Goal: Task Accomplishment & Management: Complete application form

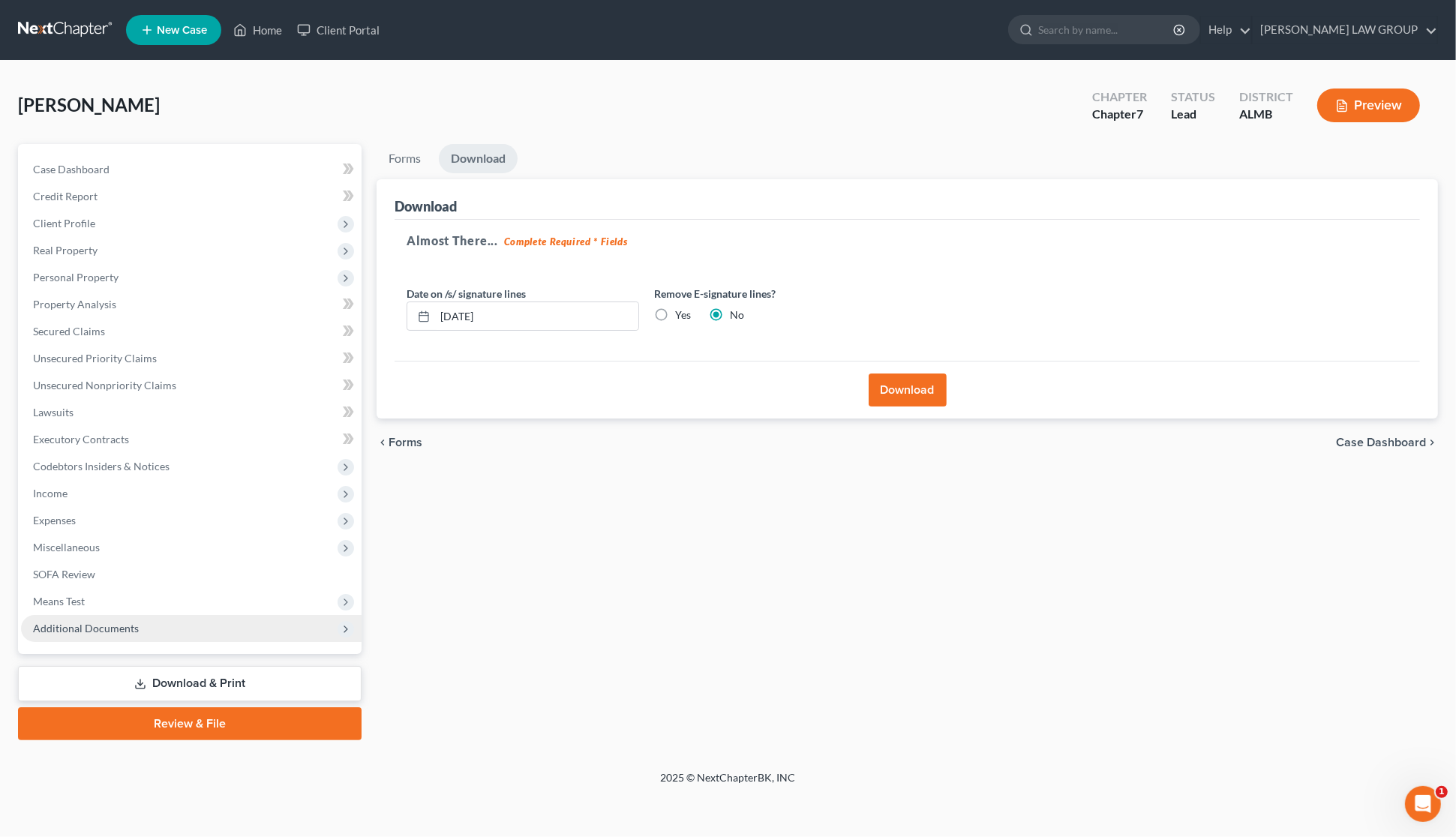
click at [182, 632] on span "Additional Documents" at bounding box center [192, 628] width 341 height 27
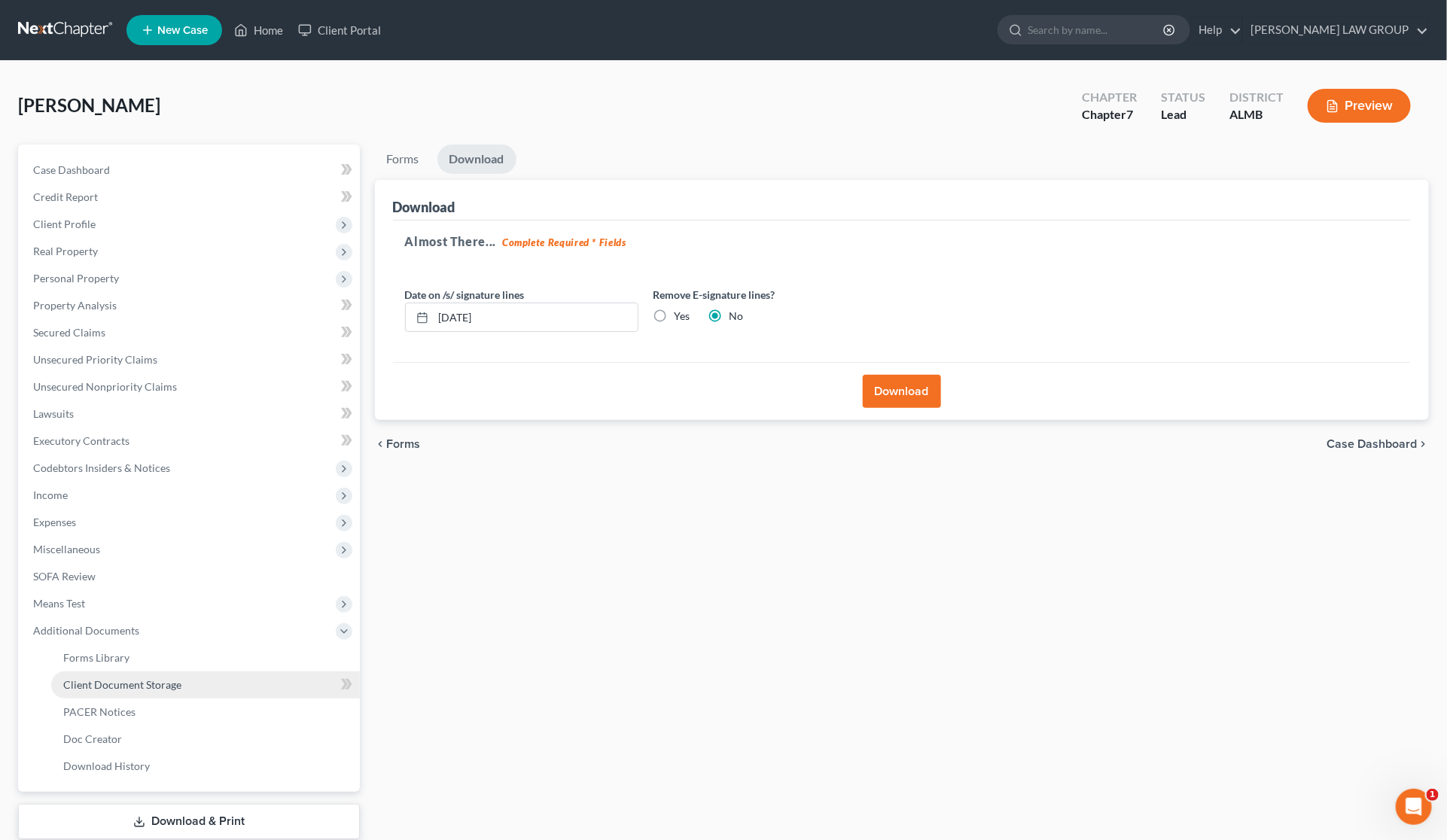
click at [218, 687] on link "Client Document Storage" at bounding box center [206, 685] width 309 height 27
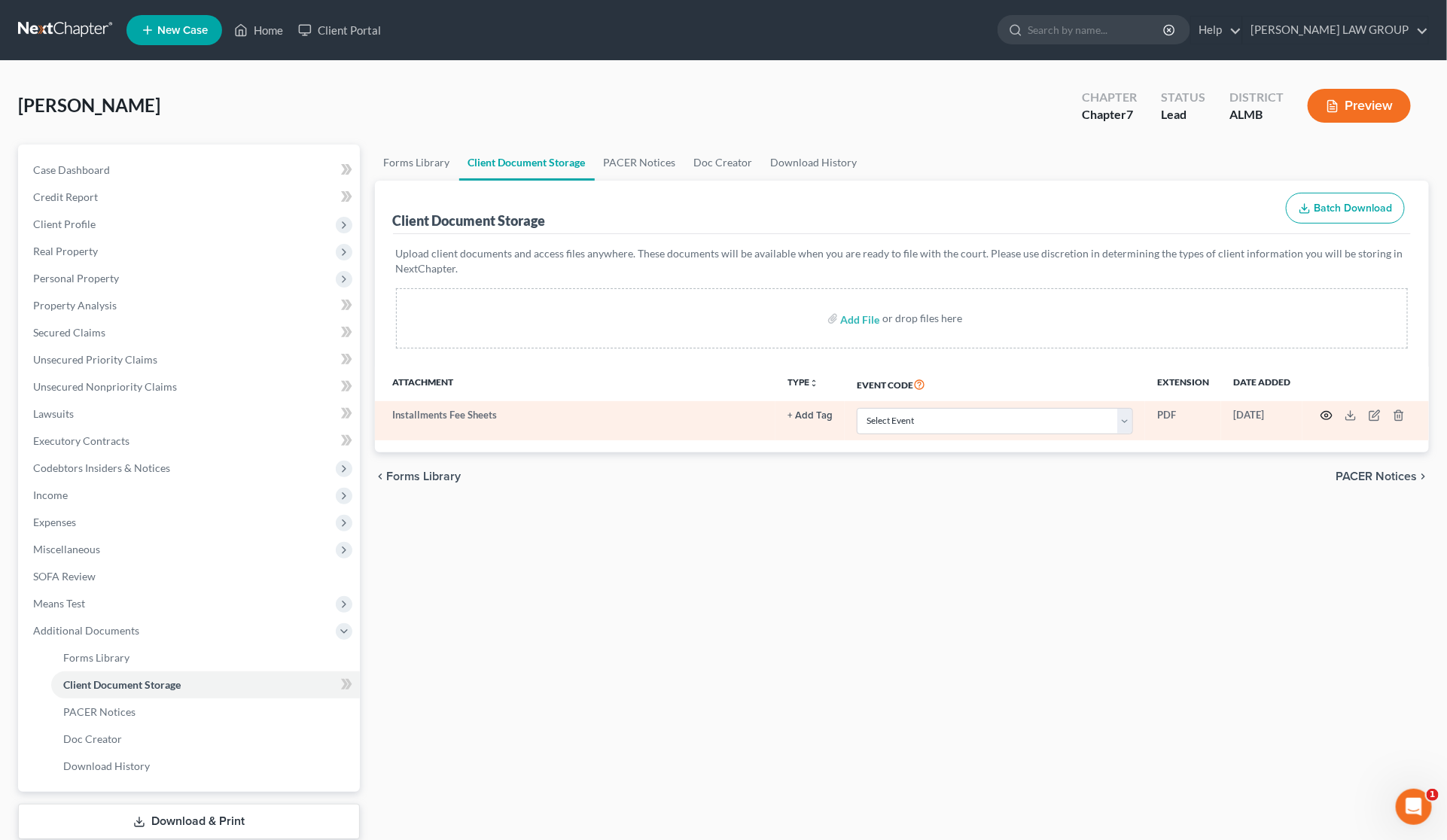
click at [1323, 415] on icon "button" at bounding box center [1326, 415] width 12 height 12
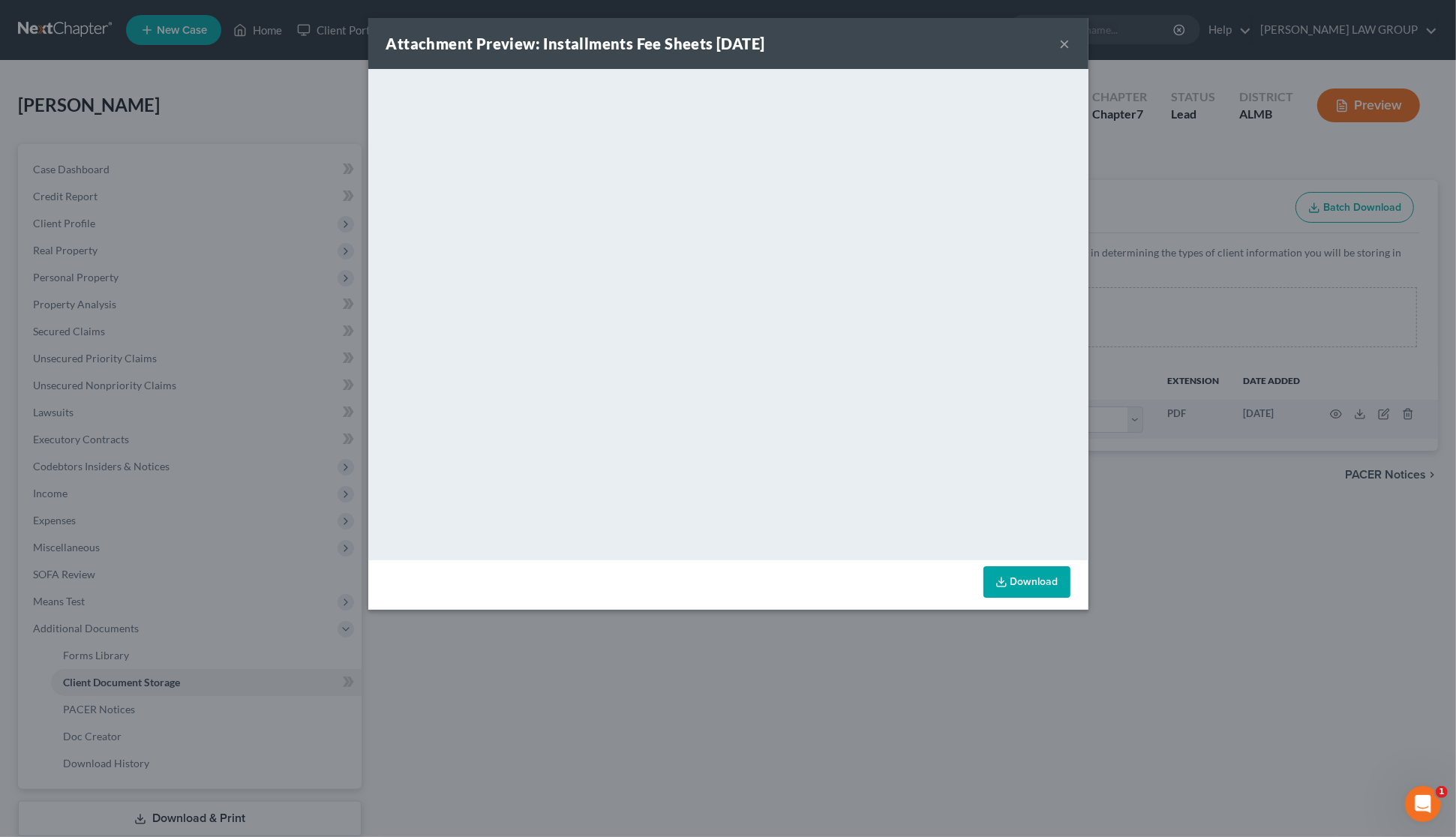
click at [1062, 39] on button "×" at bounding box center [1064, 43] width 11 height 18
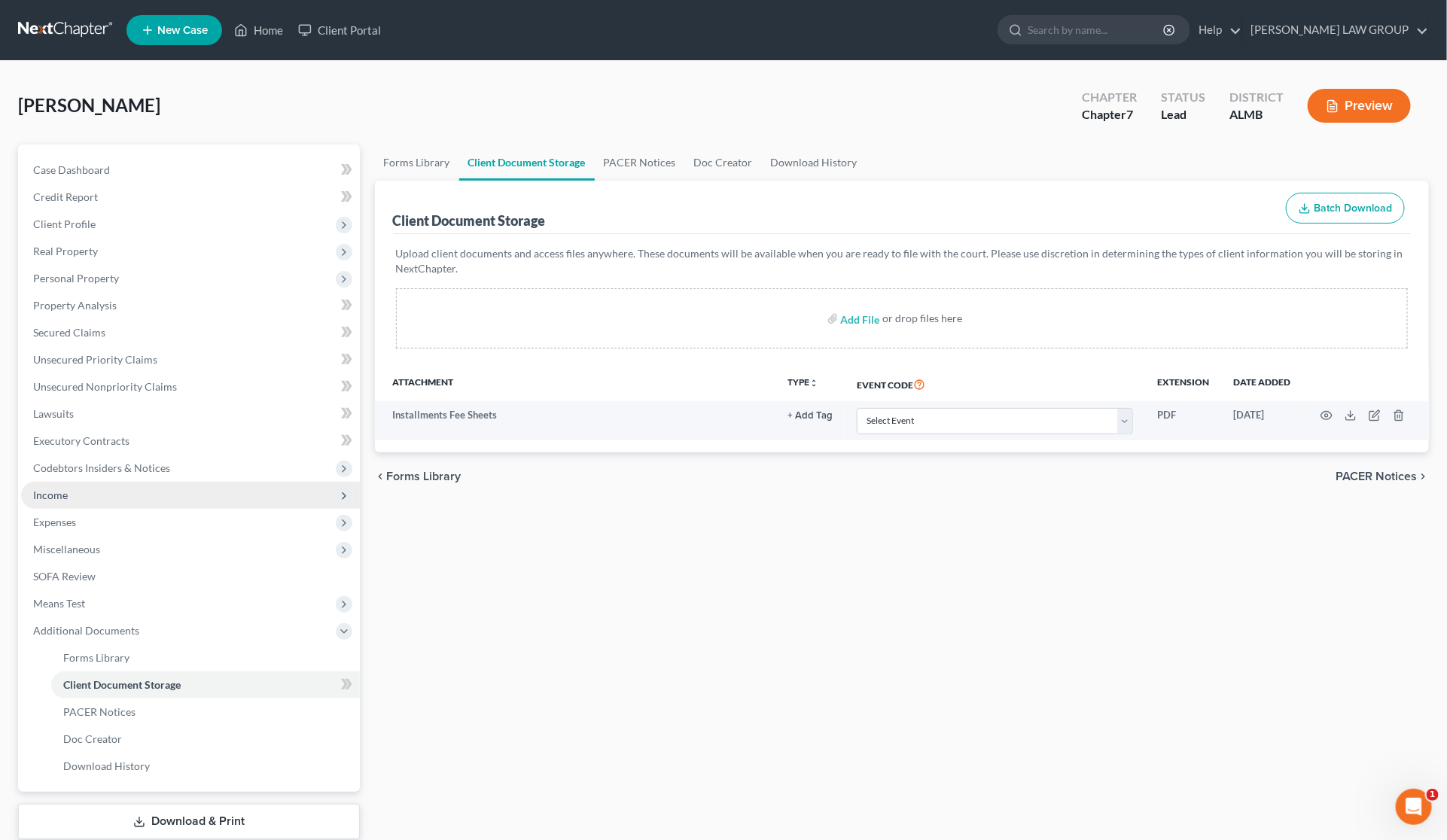
click at [87, 499] on span "Income" at bounding box center [190, 495] width 339 height 27
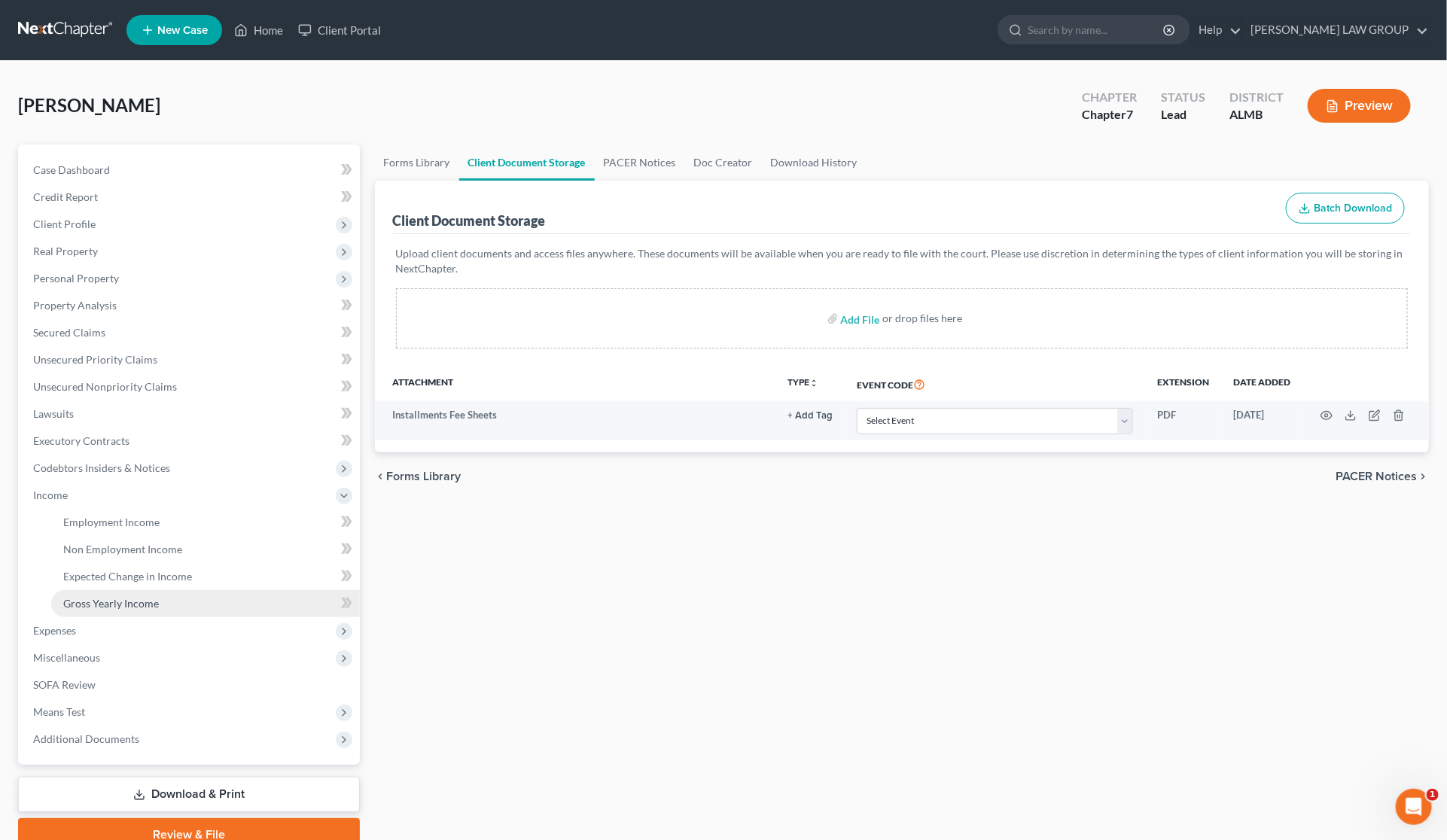
click at [119, 602] on span "Gross Yearly Income" at bounding box center [110, 602] width 96 height 13
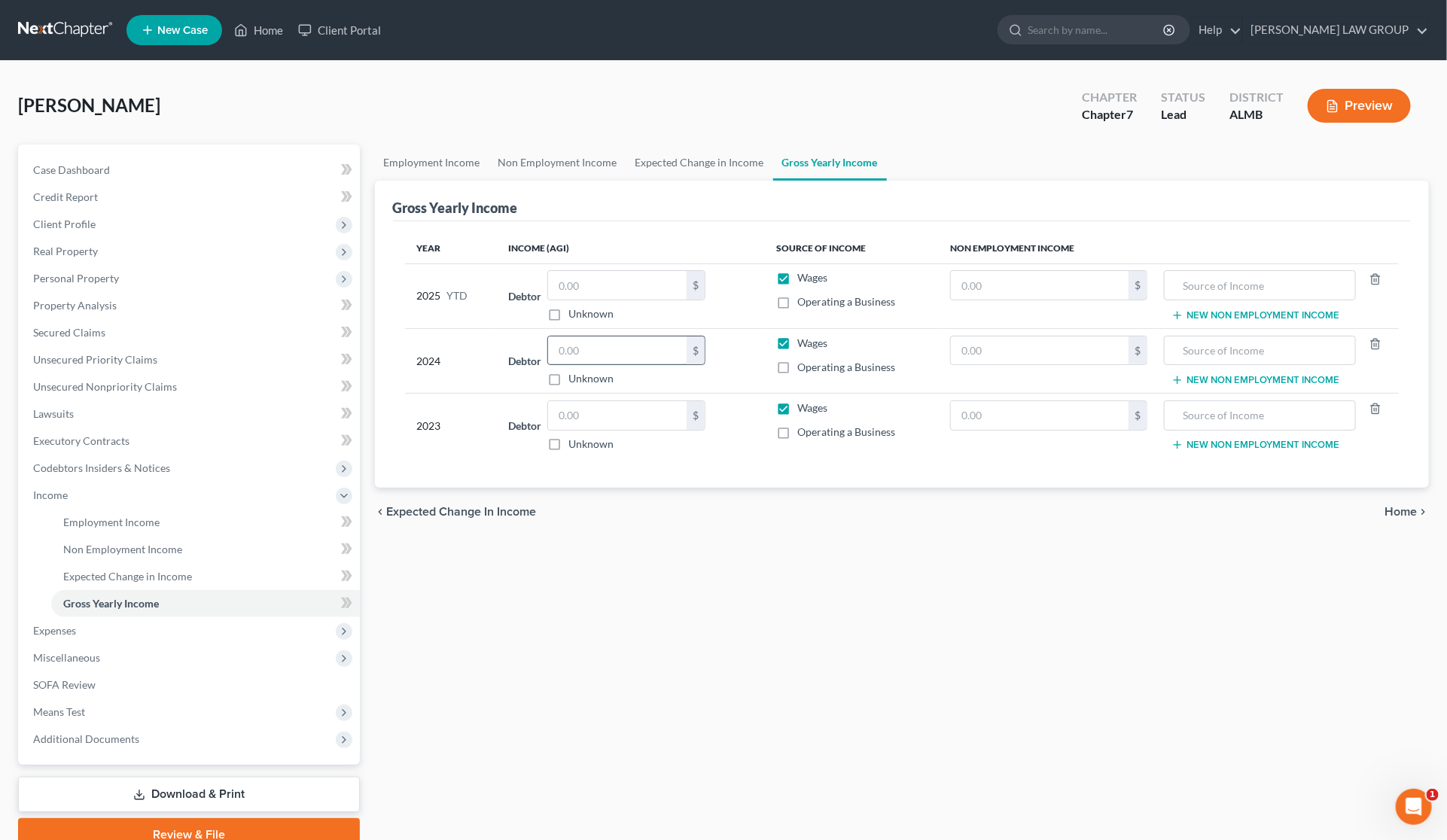
click at [617, 349] on input "text" at bounding box center [616, 350] width 138 height 29
type input "58,157"
click at [645, 558] on div "Employment Income Non Employment Income Expected Change in Income Gross Yearly …" at bounding box center [902, 498] width 1070 height 707
click at [798, 370] on label "Operating a Business" at bounding box center [846, 368] width 98 height 15
click at [805, 370] on input "Operating a Business" at bounding box center [809, 365] width 10 height 10
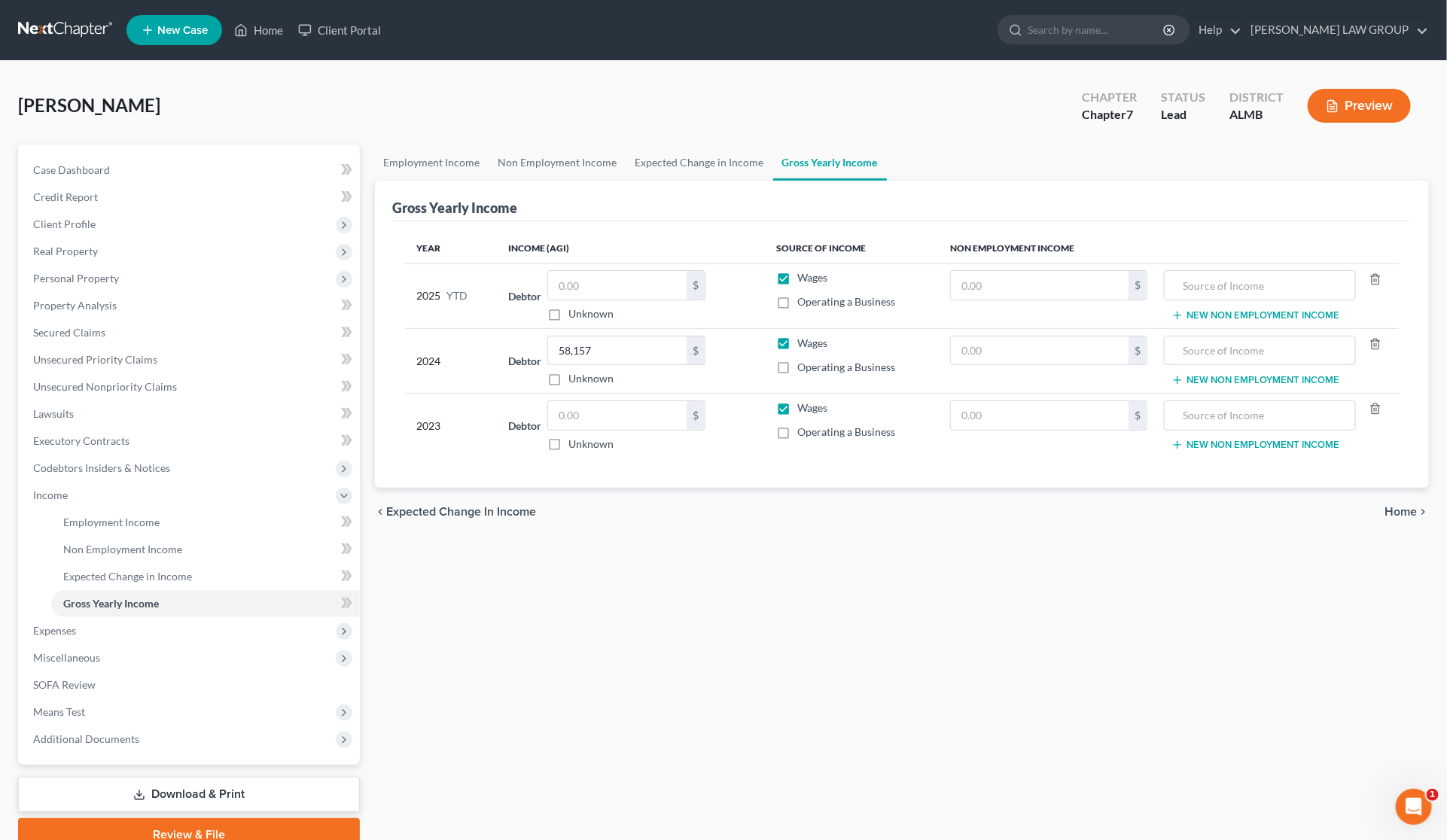
checkbox input "true"
click at [798, 340] on label "Wages" at bounding box center [812, 344] width 30 height 15
click at [805, 340] on input "Wages" at bounding box center [809, 341] width 10 height 10
checkbox input "false"
click at [798, 276] on label "Wages" at bounding box center [812, 278] width 30 height 15
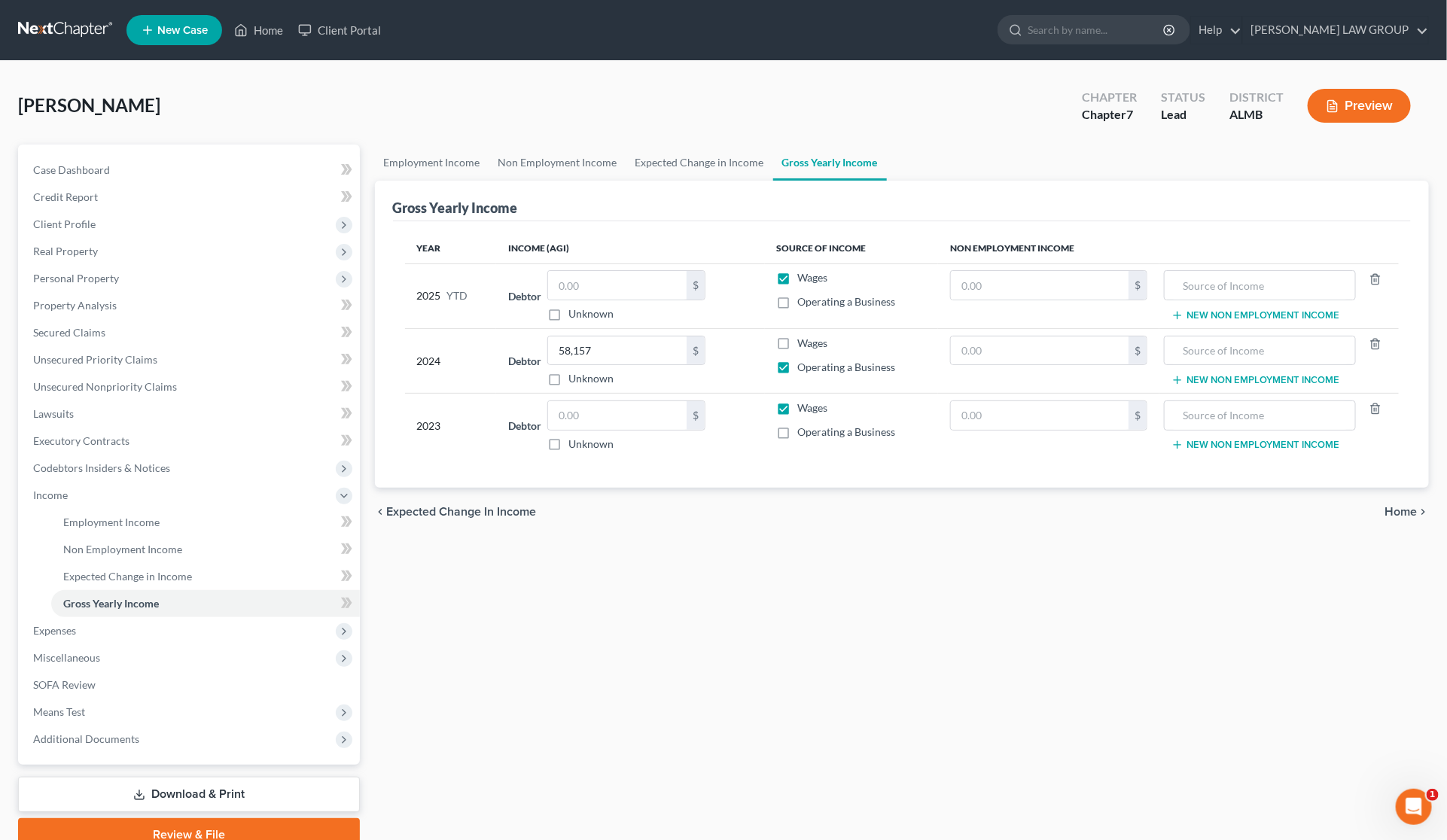
click at [805, 276] on input "Wages" at bounding box center [809, 275] width 10 height 10
checkbox input "false"
click at [798, 298] on label "Operating a Business" at bounding box center [846, 302] width 98 height 15
click at [805, 298] on input "Operating a Business" at bounding box center [809, 299] width 10 height 10
checkbox input "true"
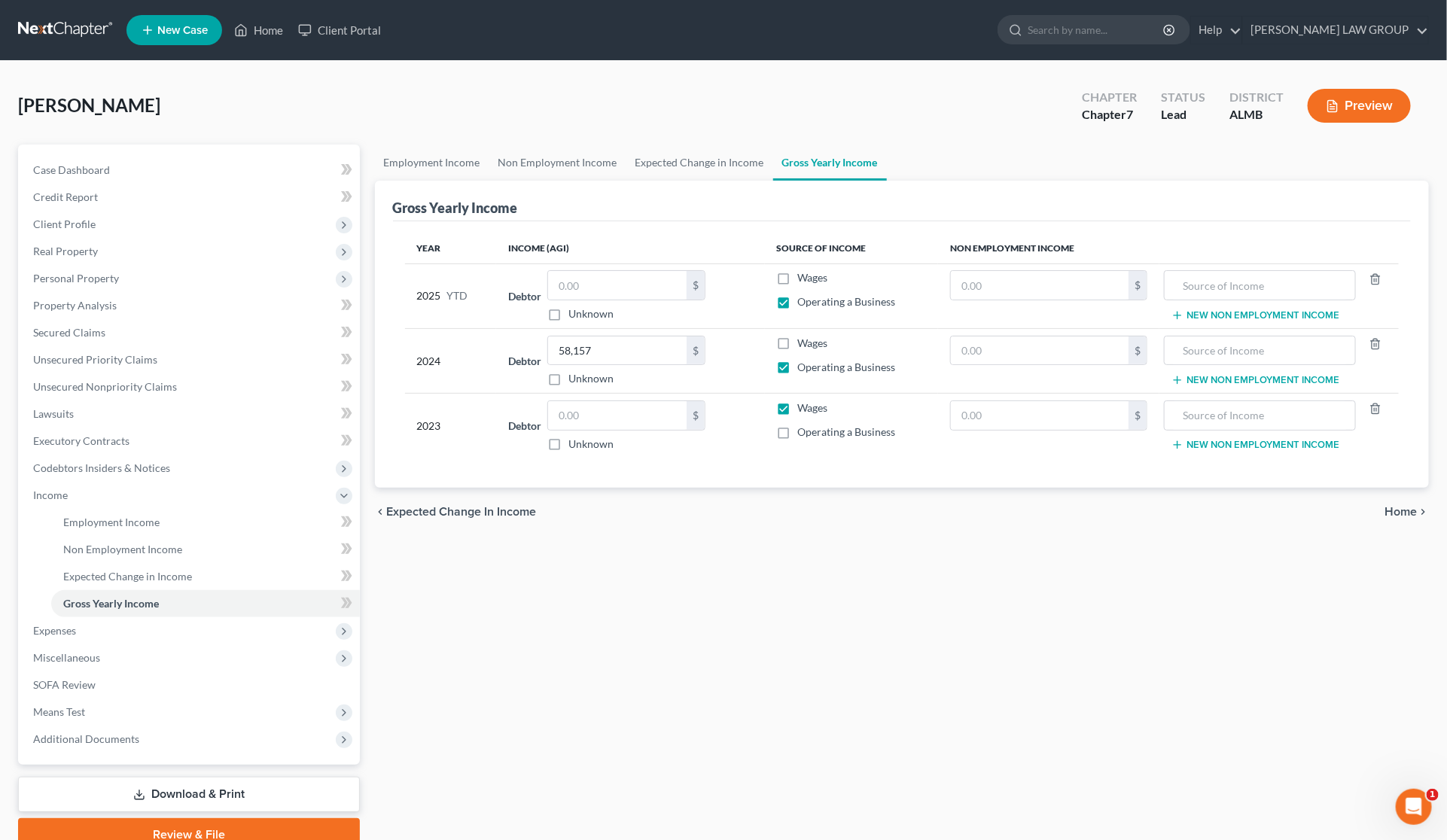
click at [798, 434] on label "Operating a Business" at bounding box center [846, 433] width 98 height 15
click at [805, 434] on input "Operating a Business" at bounding box center [809, 430] width 10 height 10
checkbox input "true"
click at [798, 408] on label "Wages" at bounding box center [812, 408] width 30 height 15
click at [805, 408] on input "Wages" at bounding box center [809, 406] width 10 height 10
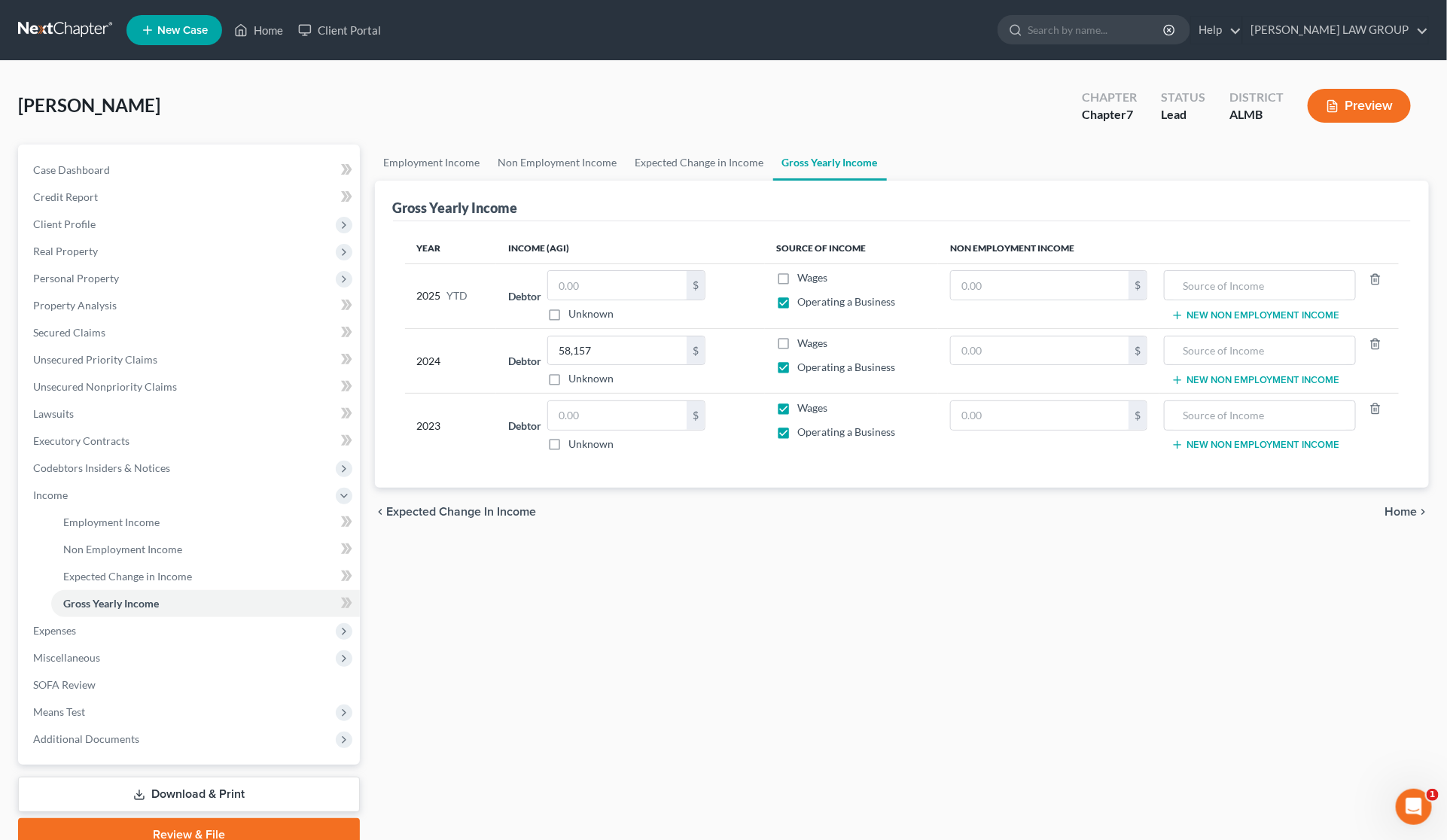
checkbox input "false"
click at [645, 290] on input "text" at bounding box center [616, 286] width 138 height 29
type input "19,200"
click at [616, 415] on input "text" at bounding box center [616, 415] width 138 height 29
click at [546, 671] on div "Employment Income Non Employment Income Expected Change in Income Gross Yearly …" at bounding box center [902, 498] width 1070 height 707
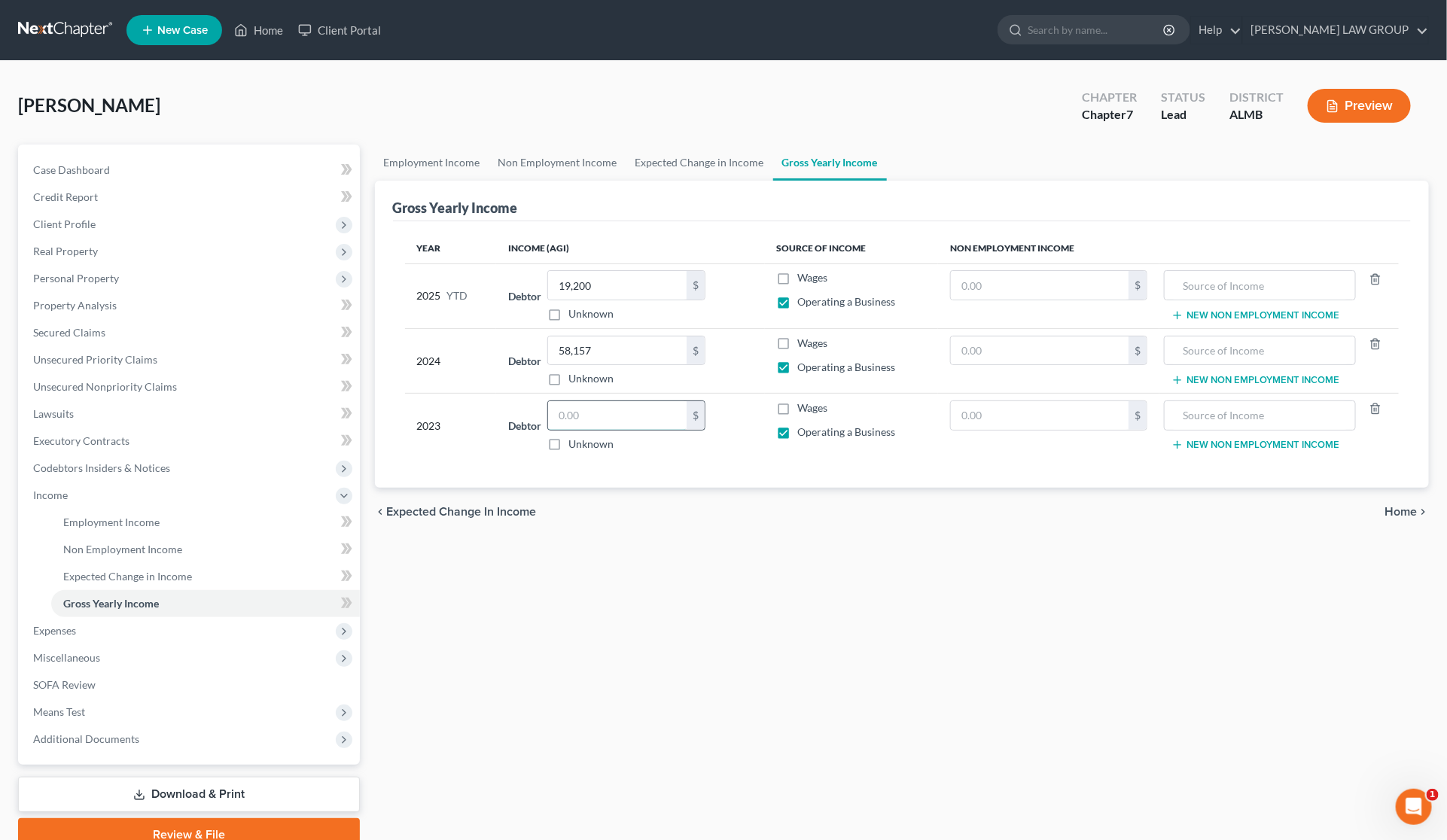
click at [659, 419] on input "text" at bounding box center [616, 415] width 138 height 29
type input "56,384"
click at [1074, 285] on input "text" at bounding box center [1040, 286] width 178 height 29
type input "15,660"
click at [1221, 273] on input "text" at bounding box center [1261, 286] width 176 height 29
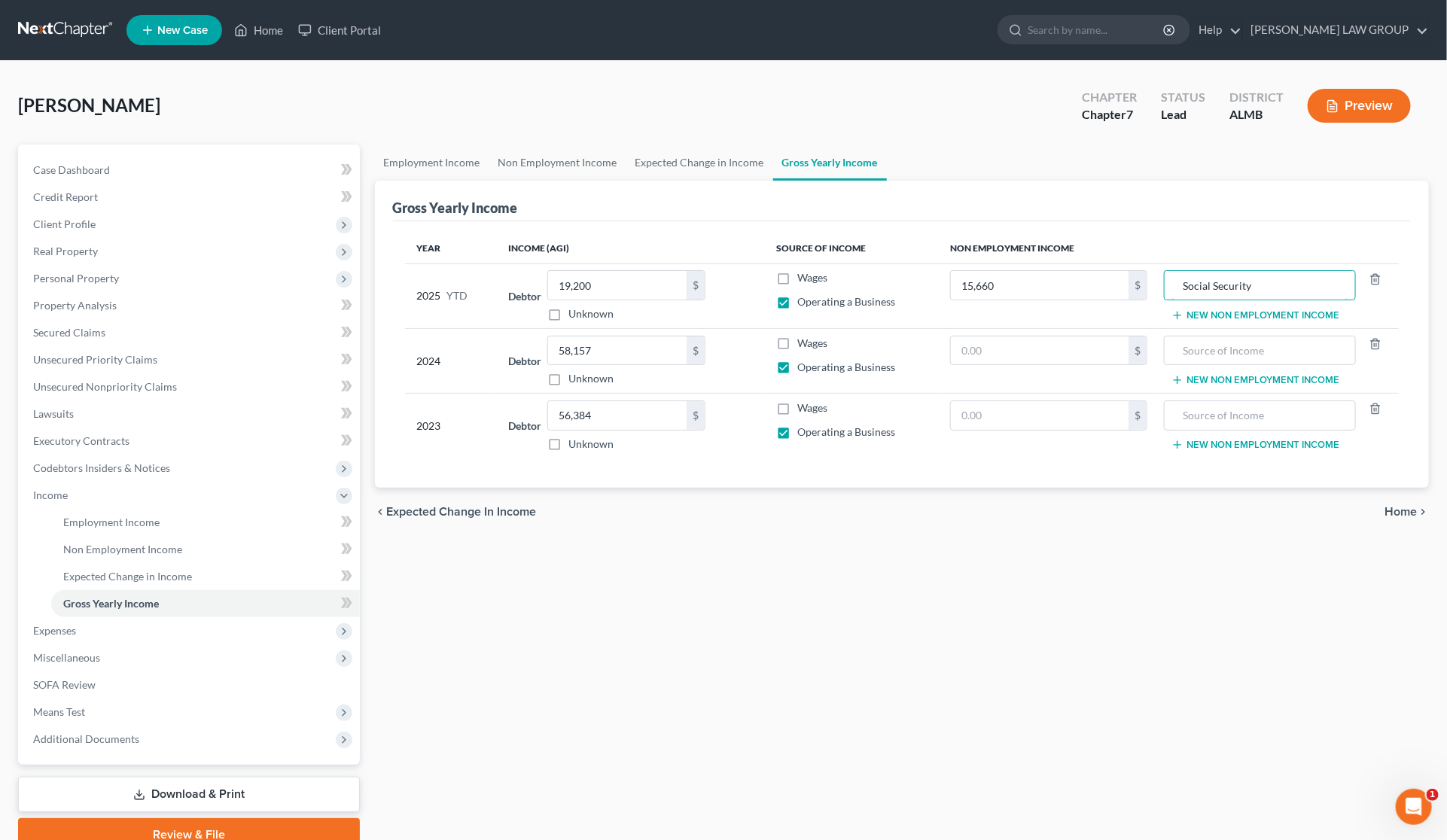
drag, startPoint x: 1190, startPoint y: 297, endPoint x: 1158, endPoint y: 298, distance: 32.0
click at [1159, 298] on td "Social Security New Non Employment Income" at bounding box center [1279, 295] width 240 height 65
type input "Social Security"
click at [1203, 354] on input "text" at bounding box center [1261, 350] width 176 height 29
paste input "Social Security"
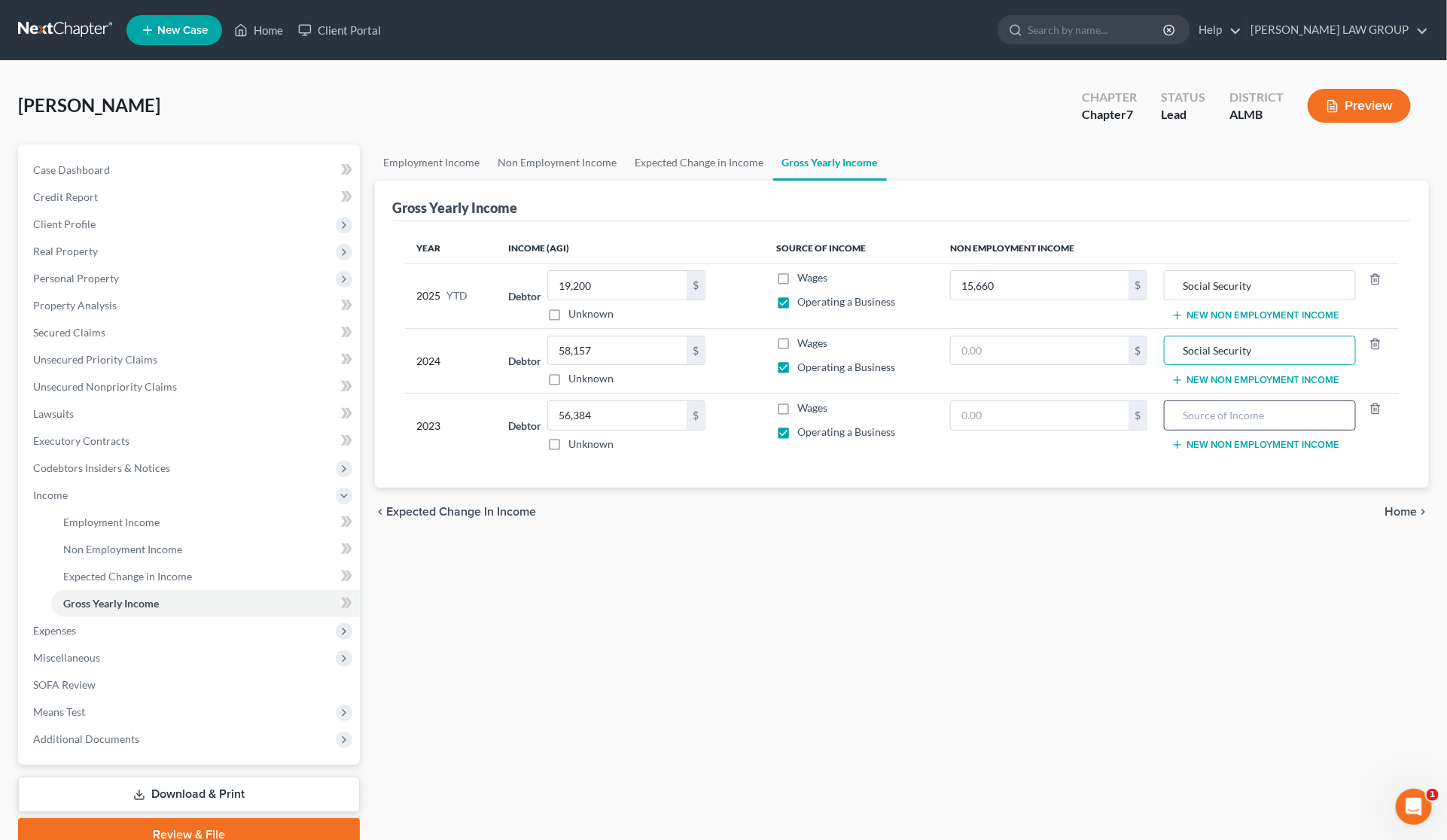
type input "Social Security"
click at [1226, 414] on input "text" at bounding box center [1261, 415] width 176 height 29
paste input "Social Security"
type input "Social Security"
click at [1023, 350] on input "text" at bounding box center [1040, 350] width 178 height 29
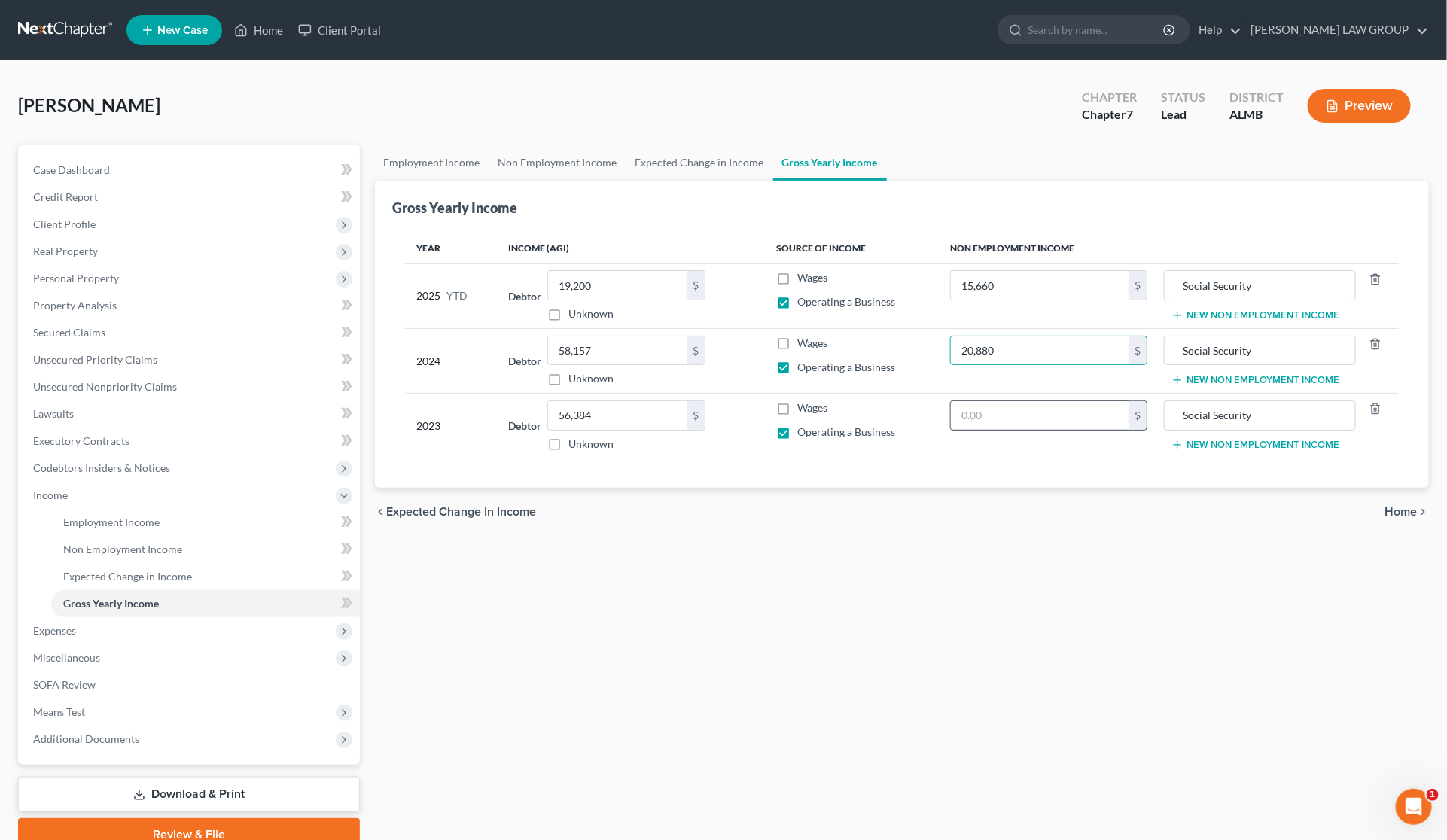
type input "20,880"
click at [1041, 415] on input "text" at bounding box center [1040, 415] width 178 height 29
type input "19,500"
click at [1107, 551] on div "Employment Income Non Employment Income Expected Change in Income Gross Yearly …" at bounding box center [902, 498] width 1070 height 707
click at [100, 621] on span "Expenses" at bounding box center [190, 630] width 339 height 27
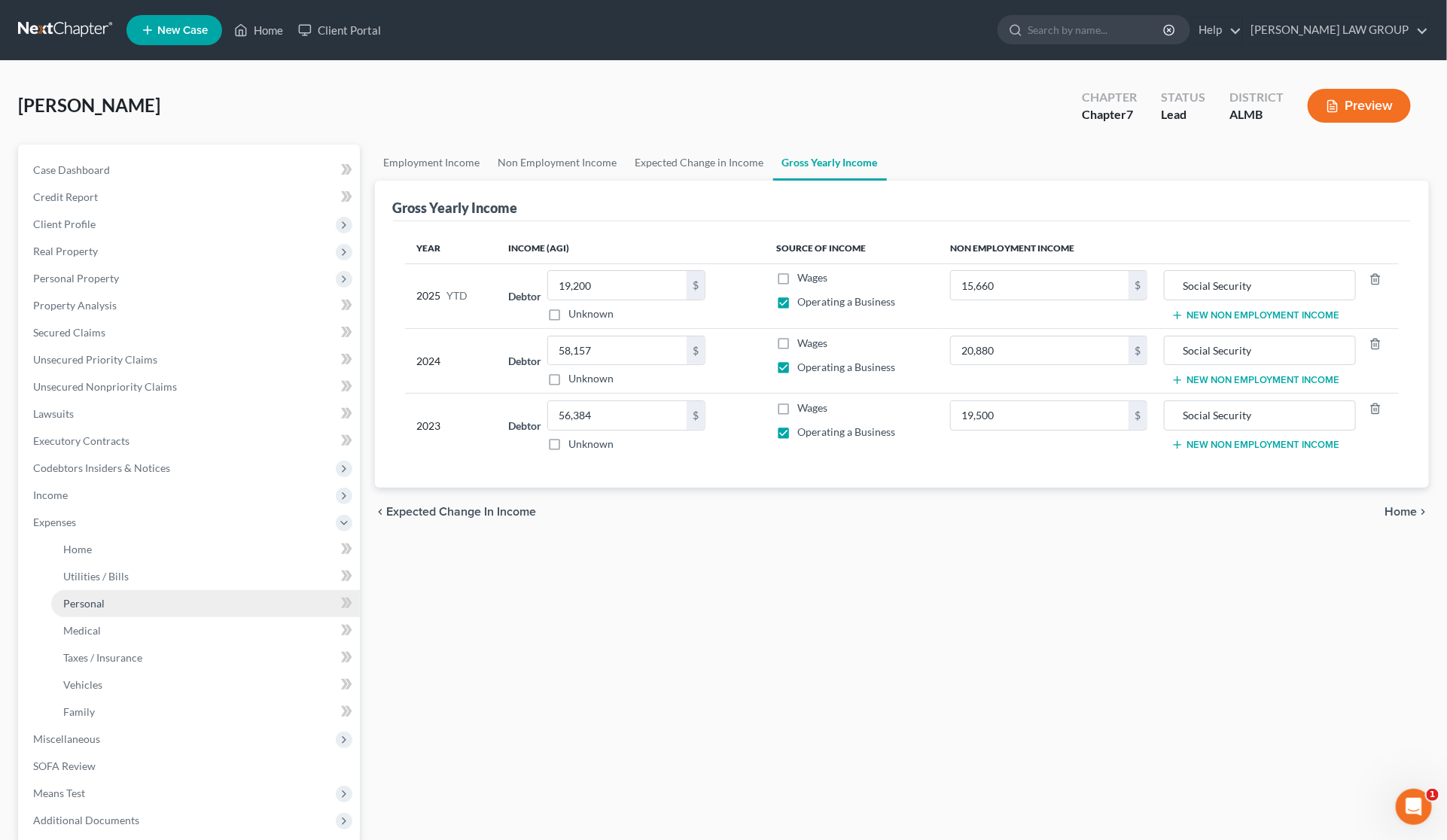
click at [114, 604] on link "Personal" at bounding box center [206, 603] width 309 height 27
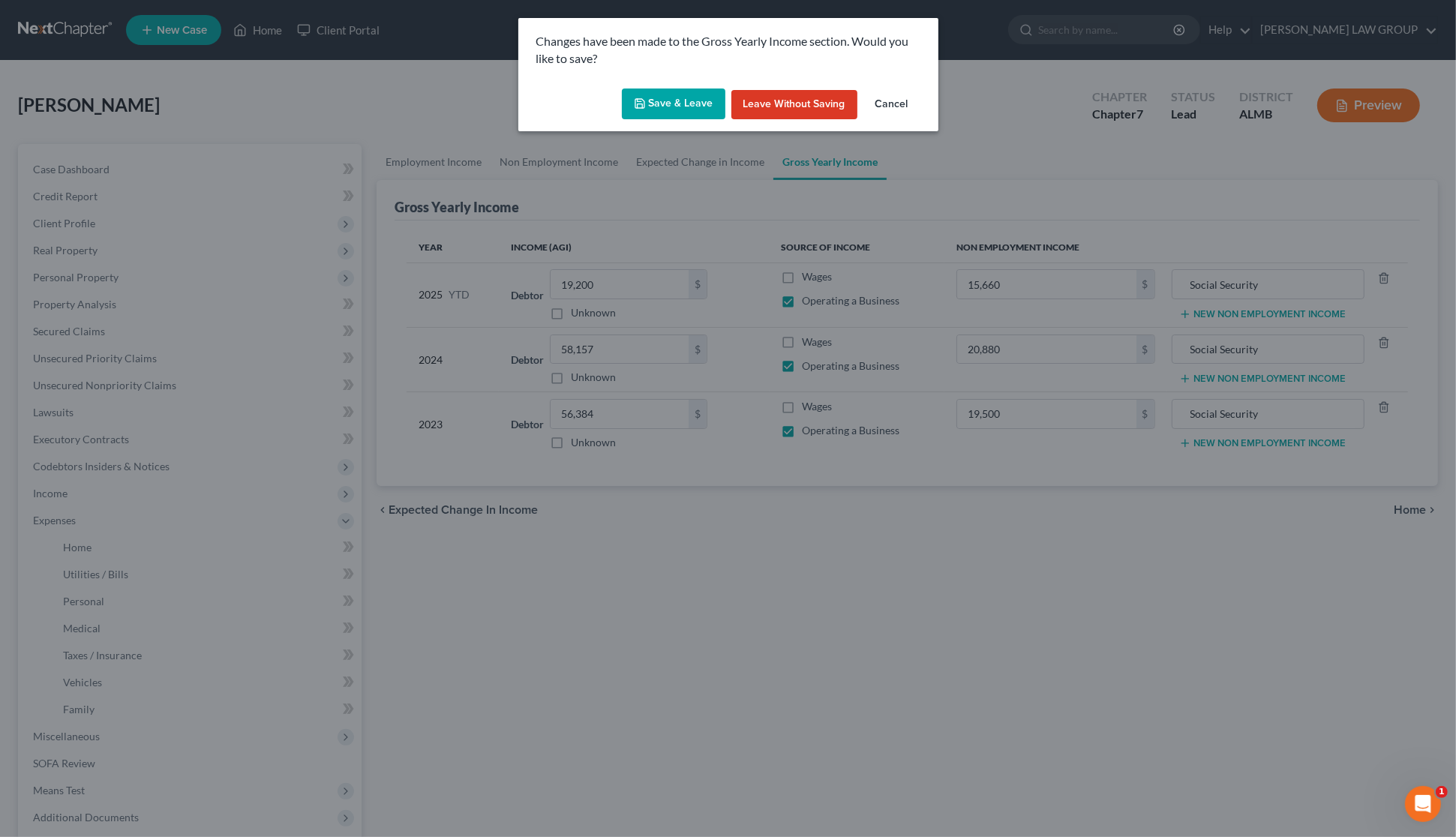
click at [677, 99] on button "Save & Leave" at bounding box center [674, 104] width 104 height 32
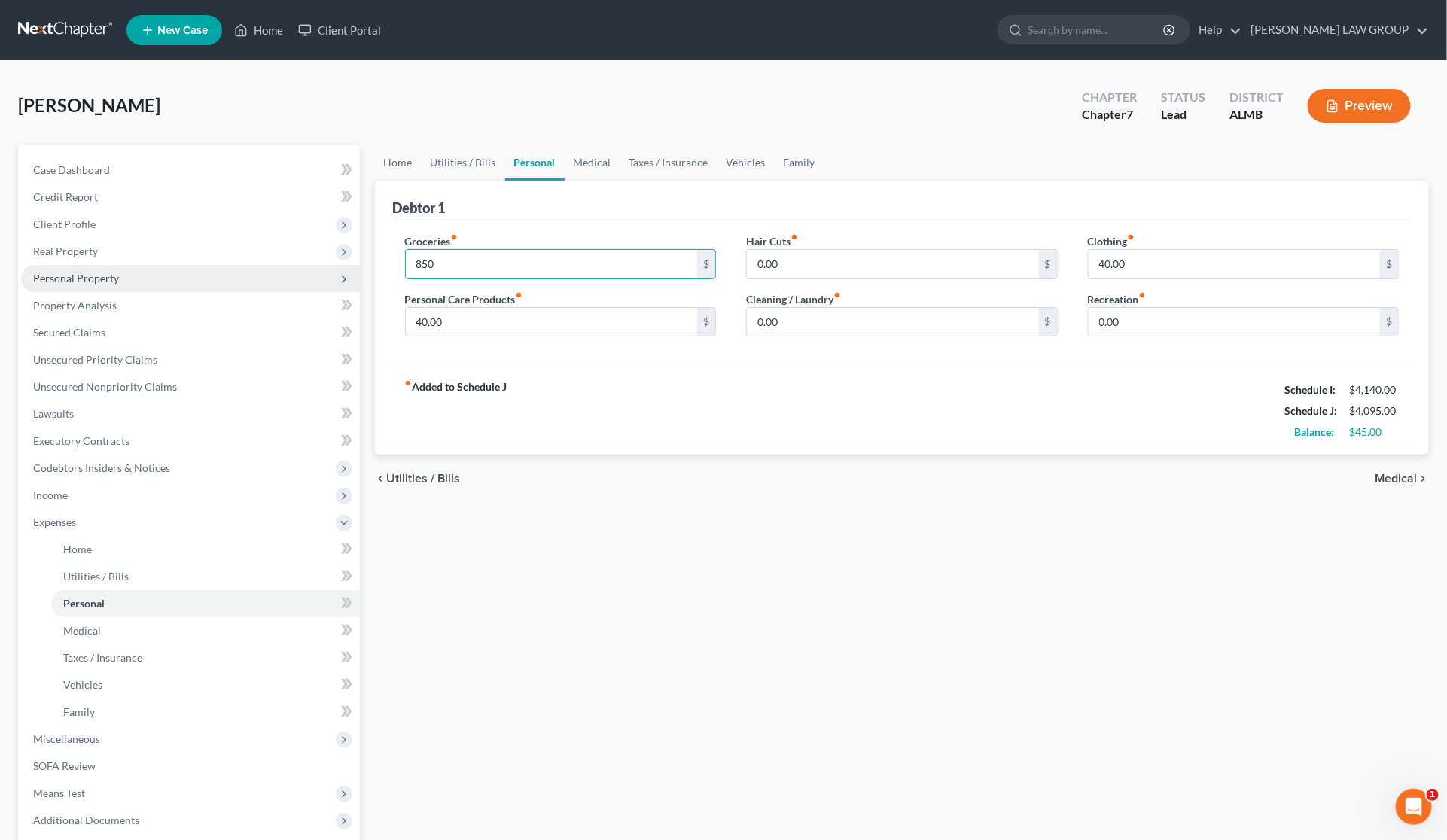
click at [89, 276] on span "Personal Property" at bounding box center [75, 277] width 86 height 13
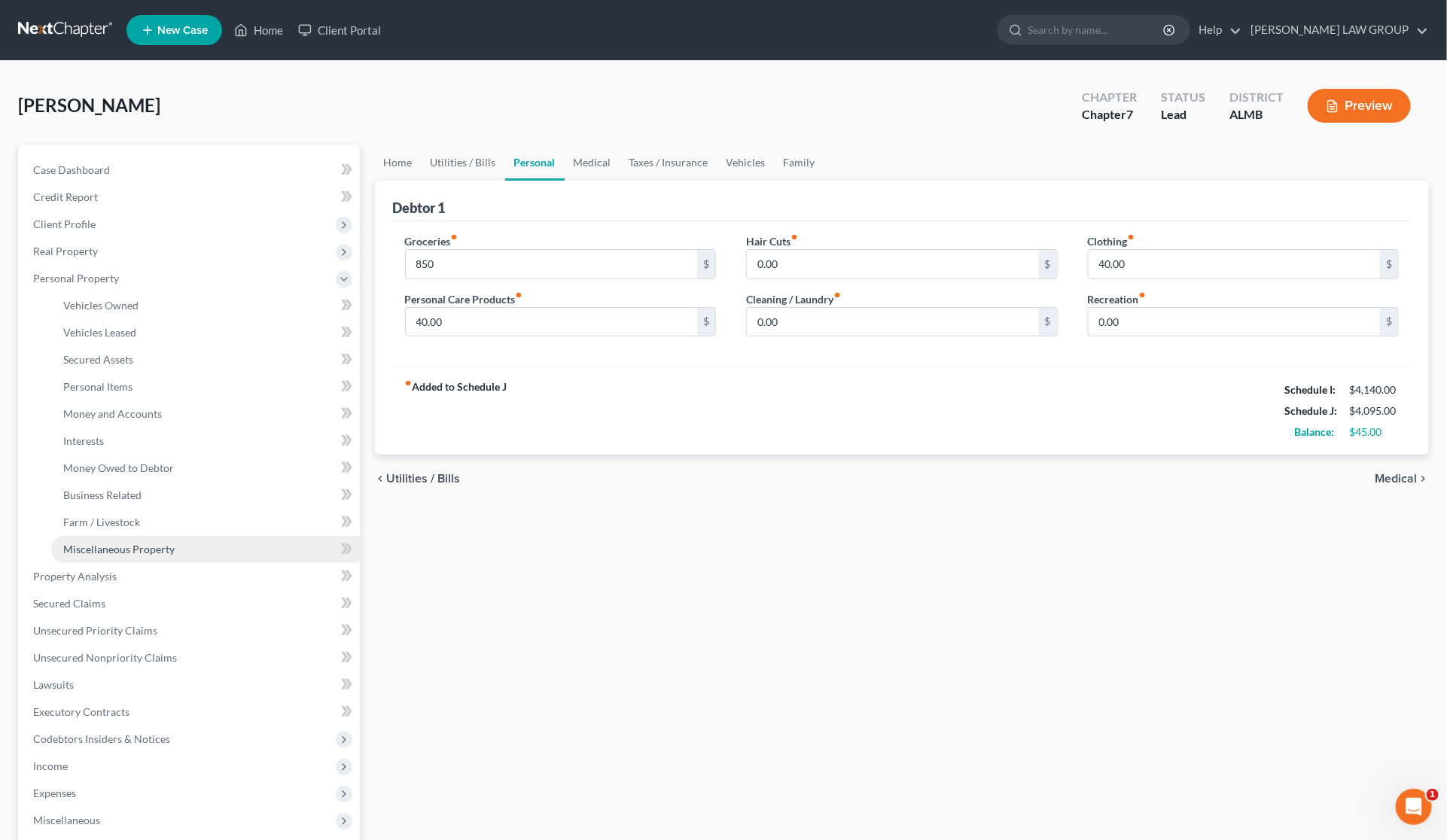
click at [114, 549] on span "Miscellaneous Property" at bounding box center [118, 548] width 111 height 13
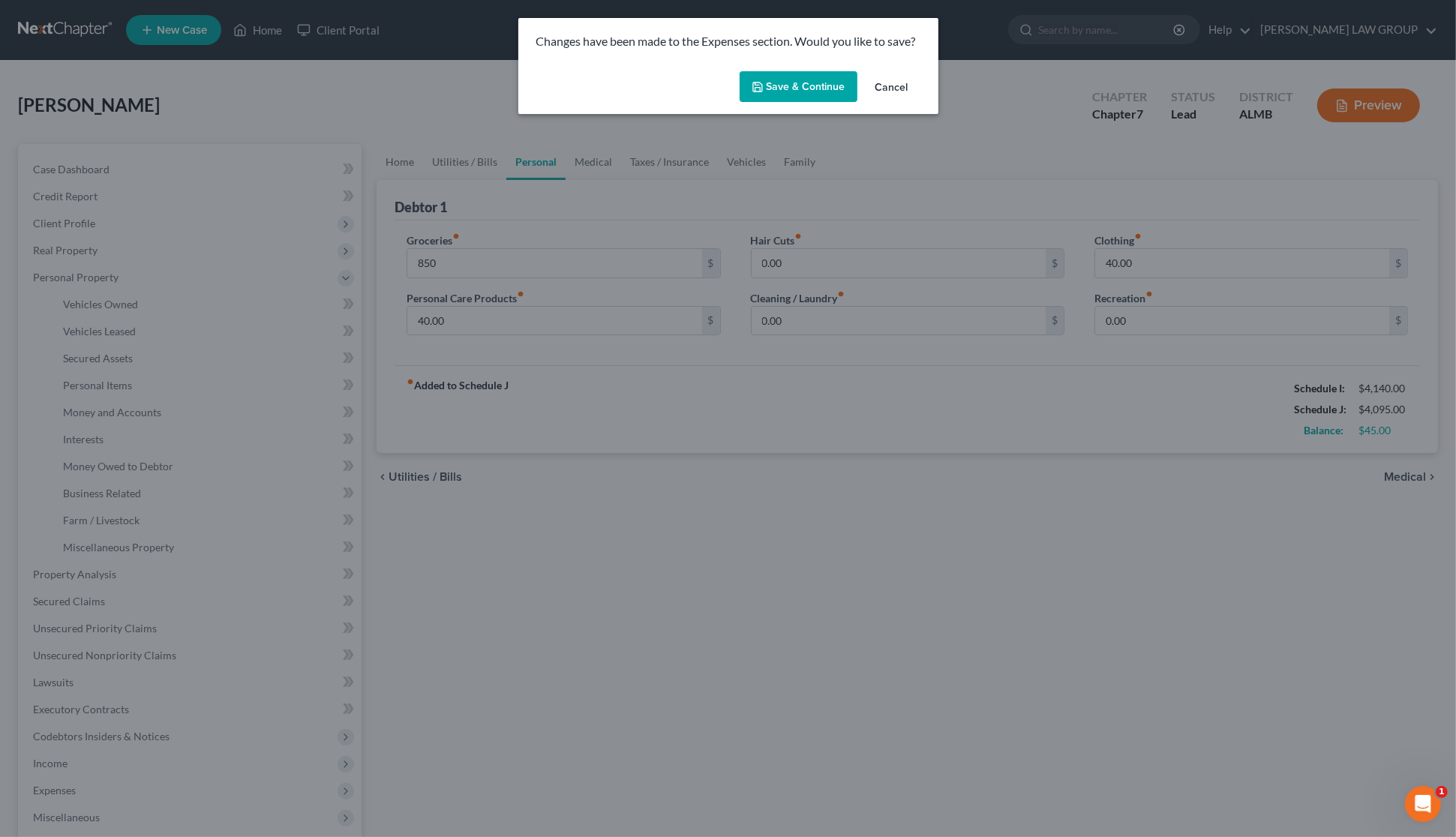
click at [814, 80] on button "Save & Continue" at bounding box center [799, 87] width 117 height 32
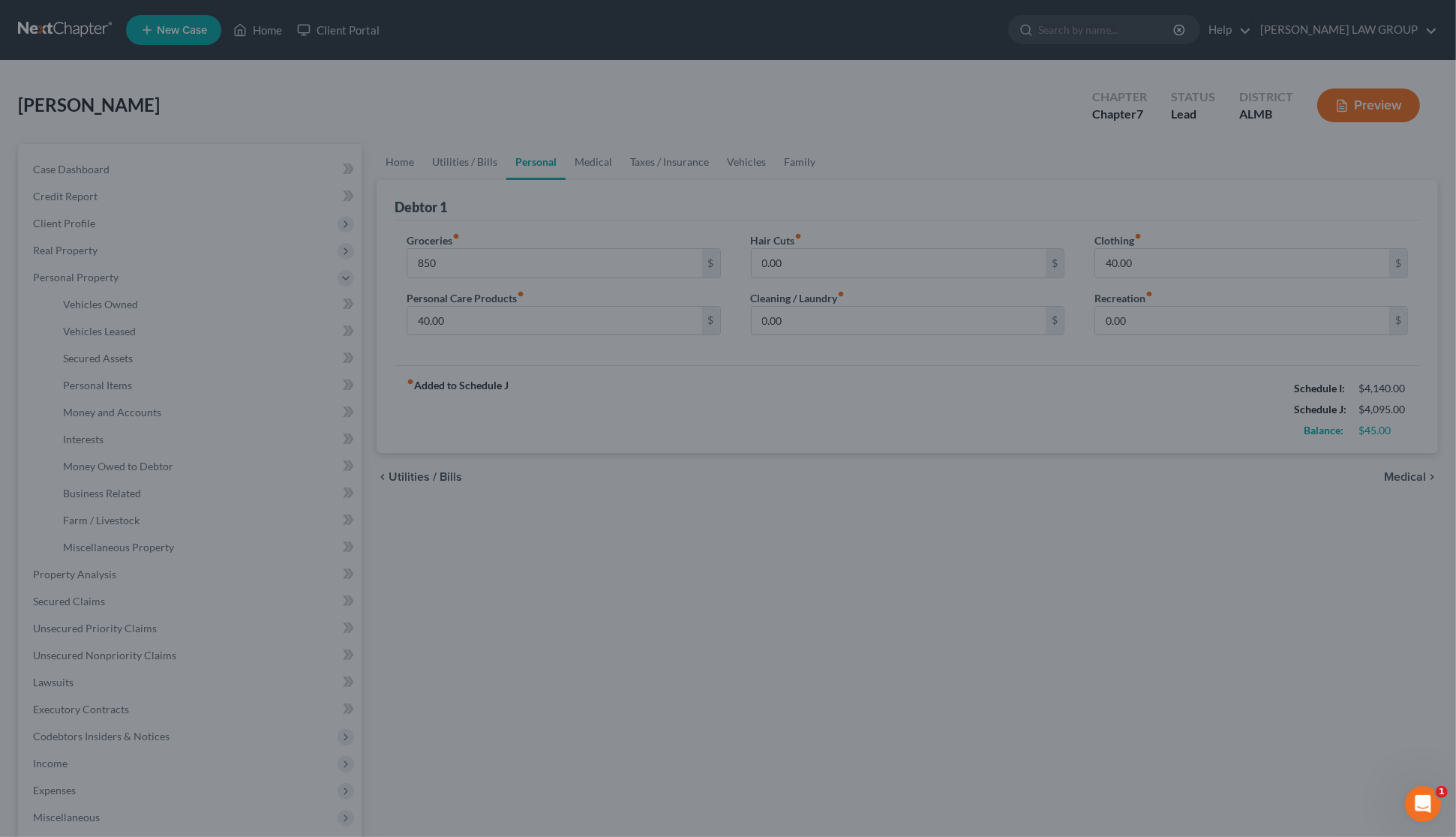
type input "850.00"
drag, startPoint x: 1247, startPoint y: 664, endPoint x: 1288, endPoint y: 715, distance: 65.4
click at [1247, 662] on div at bounding box center [728, 418] width 1456 height 837
click at [1414, 798] on icon "Open Intercom Messenger" at bounding box center [1421, 802] width 25 height 25
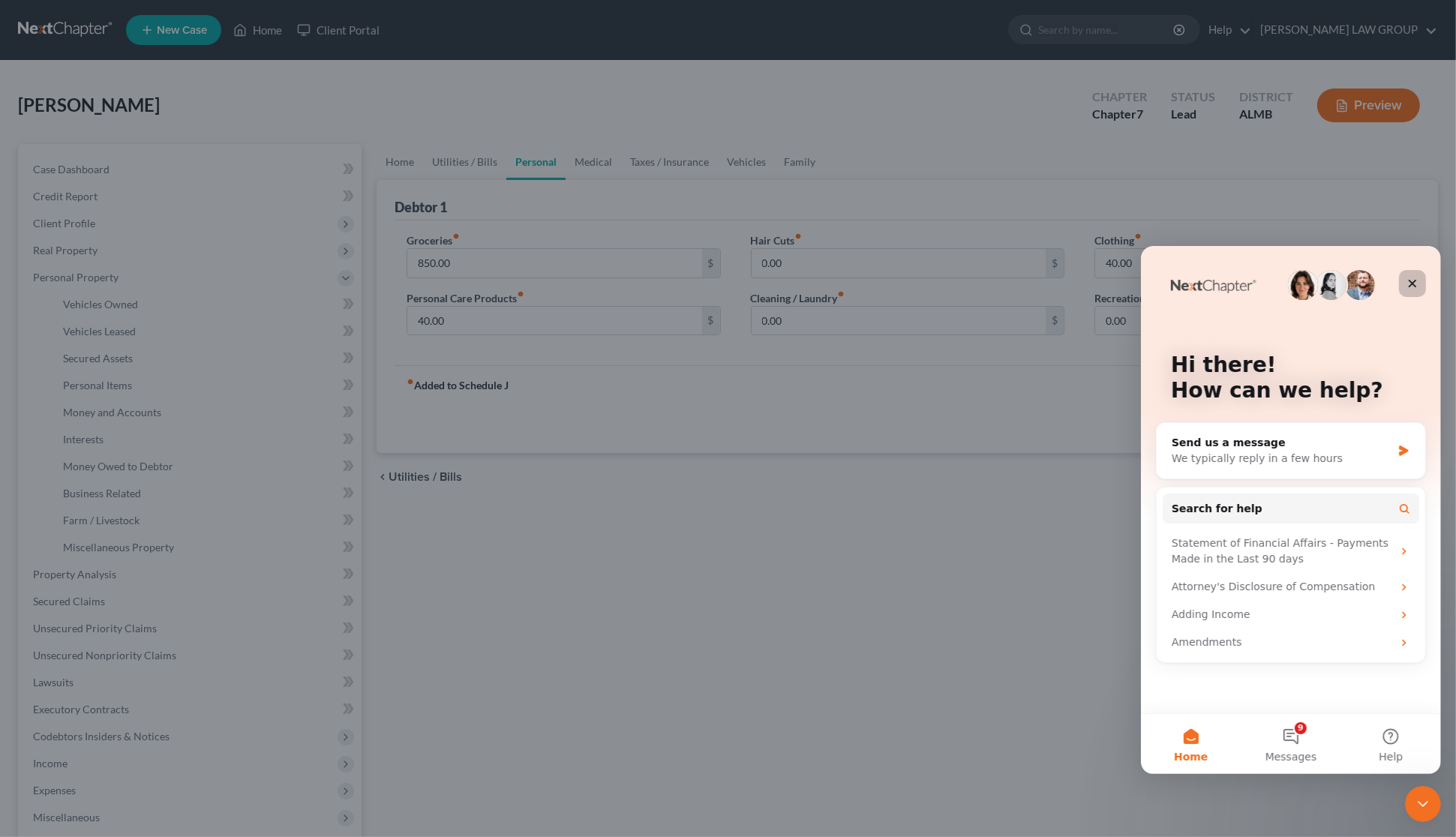
click at [1418, 275] on div "Close" at bounding box center [1412, 283] width 27 height 27
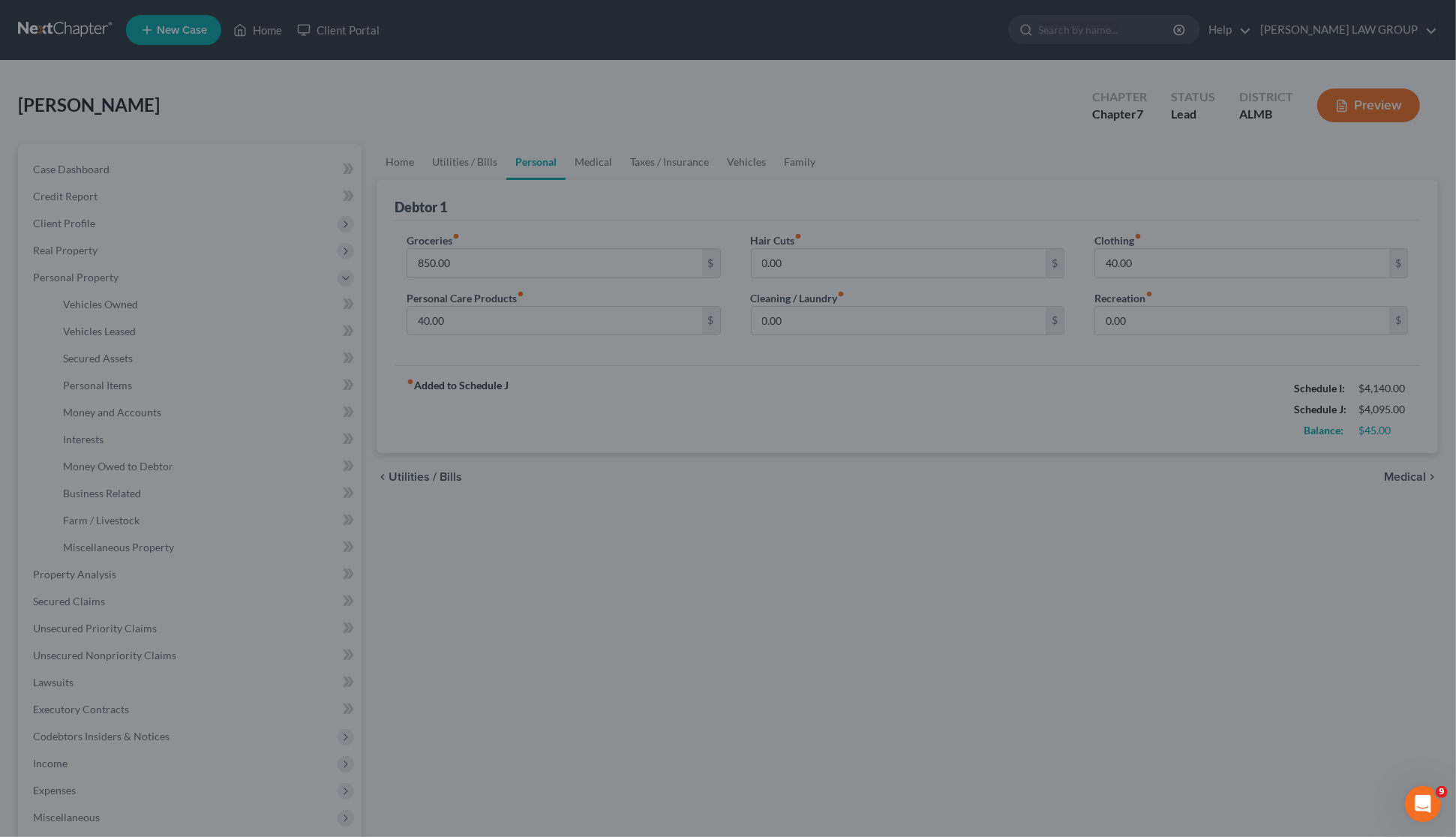
click at [920, 600] on div at bounding box center [728, 418] width 1456 height 837
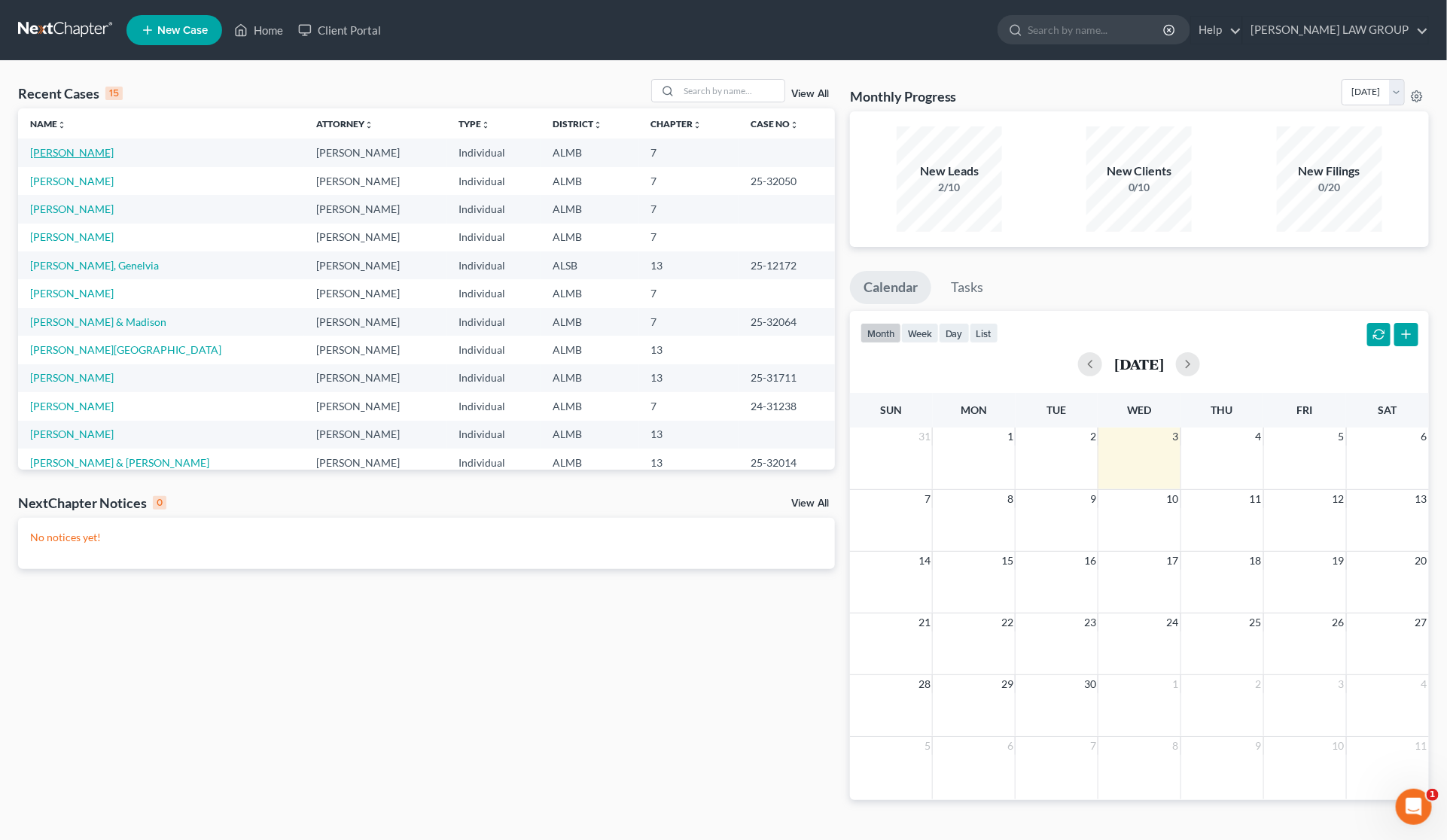
click at [84, 153] on link "[PERSON_NAME]" at bounding box center [71, 152] width 84 height 13
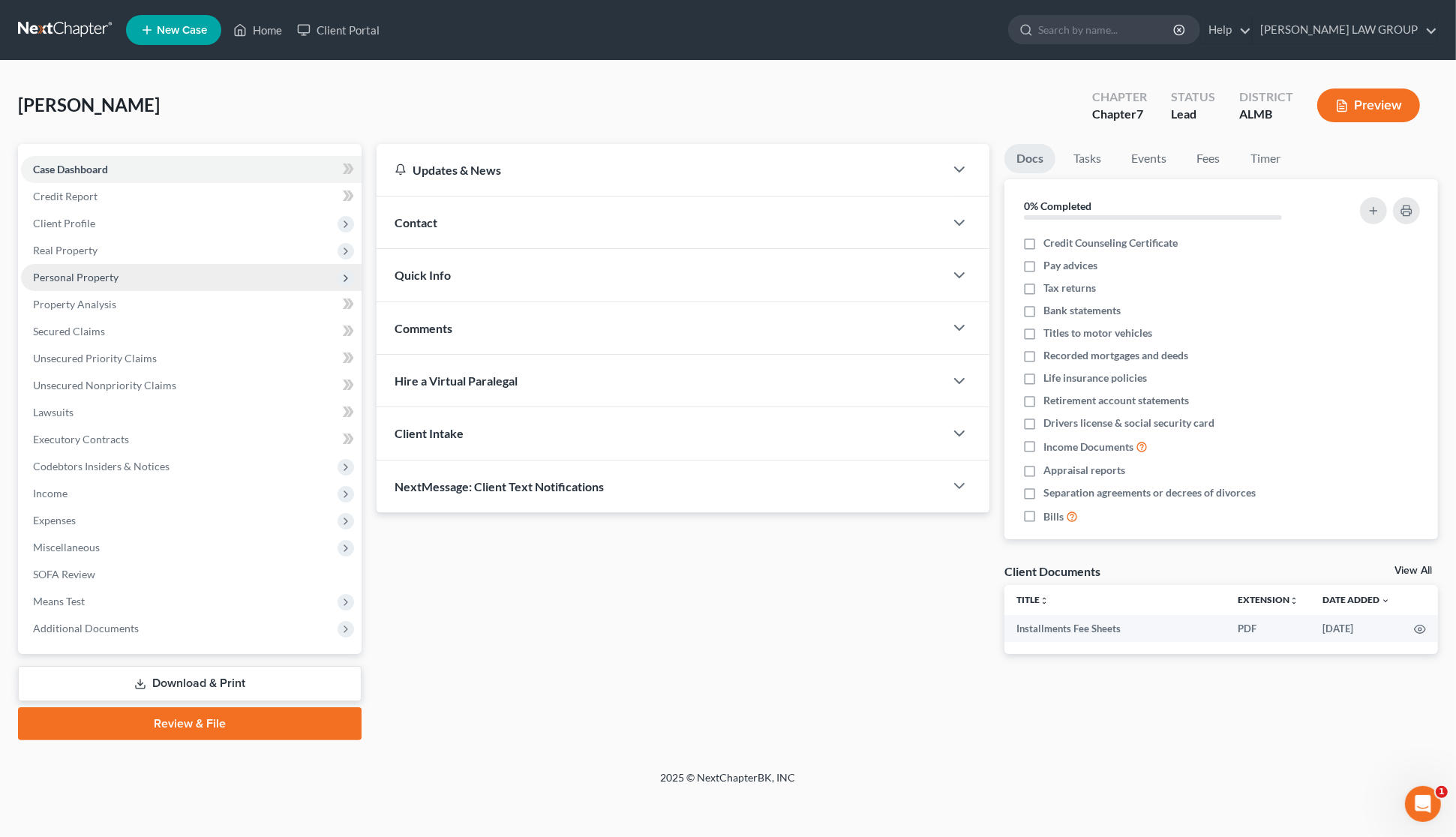
click at [73, 278] on span "Personal Property" at bounding box center [75, 276] width 86 height 13
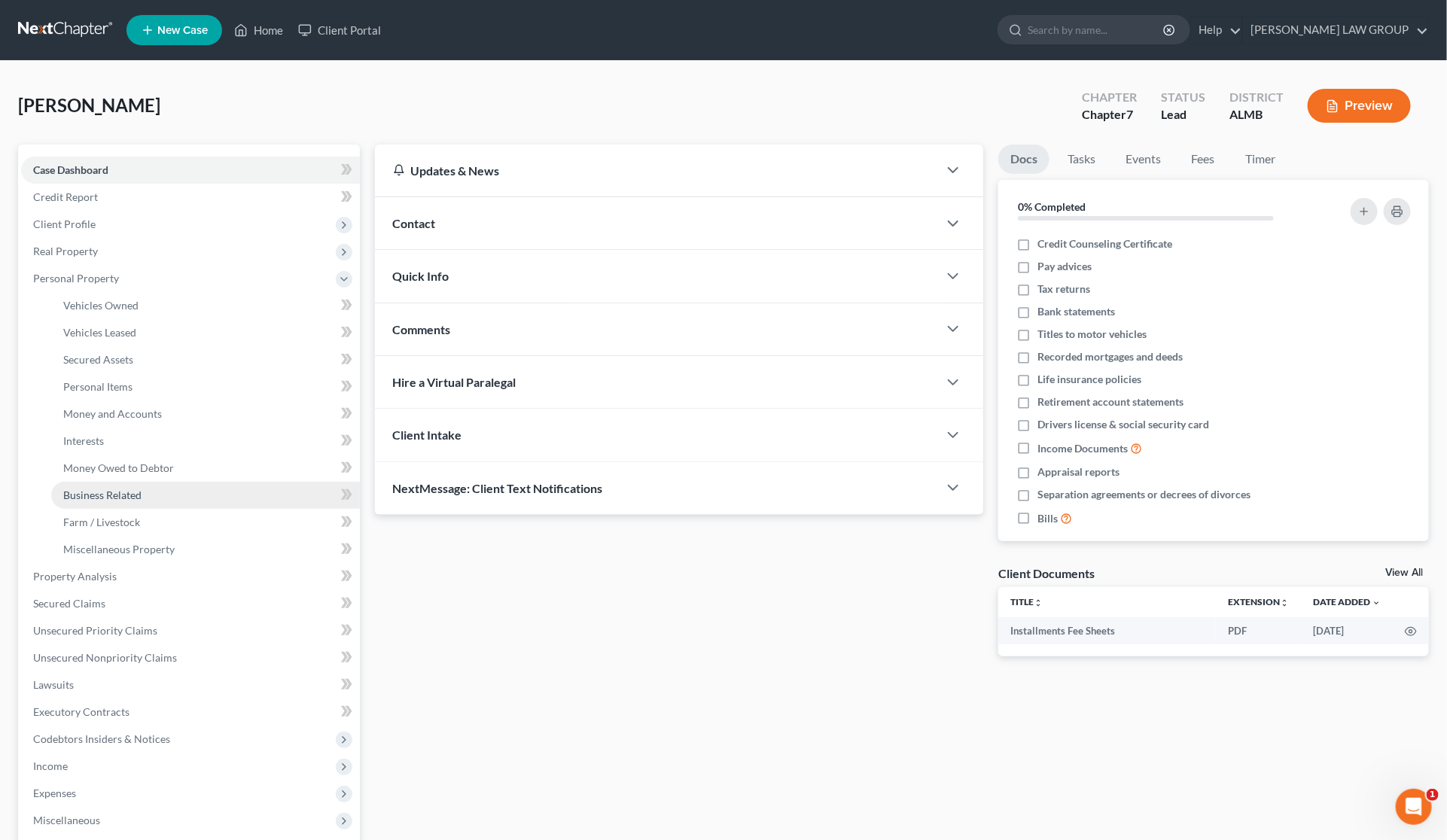
click at [109, 495] on span "Business Related" at bounding box center [101, 494] width 78 height 13
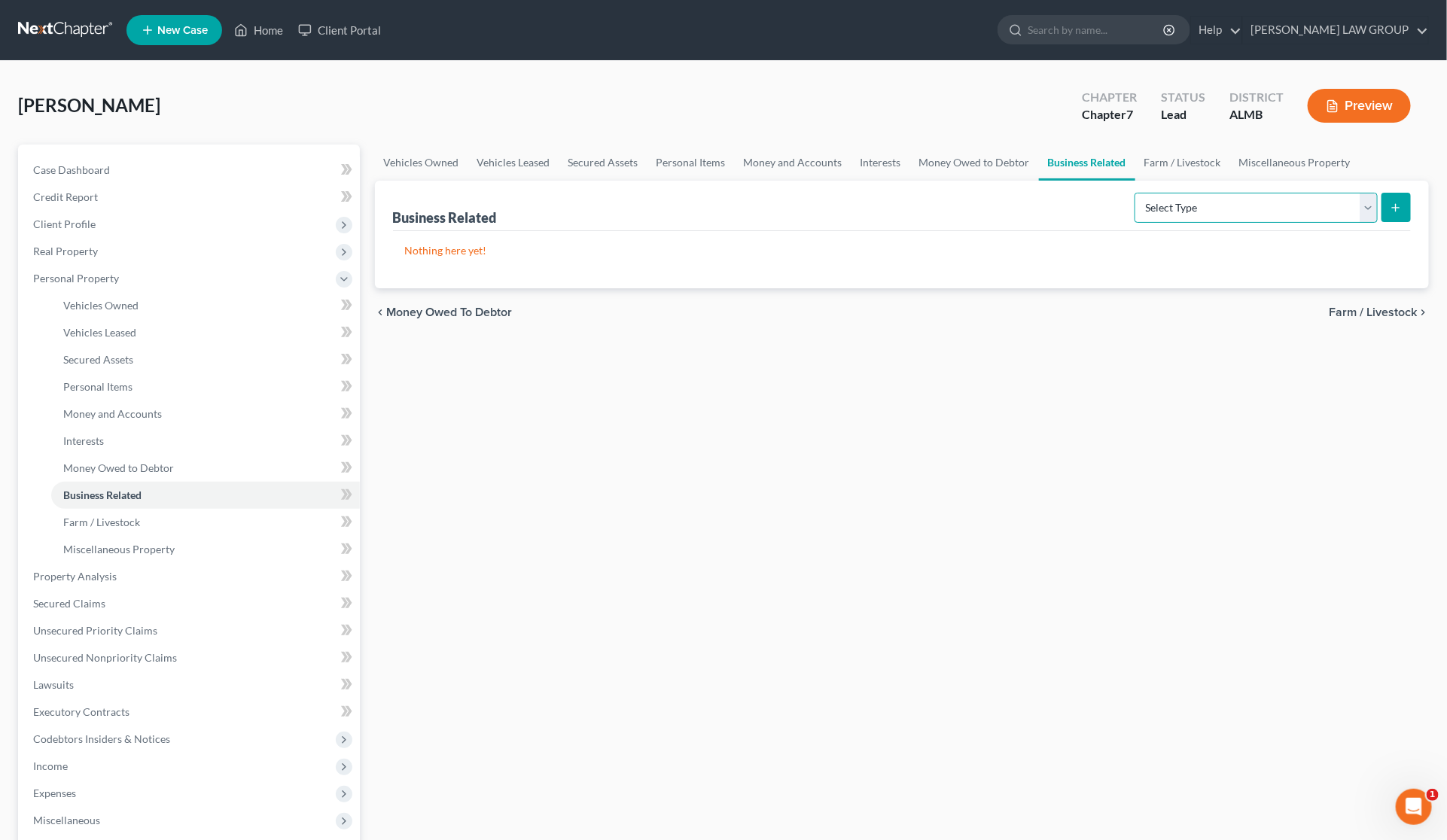
click at [1364, 210] on select "Select Type Customer Lists Franchises Inventory Licenses Machinery Office Equip…" at bounding box center [1257, 208] width 243 height 30
select select "other_business_related_property_not_listed"
click at [1135, 193] on select "Select Type Customer Lists Franchises Inventory Licenses Machinery Office Equip…" at bounding box center [1257, 208] width 243 height 30
click at [1402, 212] on icon "submit" at bounding box center [1396, 208] width 12 height 12
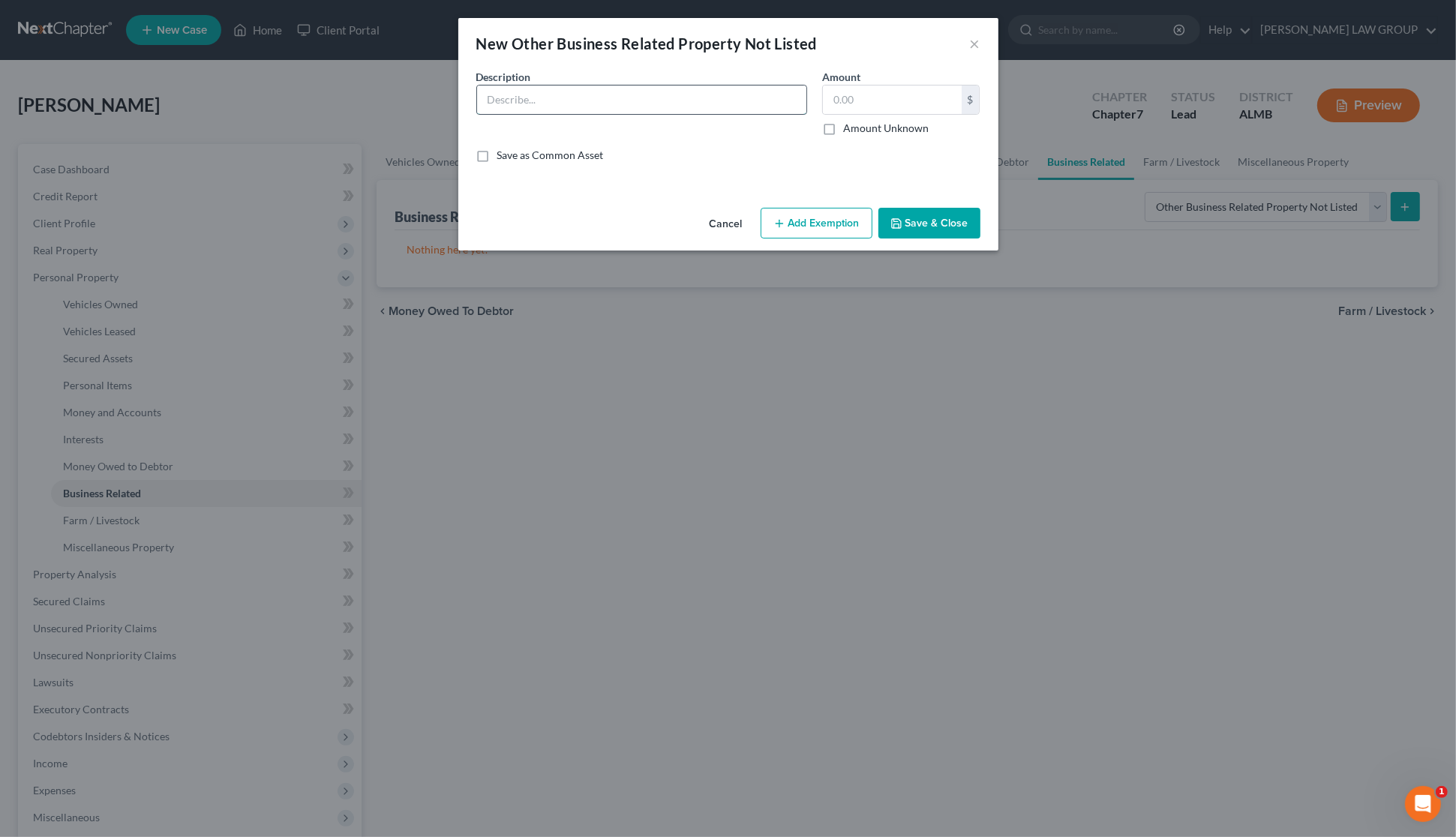
click at [560, 105] on input "text" at bounding box center [642, 100] width 329 height 29
type input "Tools of the Trade"
click at [856, 97] on input "text" at bounding box center [892, 100] width 139 height 29
type input "3,000"
click at [823, 225] on button "Add Exemption" at bounding box center [816, 223] width 112 height 32
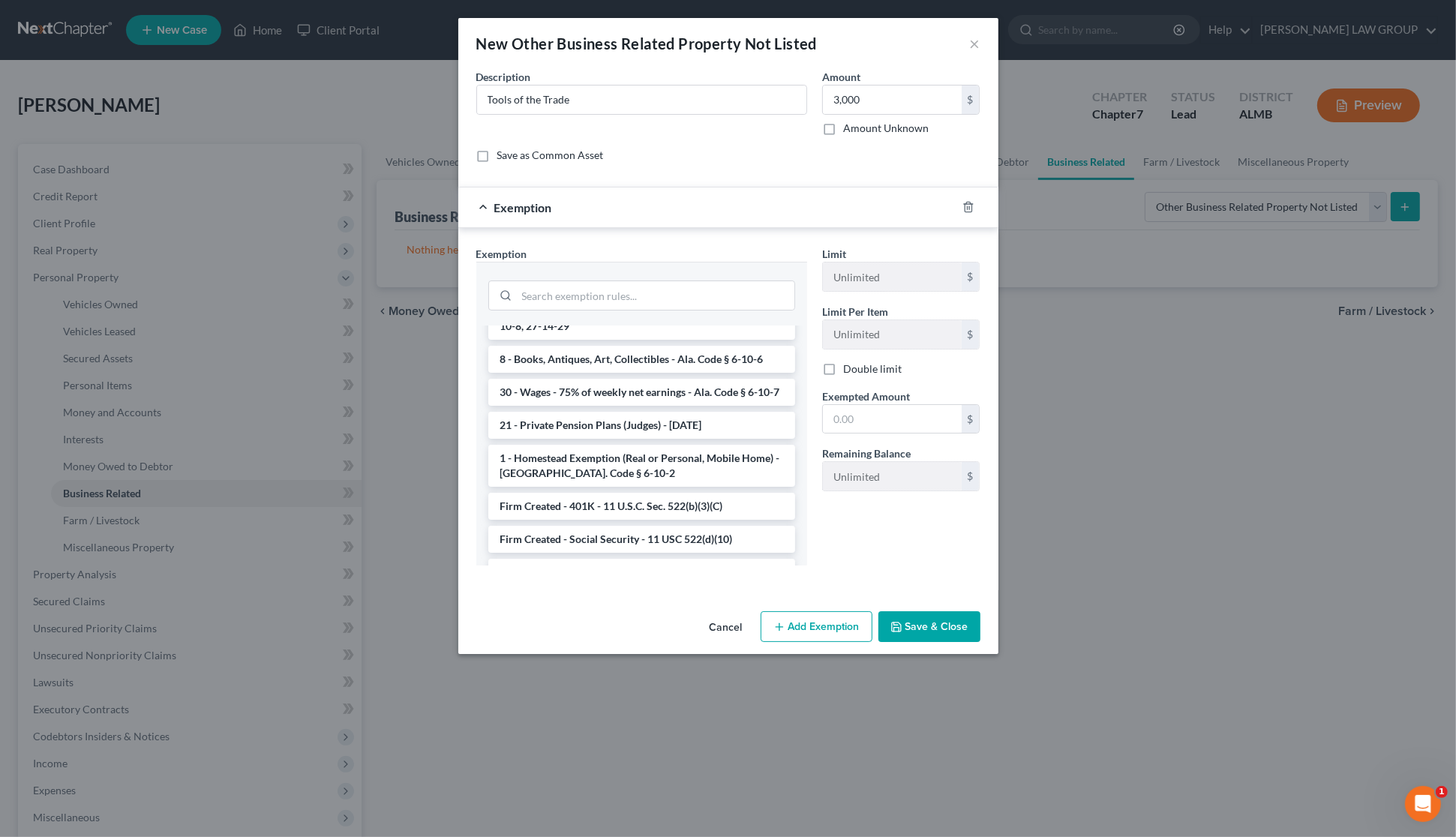
scroll to position [1247, 0]
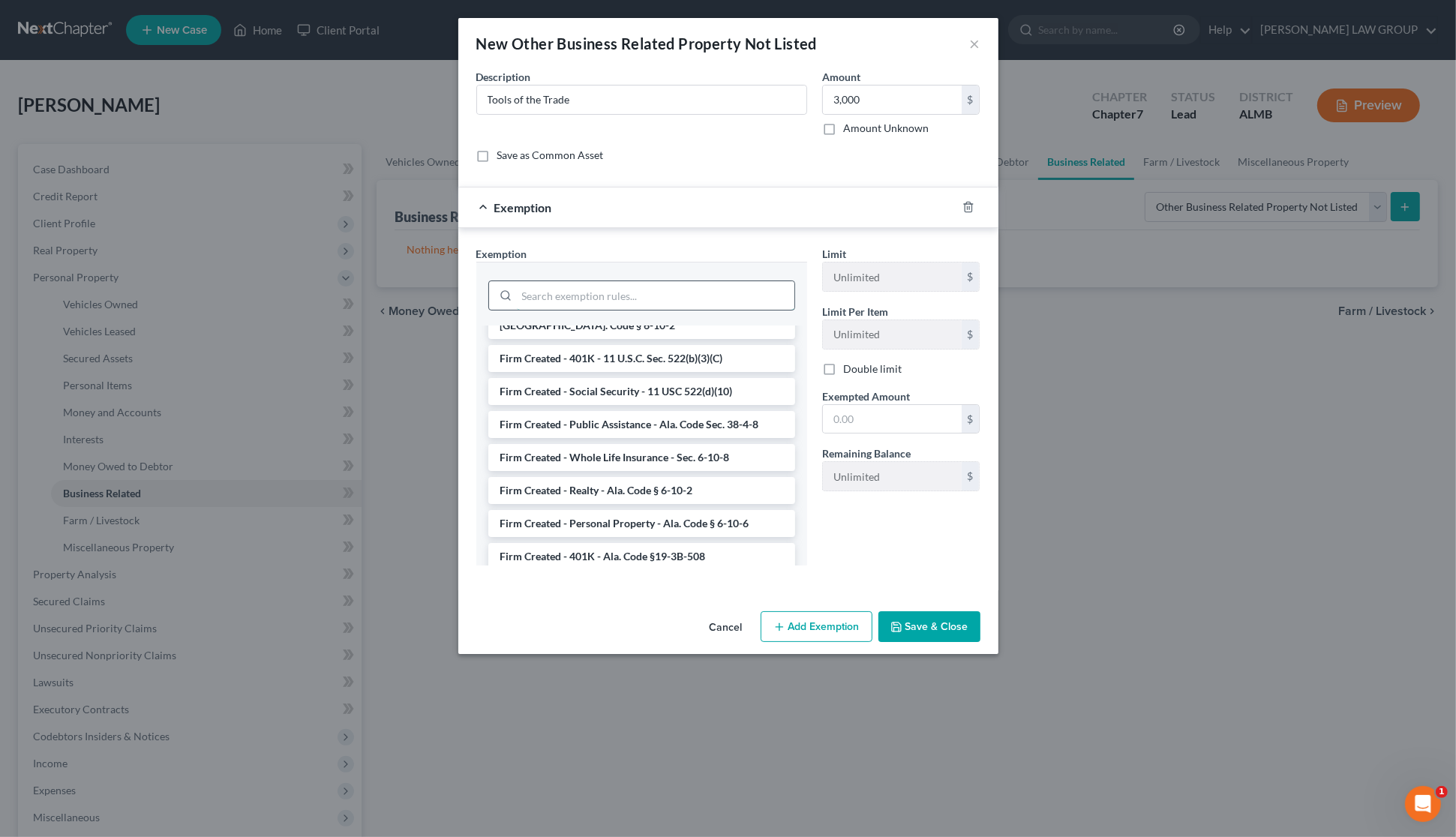
click at [616, 297] on input "search" at bounding box center [655, 295] width 277 height 29
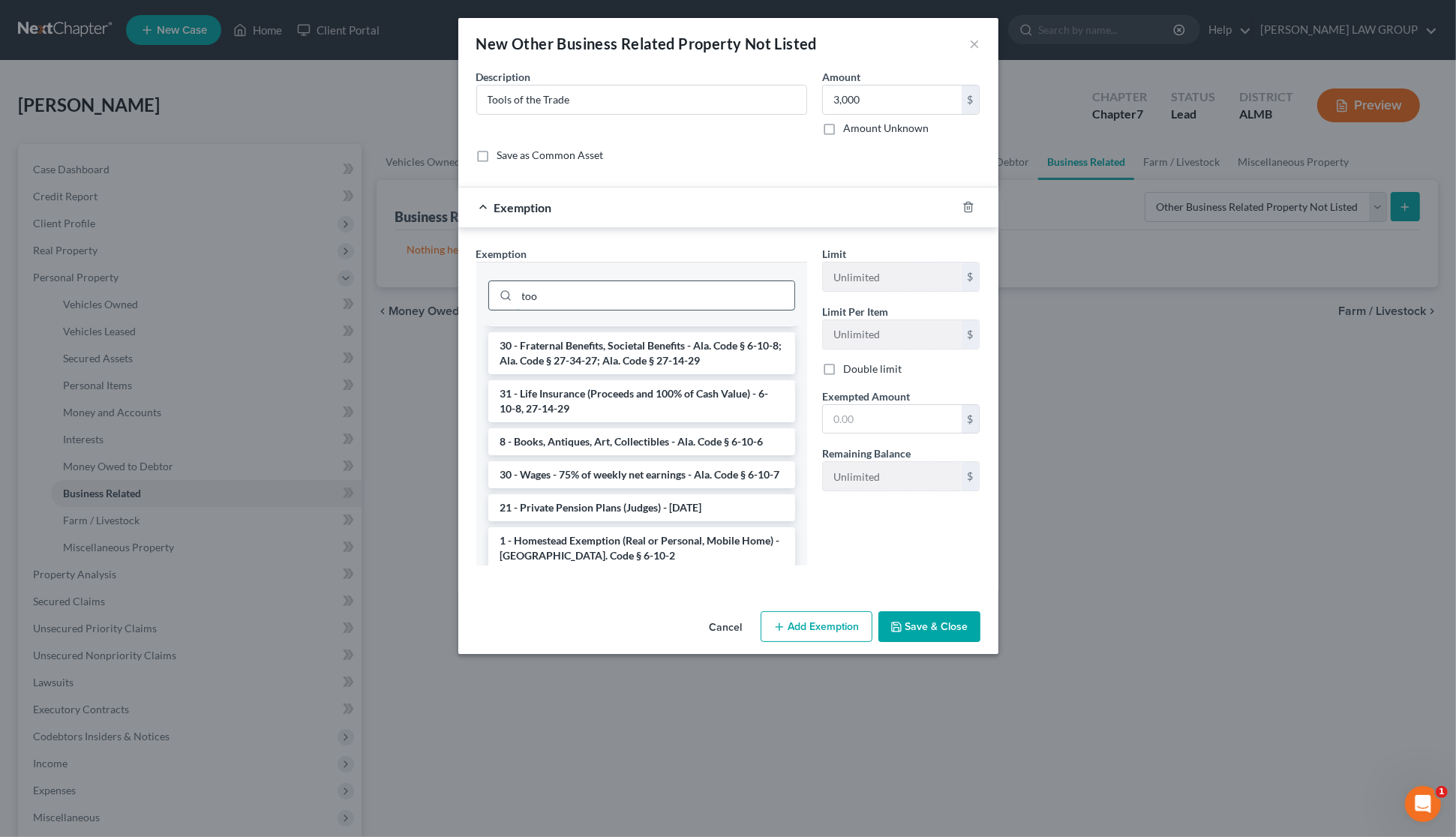
scroll to position [0, 0]
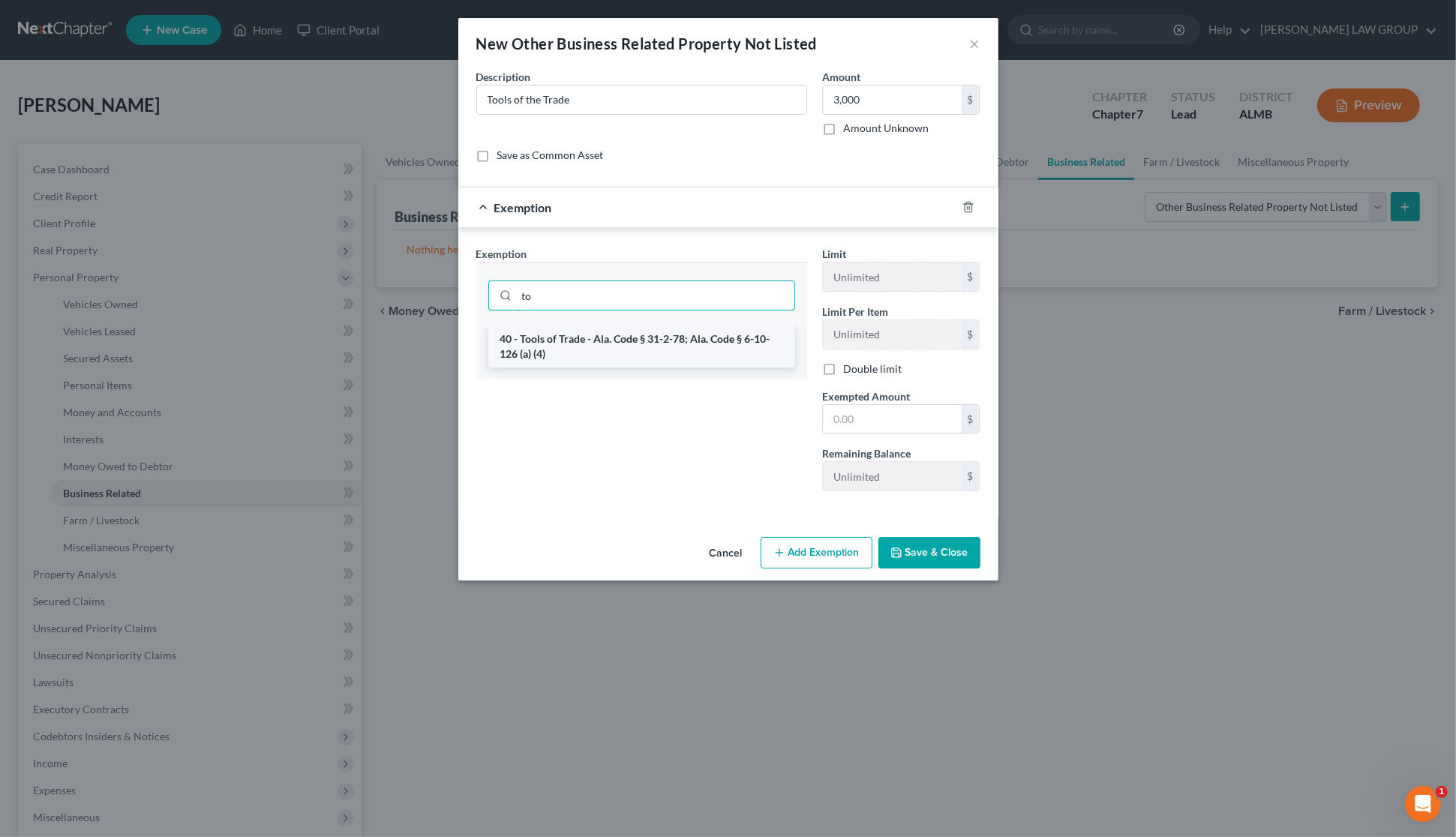
type input "t"
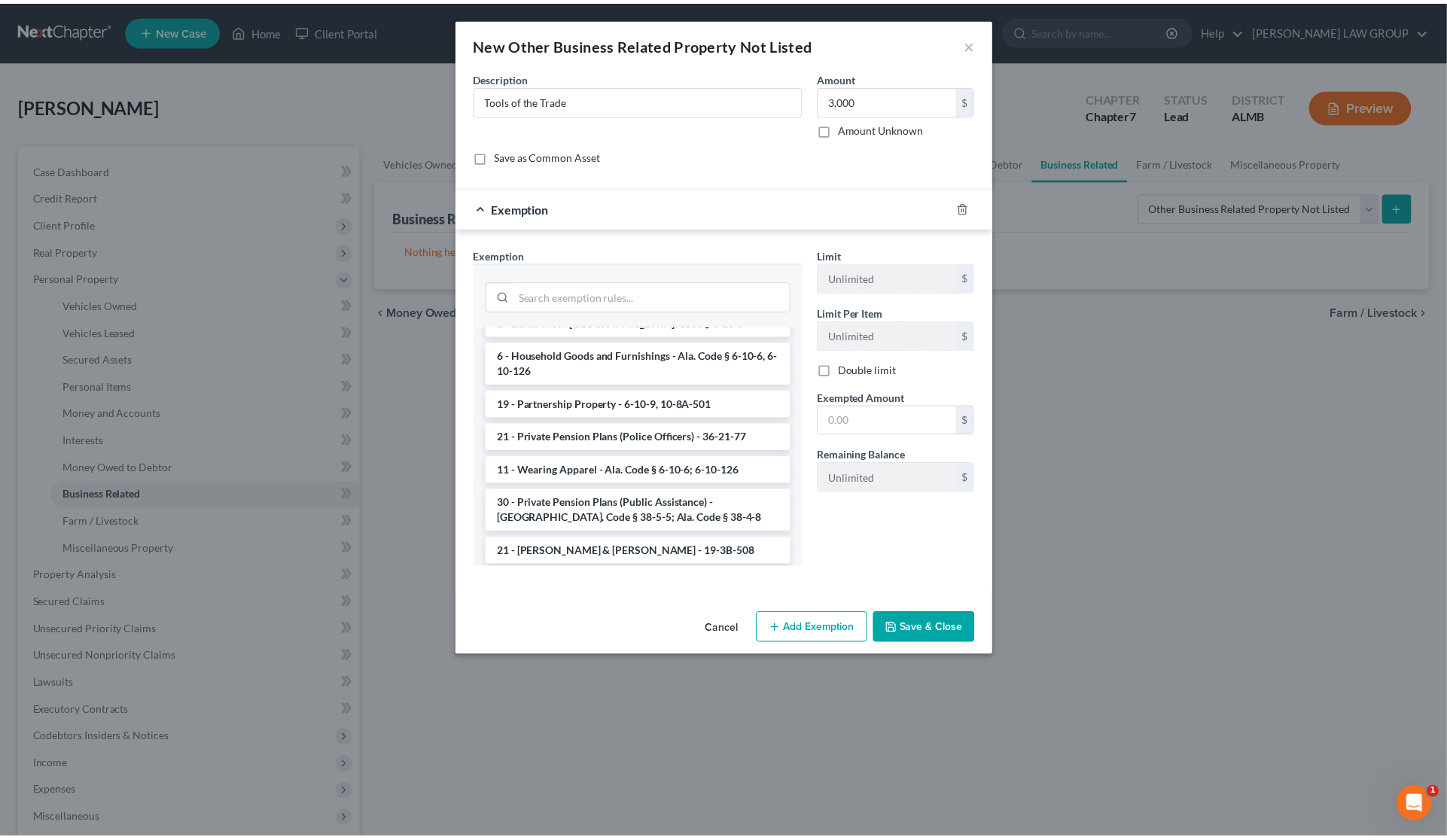
scroll to position [1251, 0]
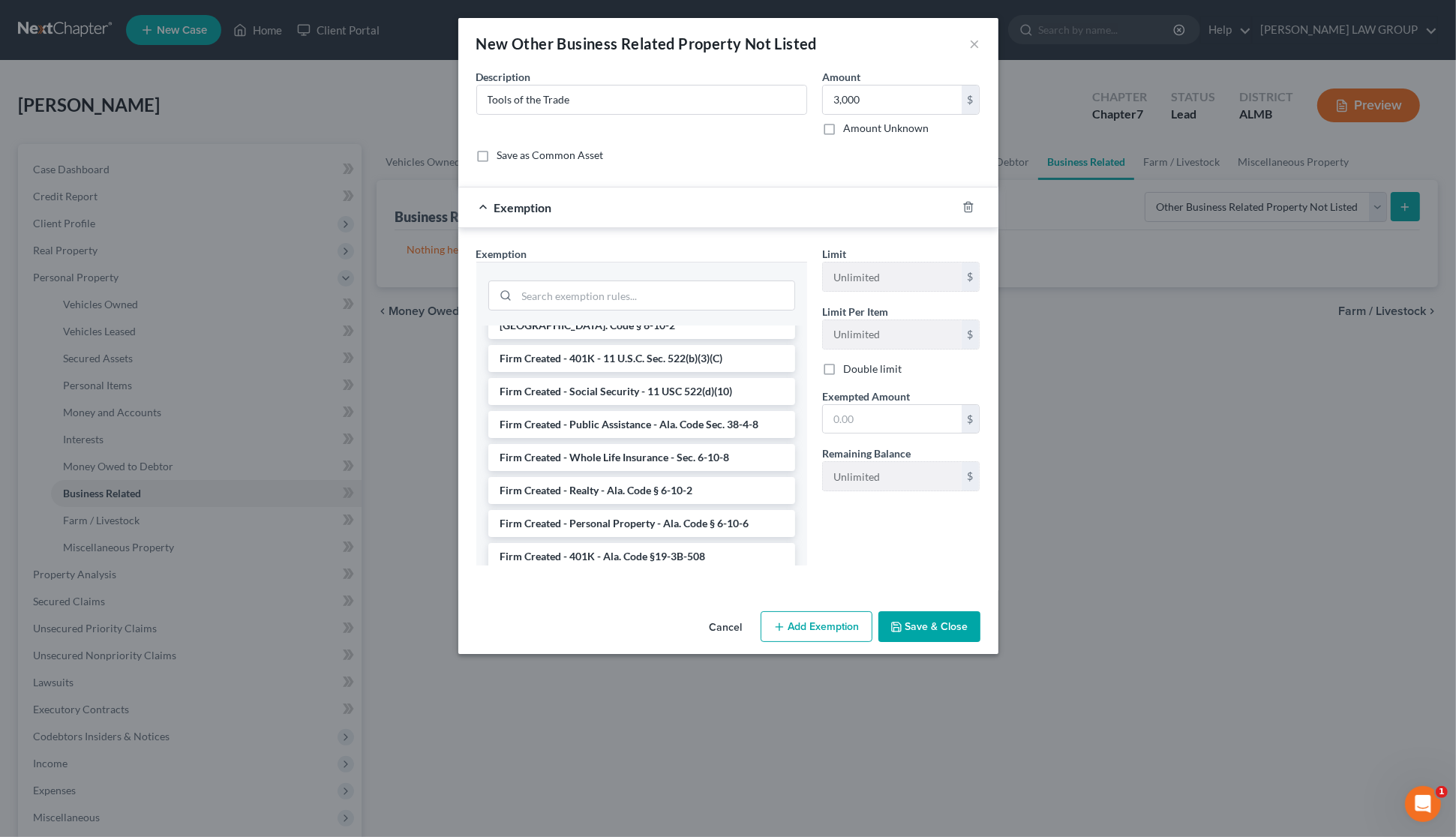
click at [706, 510] on li "Firm Created - Personal Property - Ala. Code § 6-10-6" at bounding box center [641, 523] width 307 height 27
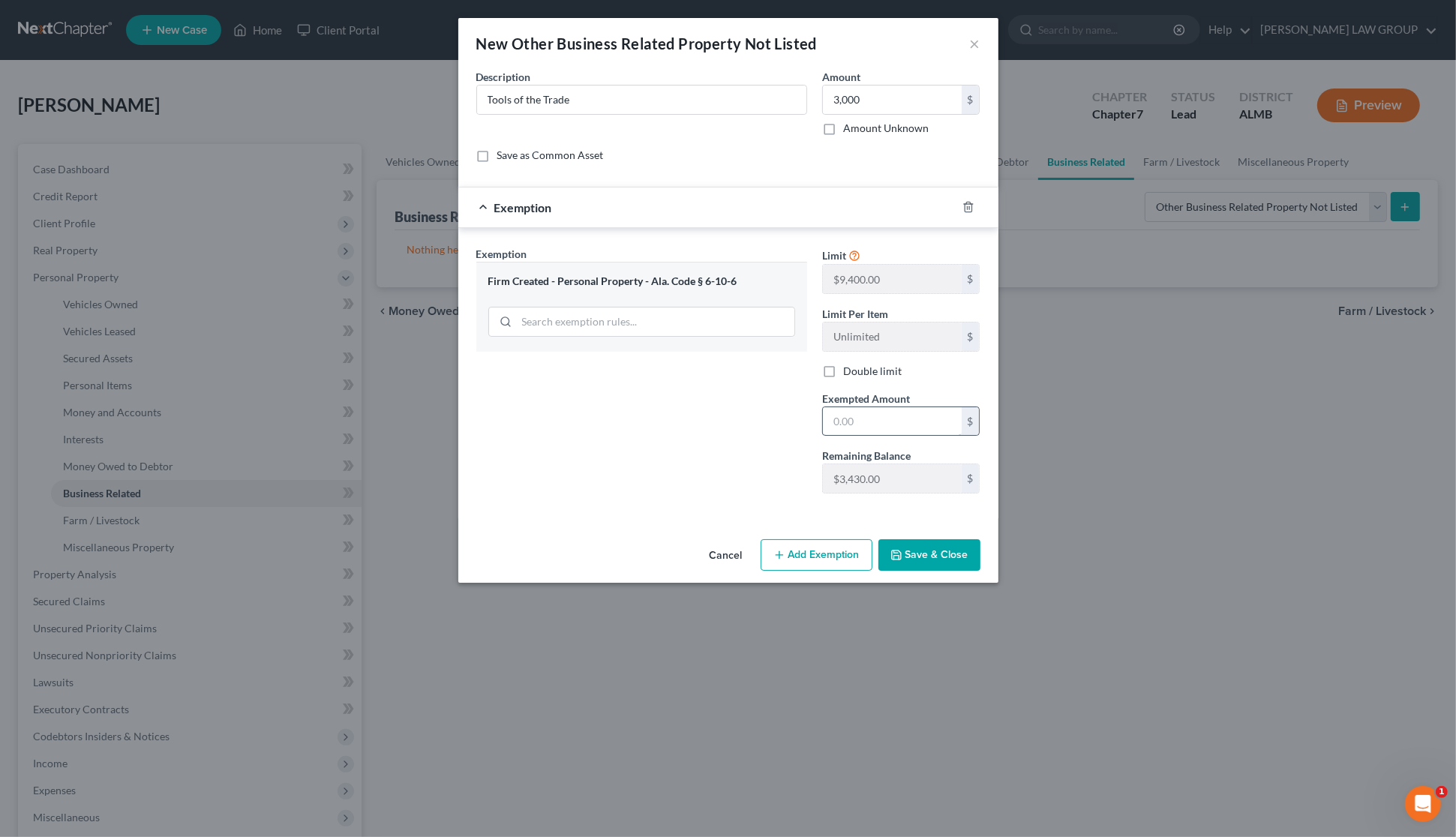
click at [913, 436] on input "text" at bounding box center [892, 421] width 139 height 29
type input "3,000"
click at [924, 545] on button "Save & Close" at bounding box center [930, 554] width 102 height 32
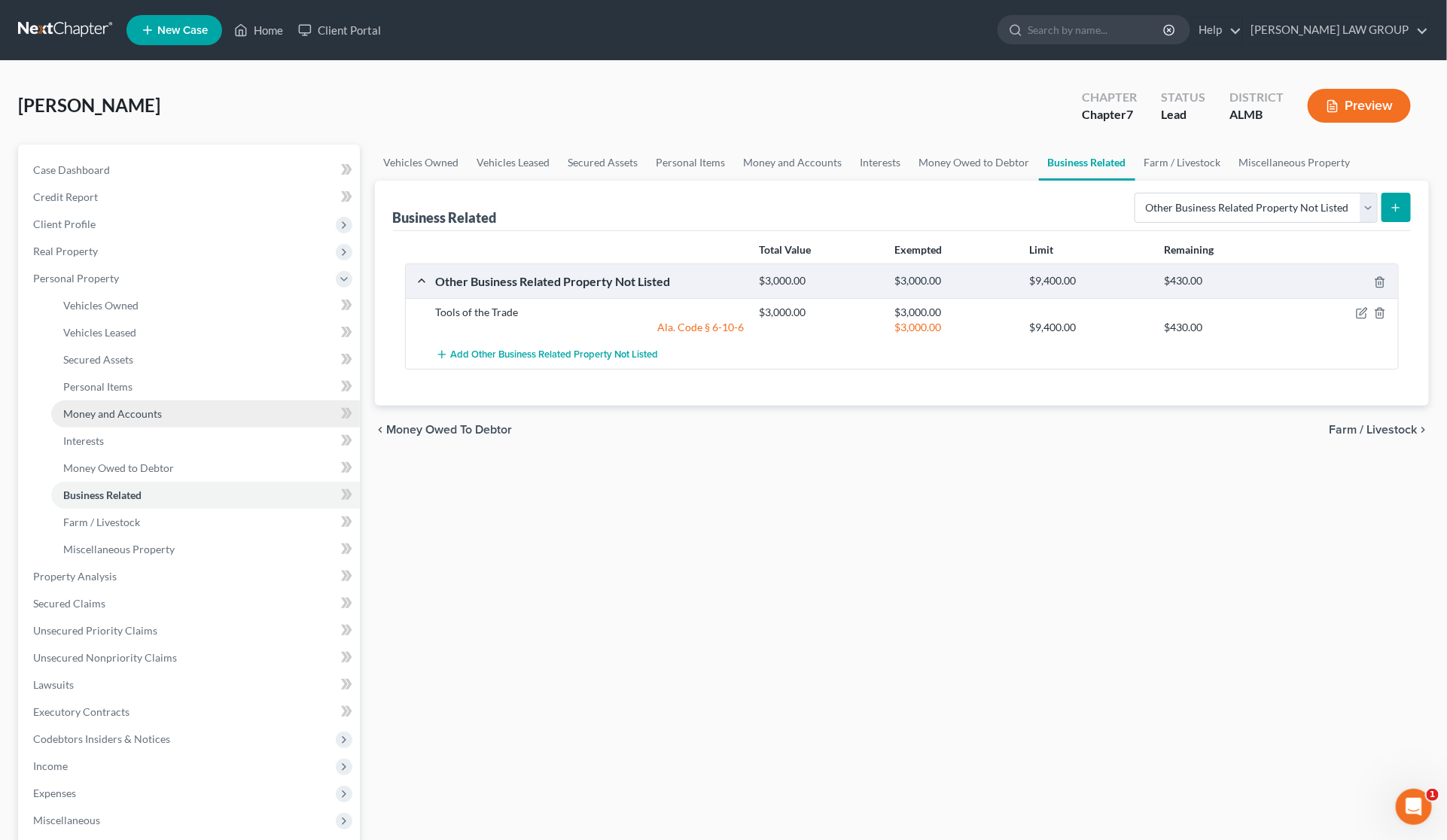
click at [102, 411] on span "Money and Accounts" at bounding box center [112, 413] width 99 height 13
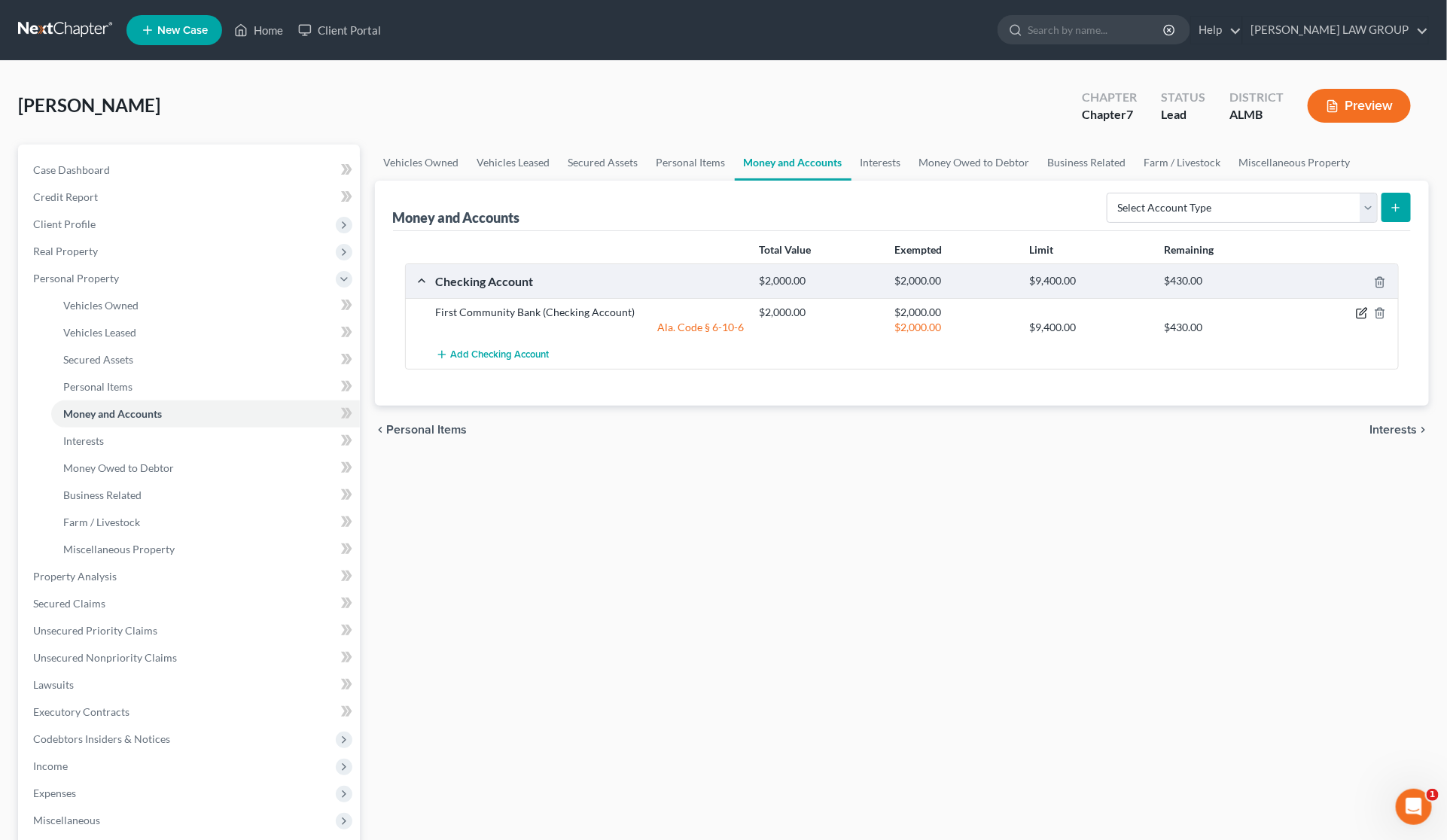
click at [1357, 313] on icon "button" at bounding box center [1361, 313] width 9 height 9
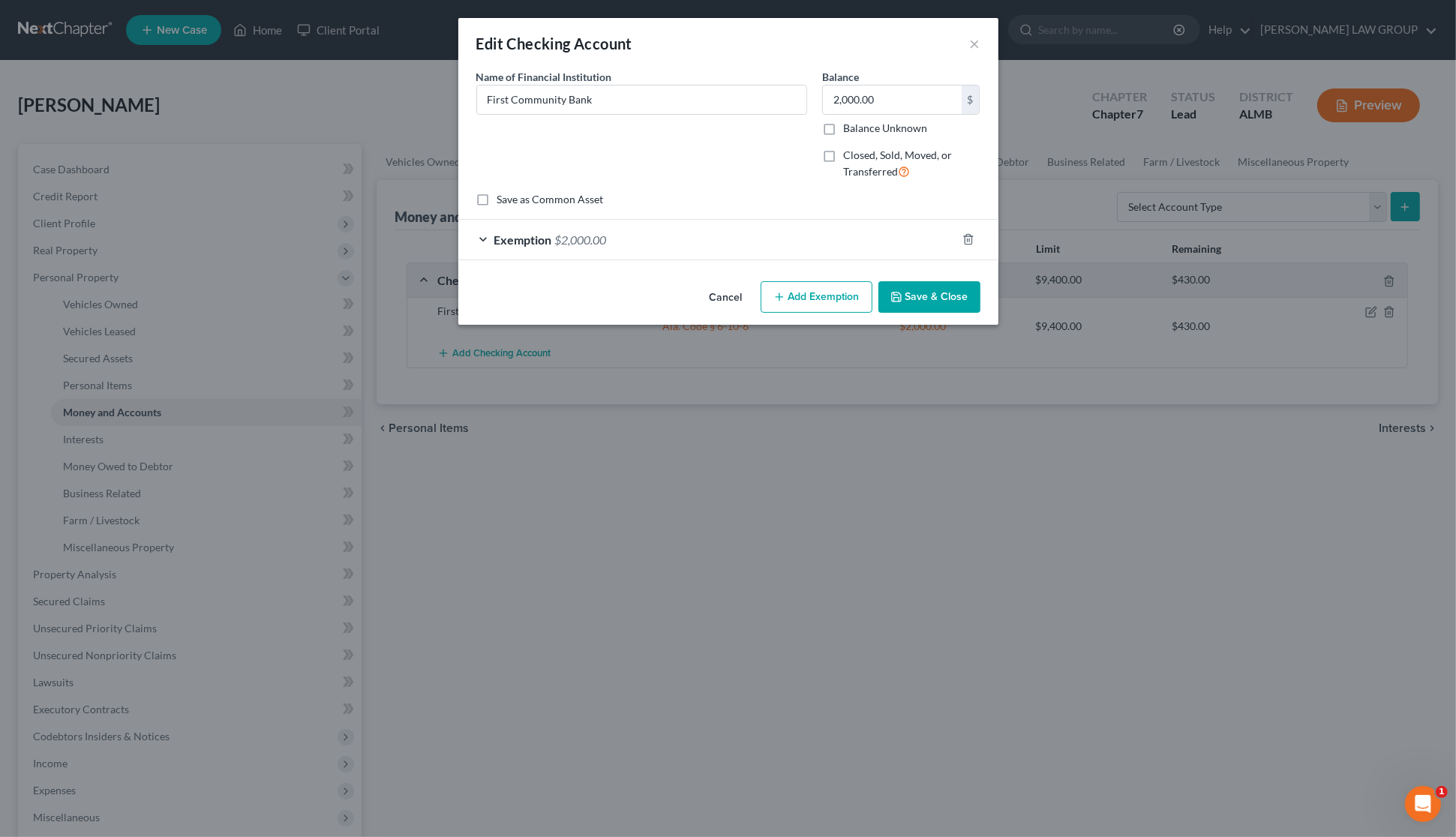
click at [767, 245] on div "Exemption $2,000.00" at bounding box center [707, 239] width 498 height 39
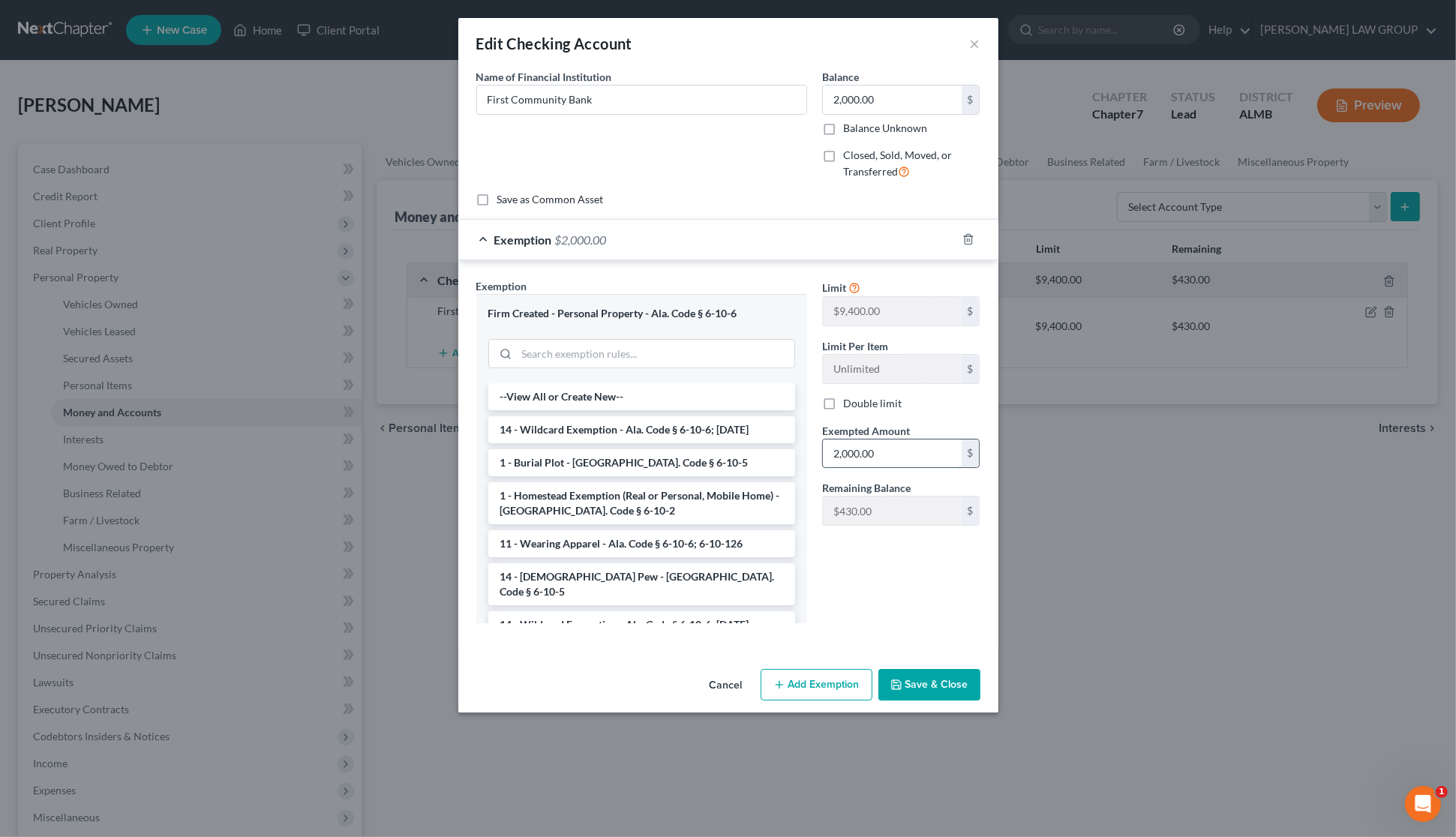
click at [898, 458] on input "2,000.00" at bounding box center [892, 454] width 139 height 29
type input "1,000"
click at [895, 105] on input "2,000.00" at bounding box center [892, 100] width 139 height 29
type input "1,000"
click at [923, 687] on button "Save & Close" at bounding box center [930, 684] width 102 height 32
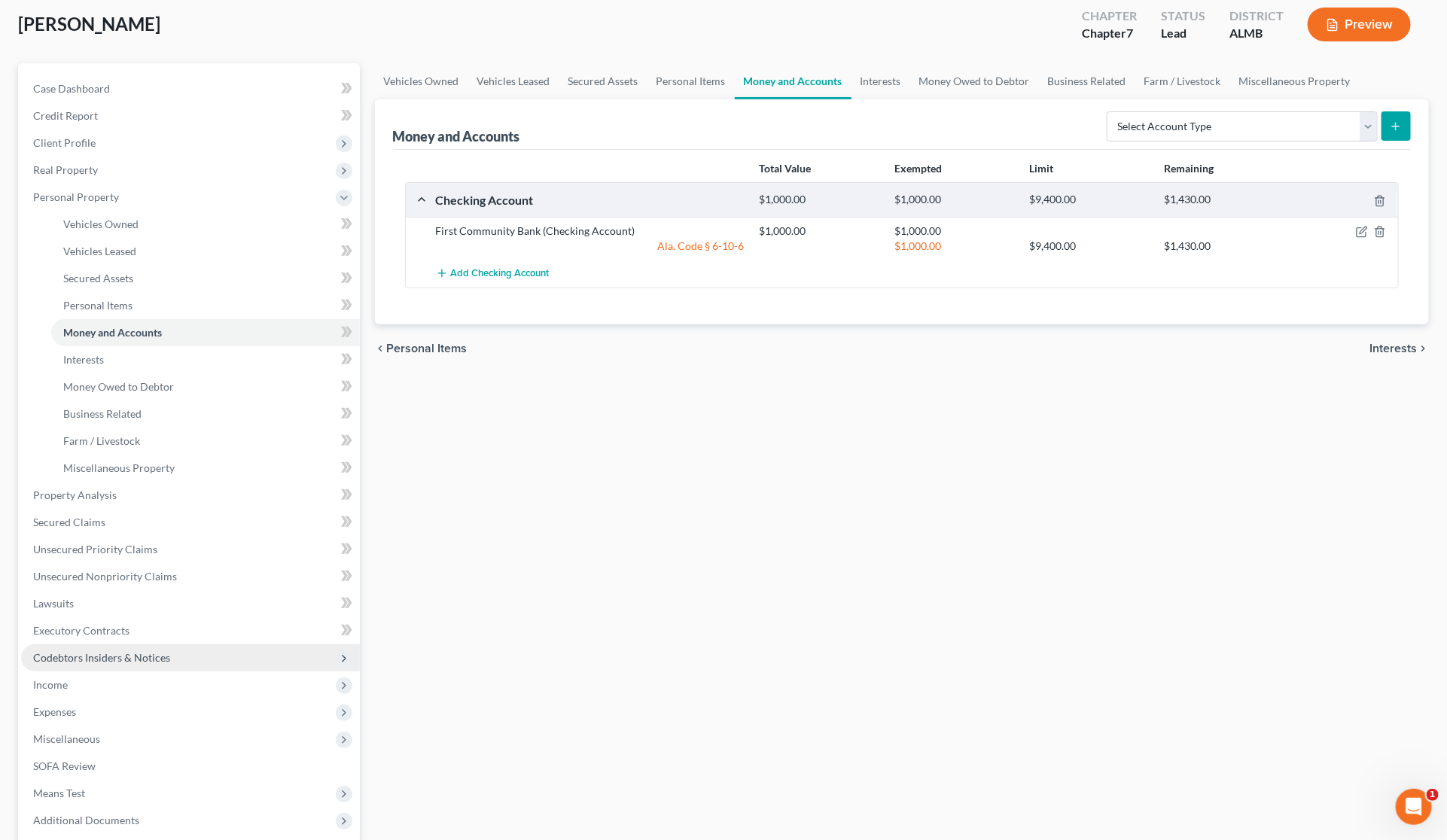
scroll to position [230, 0]
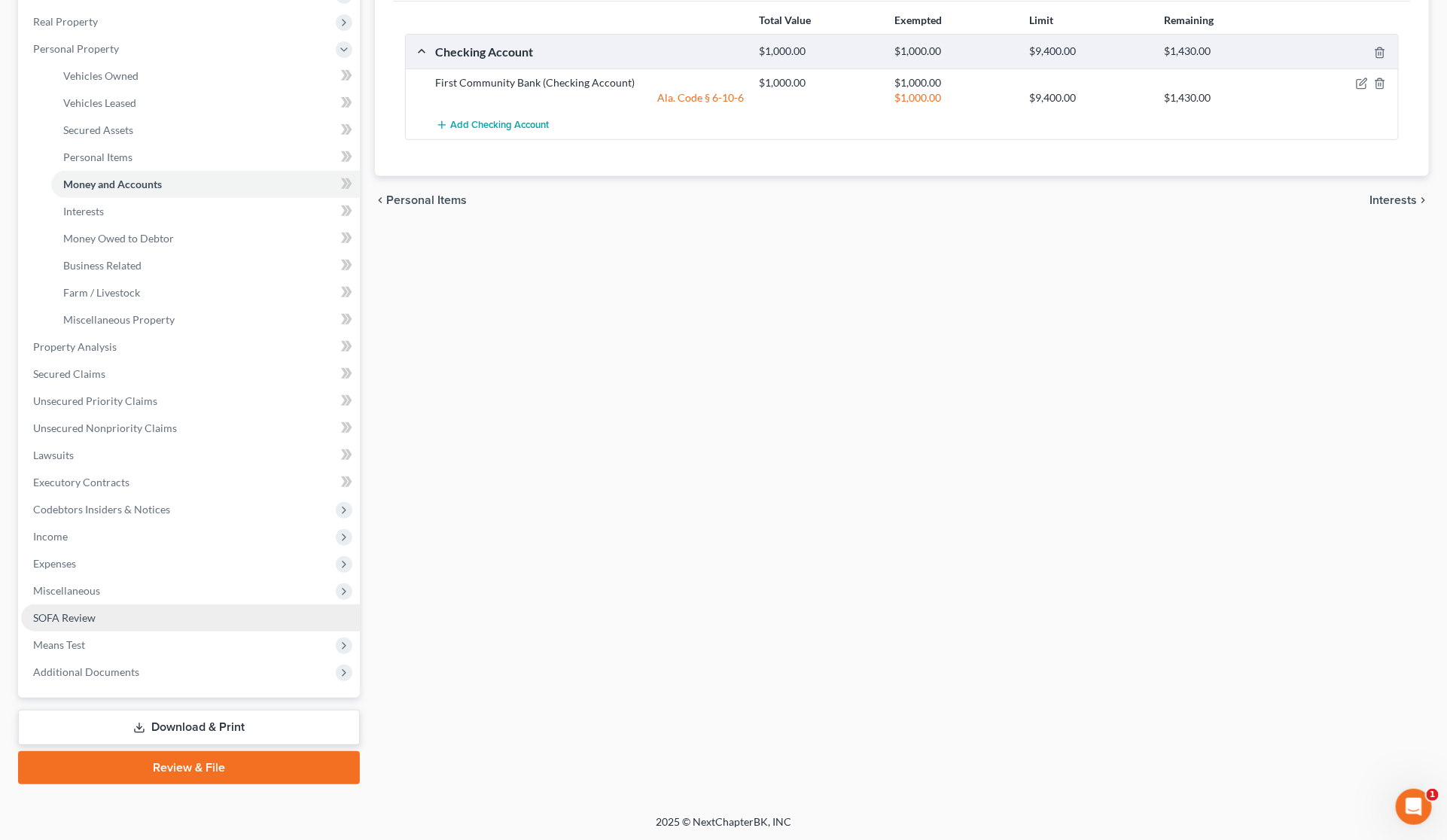
click at [192, 627] on link "SOFA Review" at bounding box center [190, 618] width 339 height 27
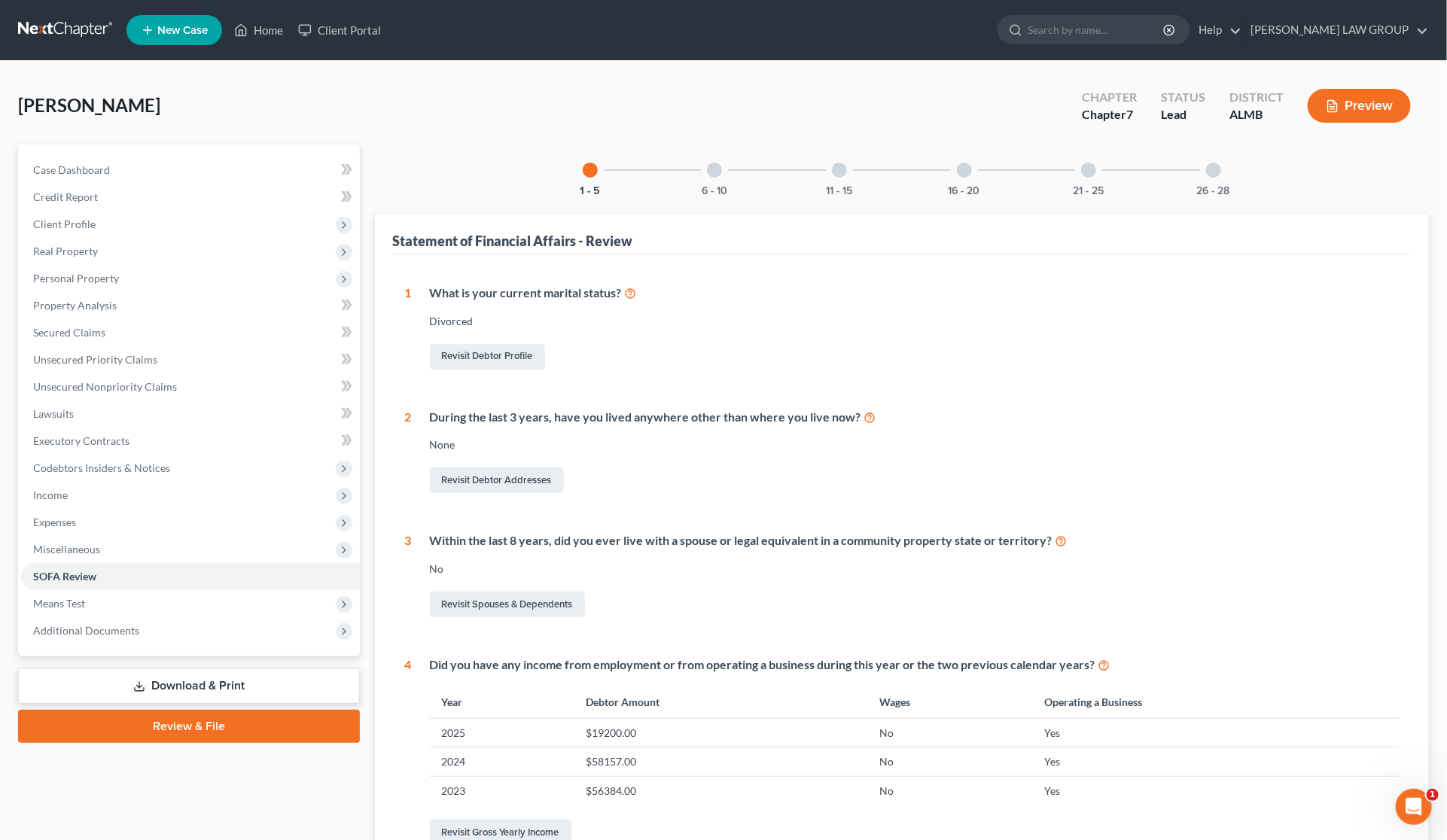
click at [213, 680] on link "Download & Print" at bounding box center [189, 686] width 342 height 36
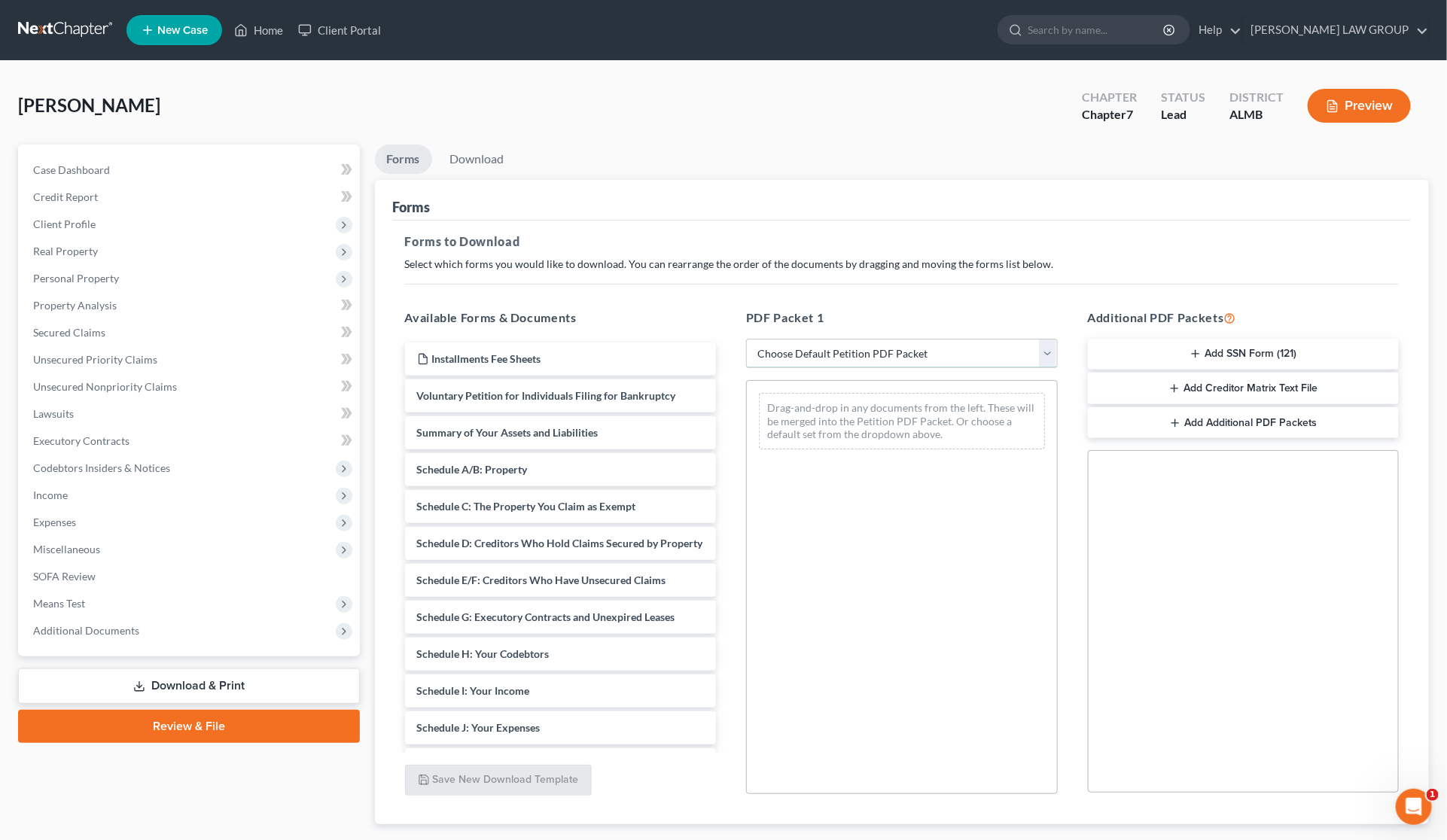
click at [863, 350] on select "Choose Default Petition PDF Packet Complete Bankruptcy Petition (all forms and …" at bounding box center [901, 353] width 312 height 30
select select "0"
click at [746, 339] on select "Choose Default Petition PDF Packet Complete Bankruptcy Petition (all forms and …" at bounding box center [901, 353] width 312 height 30
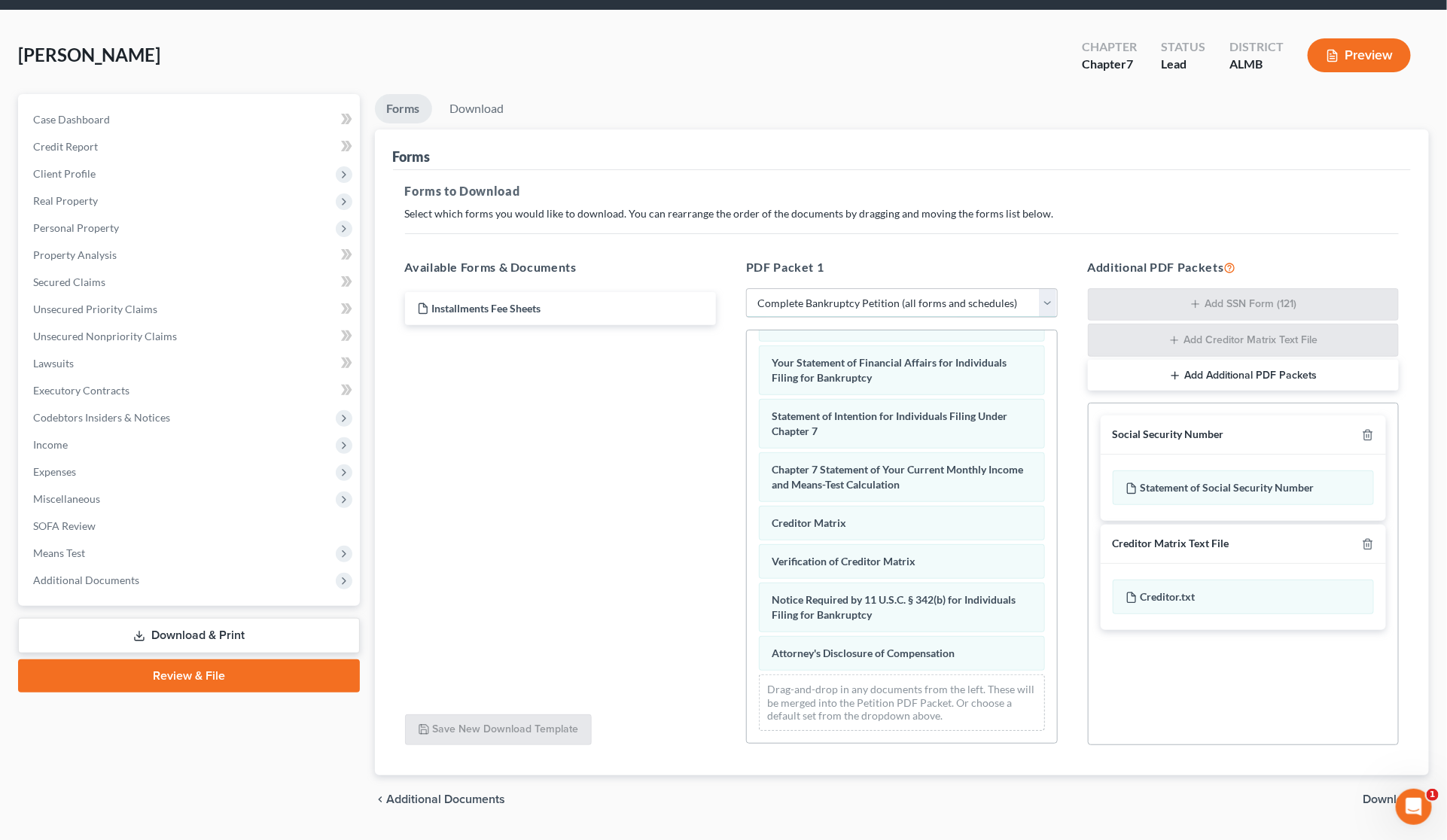
scroll to position [91, 0]
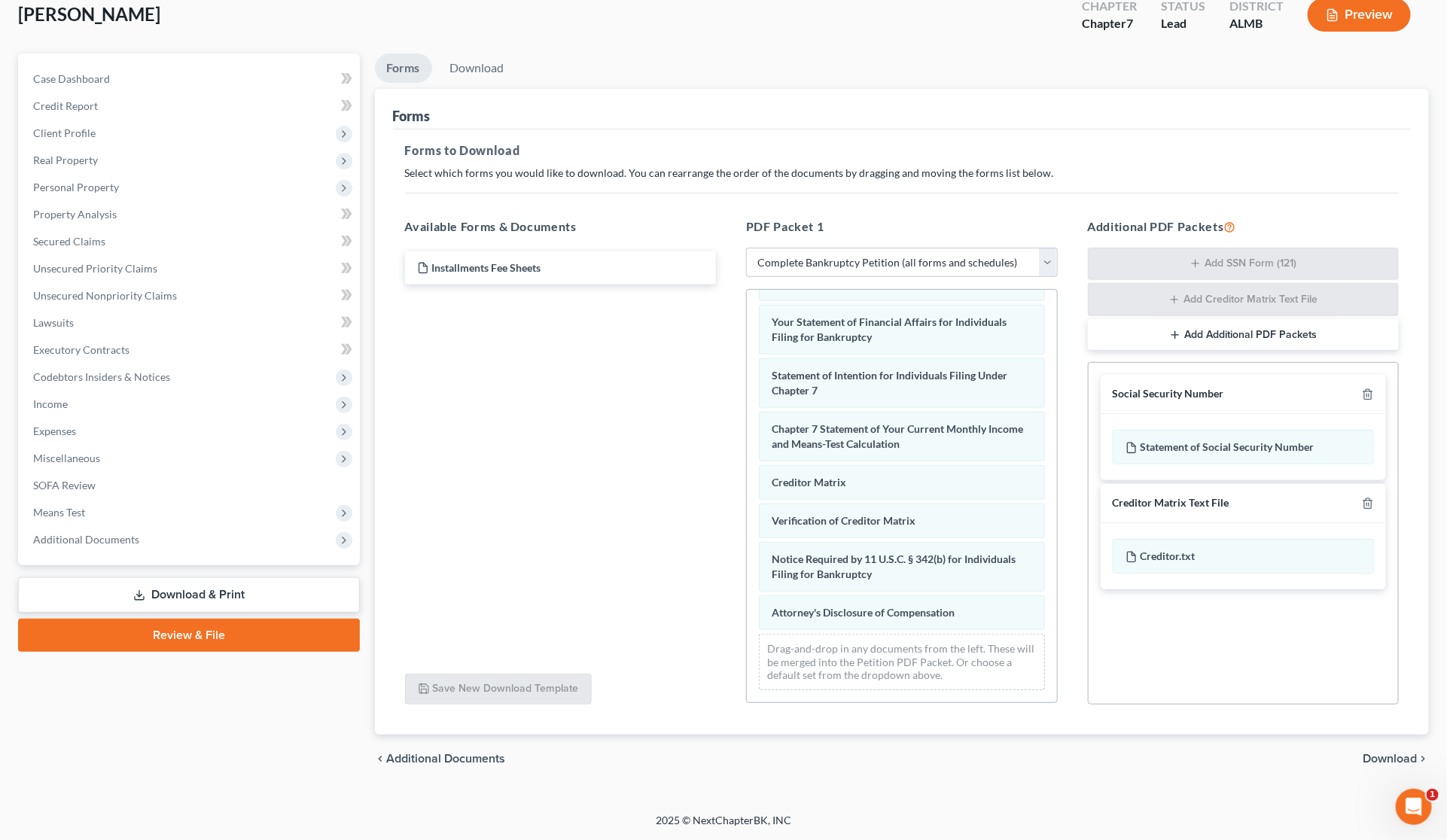
click at [1379, 753] on span "Download" at bounding box center [1390, 759] width 54 height 12
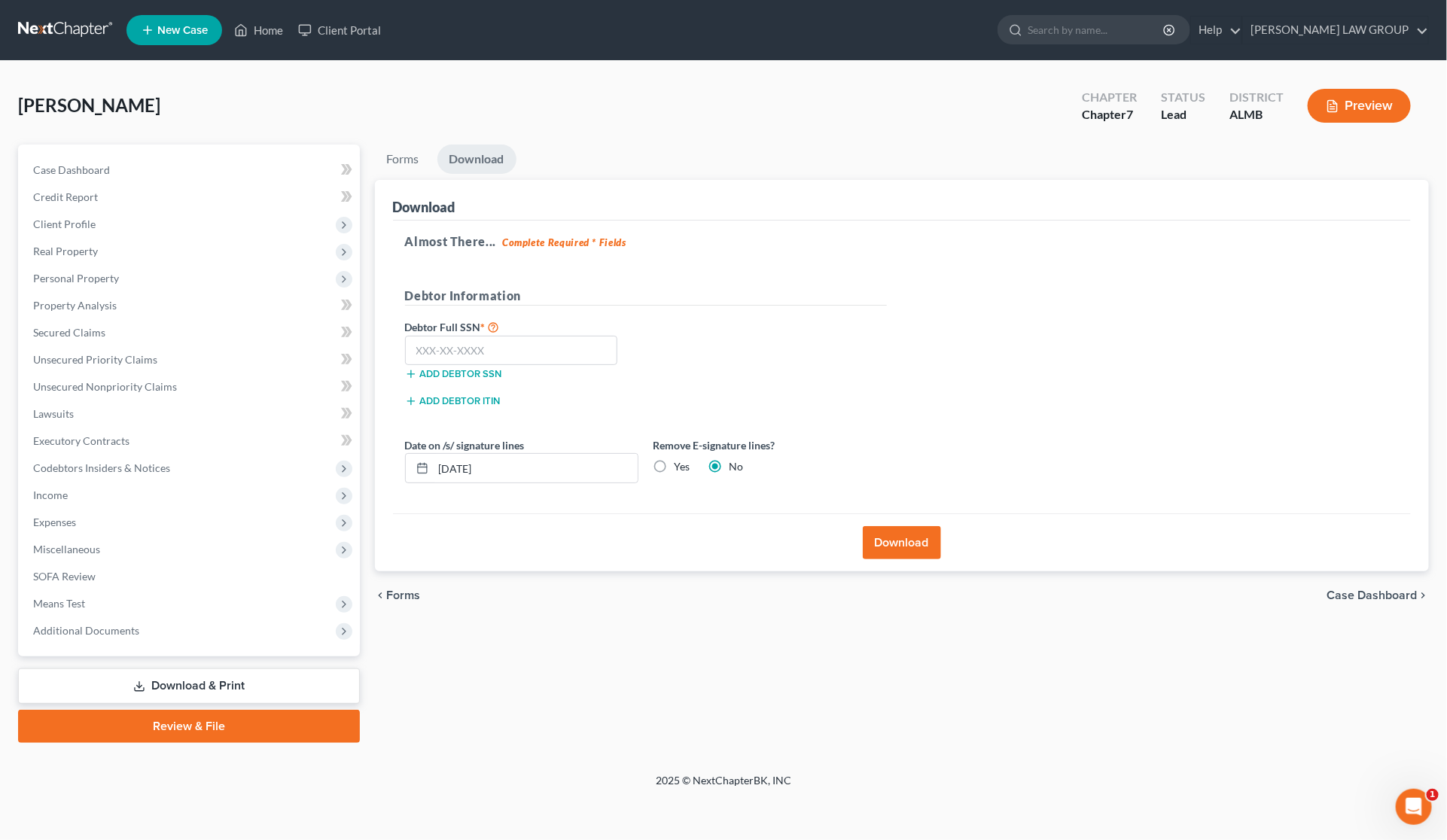
scroll to position [0, 0]
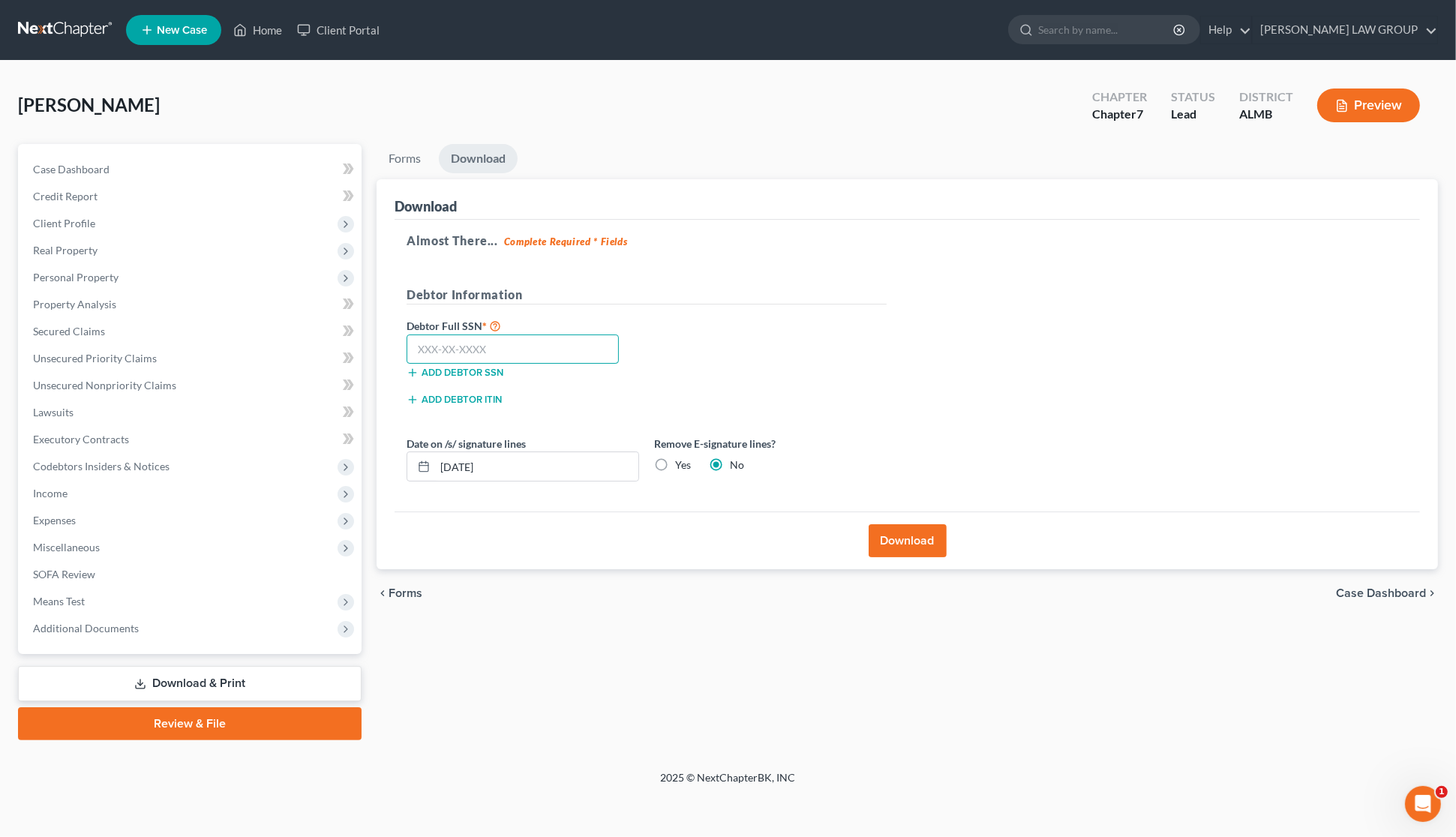
click at [549, 358] on input "text" at bounding box center [512, 349] width 213 height 30
type input "111-11-1111"
click at [883, 533] on button "Download" at bounding box center [907, 541] width 78 height 33
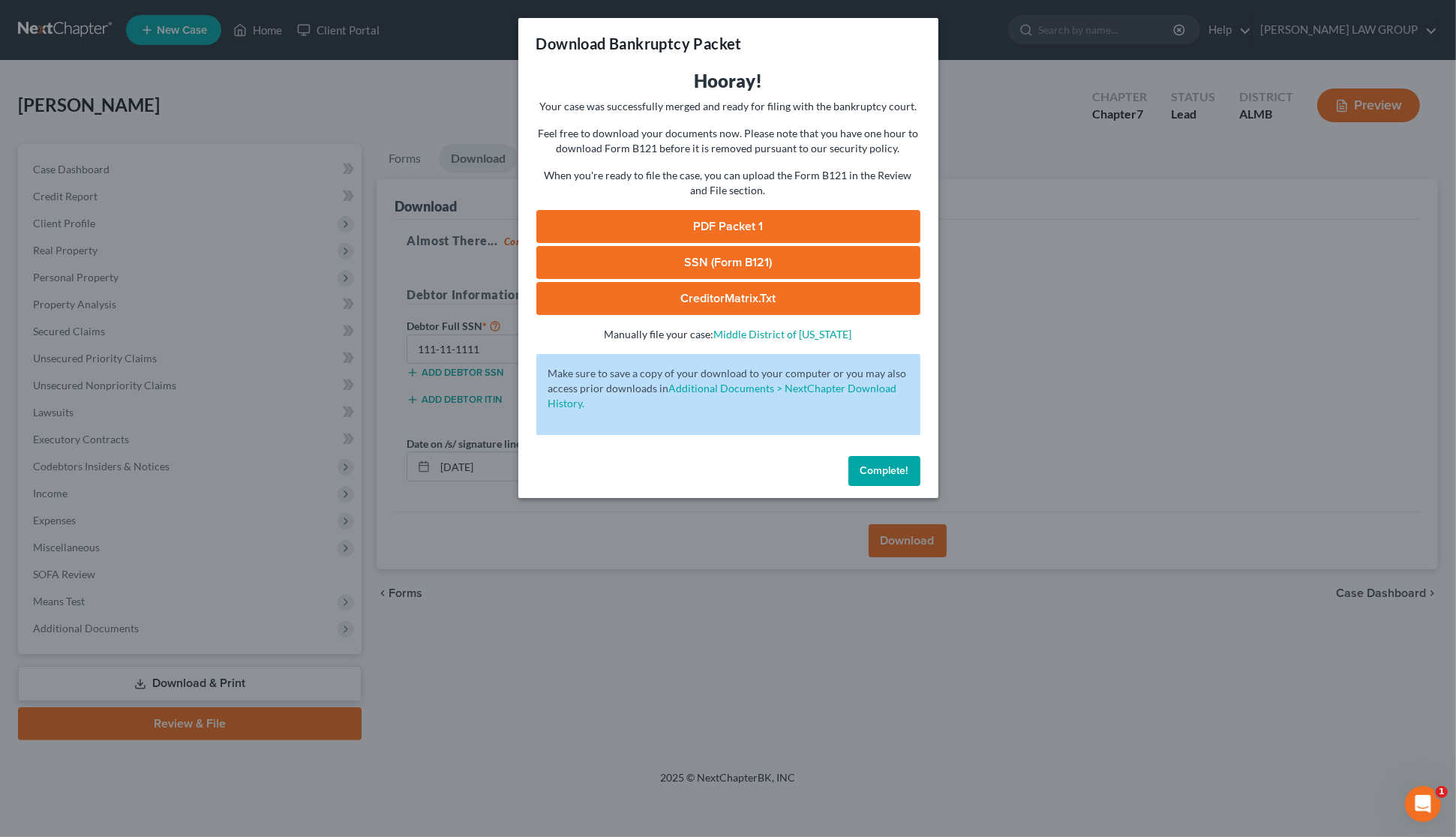
click at [723, 291] on link "CreditorMatrix.txt" at bounding box center [728, 298] width 384 height 33
click at [1026, 292] on div "Download Bankruptcy Packet Hooray! Your case was successfully merged and ready …" at bounding box center [728, 418] width 1456 height 837
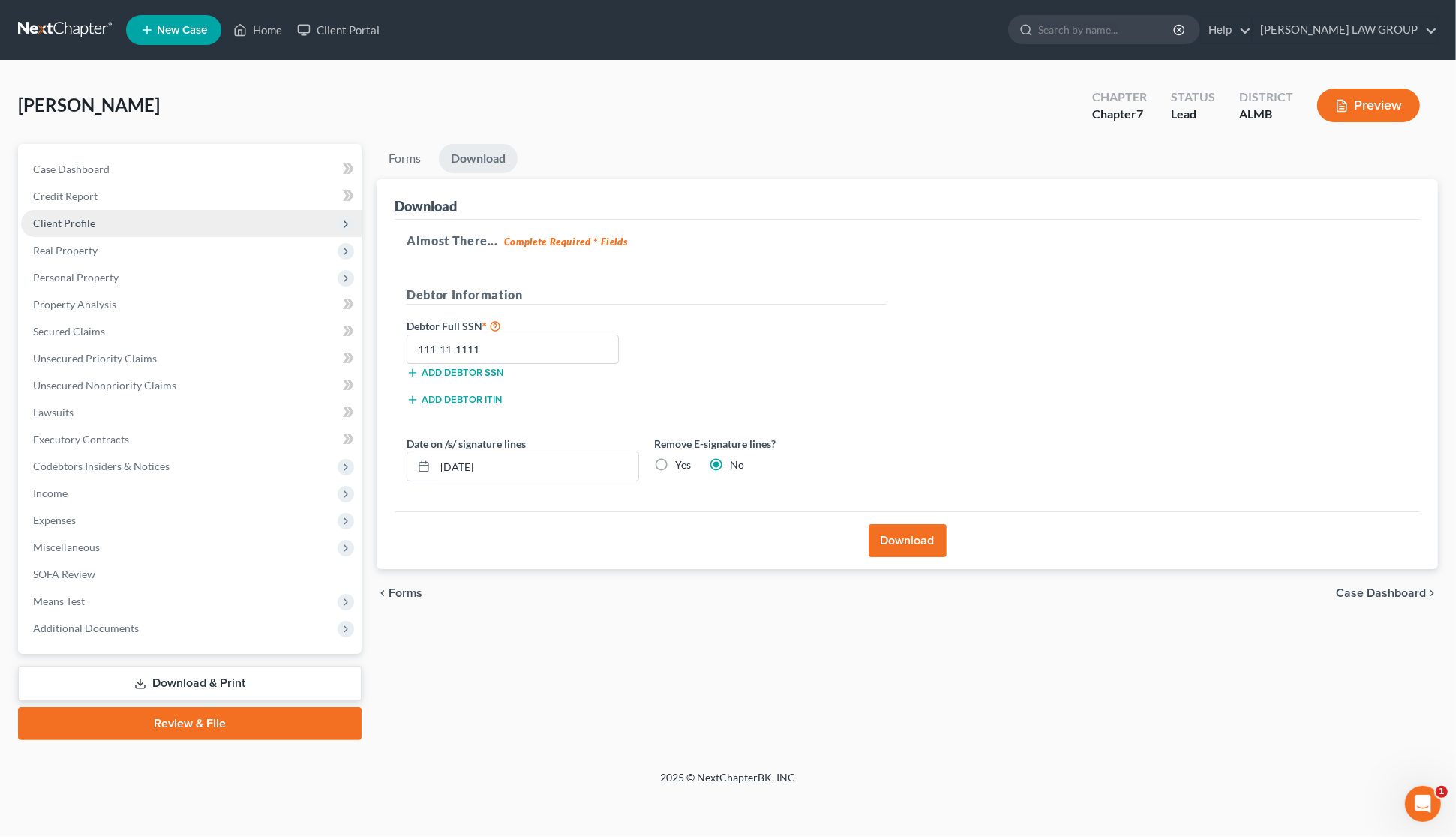
click at [105, 227] on span "Client Profile" at bounding box center [192, 223] width 341 height 27
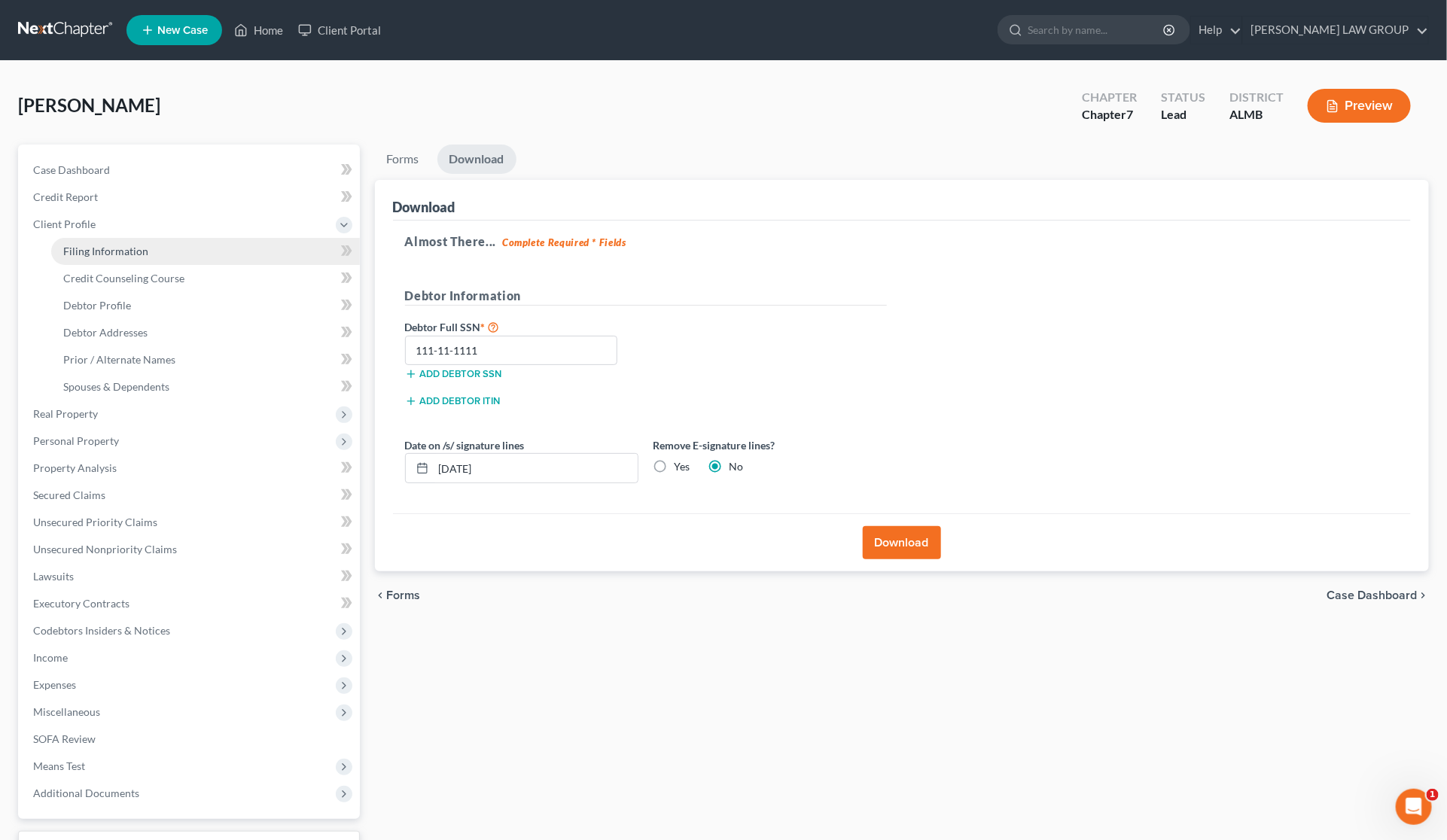
click at [111, 251] on span "Filing Information" at bounding box center [105, 250] width 85 height 13
select select "1"
select select "0"
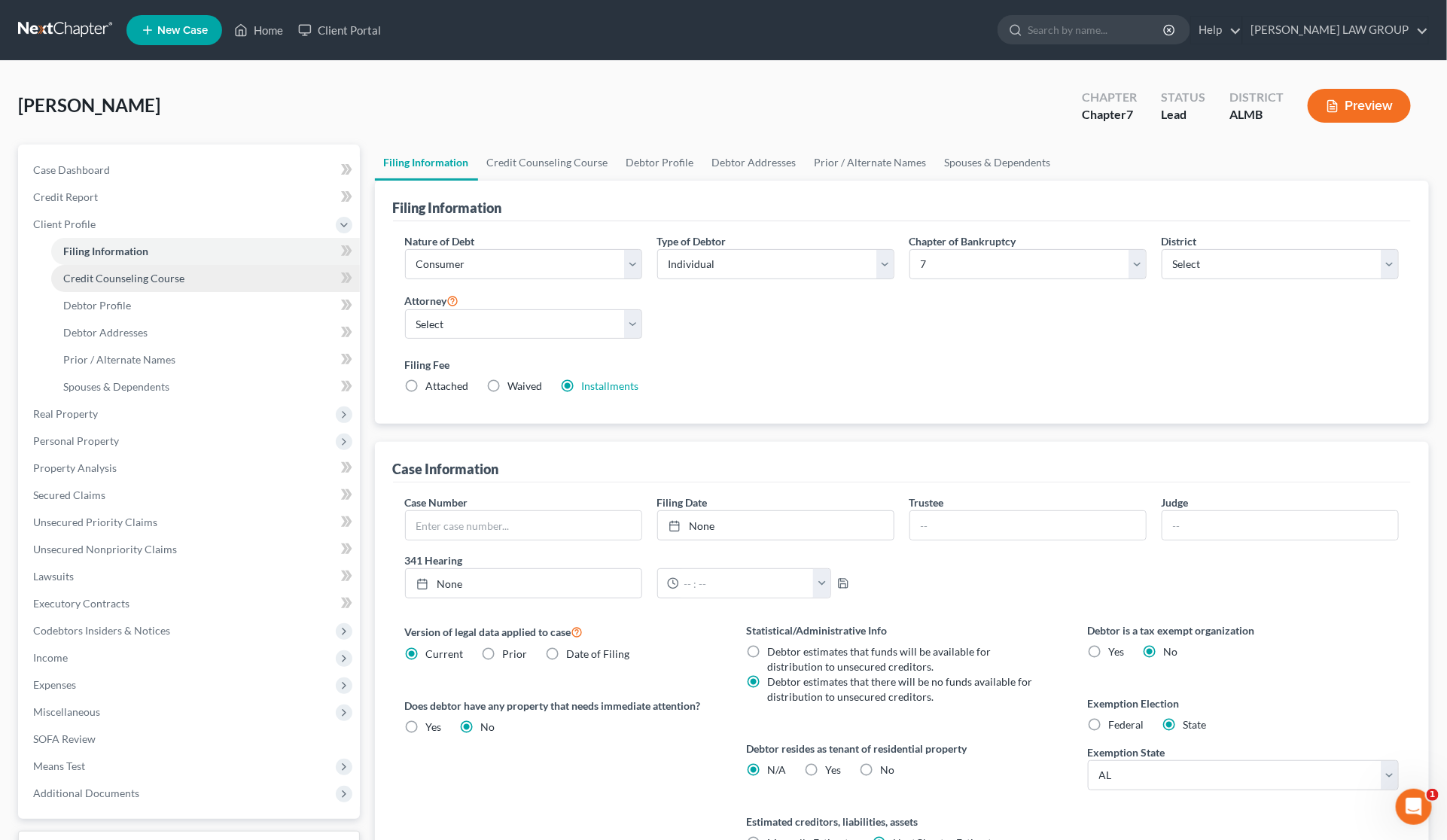
click at [125, 279] on span "Credit Counseling Course" at bounding box center [124, 277] width 122 height 13
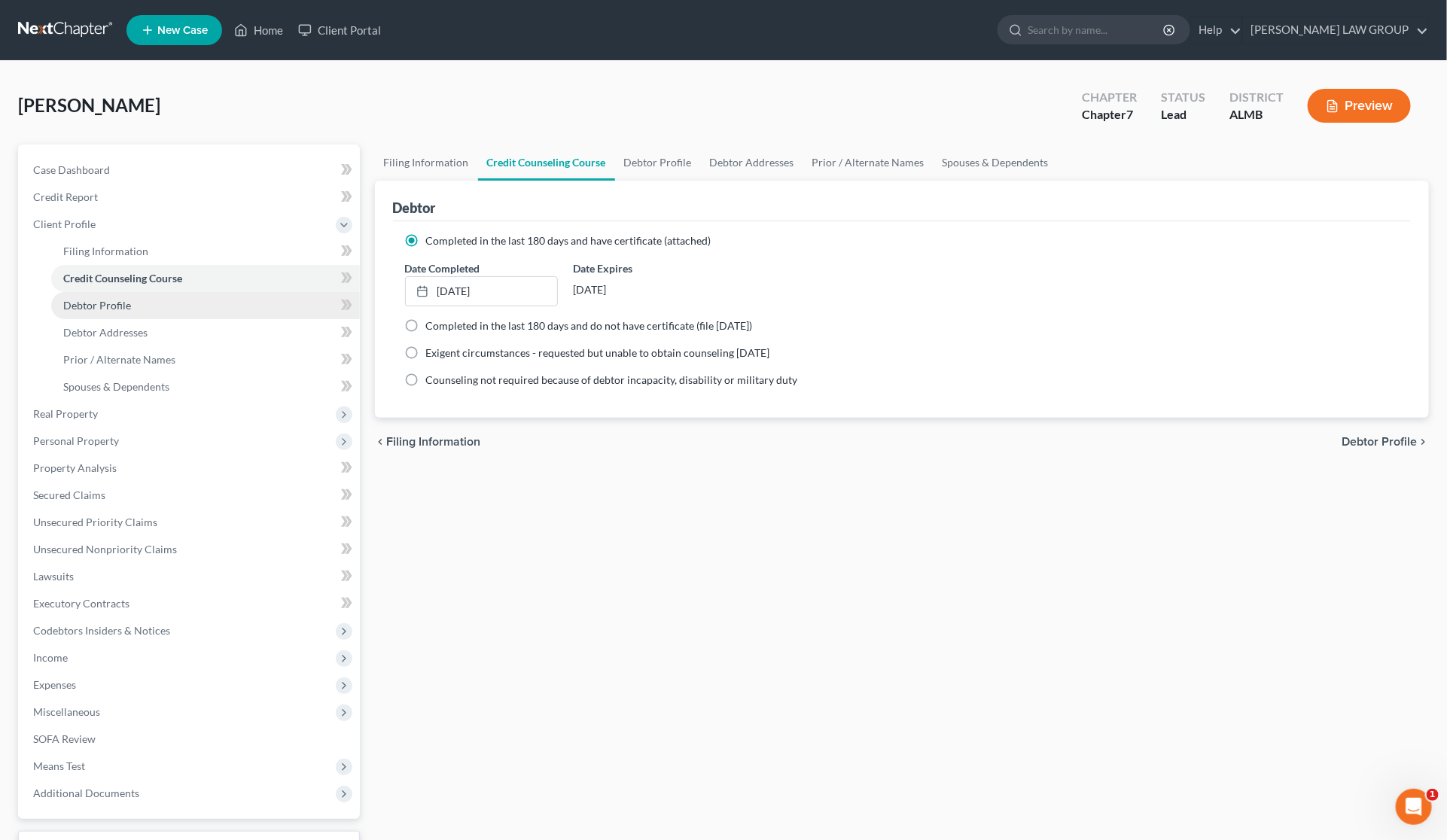
click at [118, 309] on span "Debtor Profile" at bounding box center [97, 304] width 68 height 13
select select "3"
select select "0"
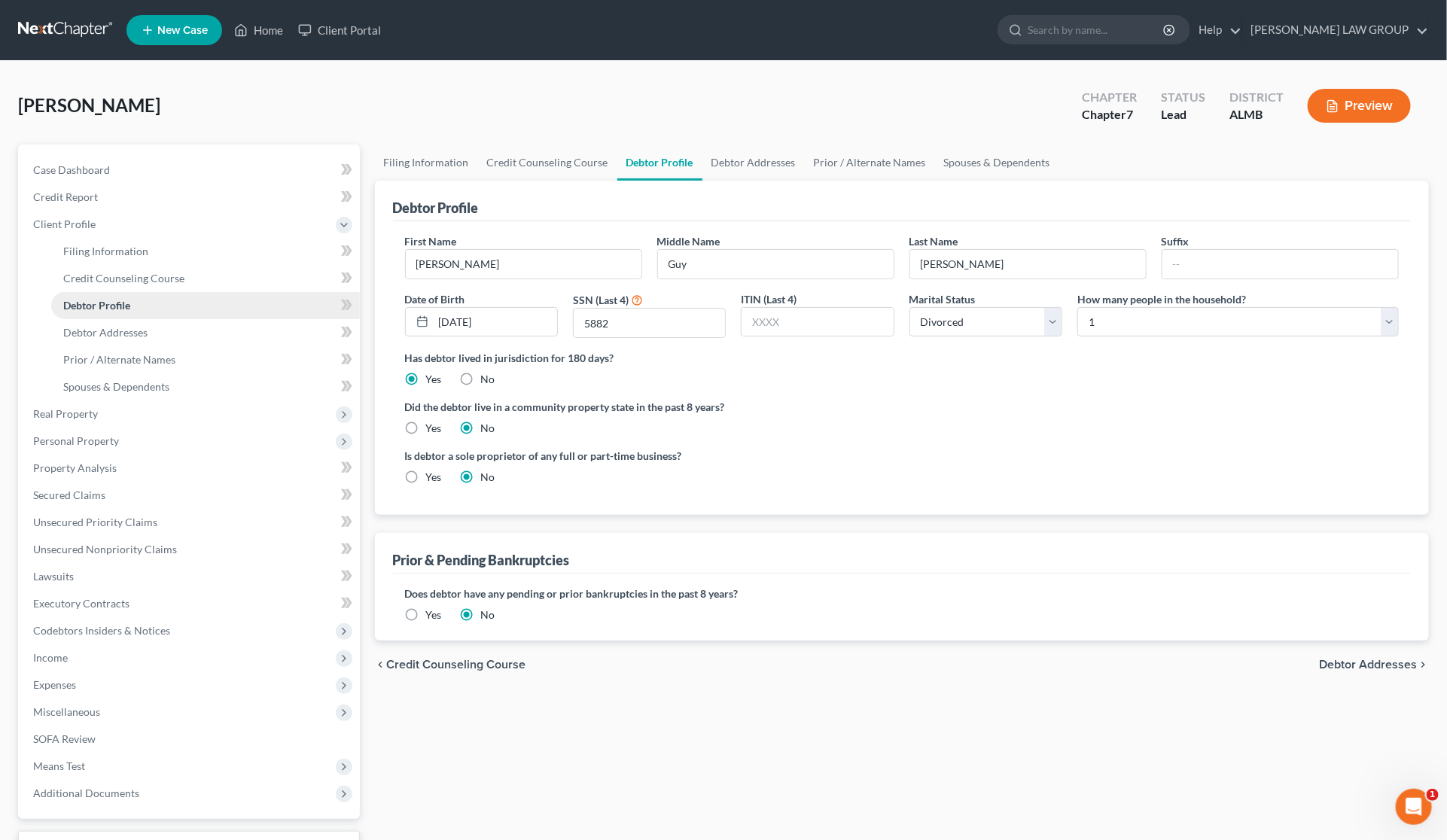
radio input "true"
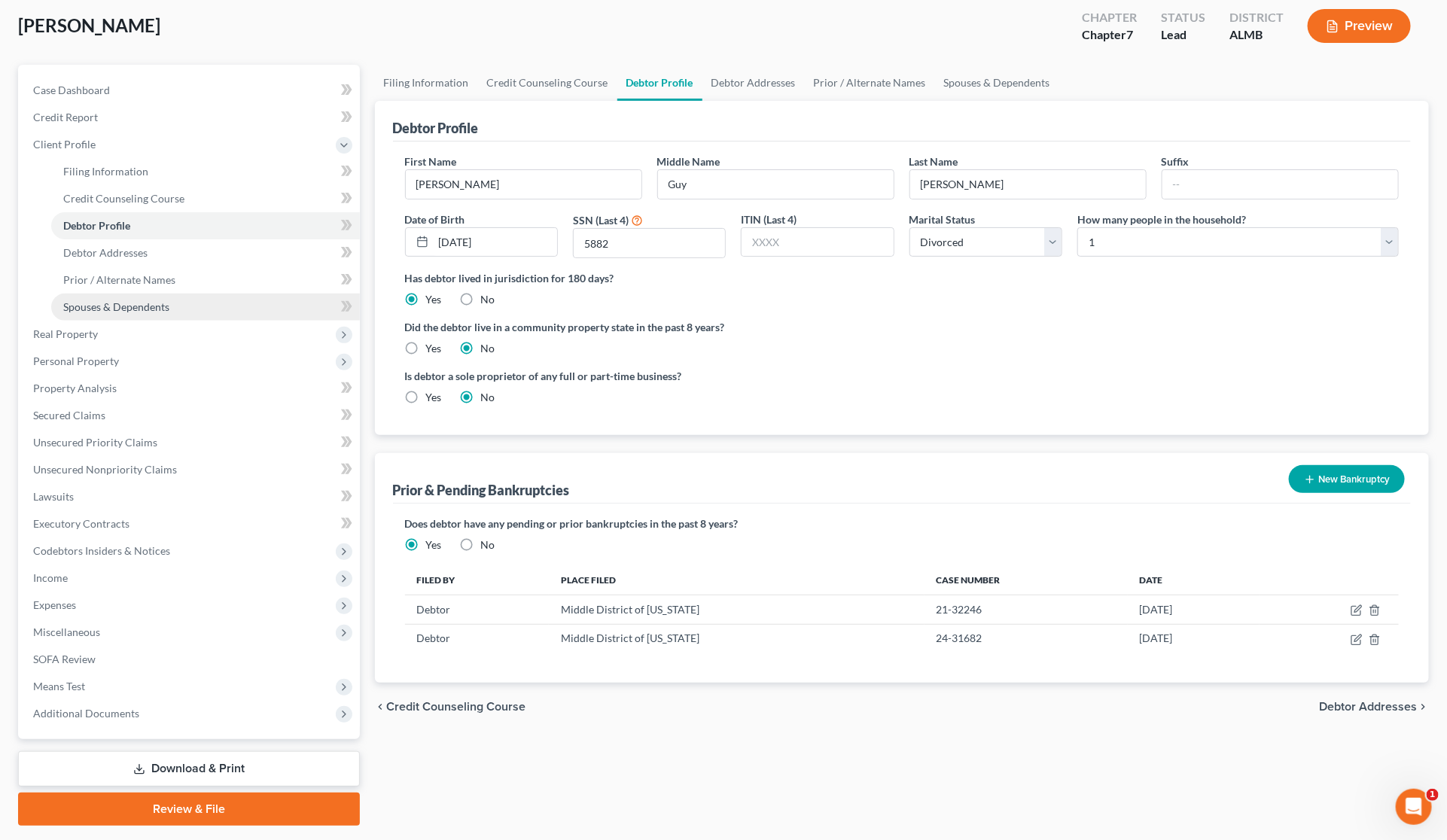
scroll to position [27, 0]
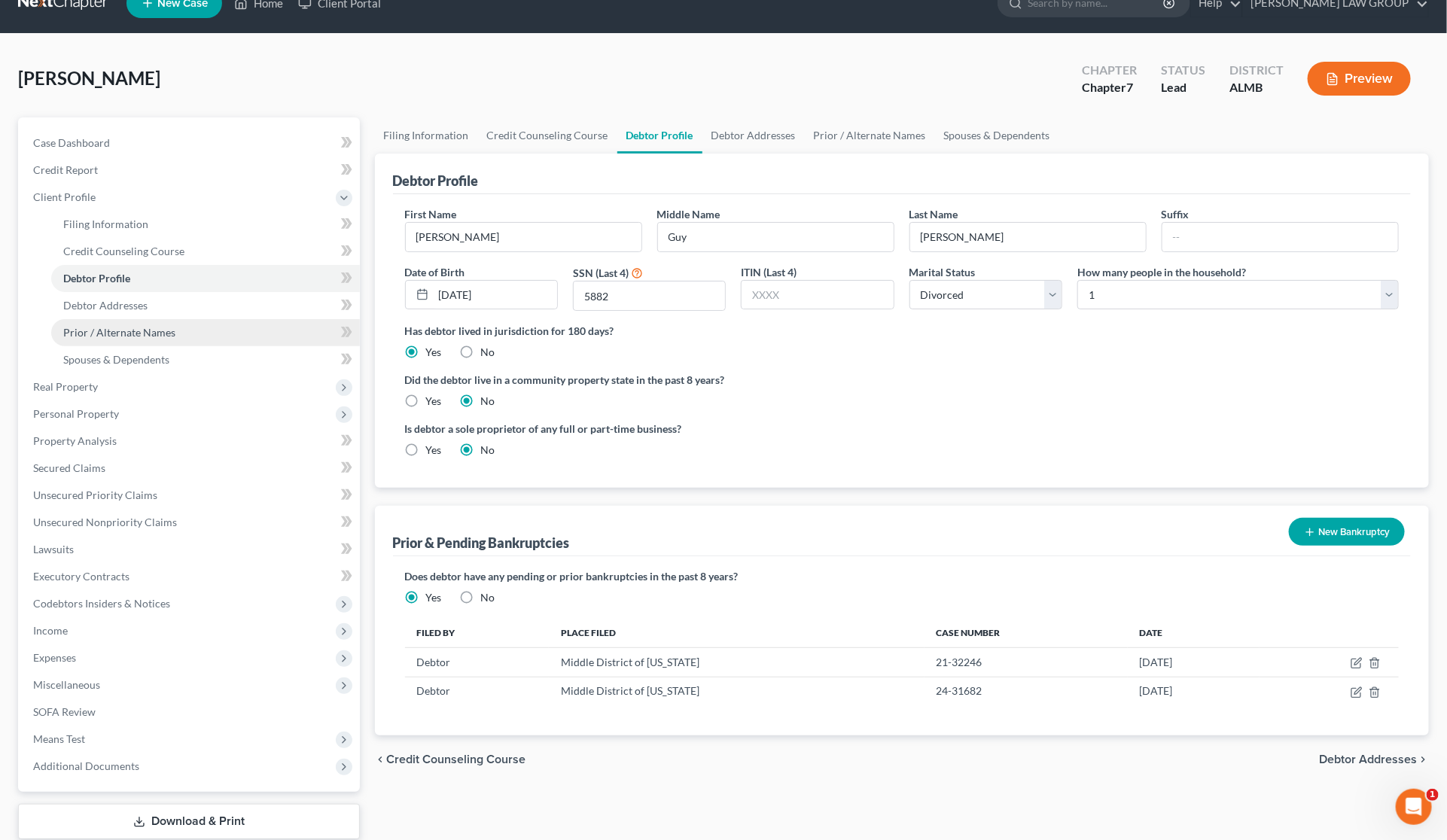
click at [107, 336] on span "Prior / Alternate Names" at bounding box center [119, 332] width 112 height 13
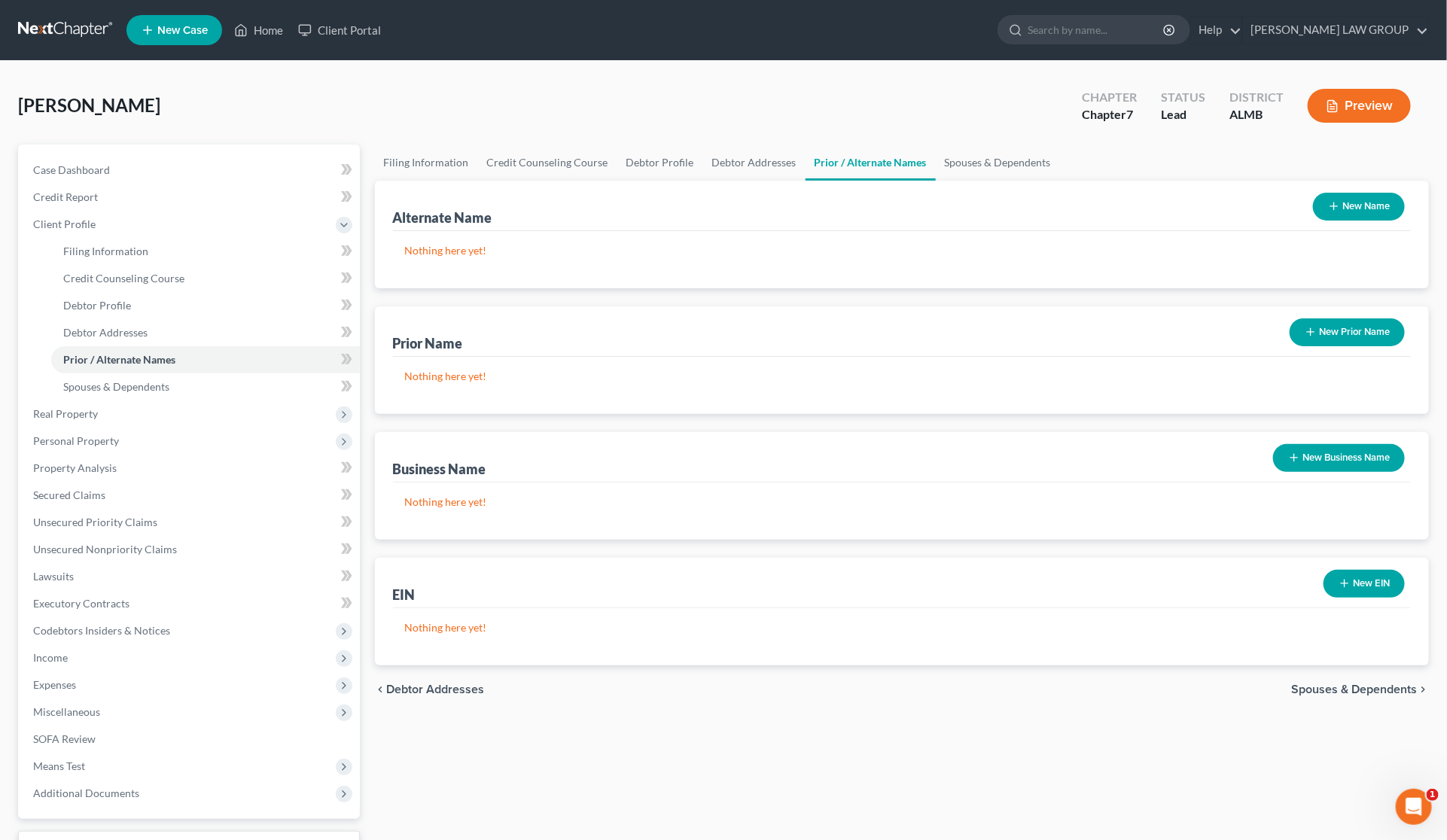
click at [1359, 211] on button "New Name" at bounding box center [1358, 207] width 92 height 28
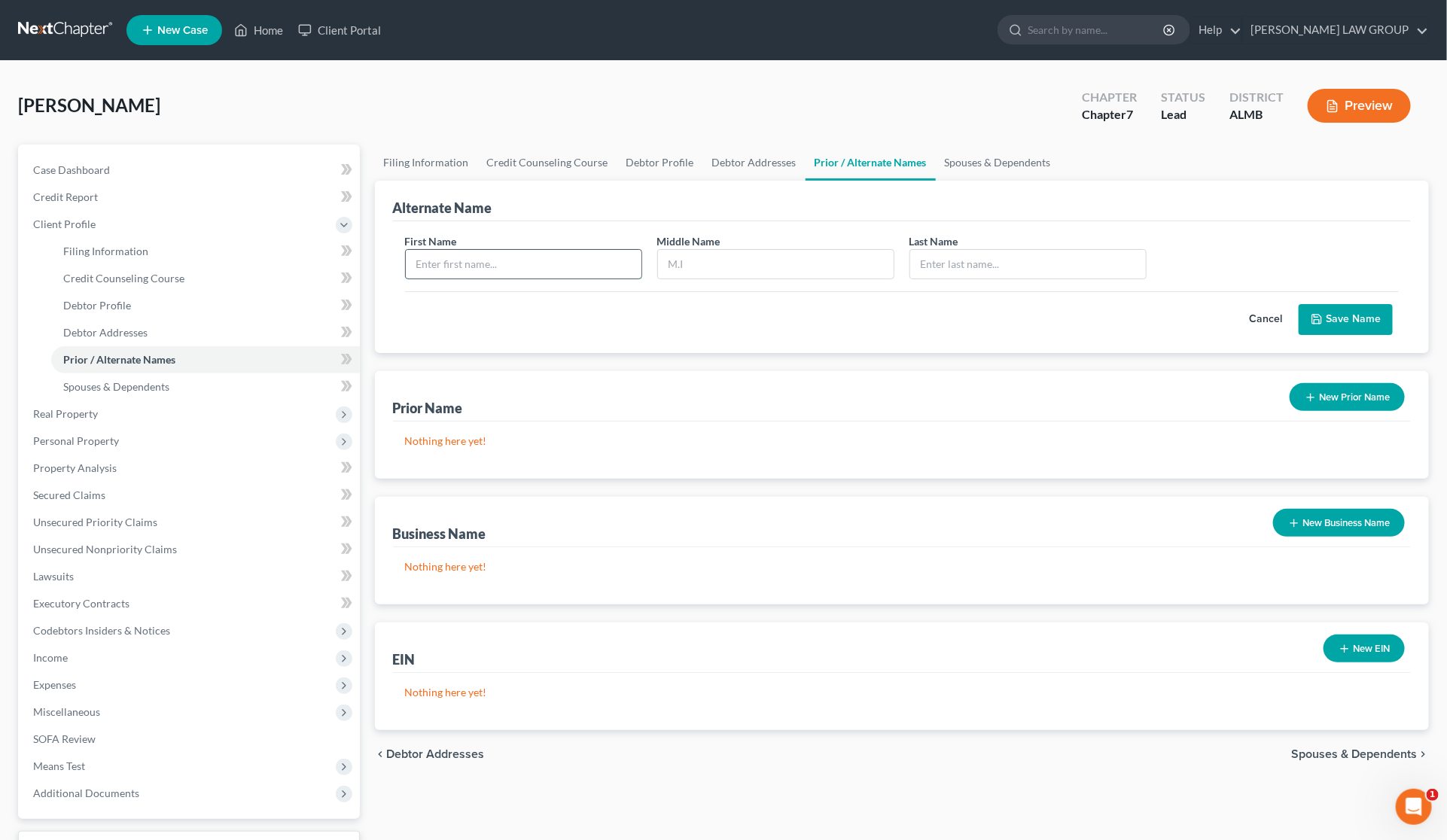
click at [555, 256] on input "text" at bounding box center [524, 265] width 236 height 29
click at [555, 256] on input "[PERSON_NAME]" at bounding box center [524, 265] width 236 height 29
type input "[PERSON_NAME]"
click at [1011, 268] on input "text" at bounding box center [1028, 265] width 236 height 29
type input "[PERSON_NAME]"
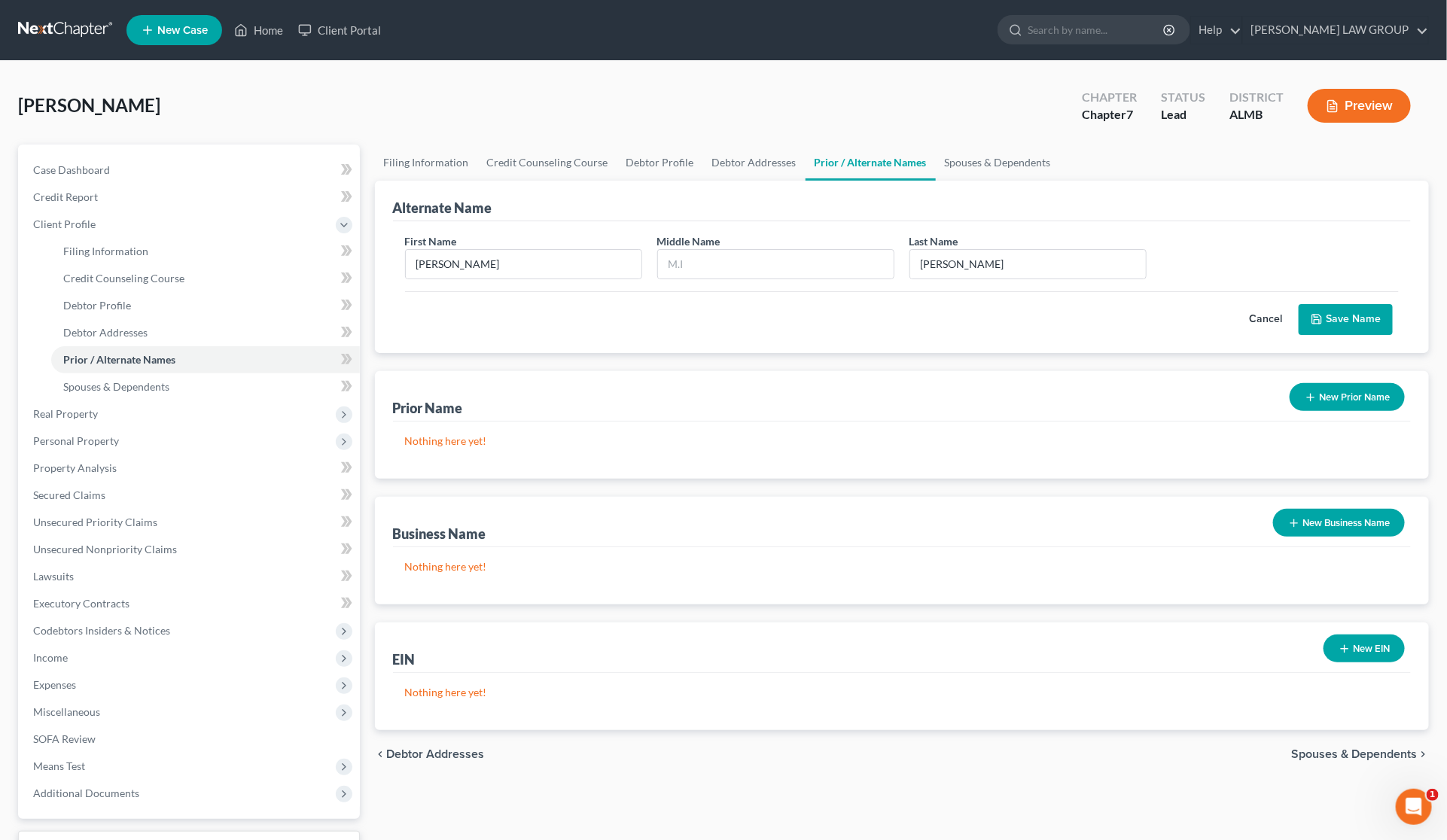
click at [1337, 317] on button "Save Name" at bounding box center [1346, 320] width 94 height 32
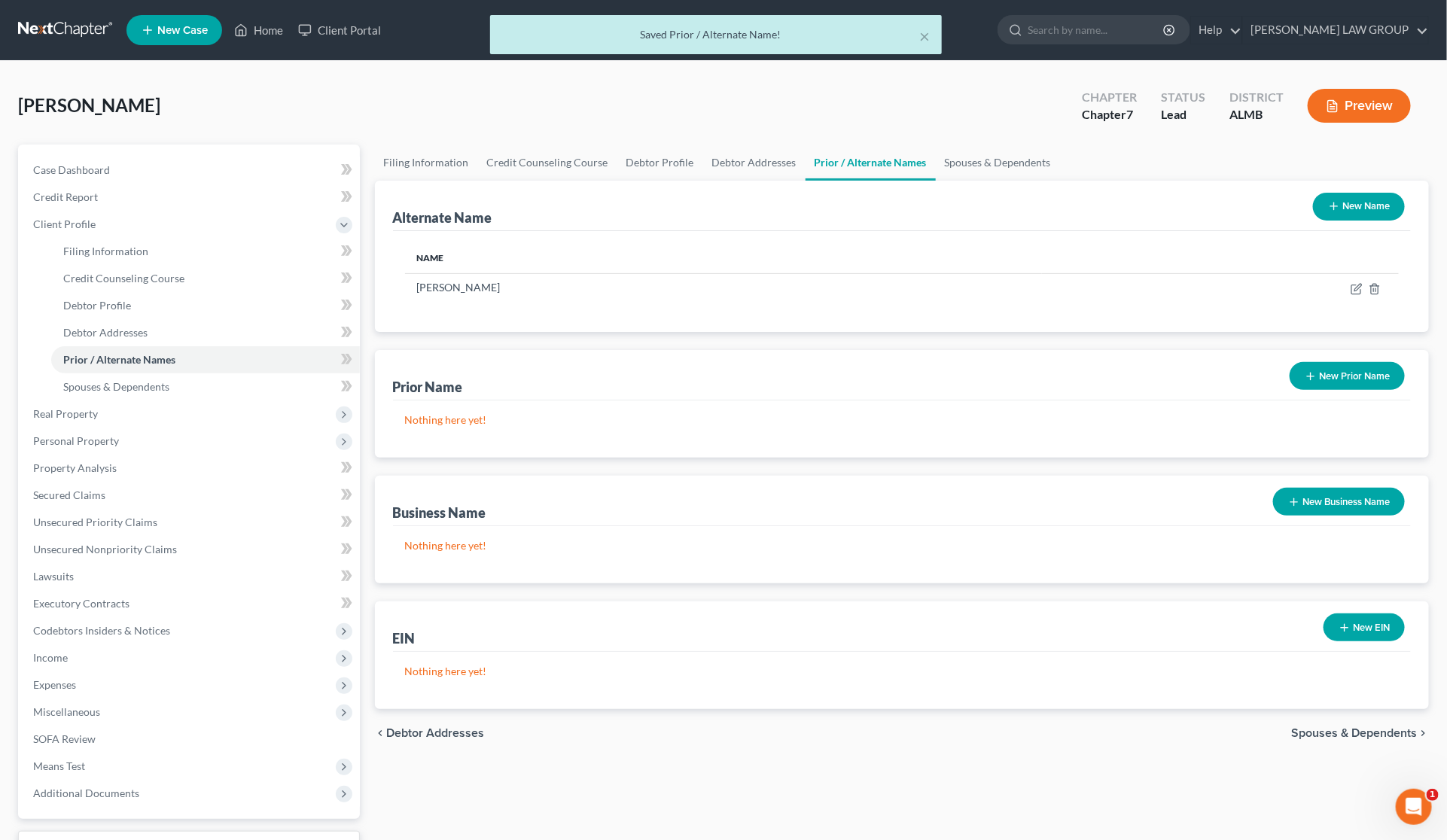
click at [1372, 208] on button "New Name" at bounding box center [1358, 207] width 92 height 28
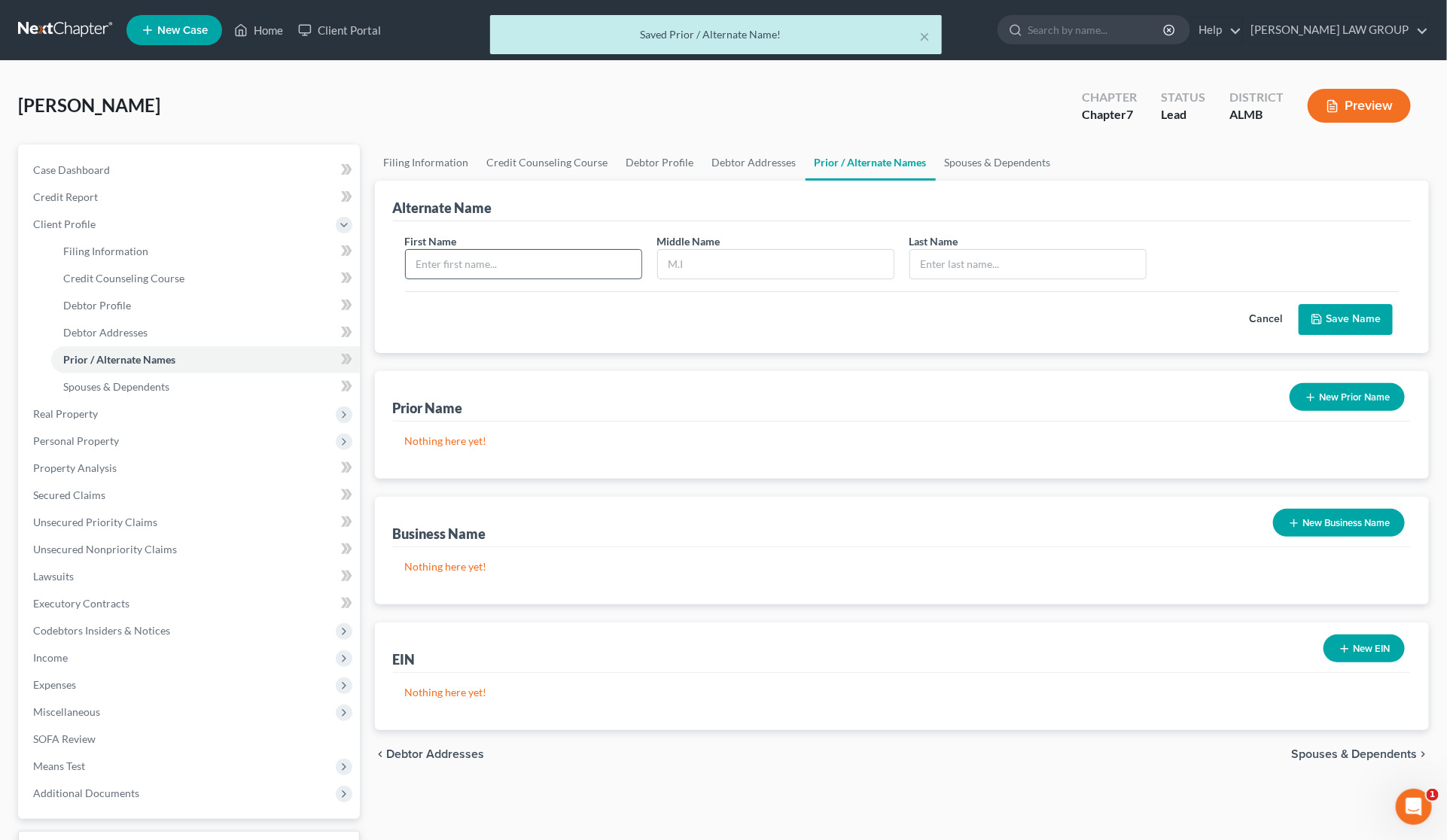
click at [541, 257] on input "text" at bounding box center [524, 265] width 236 height 29
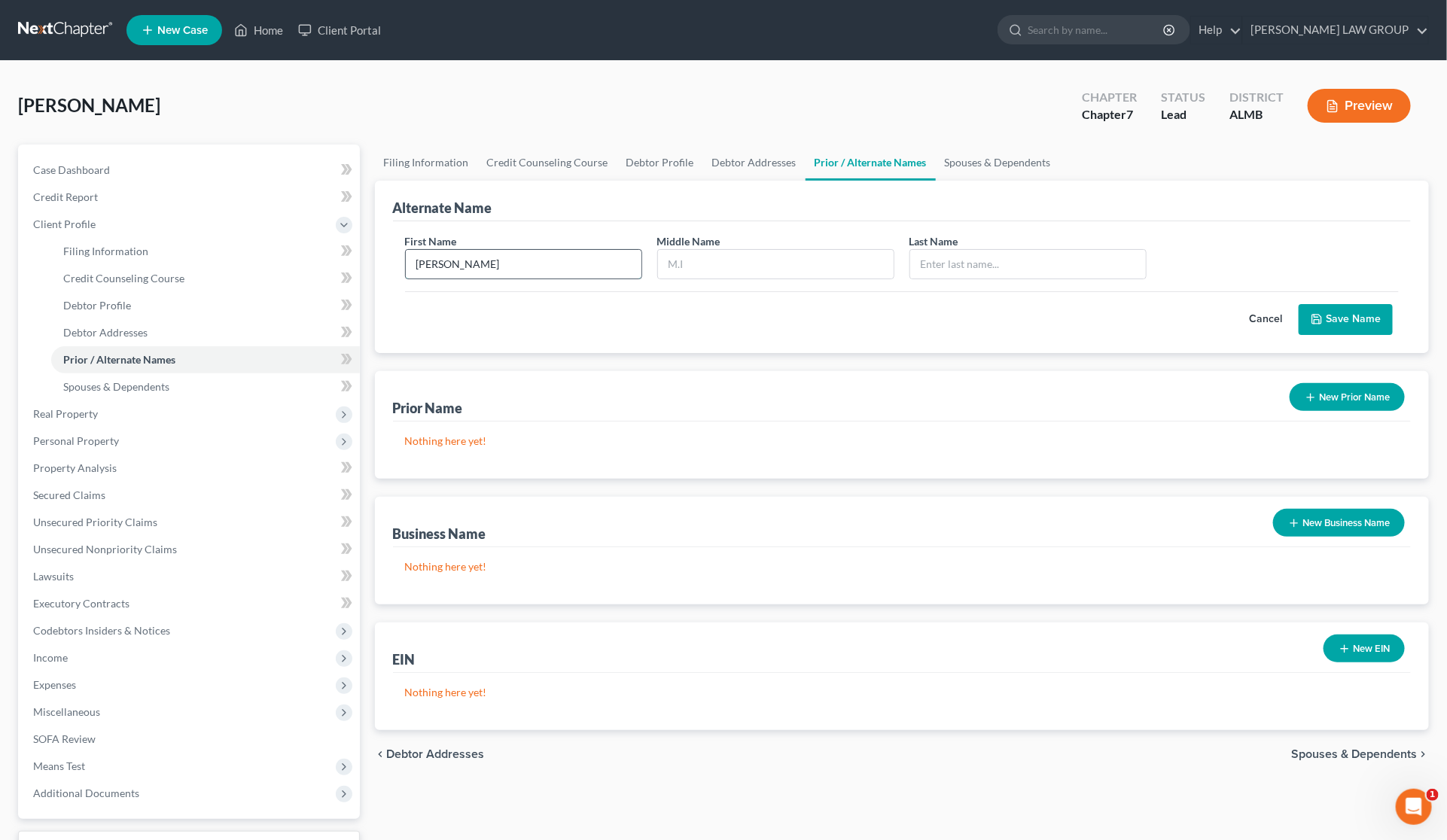
type input "[PERSON_NAME]"
type input "Guy"
type input "[PERSON_NAME]"
click at [1321, 248] on div "First Name [PERSON_NAME] Middle Name Guy Last Name * [PERSON_NAME]" at bounding box center [902, 263] width 1009 height 58
click at [1360, 324] on button "Save Name" at bounding box center [1346, 320] width 94 height 32
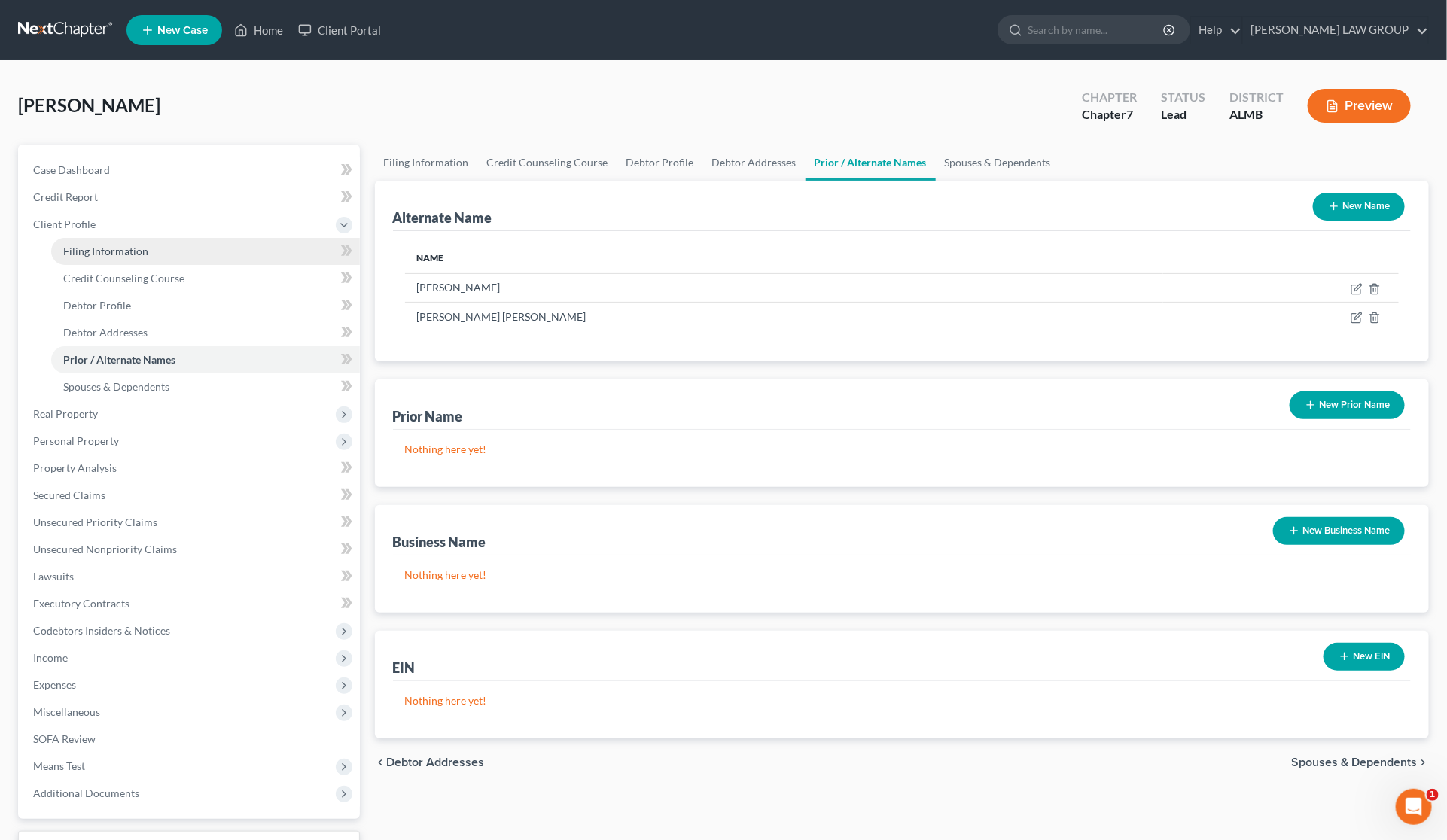
click at [114, 257] on link "Filing Information" at bounding box center [206, 251] width 309 height 27
select select "1"
select select "0"
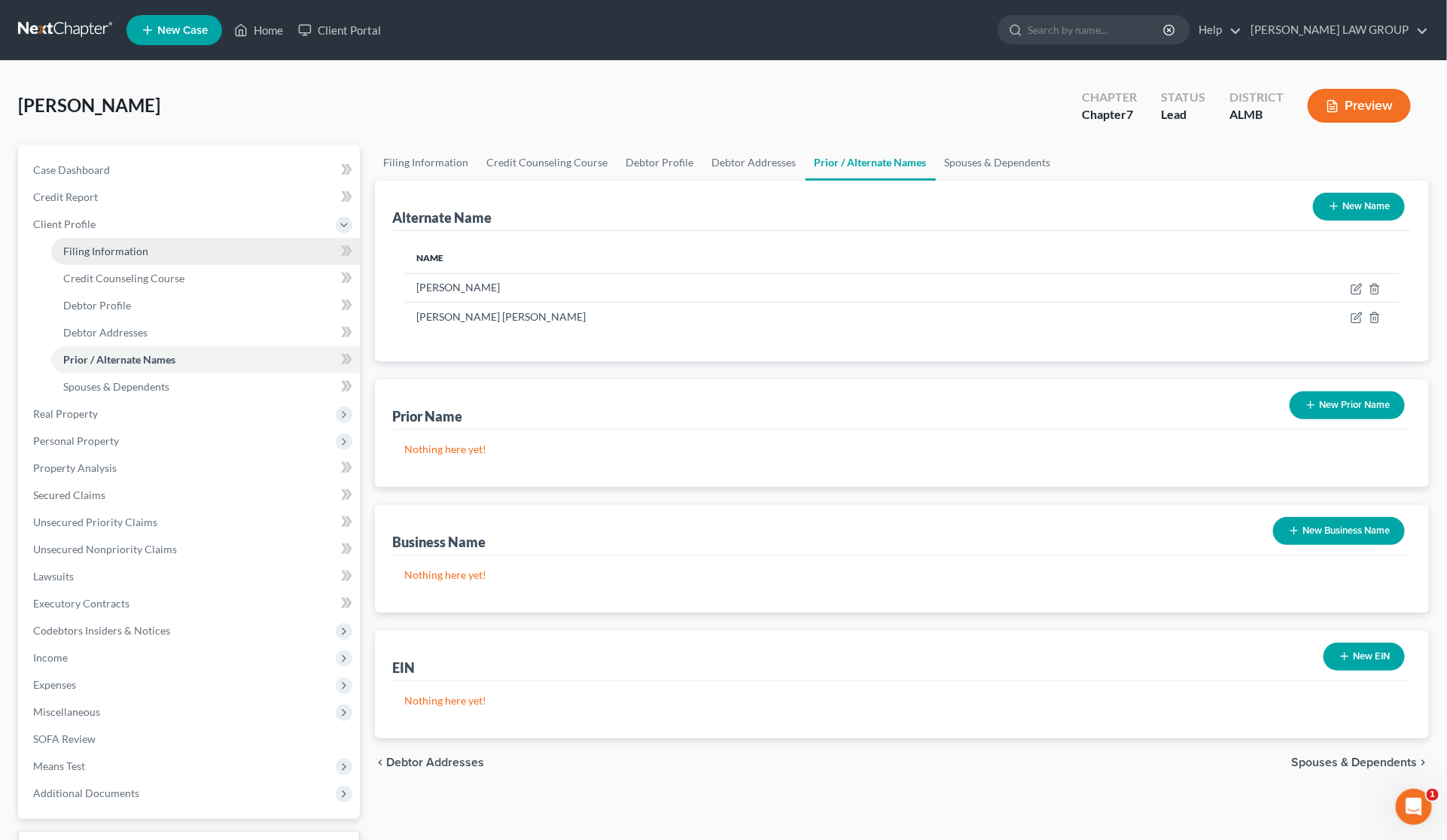
select select "0"
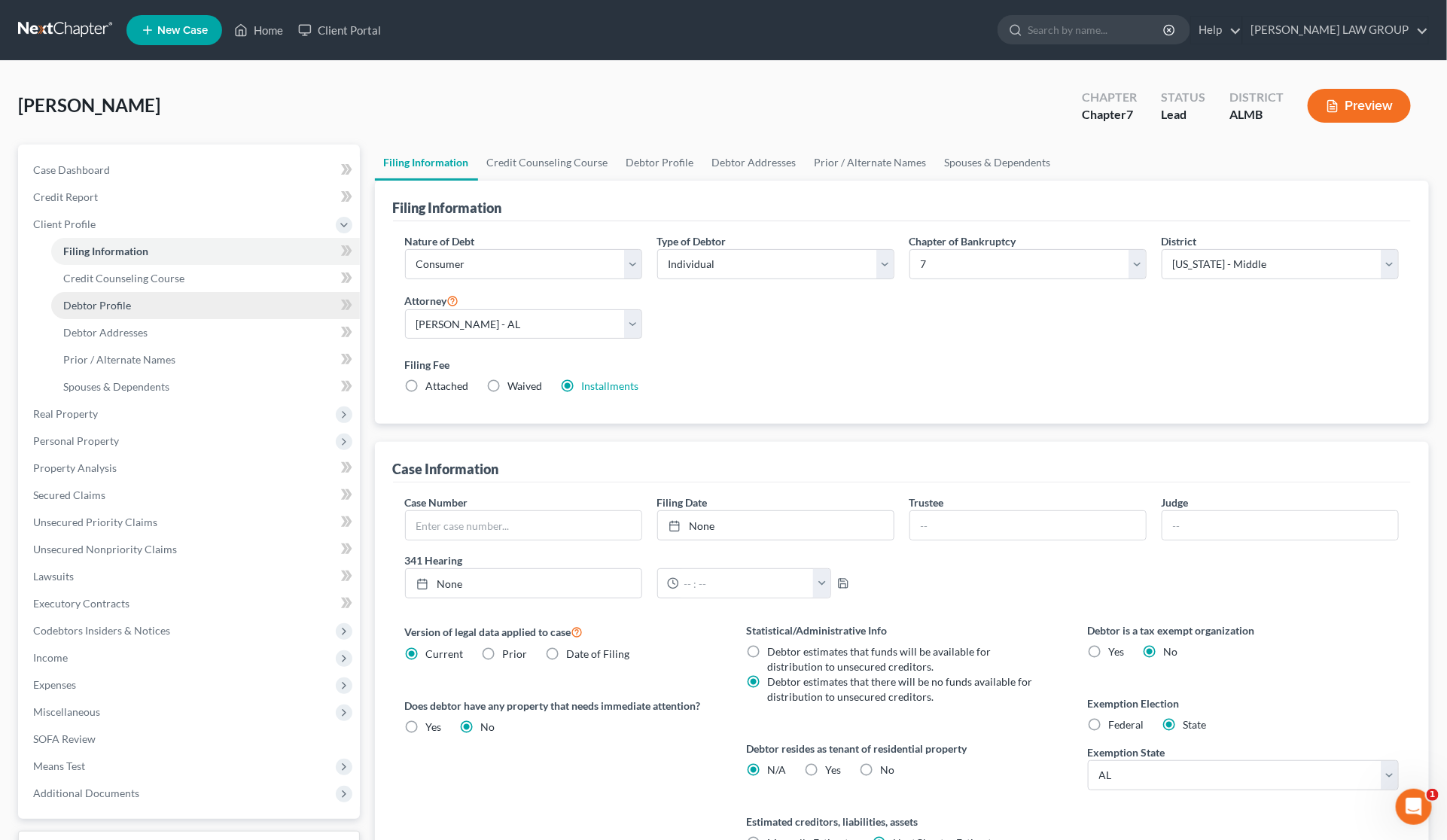
click at [130, 301] on link "Debtor Profile" at bounding box center [206, 305] width 309 height 27
select select "3"
select select "0"
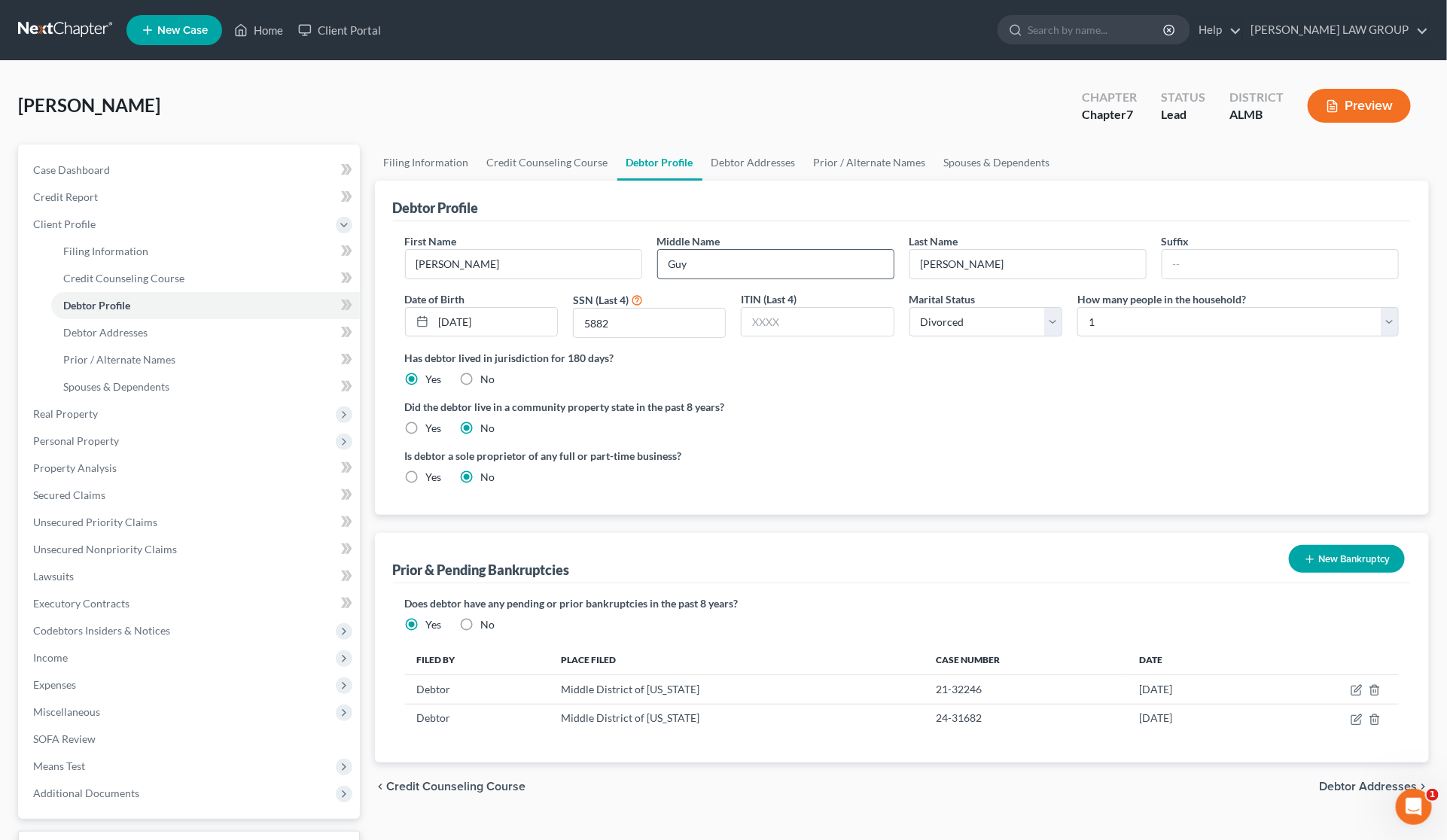
click at [754, 275] on input "Guy" at bounding box center [776, 265] width 236 height 29
click at [104, 364] on span "Prior / Alternate Names" at bounding box center [119, 359] width 112 height 13
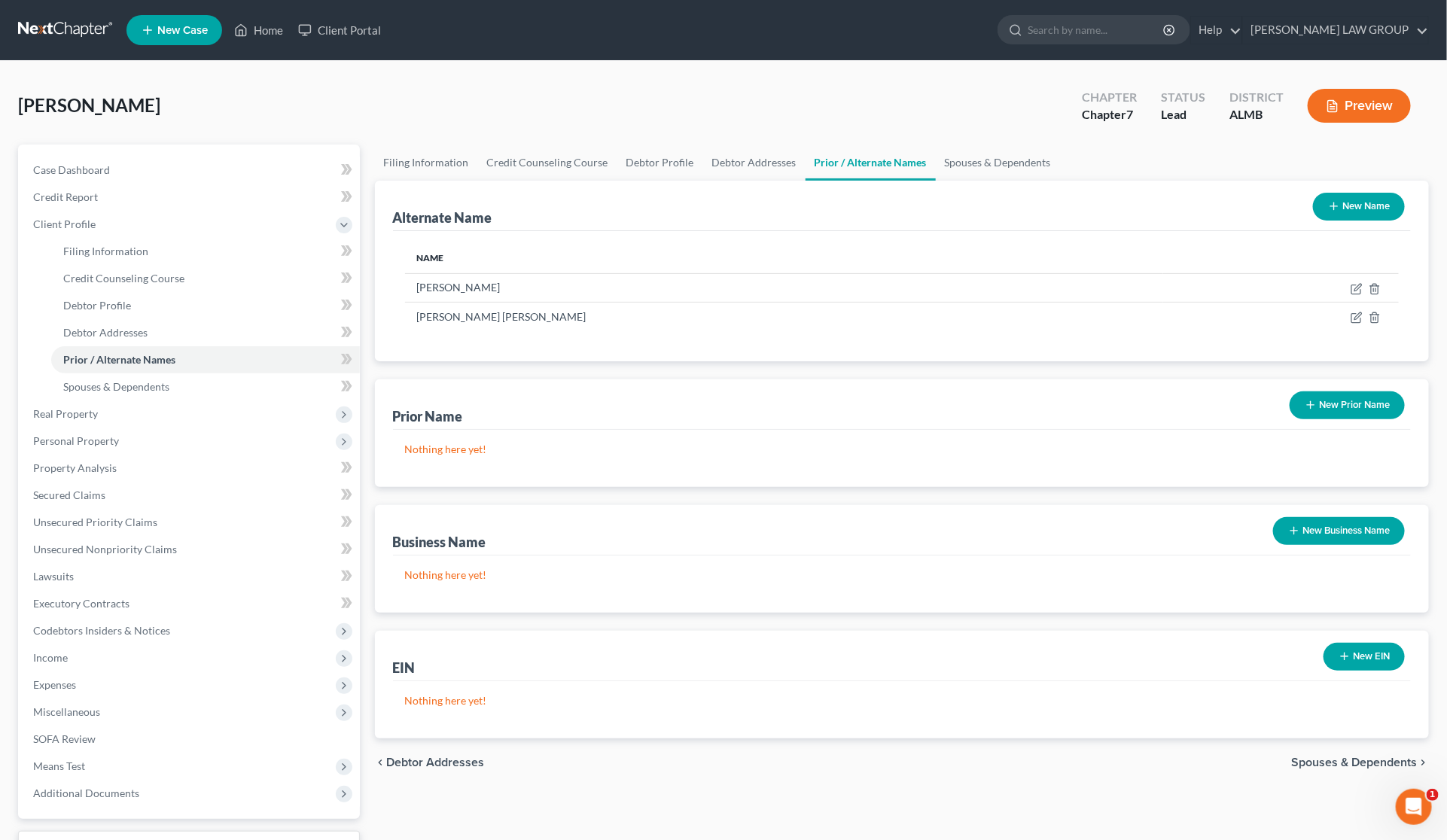
click at [1365, 207] on button "New Name" at bounding box center [1358, 207] width 92 height 28
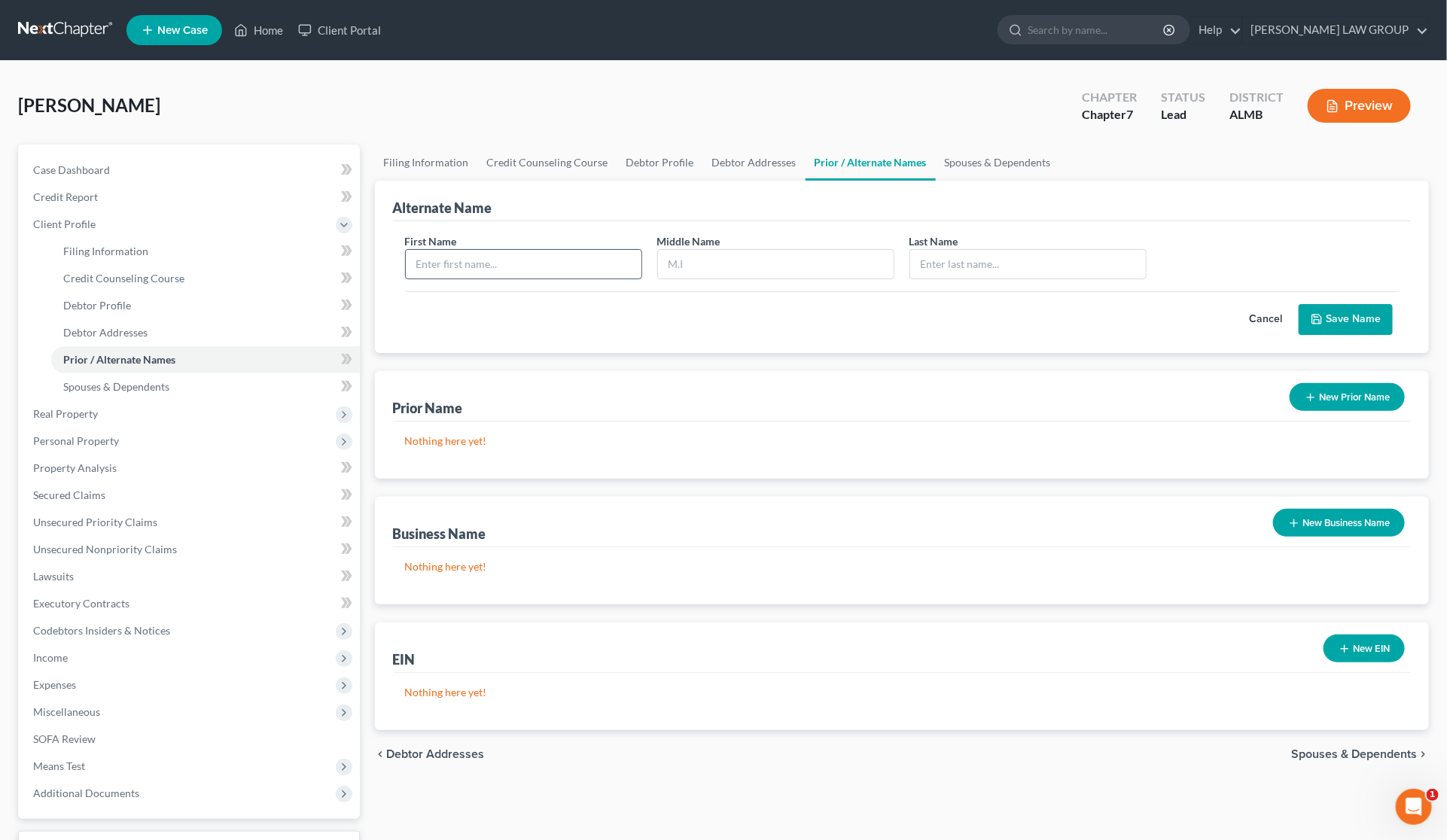
click at [565, 250] on input "text" at bounding box center [524, 265] width 236 height 29
type input "[PERSON_NAME]"
type input "G"
type input "[PERSON_NAME]"
click at [1349, 316] on button "Save Name" at bounding box center [1346, 320] width 94 height 32
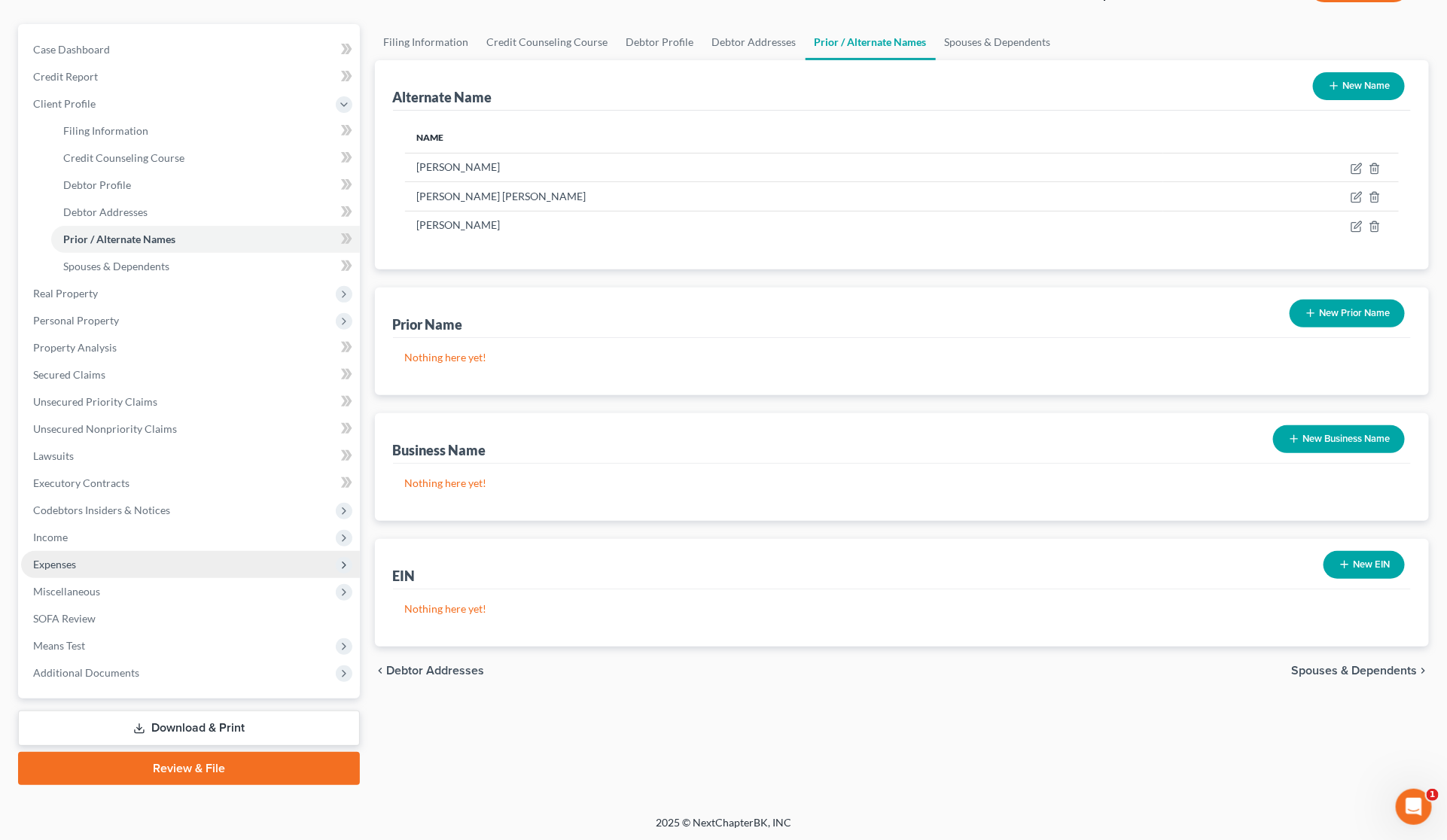
scroll to position [122, 0]
click at [222, 721] on link "Download & Print" at bounding box center [189, 727] width 342 height 36
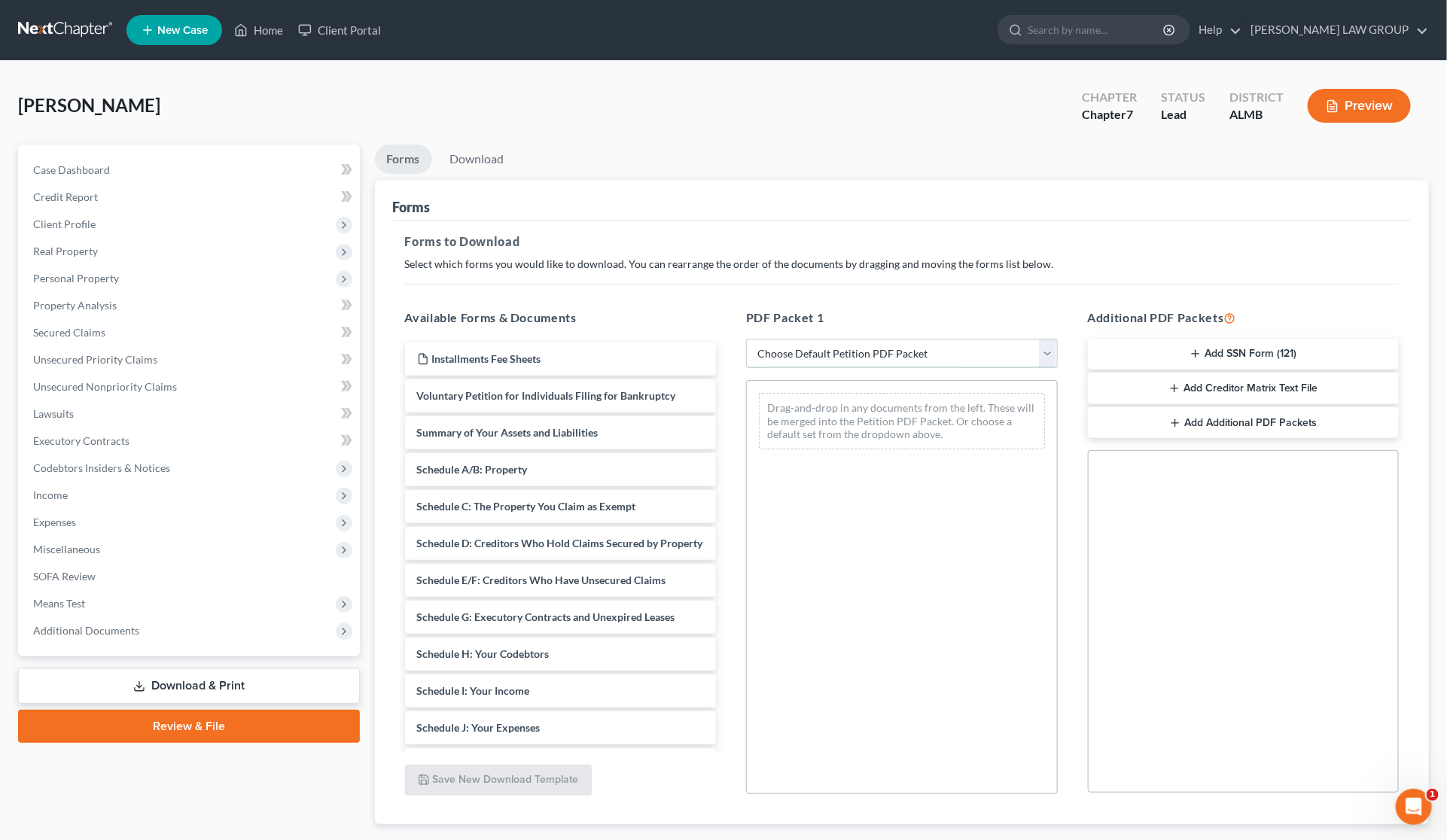
click at [810, 350] on select "Choose Default Petition PDF Packet Complete Bankruptcy Petition (all forms and …" at bounding box center [901, 353] width 312 height 30
select select "0"
click at [746, 339] on select "Choose Default Petition PDF Packet Complete Bankruptcy Petition (all forms and …" at bounding box center [901, 353] width 312 height 30
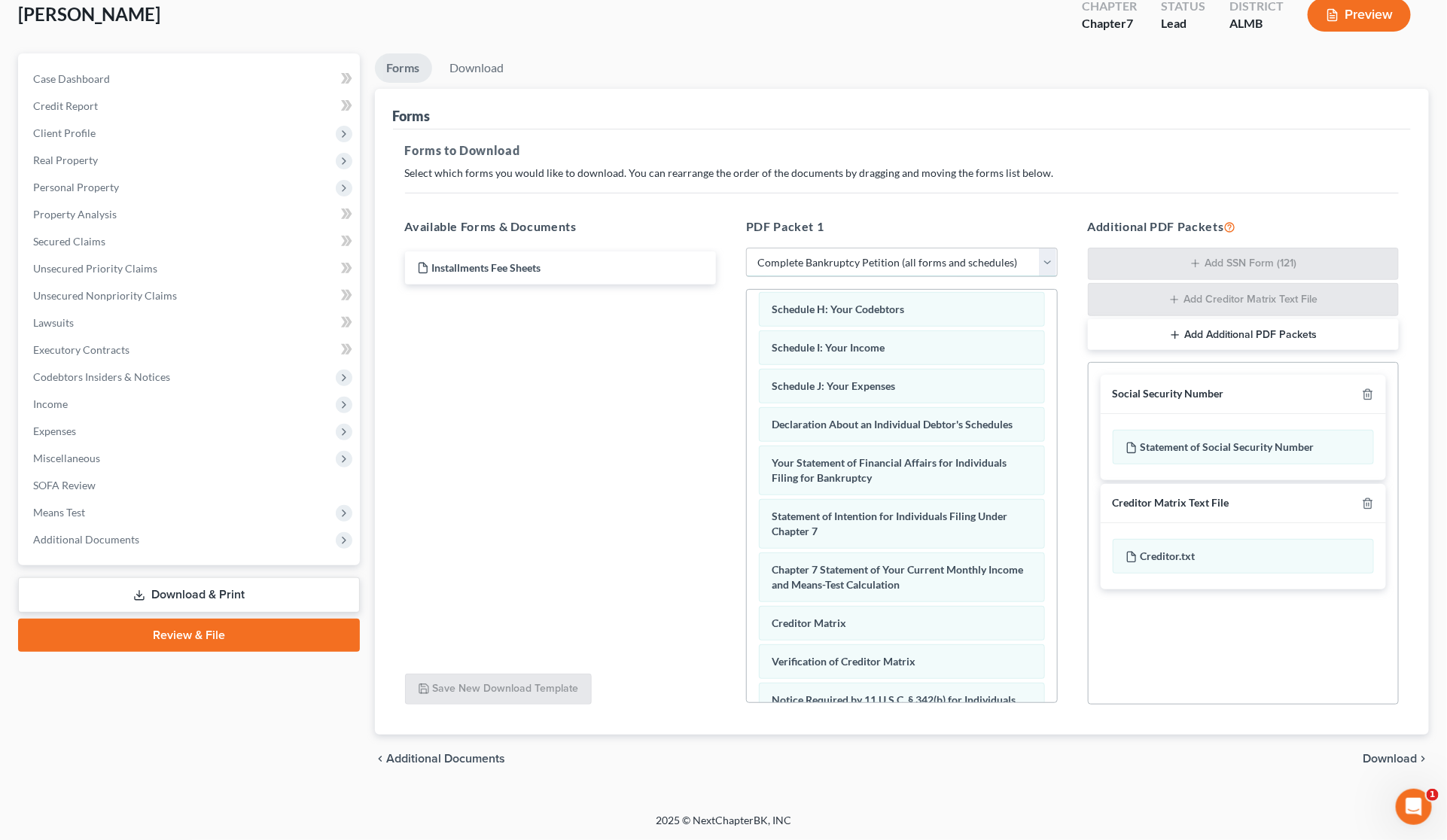
scroll to position [487, 0]
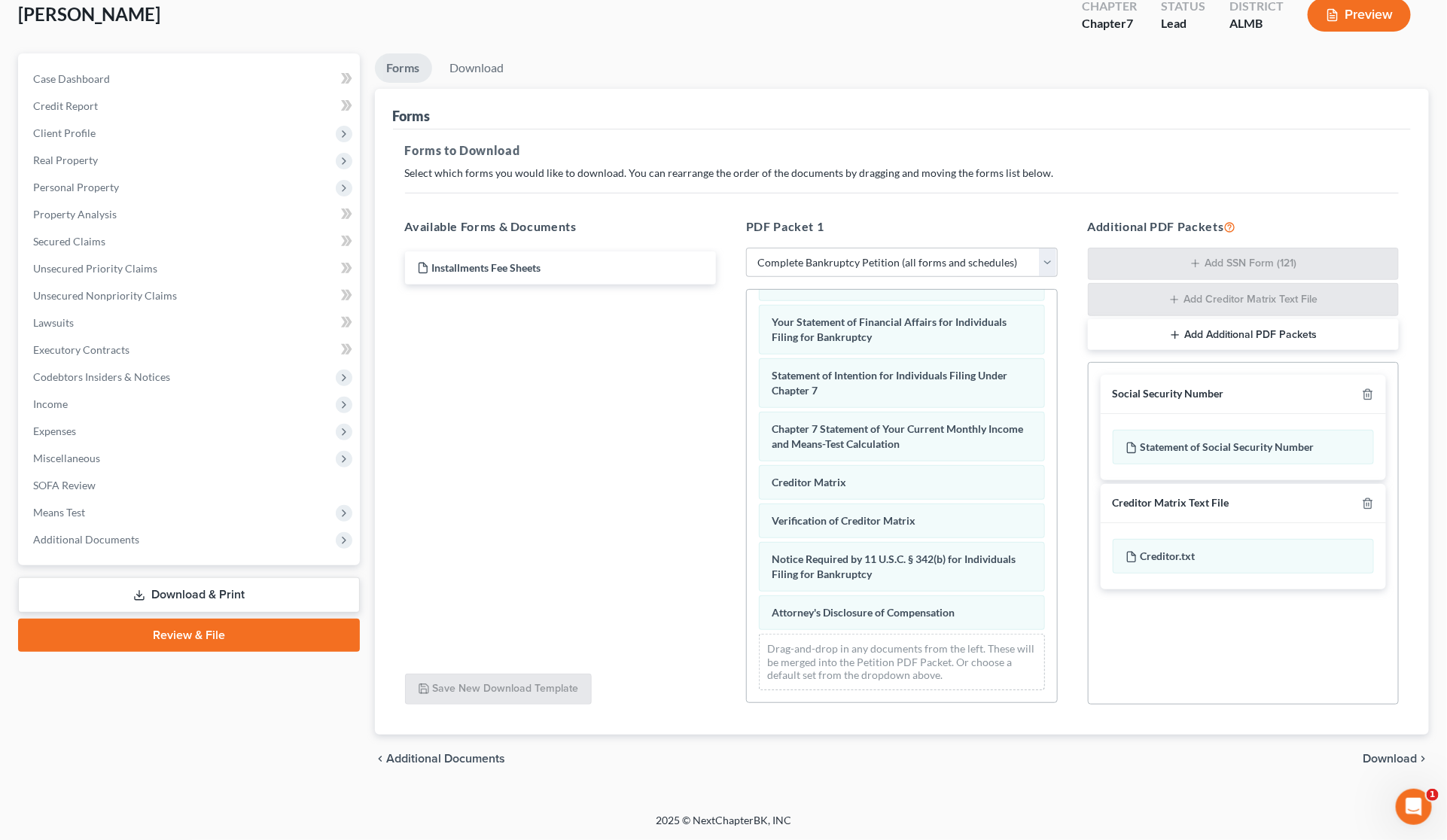
click at [1378, 756] on span "Download" at bounding box center [1390, 759] width 54 height 12
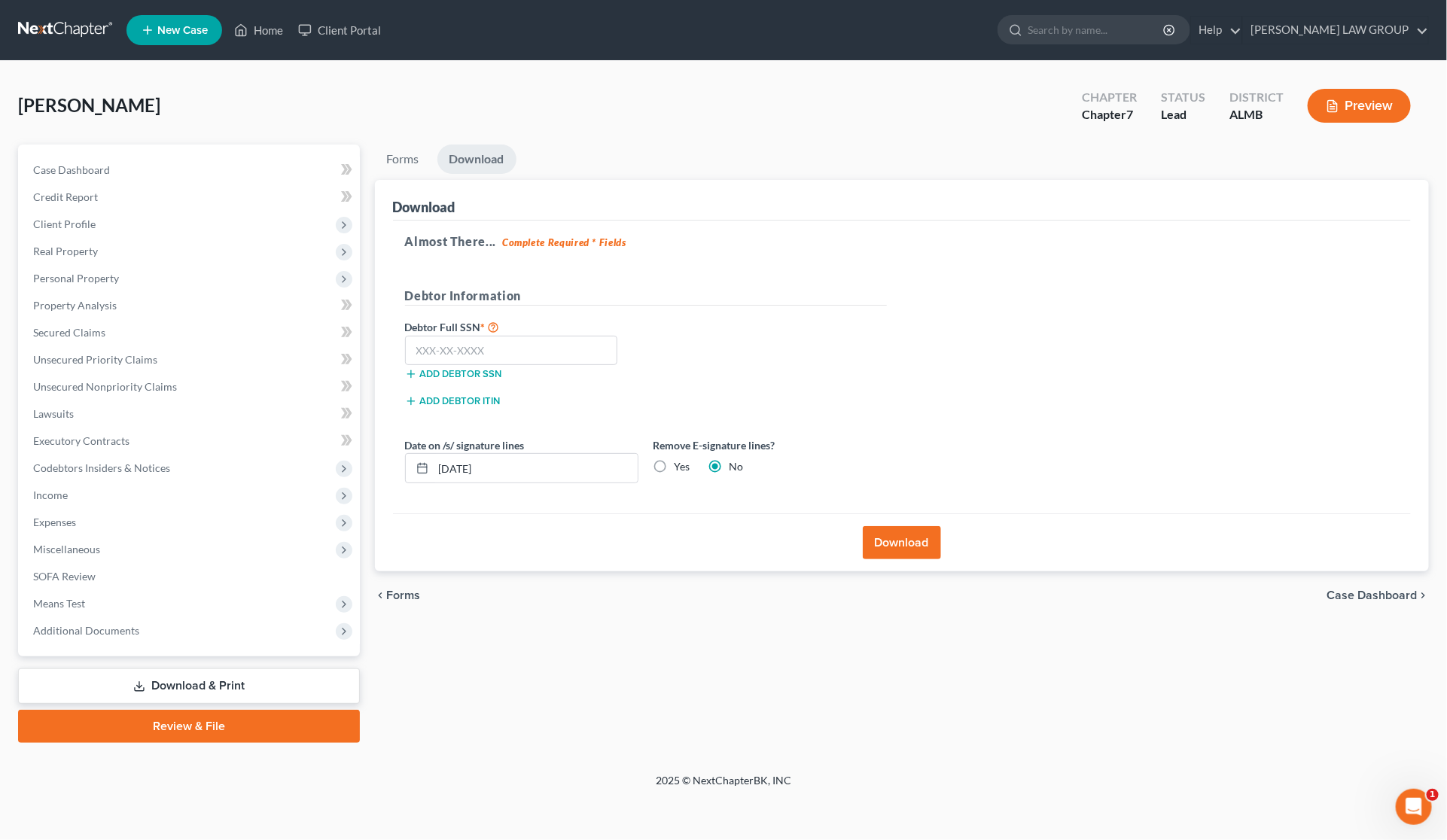
scroll to position [0, 0]
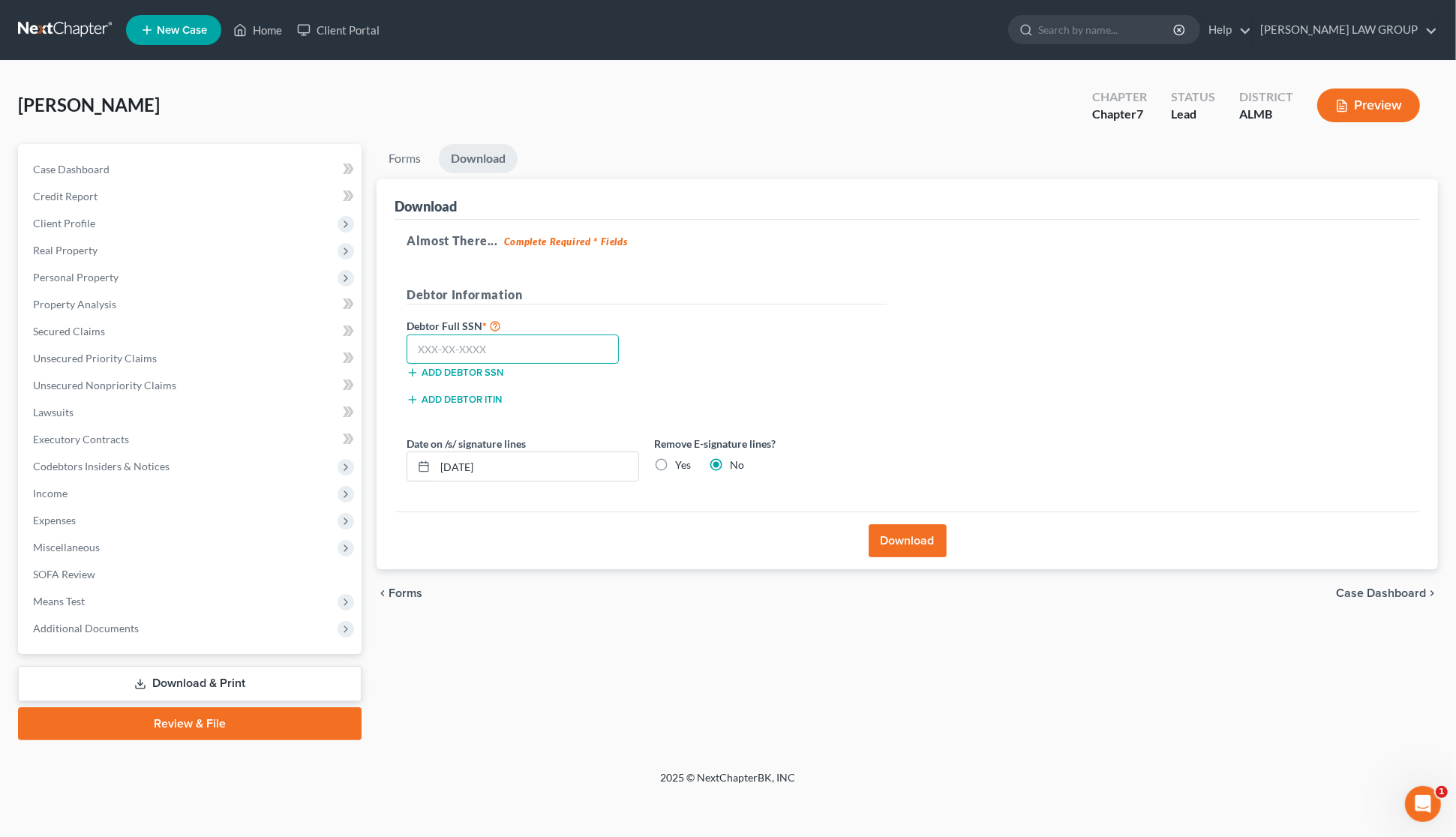
click at [532, 347] on input "text" at bounding box center [512, 349] width 213 height 30
type input "111-11-1111"
click at [919, 544] on button "Download" at bounding box center [907, 541] width 78 height 33
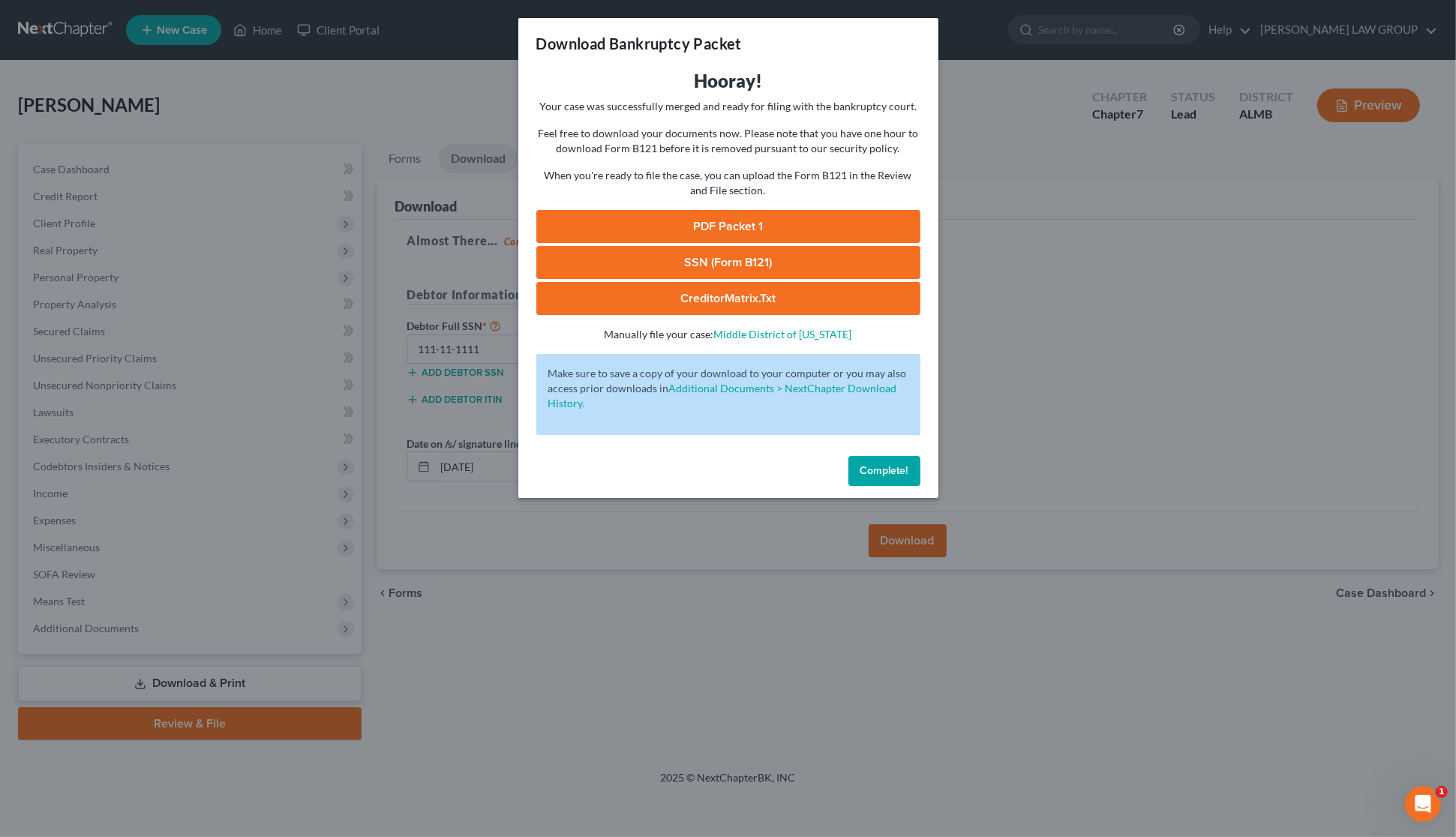
click at [713, 223] on link "PDF Packet 1" at bounding box center [728, 226] width 384 height 33
click at [1029, 275] on div "Download Bankruptcy Packet Hooray! Your case was successfully merged and ready …" at bounding box center [728, 418] width 1456 height 837
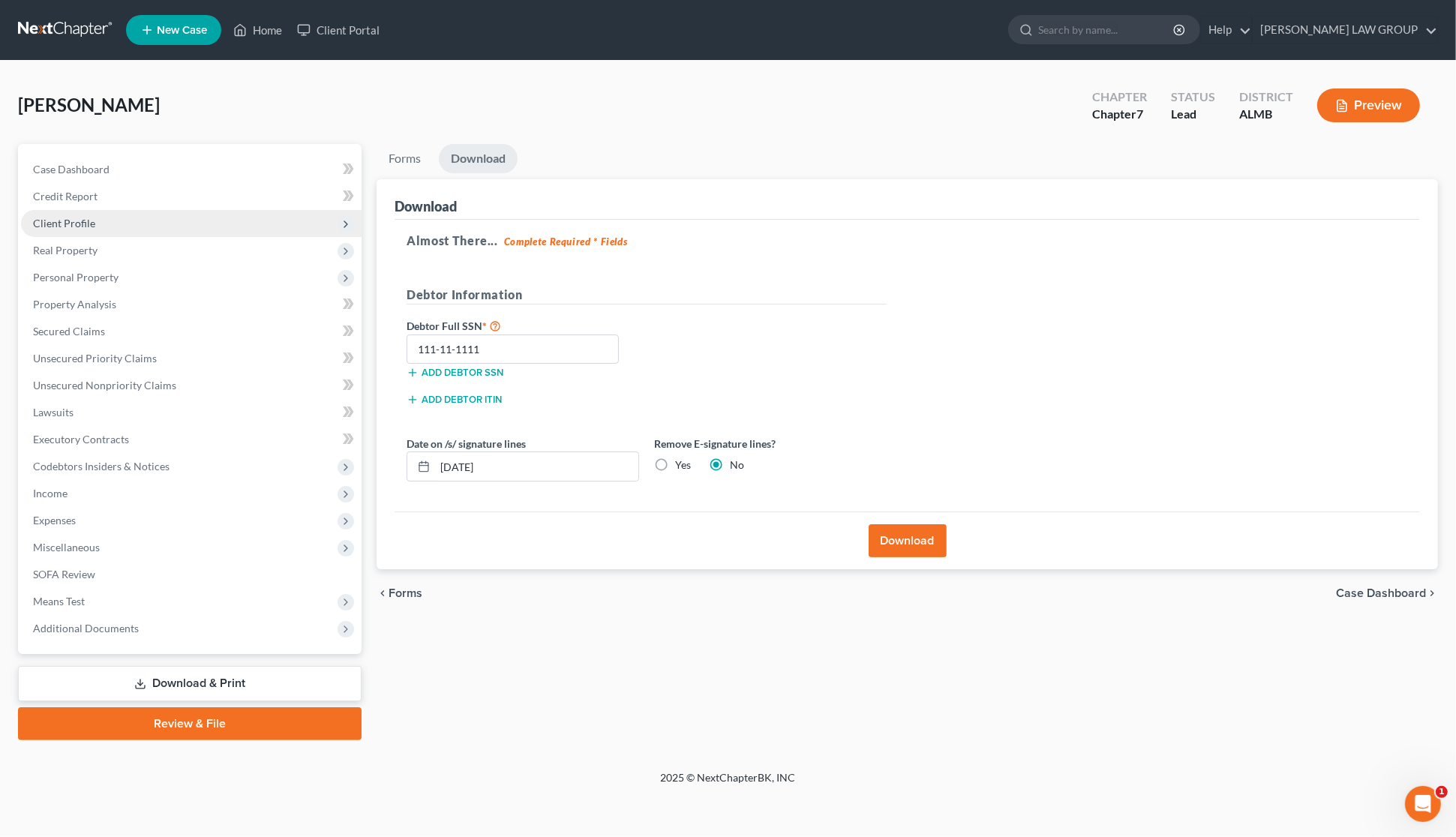
click at [62, 223] on span "Client Profile" at bounding box center [64, 222] width 63 height 13
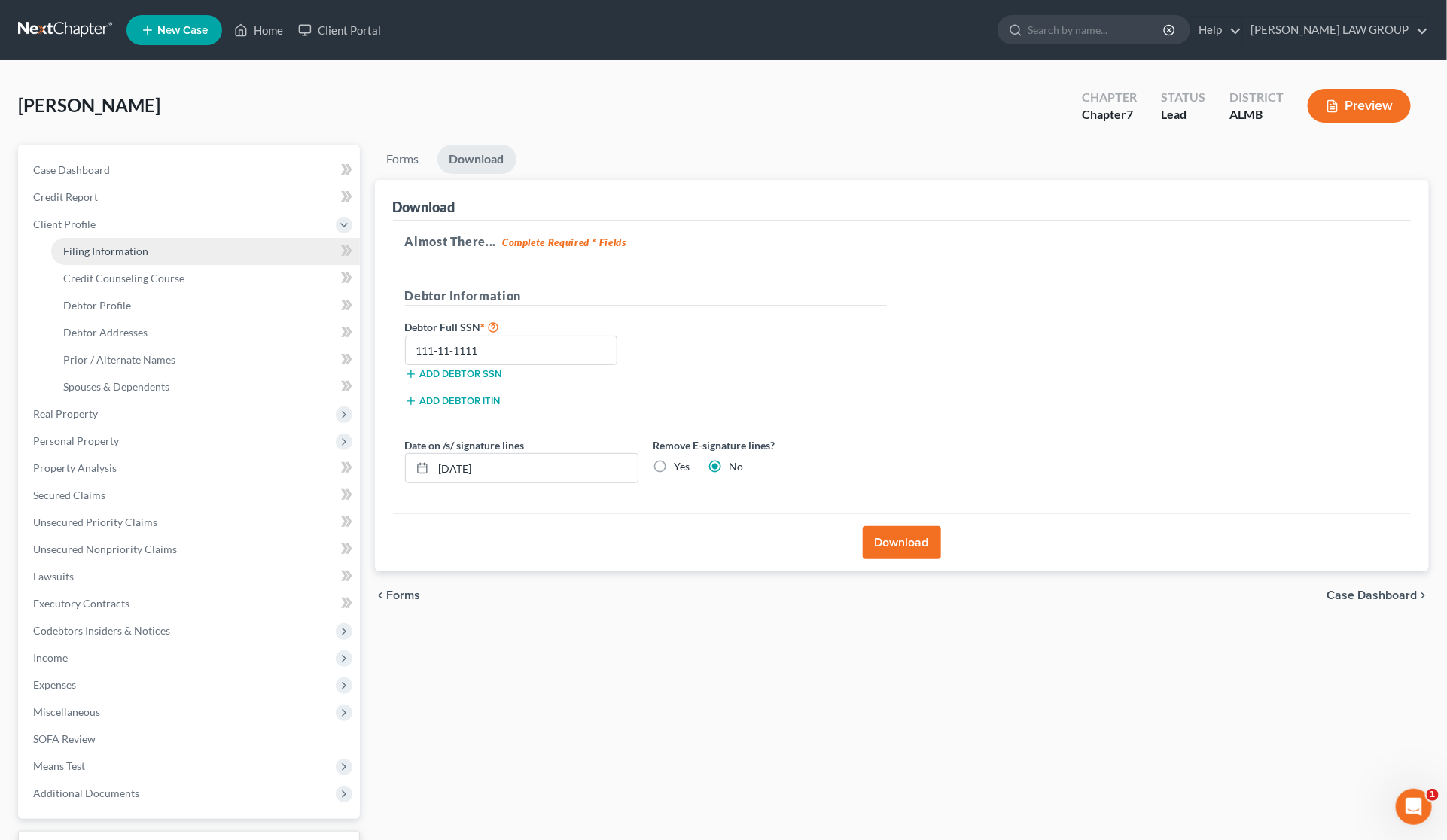
click at [81, 254] on span "Filing Information" at bounding box center [105, 250] width 85 height 13
select select "1"
select select "0"
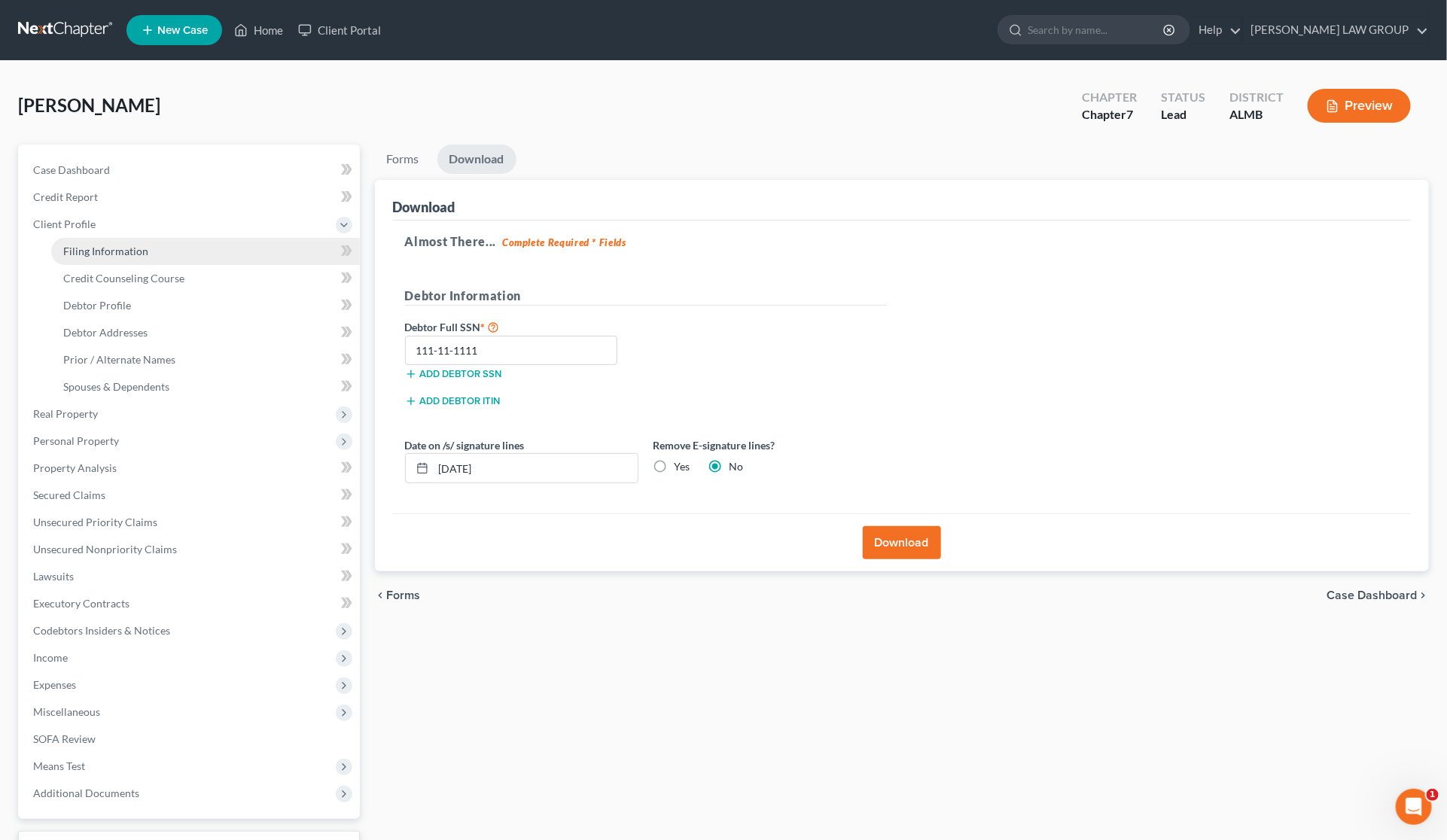
select select "0"
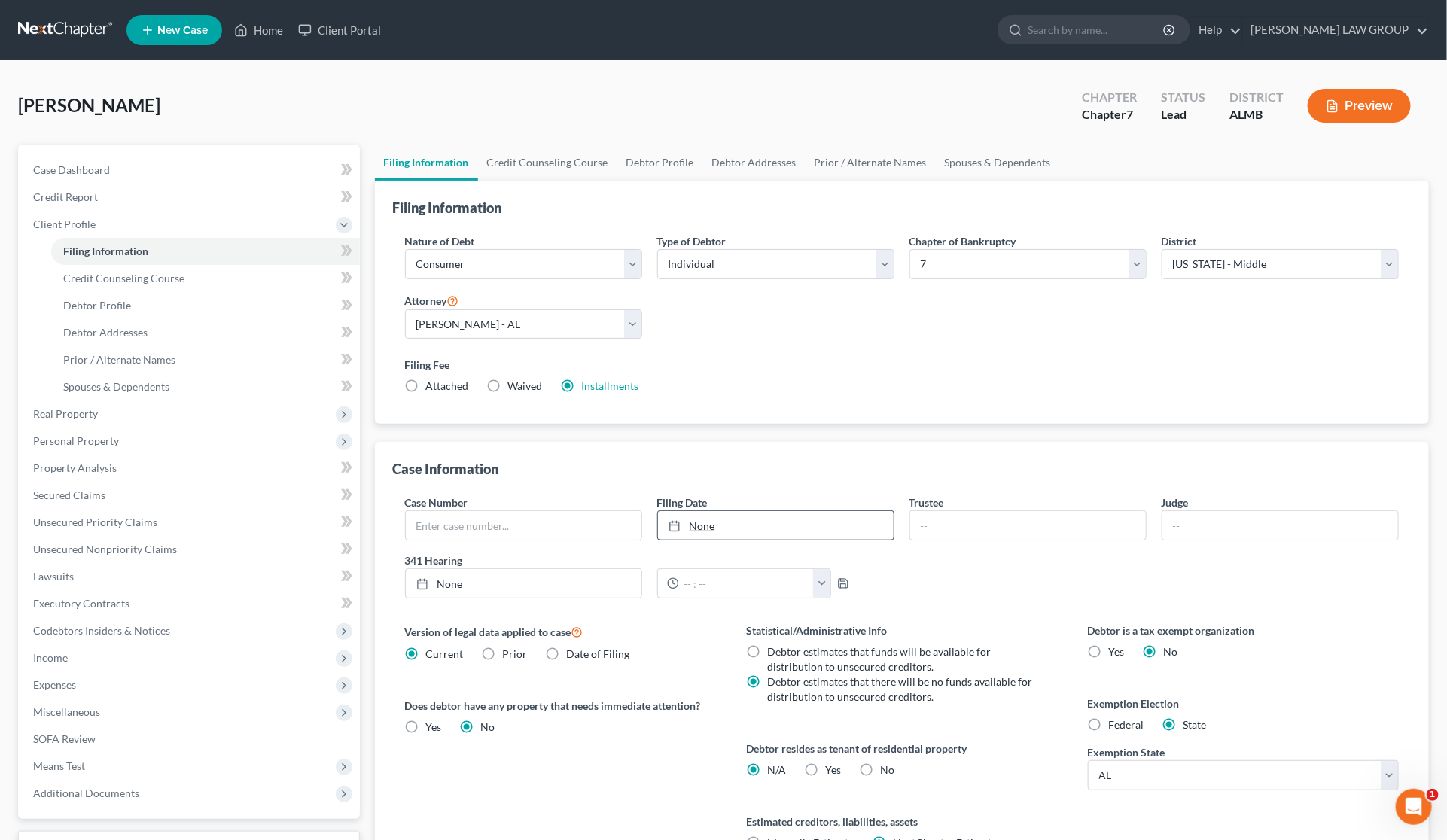
click at [716, 527] on link "None" at bounding box center [776, 525] width 236 height 29
type input "[DATE]"
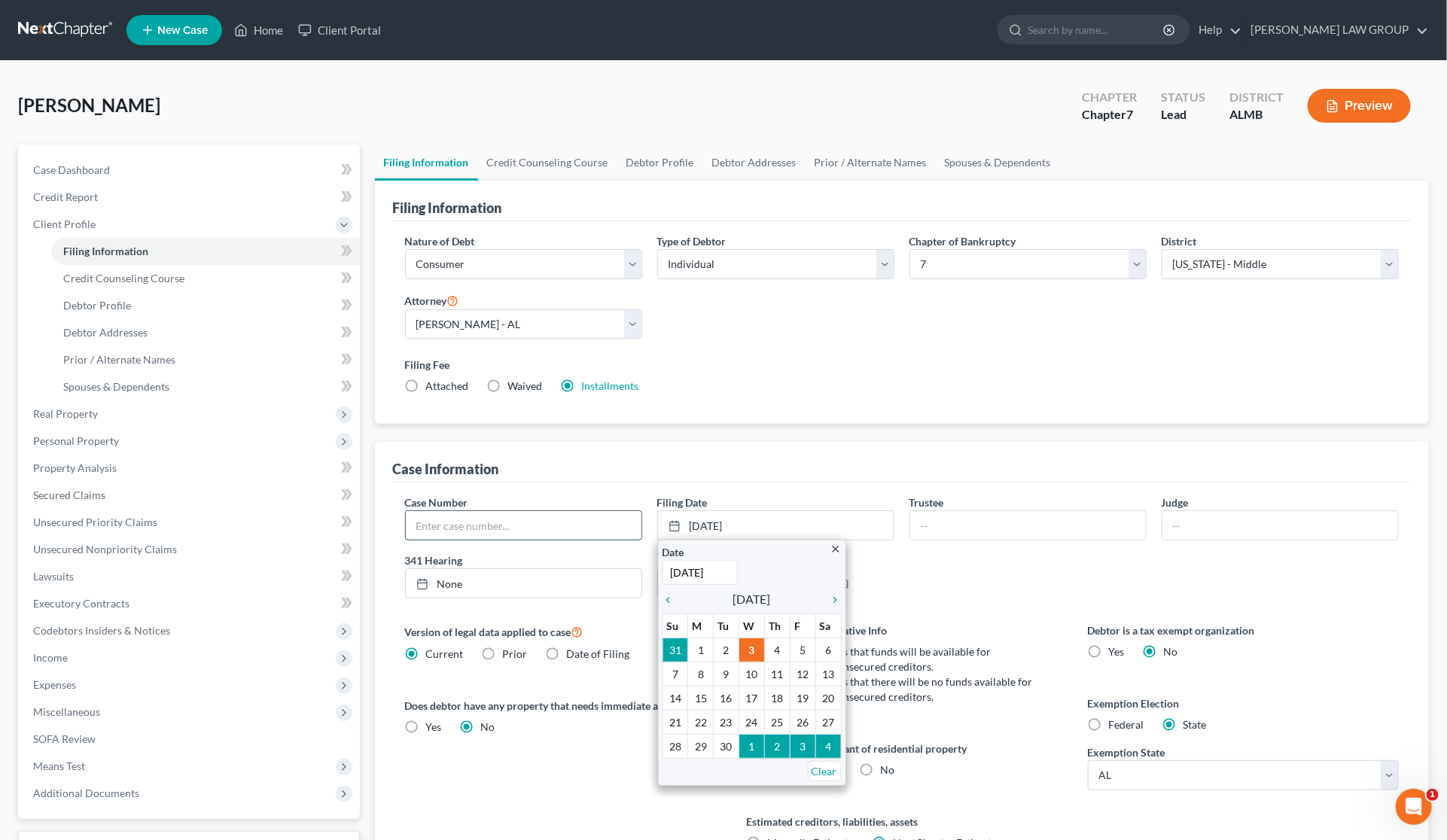
click at [514, 518] on input "text" at bounding box center [524, 525] width 236 height 29
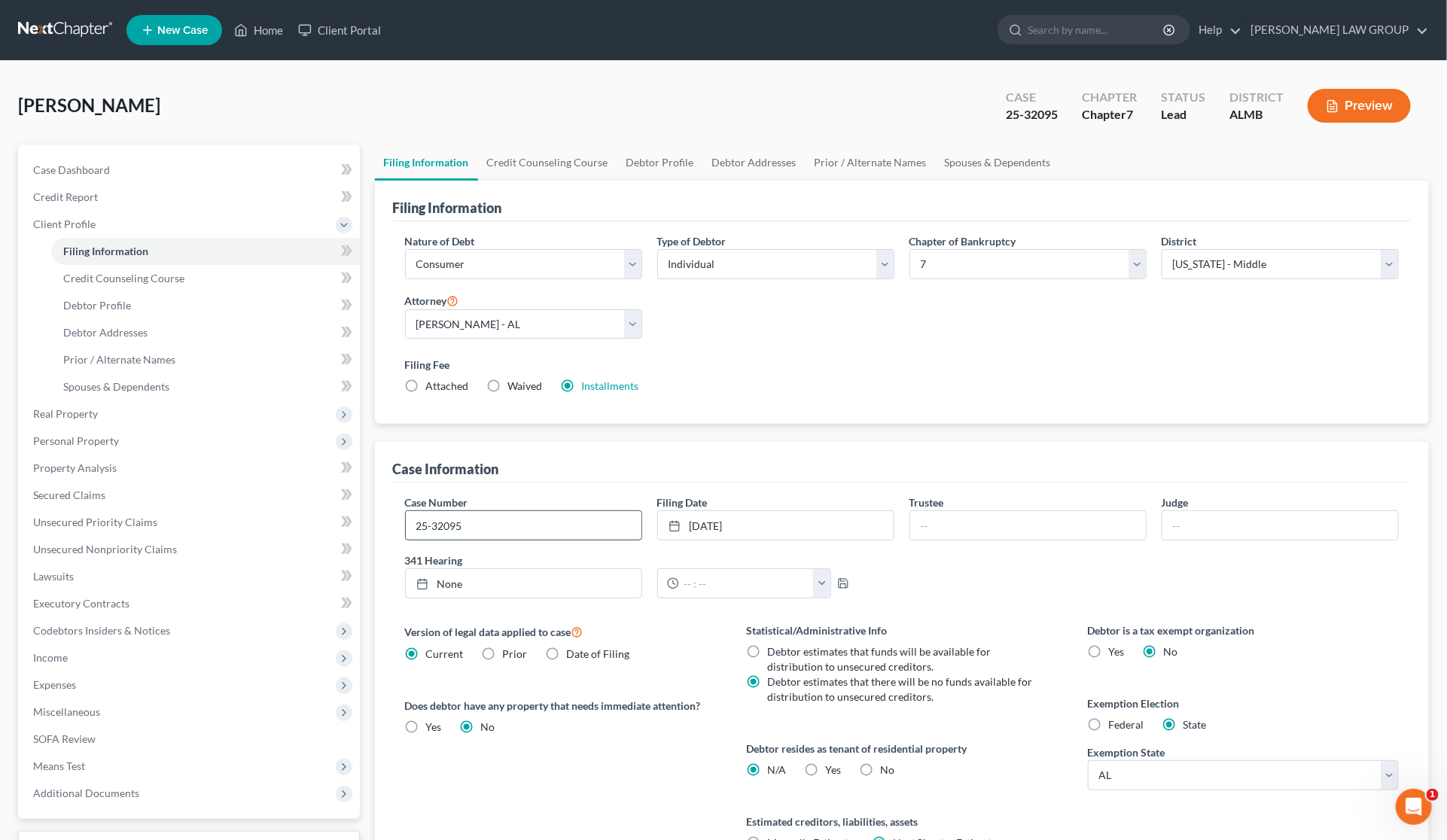
type input "25-32095"
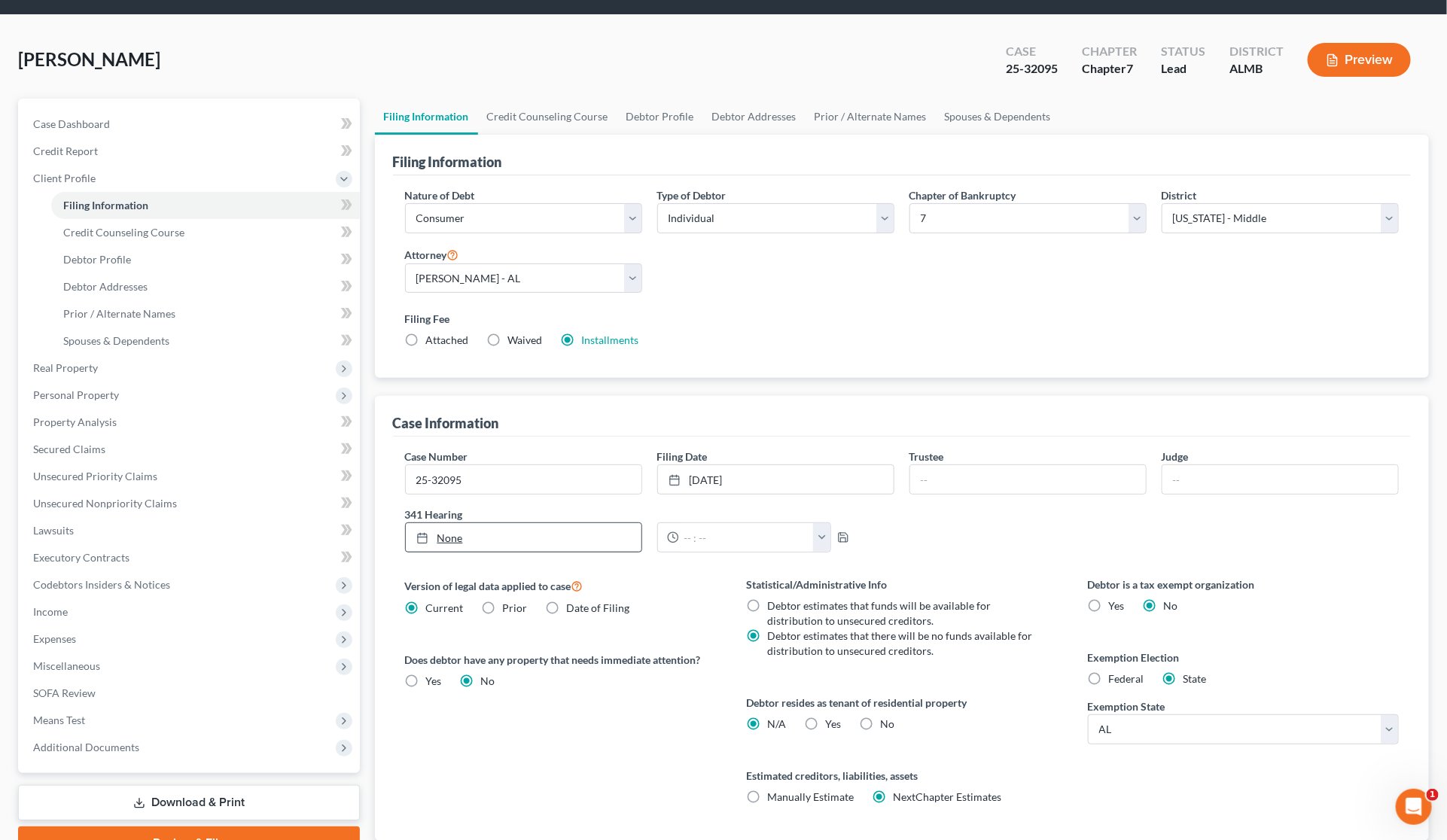
scroll to position [152, 0]
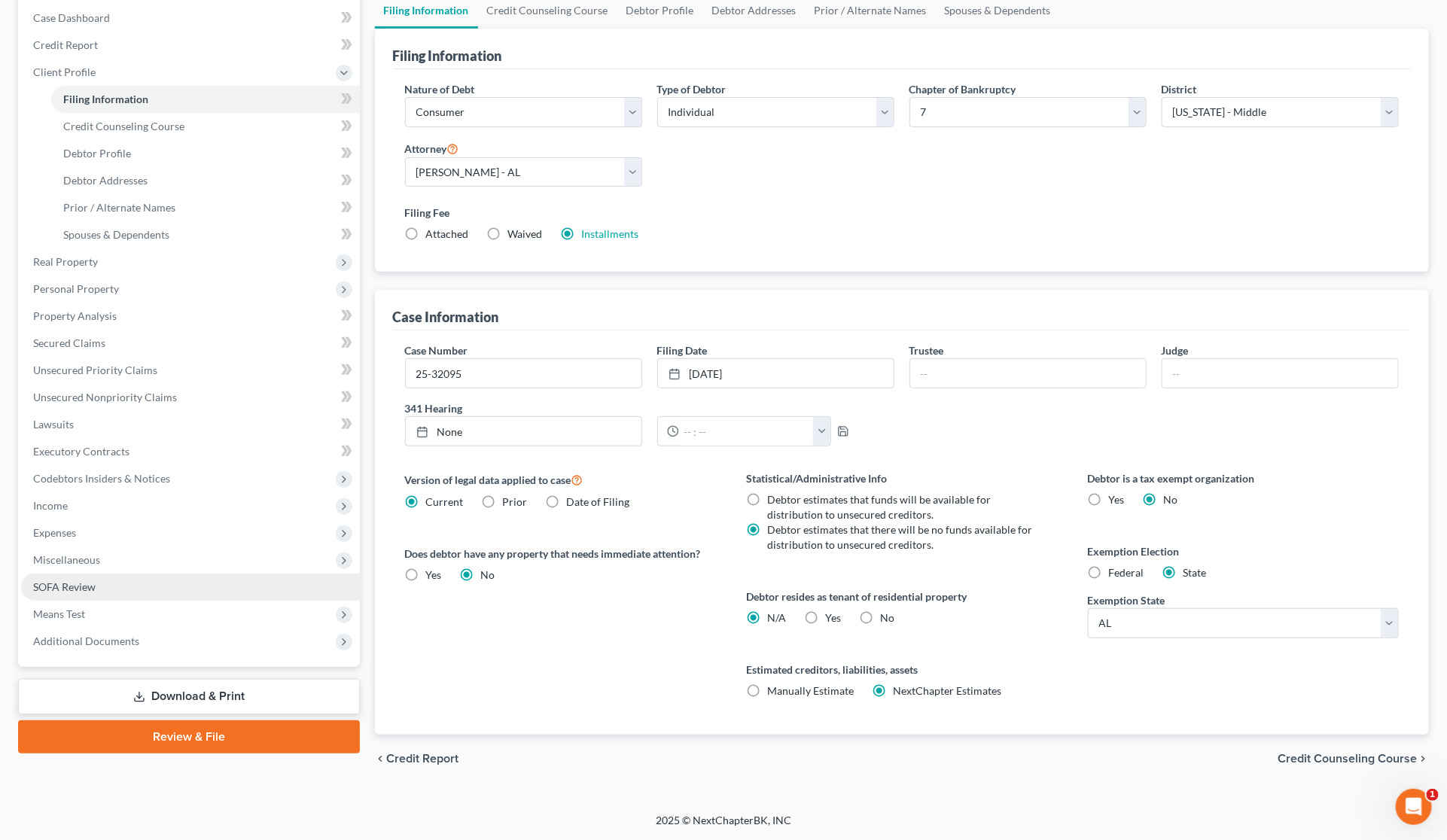
click at [249, 582] on link "SOFA Review" at bounding box center [190, 587] width 339 height 27
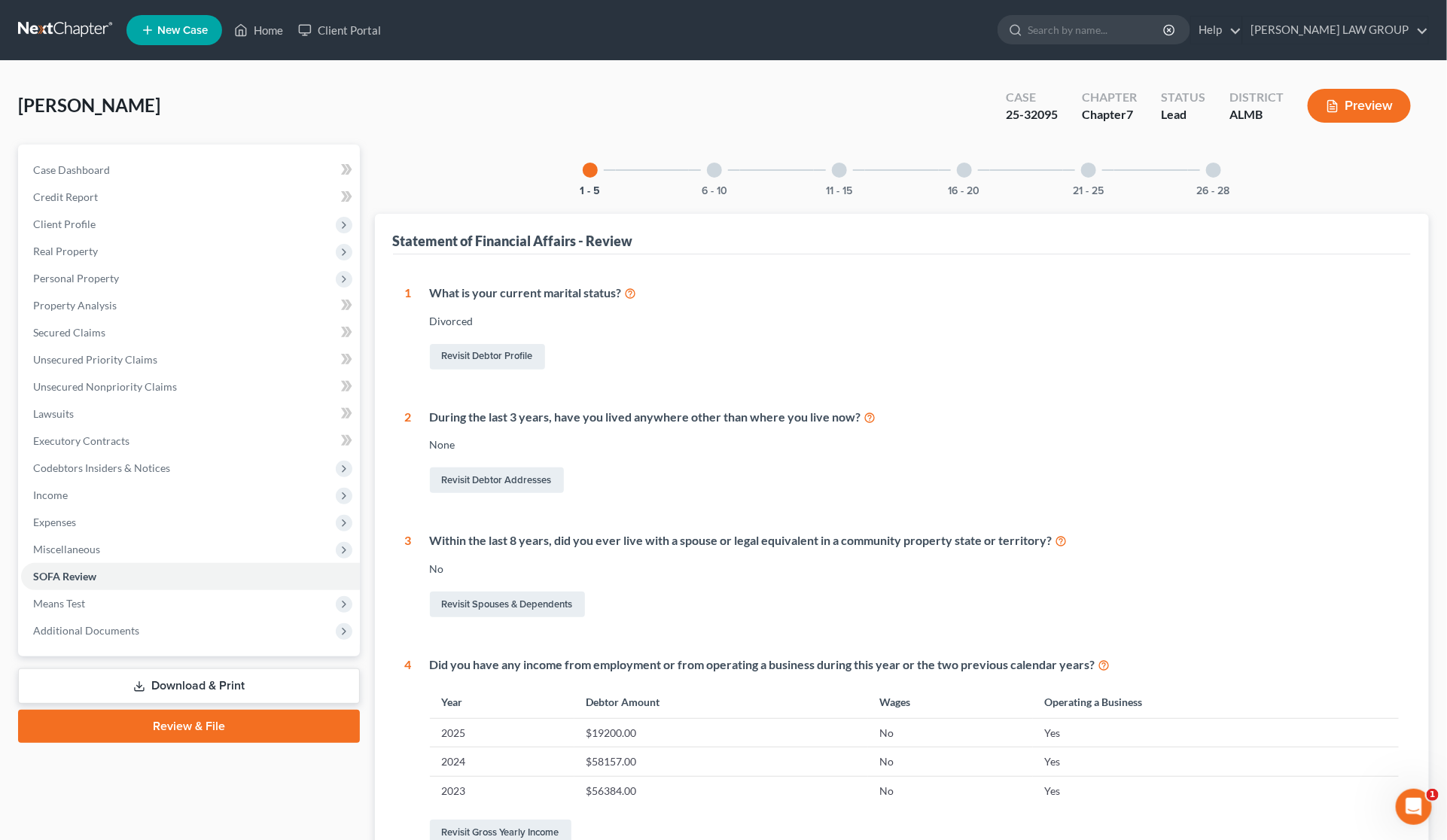
click at [188, 681] on link "Download & Print" at bounding box center [189, 686] width 342 height 36
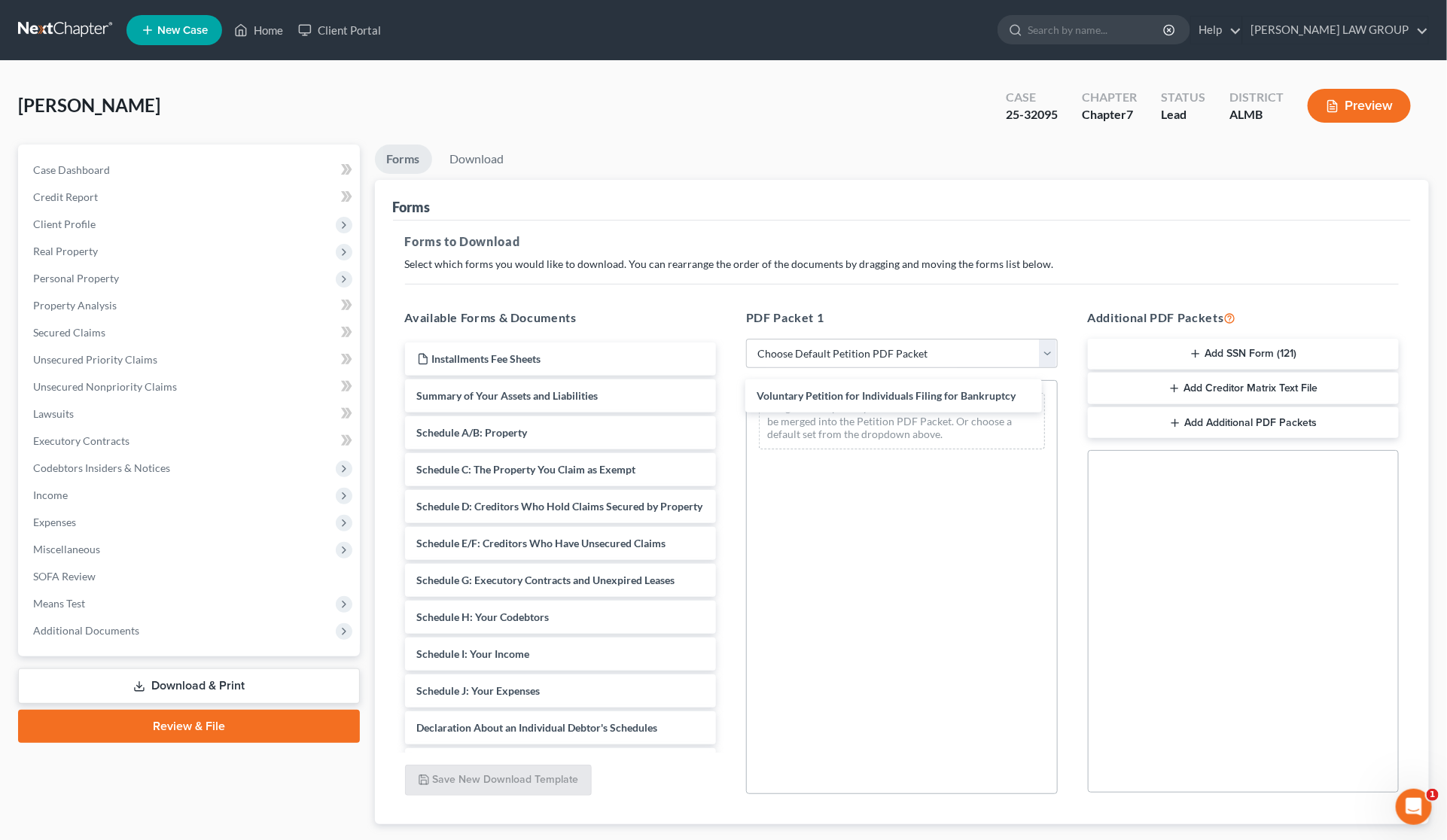
drag, startPoint x: 503, startPoint y: 400, endPoint x: 875, endPoint y: 412, distance: 372.2
click at [729, 401] on div "Voluntary Petition for Individuals Filing for Bankruptcy Installments Fee Sheet…" at bounding box center [561, 695] width 336 height 705
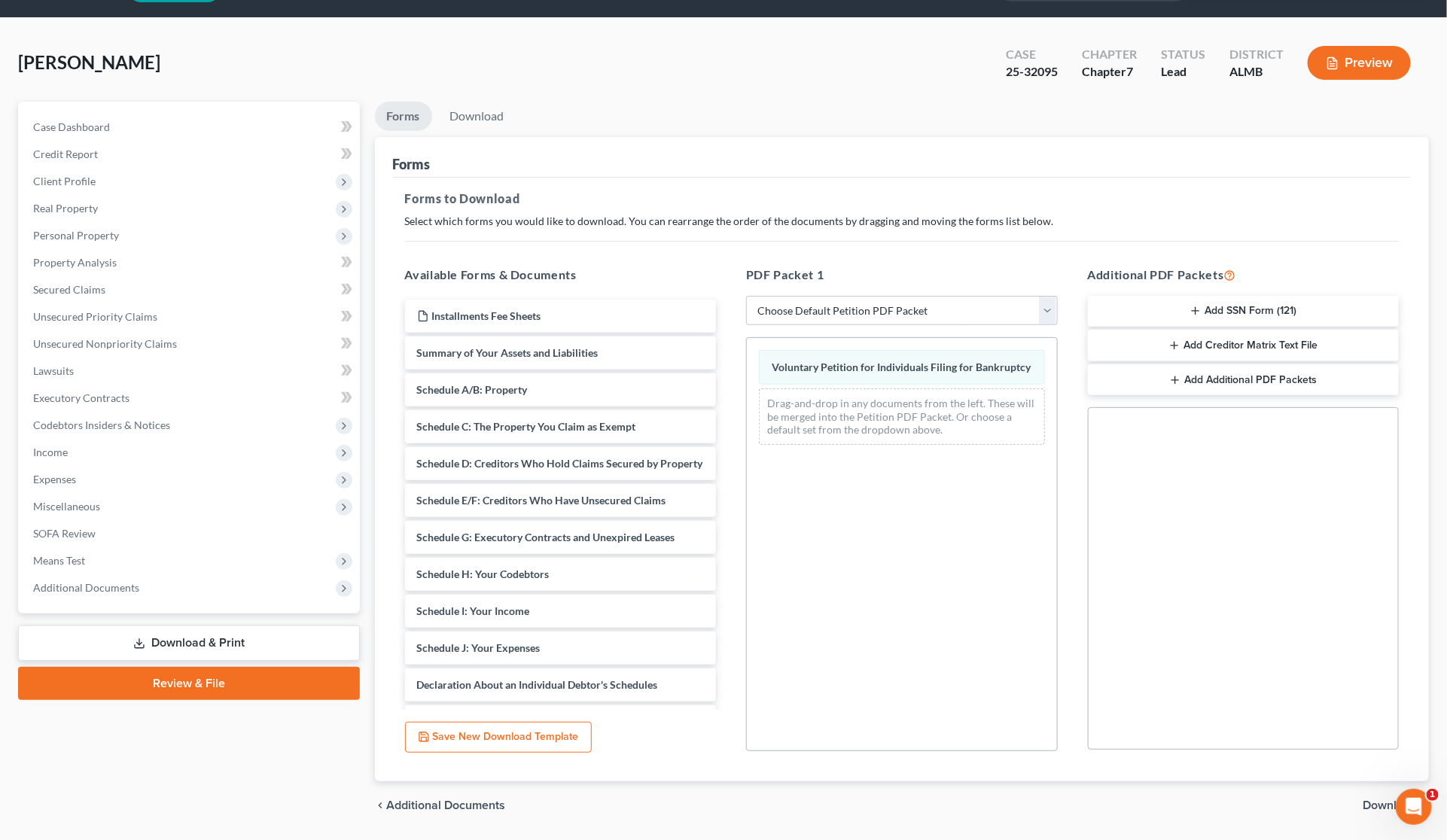
scroll to position [89, 0]
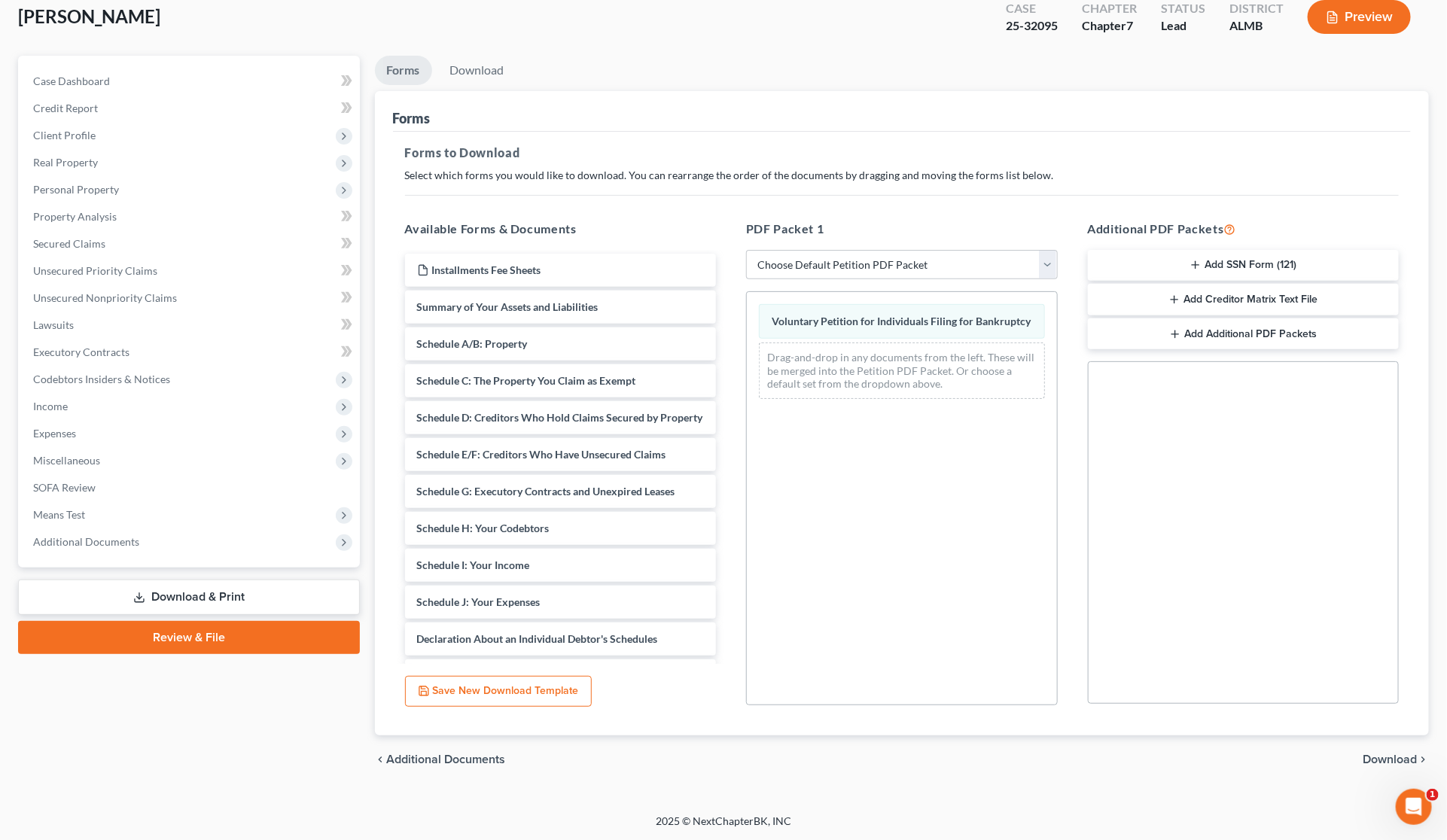
click at [1395, 753] on span "Download" at bounding box center [1390, 759] width 54 height 12
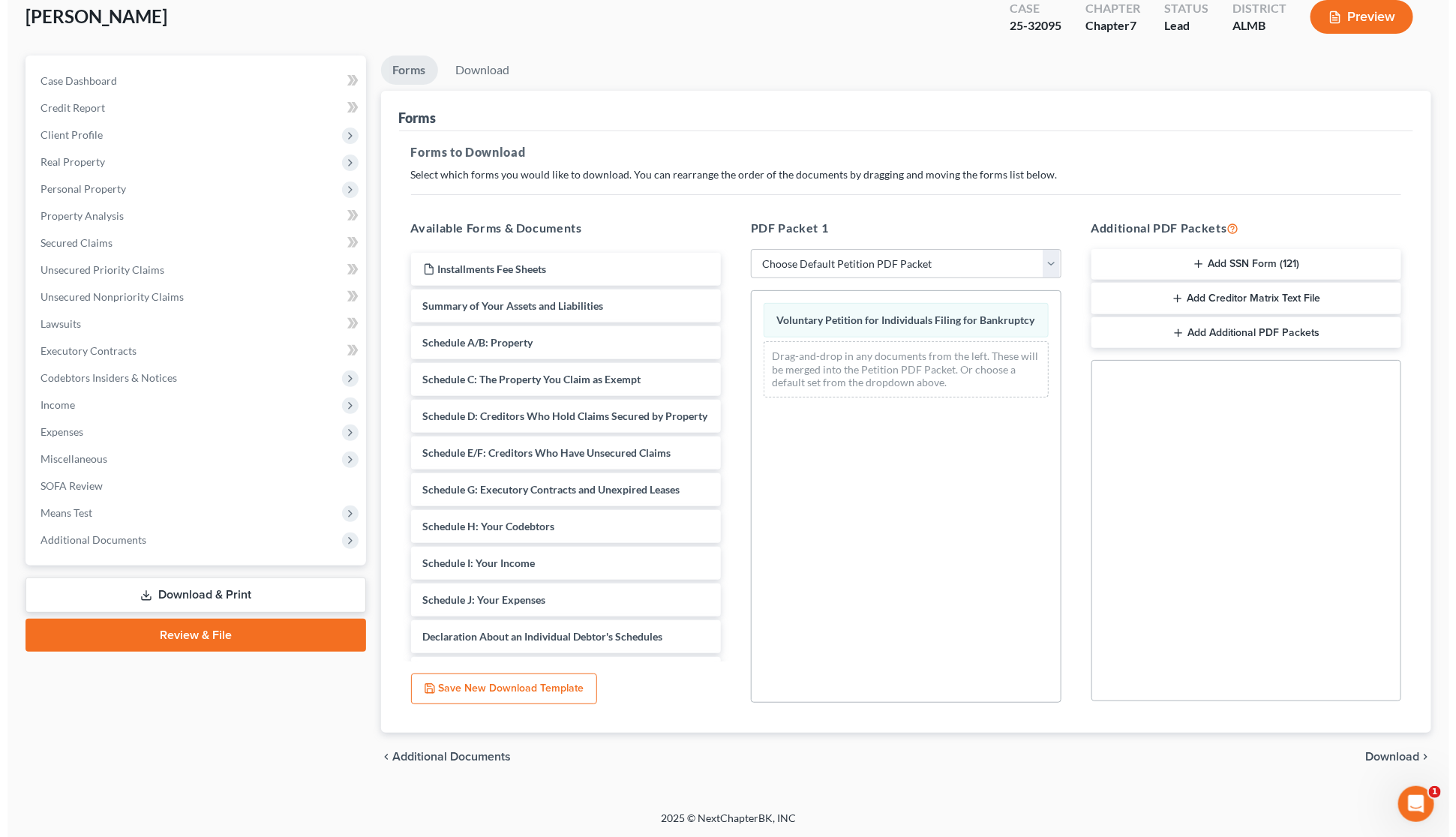
scroll to position [0, 0]
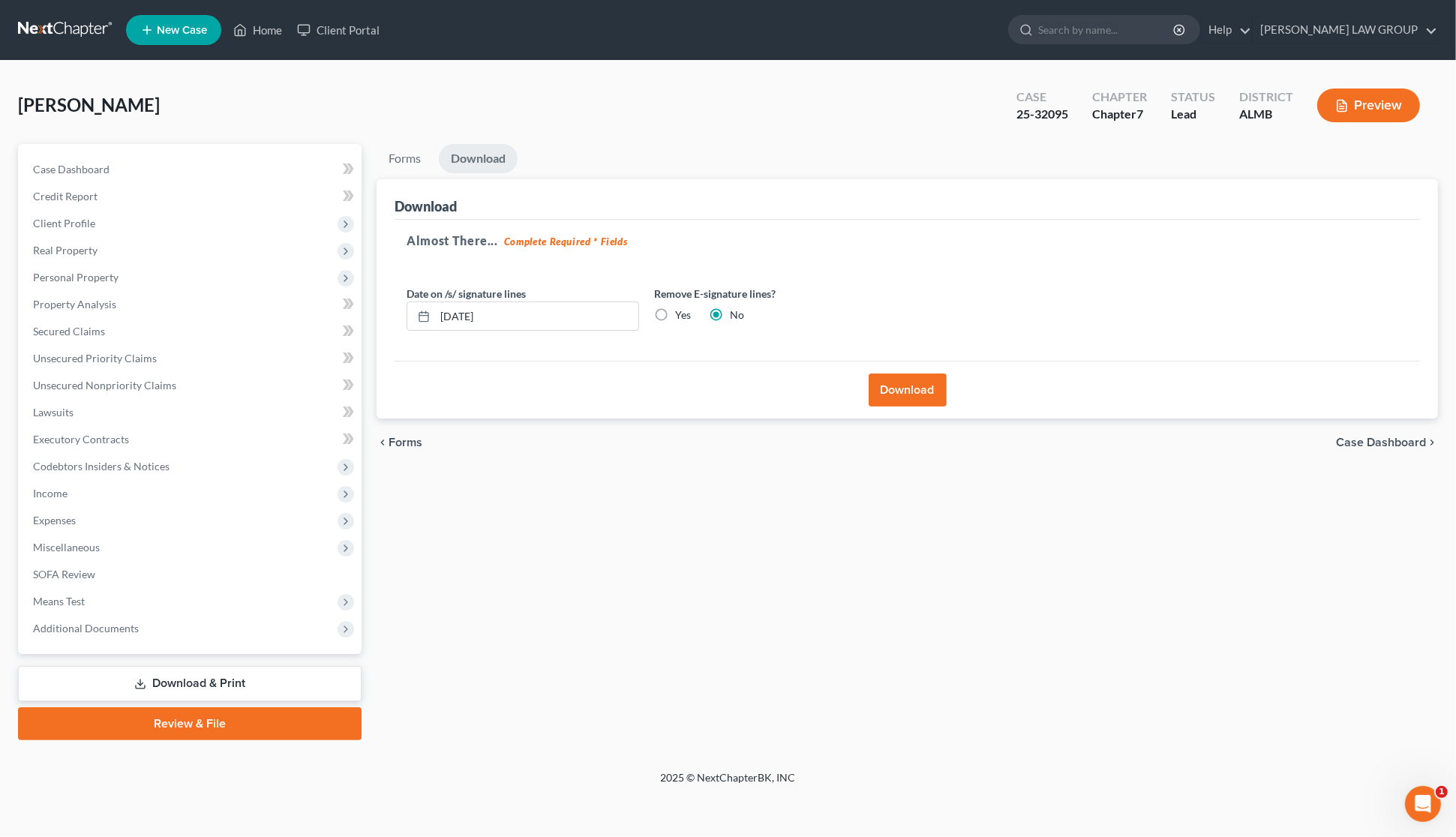
click at [920, 393] on button "Download" at bounding box center [907, 390] width 78 height 33
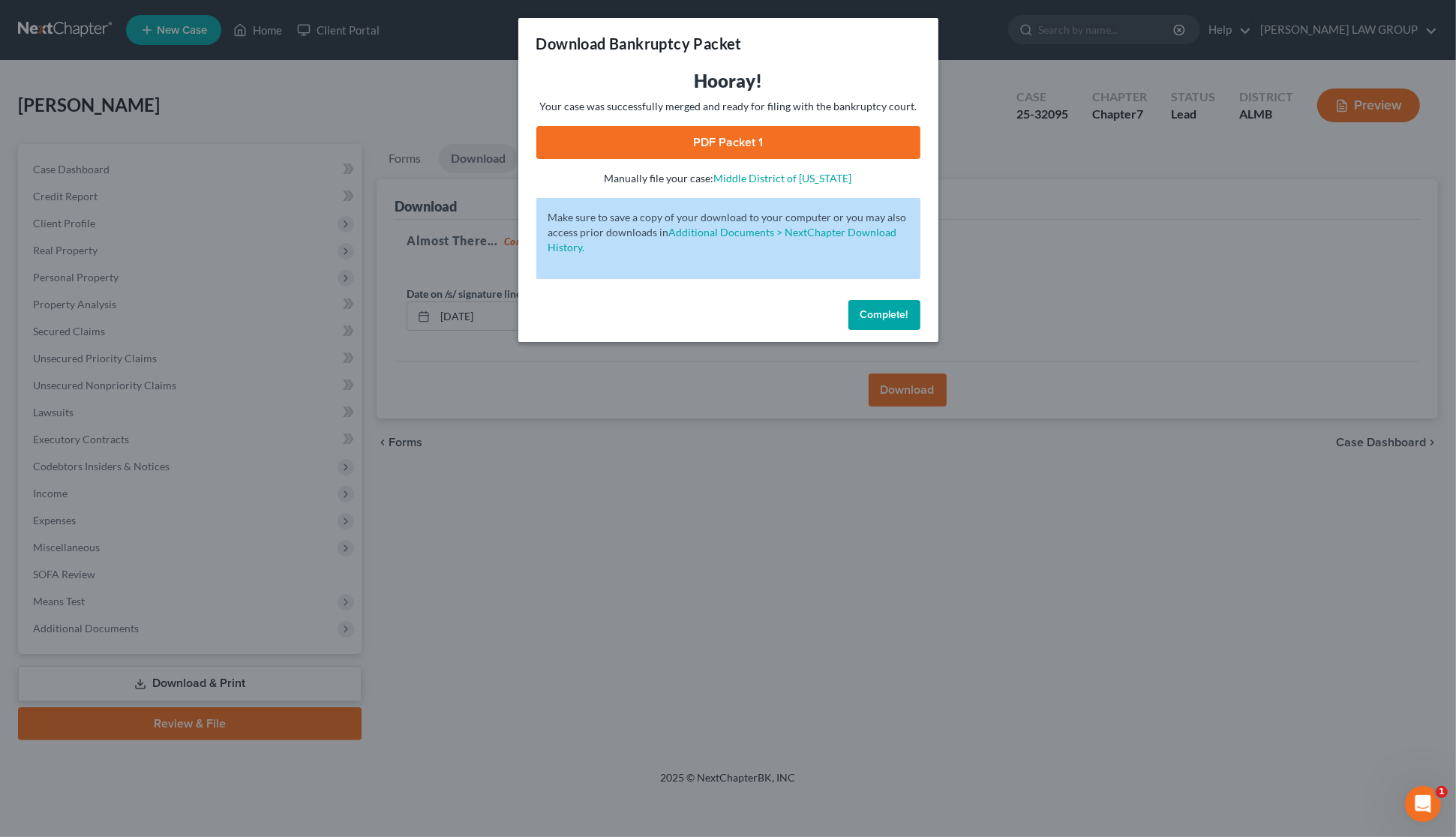
click at [664, 142] on link "PDF Packet 1" at bounding box center [728, 142] width 384 height 33
click at [1060, 255] on div "Download Bankruptcy Packet Hooray! Your case was successfully merged and ready …" at bounding box center [728, 418] width 1456 height 837
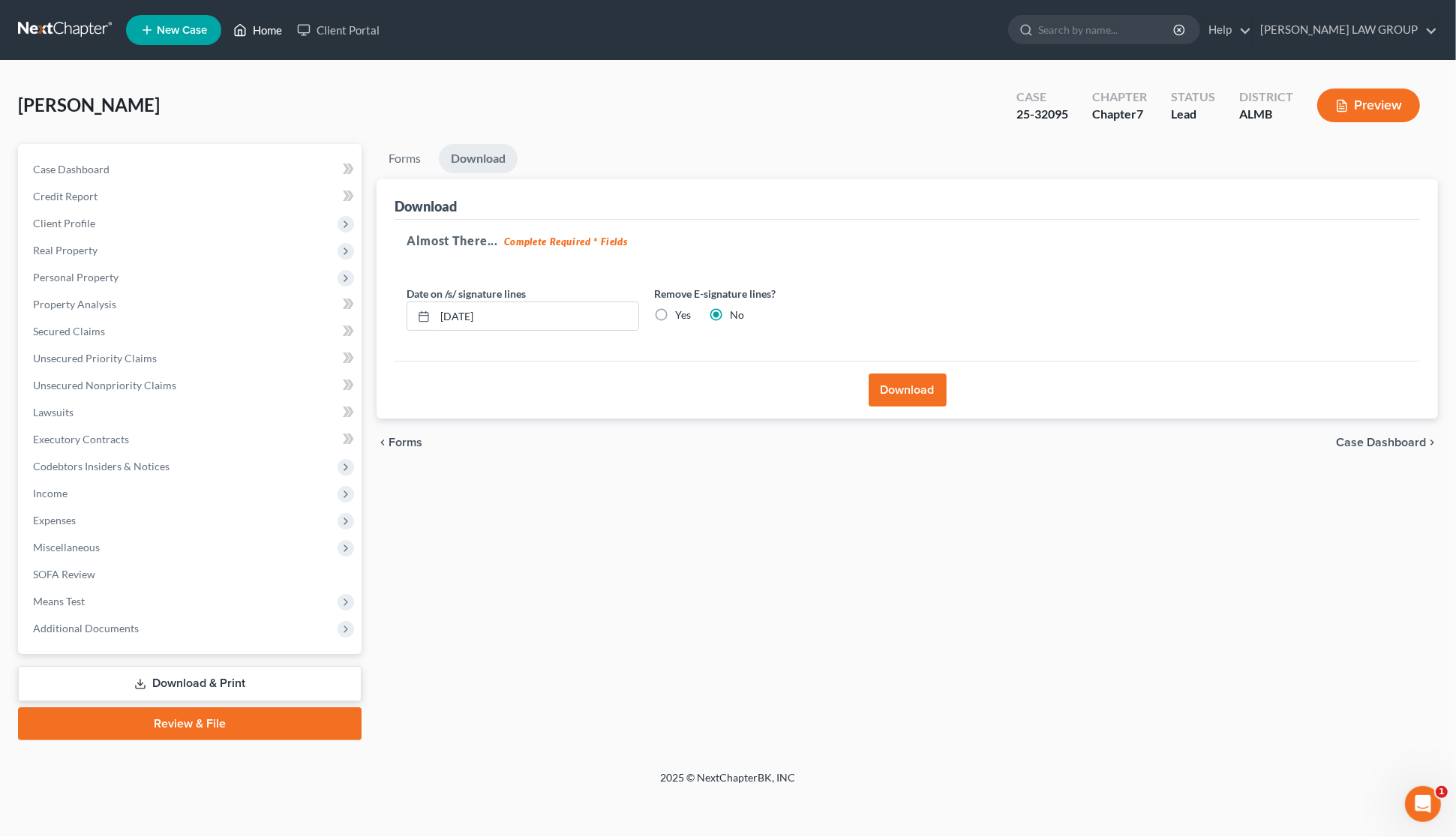
click at [268, 23] on link "Home" at bounding box center [258, 30] width 64 height 27
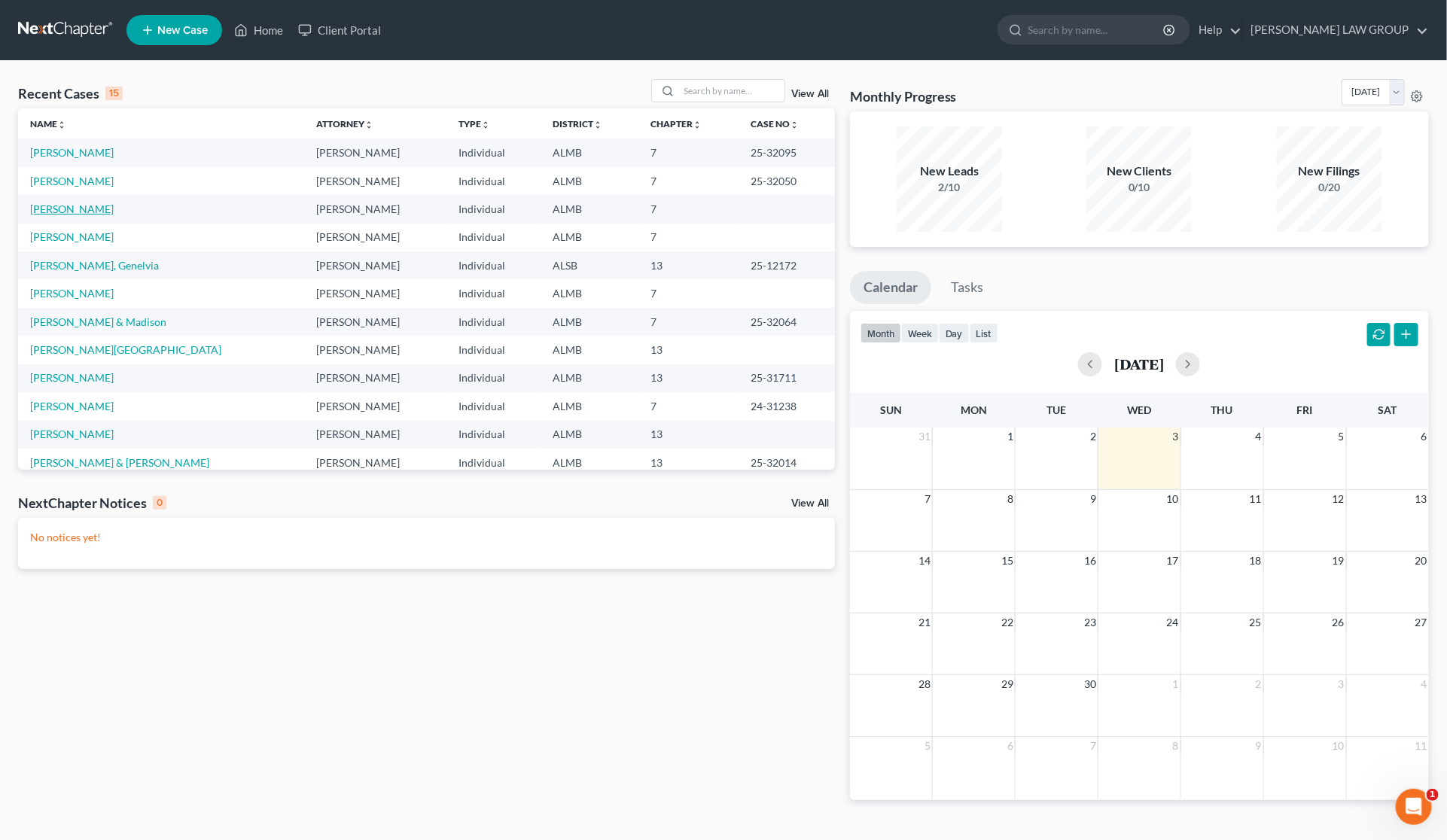
click at [98, 210] on link "[PERSON_NAME]" at bounding box center [71, 209] width 84 height 13
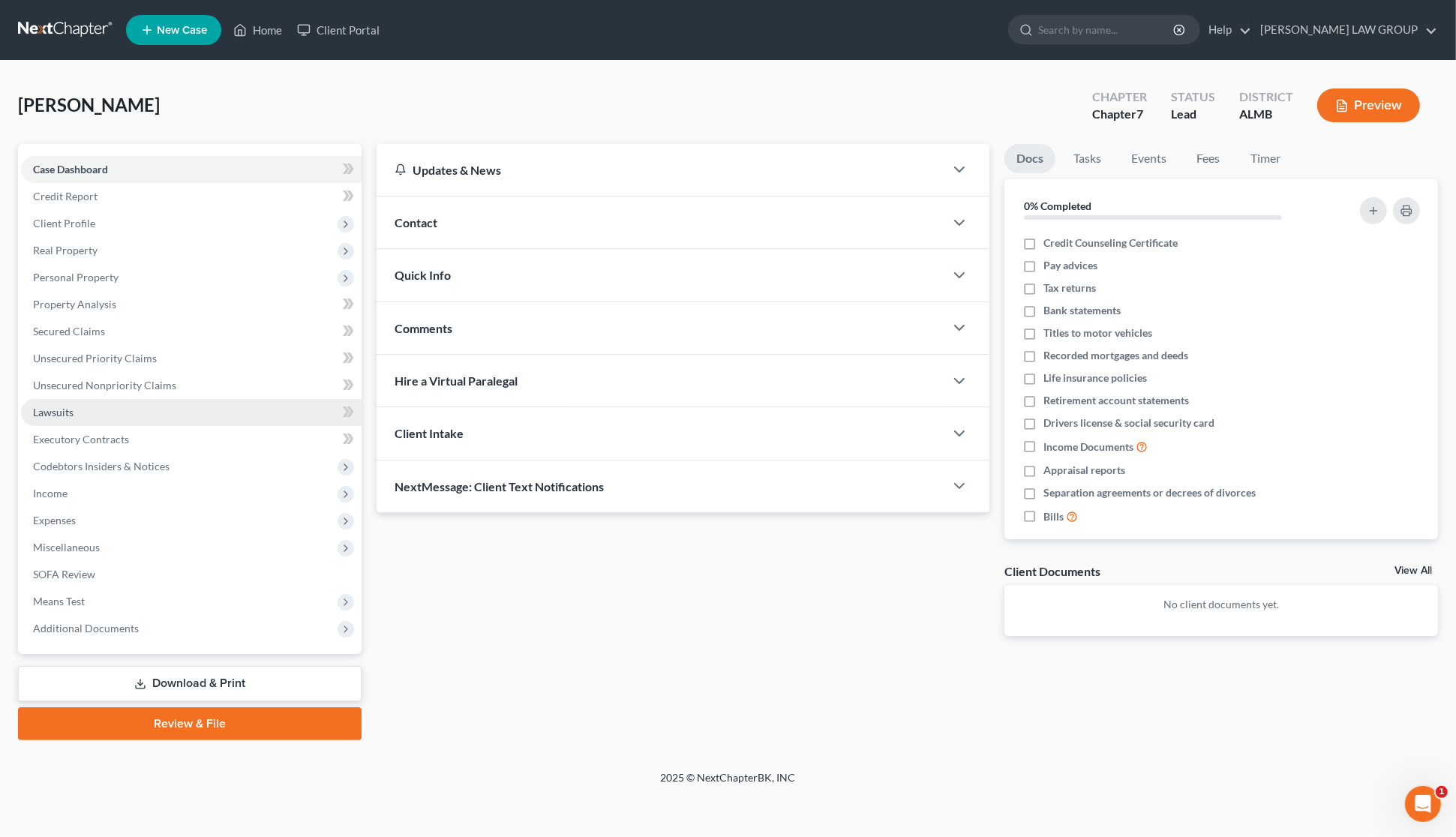
click at [101, 418] on link "Lawsuits" at bounding box center [192, 413] width 341 height 27
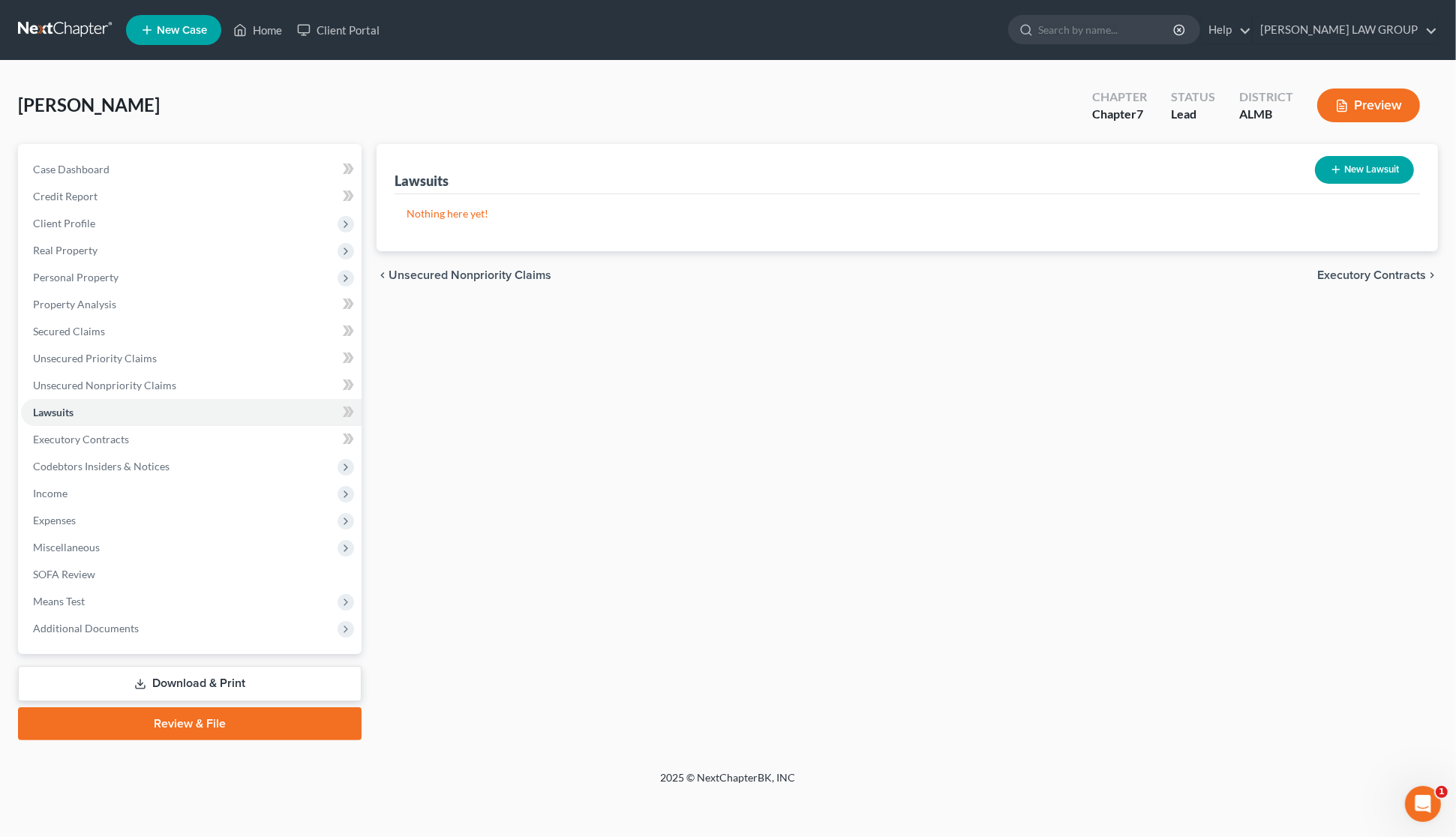
click at [1371, 174] on button "New Lawsuit" at bounding box center [1364, 169] width 99 height 28
select select "0"
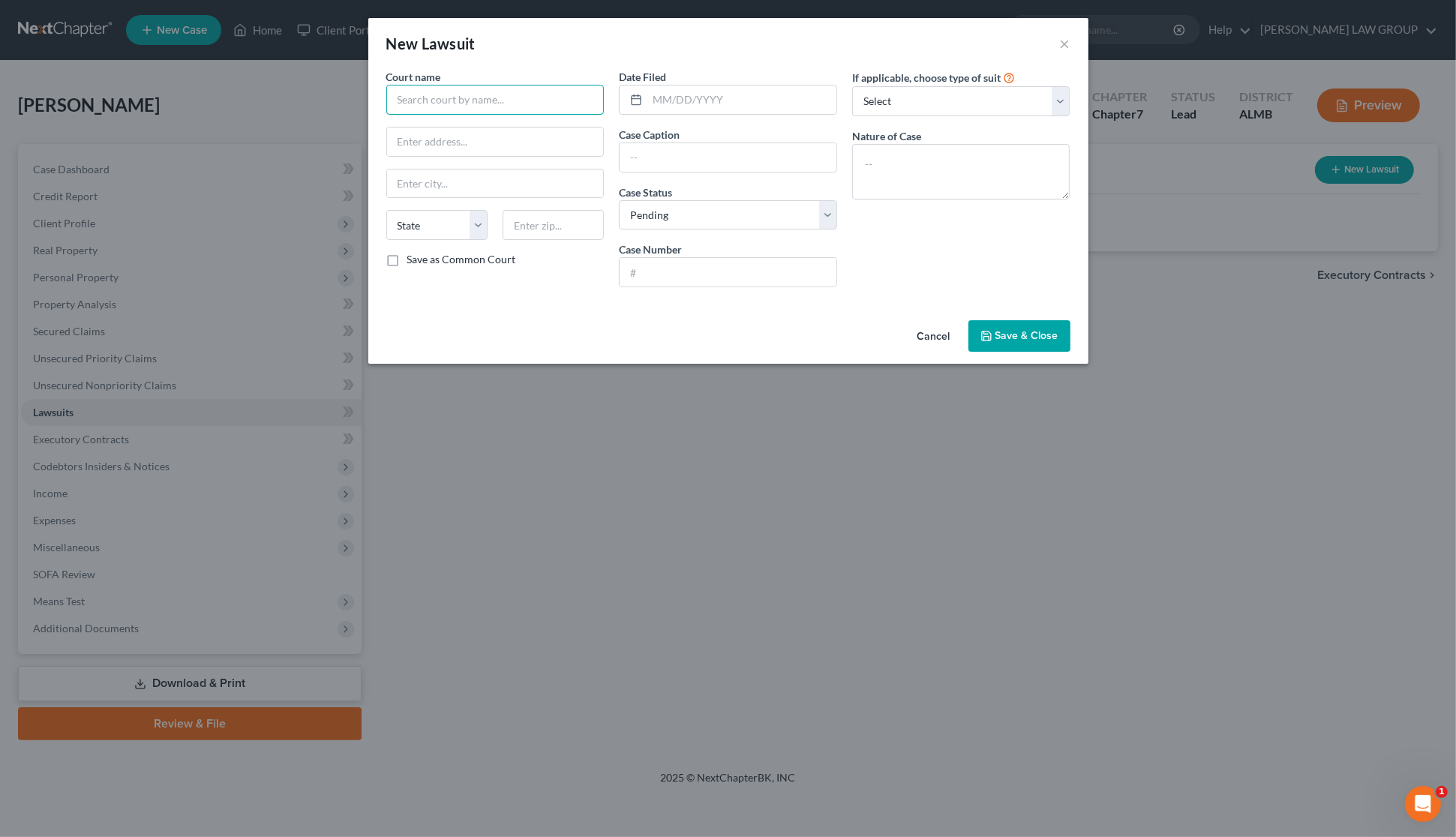
click at [501, 92] on input "text" at bounding box center [495, 99] width 218 height 30
type input "District Court of [GEOGRAPHIC_DATA]"
click at [672, 156] on input "text" at bounding box center [728, 158] width 217 height 29
type input "Progressive Specialty Insurance Co. v. [PERSON_NAME]"
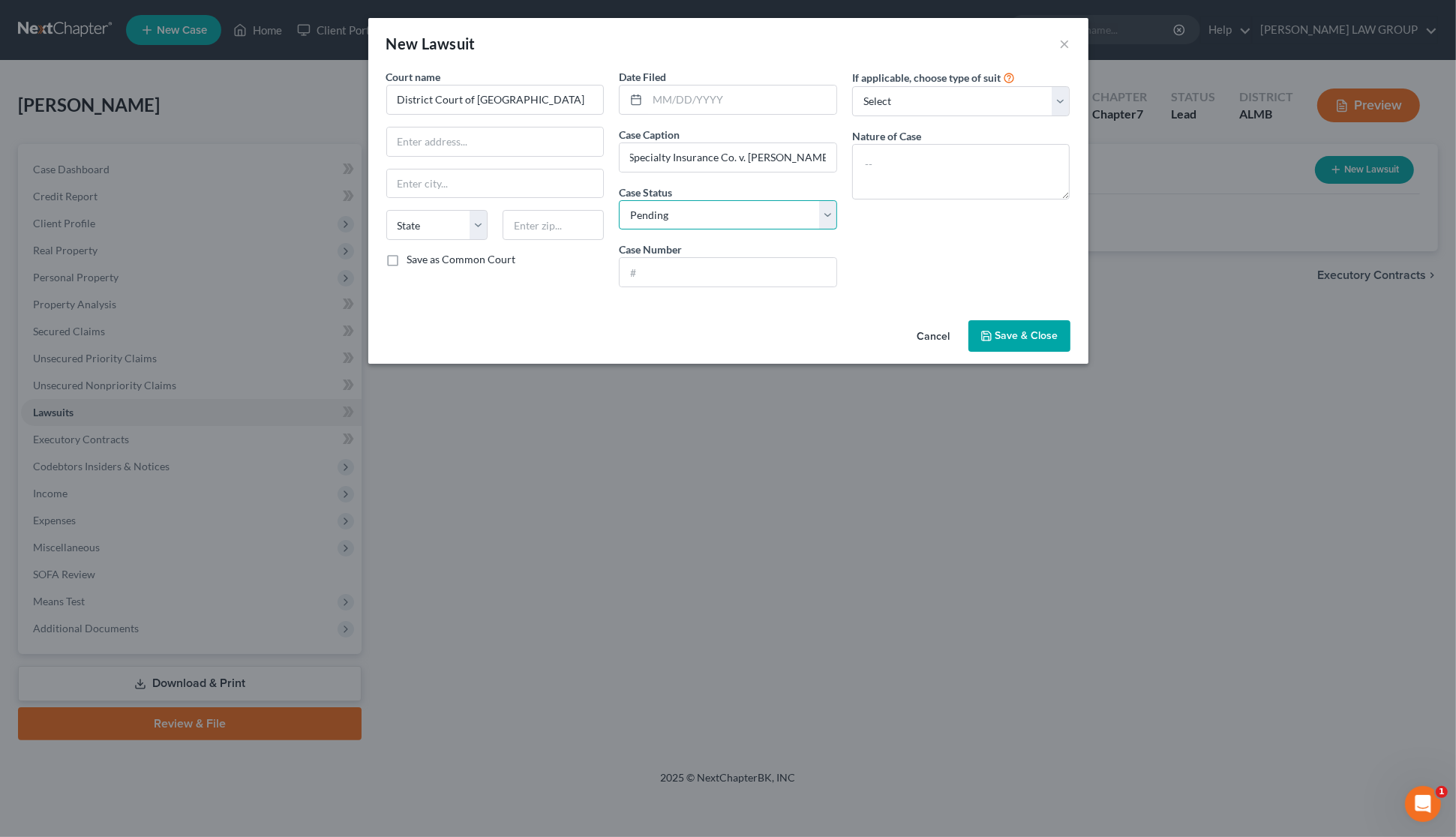
click at [825, 212] on select "Select Pending On Appeal Concluded" at bounding box center [728, 215] width 218 height 30
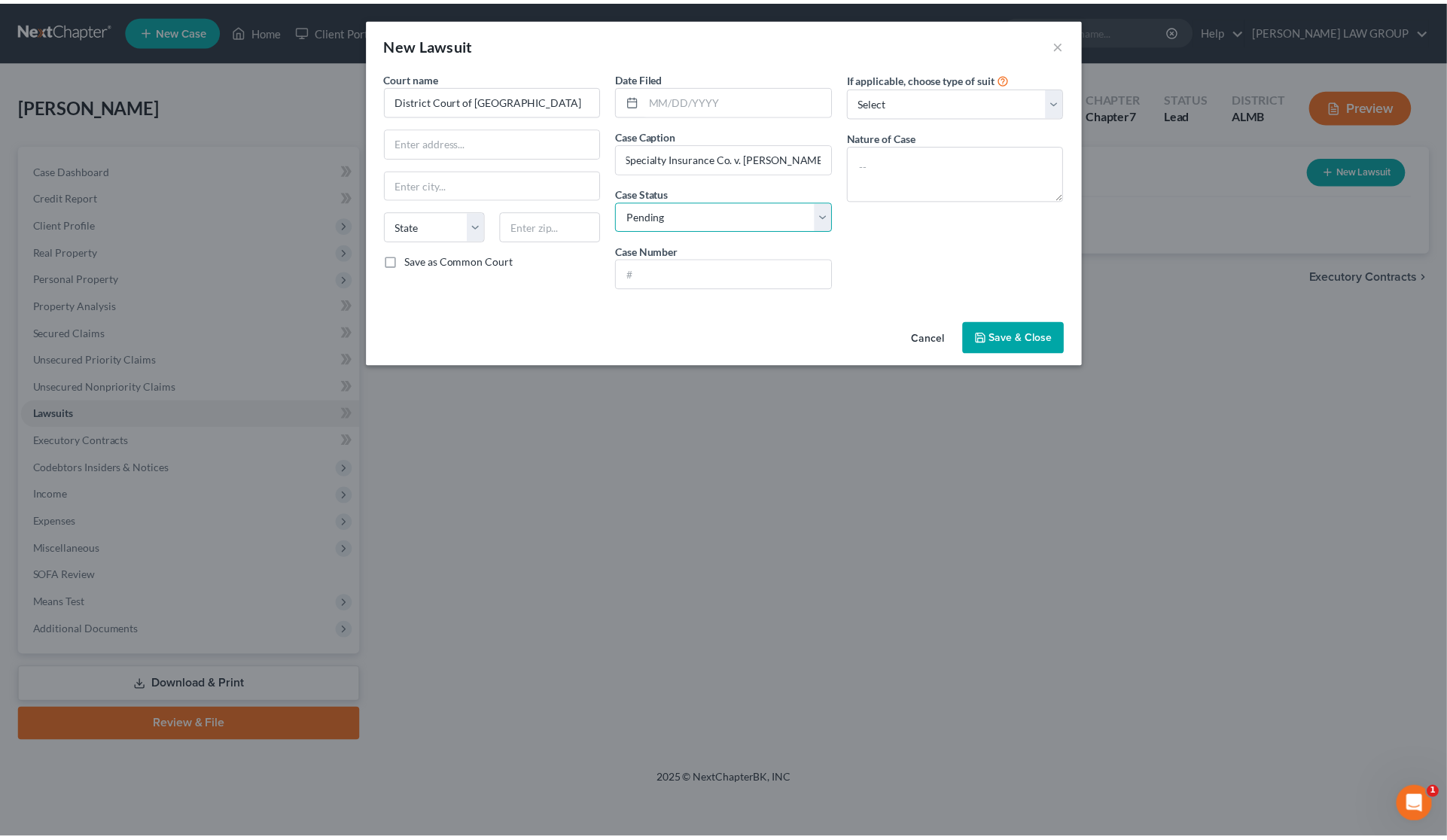
scroll to position [0, 0]
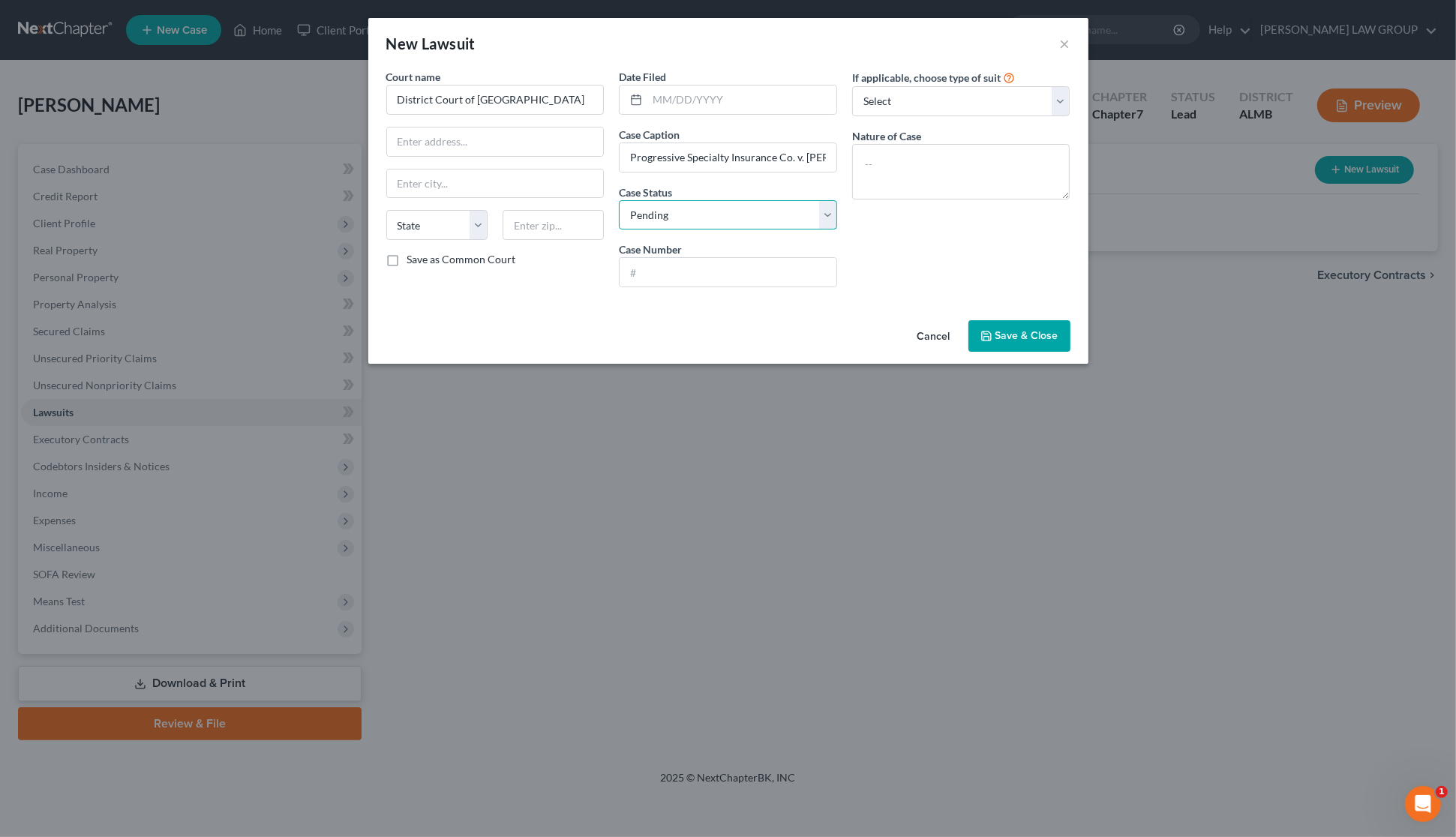
select select "2"
click at [619, 200] on select "Select Pending On Appeal Concluded" at bounding box center [728, 215] width 218 height 30
click at [942, 109] on select "Select Repossession Garnishment Foreclosure Attached, Seized, Or Levied Other" at bounding box center [961, 101] width 218 height 30
select select "1"
click at [853, 87] on select "Select Repossession Garnishment Foreclosure Attached, Seized, Or Levied Other" at bounding box center [961, 101] width 218 height 30
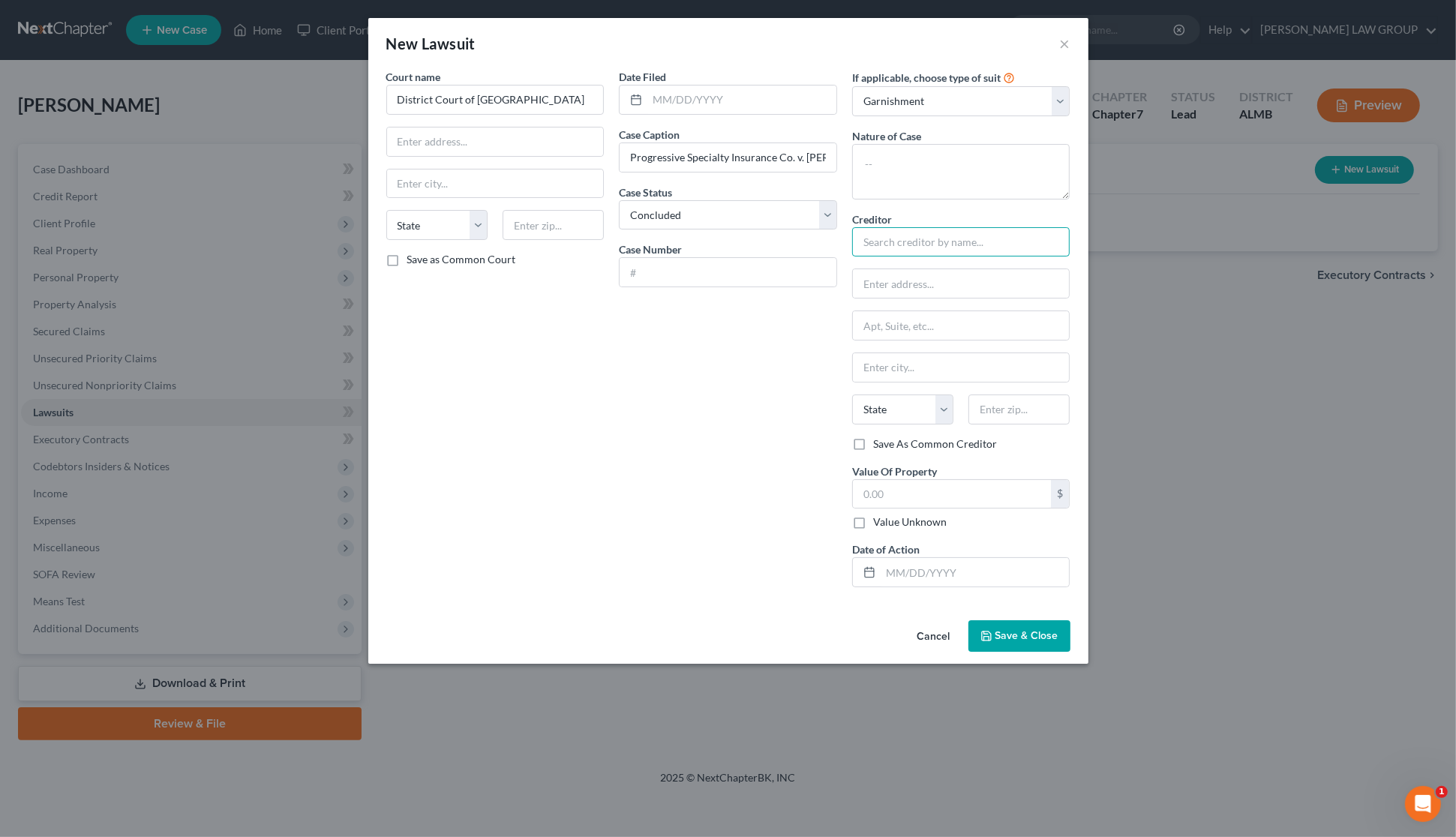
click at [932, 242] on input "text" at bounding box center [961, 241] width 218 height 30
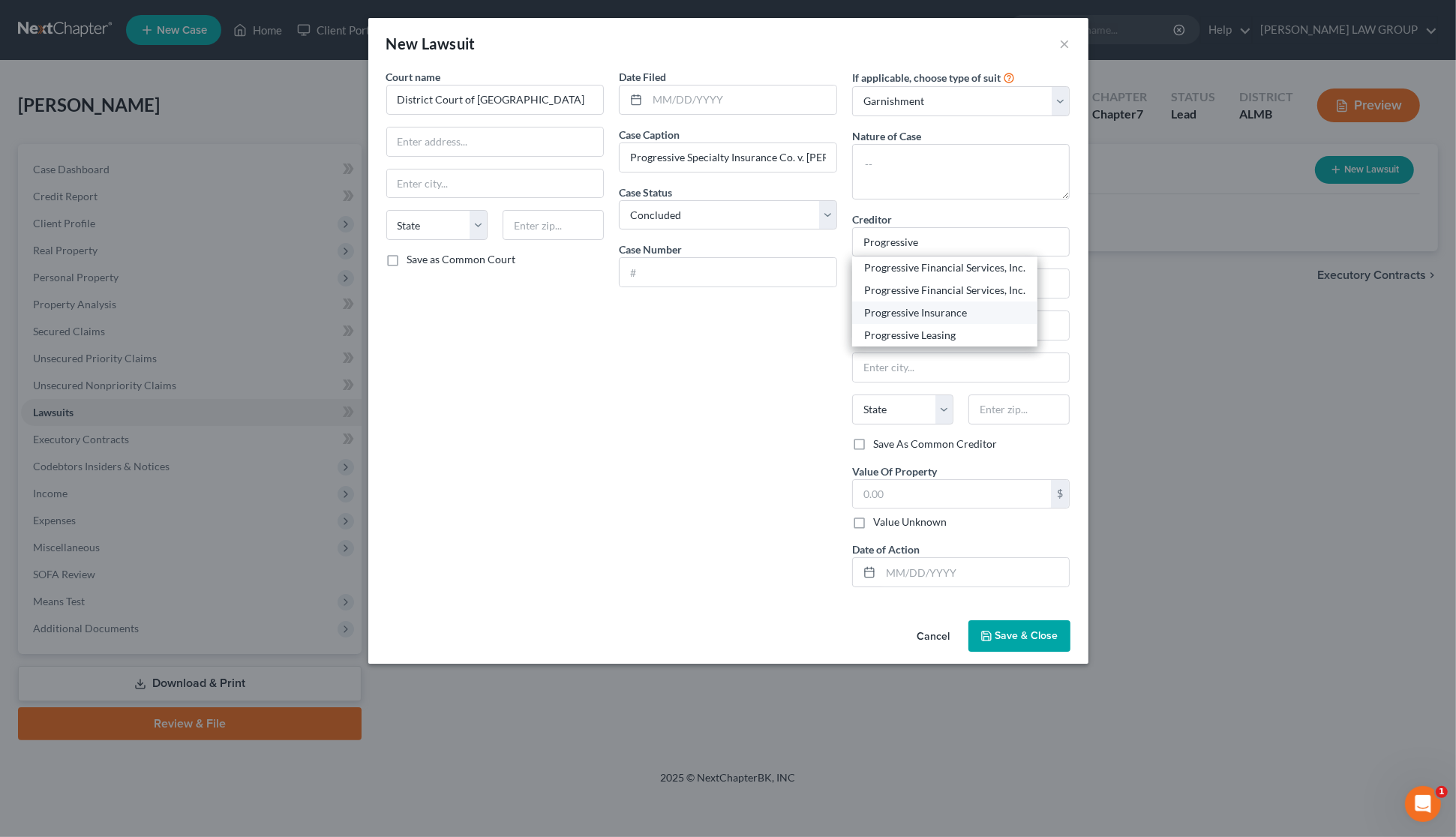
click at [953, 309] on div "Progressive Insurance" at bounding box center [945, 313] width 162 height 15
type input "Progressive Insurance"
type input "Attn: Bankruptcy Dept."
type input "[STREET_ADDRESS][PERSON_NAME]"
type input "[PERSON_NAME][GEOGRAPHIC_DATA]"
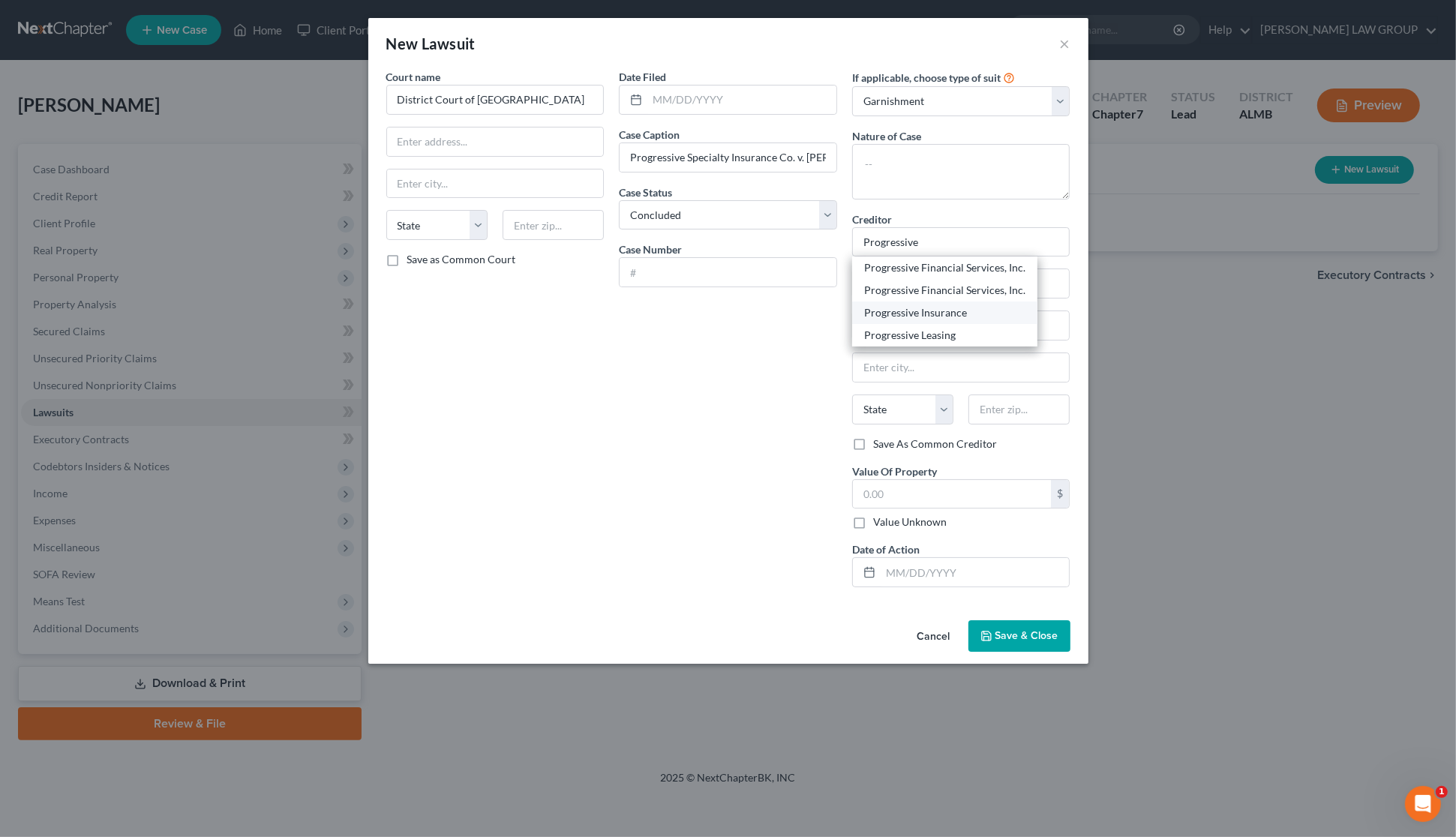
select select "36"
type input "44143-0000"
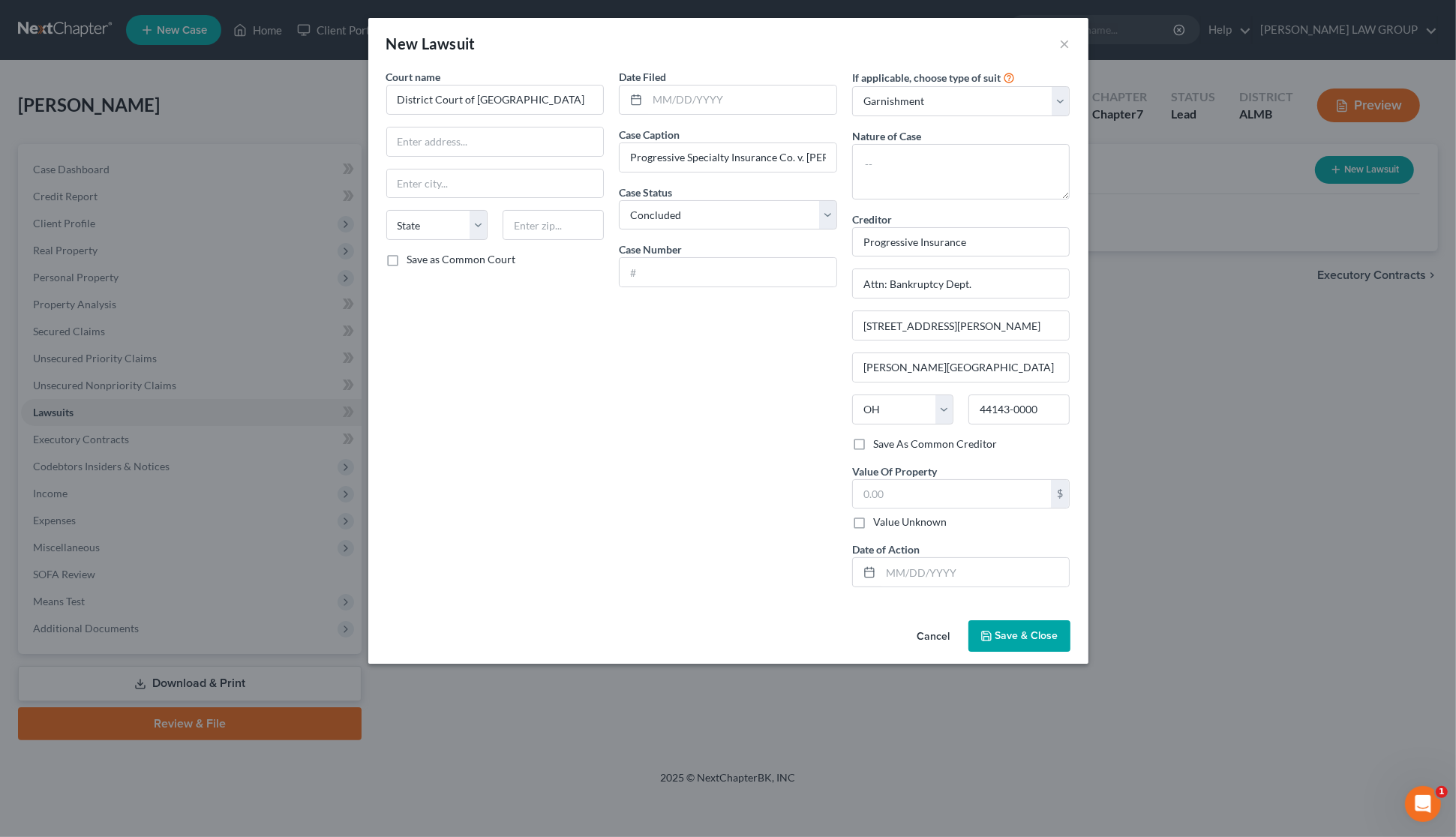
click at [1019, 638] on span "Save & Close" at bounding box center [1026, 635] width 63 height 13
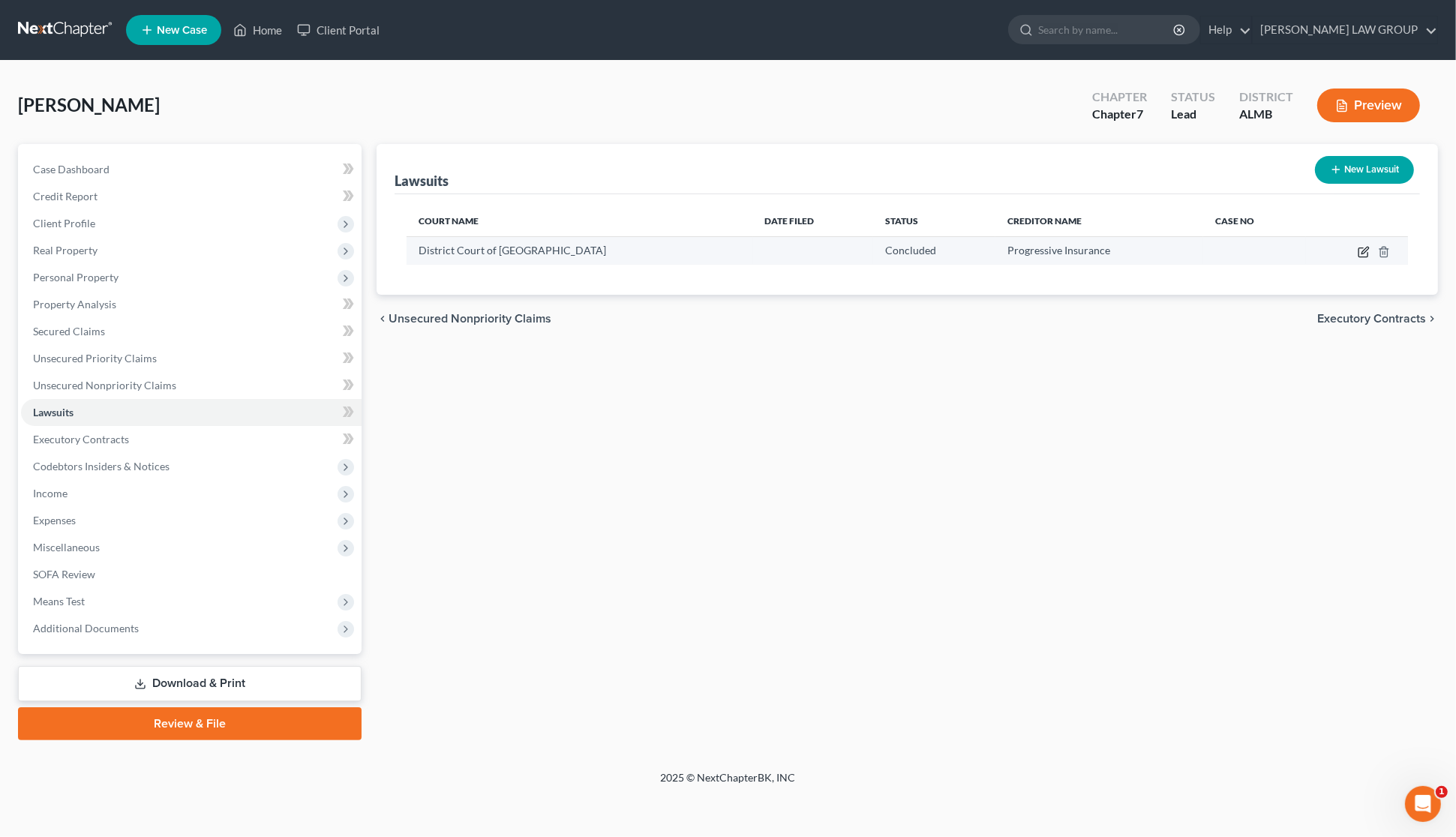
click at [1359, 251] on icon "button" at bounding box center [1364, 252] width 12 height 12
select select "2"
select select "1"
select select "36"
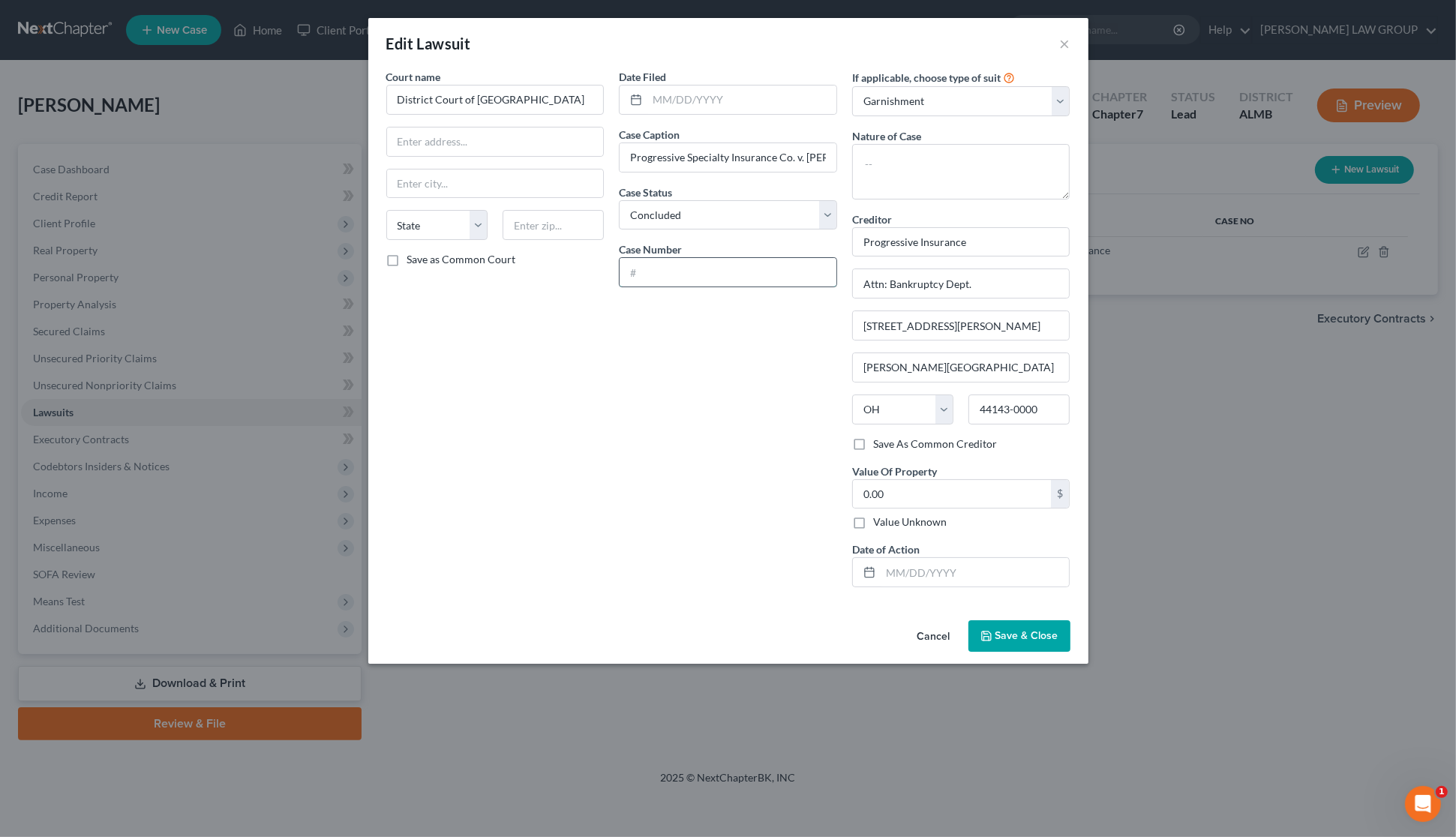
click at [705, 270] on input "text" at bounding box center [728, 272] width 217 height 29
type input "DV-2015-900638"
click at [1014, 642] on span "Save & Close" at bounding box center [1026, 635] width 63 height 13
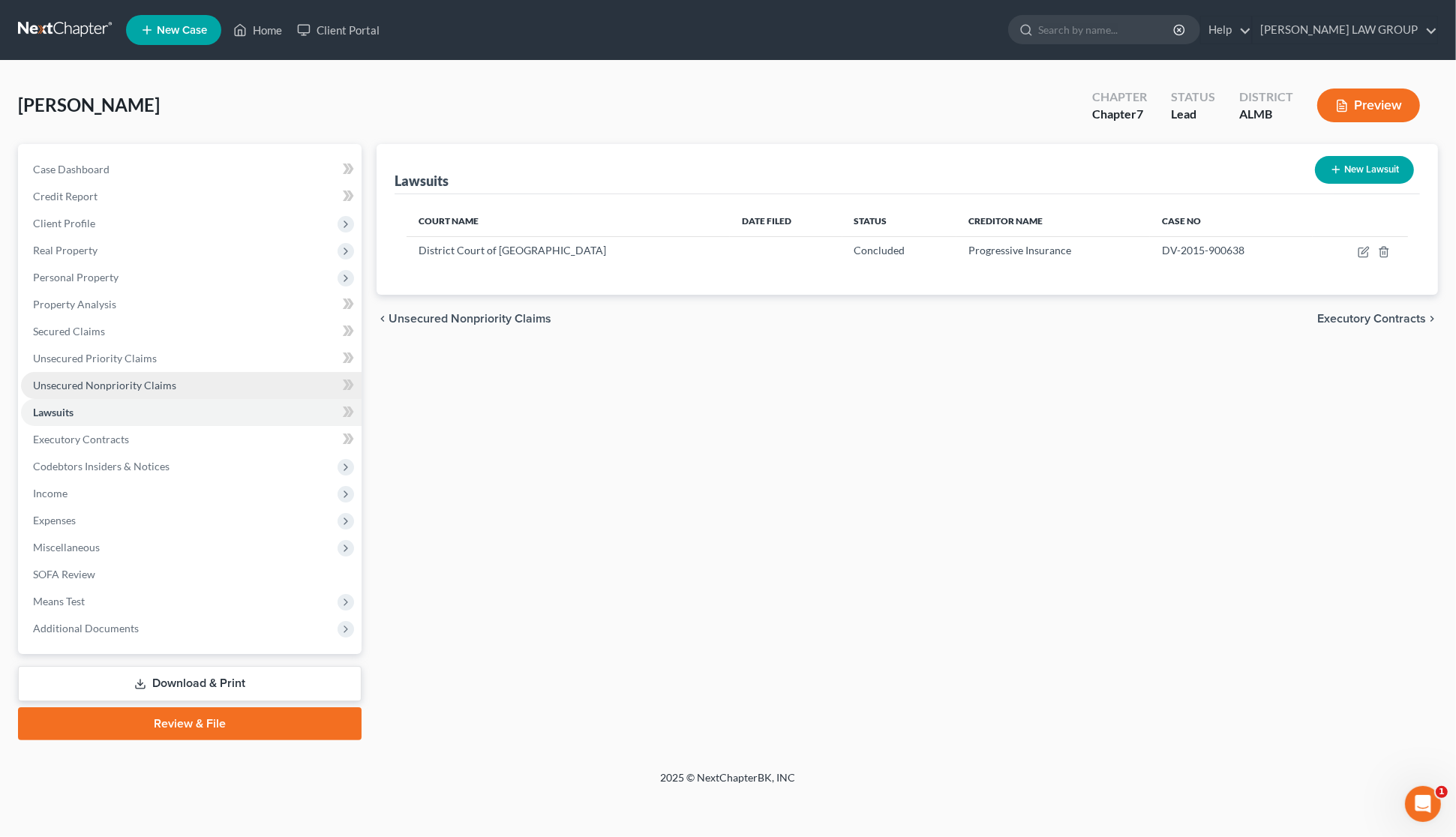
click at [102, 385] on span "Unsecured Nonpriority Claims" at bounding box center [104, 385] width 143 height 13
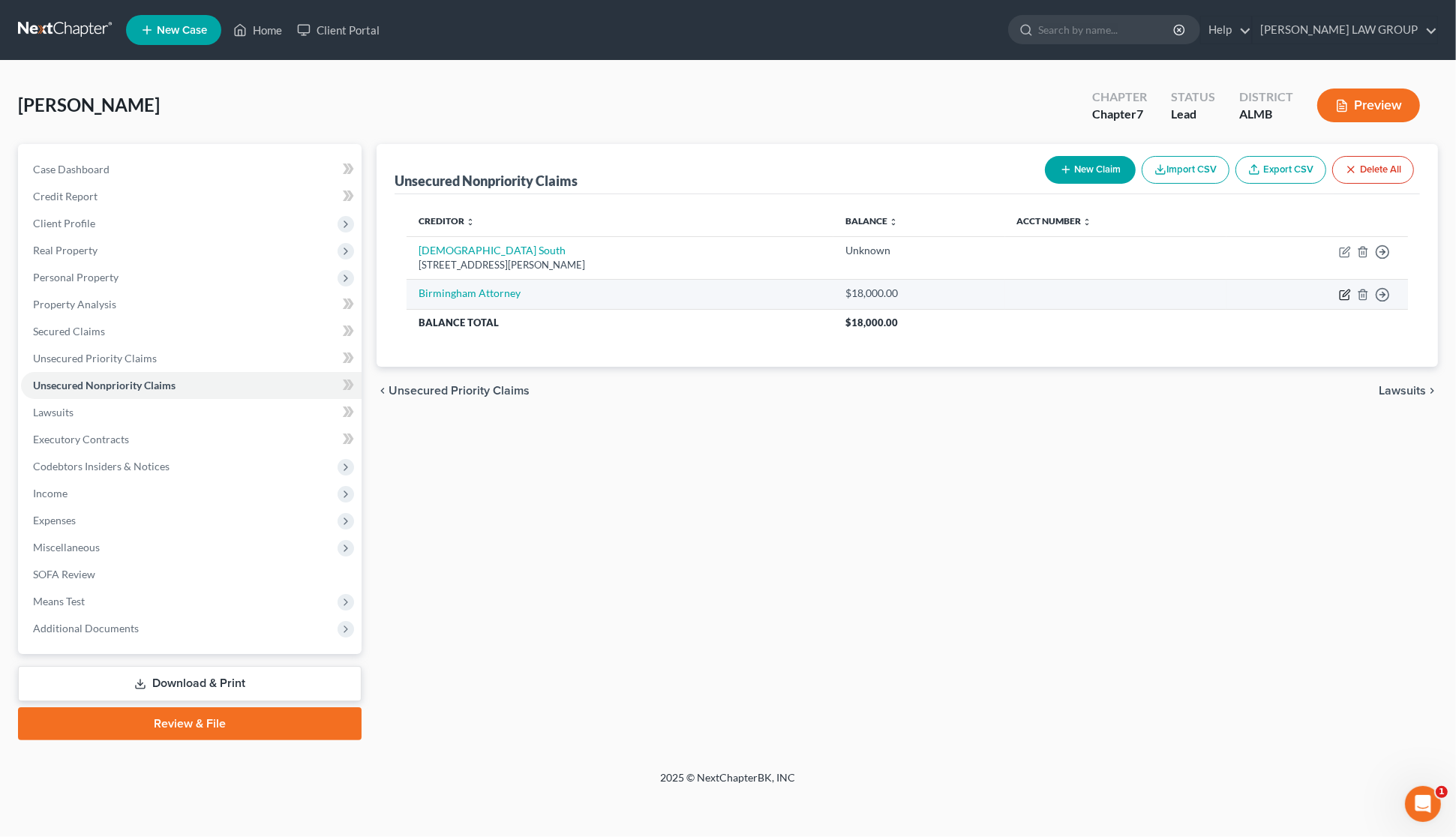
click at [1341, 292] on icon "button" at bounding box center [1344, 294] width 12 height 12
select select "0"
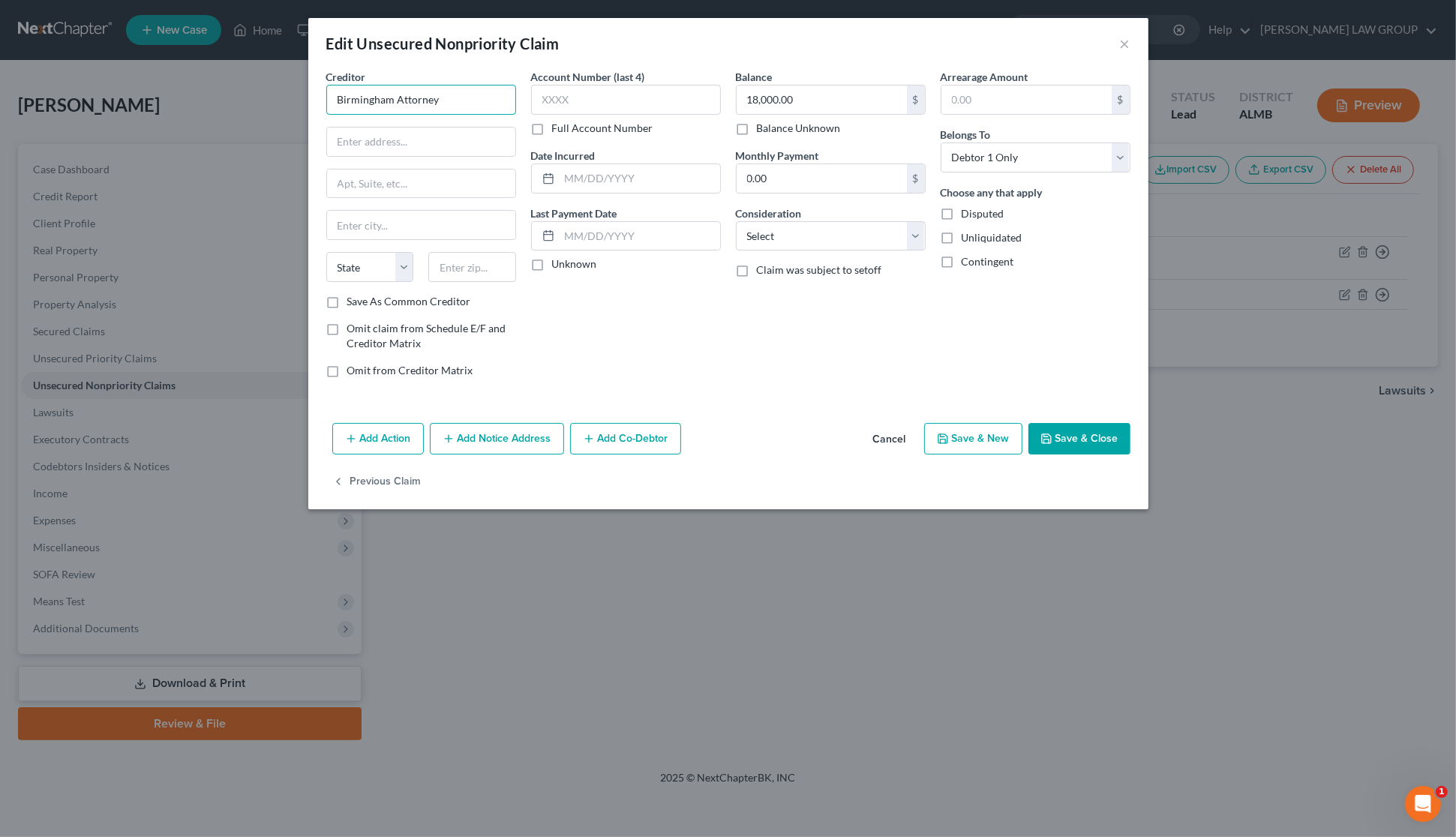
drag, startPoint x: 460, startPoint y: 102, endPoint x: 281, endPoint y: 106, distance: 179.0
click at [281, 105] on div "Edit Unsecured Nonpriority Claim × Creditor * Birmingham Attorney State [US_STA…" at bounding box center [728, 418] width 1456 height 837
type input "Progressive Insurance"
click at [369, 125] on div "Progressive Insurance" at bounding box center [425, 126] width 173 height 15
type input "Attn: Bankruptcy Dept."
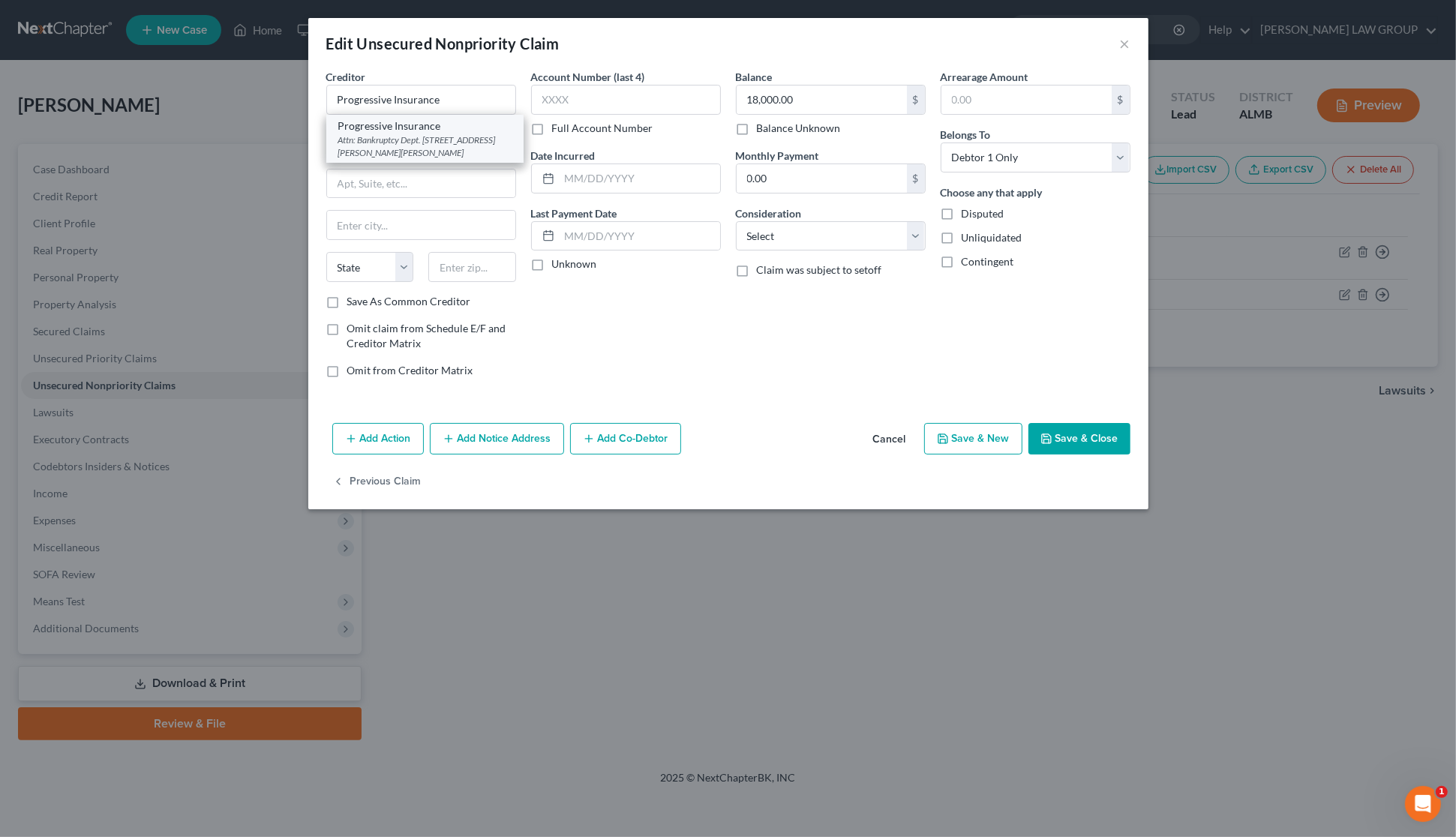
type input "[STREET_ADDRESS][PERSON_NAME]"
type input "[PERSON_NAME][GEOGRAPHIC_DATA]"
select select "36"
type input "44143-0000"
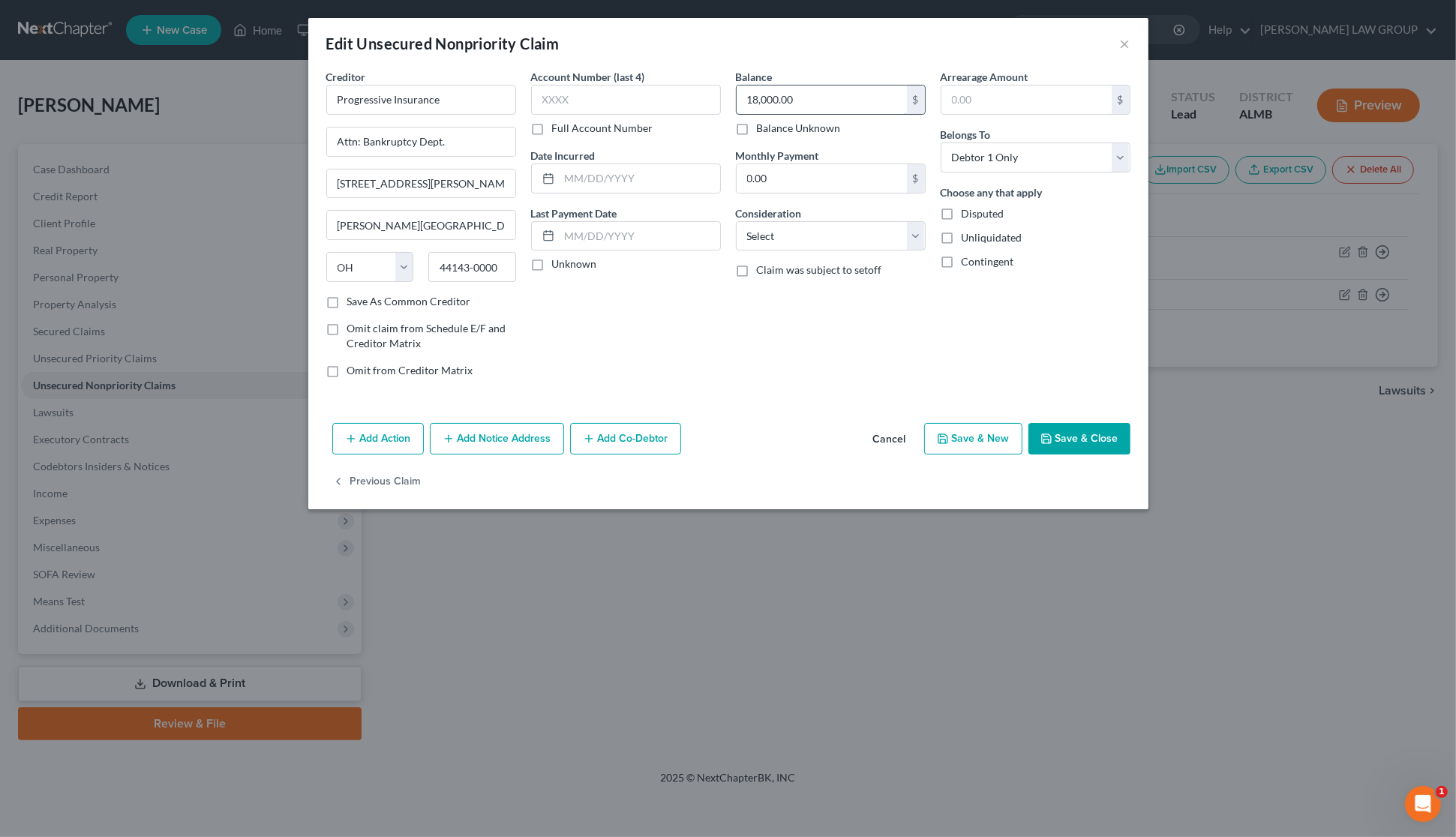
click at [835, 102] on input "18,000.00" at bounding box center [821, 100] width 170 height 29
type input "18,054.84"
click at [474, 426] on button "Add Notice Address" at bounding box center [498, 439] width 135 height 32
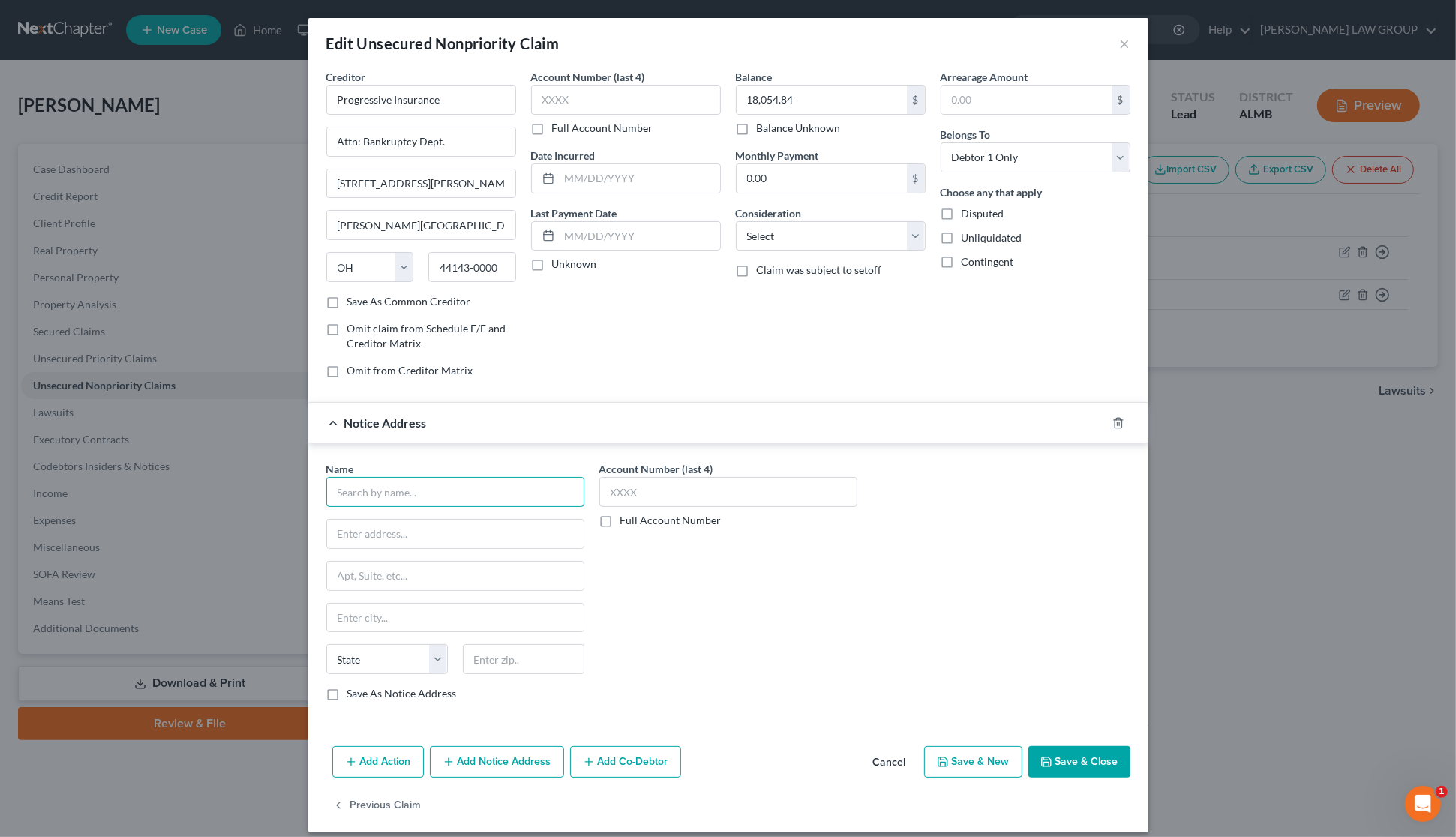
click at [422, 502] on input "text" at bounding box center [455, 492] width 258 height 30
type input "[PERSON_NAME] Law"
click at [430, 544] on input "text" at bounding box center [455, 534] width 257 height 29
type input "1609 [PERSON_NAME] Blvd. South"
click at [480, 666] on input "text" at bounding box center [524, 659] width 121 height 30
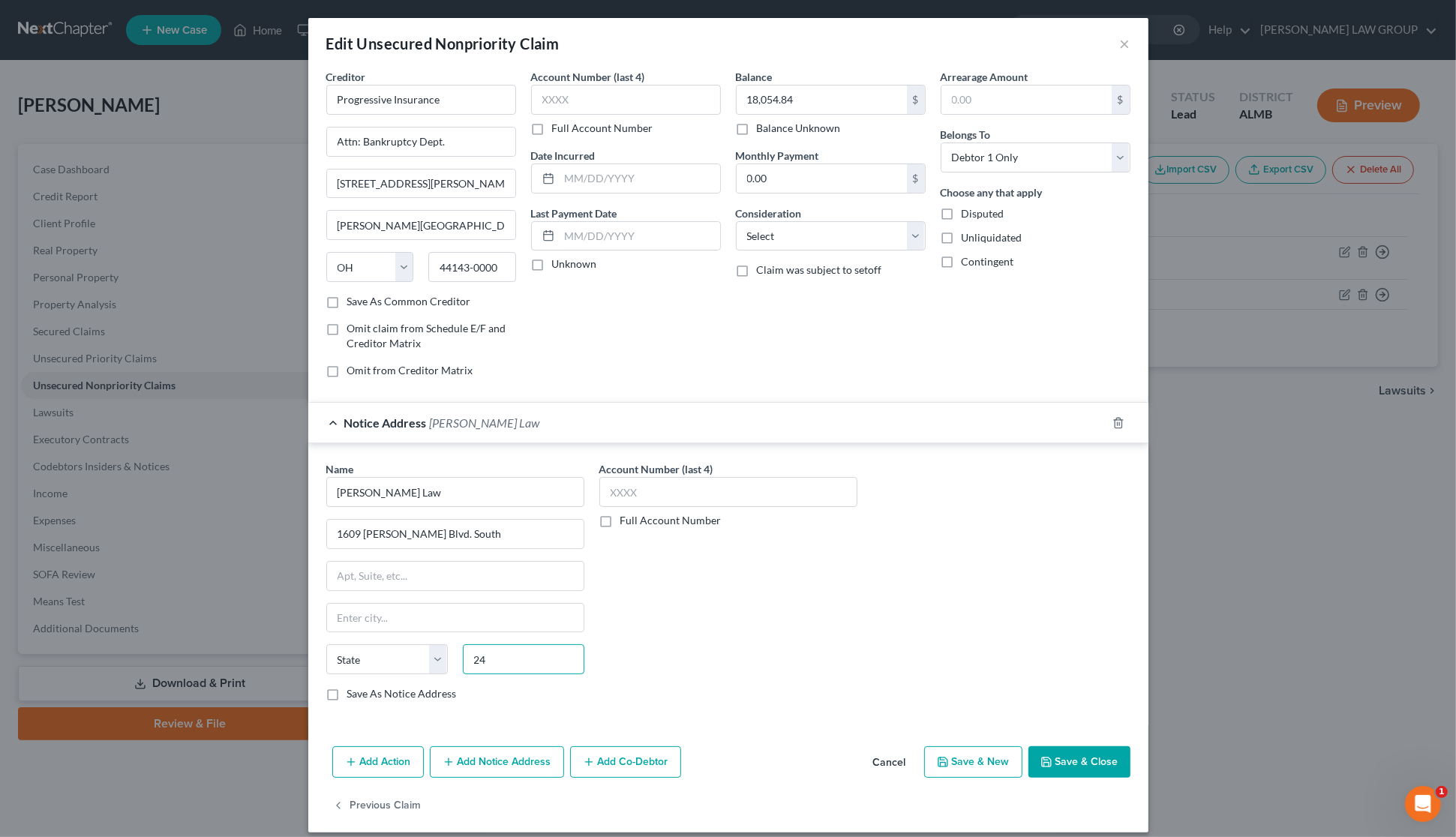
type input "2"
type input "35205"
type input "[GEOGRAPHIC_DATA]"
select select "0"
click at [1088, 763] on button "Save & Close" at bounding box center [1080, 762] width 102 height 32
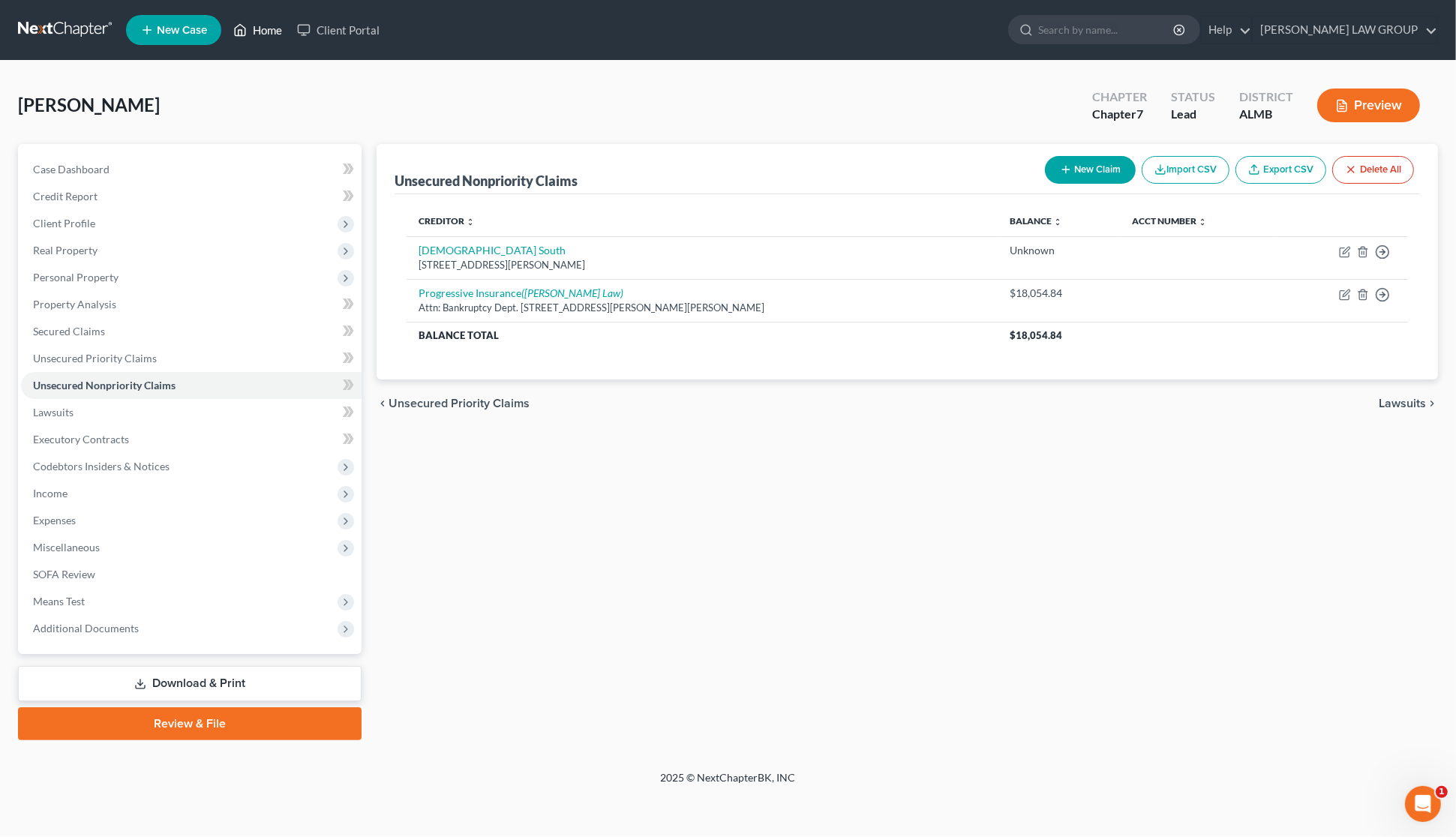
click at [253, 20] on link "Home" at bounding box center [258, 30] width 64 height 27
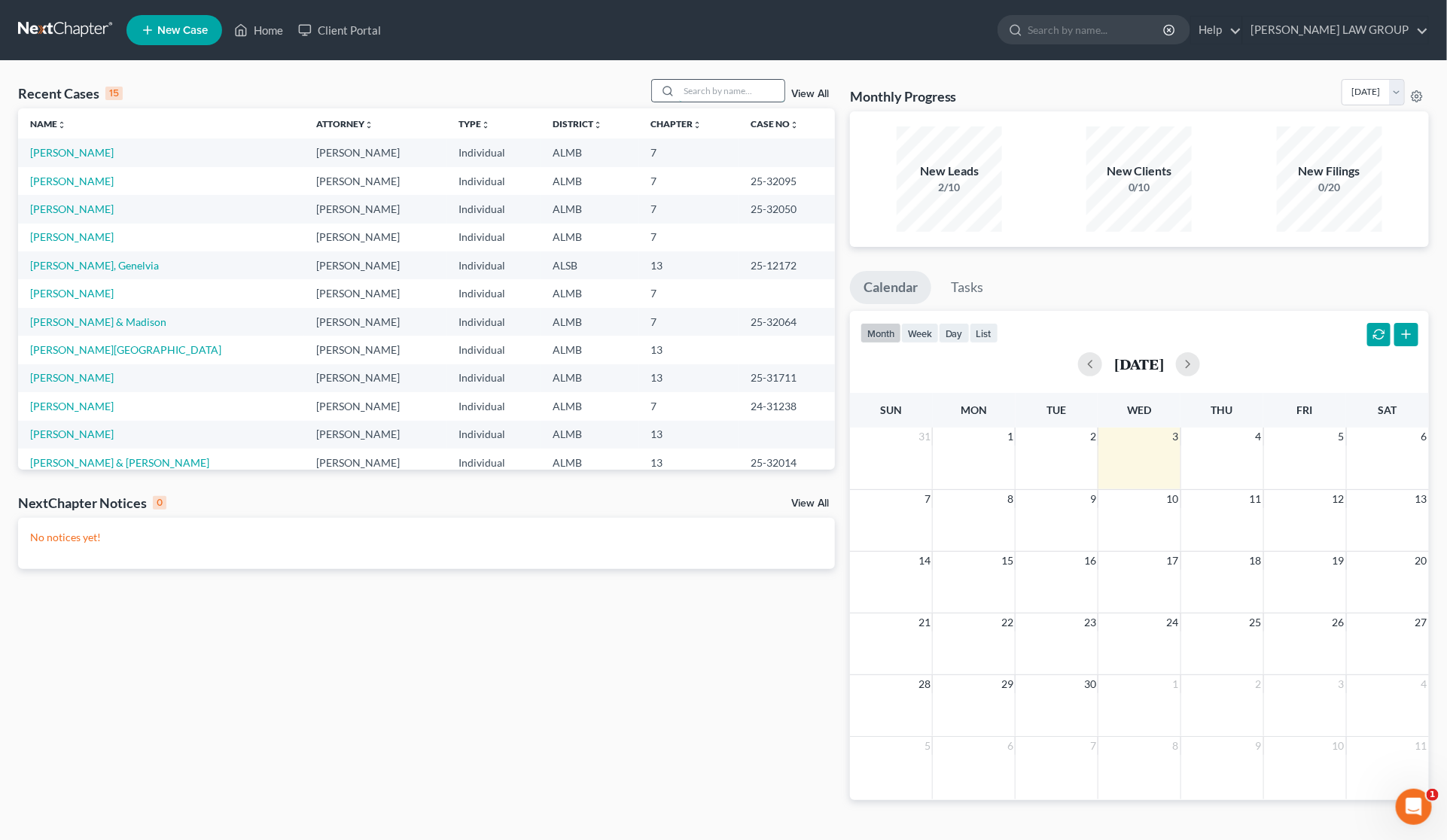
click at [704, 91] on input "search" at bounding box center [731, 91] width 105 height 22
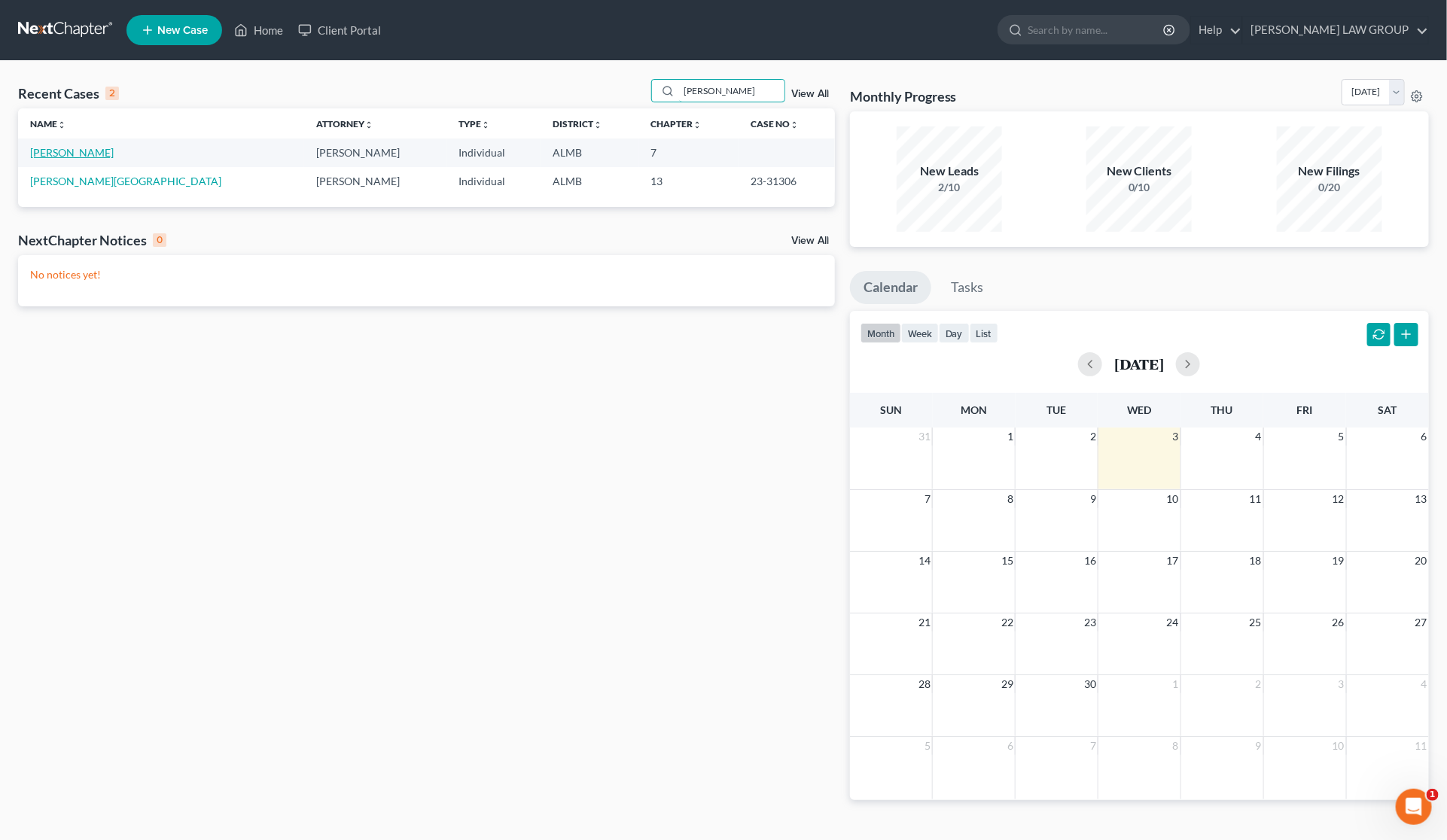
type input "[PERSON_NAME]"
click at [84, 152] on link "[PERSON_NAME]" at bounding box center [71, 152] width 84 height 13
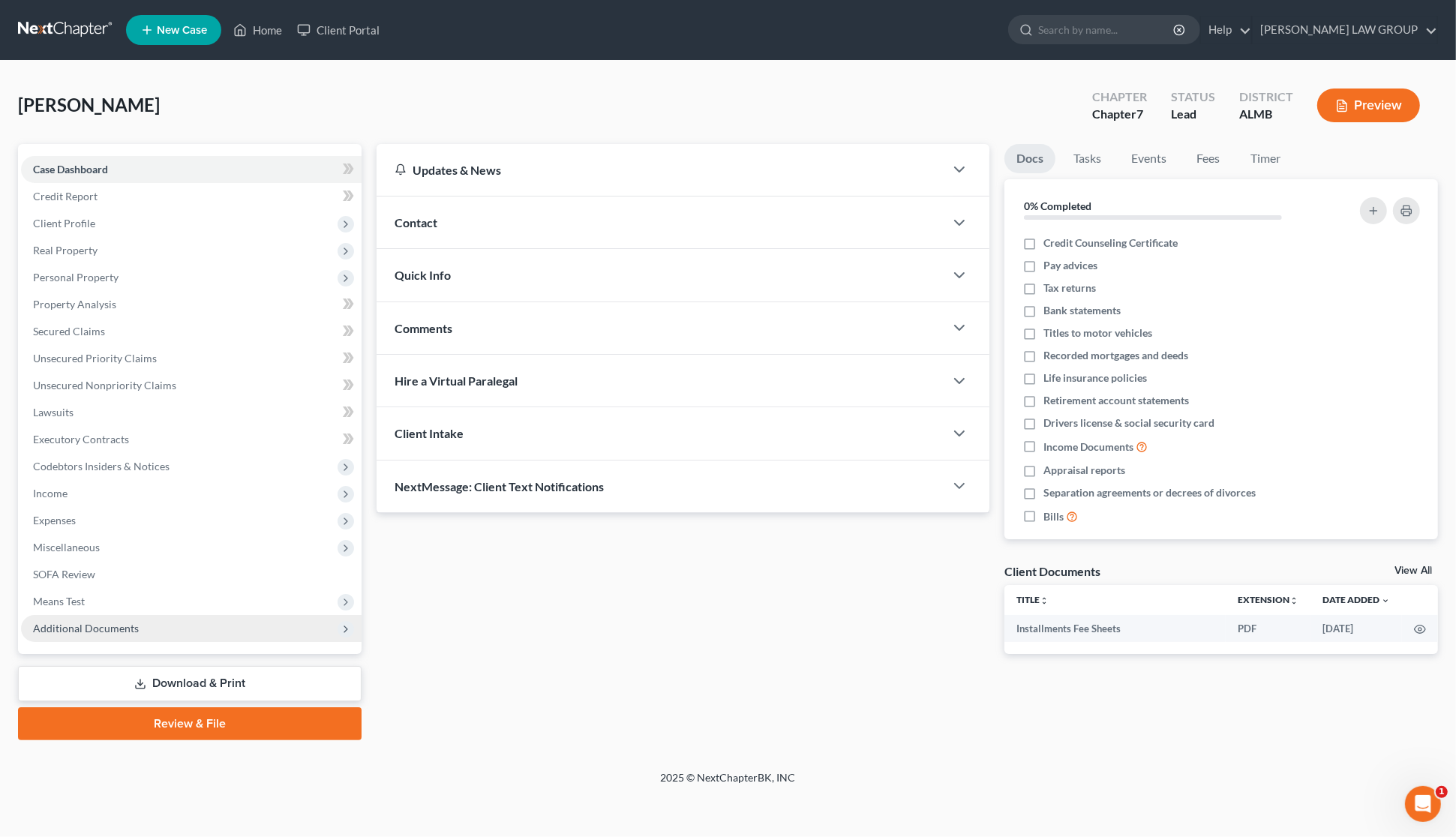
click at [73, 622] on span "Additional Documents" at bounding box center [86, 627] width 106 height 13
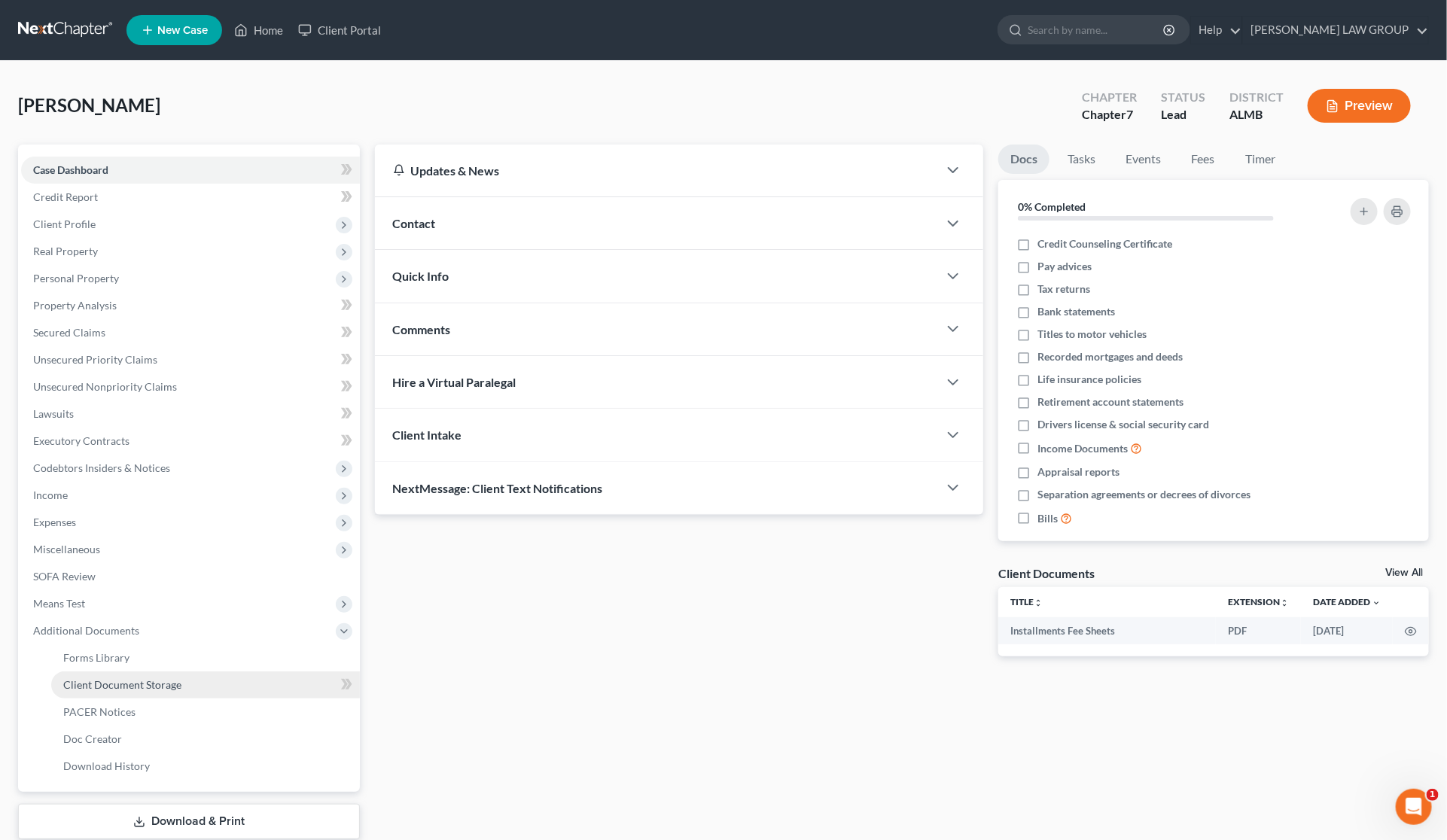
click at [248, 690] on link "Client Document Storage" at bounding box center [206, 685] width 309 height 27
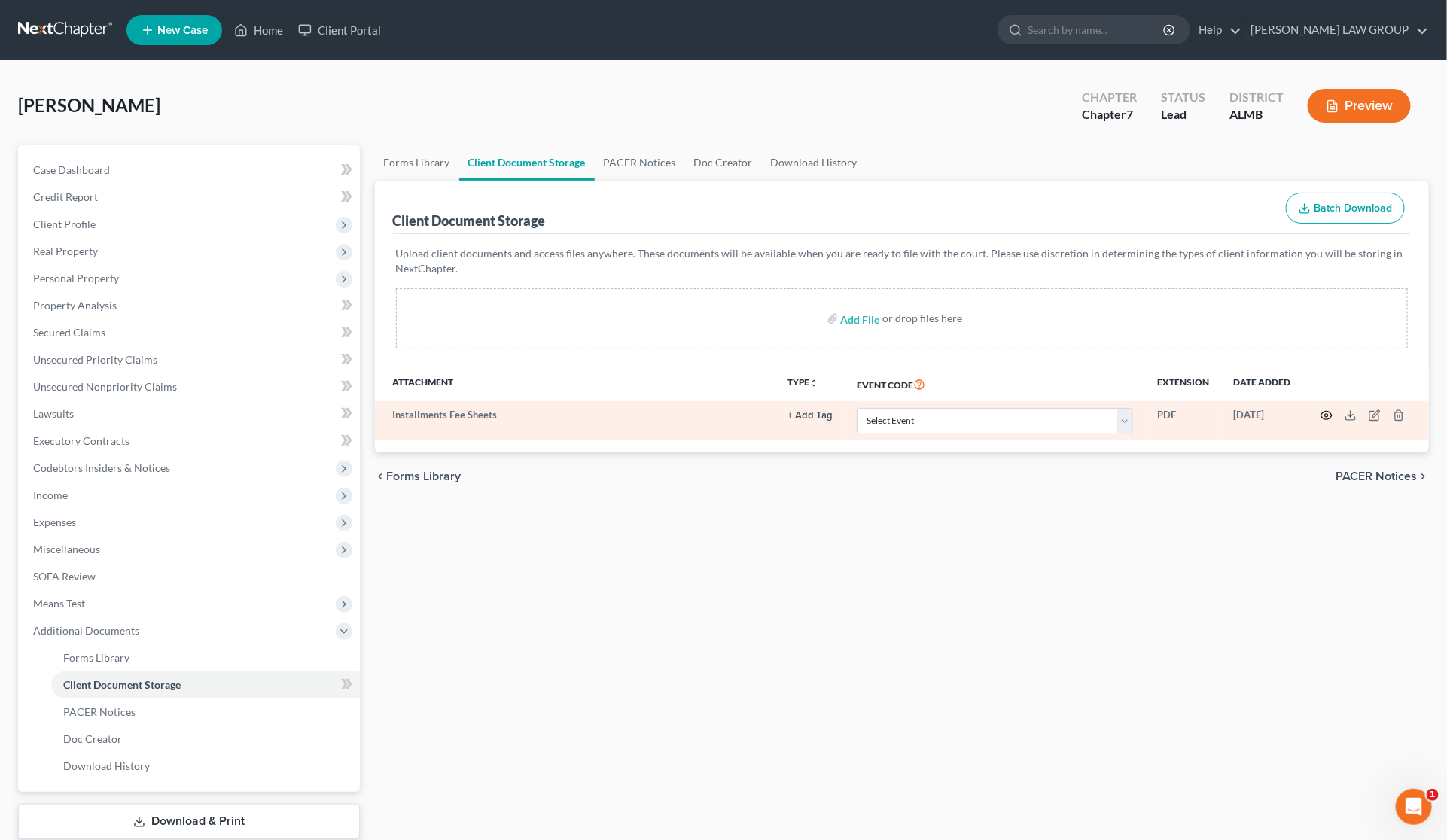
click at [1323, 415] on icon "button" at bounding box center [1326, 415] width 12 height 12
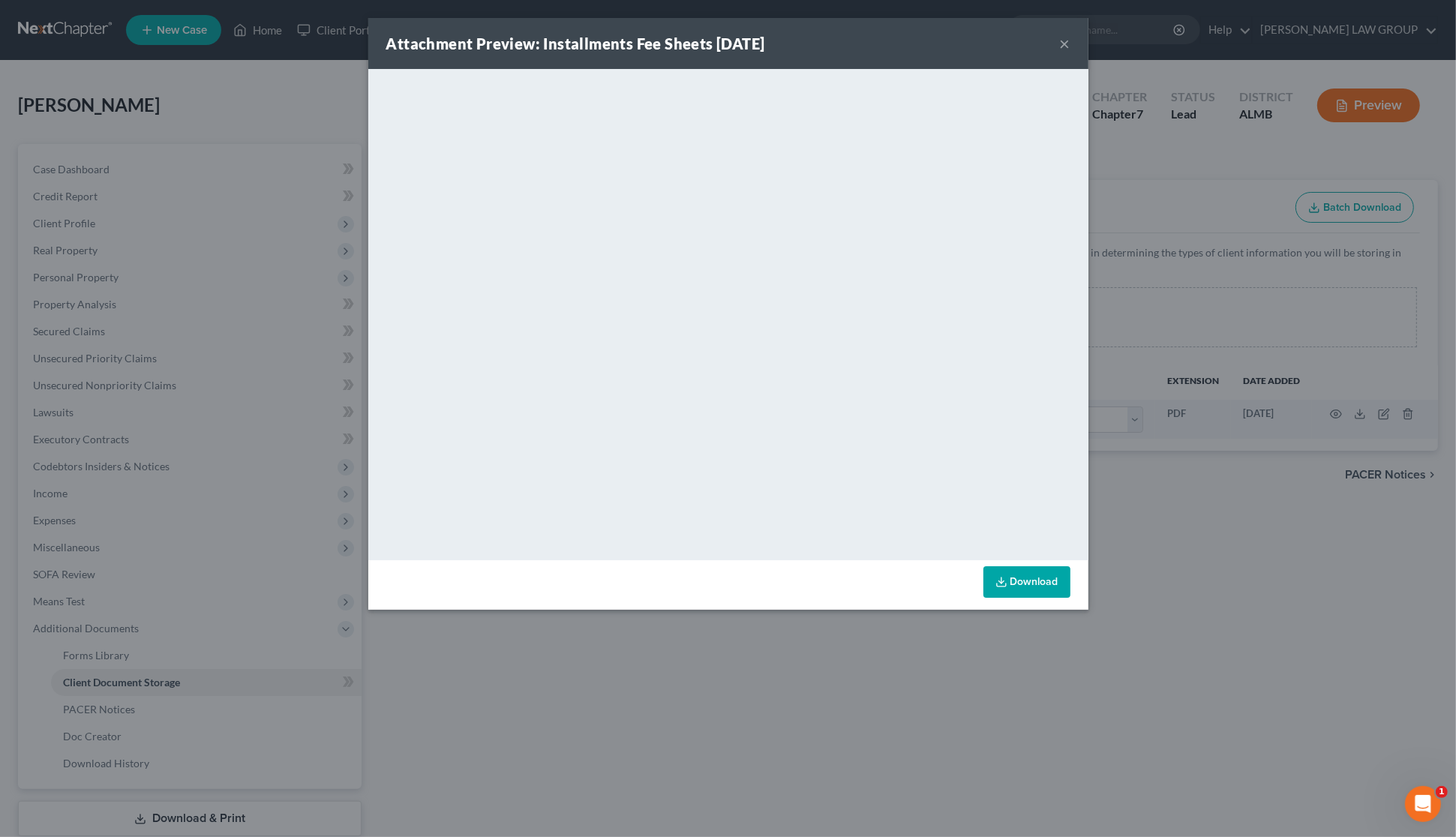
click at [1063, 39] on button "×" at bounding box center [1064, 43] width 11 height 18
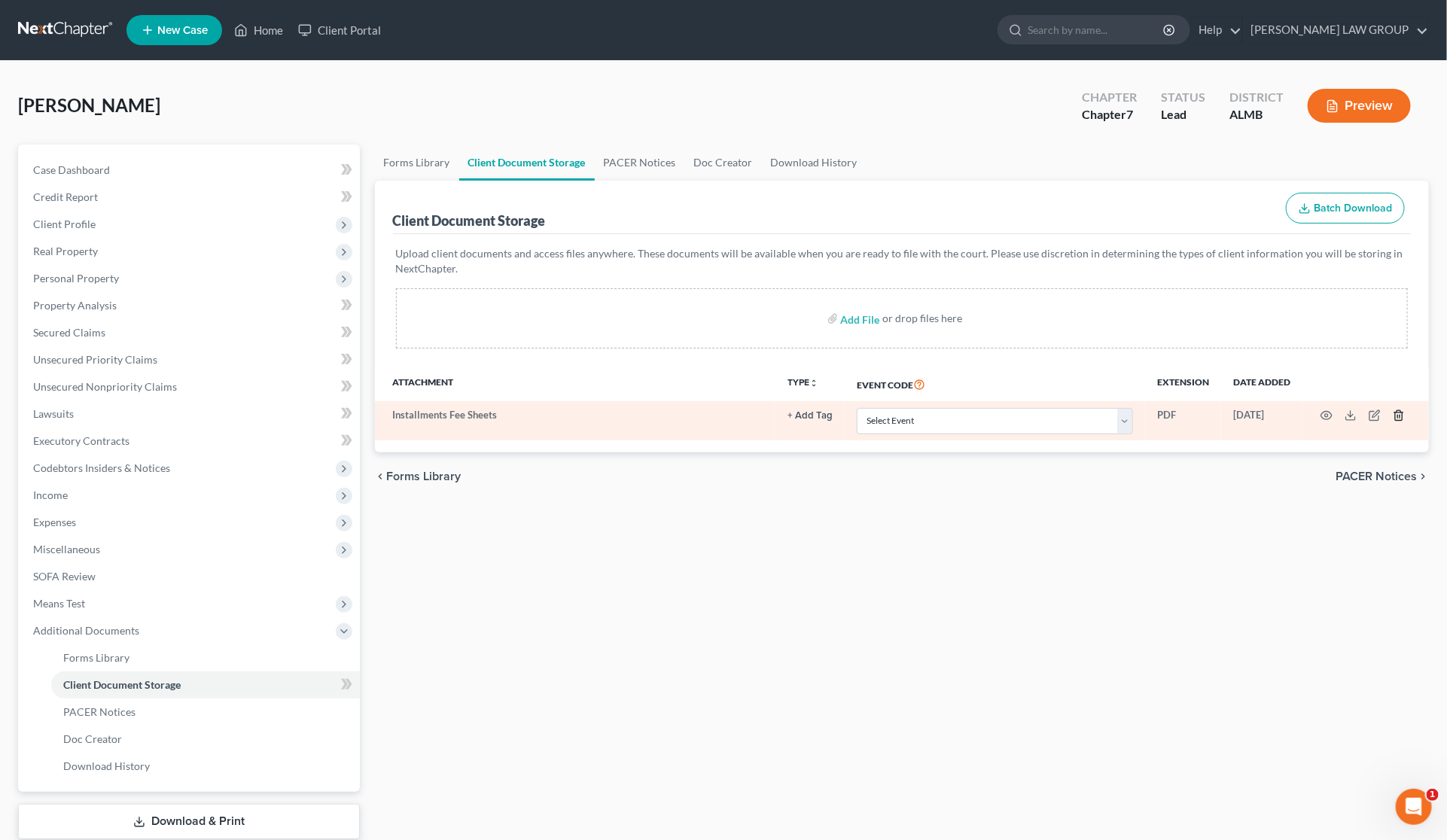
click at [1399, 416] on icon "button" at bounding box center [1399, 415] width 12 height 12
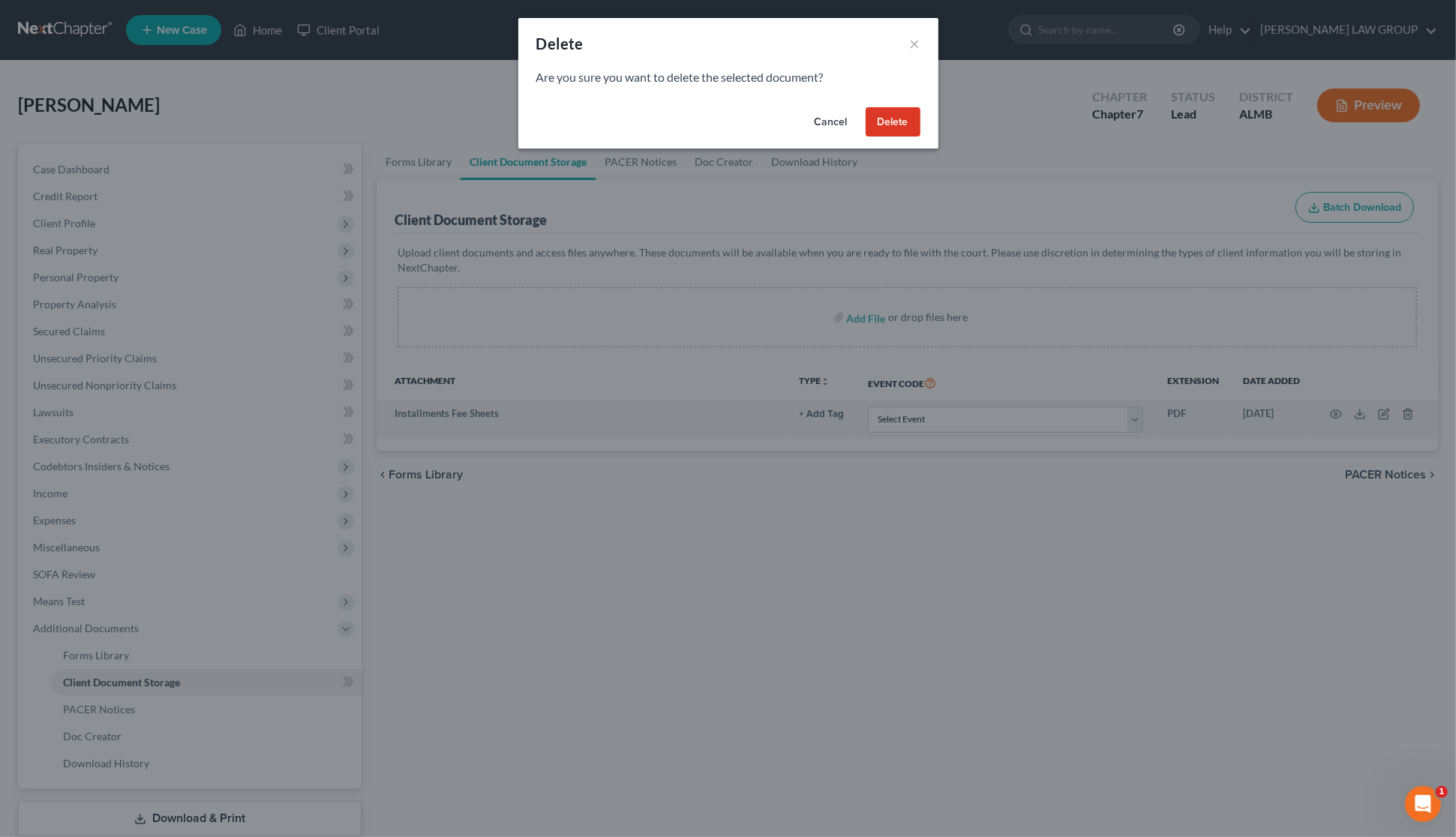
click at [907, 121] on button "Delete" at bounding box center [893, 121] width 55 height 30
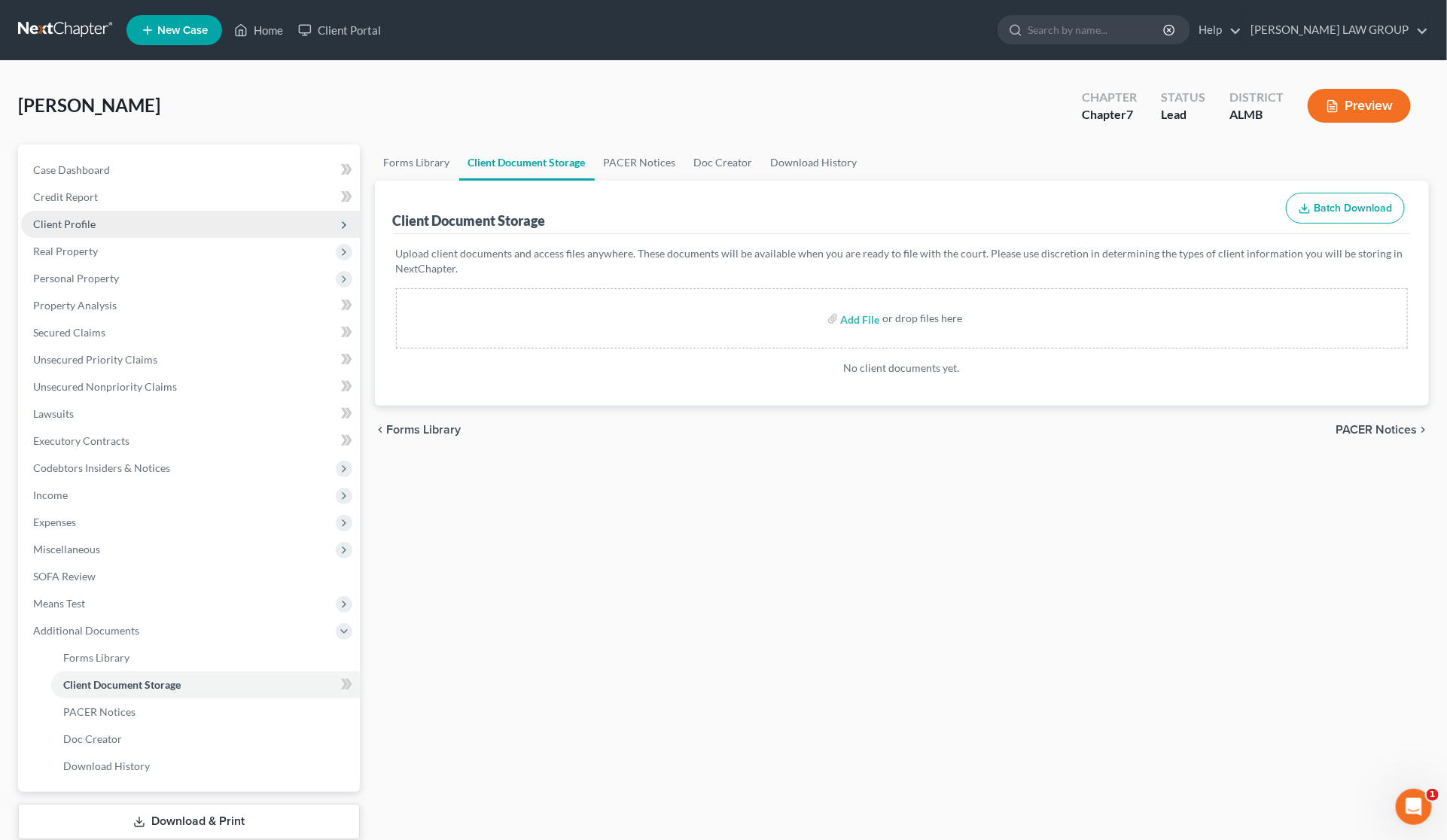
click at [79, 219] on span "Client Profile" at bounding box center [64, 223] width 63 height 13
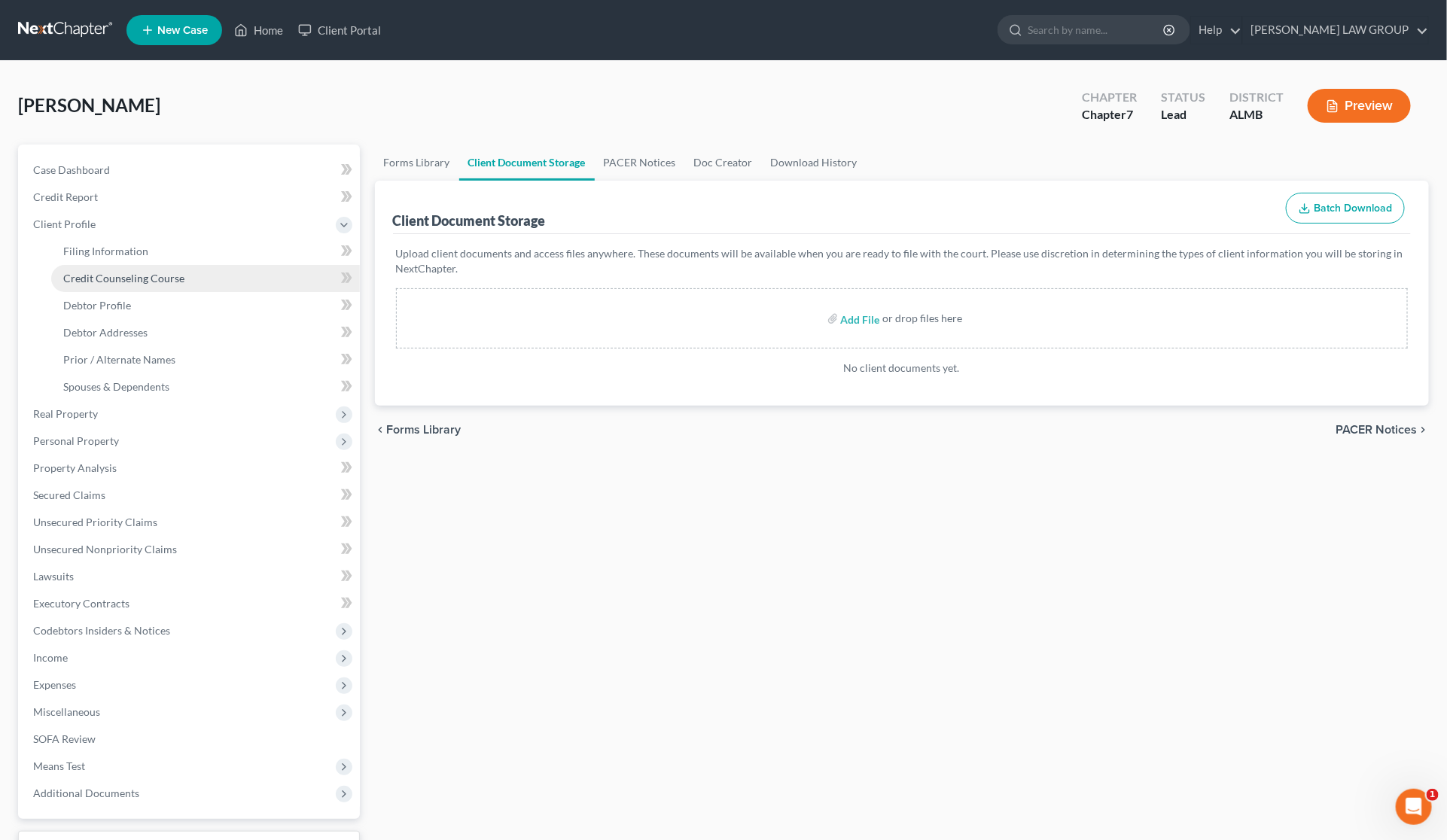
click at [110, 278] on span "Credit Counseling Course" at bounding box center [124, 277] width 122 height 13
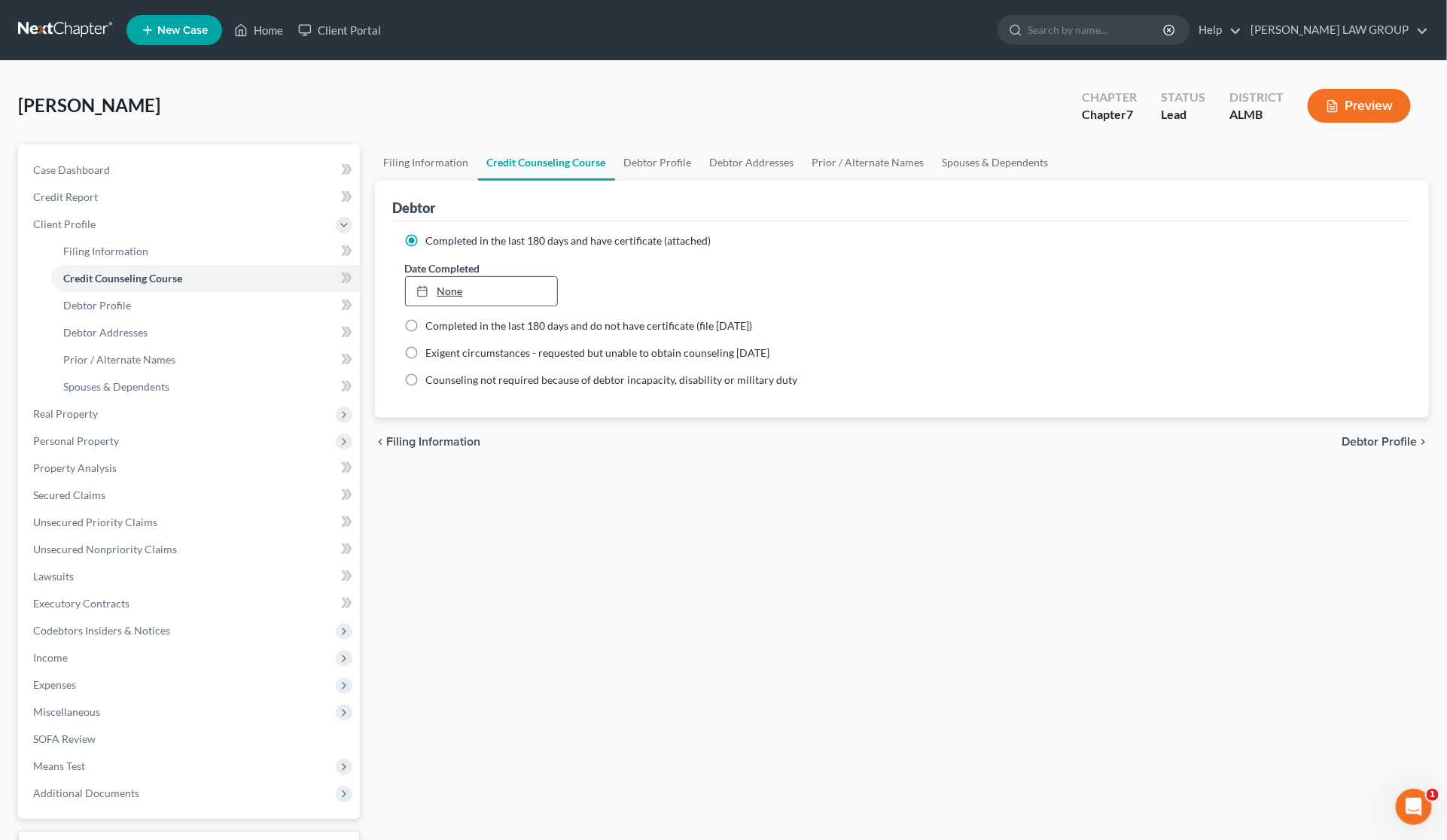
click at [456, 292] on link "None" at bounding box center [481, 292] width 152 height 29
click at [88, 251] on span "Filing Information" at bounding box center [105, 250] width 85 height 13
select select "1"
select select "0"
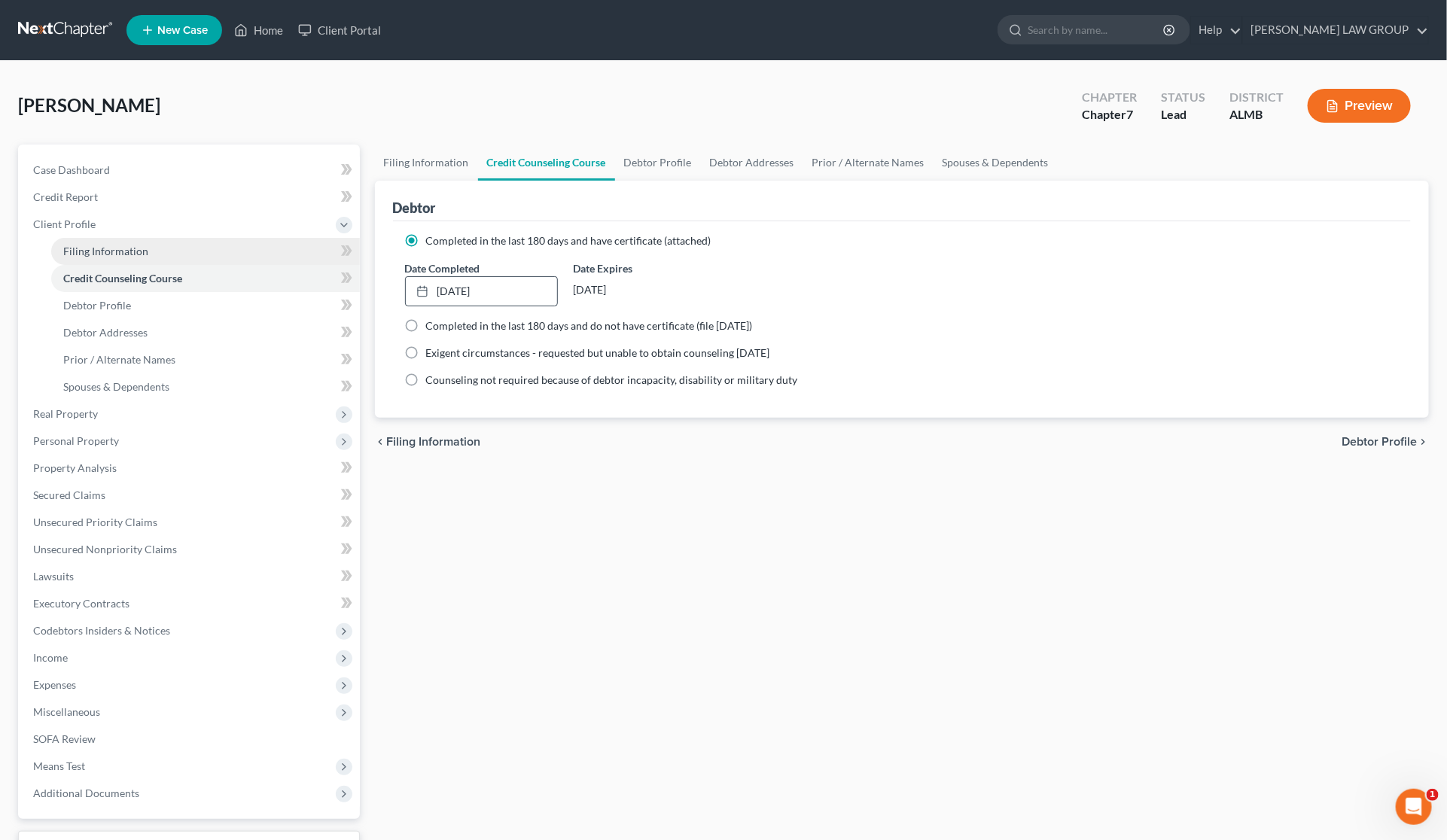
select select "0"
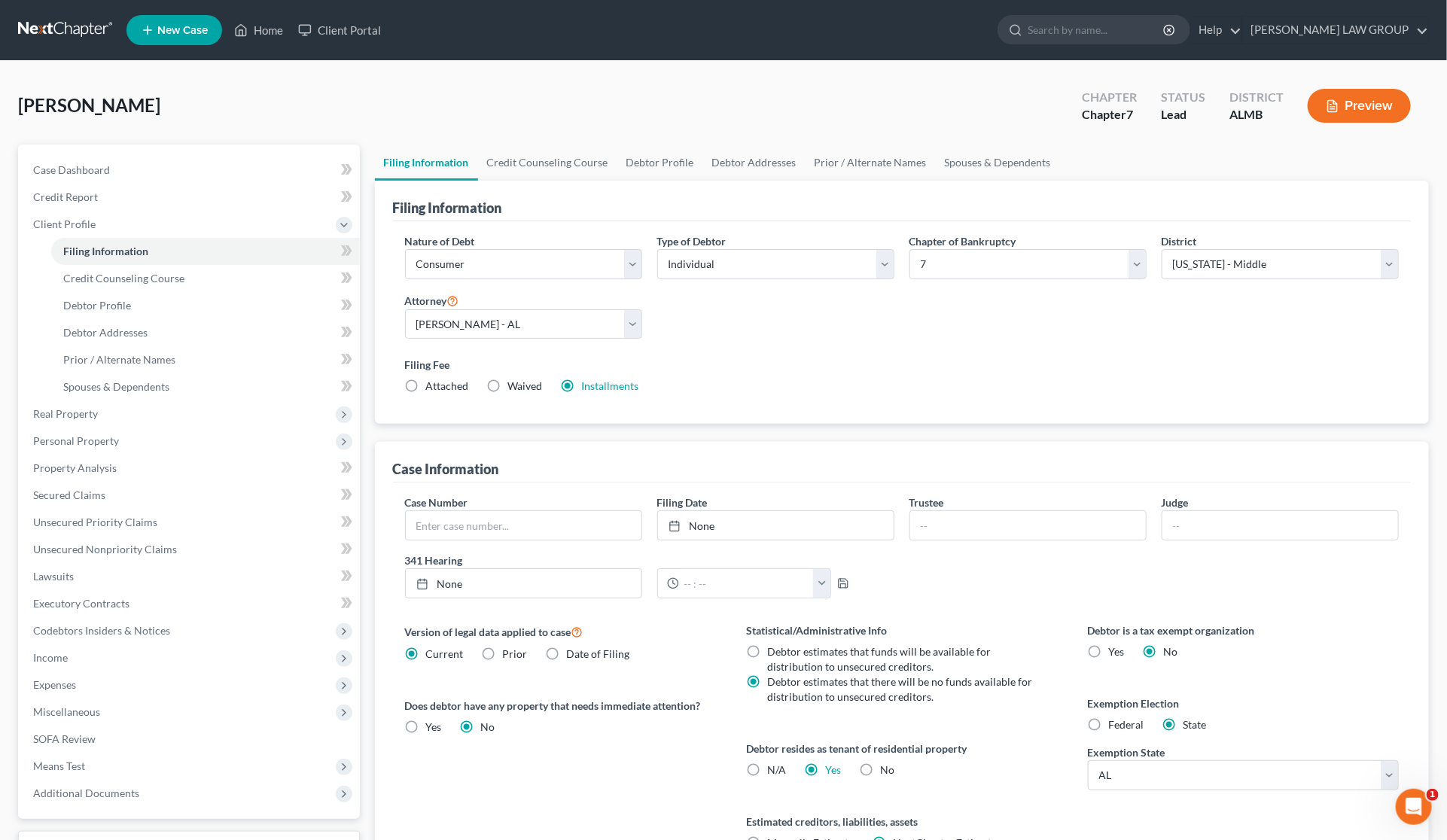
click at [585, 378] on label "Installments Installments" at bounding box center [610, 386] width 57 height 15
click at [588, 378] on input "Installments Installments" at bounding box center [593, 383] width 10 height 10
click at [589, 384] on link "Installments" at bounding box center [610, 385] width 57 height 13
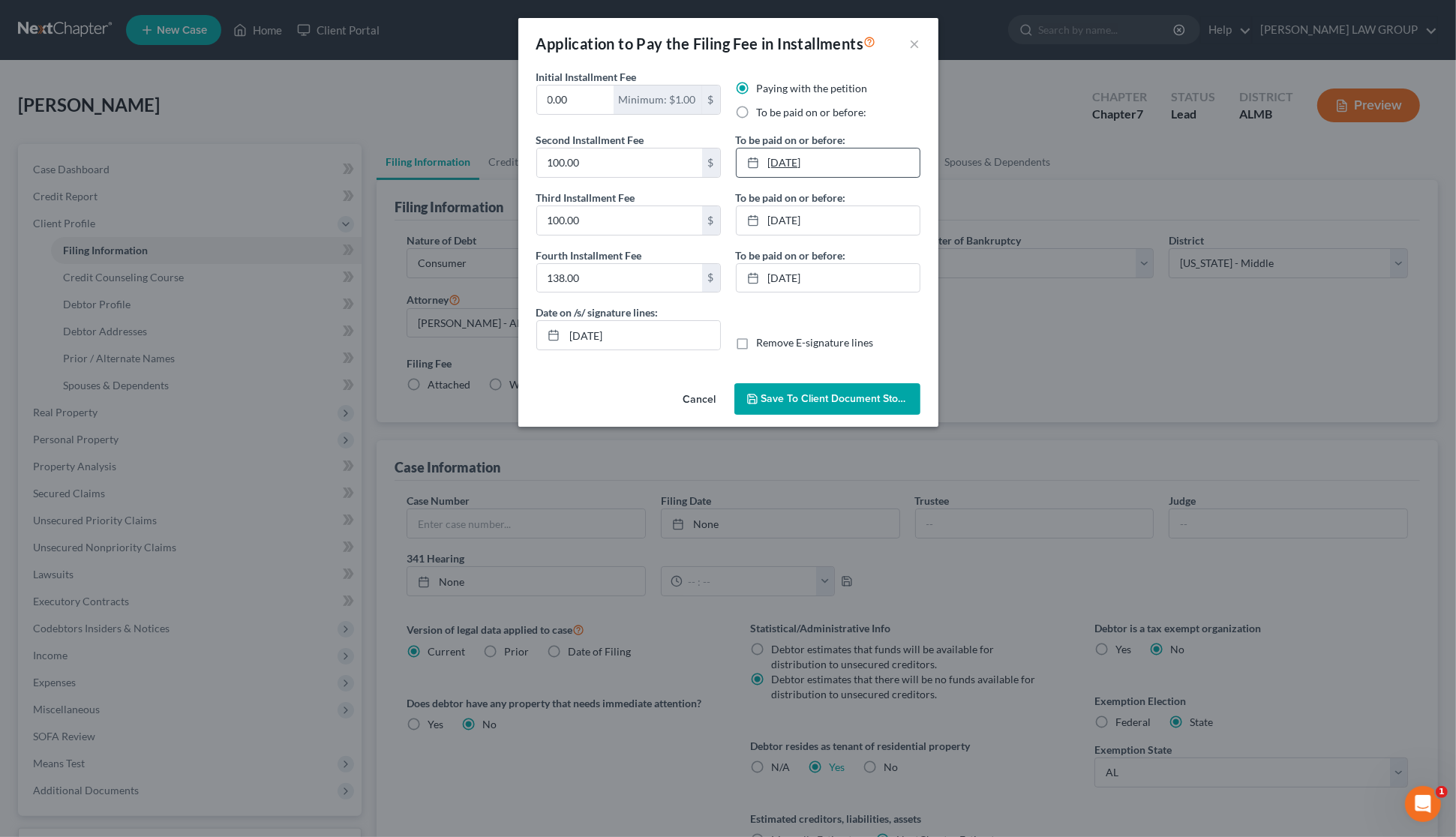
click at [853, 164] on link "[DATE]" at bounding box center [828, 163] width 183 height 29
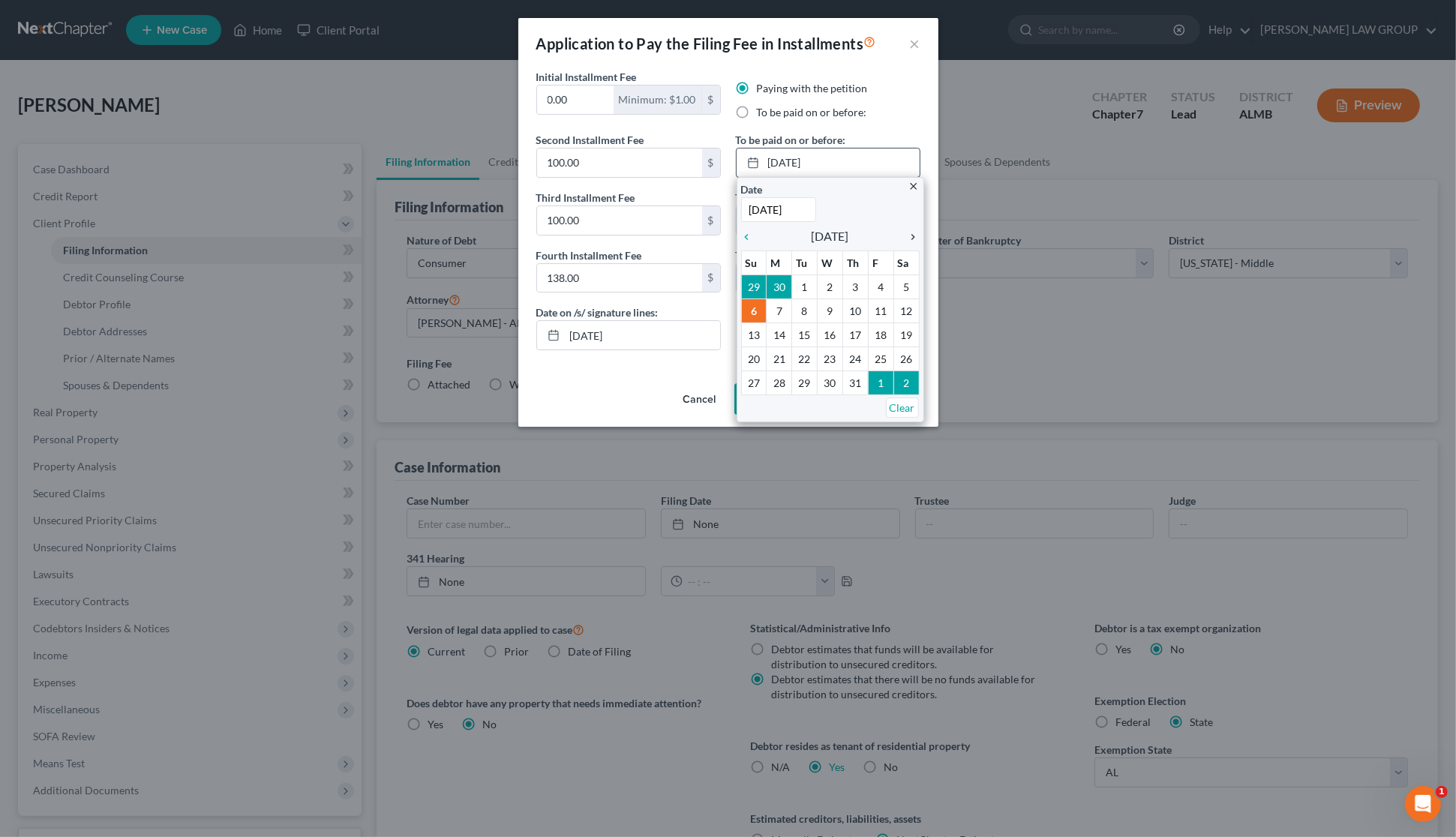
click at [910, 238] on icon "chevron_right" at bounding box center [909, 237] width 19 height 12
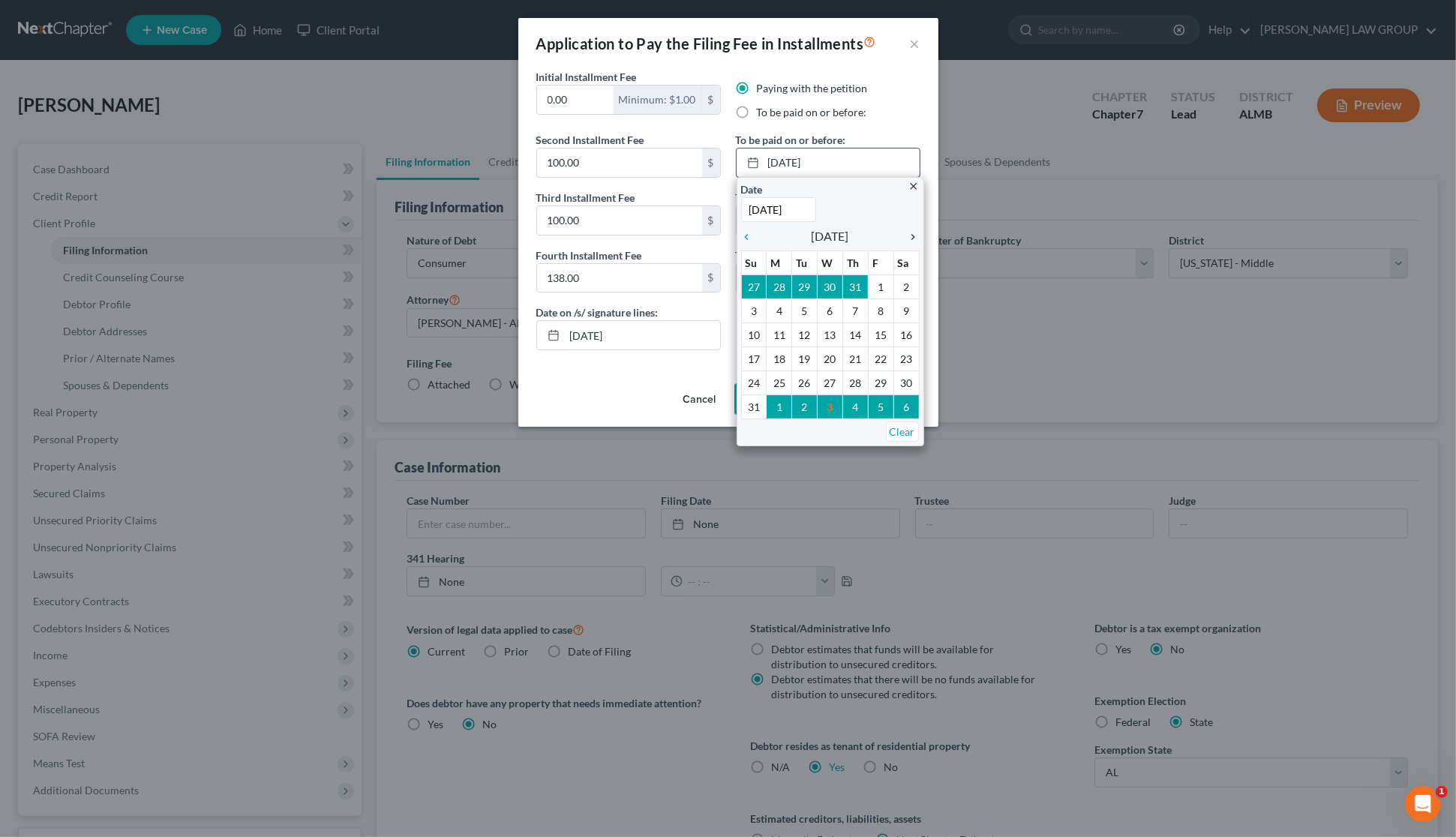
click at [910, 238] on icon "chevron_right" at bounding box center [909, 237] width 19 height 12
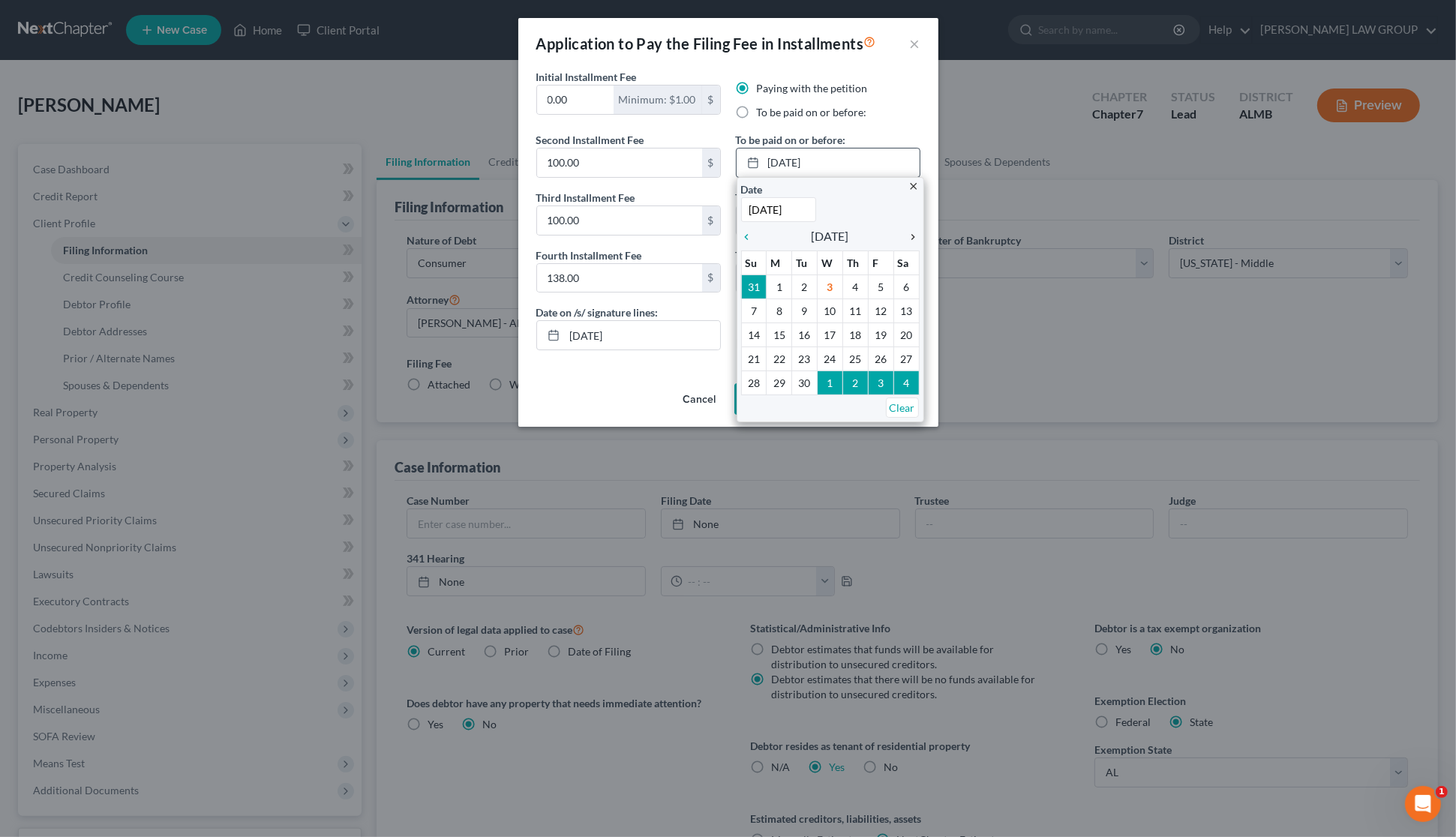
click at [910, 238] on icon "chevron_right" at bounding box center [909, 237] width 19 height 12
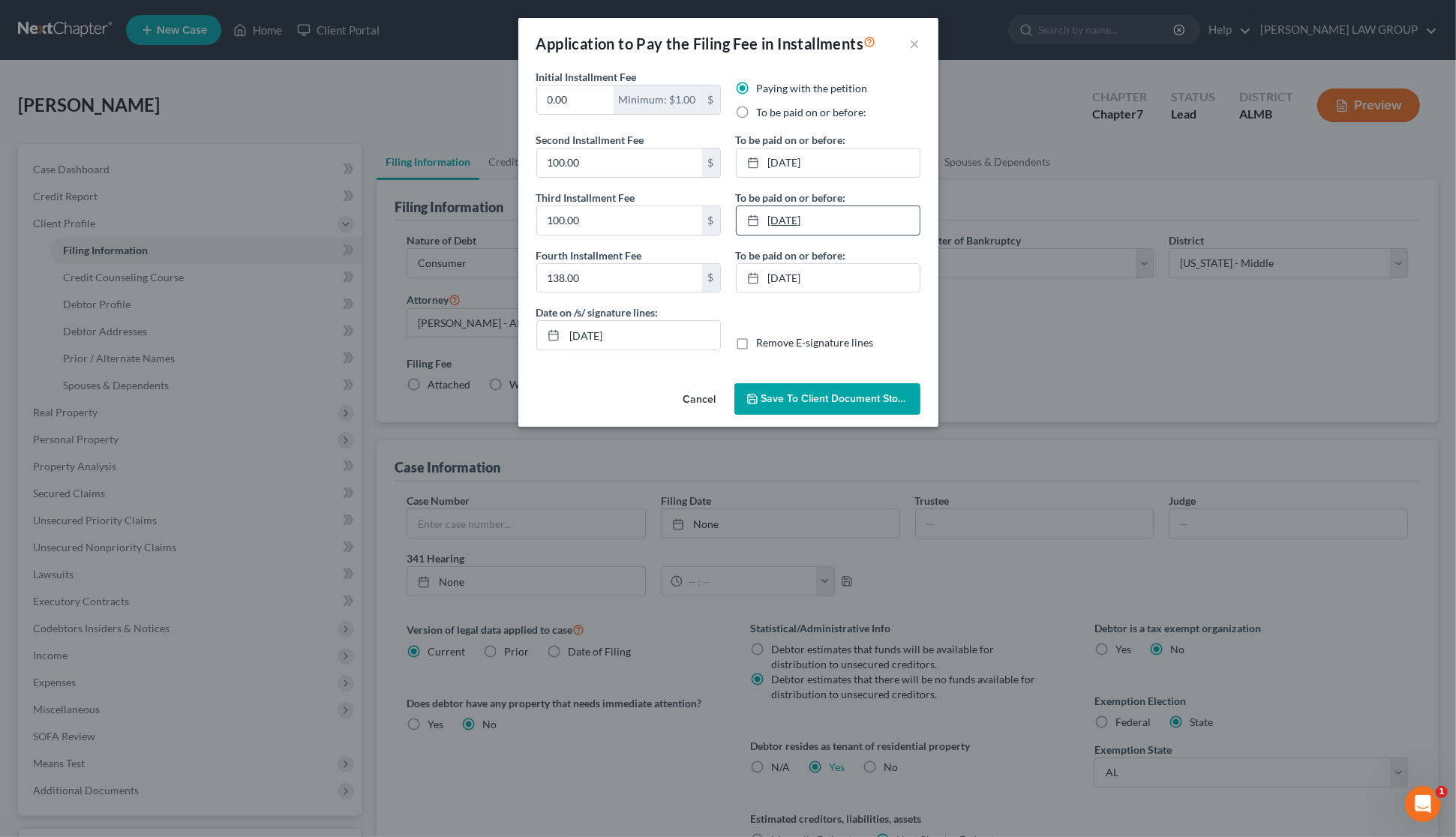
click at [854, 219] on link "[DATE]" at bounding box center [828, 220] width 183 height 29
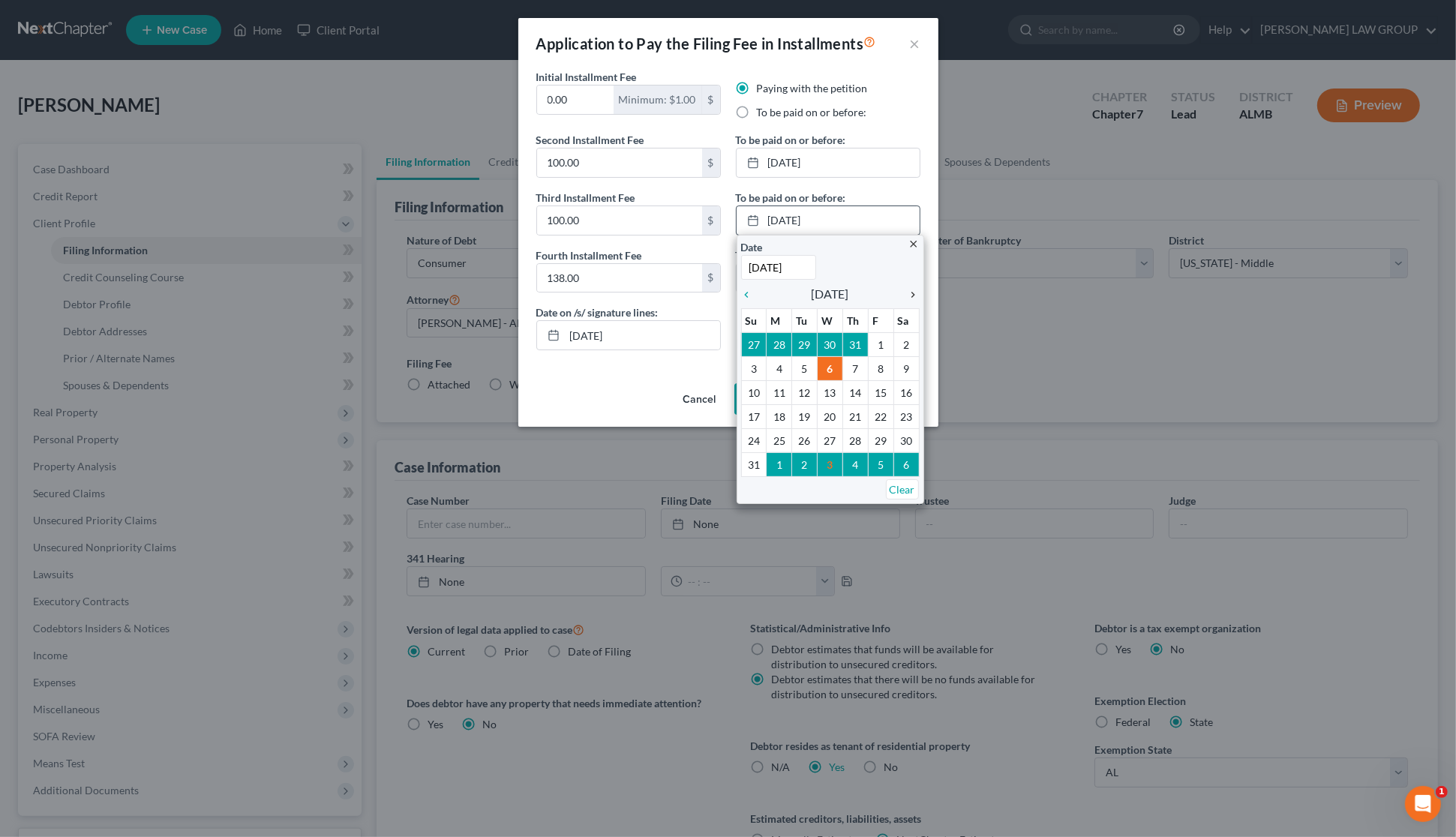
click at [915, 291] on icon "chevron_right" at bounding box center [909, 294] width 19 height 12
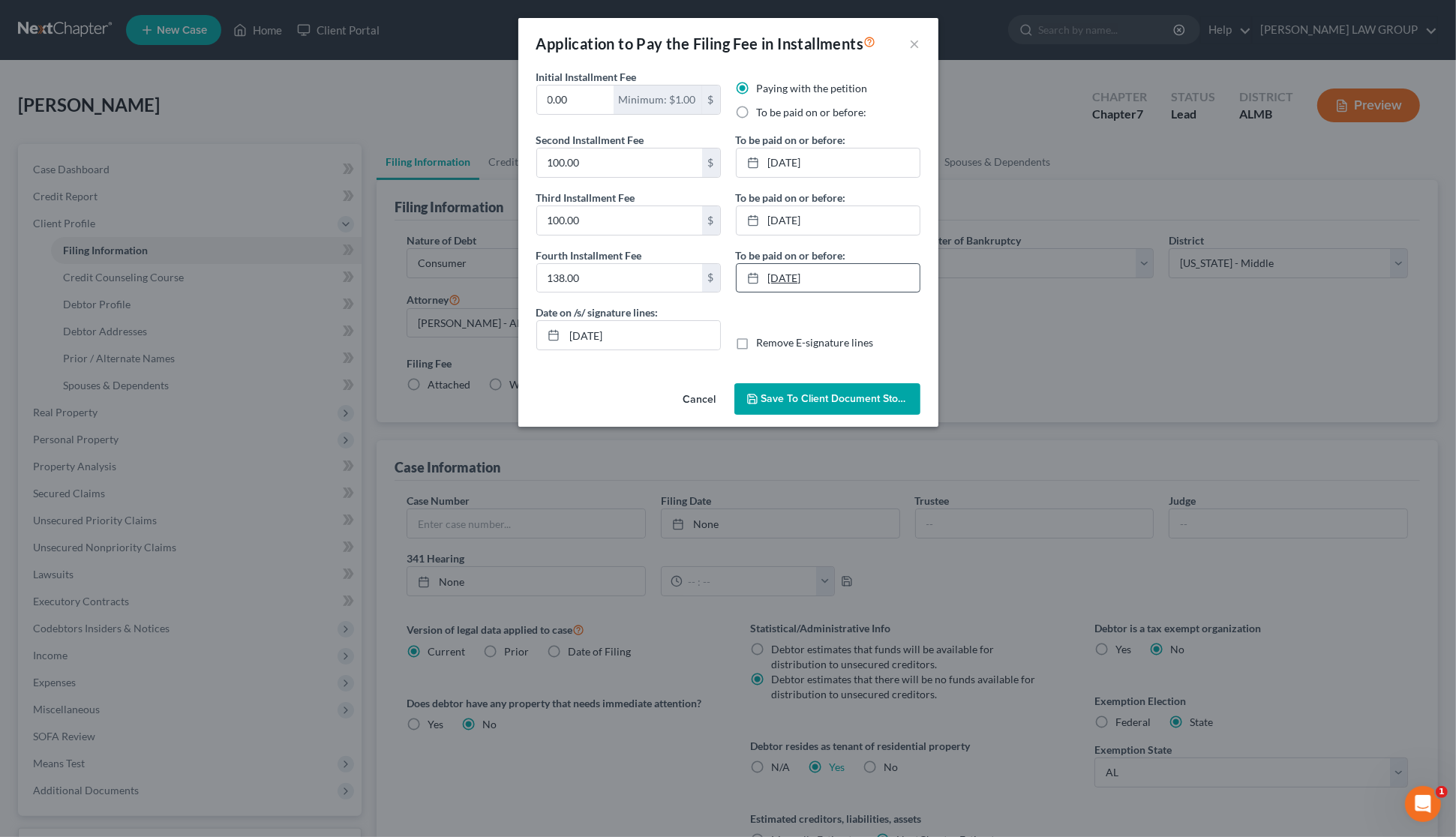
click at [872, 283] on link "[DATE]" at bounding box center [828, 278] width 183 height 29
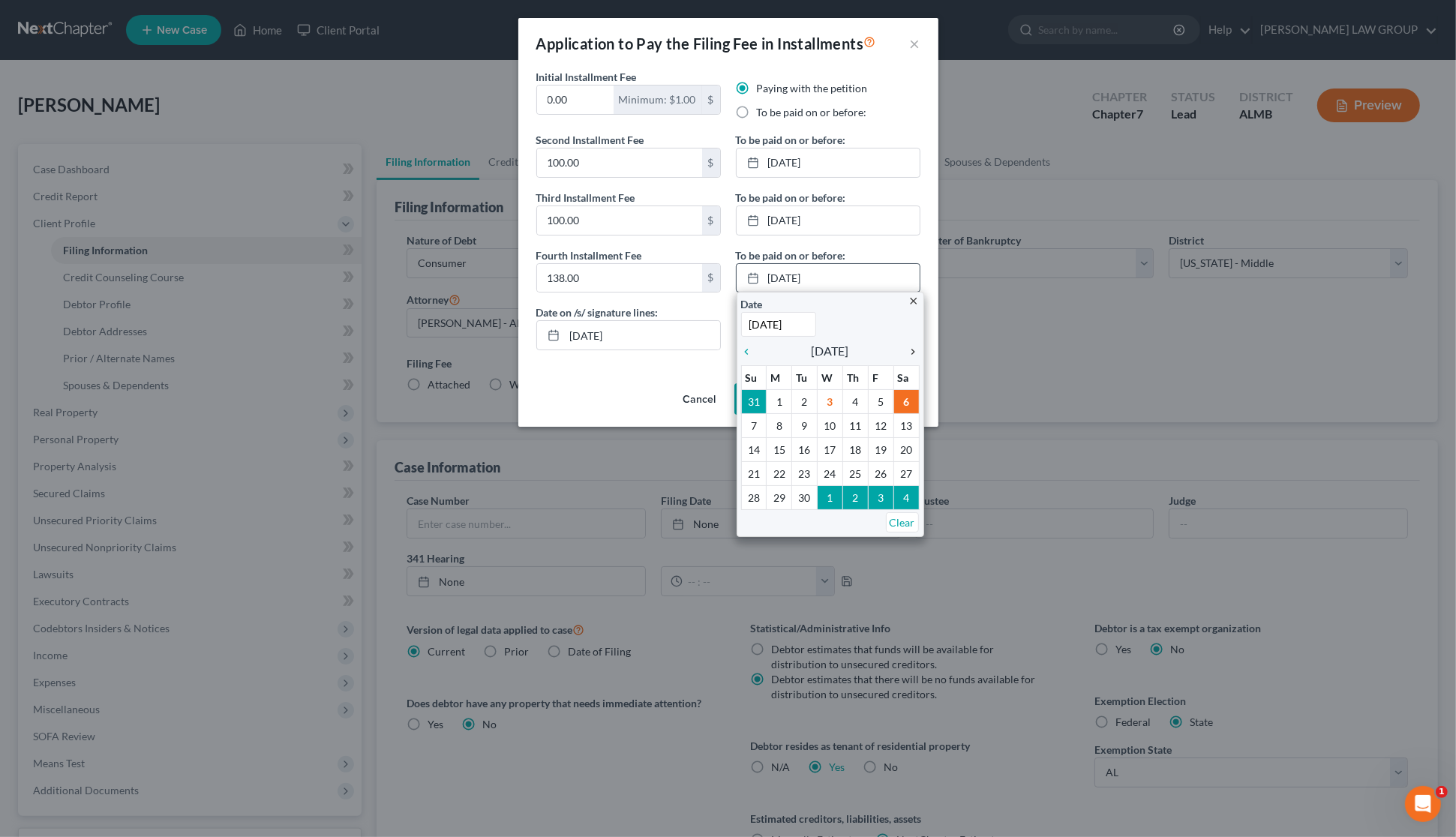
click at [911, 351] on icon "chevron_right" at bounding box center [909, 351] width 19 height 12
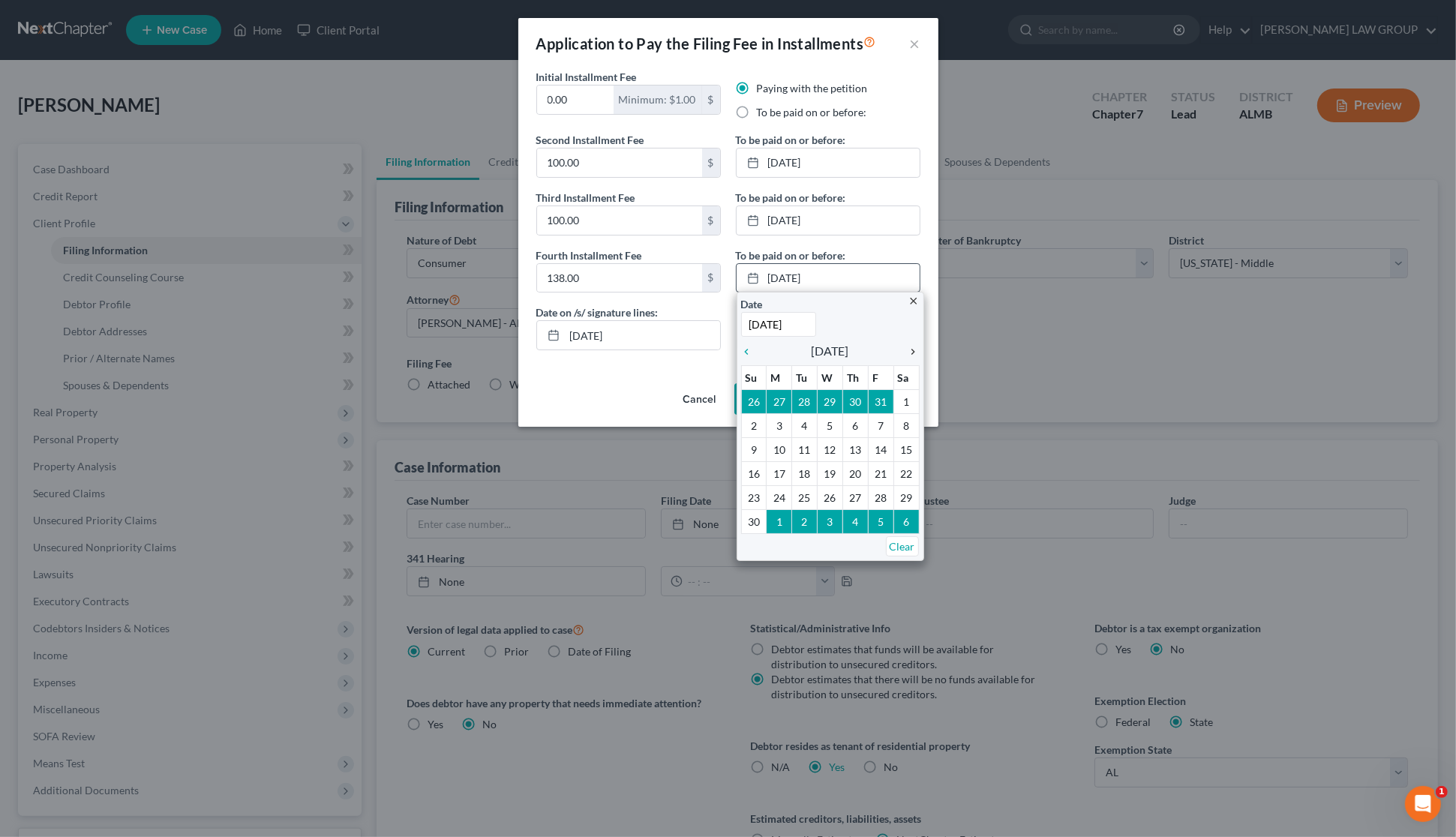
click at [911, 351] on icon "chevron_right" at bounding box center [909, 351] width 19 height 12
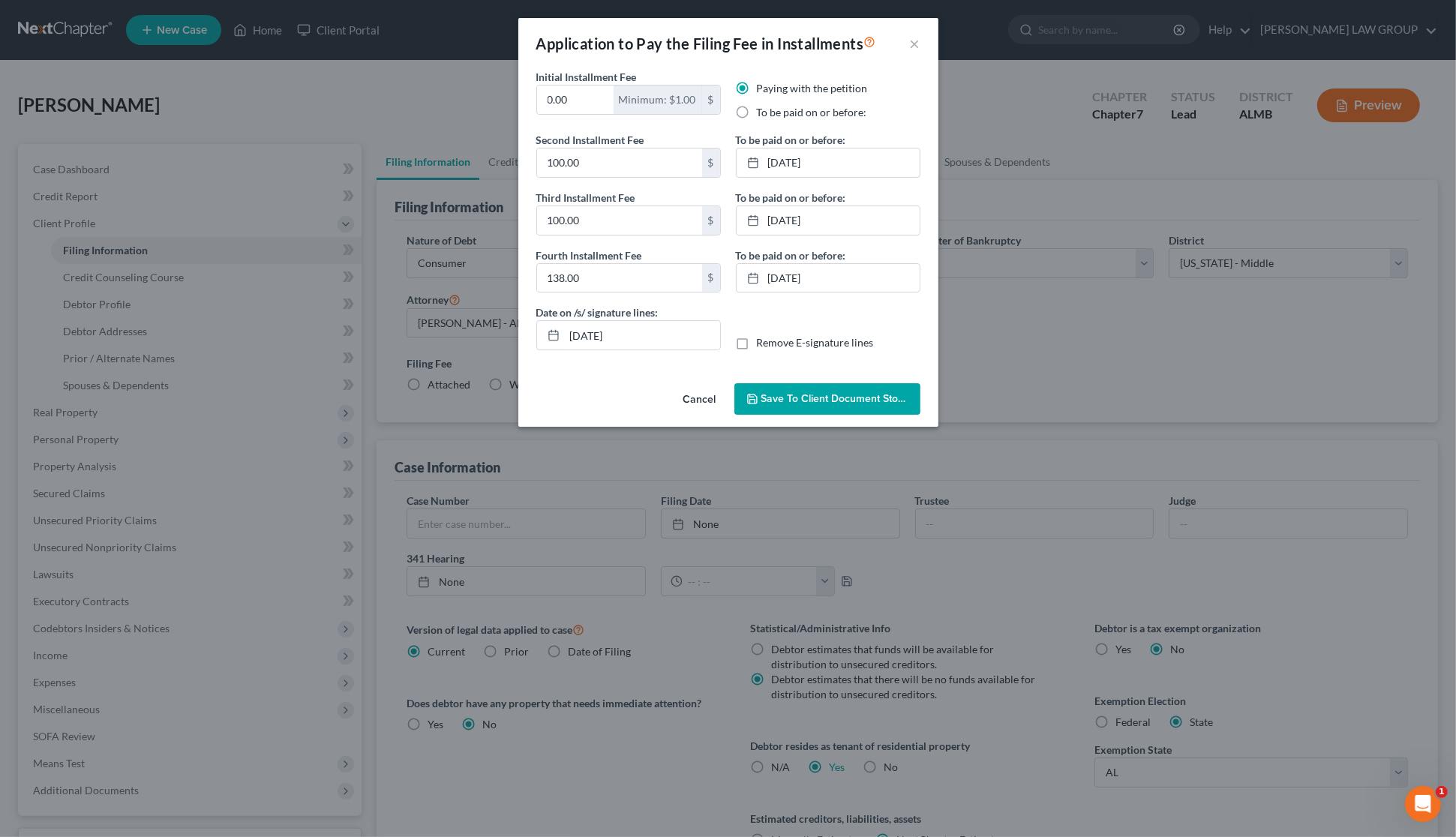
click at [841, 399] on span "Save to Client Document Storage" at bounding box center [840, 398] width 159 height 13
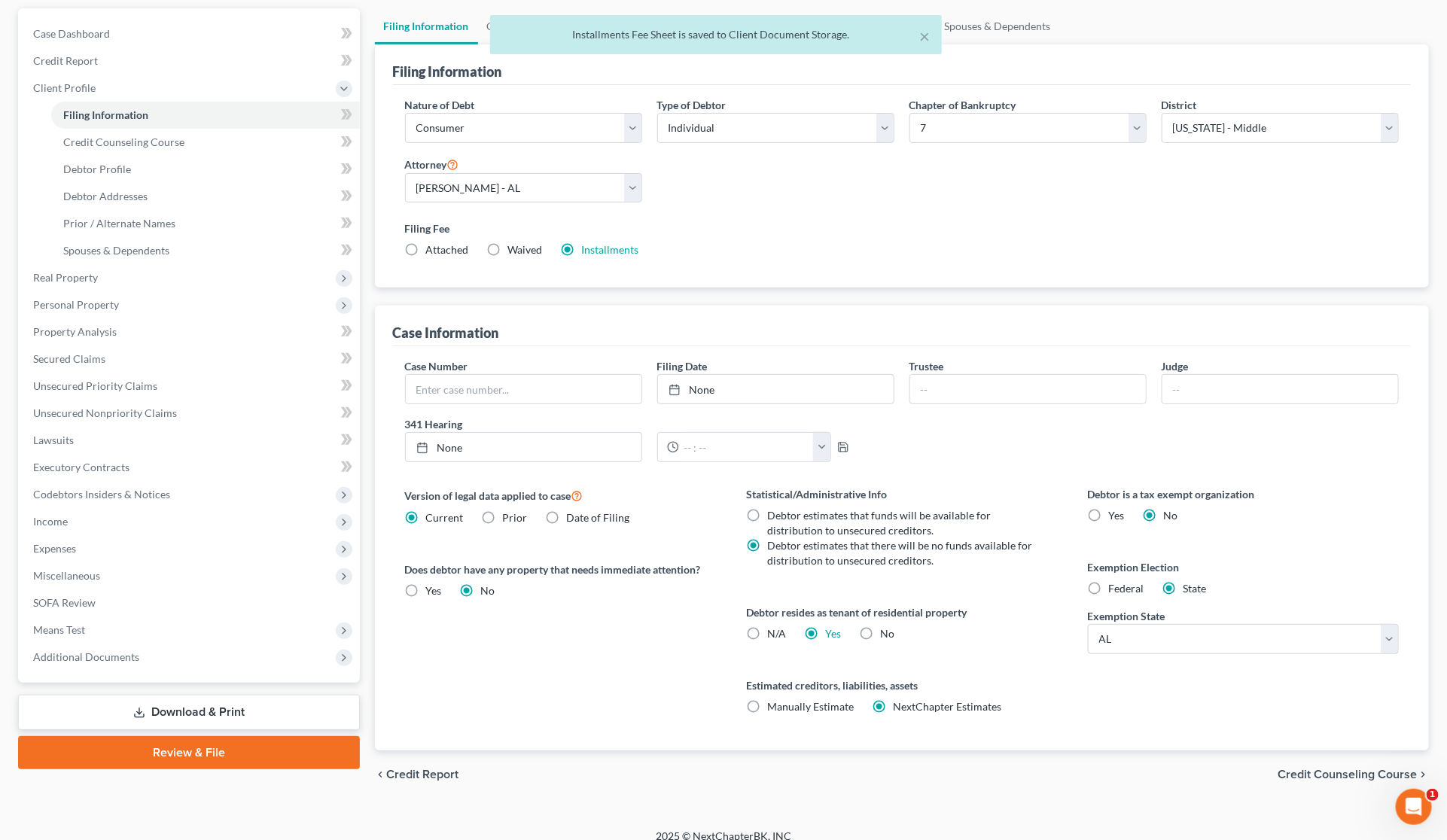
scroll to position [152, 0]
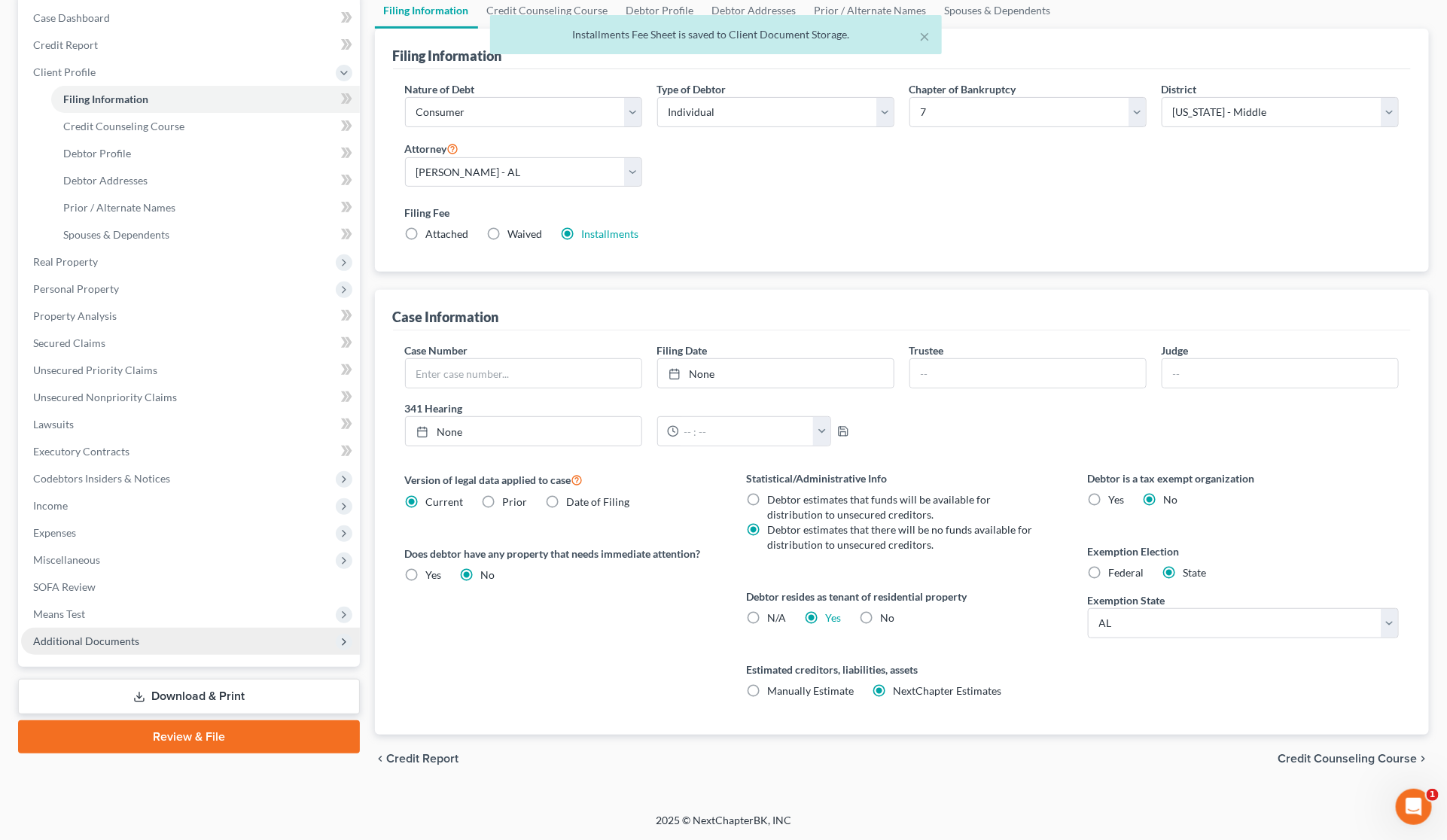
click at [178, 649] on span "Additional Documents" at bounding box center [190, 641] width 339 height 27
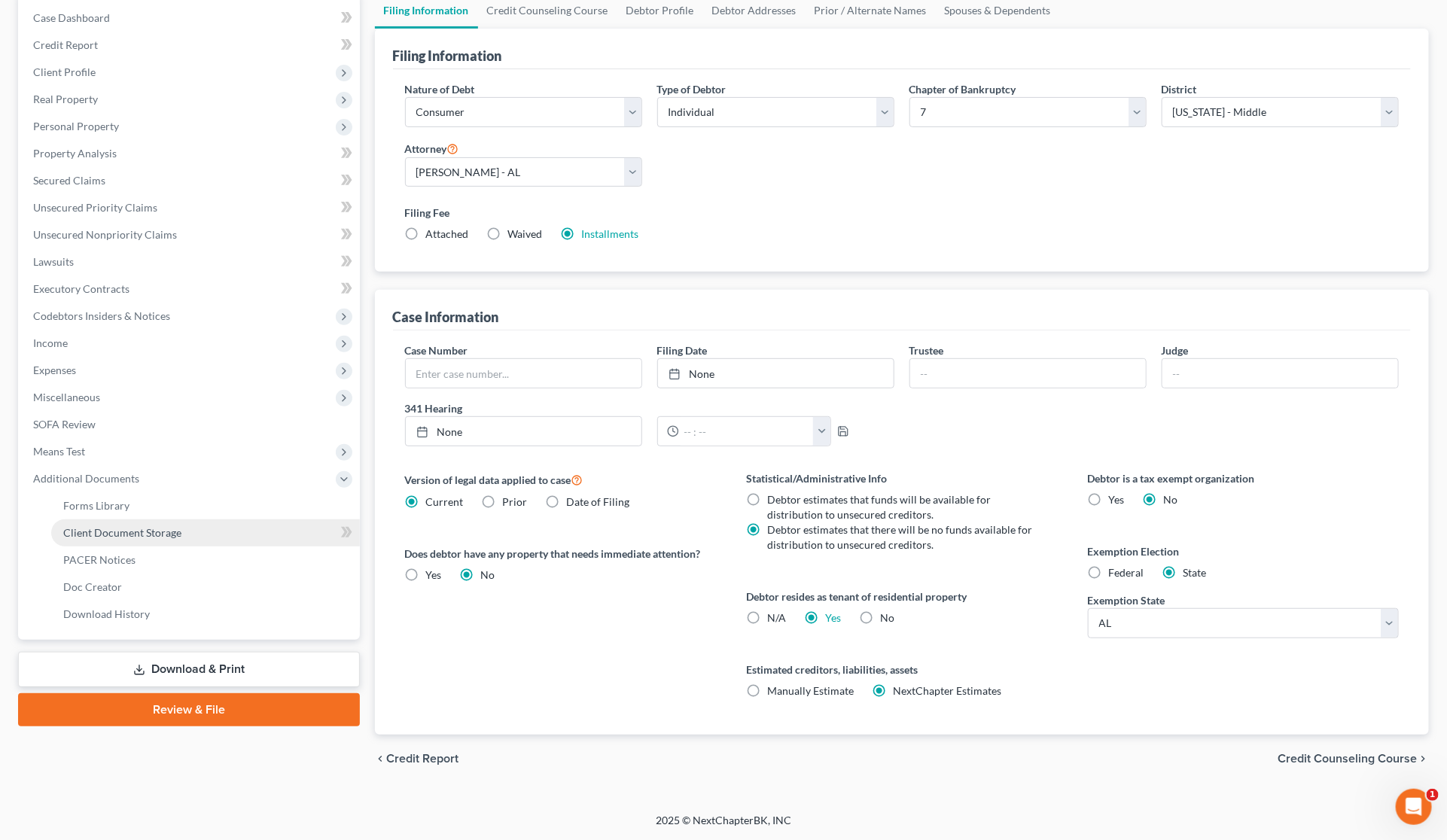
click at [153, 531] on span "Client Document Storage" at bounding box center [122, 532] width 118 height 13
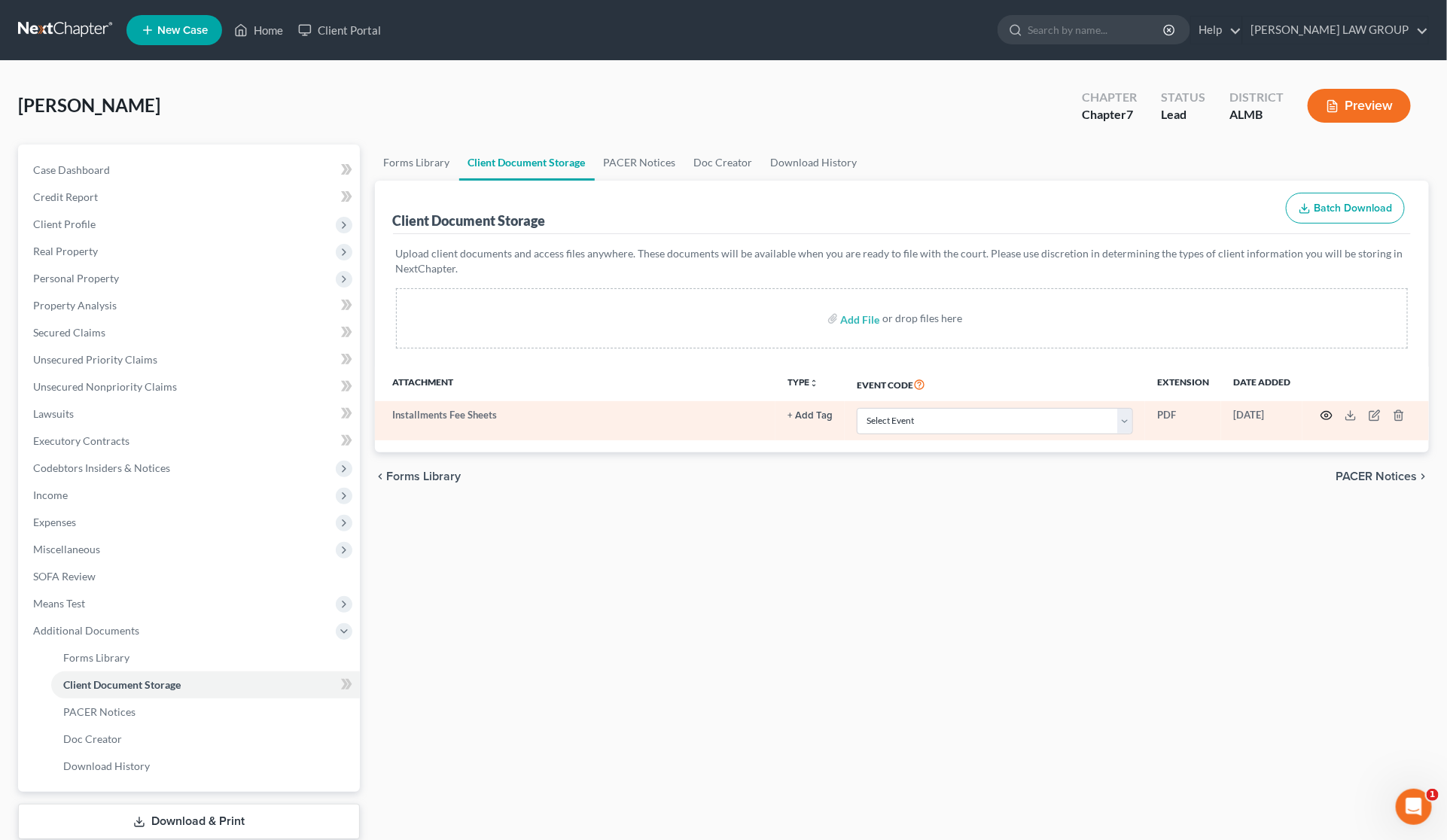
click at [1330, 415] on icon "button" at bounding box center [1326, 415] width 12 height 12
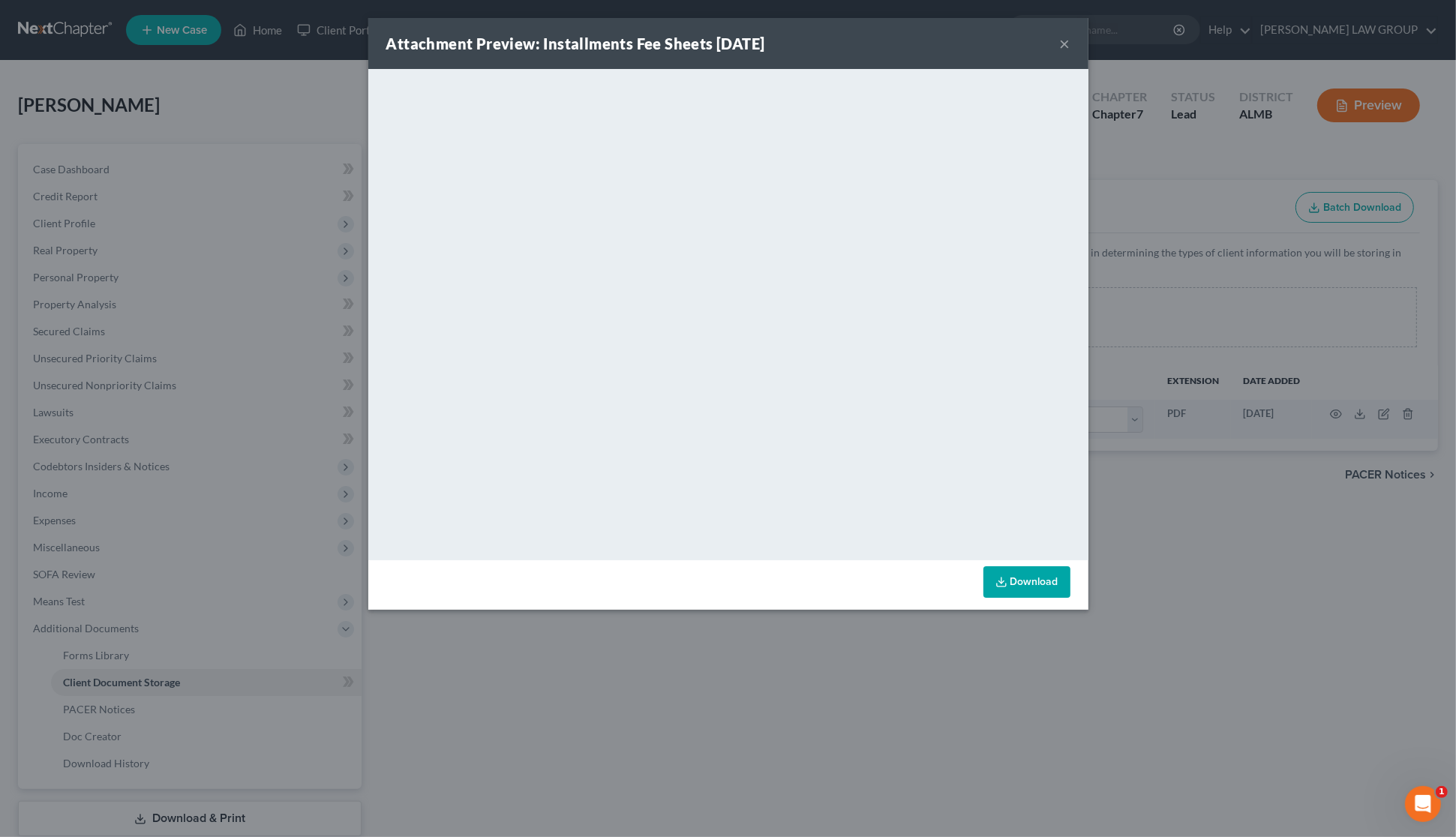
click at [1059, 42] on div "Attachment Preview: Installments Fee Sheets [DATE] ×" at bounding box center [728, 43] width 720 height 51
click at [1061, 46] on button "×" at bounding box center [1064, 43] width 11 height 18
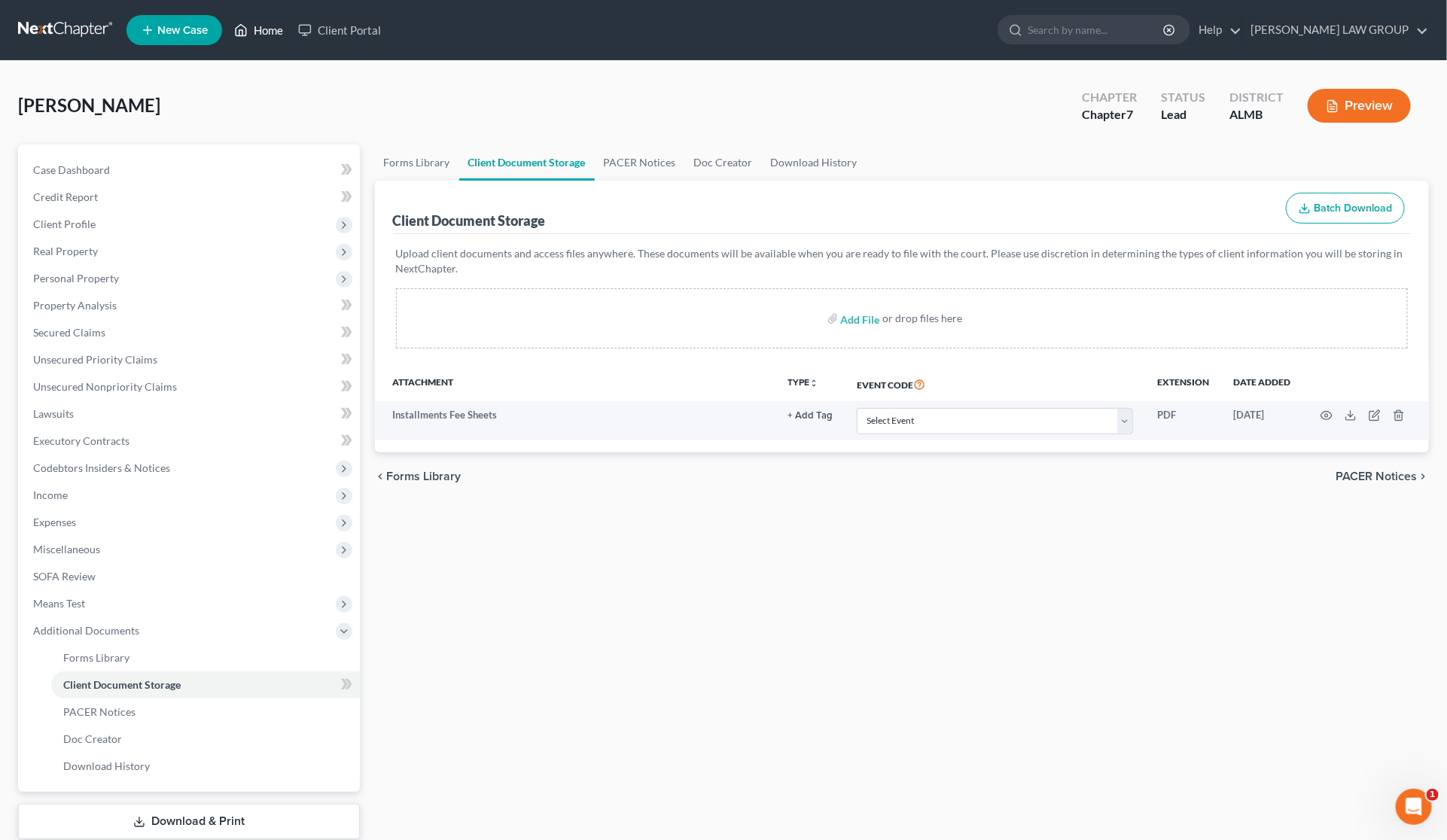
click at [262, 33] on link "Home" at bounding box center [259, 30] width 64 height 27
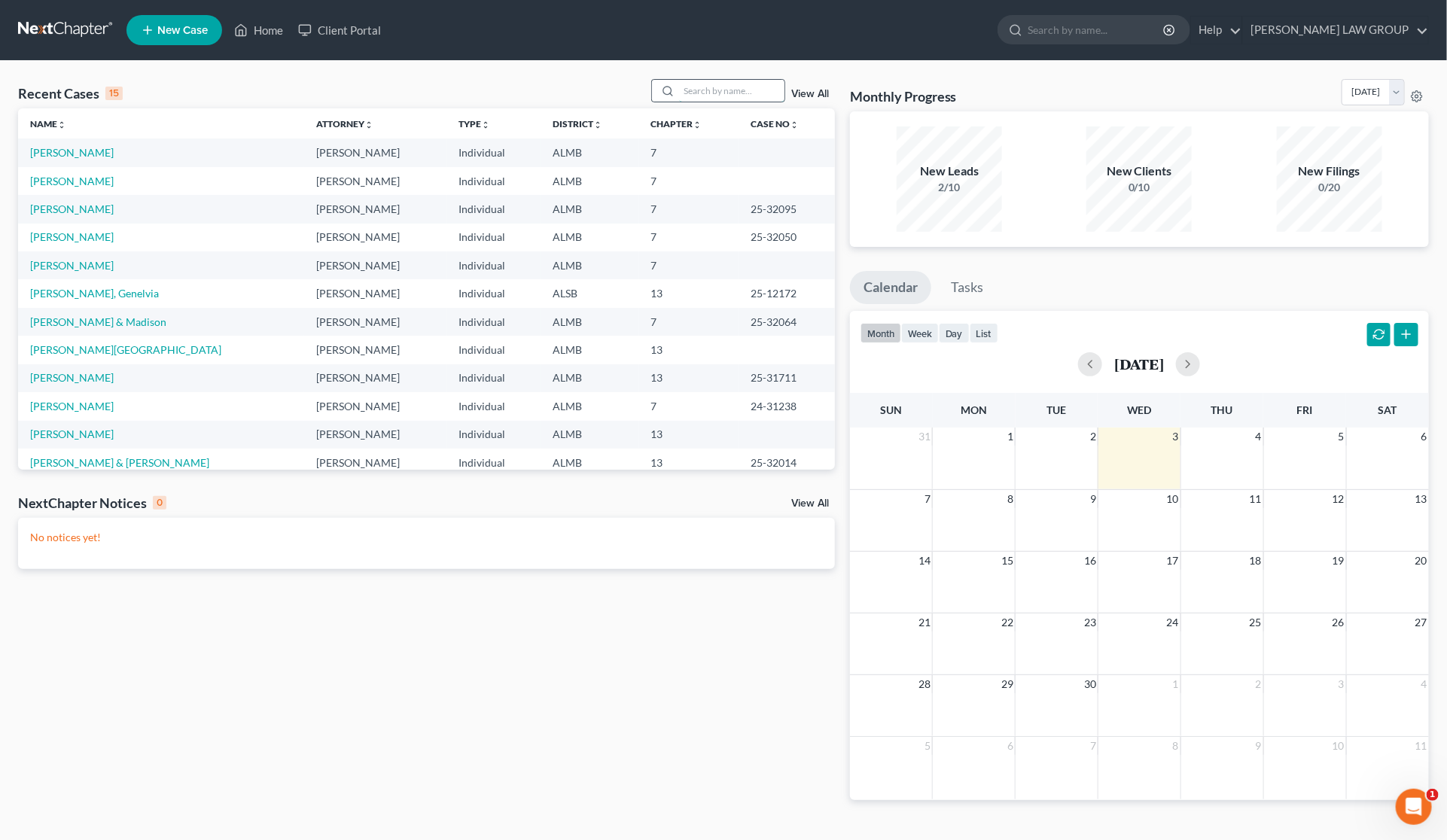
click at [724, 92] on input "search" at bounding box center [731, 91] width 105 height 22
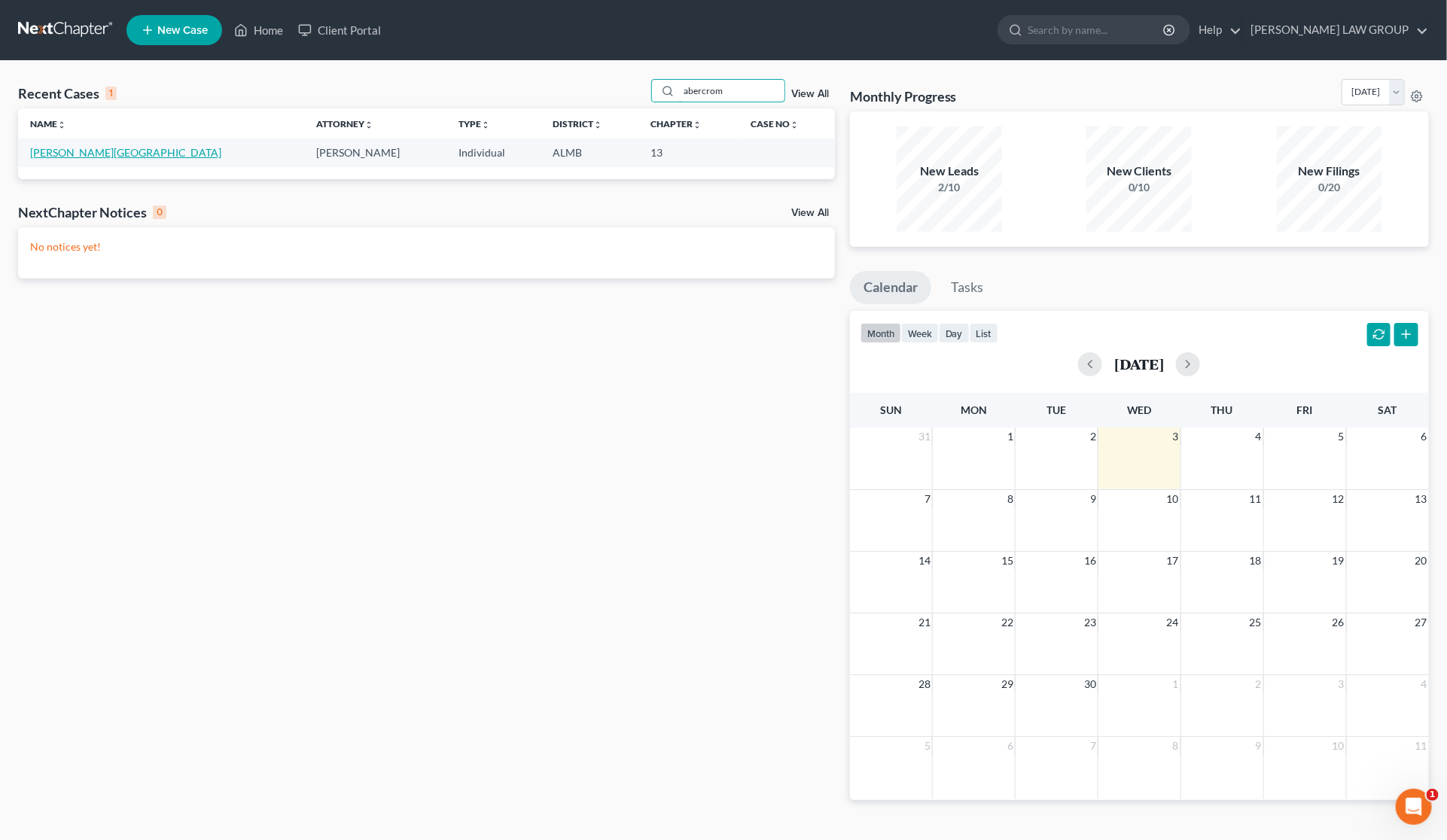
type input "abercrom"
click at [88, 149] on link "[PERSON_NAME][GEOGRAPHIC_DATA]" at bounding box center [126, 152] width 191 height 13
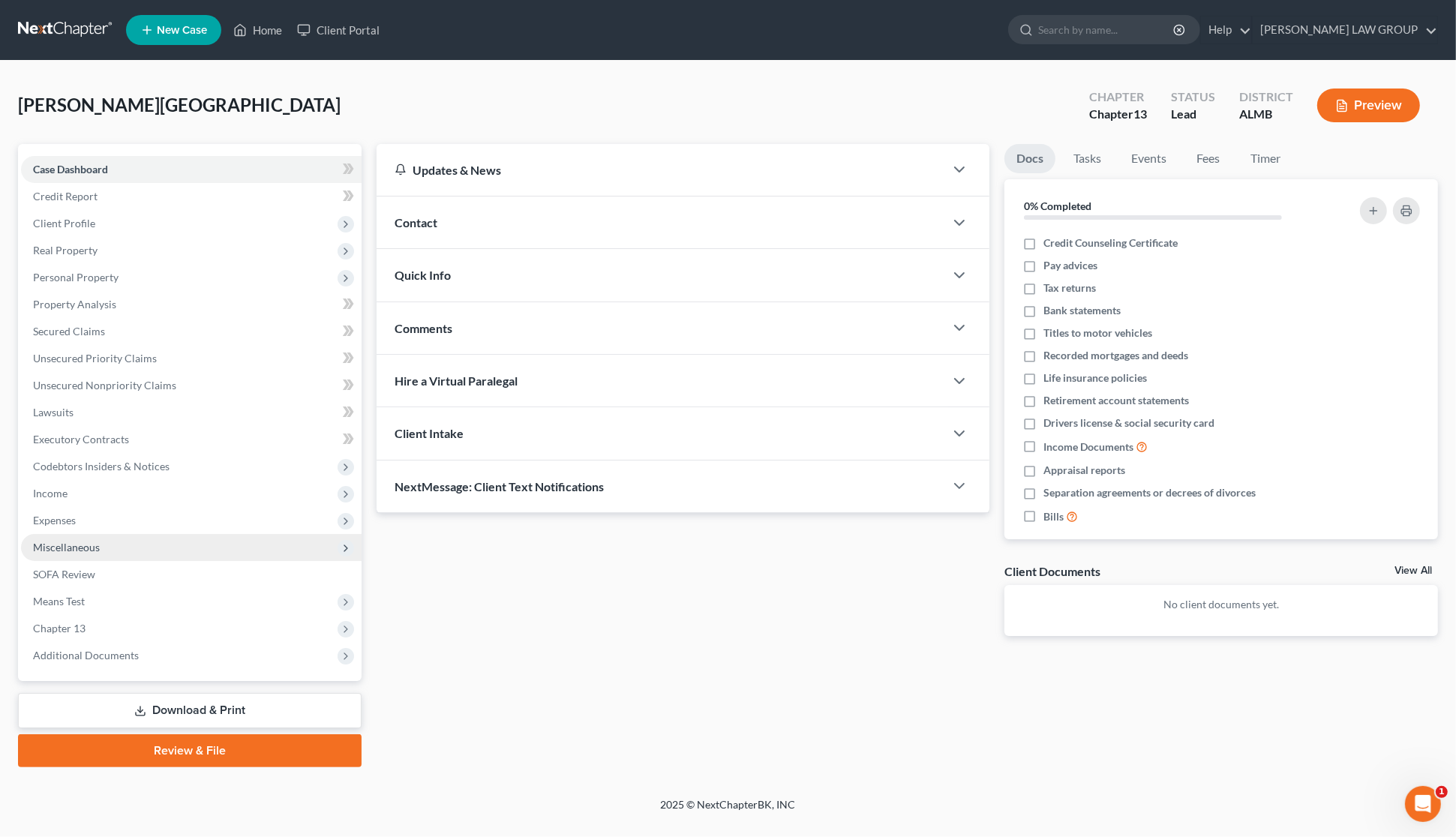
click at [91, 549] on span "Miscellaneous" at bounding box center [65, 546] width 66 height 13
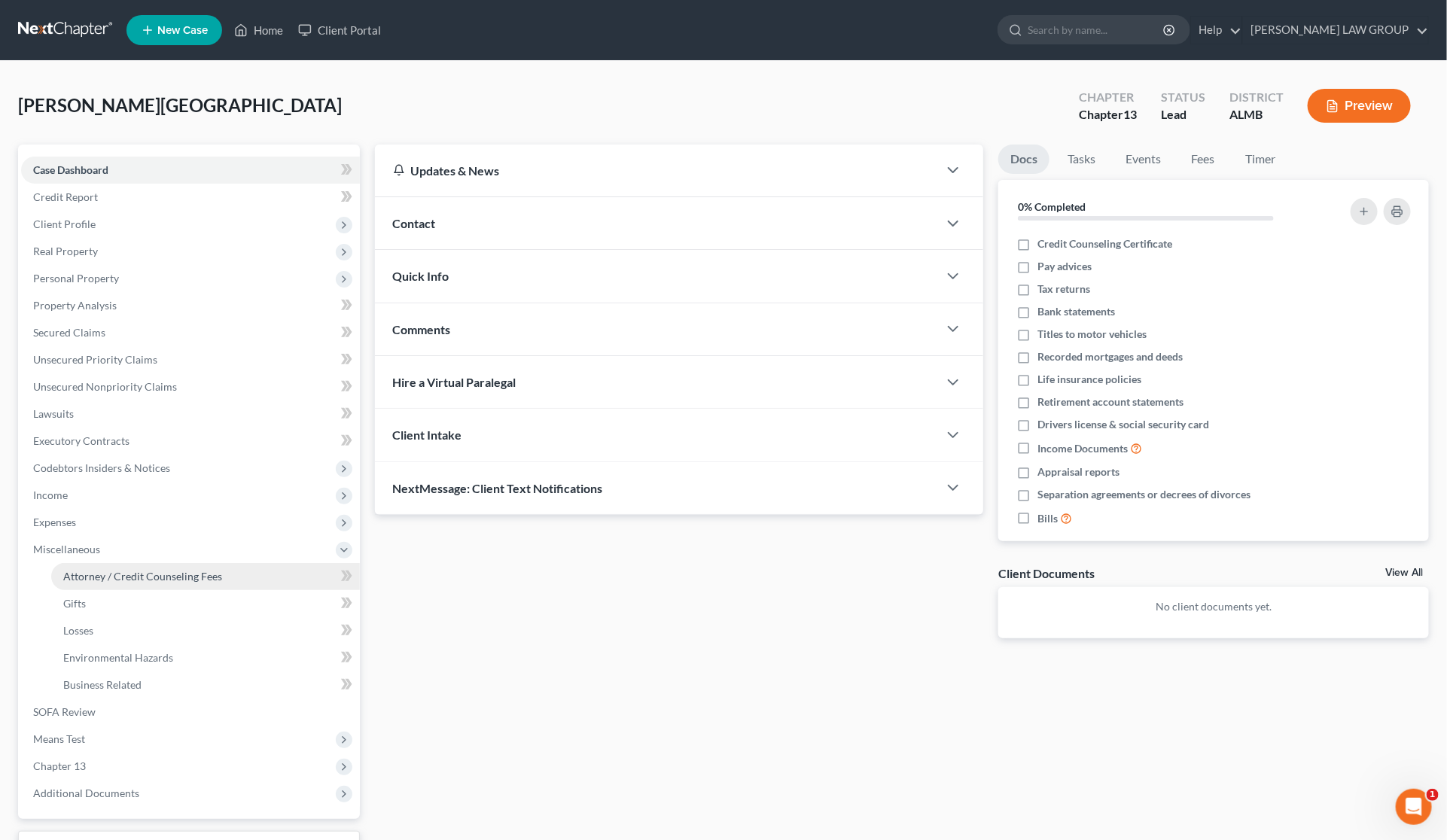
click at [122, 580] on span "Attorney / Credit Counseling Fees" at bounding box center [142, 575] width 158 height 13
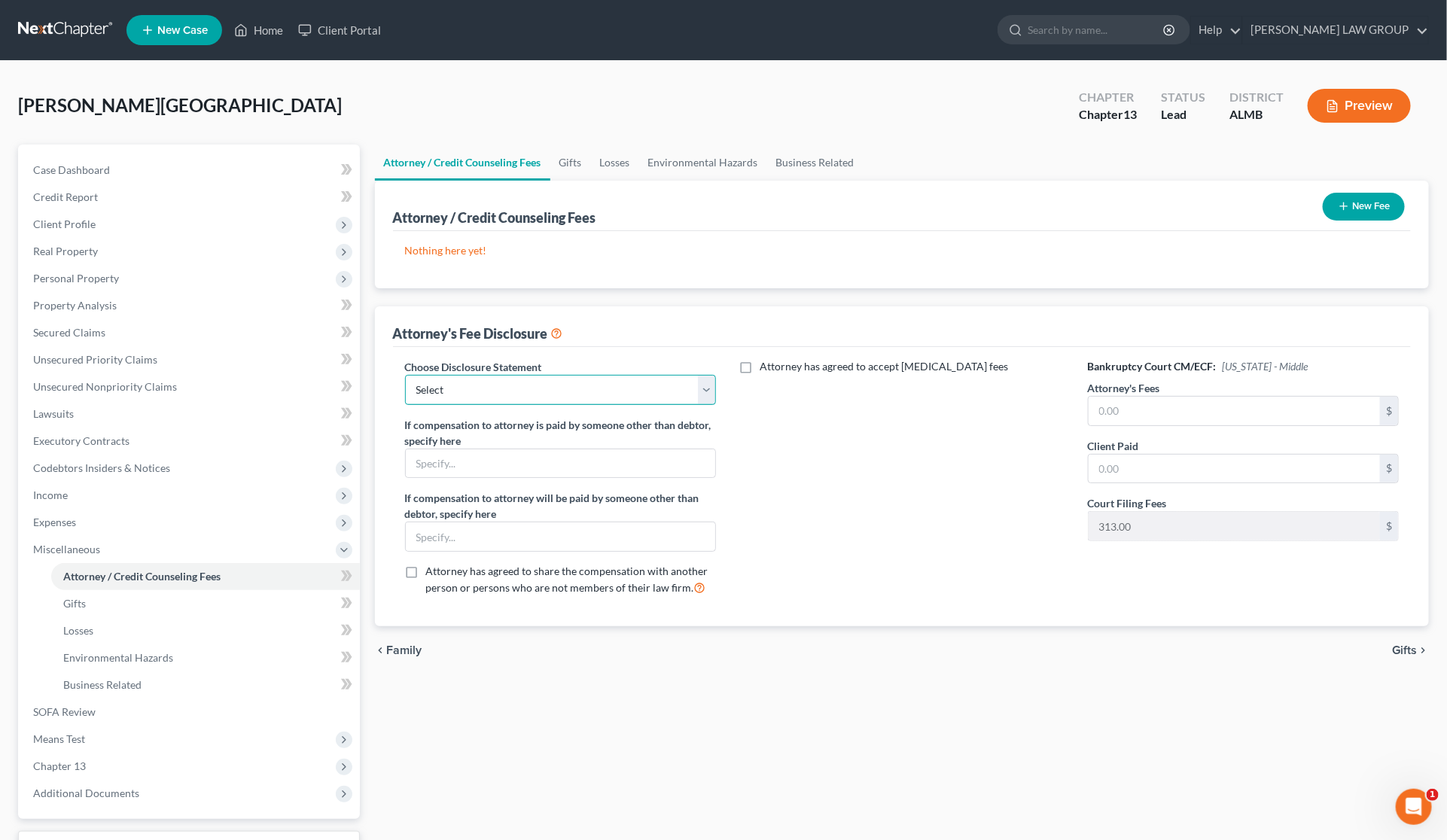
drag, startPoint x: 550, startPoint y: 391, endPoint x: 553, endPoint y: 403, distance: 12.4
click at [550, 391] on select "Select Disclosure" at bounding box center [560, 389] width 312 height 30
select select "0"
click at [405, 375] on select "Select Disclosure" at bounding box center [560, 389] width 312 height 30
click at [1178, 415] on input "text" at bounding box center [1234, 411] width 292 height 29
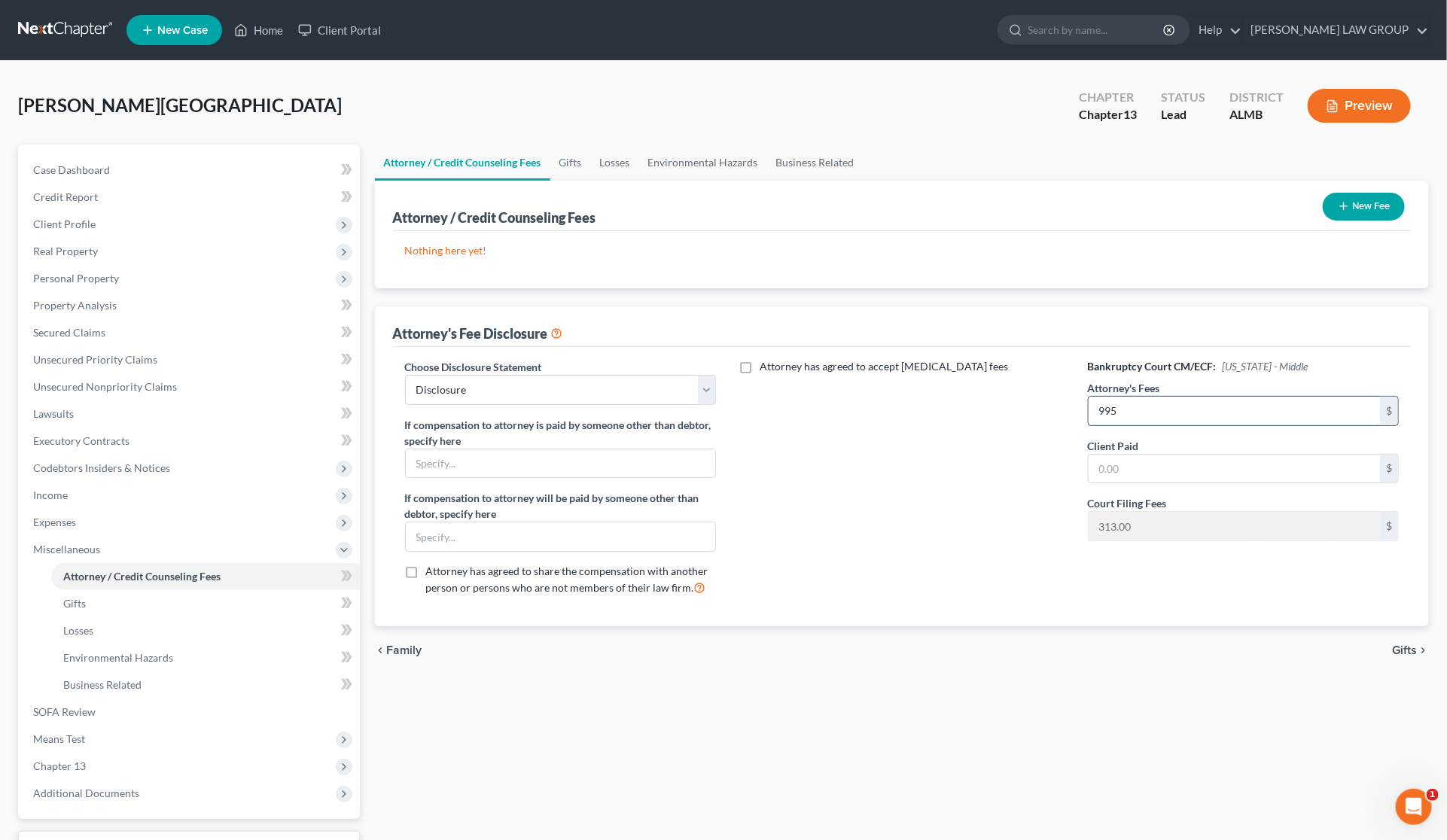
type input "995"
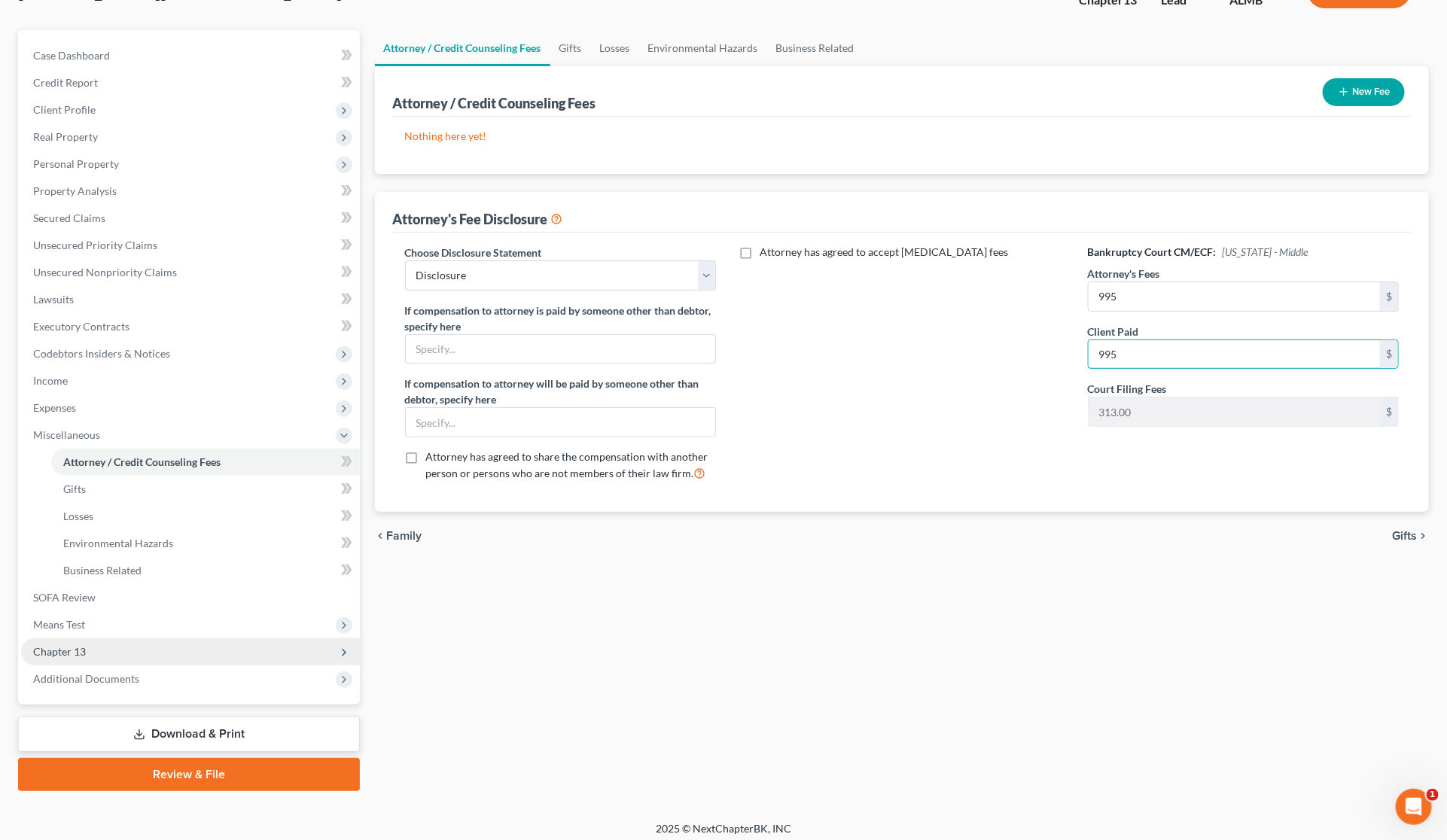
scroll to position [122, 0]
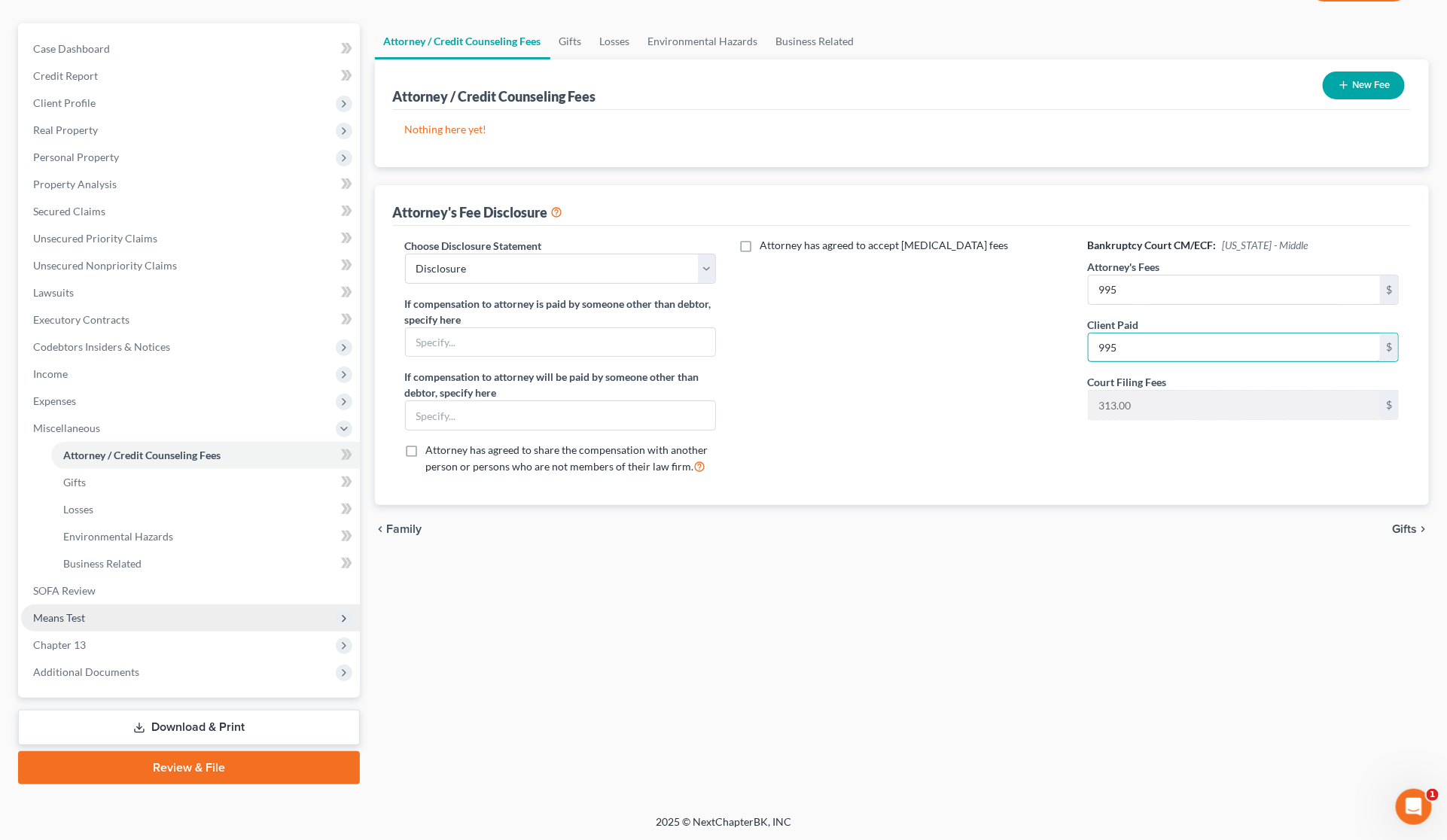
type input "995"
click at [127, 615] on span "Means Test" at bounding box center [190, 618] width 339 height 27
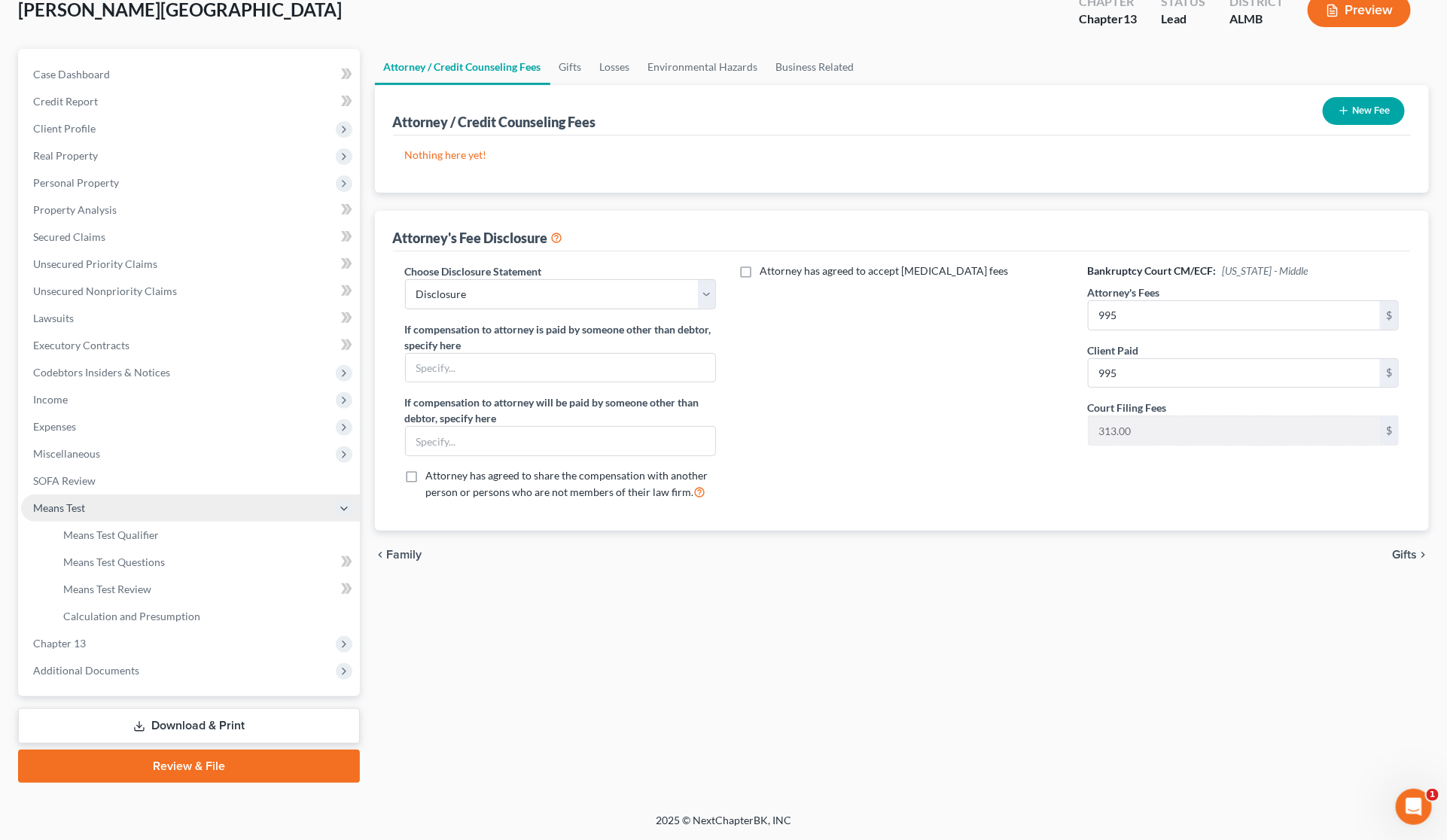
scroll to position [94, 0]
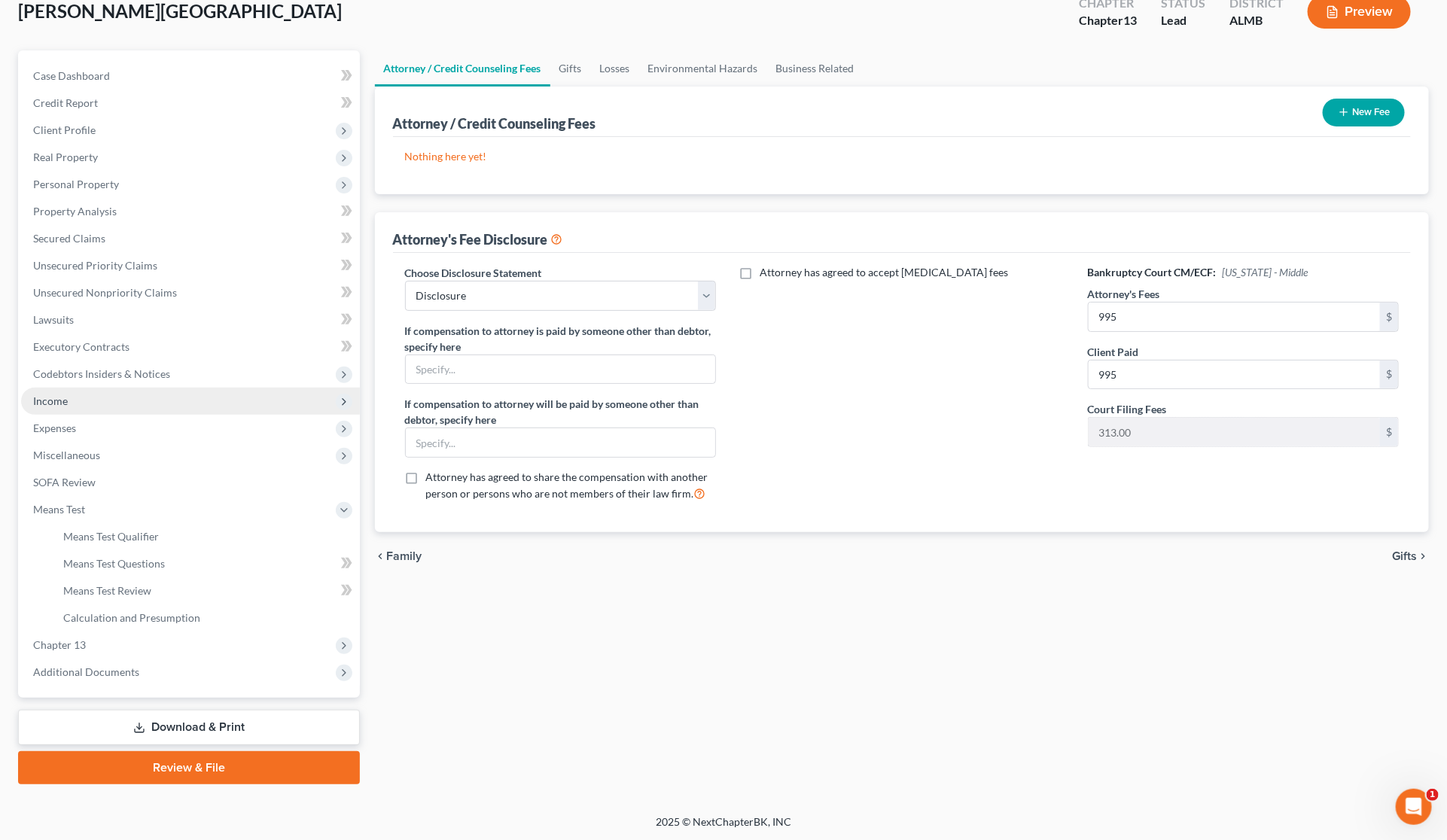
click at [71, 387] on span "Income" at bounding box center [190, 401] width 339 height 27
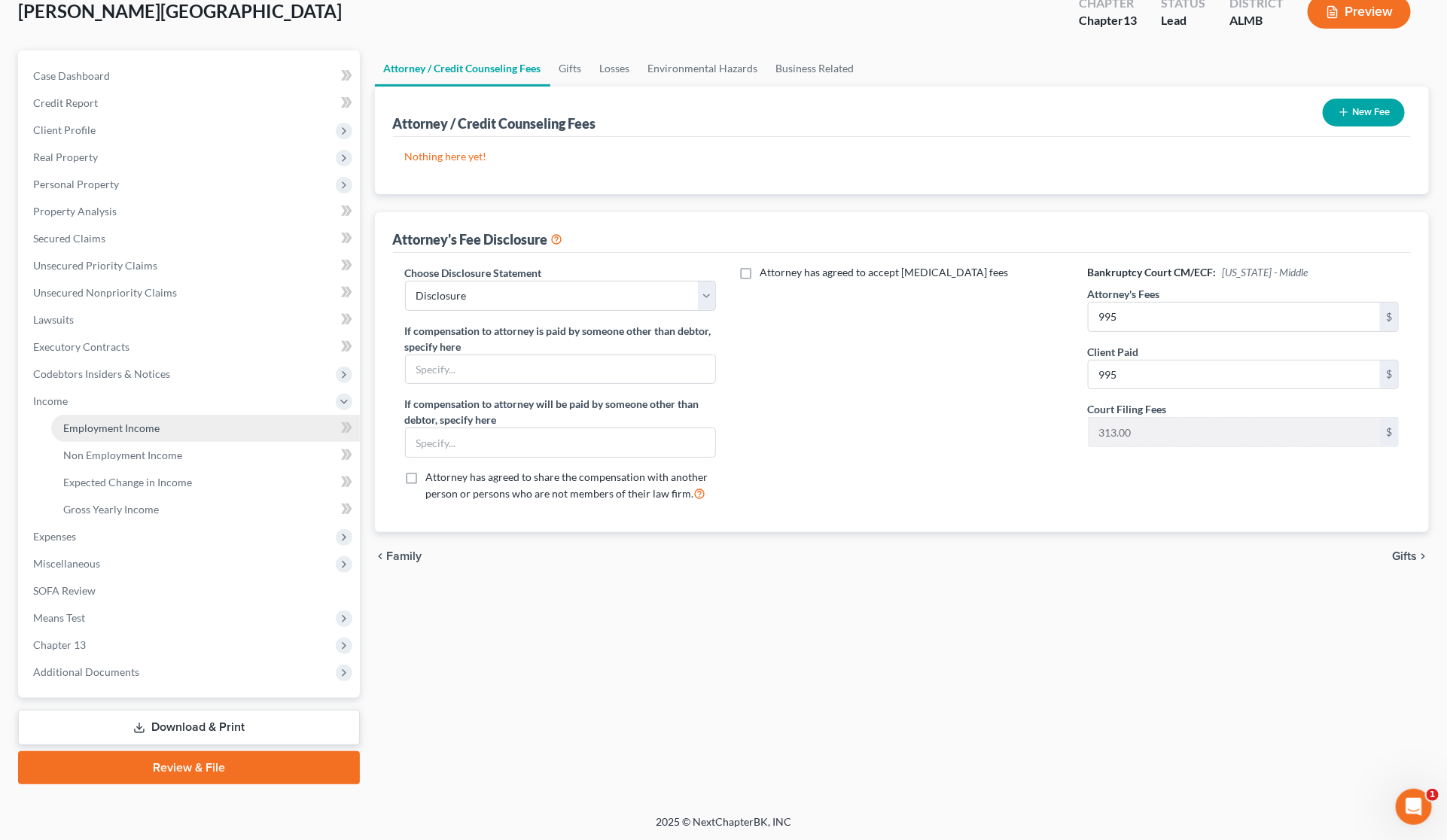
click at [95, 423] on span "Employment Income" at bounding box center [111, 428] width 97 height 13
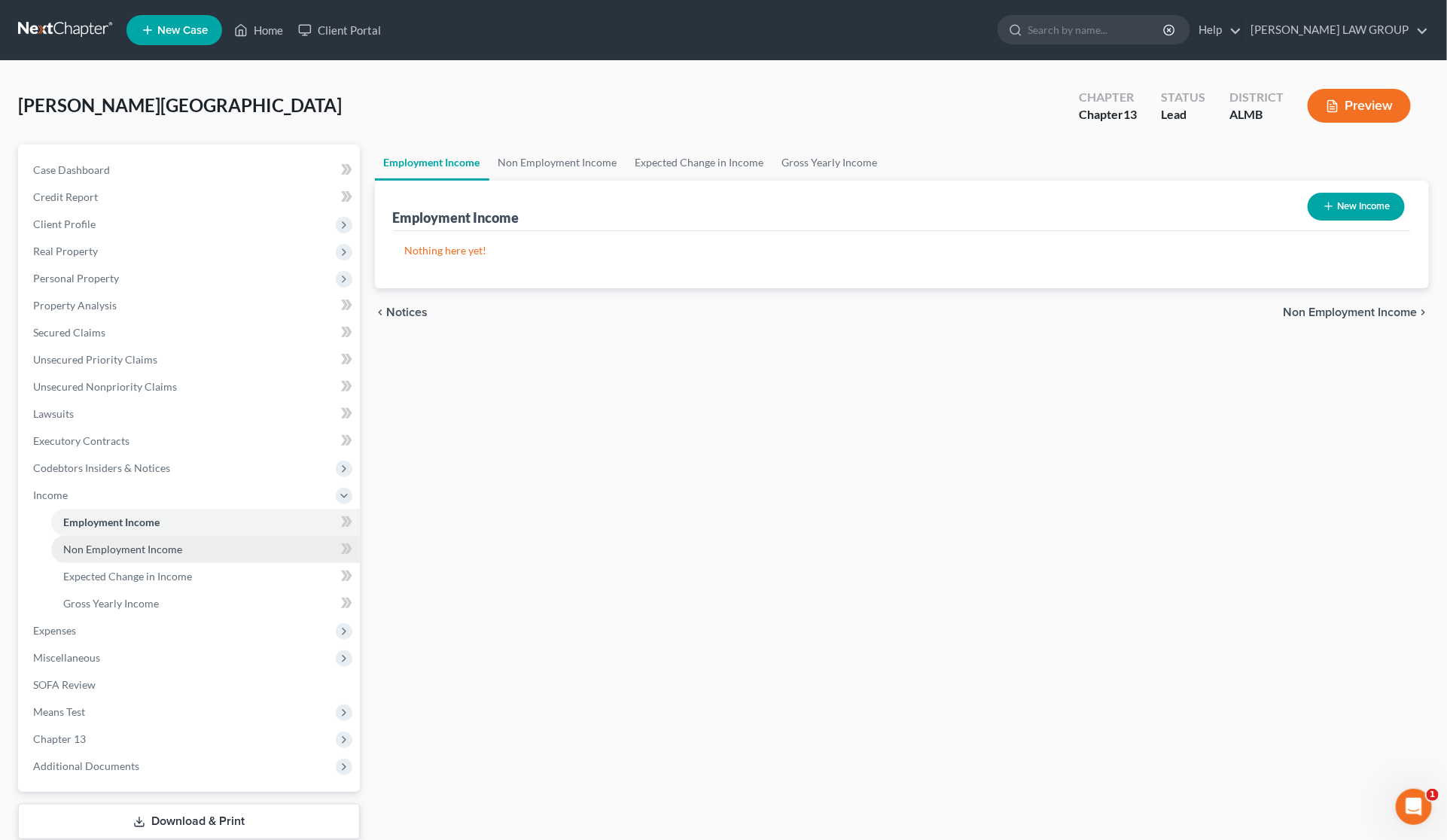
click at [148, 545] on span "Non Employment Income" at bounding box center [122, 548] width 119 height 13
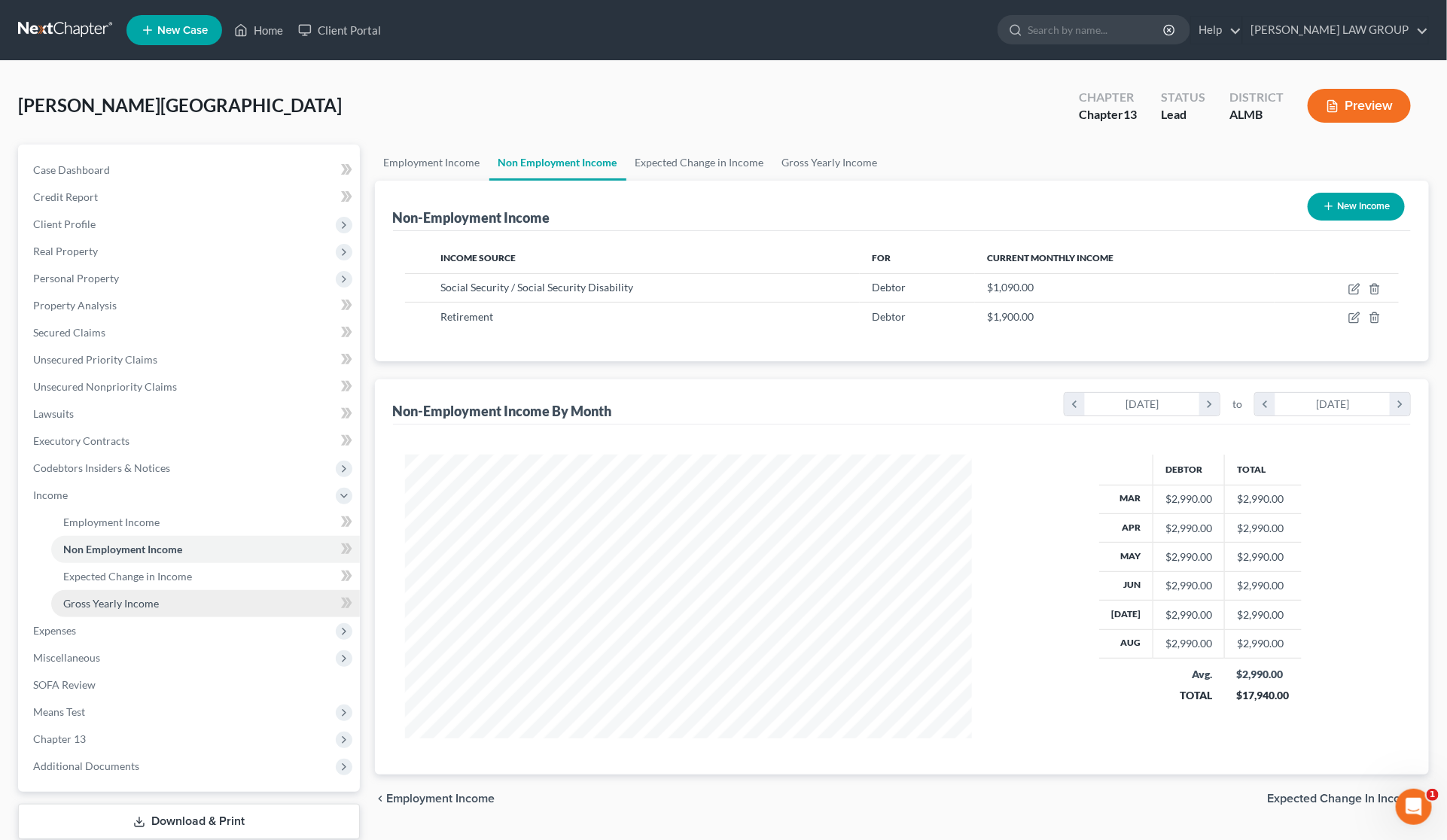
scroll to position [283, 597]
click at [128, 599] on span "Gross Yearly Income" at bounding box center [110, 602] width 96 height 13
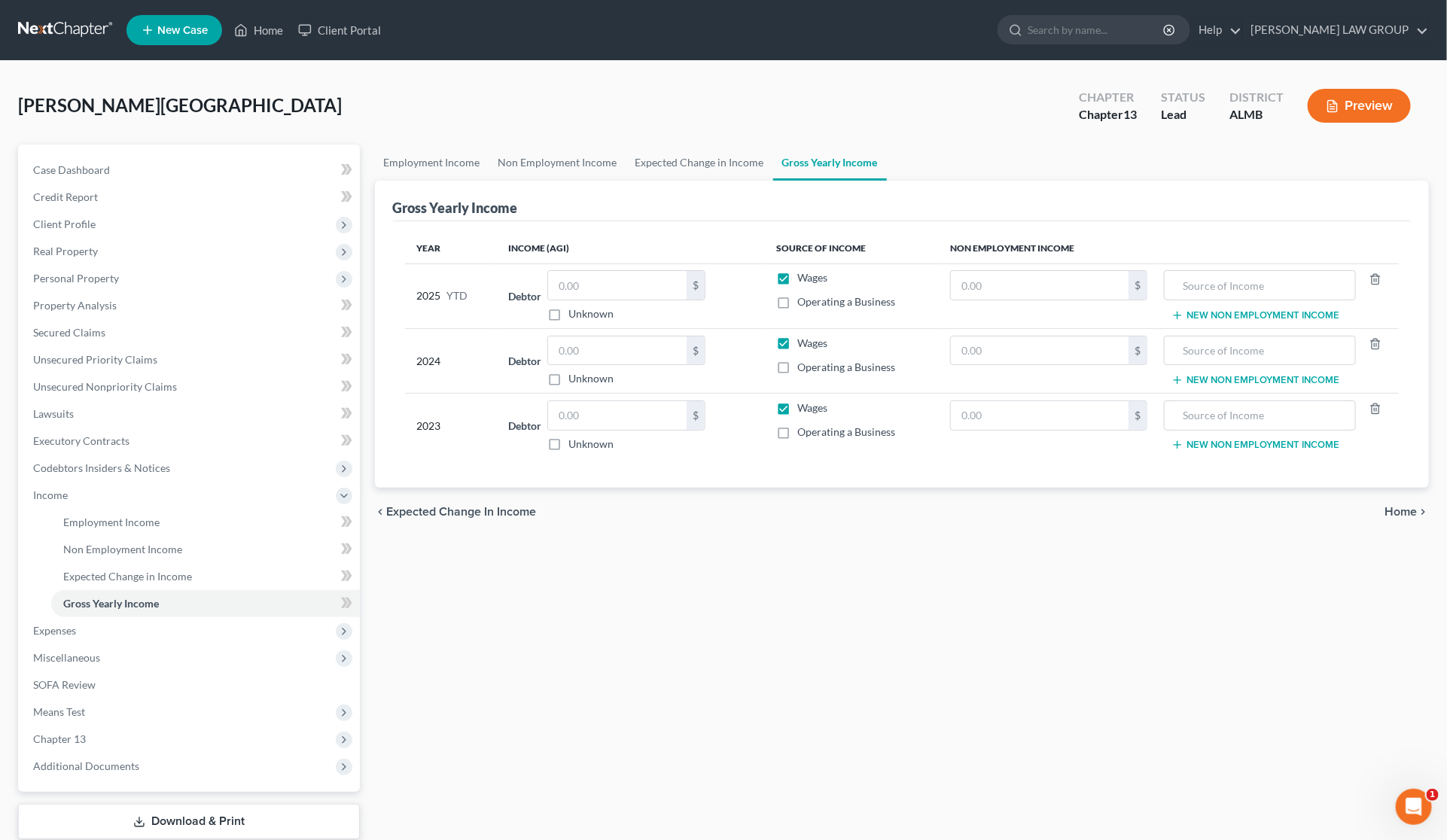
click at [798, 407] on label "Wages" at bounding box center [812, 408] width 30 height 15
click at [805, 407] on input "Wages" at bounding box center [809, 406] width 10 height 10
checkbox input "false"
click at [798, 343] on label "Wages" at bounding box center [812, 344] width 30 height 15
click at [805, 343] on input "Wages" at bounding box center [809, 341] width 10 height 10
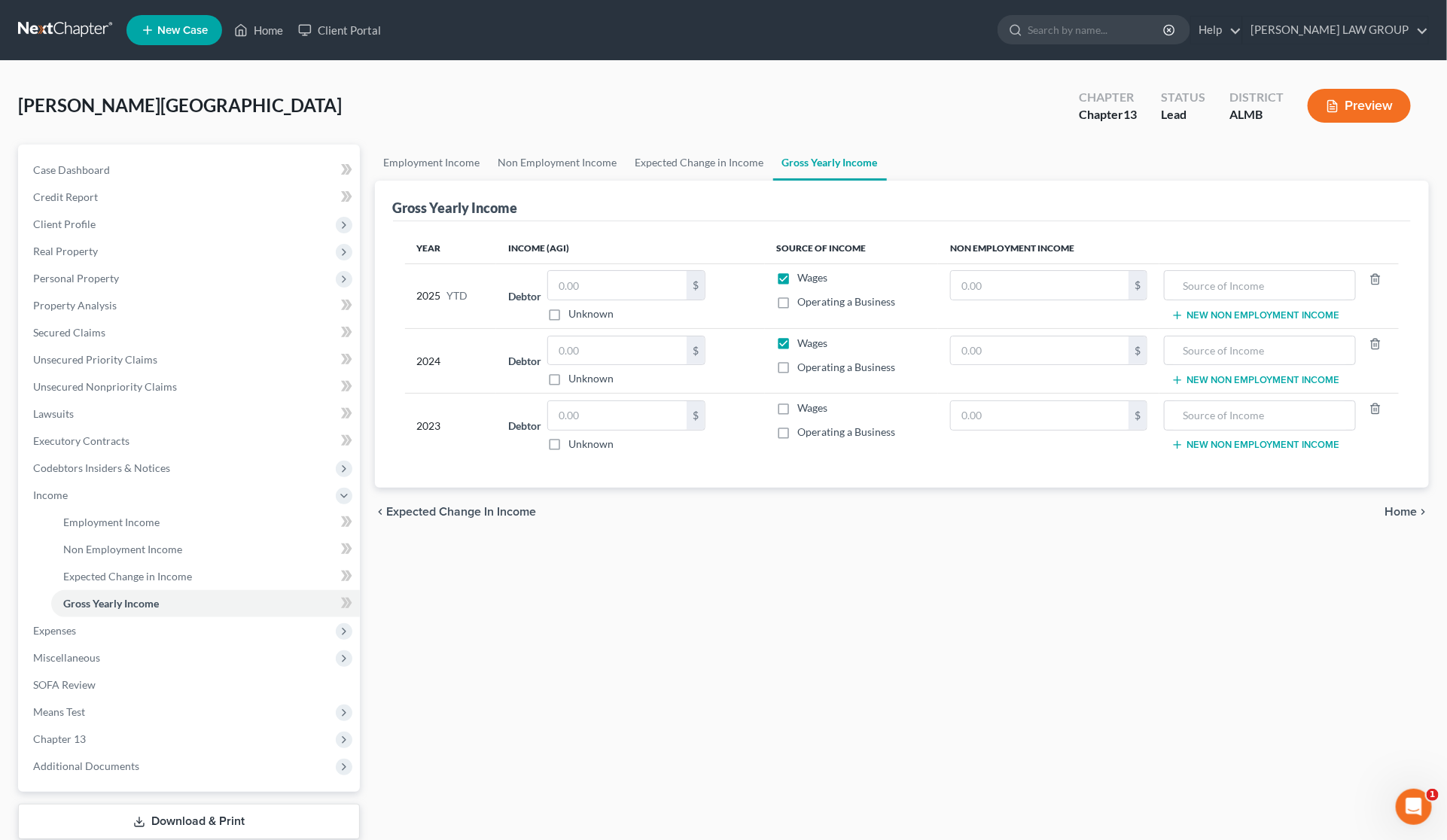
checkbox input "false"
click at [798, 275] on label "Wages" at bounding box center [812, 278] width 30 height 15
click at [805, 275] on input "Wages" at bounding box center [809, 275] width 10 height 10
checkbox input "false"
click at [126, 551] on span "Non Employment Income" at bounding box center [122, 548] width 119 height 13
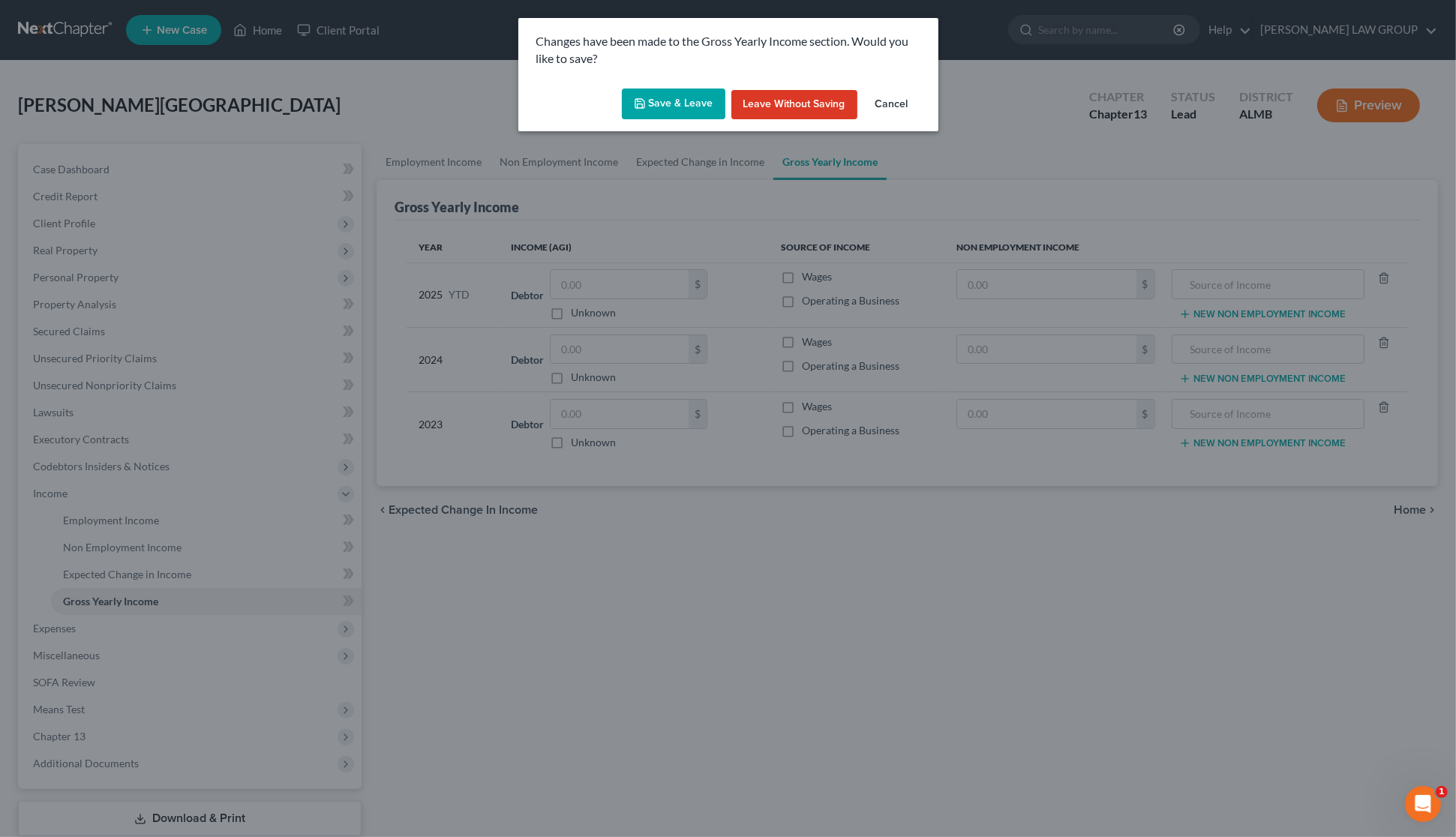
click at [699, 90] on button "Save & Leave" at bounding box center [674, 104] width 104 height 32
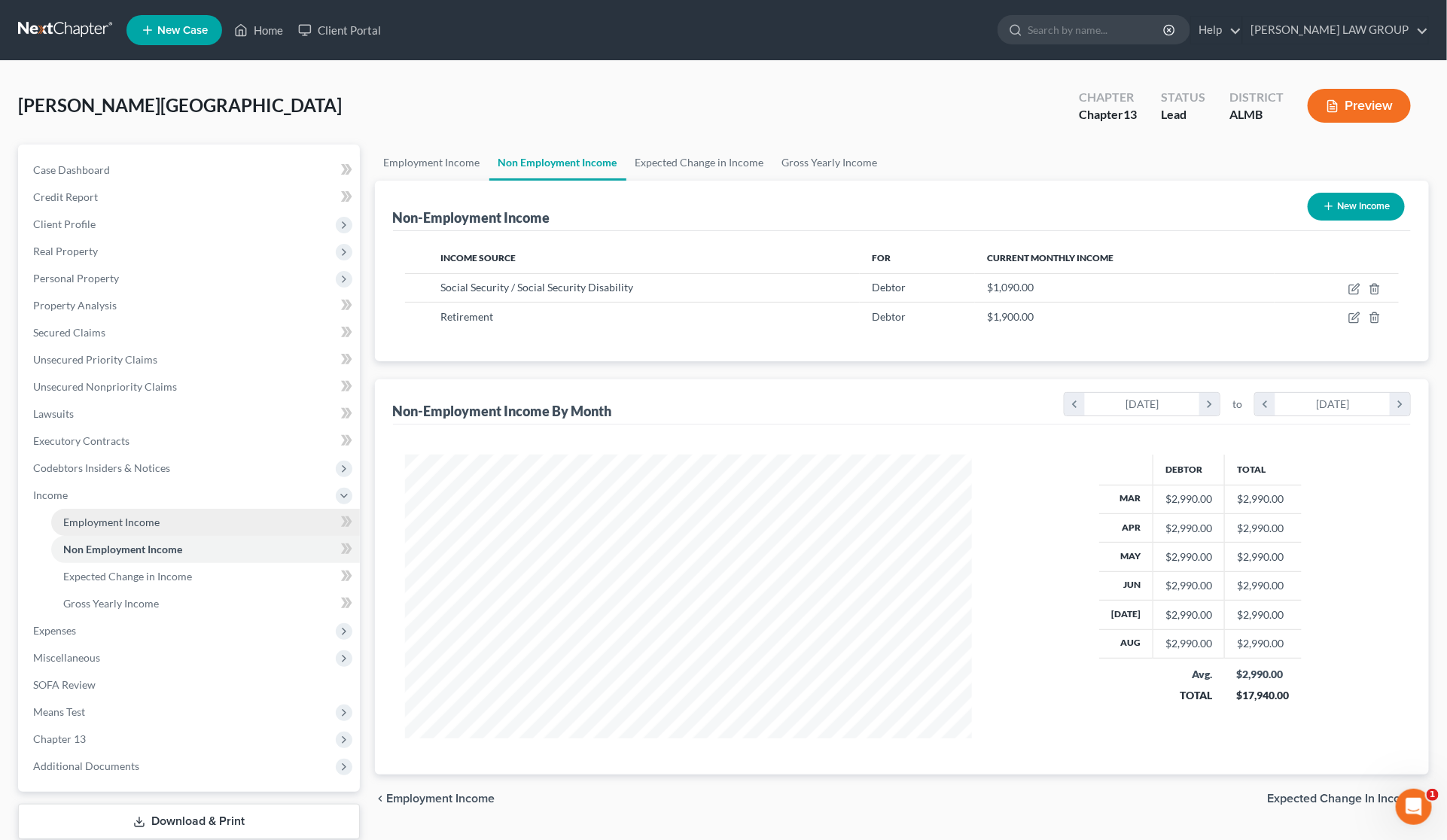
scroll to position [283, 597]
click at [114, 600] on span "Gross Yearly Income" at bounding box center [110, 602] width 96 height 13
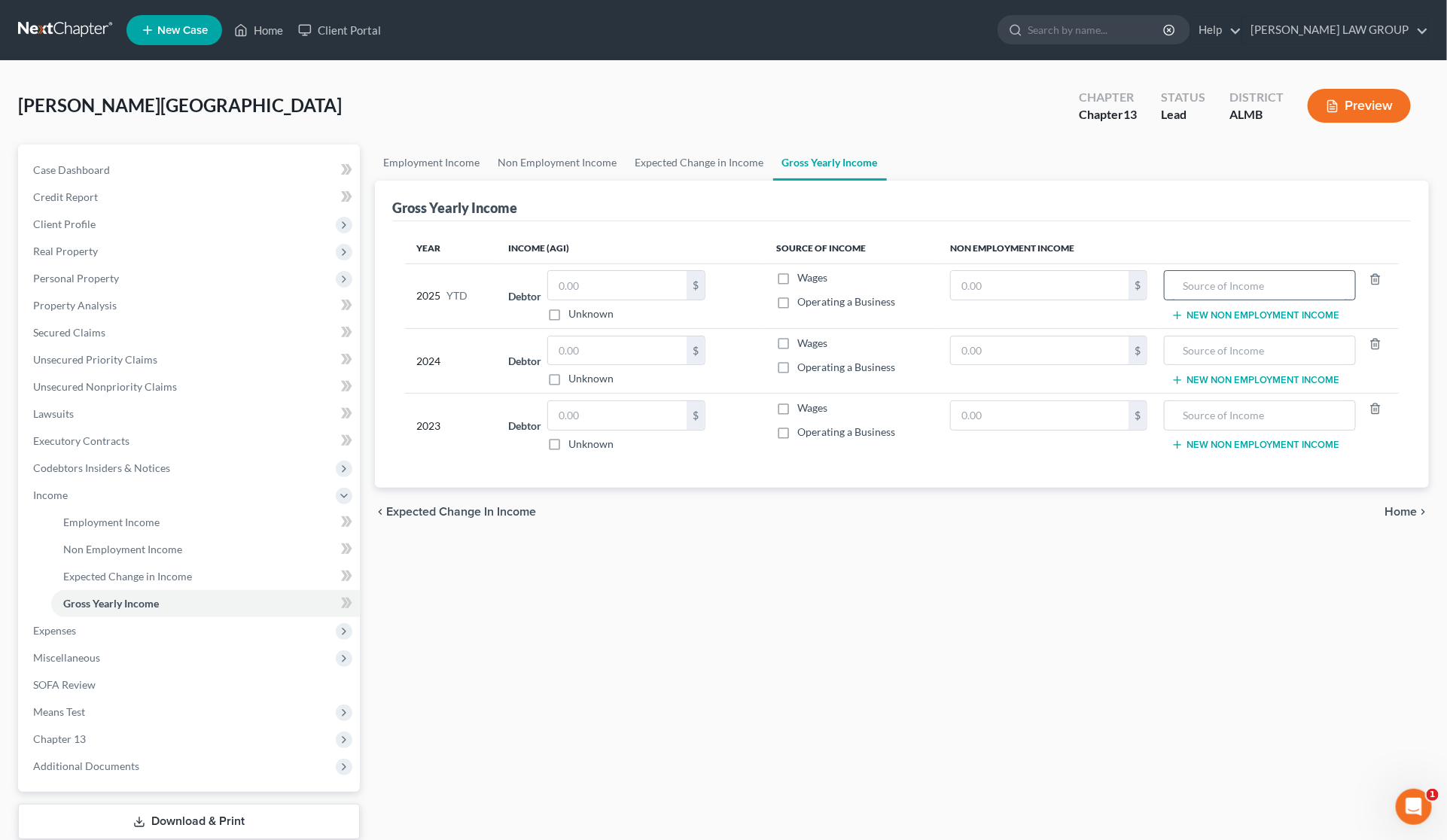
click at [1244, 286] on input "text" at bounding box center [1261, 286] width 176 height 29
type input "s"
type input "Social Security"
click at [1019, 275] on input "text" at bounding box center [1040, 286] width 178 height 29
type input "9,810"
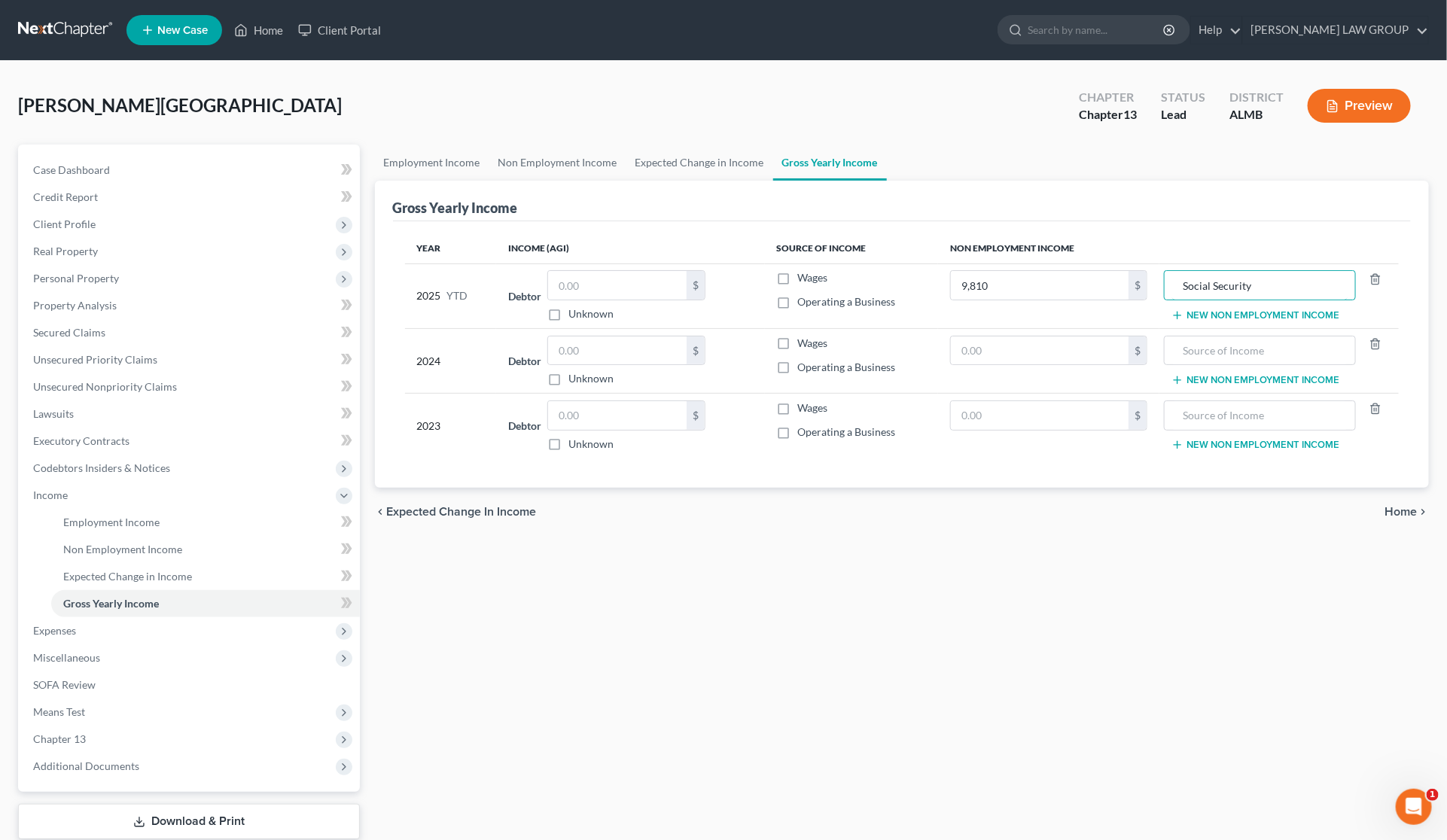
drag, startPoint x: 1282, startPoint y: 284, endPoint x: 1156, endPoint y: 289, distance: 126.1
click at [1156, 289] on tr "2025 YTD Debtor $ Unknown Balance Undetermined $ Unknown Wages Operating a Busi…" at bounding box center [902, 295] width 995 height 65
click at [1240, 358] on input "text" at bounding box center [1261, 350] width 176 height 29
paste input "Social Security"
type input "Social Security"
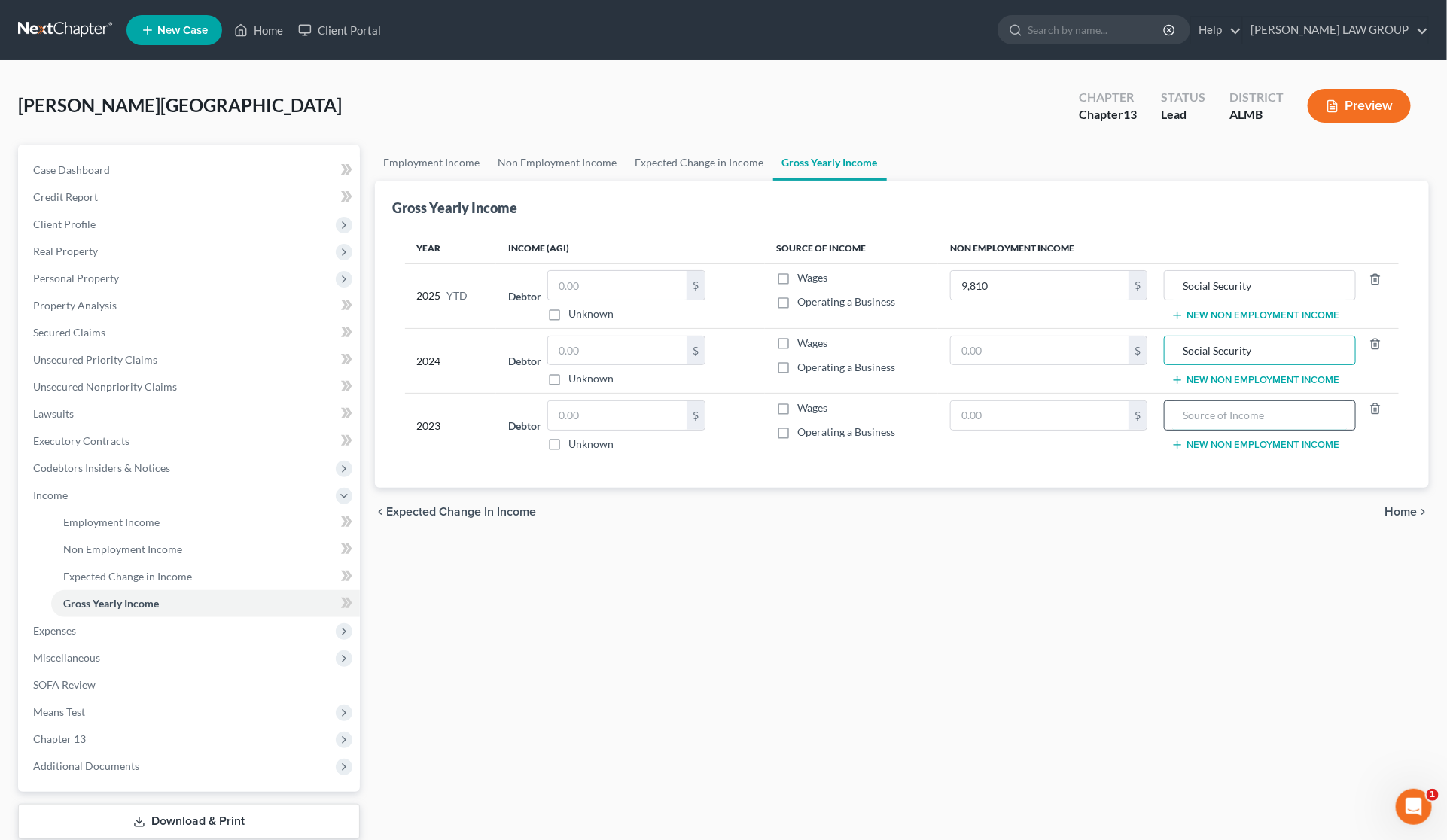
click at [1258, 425] on input "text" at bounding box center [1261, 415] width 176 height 29
paste input "Social Security"
type input "Social Security"
click at [1007, 349] on input "text" at bounding box center [1040, 350] width 178 height 29
type input "13,080"
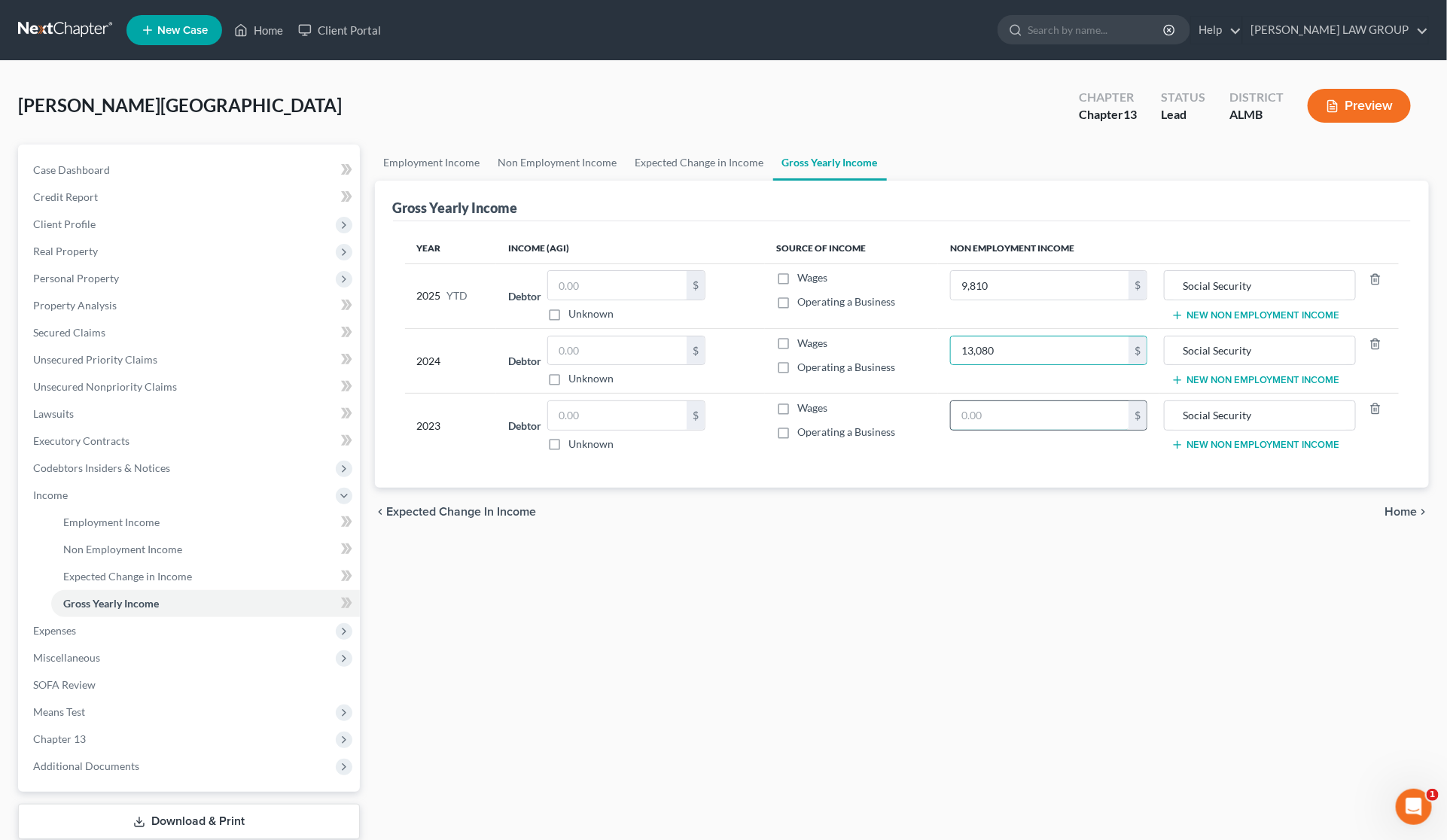
click at [1032, 415] on input "text" at bounding box center [1040, 415] width 178 height 29
type input "12,500"
click at [1315, 313] on button "New Non Employment Income" at bounding box center [1256, 315] width 168 height 12
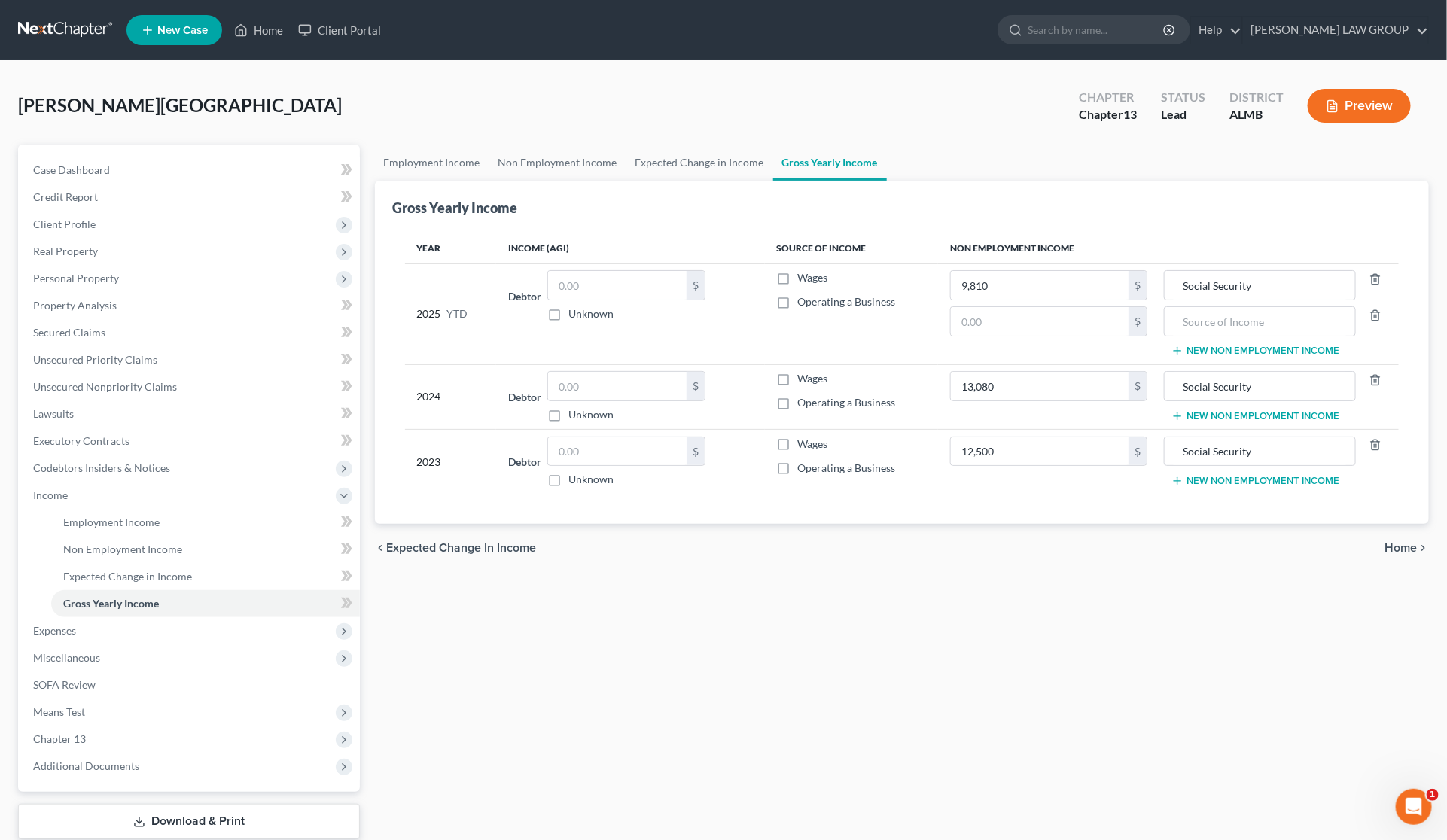
click at [1239, 414] on button "New Non Employment Income" at bounding box center [1256, 416] width 168 height 12
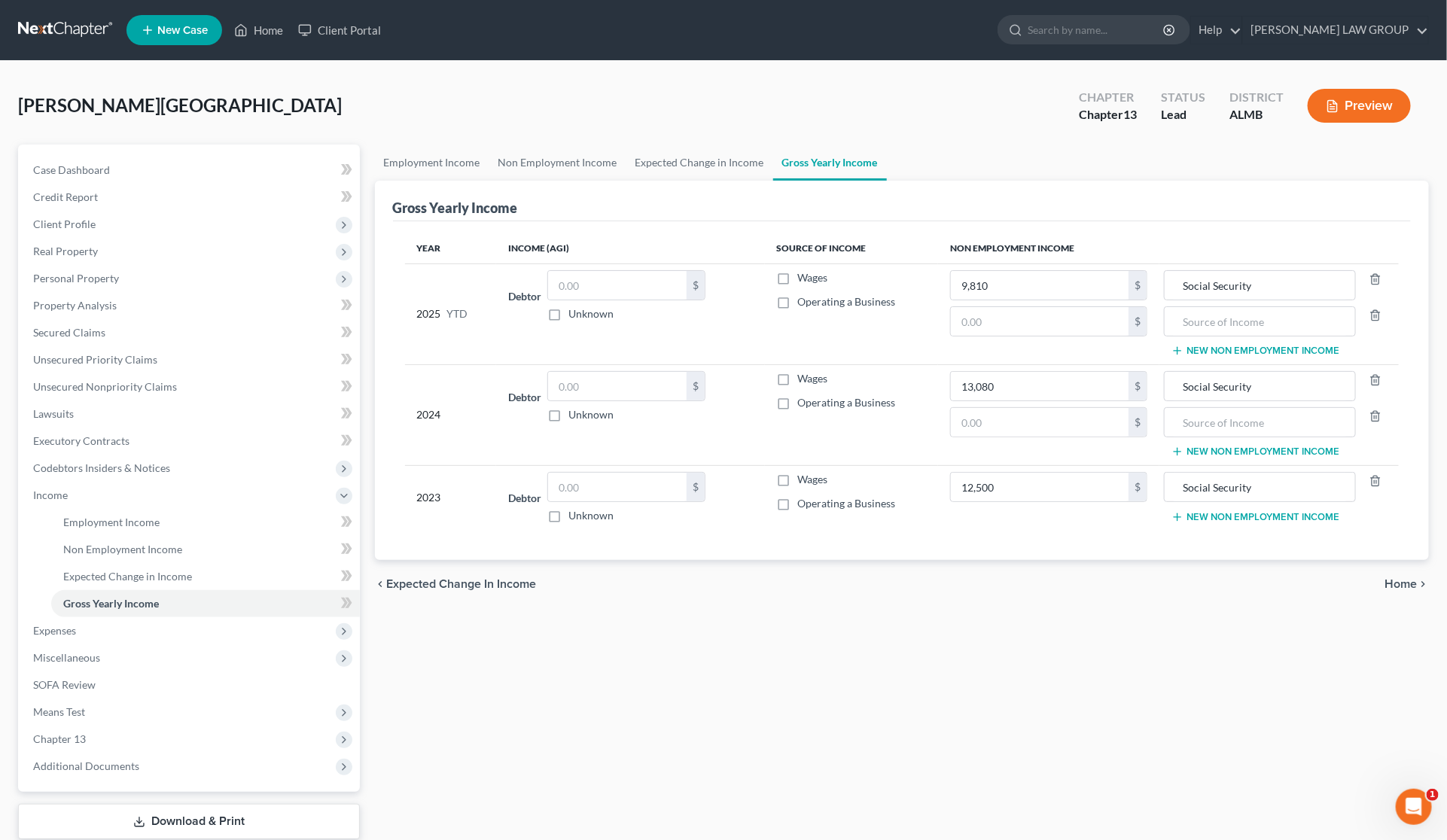
click at [1235, 520] on button "New Non Employment Income" at bounding box center [1256, 517] width 168 height 12
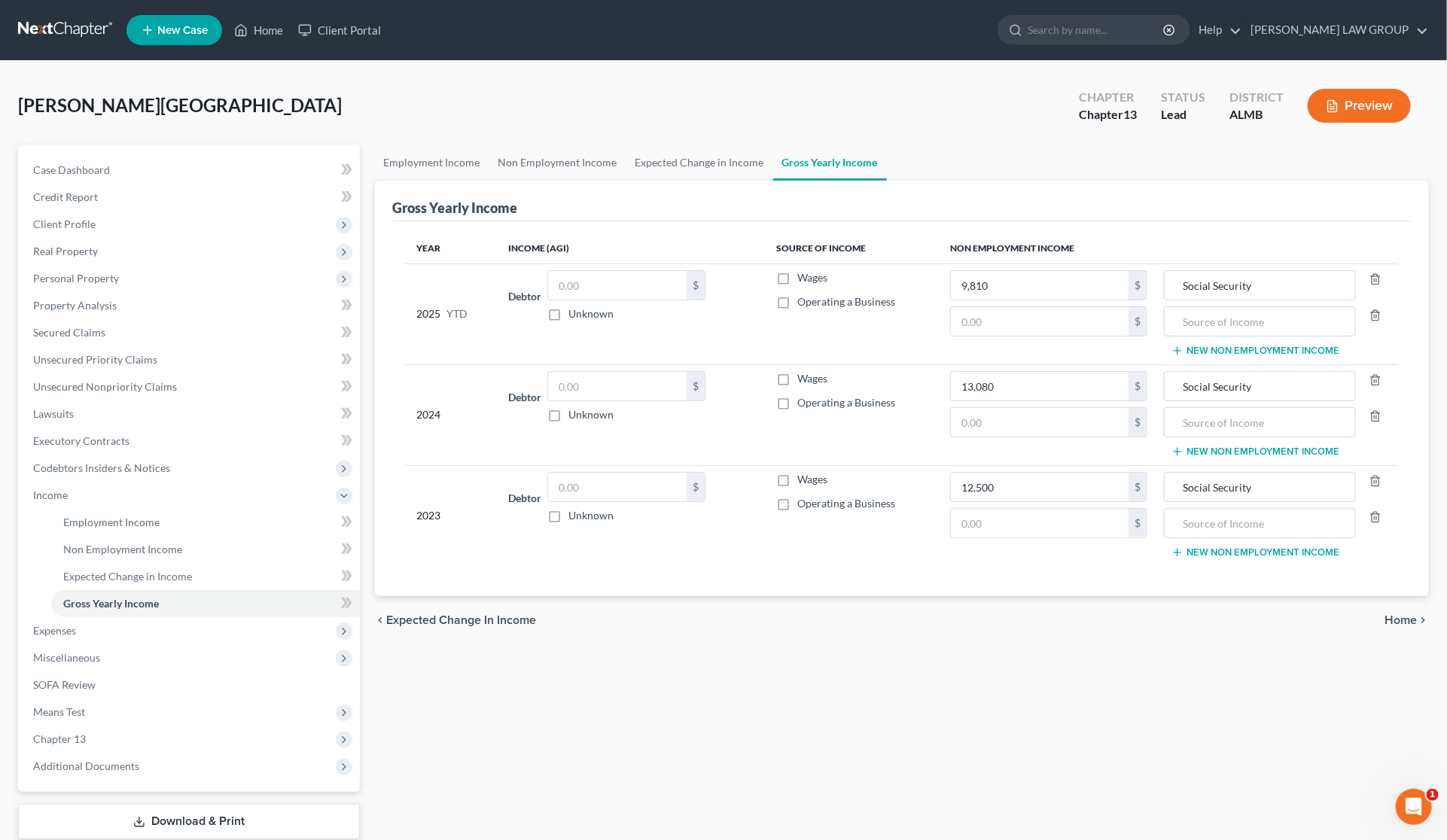
click at [1245, 353] on button "New Non Employment Income" at bounding box center [1256, 350] width 168 height 12
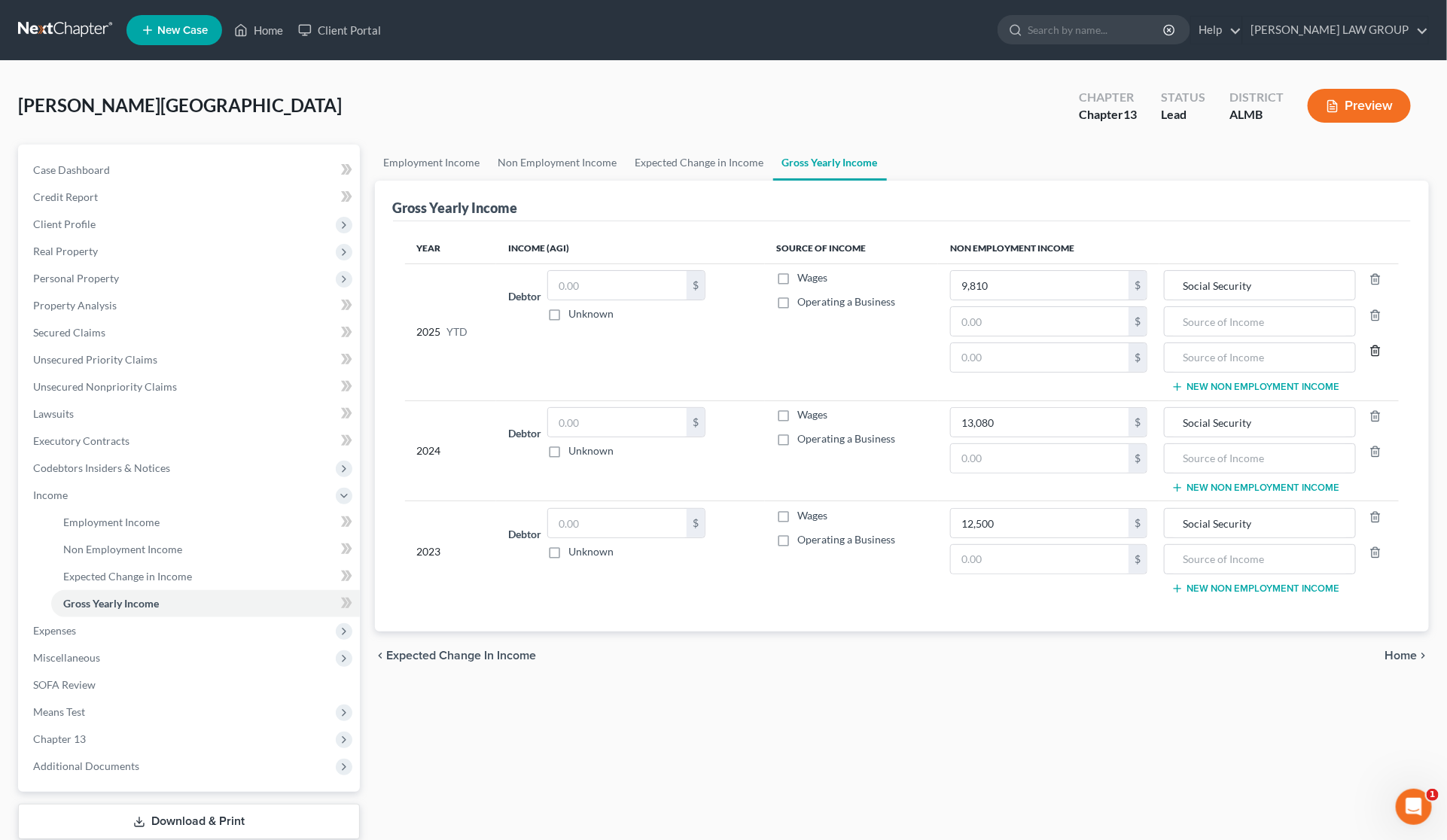
click at [1375, 351] on line "button" at bounding box center [1375, 351] width 0 height 3
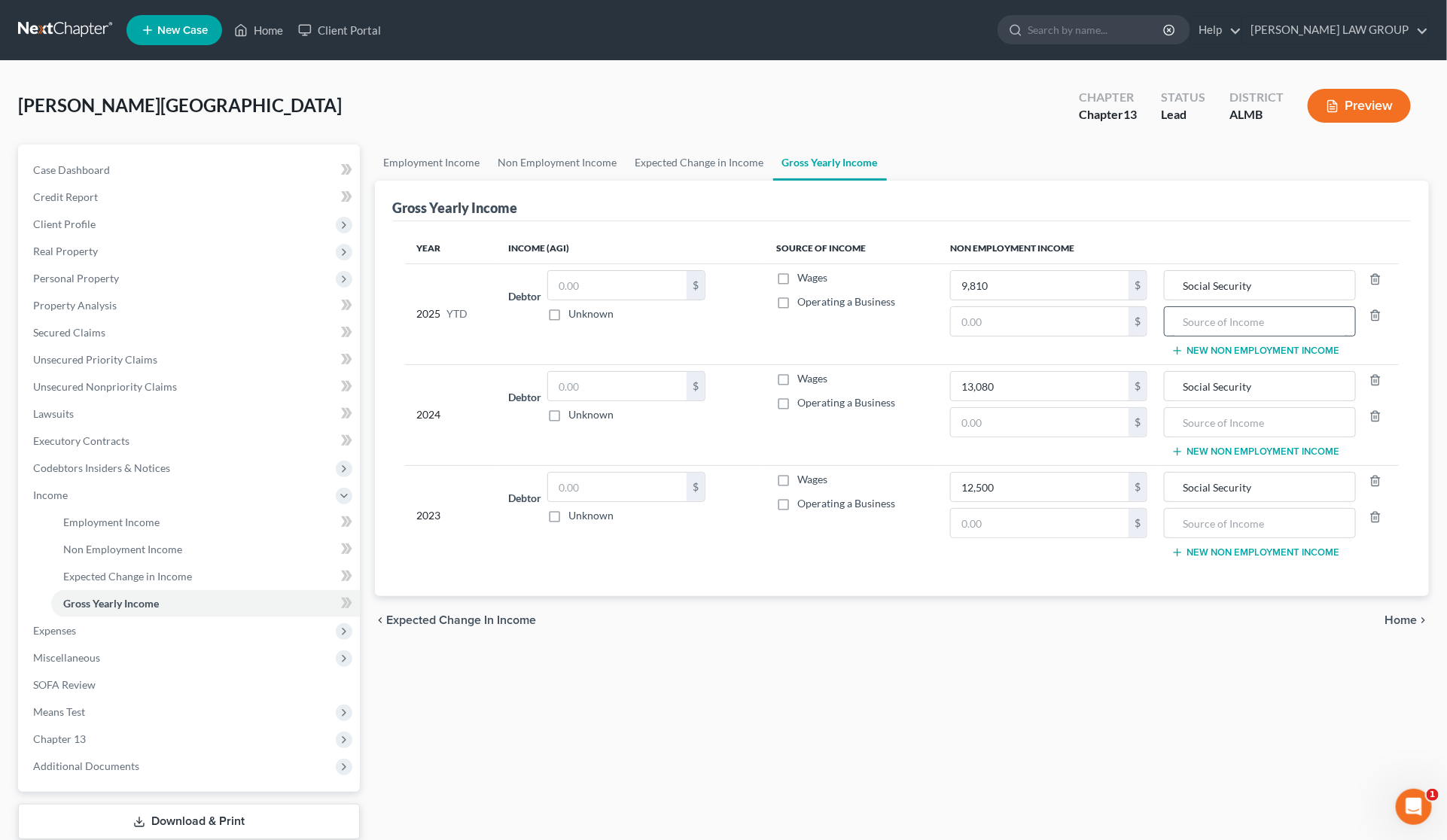
click at [1268, 329] on input "text" at bounding box center [1261, 322] width 176 height 29
type input "R"
drag, startPoint x: 1268, startPoint y: 329, endPoint x: 1145, endPoint y: 332, distance: 123.0
click at [1145, 332] on tr "2025 YTD Debtor $ Unknown Balance Undetermined $ Unknown Wages Operating a Busi…" at bounding box center [902, 314] width 995 height 100
type input "Retirement"
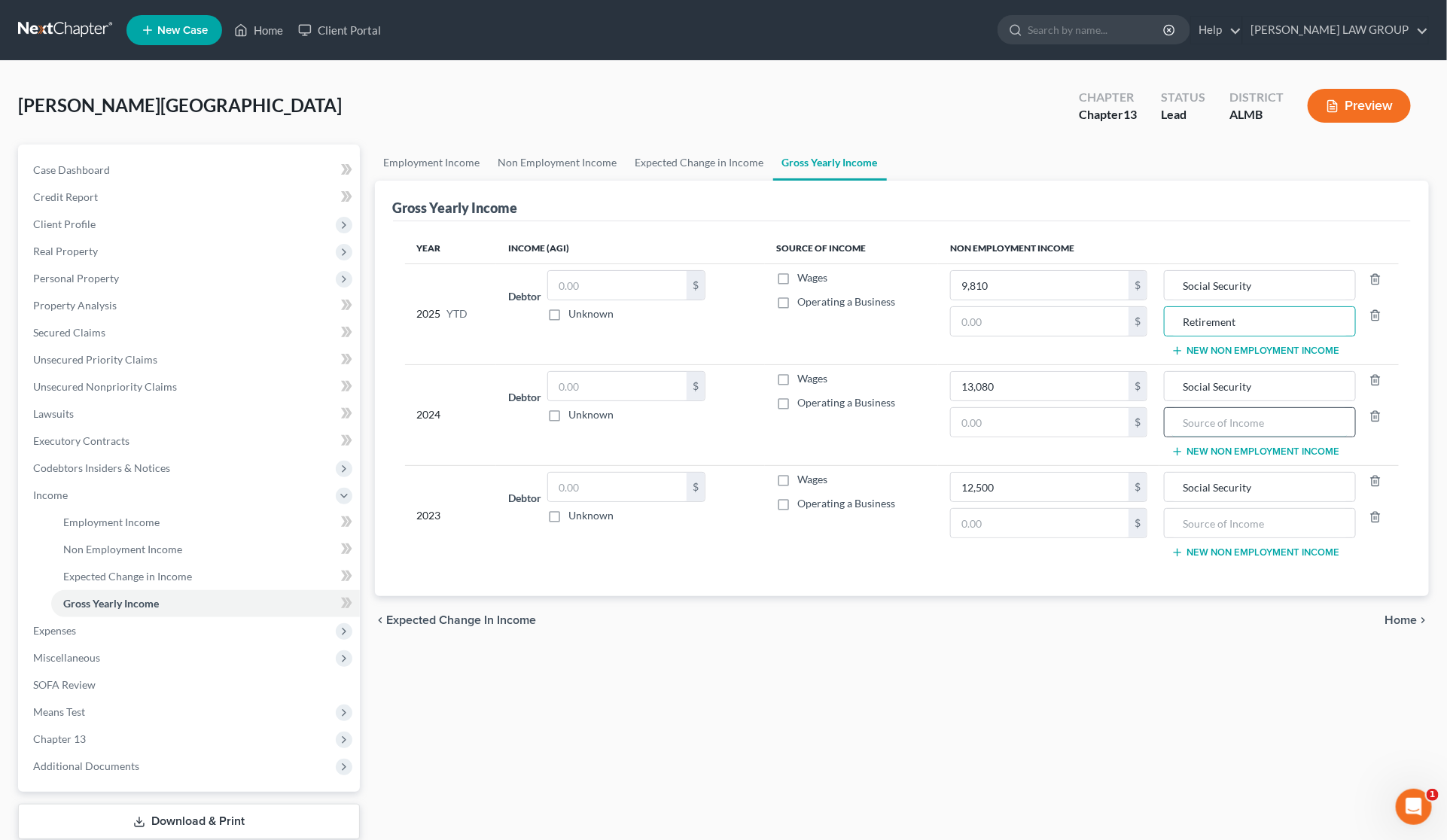
click at [1248, 422] on input "text" at bounding box center [1261, 422] width 176 height 29
paste input "Retirement"
type input "Retirement"
click at [1262, 524] on input "text" at bounding box center [1261, 523] width 176 height 29
paste input "Retirement"
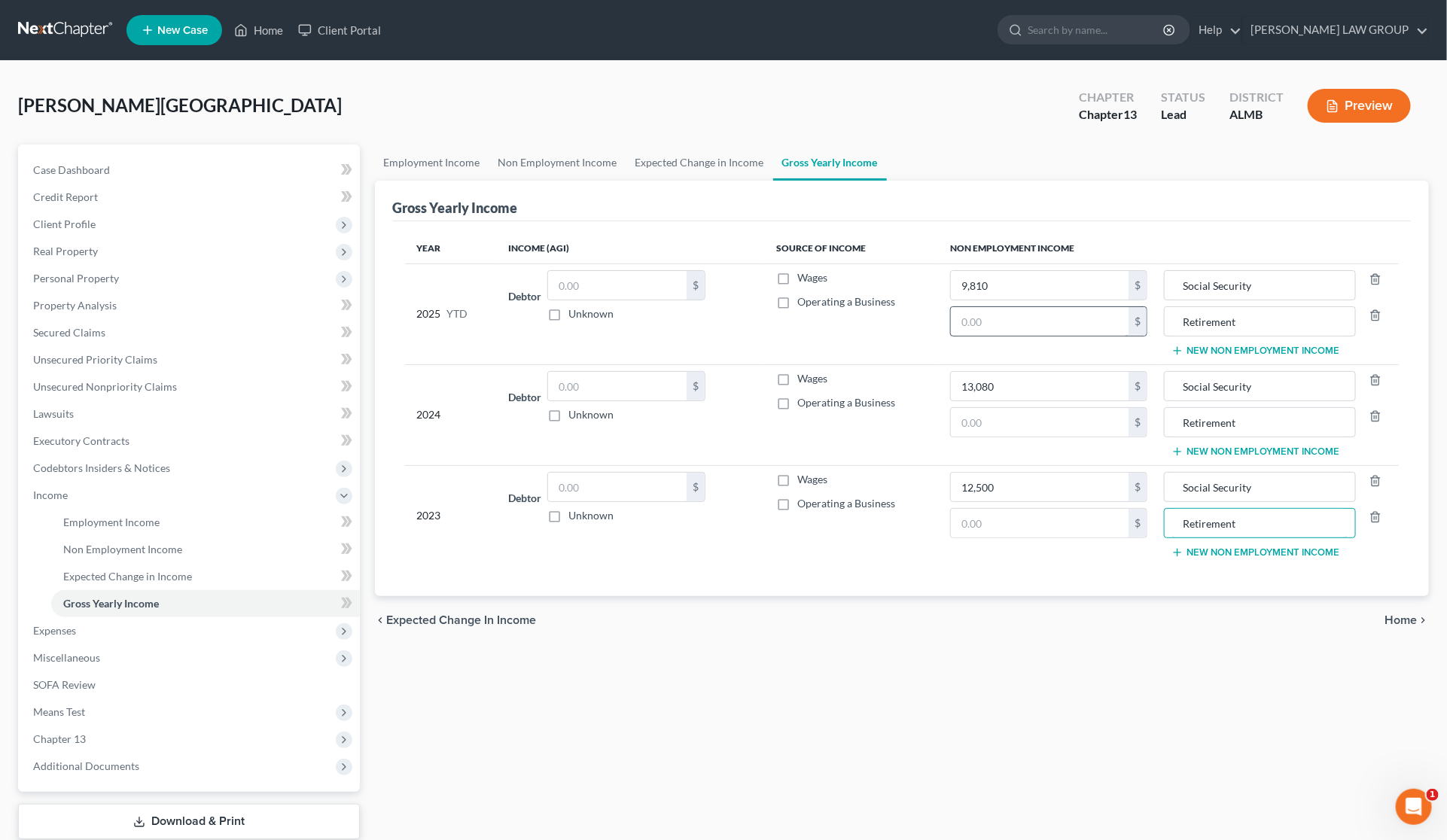
type input "Retirement"
click at [995, 322] on input "text" at bounding box center [1040, 322] width 178 height 29
type input "1"
click at [1022, 415] on input "text" at bounding box center [1040, 422] width 178 height 29
type input "2"
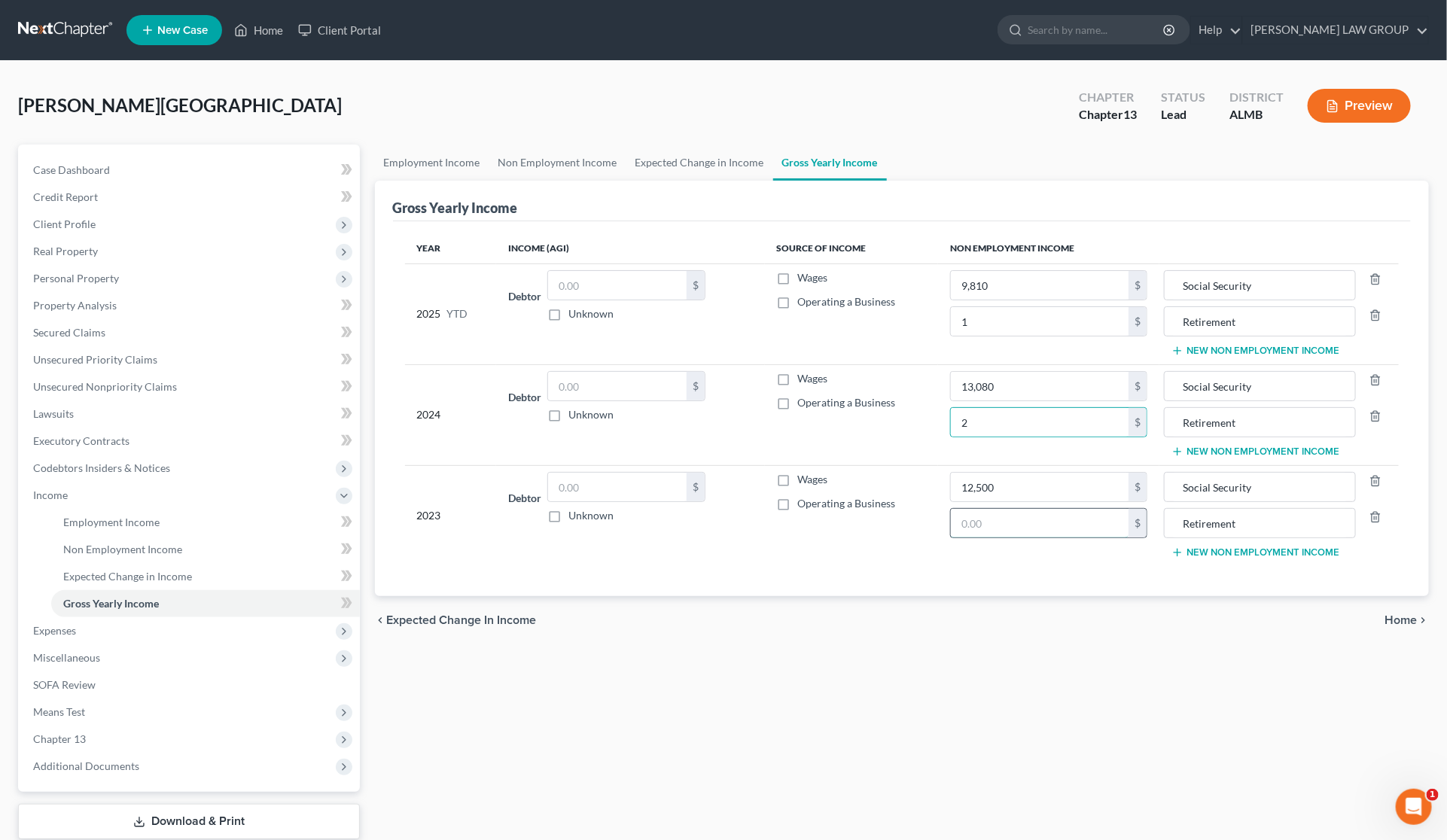
click at [1010, 529] on input "text" at bounding box center [1040, 523] width 178 height 29
type input "3"
click at [162, 546] on span "Non Employment Income" at bounding box center [122, 548] width 119 height 13
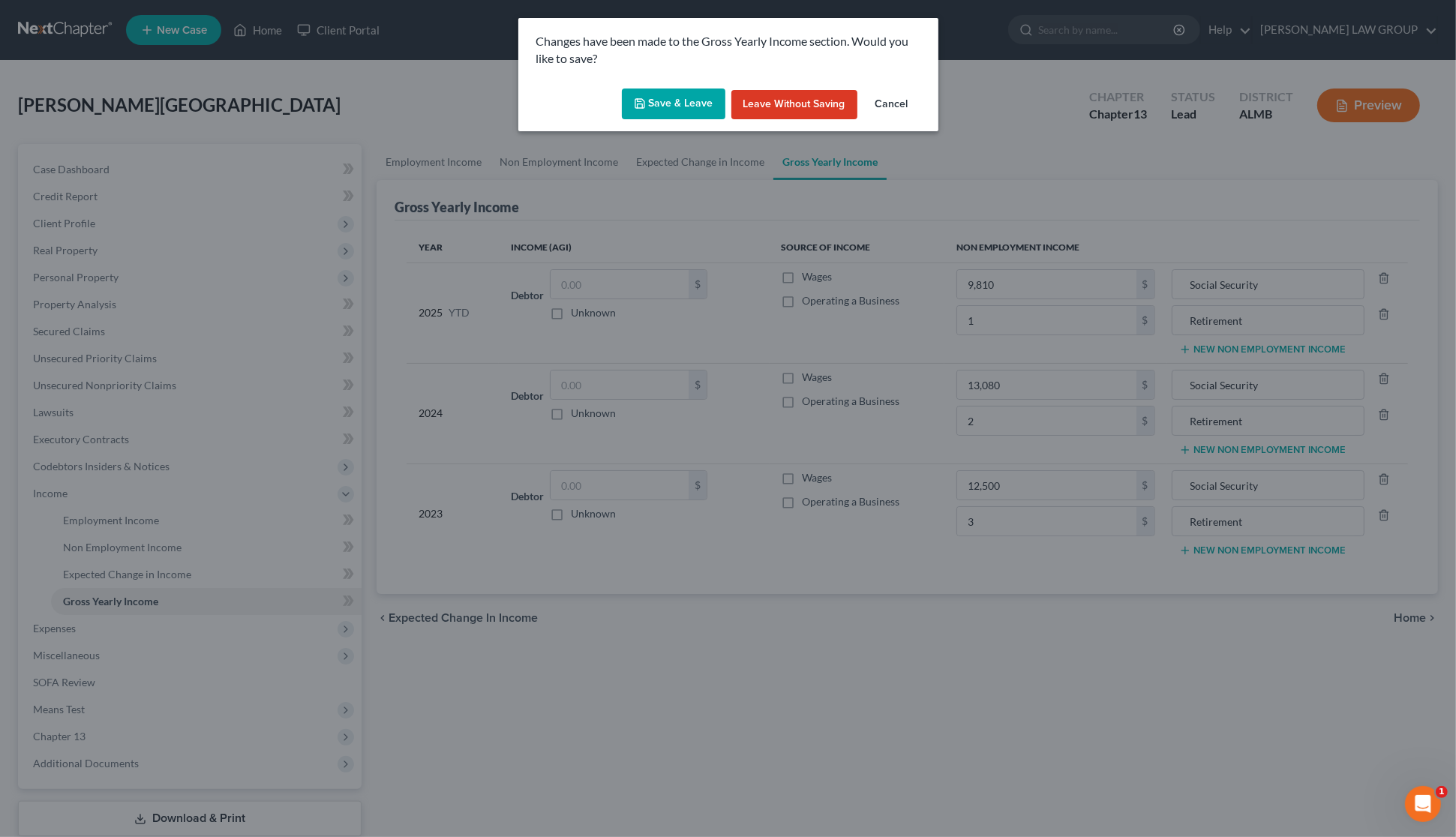
click at [650, 107] on button "Save & Leave" at bounding box center [674, 104] width 104 height 32
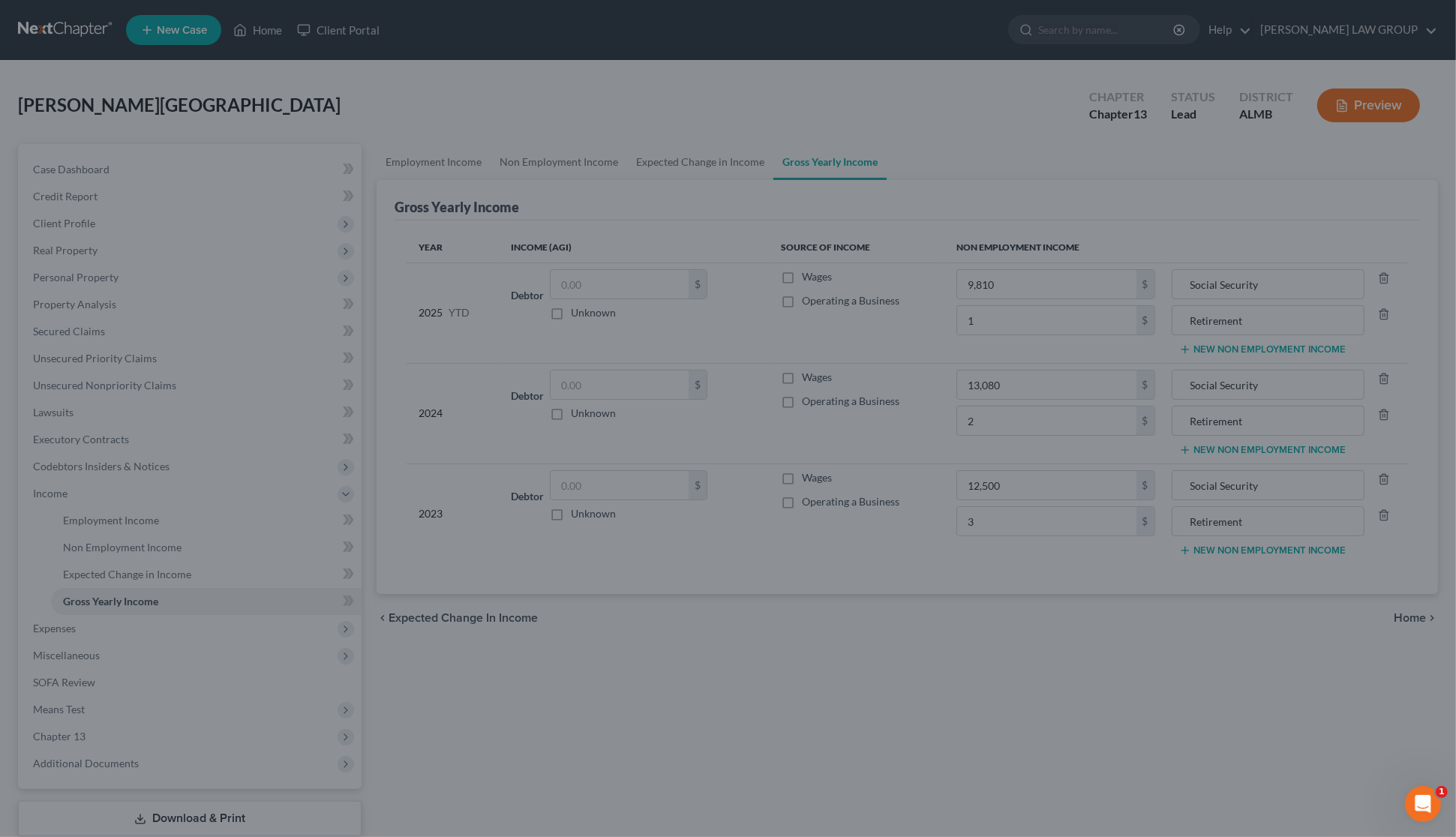
type input "1.00"
type input "Retirement"
type input "3.00"
type input "Retirement"
type input "2.00"
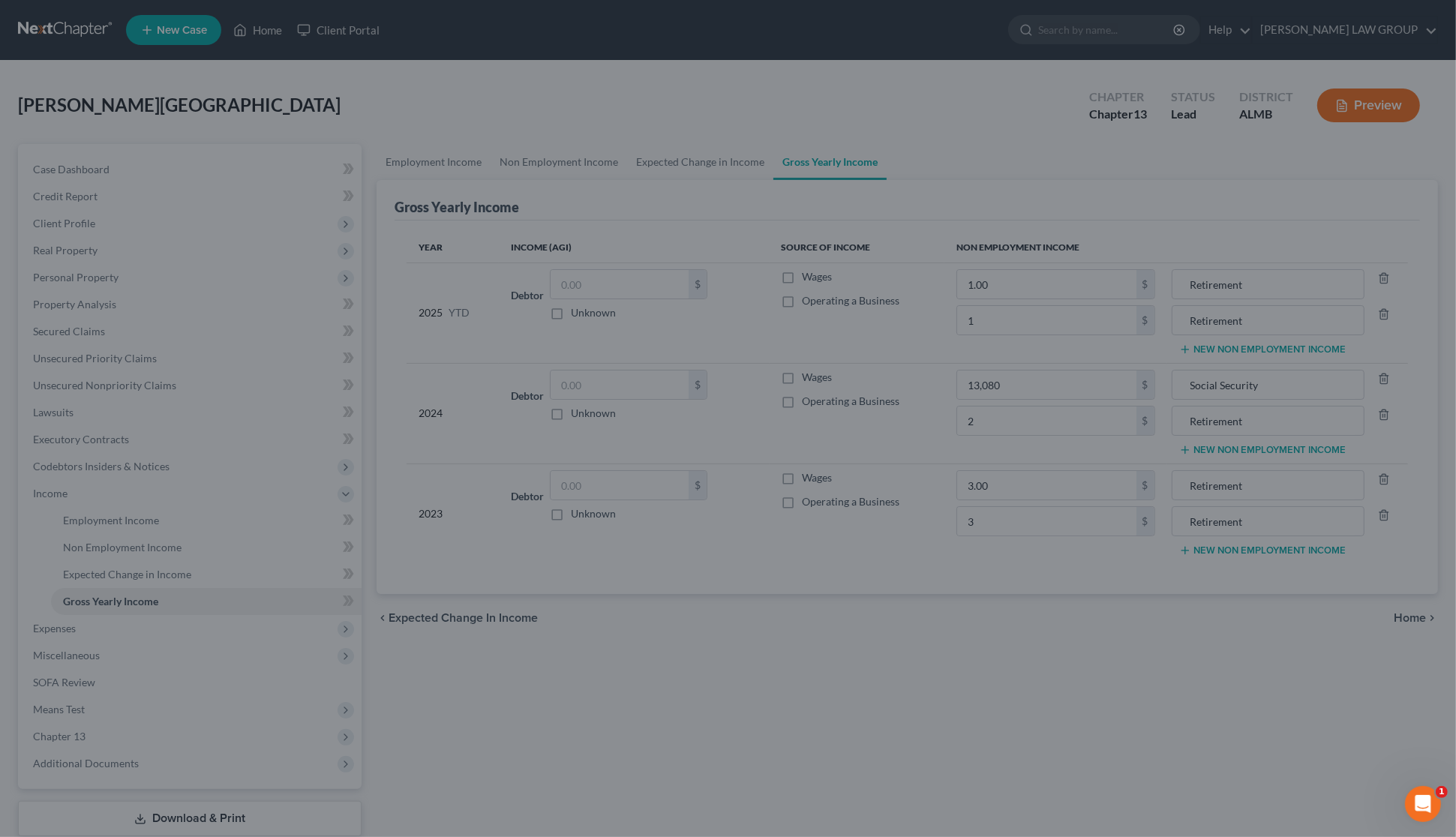
type input "Retirement"
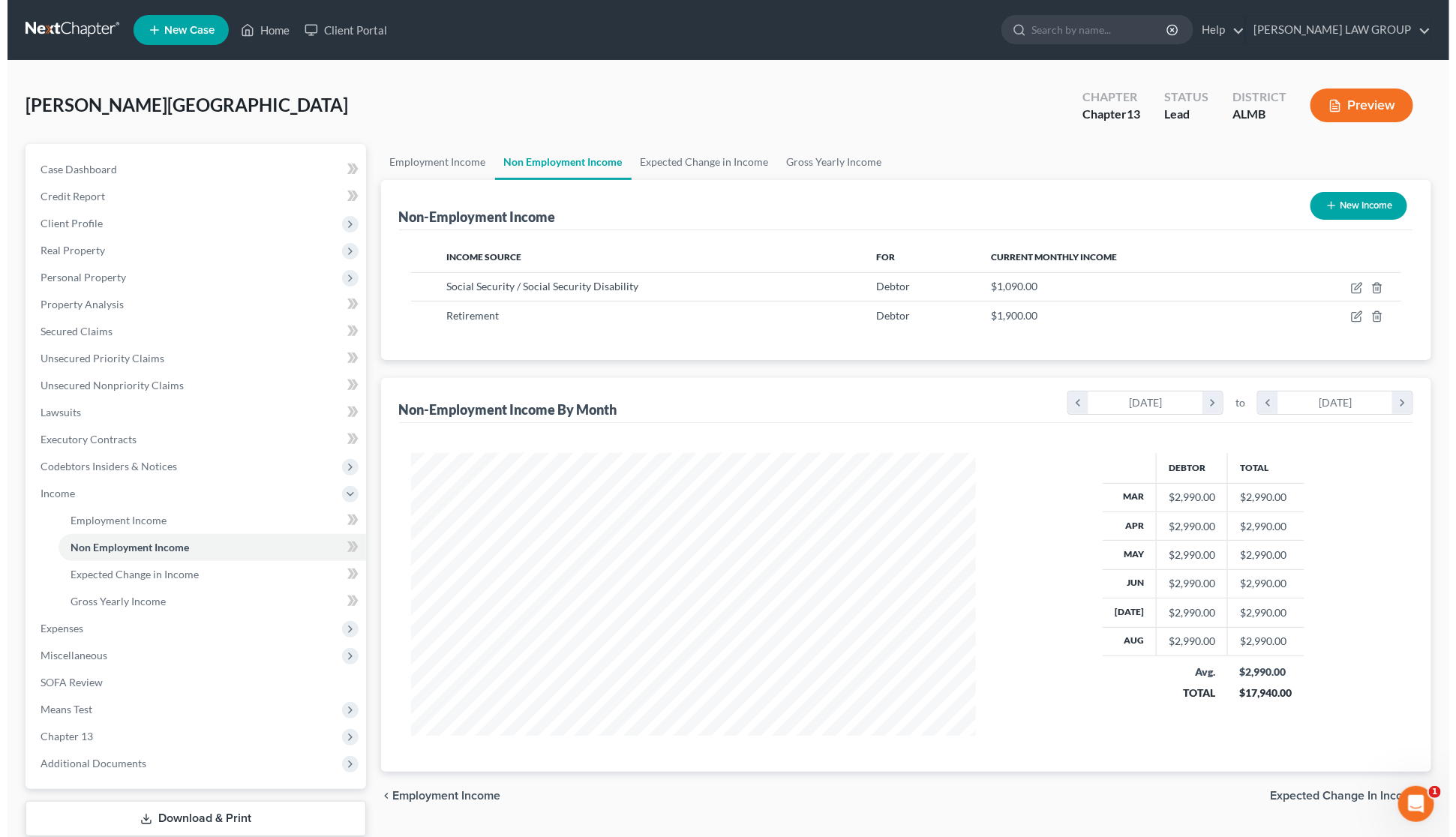
scroll to position [282, 595]
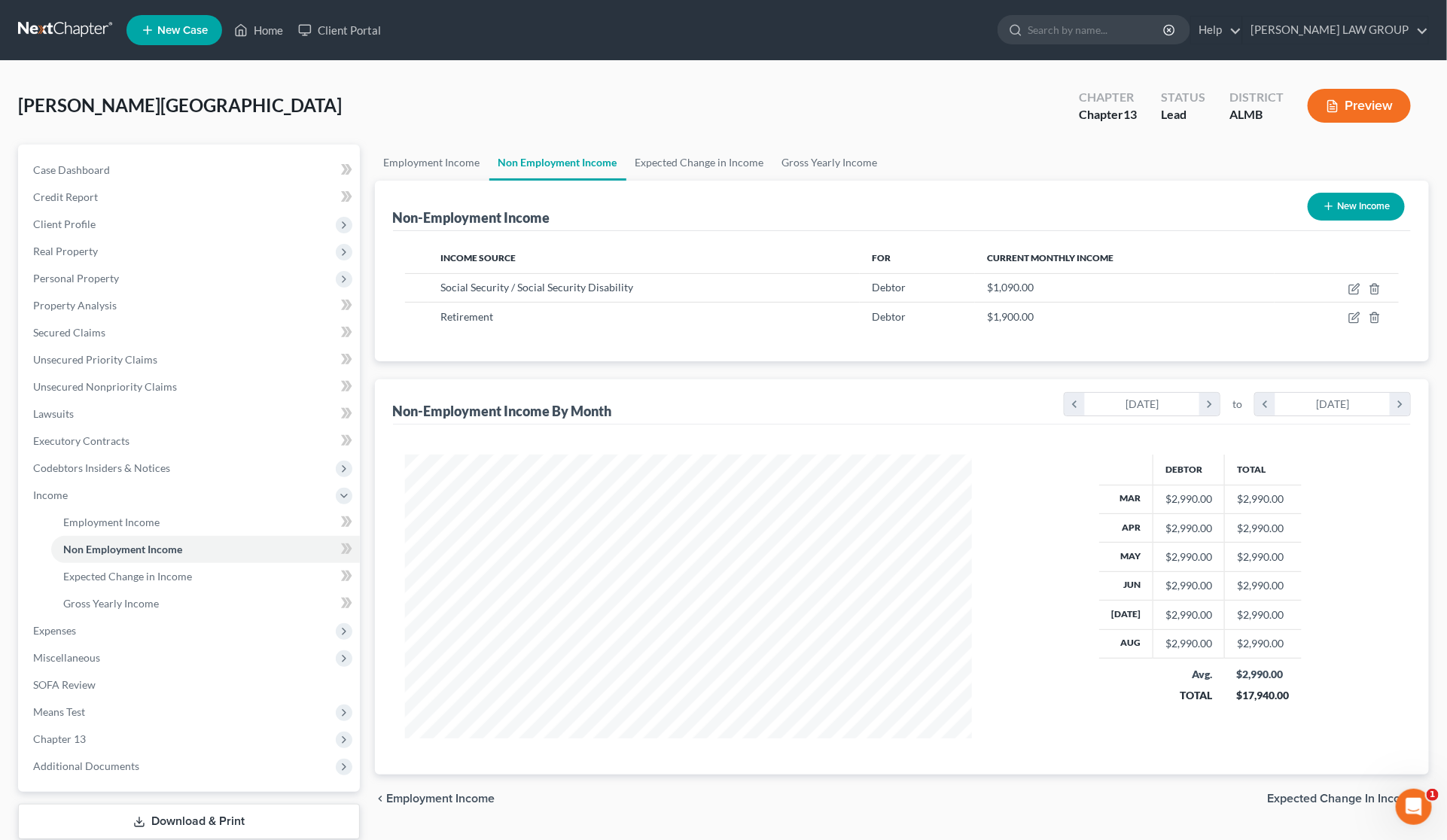
click at [647, 99] on div "[PERSON_NAME] Upgraded Chapter Chapter 13 Status Lead District ALMB Preview" at bounding box center [724, 112] width 1411 height 66
click at [160, 593] on link "Gross Yearly Income" at bounding box center [206, 603] width 309 height 27
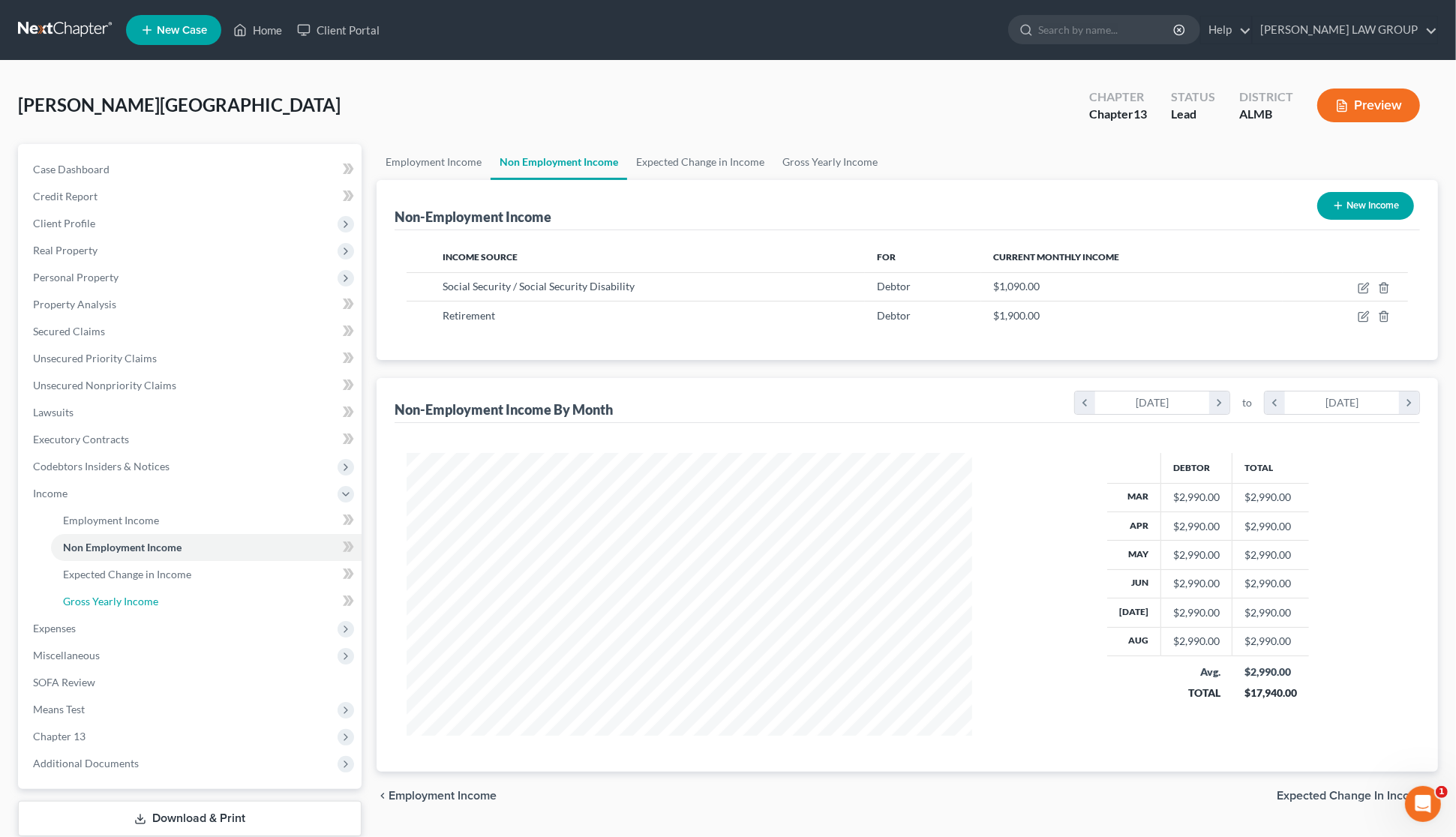
scroll to position [286, 600]
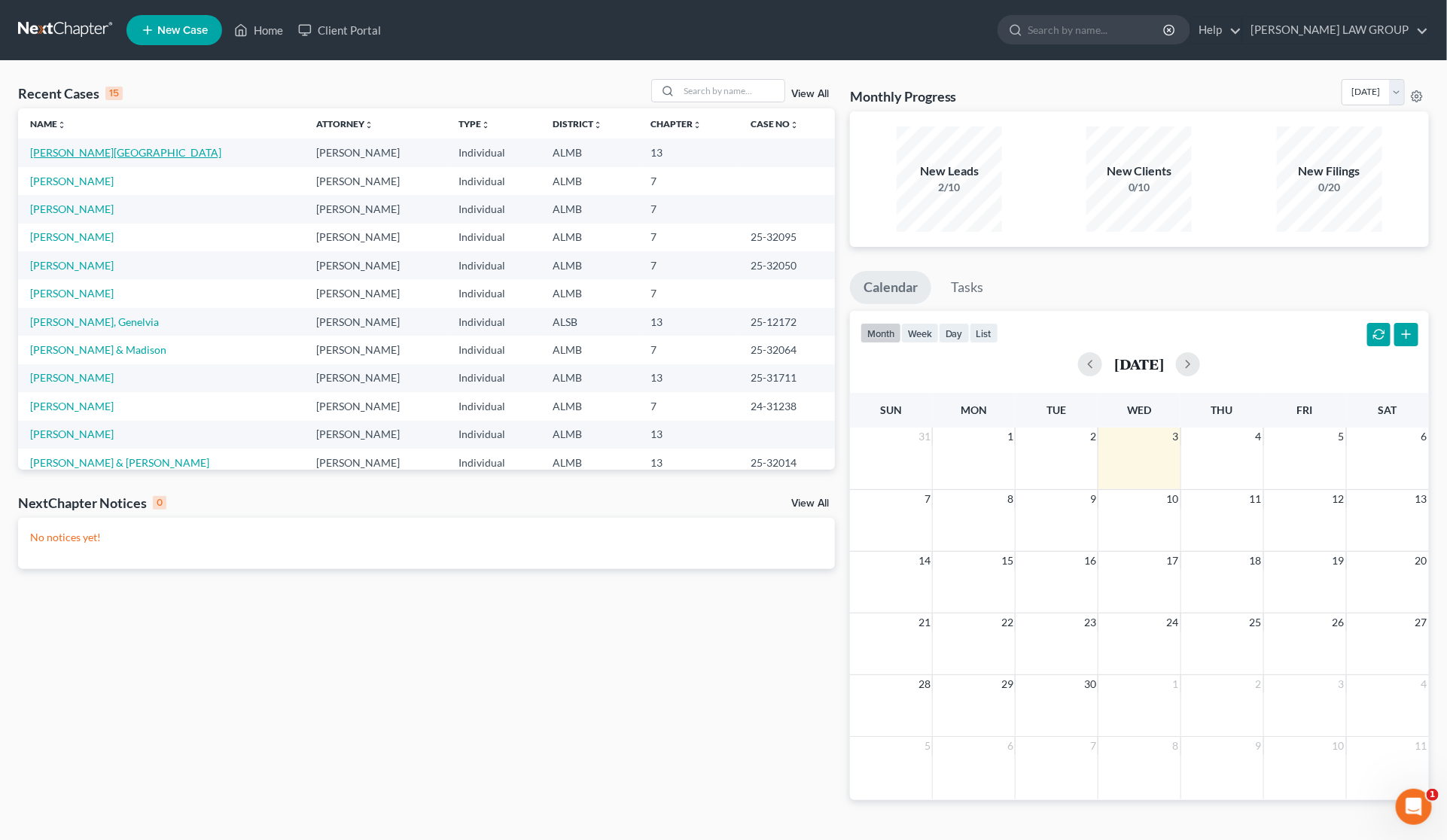
click at [93, 152] on link "[PERSON_NAME][GEOGRAPHIC_DATA]" at bounding box center [126, 152] width 191 height 13
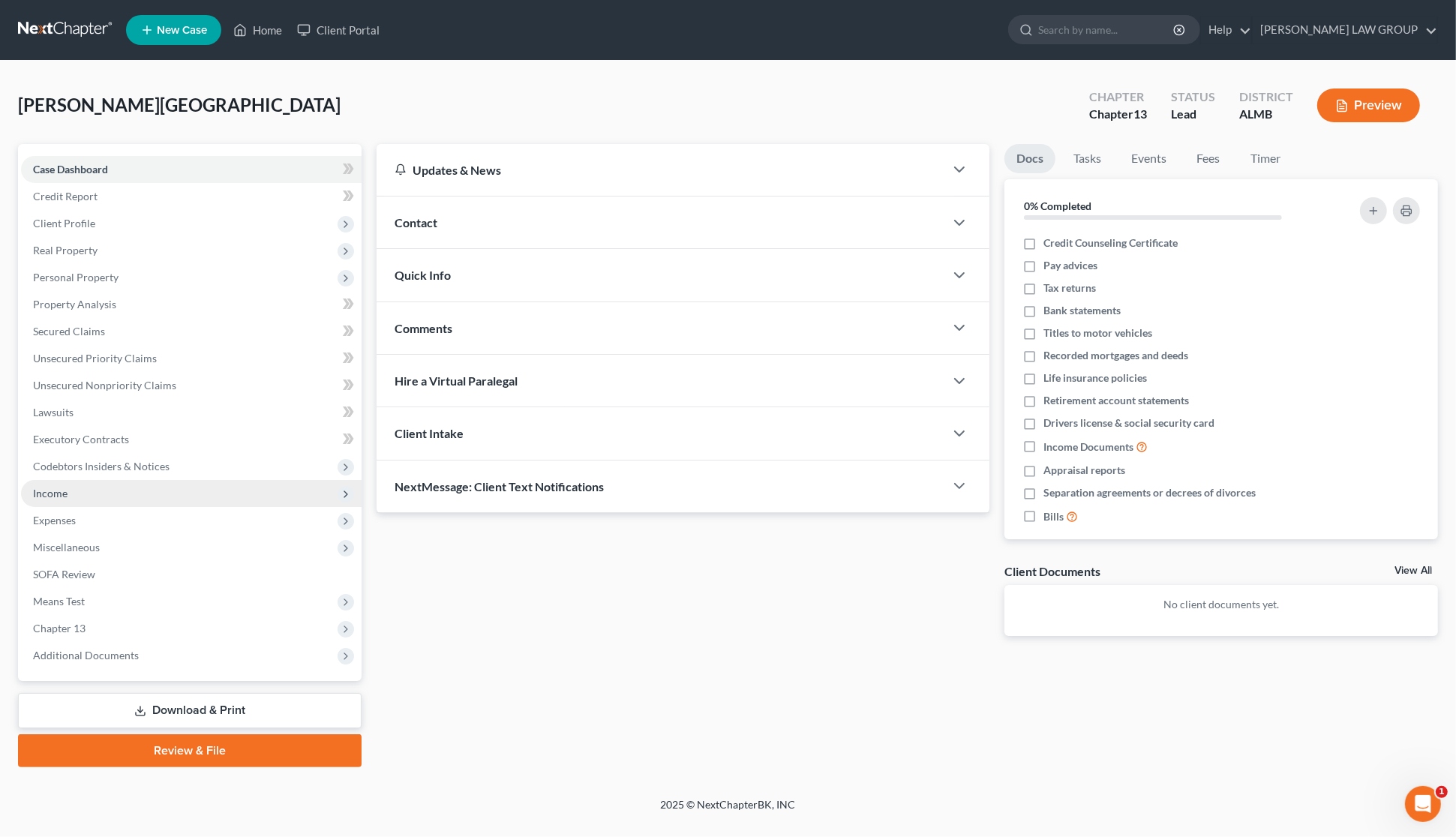
click at [80, 502] on span "Income" at bounding box center [192, 494] width 341 height 27
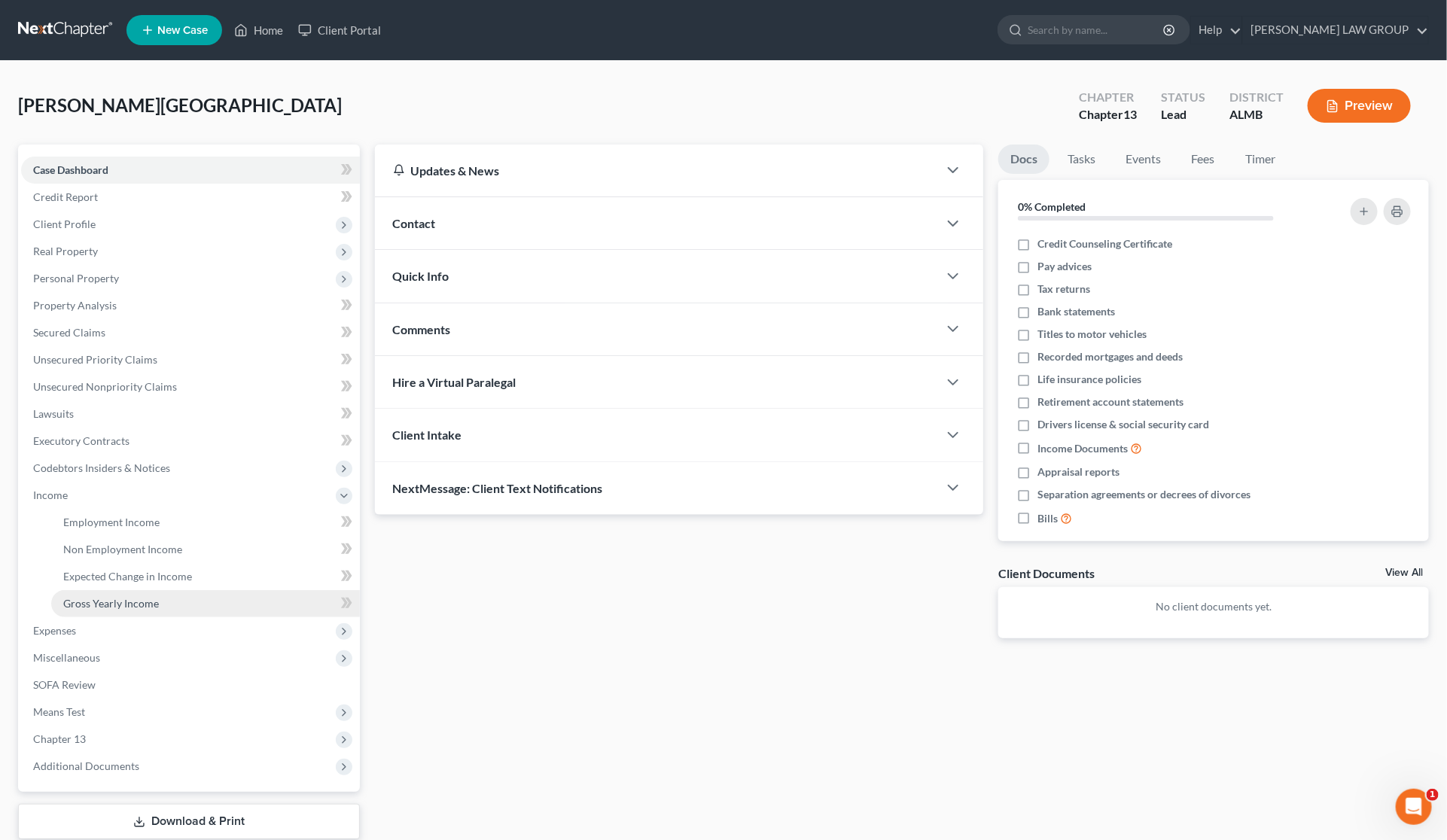
click at [107, 604] on span "Gross Yearly Income" at bounding box center [110, 602] width 96 height 13
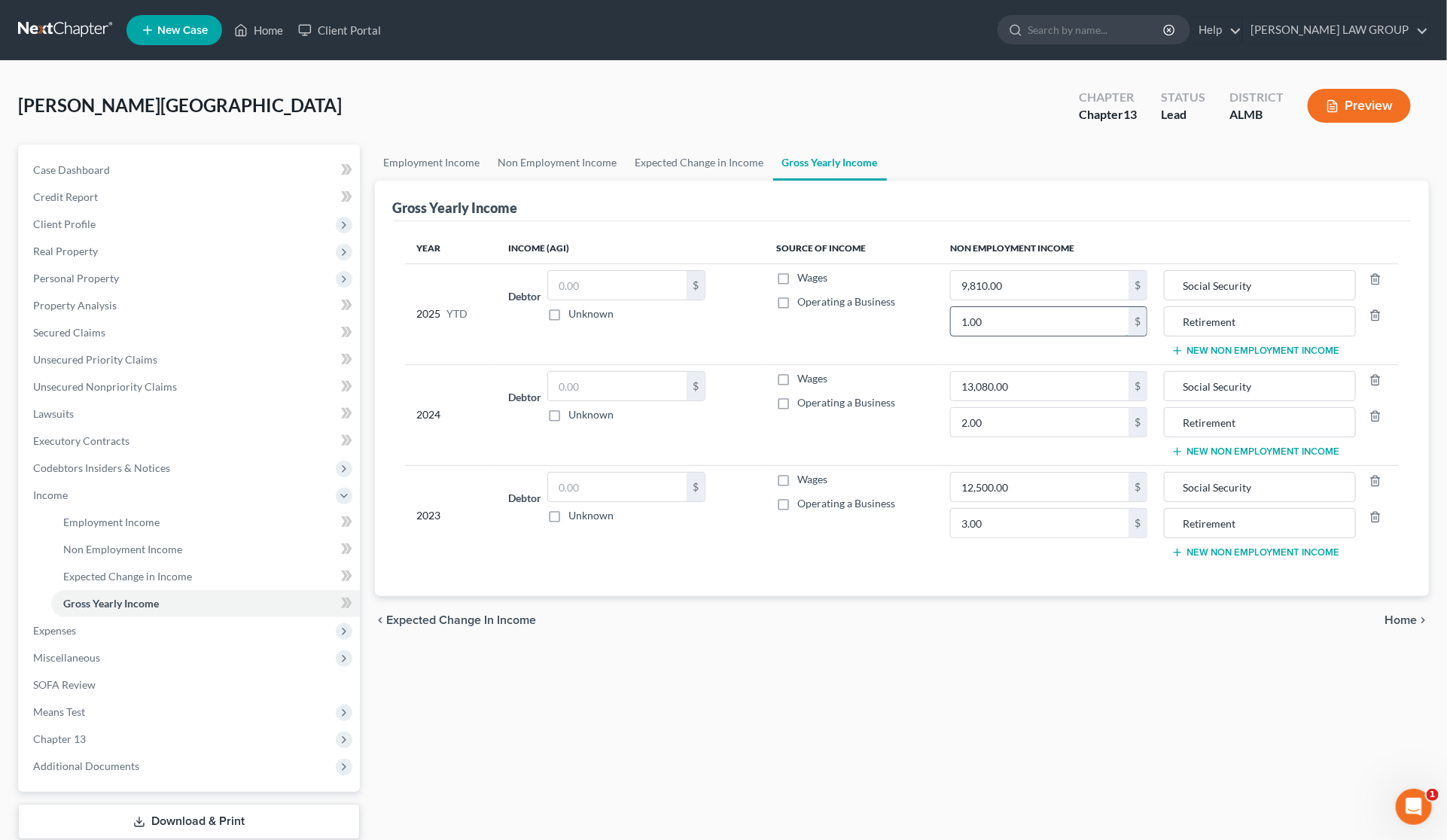
click at [1017, 326] on input "1.00" at bounding box center [1040, 322] width 178 height 29
type input "17,100"
click at [1040, 431] on input "2.00" at bounding box center [1040, 422] width 178 height 29
type input "22,800"
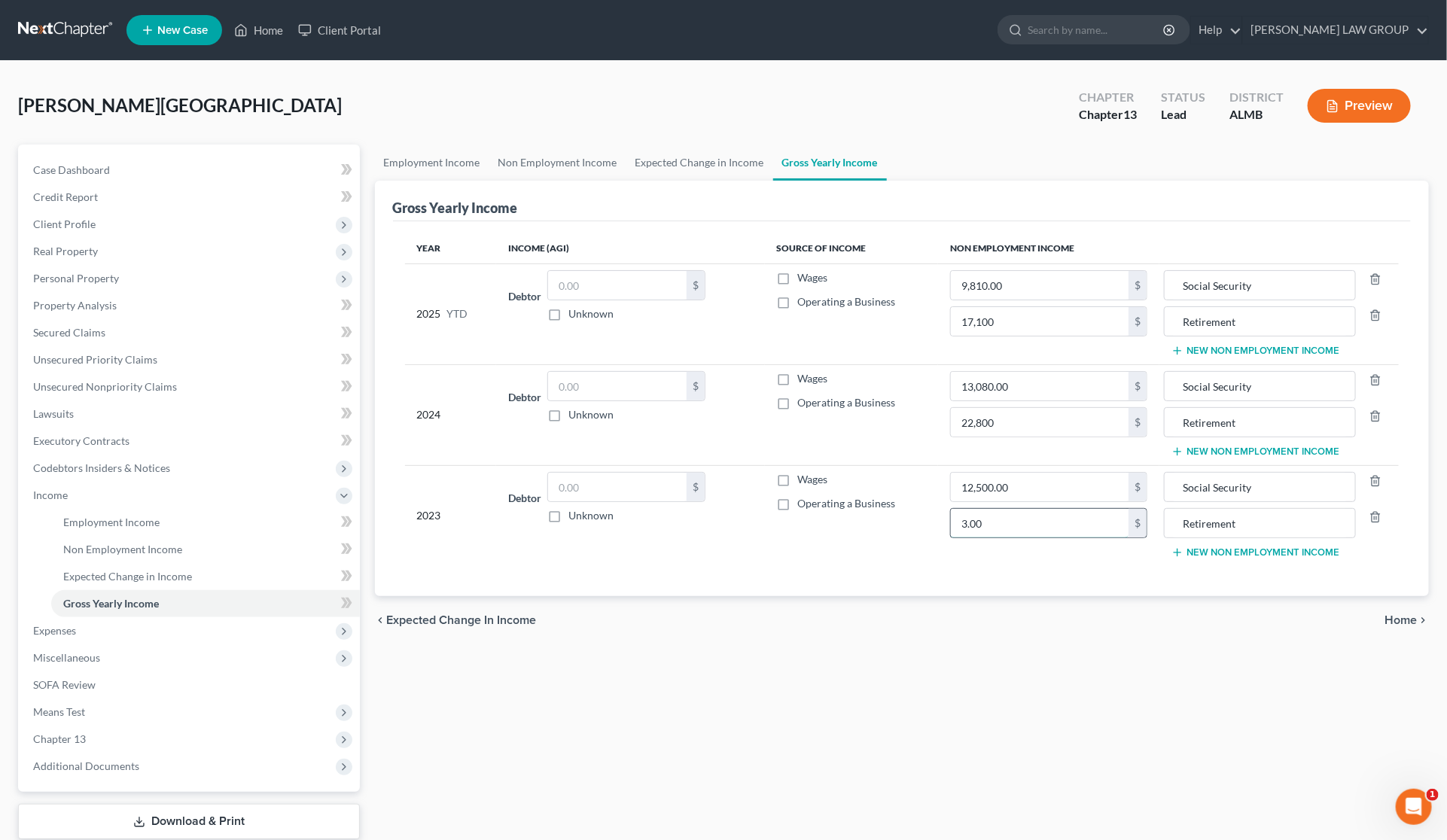
click at [1053, 529] on input "3.00" at bounding box center [1040, 523] width 178 height 29
type input "21,900"
click at [1064, 627] on div "chevron_left Expected Change in Income Home chevron_right" at bounding box center [902, 620] width 1055 height 48
click at [921, 596] on div "Year Income (AGI) Source of Income Non Employment Income 2025 YTD Debtor $ Unkn…" at bounding box center [902, 408] width 1019 height 375
click at [1025, 281] on input "9,810.00" at bounding box center [1040, 286] width 178 height 29
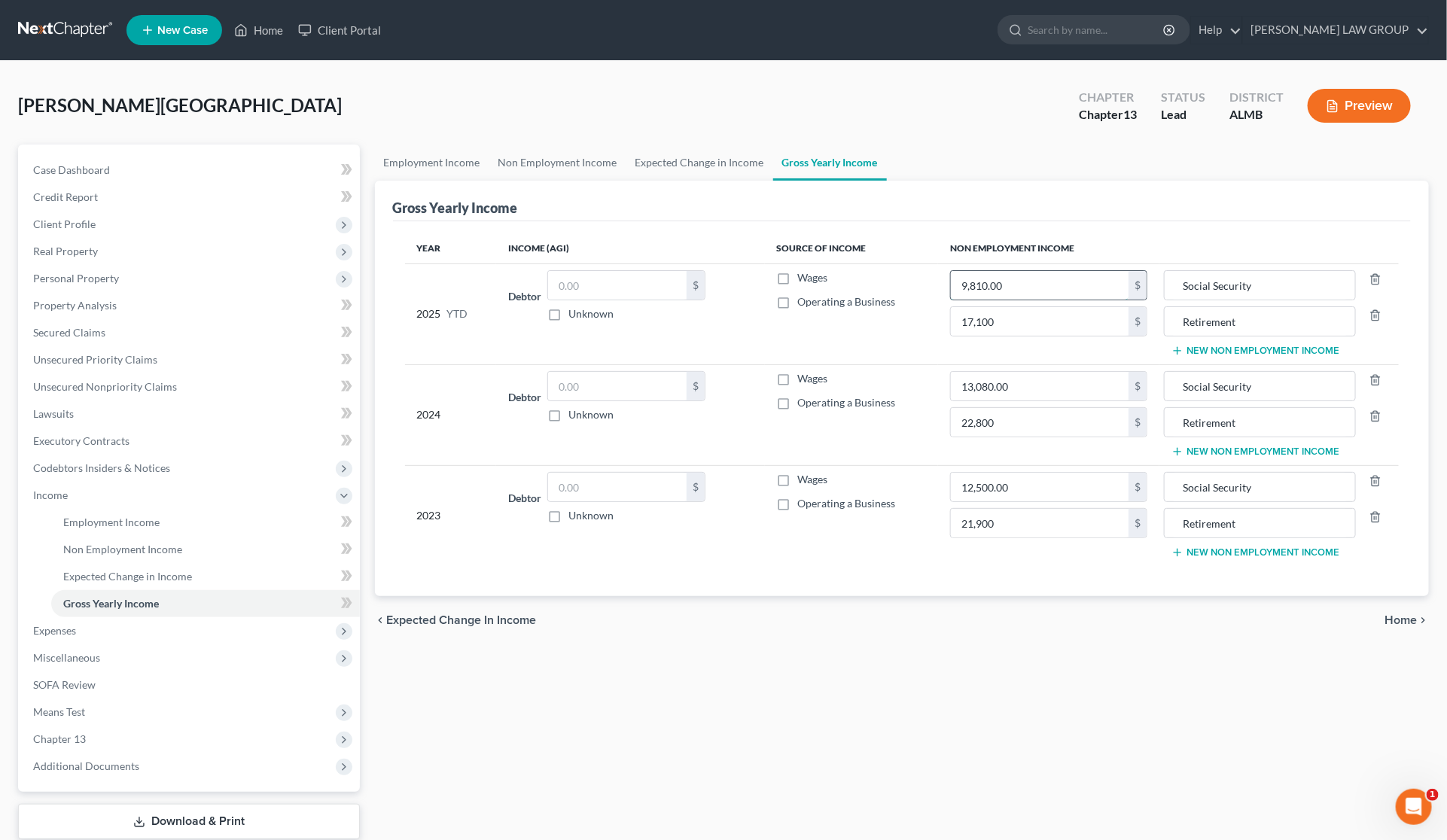
click at [1025, 282] on input "9,810.00" at bounding box center [1040, 286] width 178 height 29
type input "9,810"
click at [1039, 384] on input "13,080.00" at bounding box center [1040, 386] width 178 height 29
click at [1039, 386] on input "13,080.00" at bounding box center [1040, 386] width 178 height 29
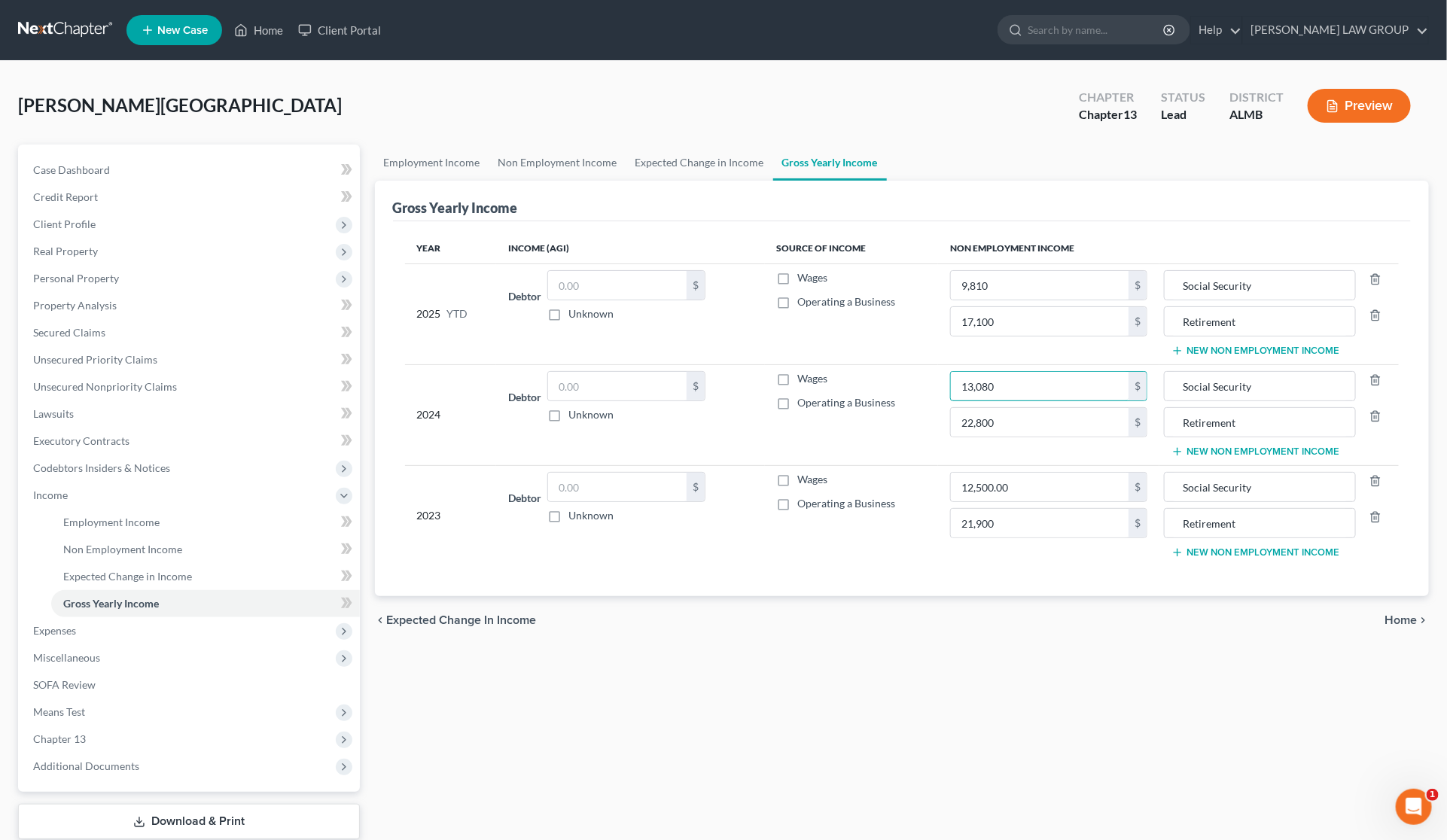
type input "13,080"
click at [1036, 678] on div "Employment Income Non Employment Income Expected Change in Income Gross Yearly …" at bounding box center [902, 512] width 1070 height 734
click at [1059, 491] on input "12,500.00" at bounding box center [1040, 488] width 178 height 29
click at [1052, 491] on input "12,500.00" at bounding box center [1040, 488] width 178 height 29
type input "12,500"
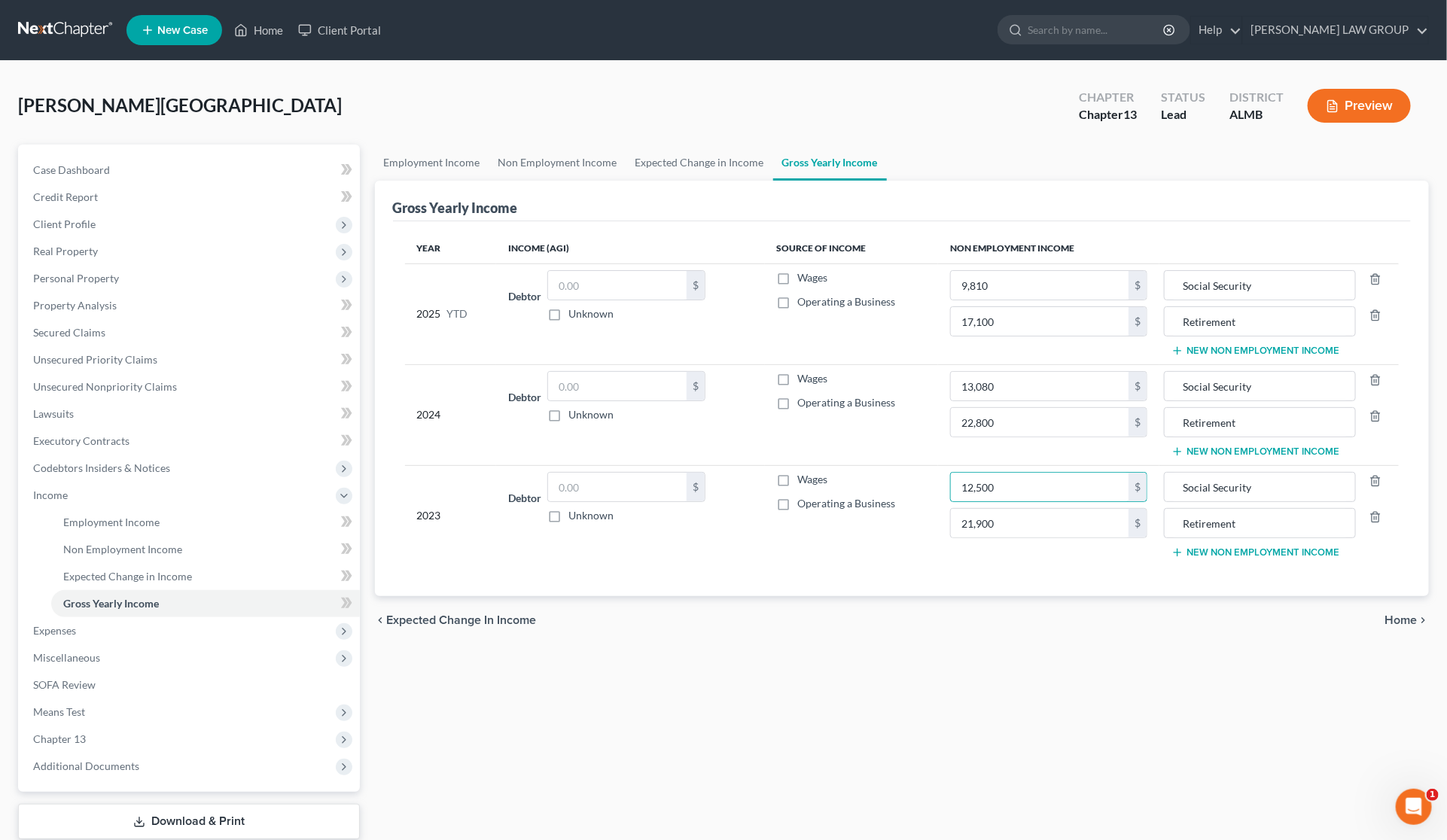
click at [1003, 613] on div "chevron_left Expected Change in Income Home chevron_right" at bounding box center [902, 620] width 1055 height 48
click at [77, 224] on span "Client Profile" at bounding box center [64, 223] width 63 height 13
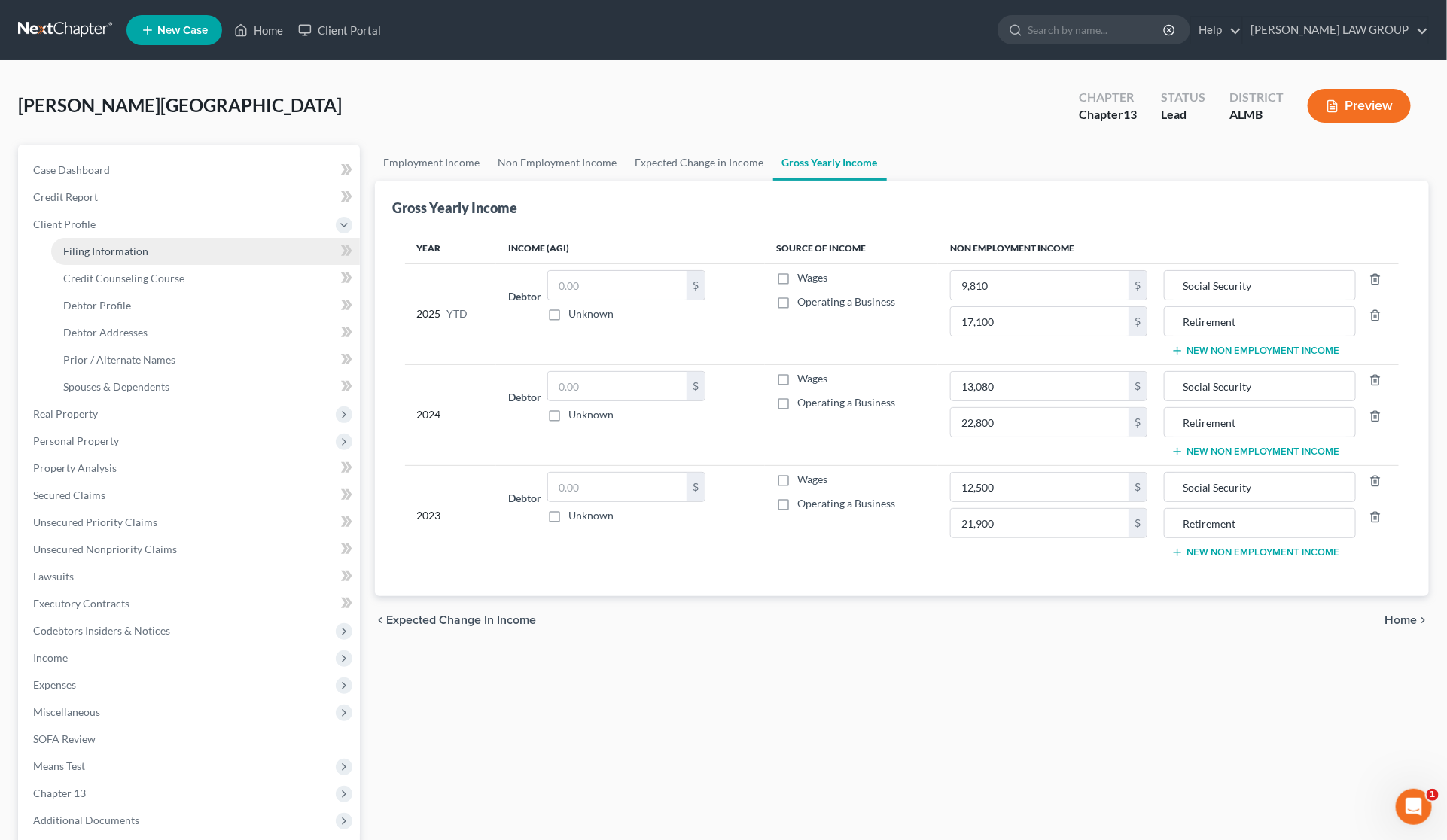
click at [106, 247] on span "Filing Information" at bounding box center [105, 250] width 85 height 13
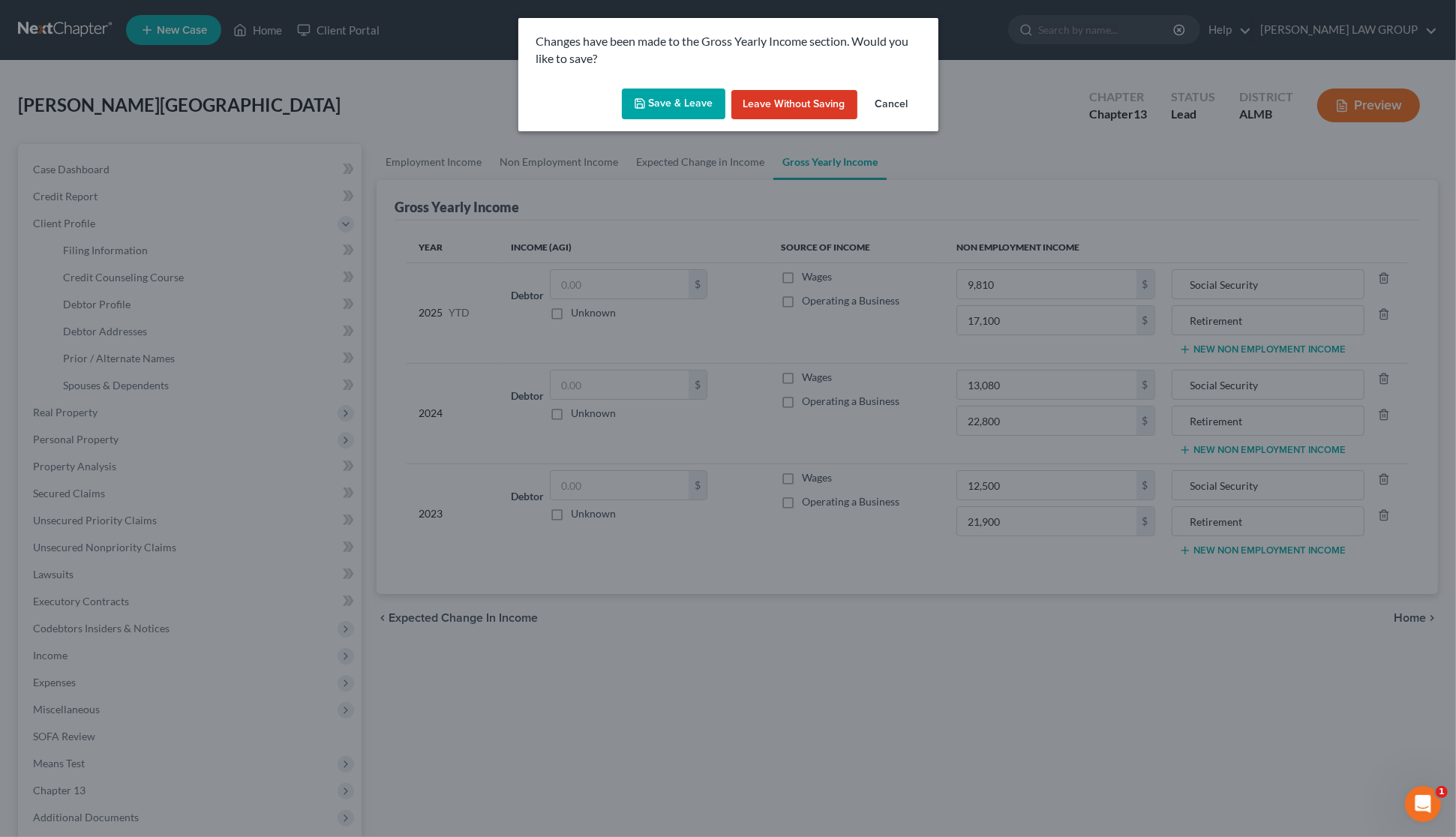
click at [679, 103] on button "Save & Leave" at bounding box center [674, 104] width 104 height 32
type input "13,080.00"
type input "22,800.00"
type input "12,500.00"
type input "21,900.00"
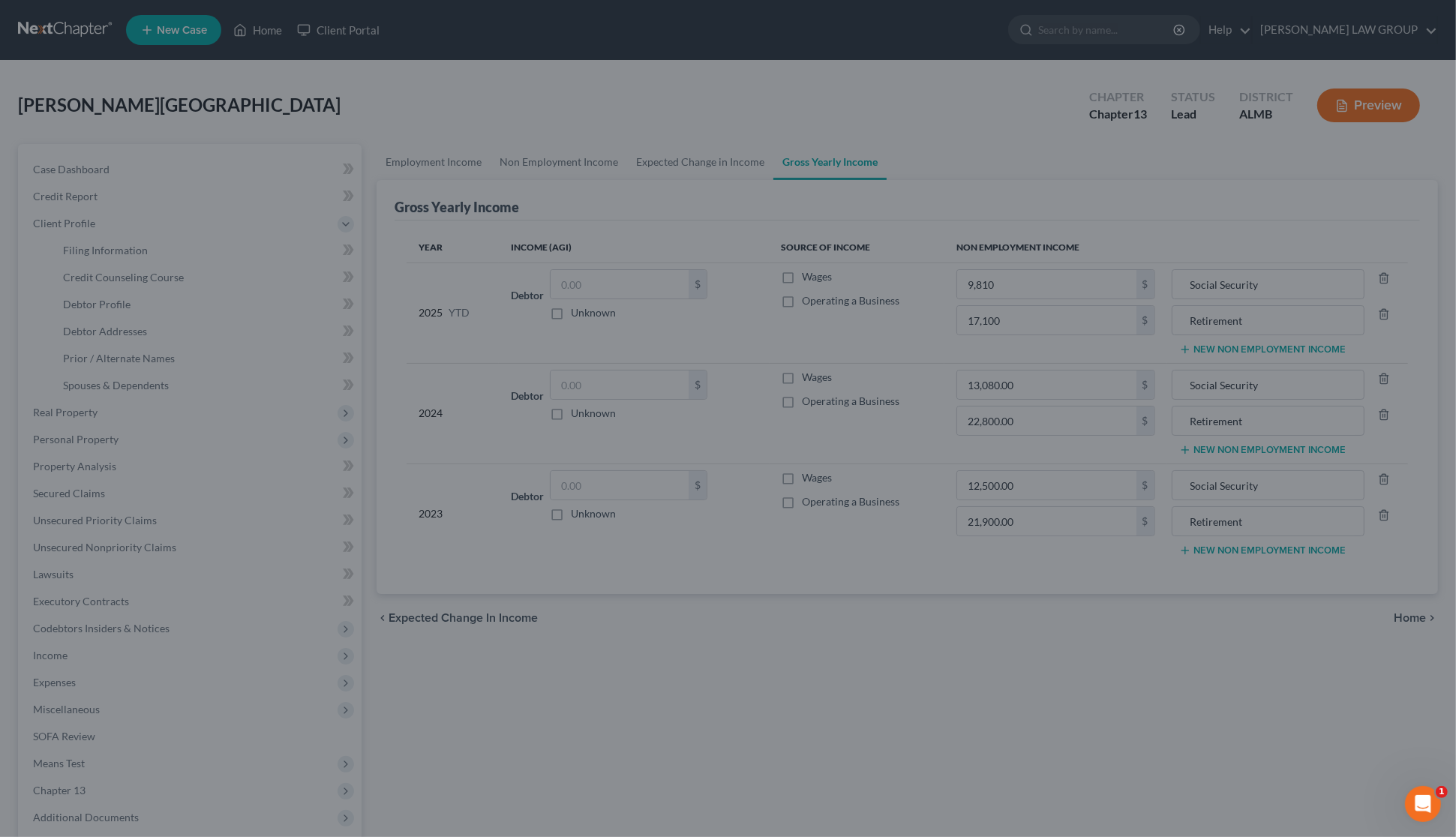
type input "9,810.00"
type input "17,100.00"
select select "1"
select select "0"
select select "3"
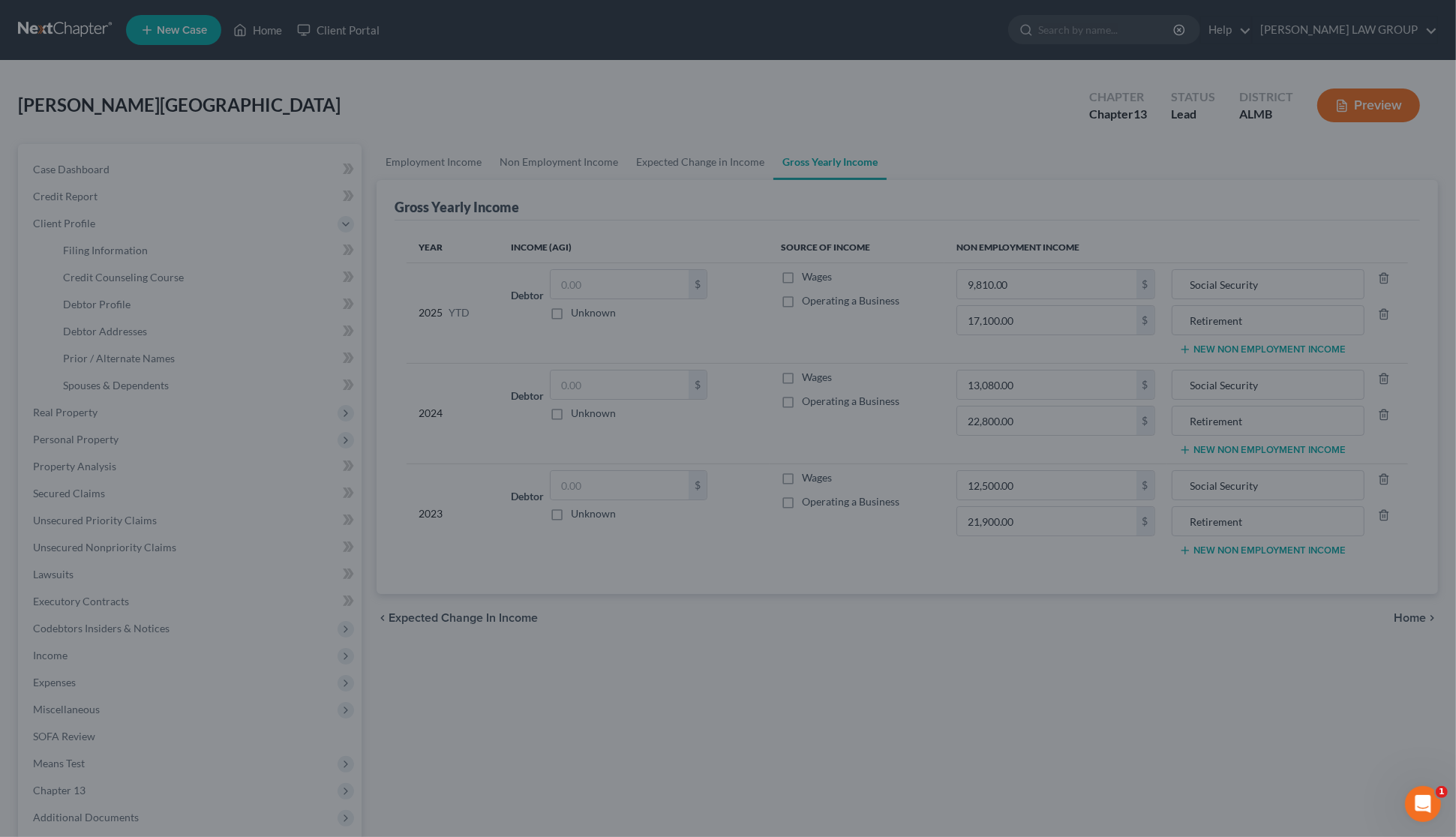
select select "0"
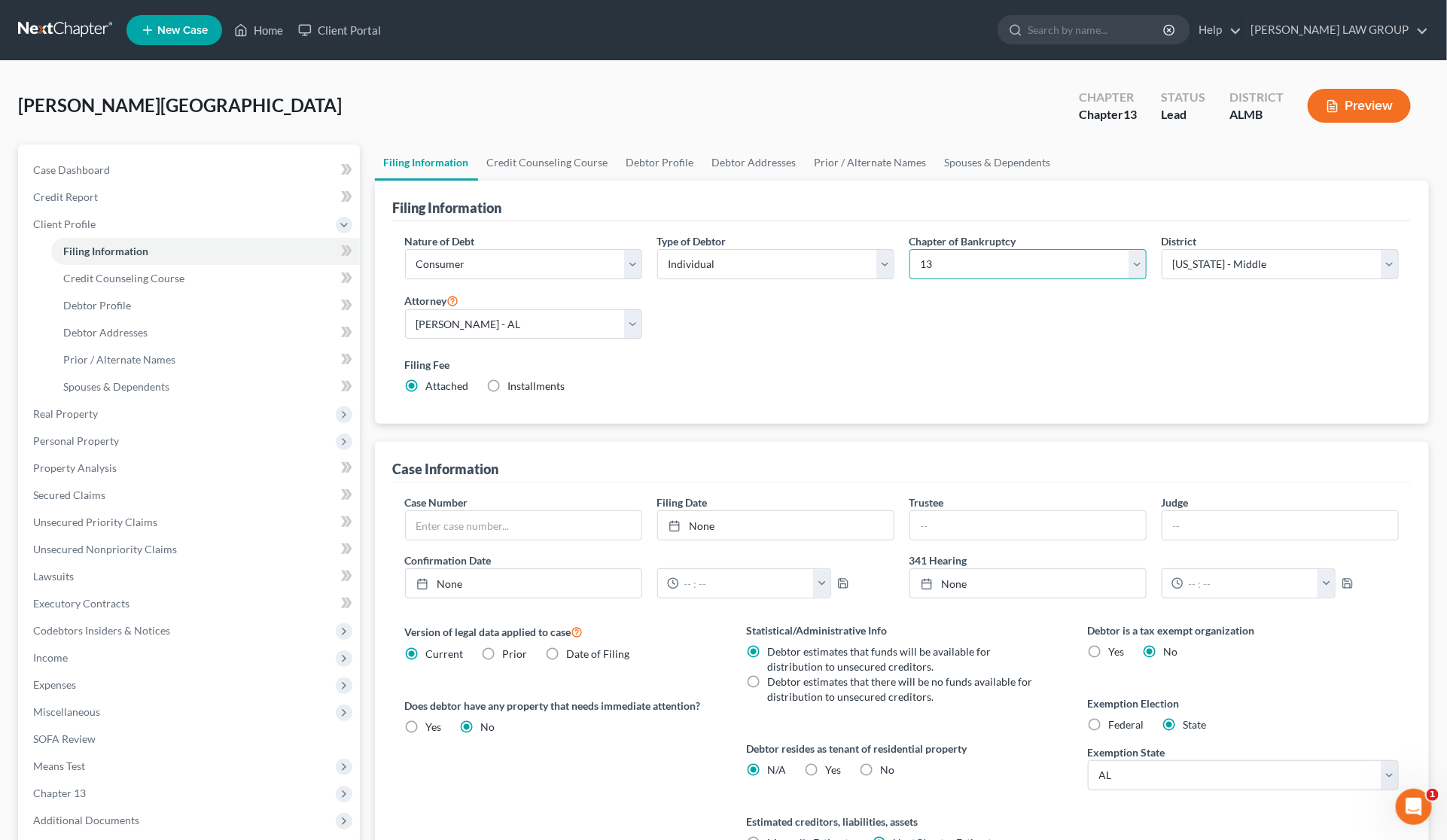
click at [1135, 265] on select "Select 7 11 12 13" at bounding box center [1029, 264] width 238 height 30
select select "0"
click at [910, 249] on select "Select 7 11 12 13" at bounding box center [1029, 264] width 238 height 30
click at [582, 385] on label "Installments Installments" at bounding box center [610, 386] width 57 height 15
click at [588, 385] on input "Installments Installments" at bounding box center [593, 383] width 10 height 10
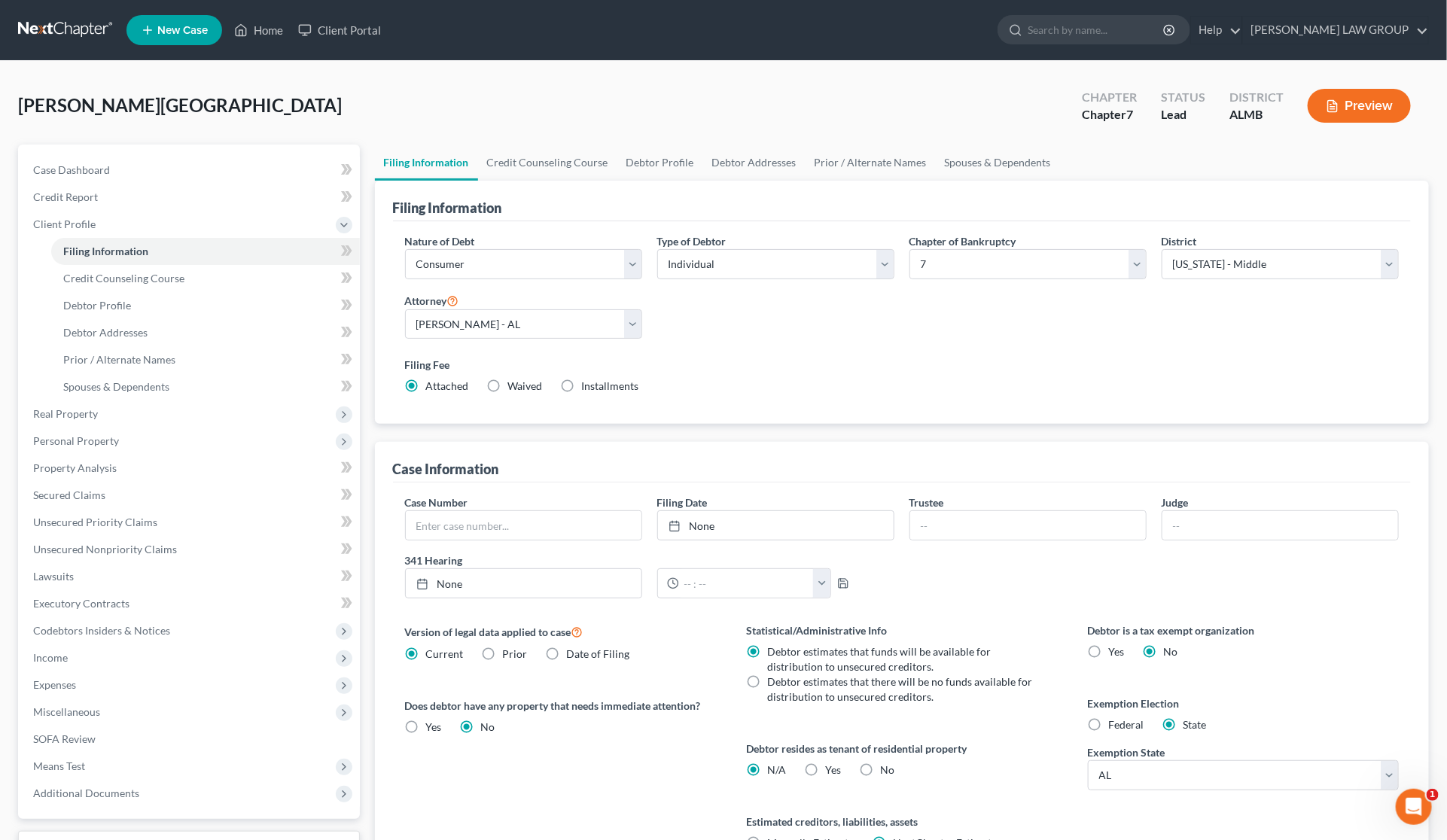
radio input "true"
radio input "false"
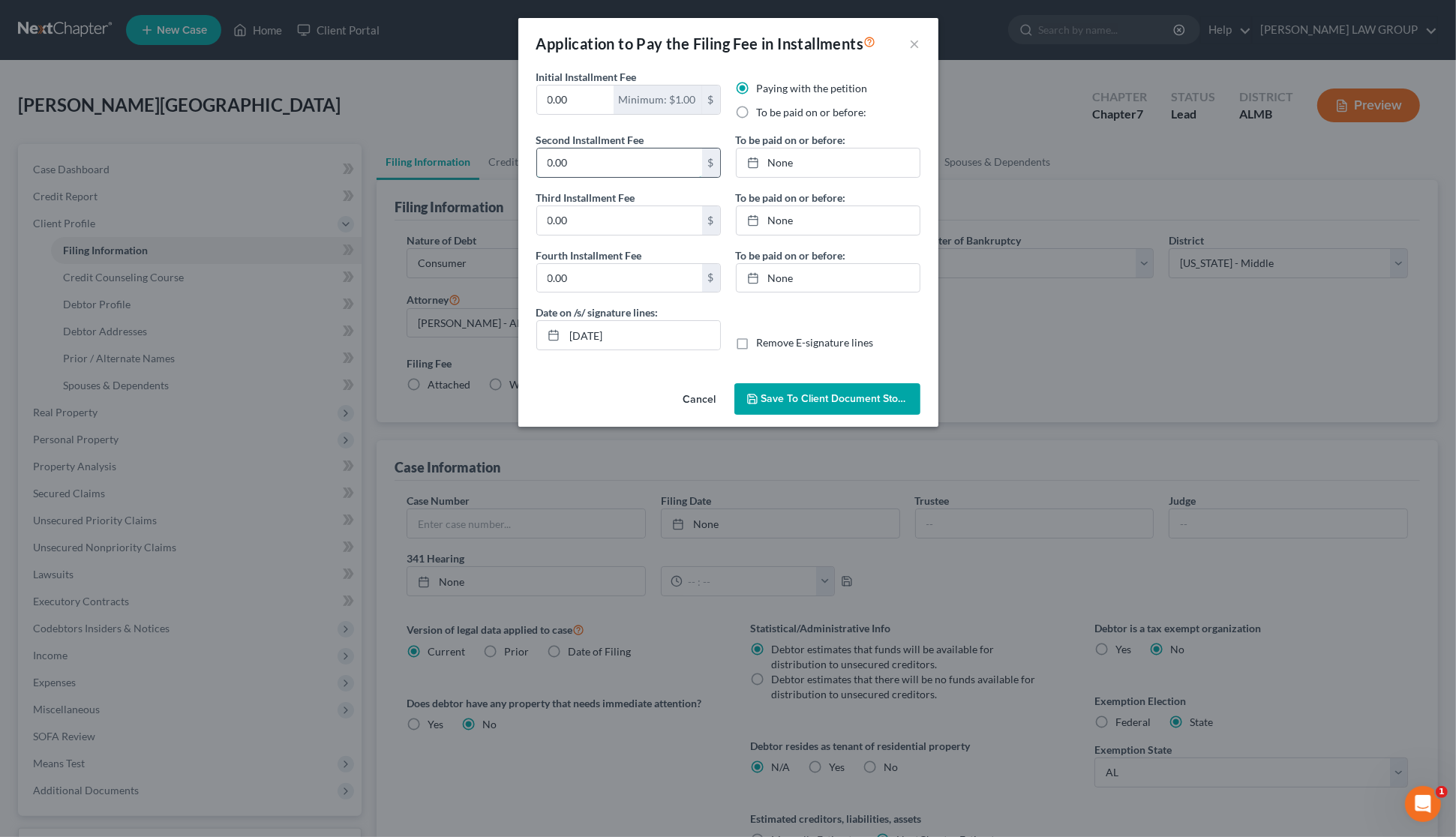
click at [612, 160] on input "0.00" at bounding box center [619, 163] width 165 height 29
type input "100"
click at [601, 219] on input "0.00" at bounding box center [619, 220] width 165 height 29
type input "100"
click at [610, 283] on input "0.00" at bounding box center [619, 278] width 165 height 29
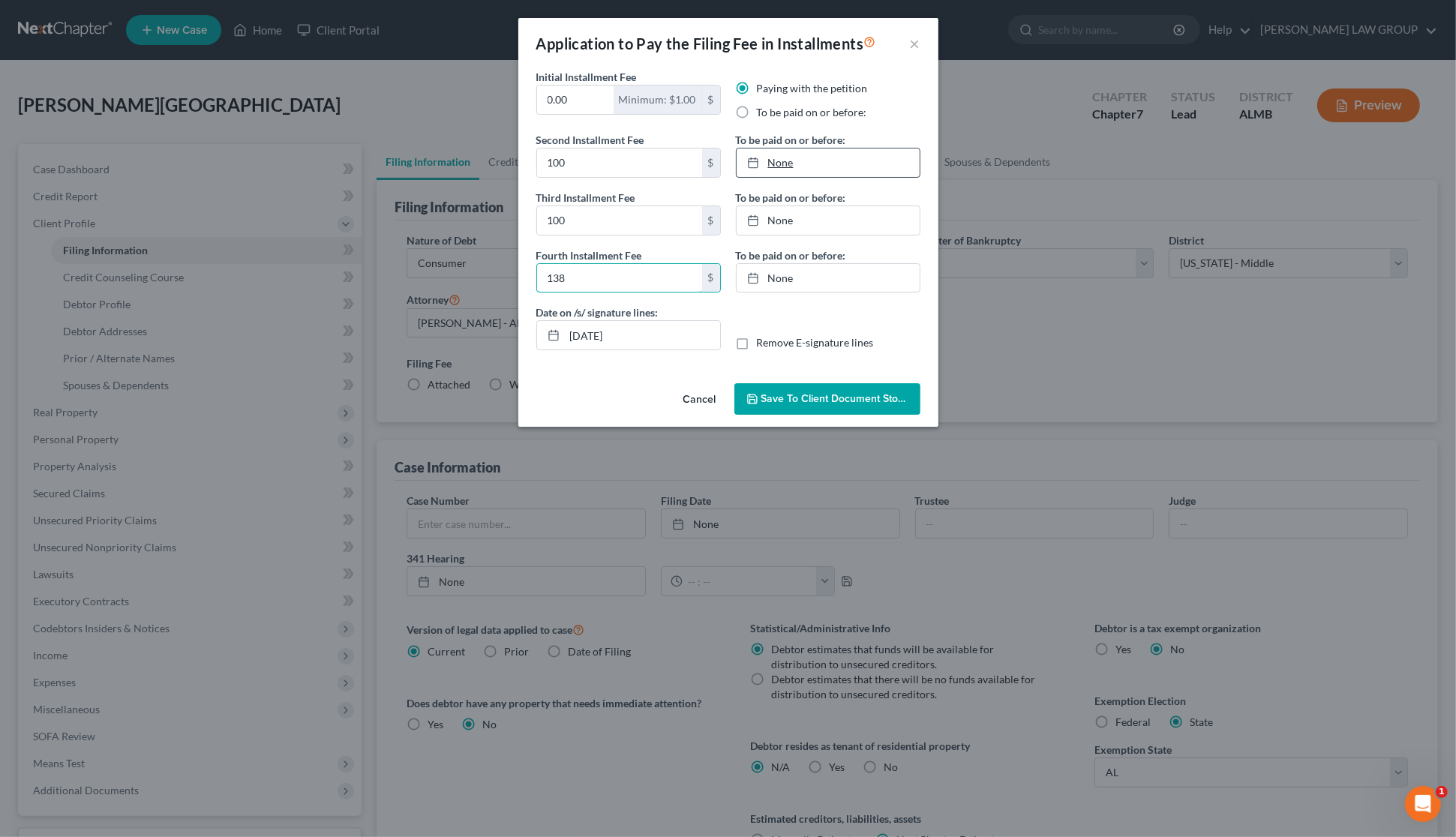
type input "138"
click at [788, 167] on link "None" at bounding box center [828, 163] width 183 height 29
type input "[DATE]"
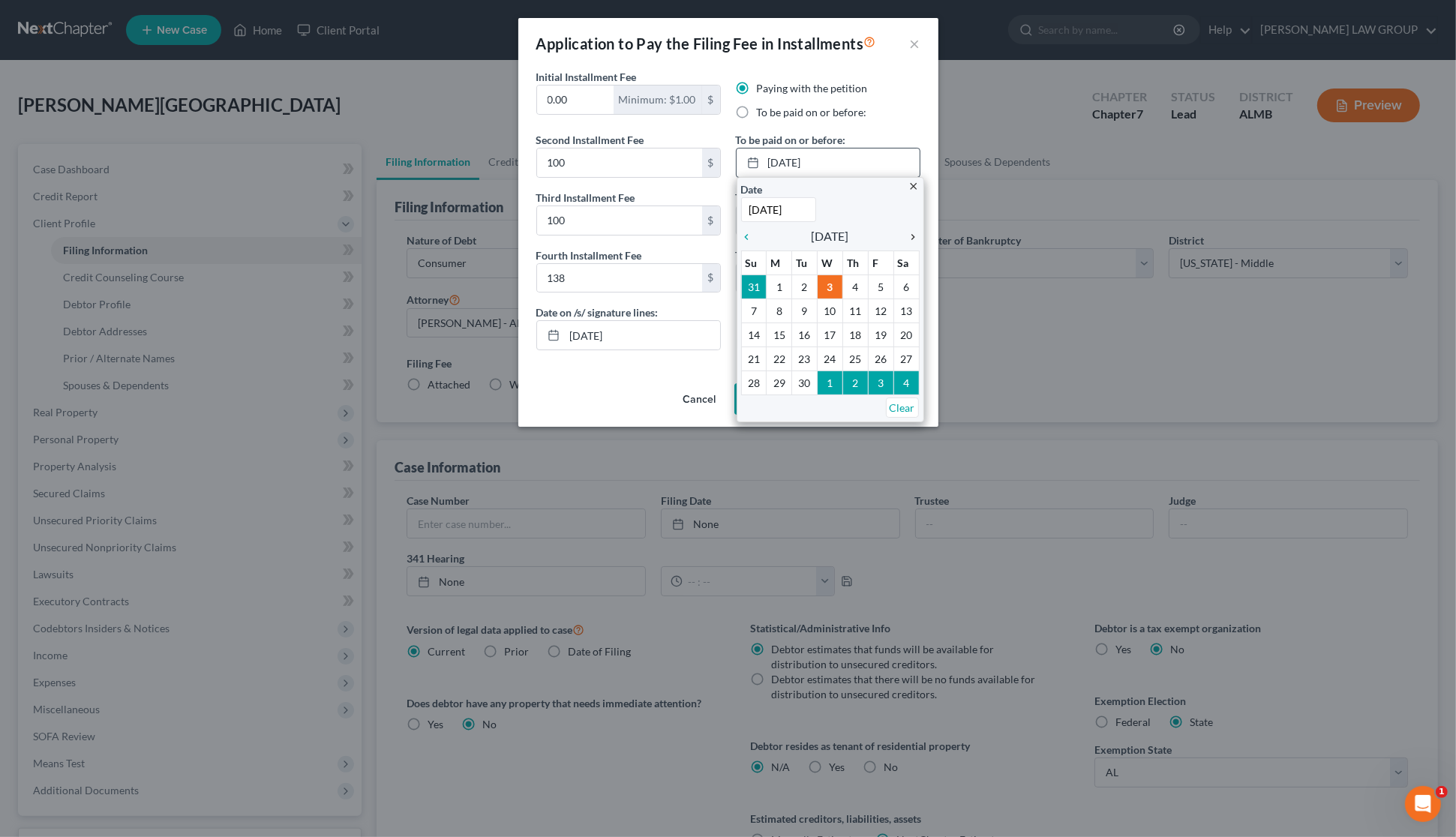
click at [910, 227] on link "chevron_right" at bounding box center [909, 236] width 19 height 18
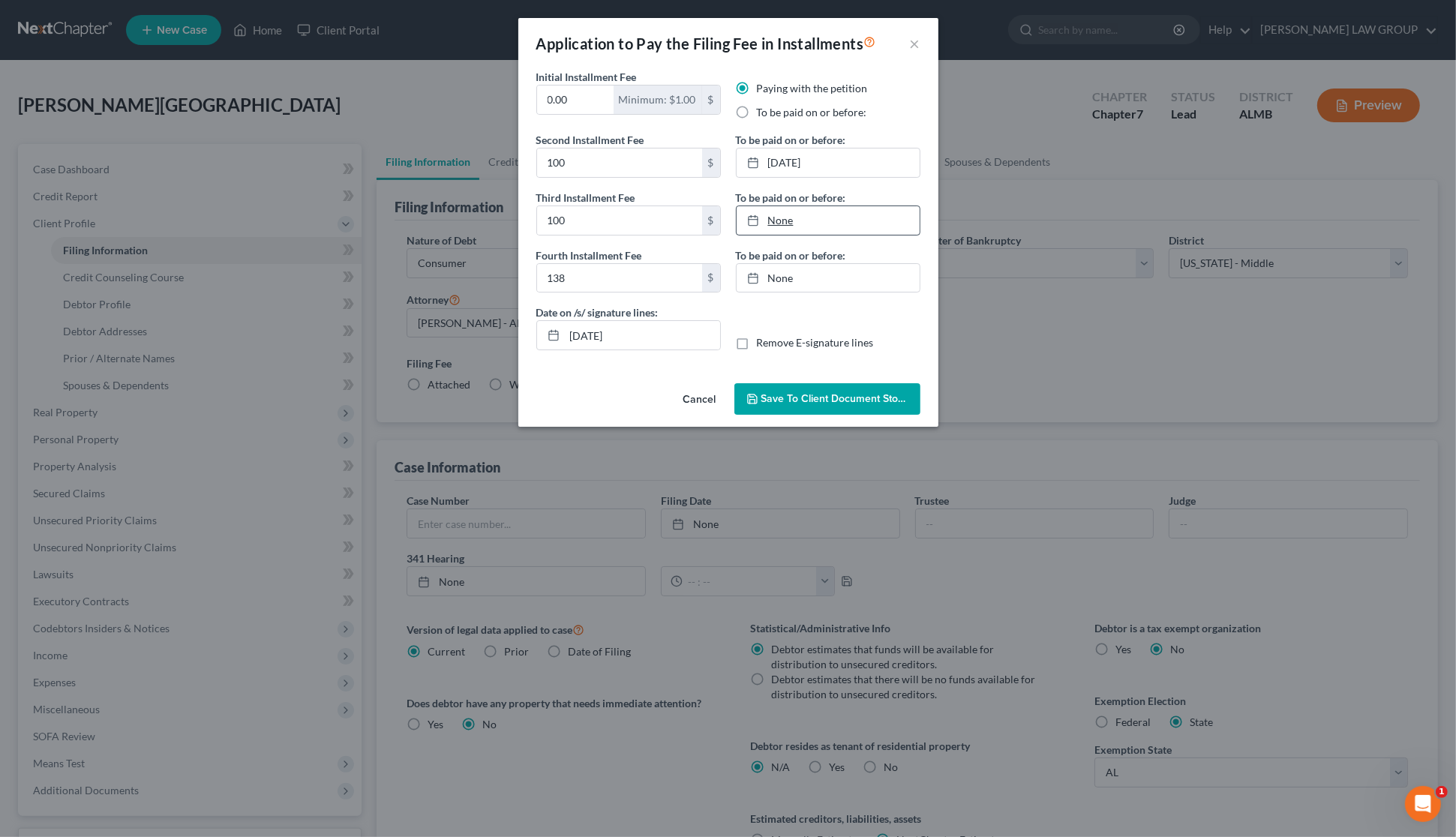
type input "[DATE]"
click at [861, 229] on link "None" at bounding box center [828, 220] width 183 height 29
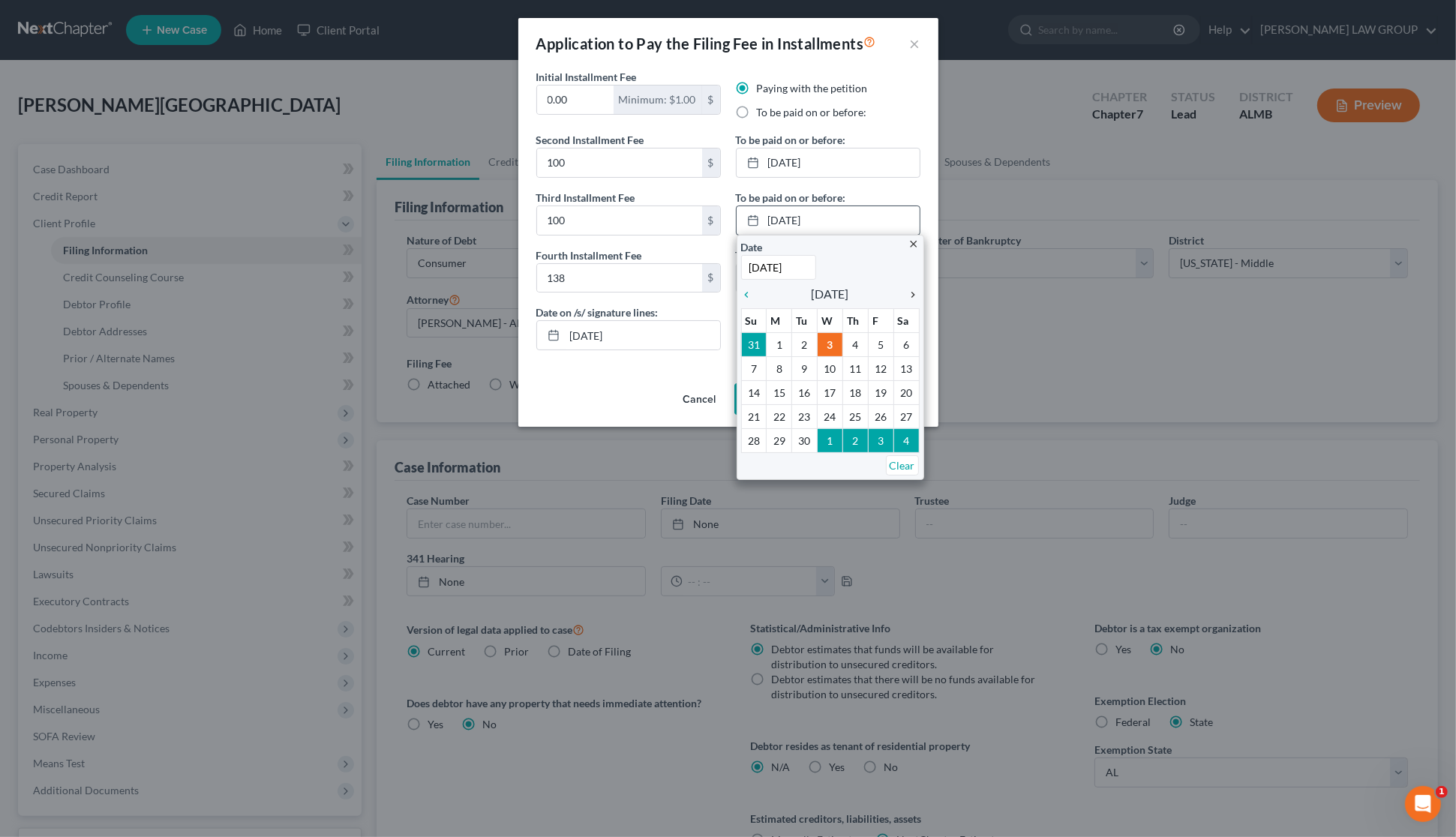
click at [912, 292] on icon "chevron_right" at bounding box center [909, 294] width 19 height 12
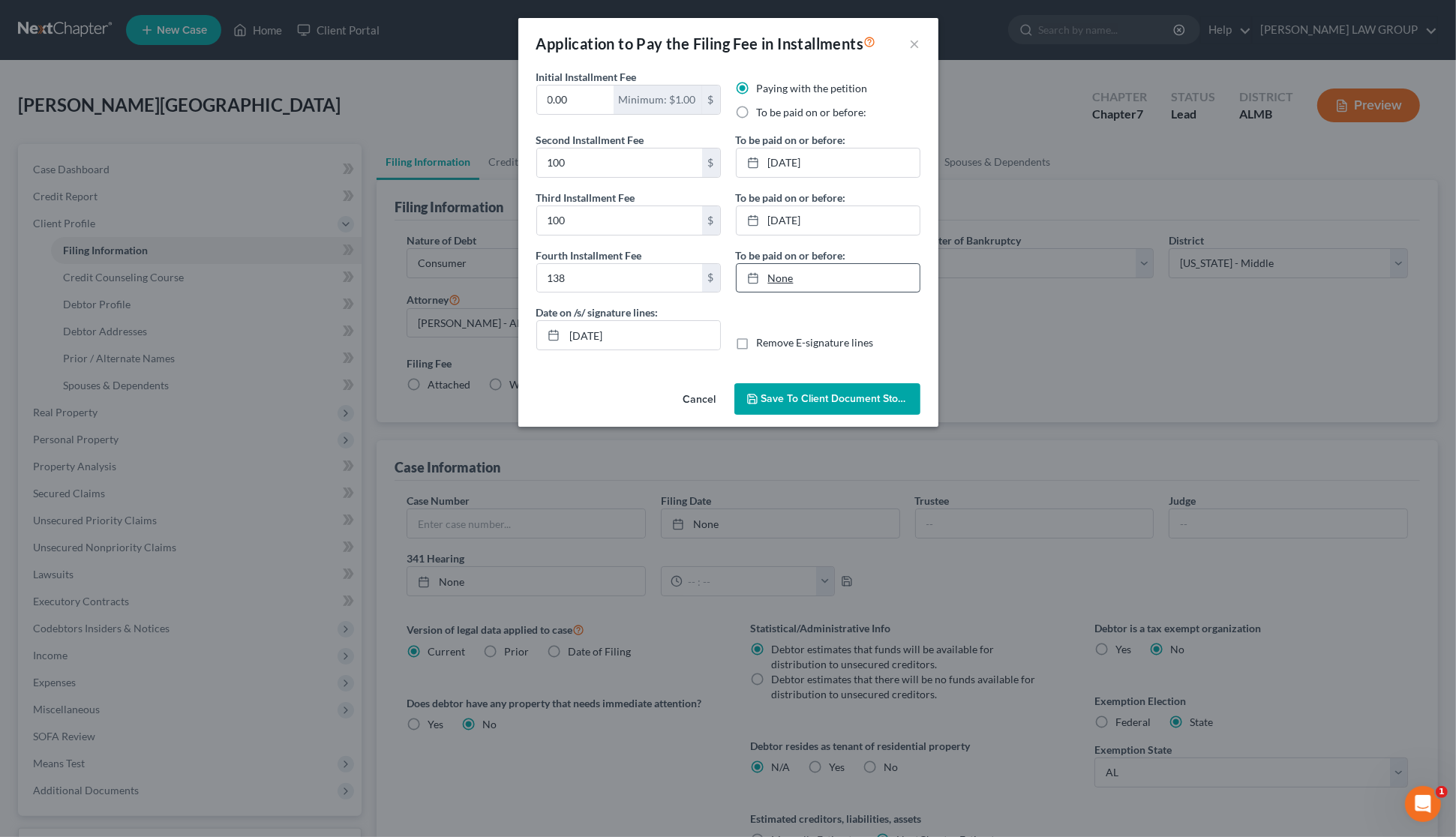
type input "[DATE]"
click at [859, 290] on link "None" at bounding box center [828, 278] width 183 height 29
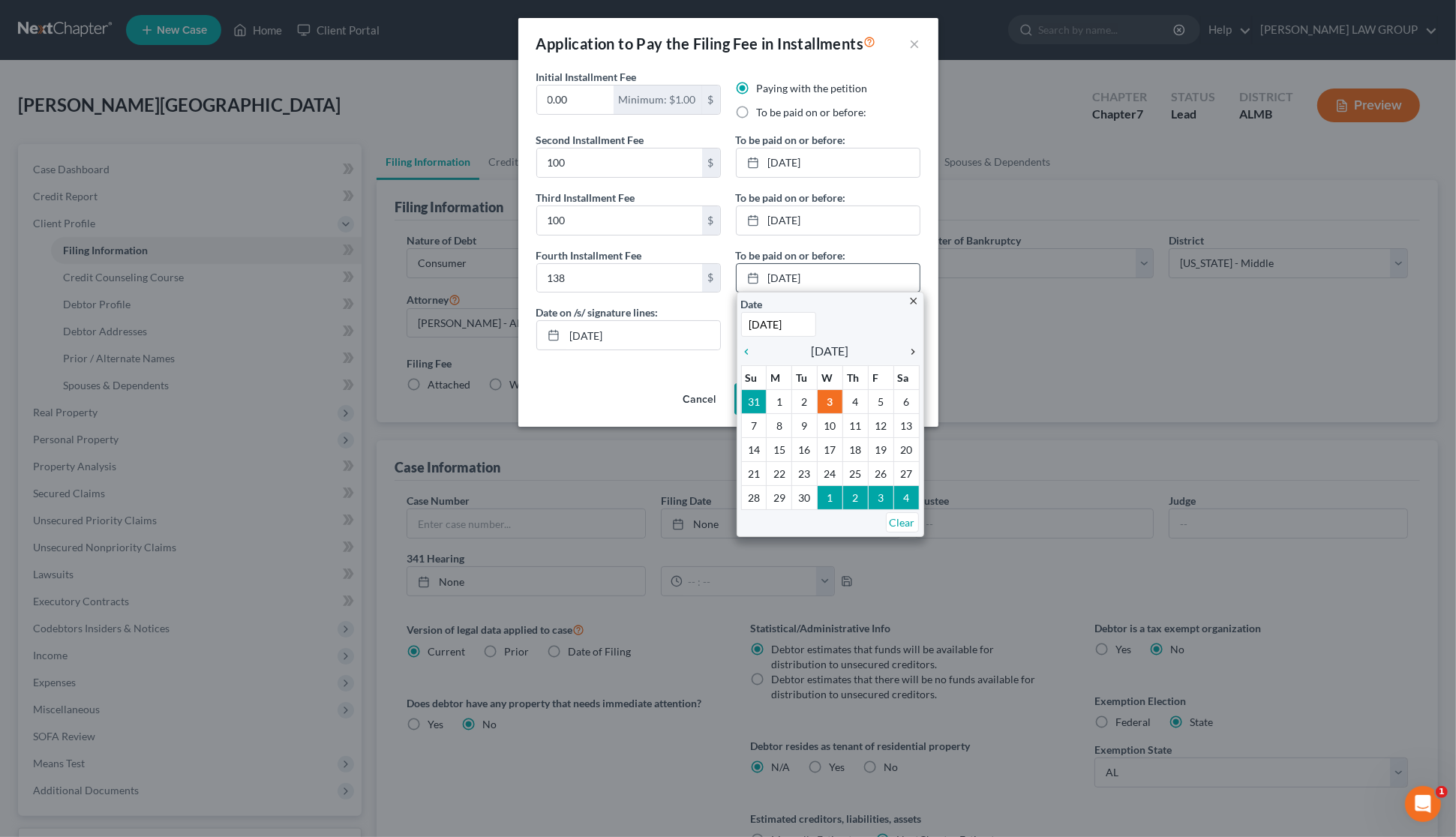
click at [916, 349] on icon "chevron_right" at bounding box center [909, 351] width 19 height 12
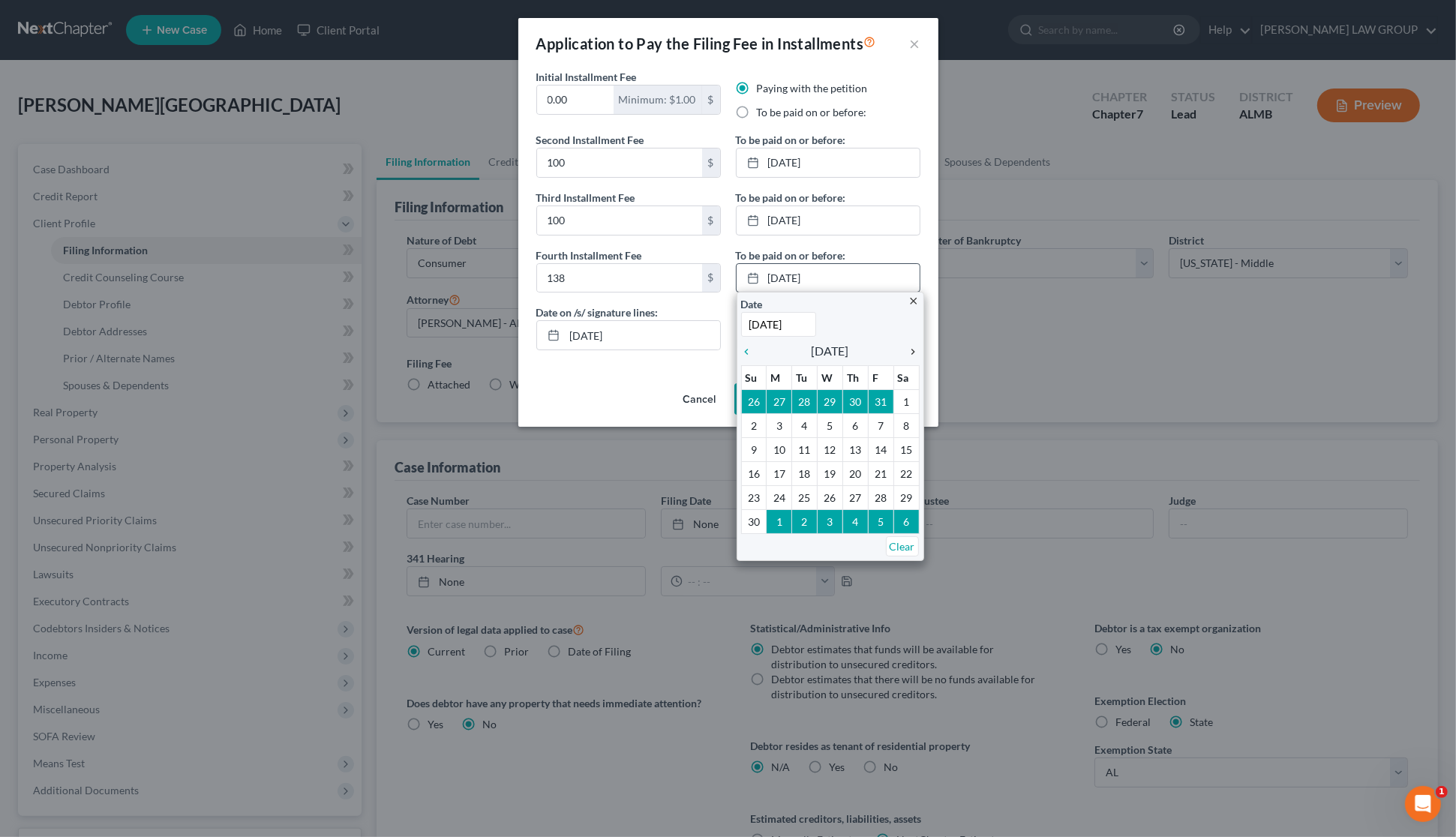
click at [916, 349] on icon "chevron_right" at bounding box center [909, 351] width 19 height 12
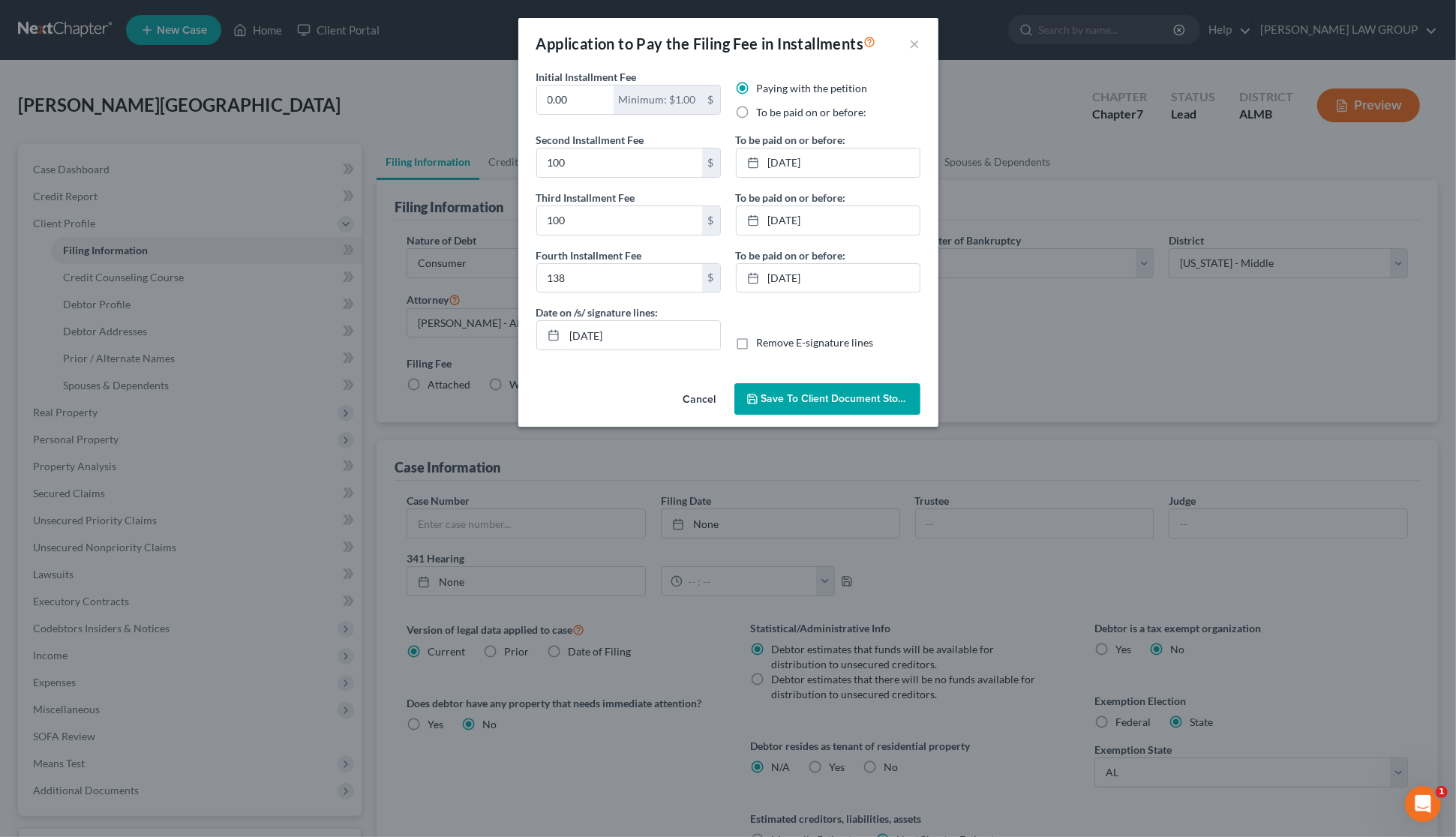
click at [835, 393] on span "Save to Client Document Storage" at bounding box center [840, 398] width 159 height 13
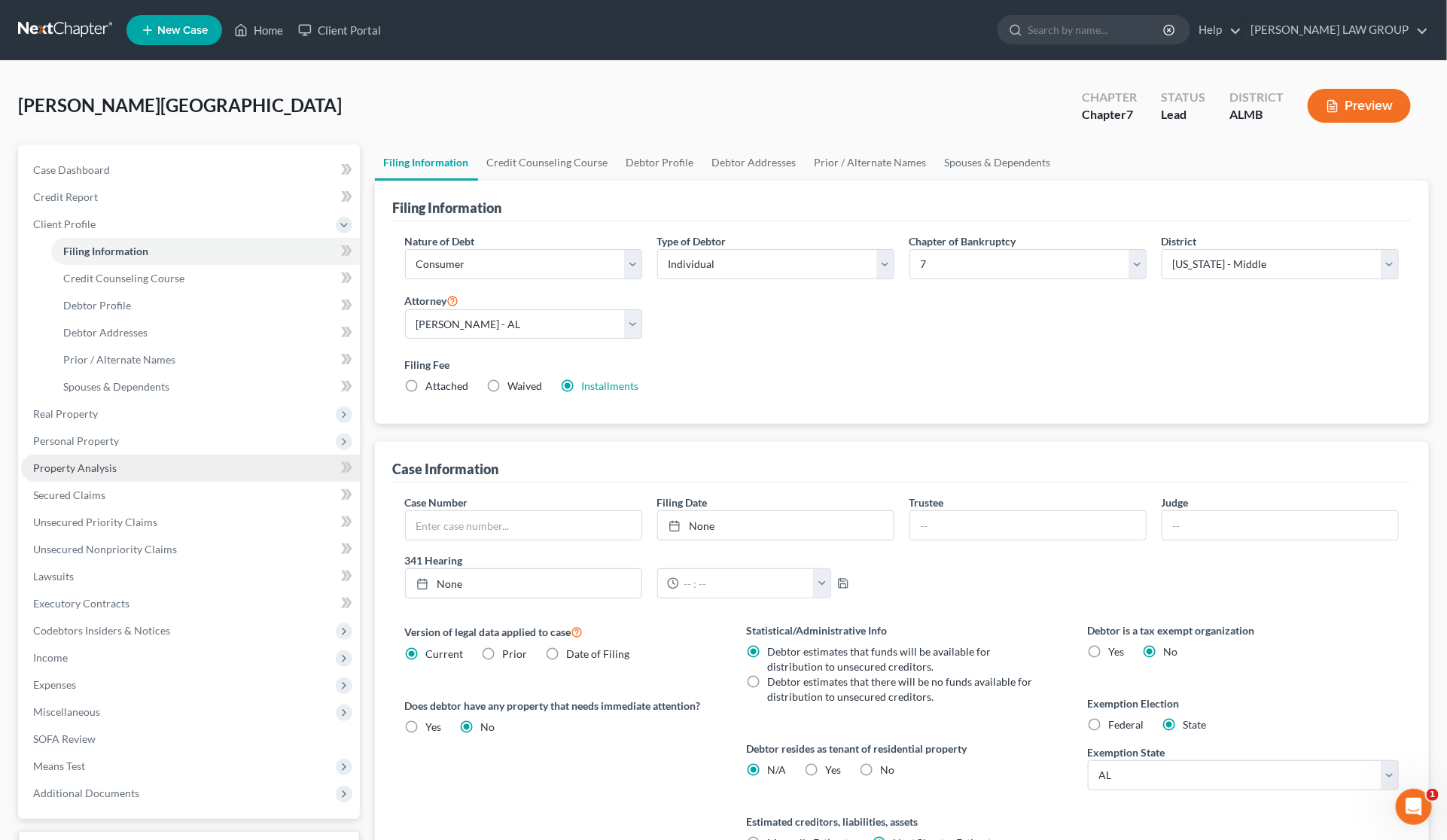
click at [81, 473] on link "Property Analysis" at bounding box center [190, 468] width 339 height 27
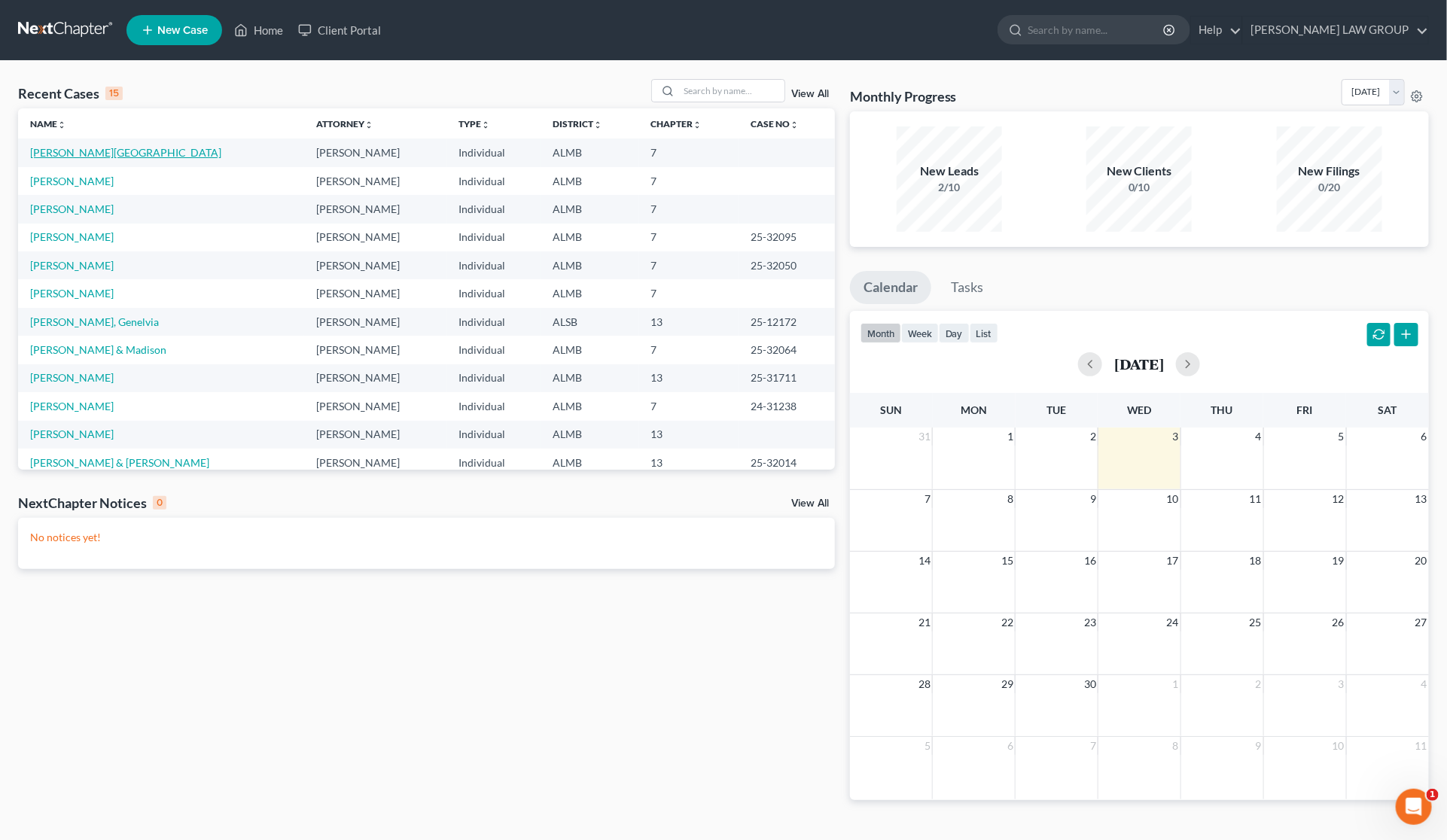
click at [47, 151] on link "[PERSON_NAME][GEOGRAPHIC_DATA]" at bounding box center [126, 152] width 191 height 13
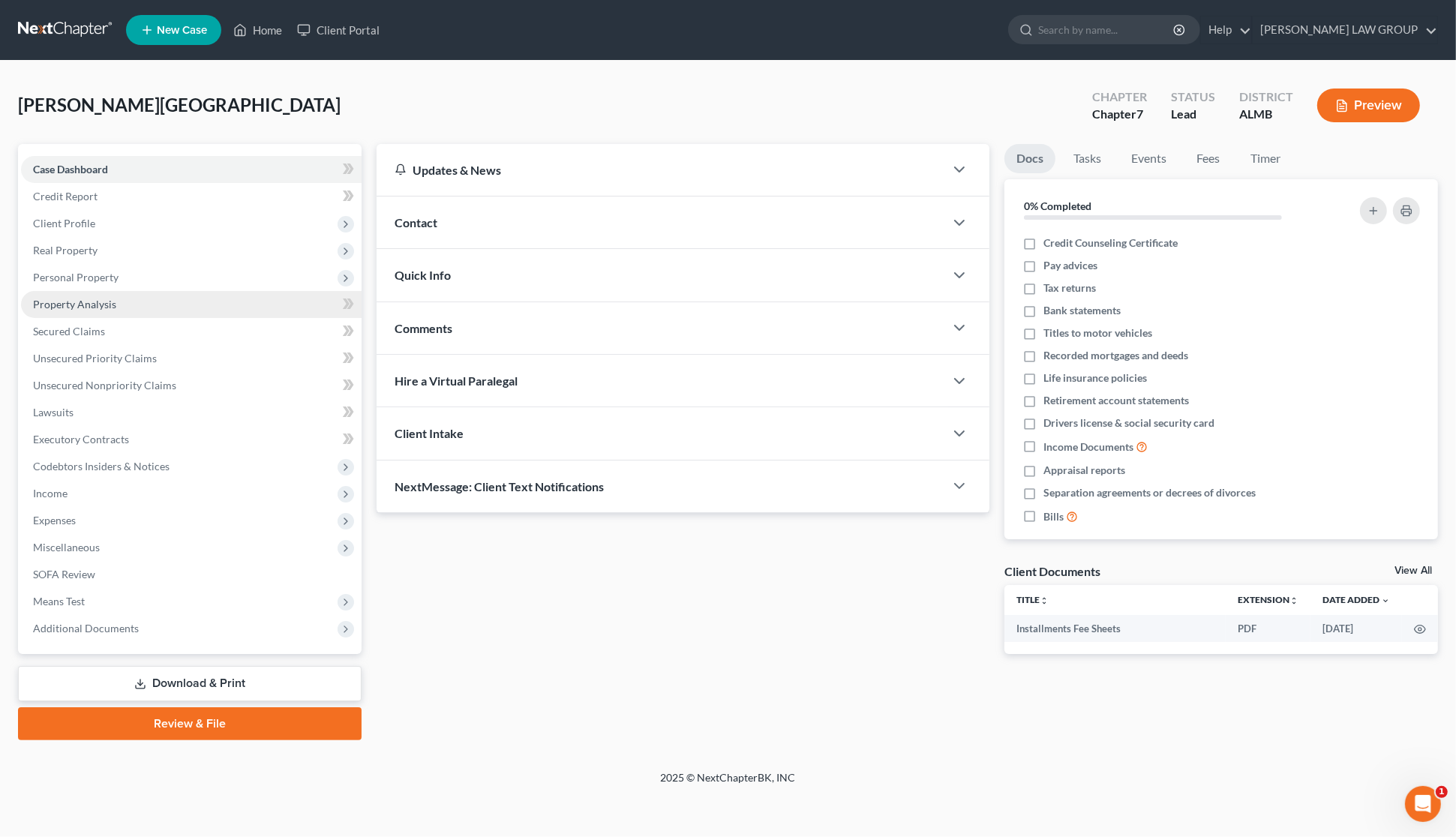
click at [84, 310] on link "Property Analysis" at bounding box center [192, 304] width 341 height 27
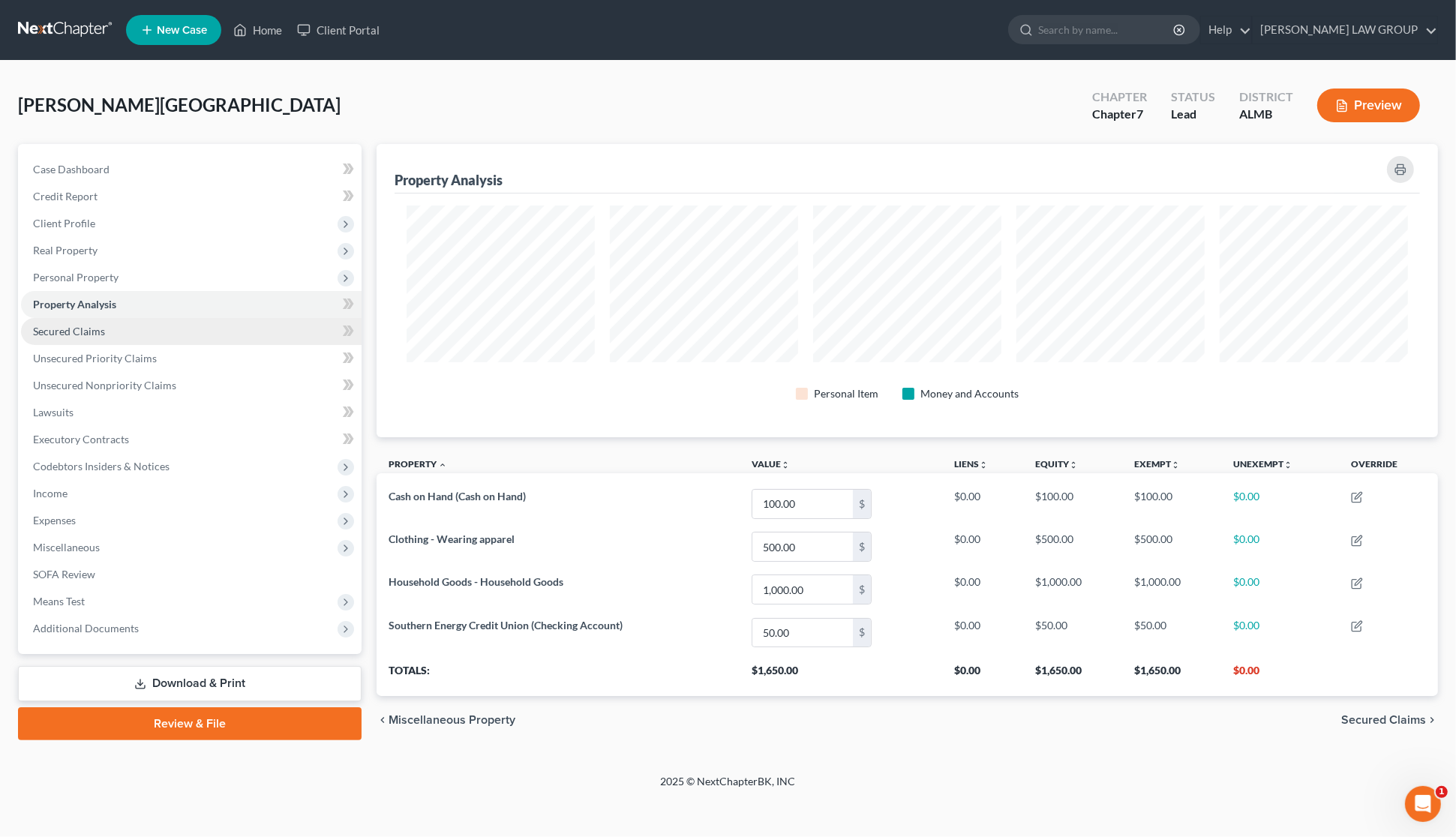
click at [67, 336] on link "Secured Claims" at bounding box center [192, 332] width 341 height 27
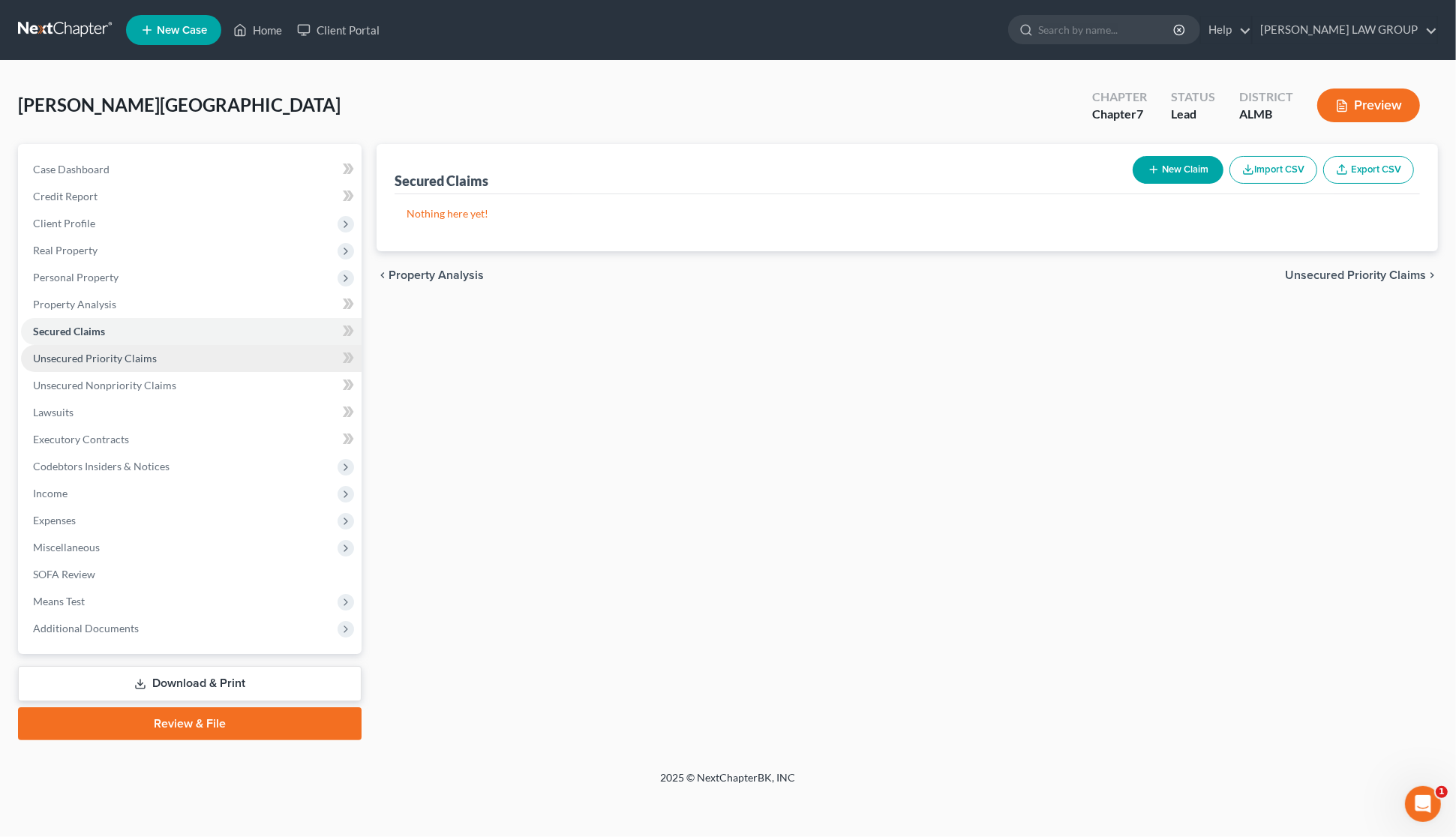
click at [60, 349] on link "Unsecured Priority Claims" at bounding box center [192, 359] width 341 height 27
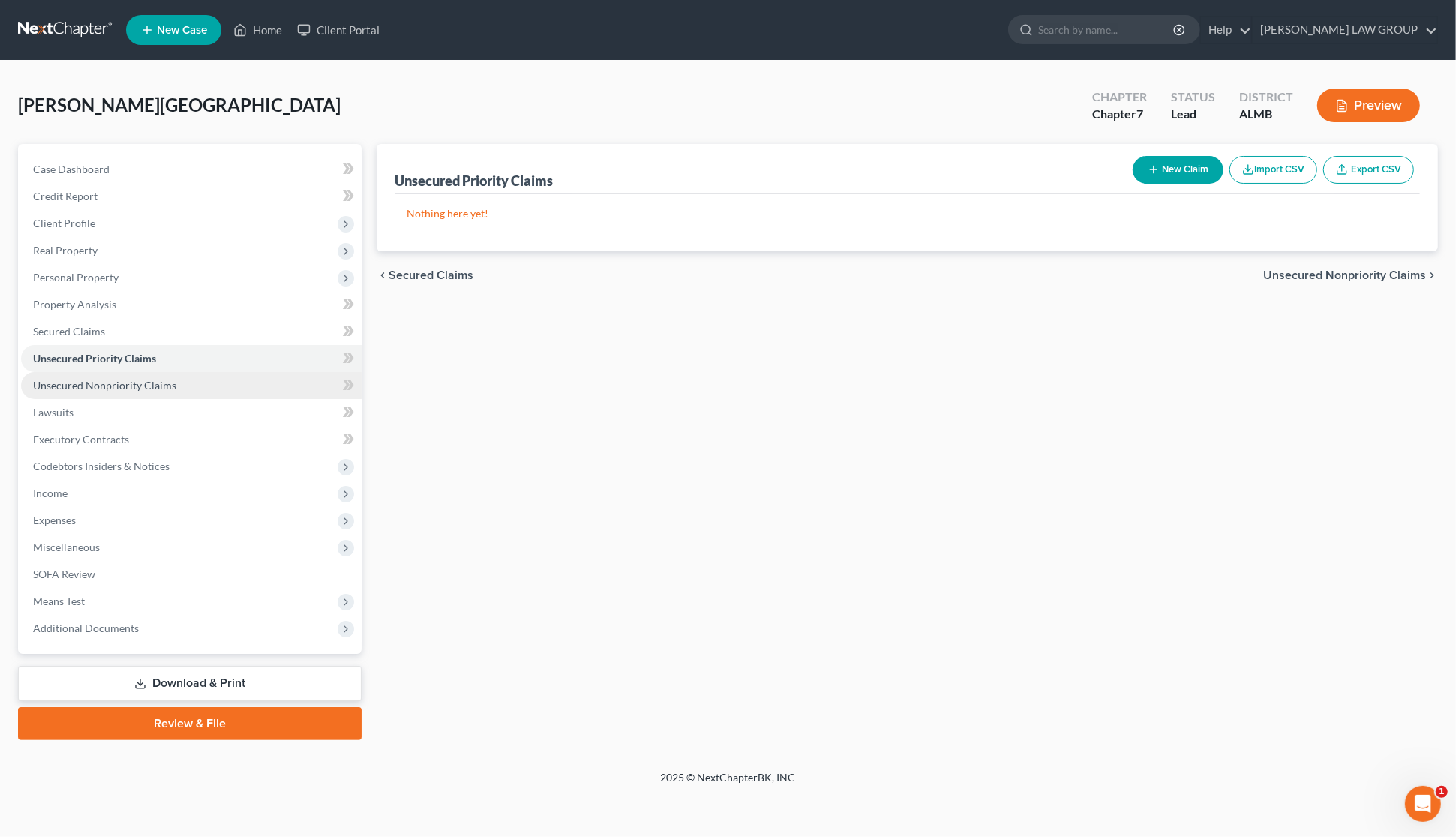
click at [69, 379] on span "Unsecured Nonpriority Claims" at bounding box center [104, 385] width 143 height 13
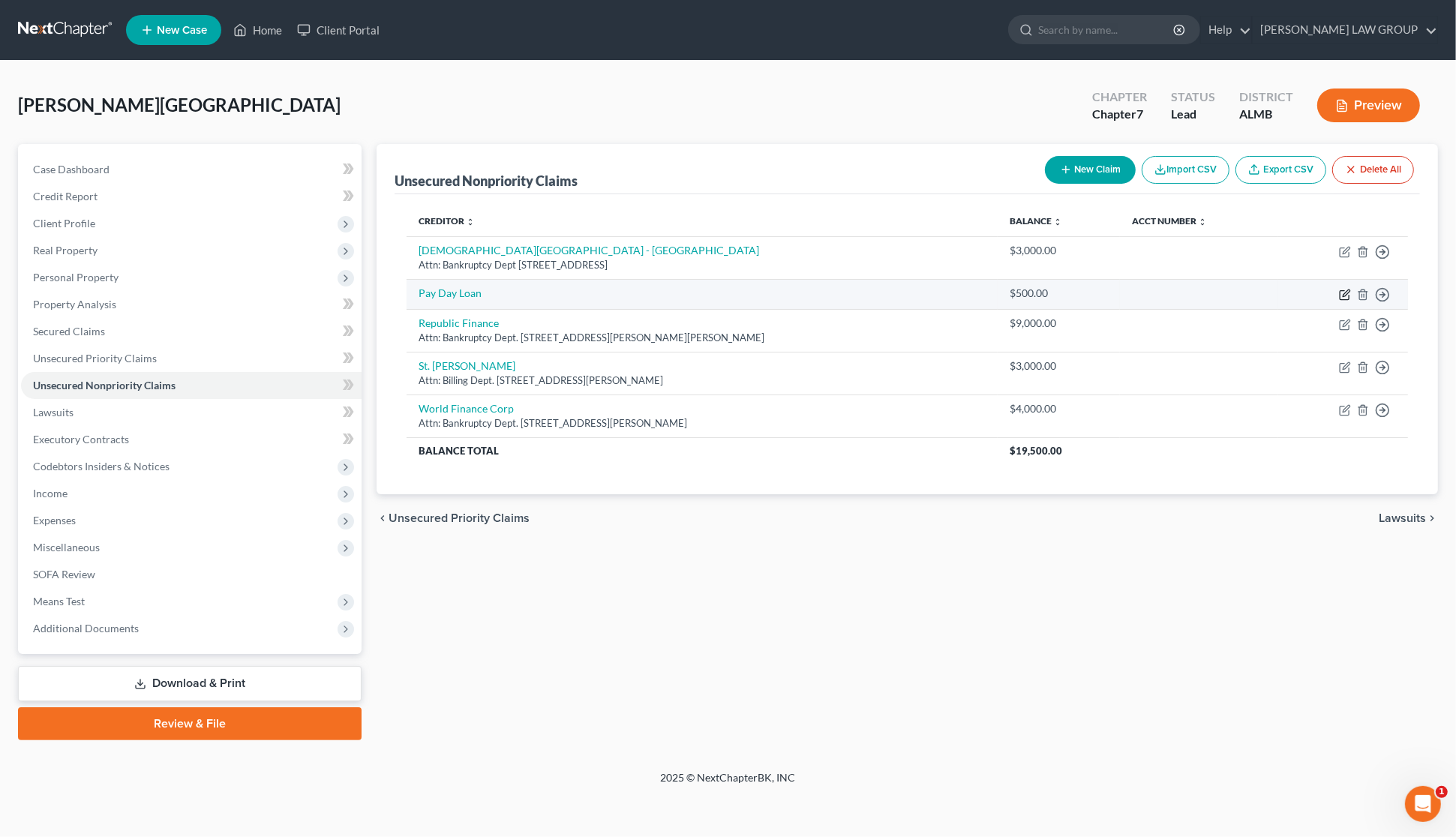
click at [1348, 294] on icon "button" at bounding box center [1344, 294] width 12 height 12
select select "0"
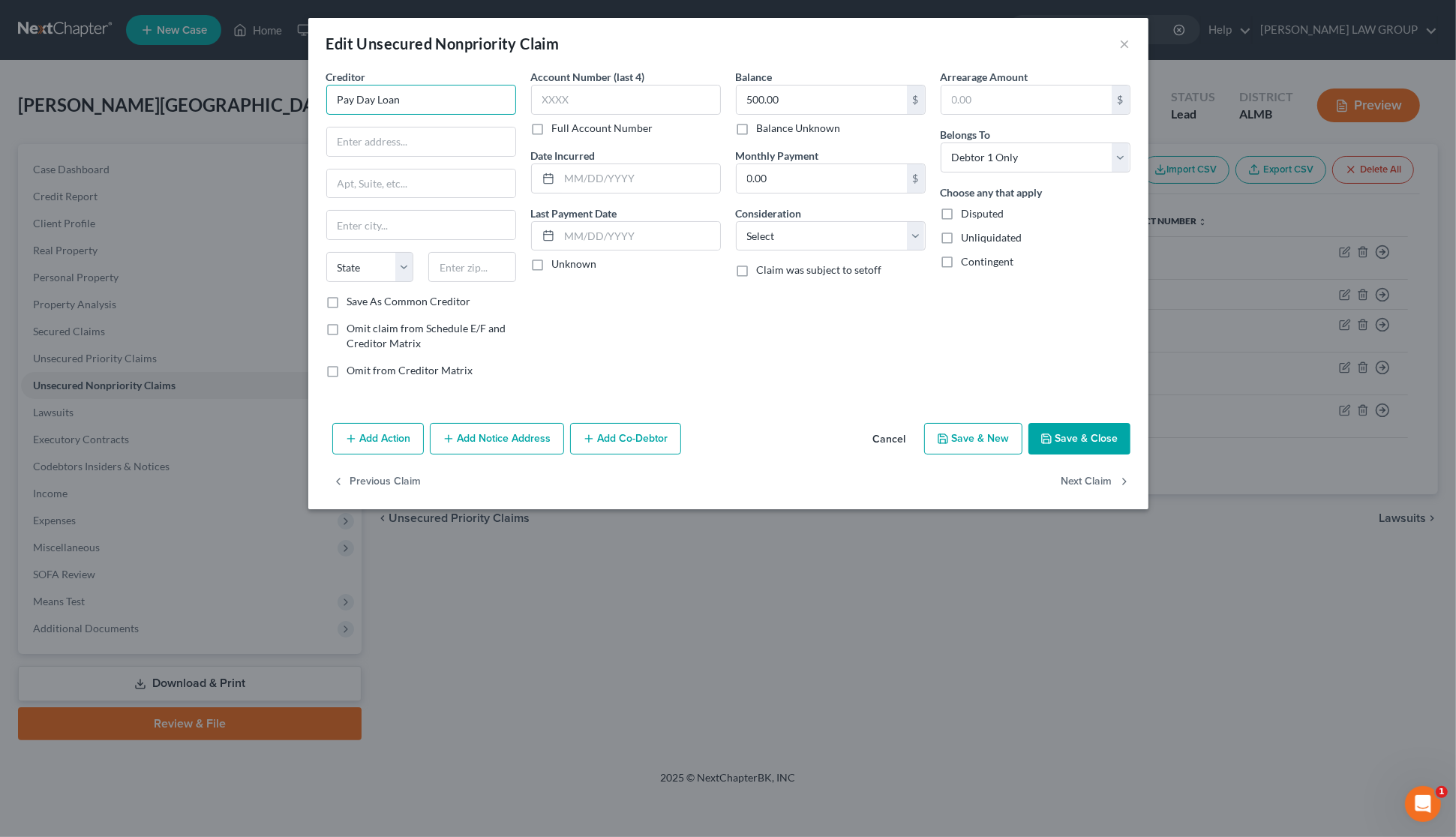
drag, startPoint x: 437, startPoint y: 105, endPoint x: 289, endPoint y: 102, distance: 148.0
click at [289, 102] on div "Edit Unsecured Nonpriority Claim × Creditor * Pay Day Loan State AL AK AR AZ CA…" at bounding box center [728, 418] width 1456 height 837
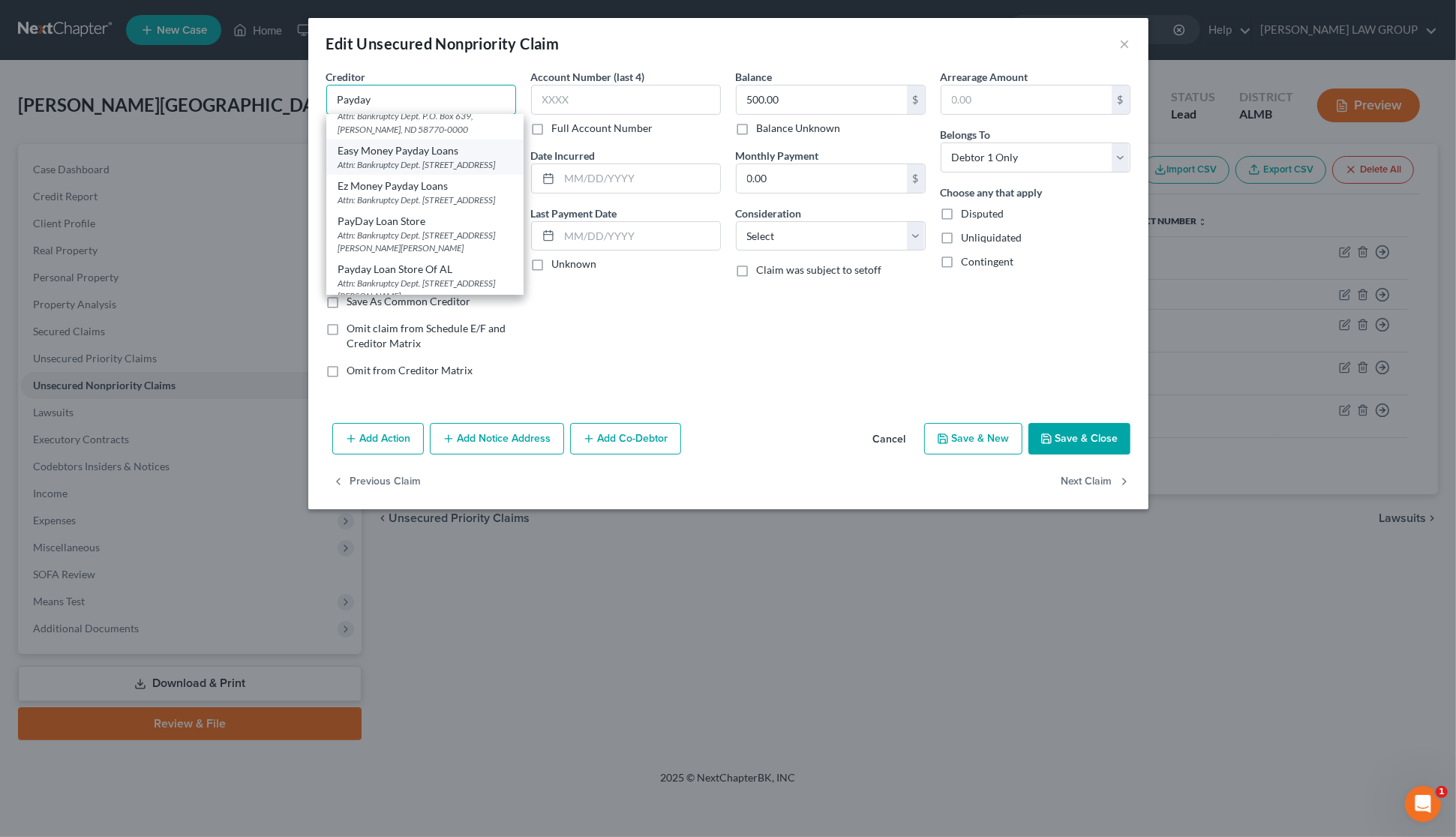
scroll to position [188, 0]
click at [410, 191] on div "Attn: Bankruptcy Dept. 1400 Woodfin Ln, Ste D, Clanton, AL 35045-0000" at bounding box center [425, 201] width 173 height 26
type input "PayDay Loan Store"
type input "Attn: Bankruptcy Dept."
type input "1400 Woodfin Ln, Ste D"
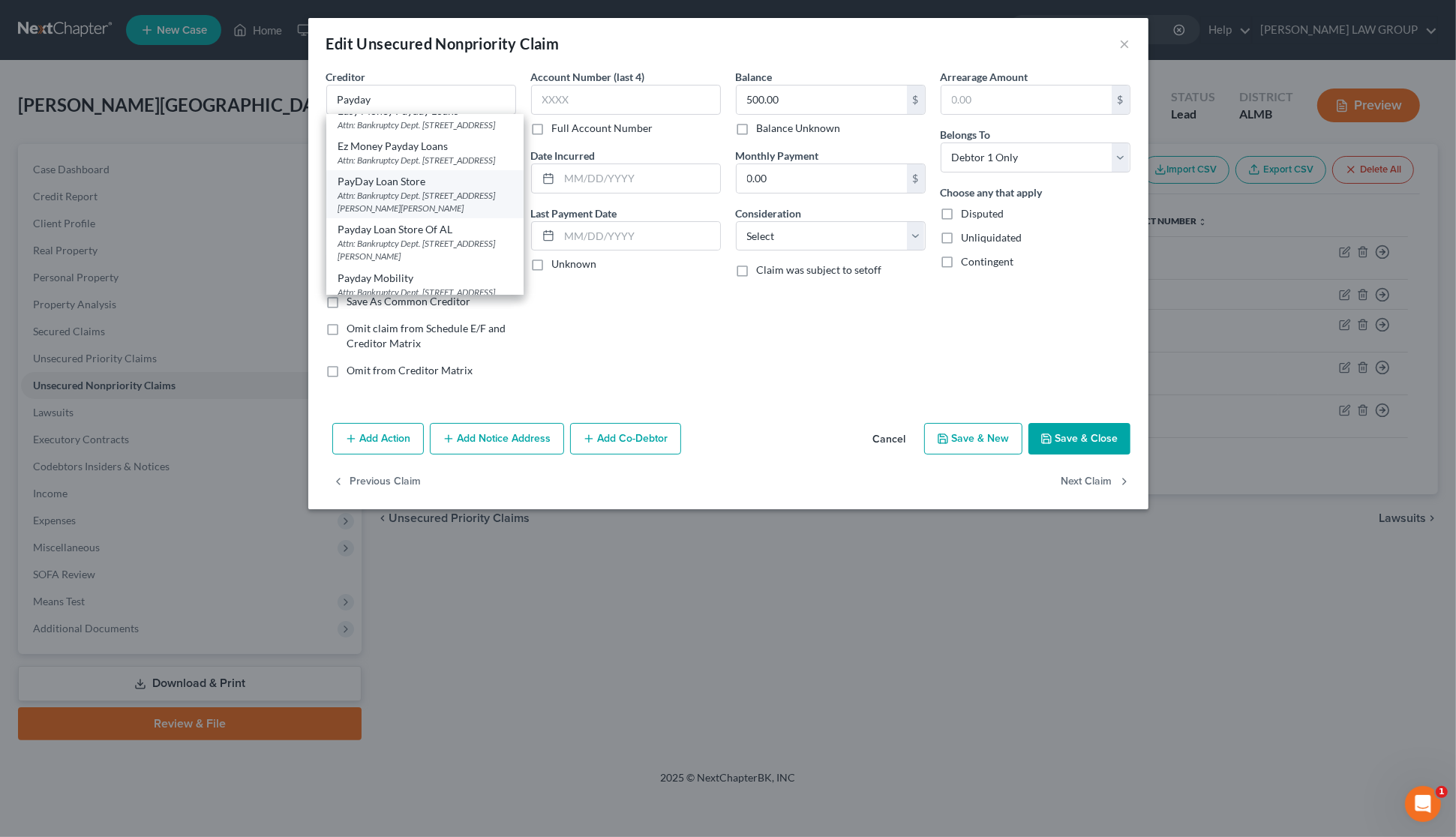
type input "Clanton"
select select "0"
type input "35045-0000"
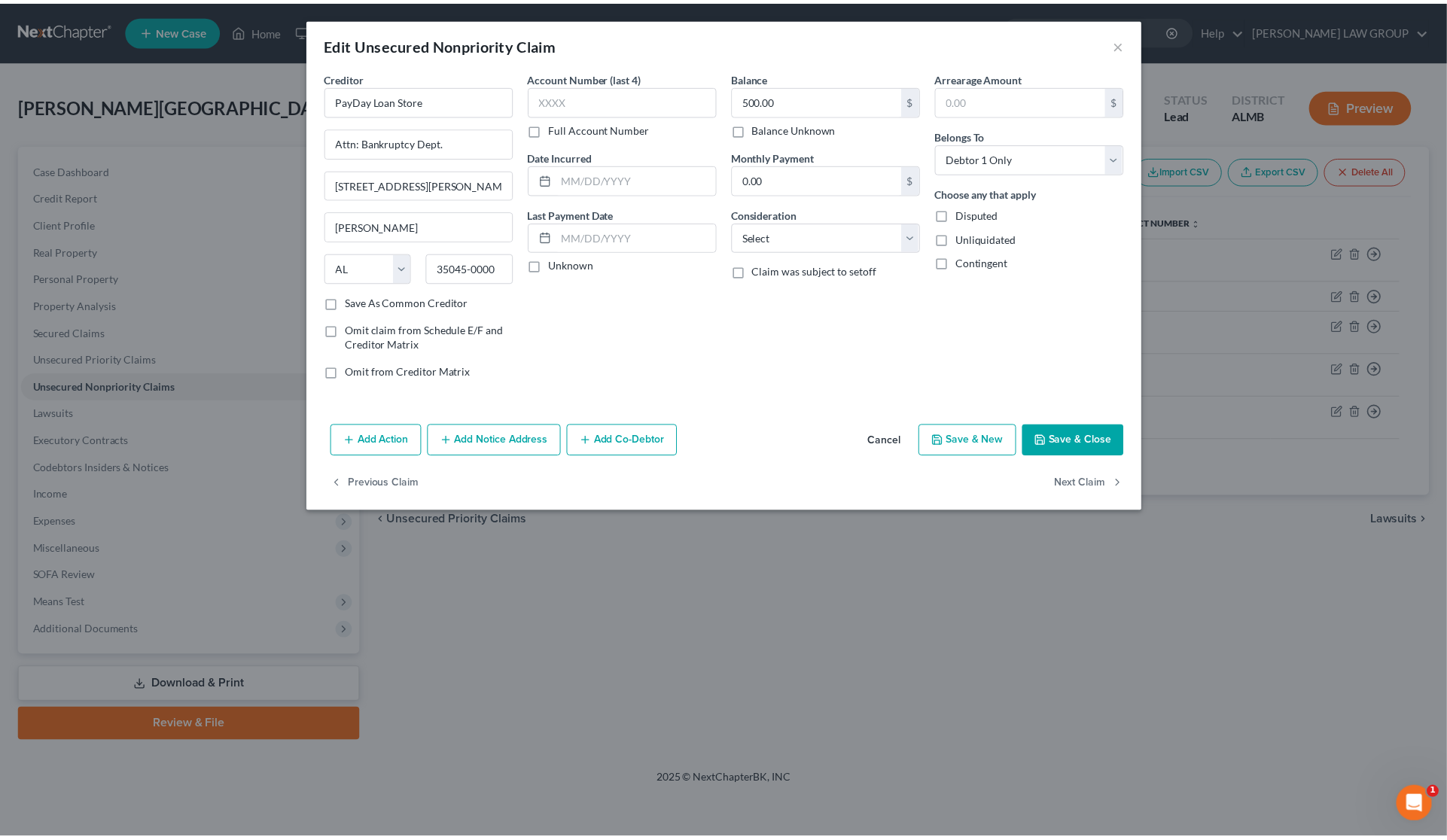
scroll to position [0, 0]
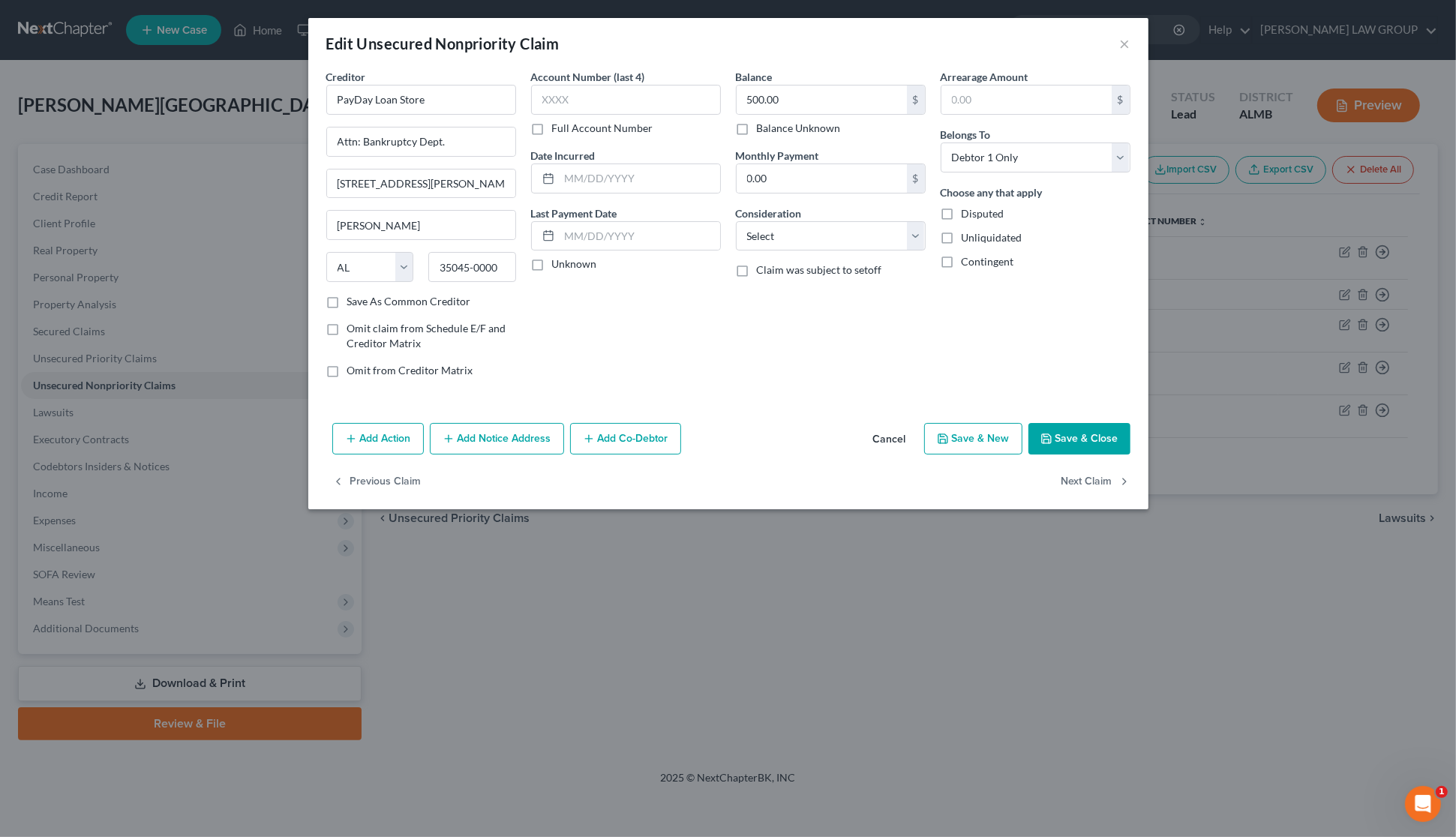
click at [1086, 441] on button "Save & Close" at bounding box center [1080, 439] width 102 height 32
type input "0"
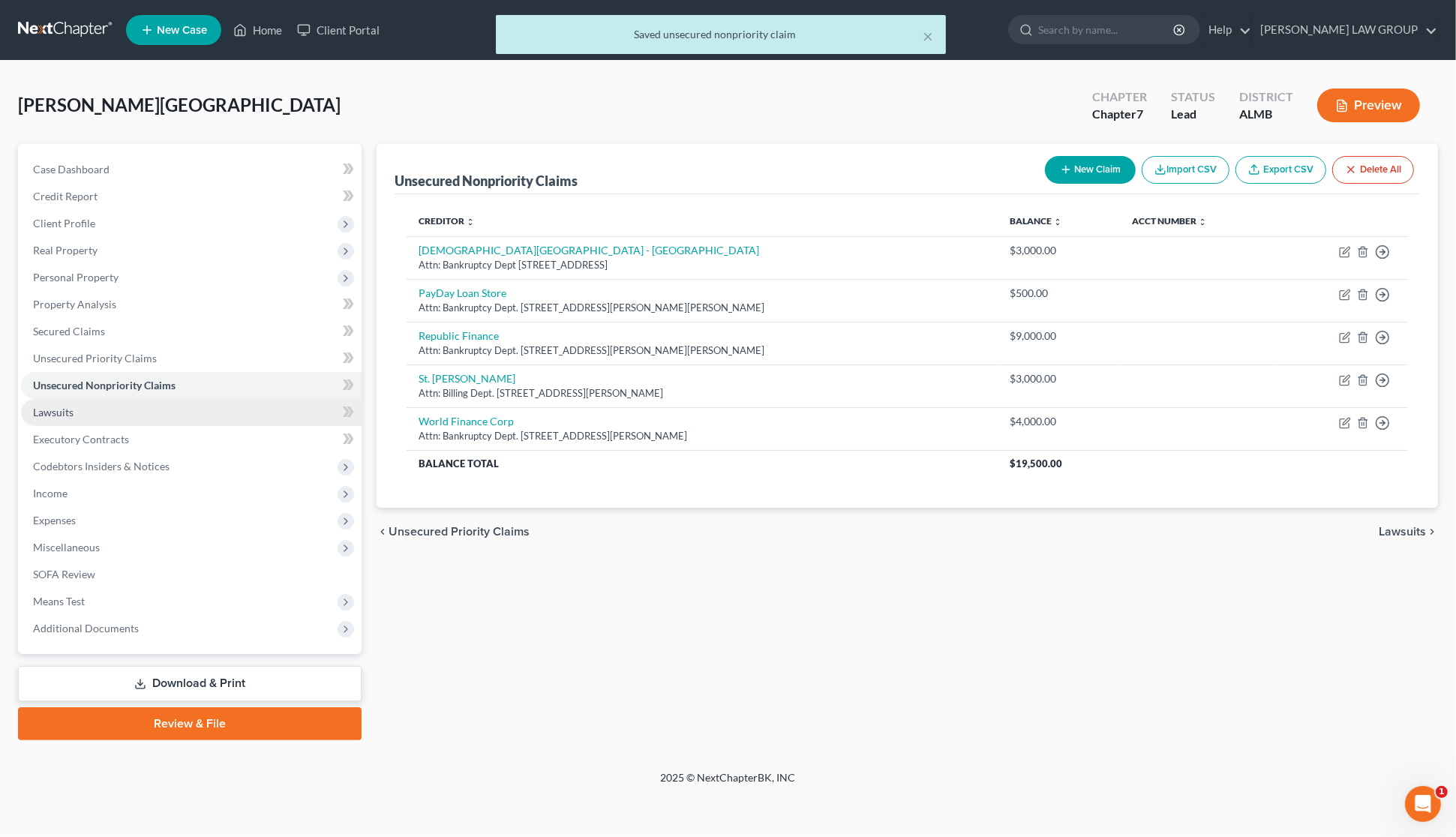
click at [103, 407] on link "Lawsuits" at bounding box center [192, 413] width 341 height 27
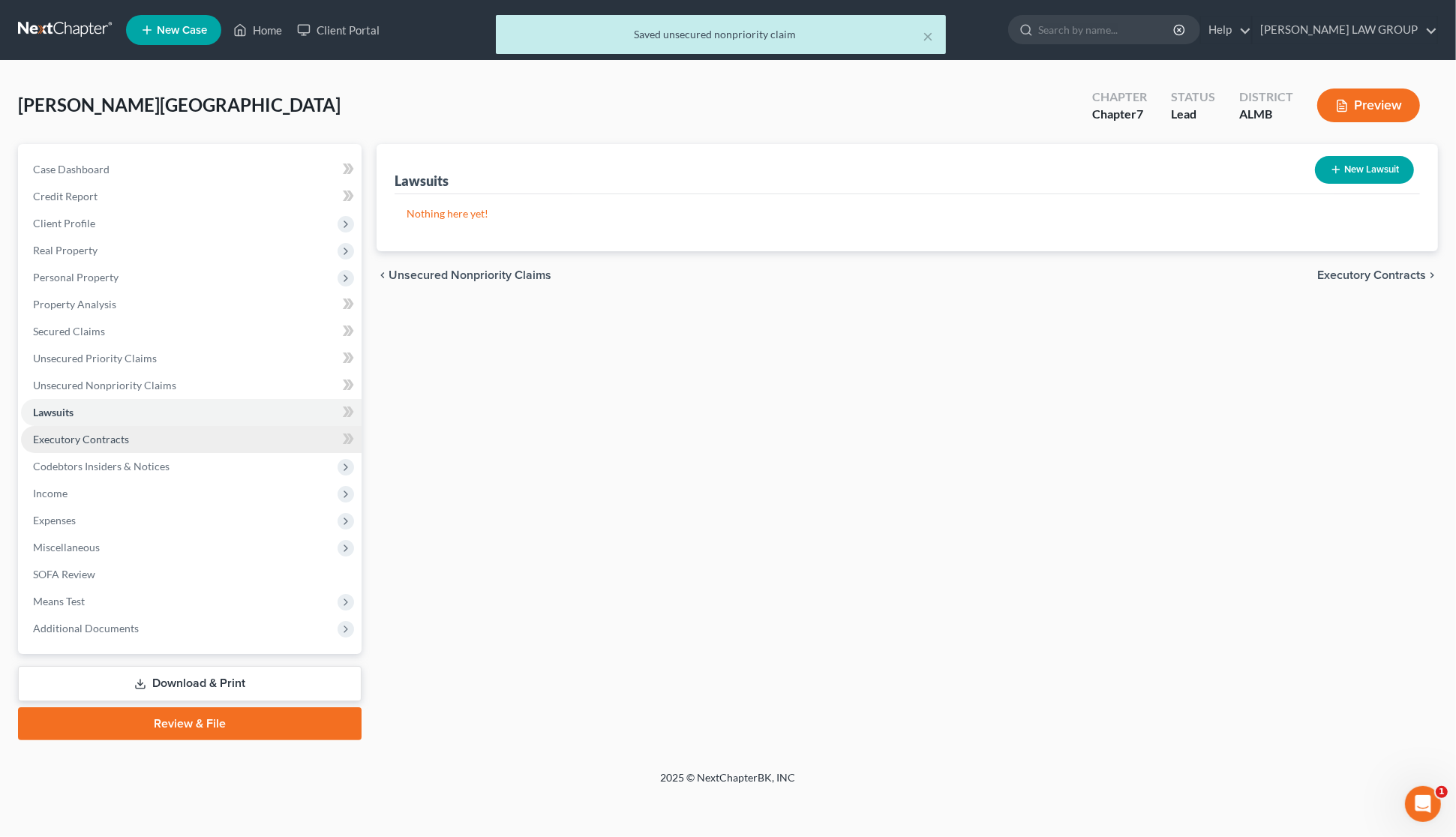
click at [99, 439] on span "Executory Contracts" at bounding box center [81, 439] width 96 height 13
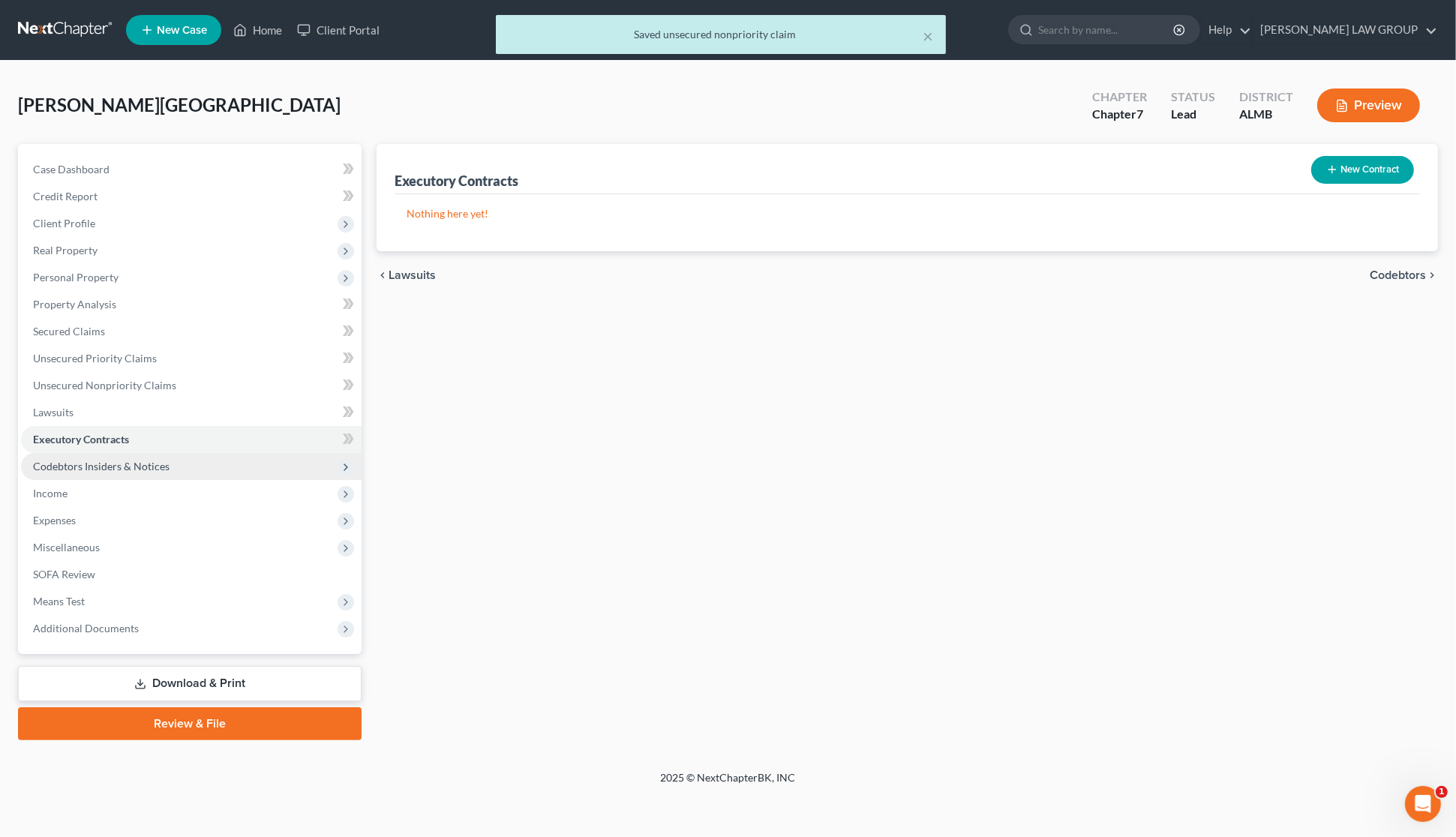
click at [98, 460] on span "Codebtors Insiders & Notices" at bounding box center [101, 466] width 137 height 13
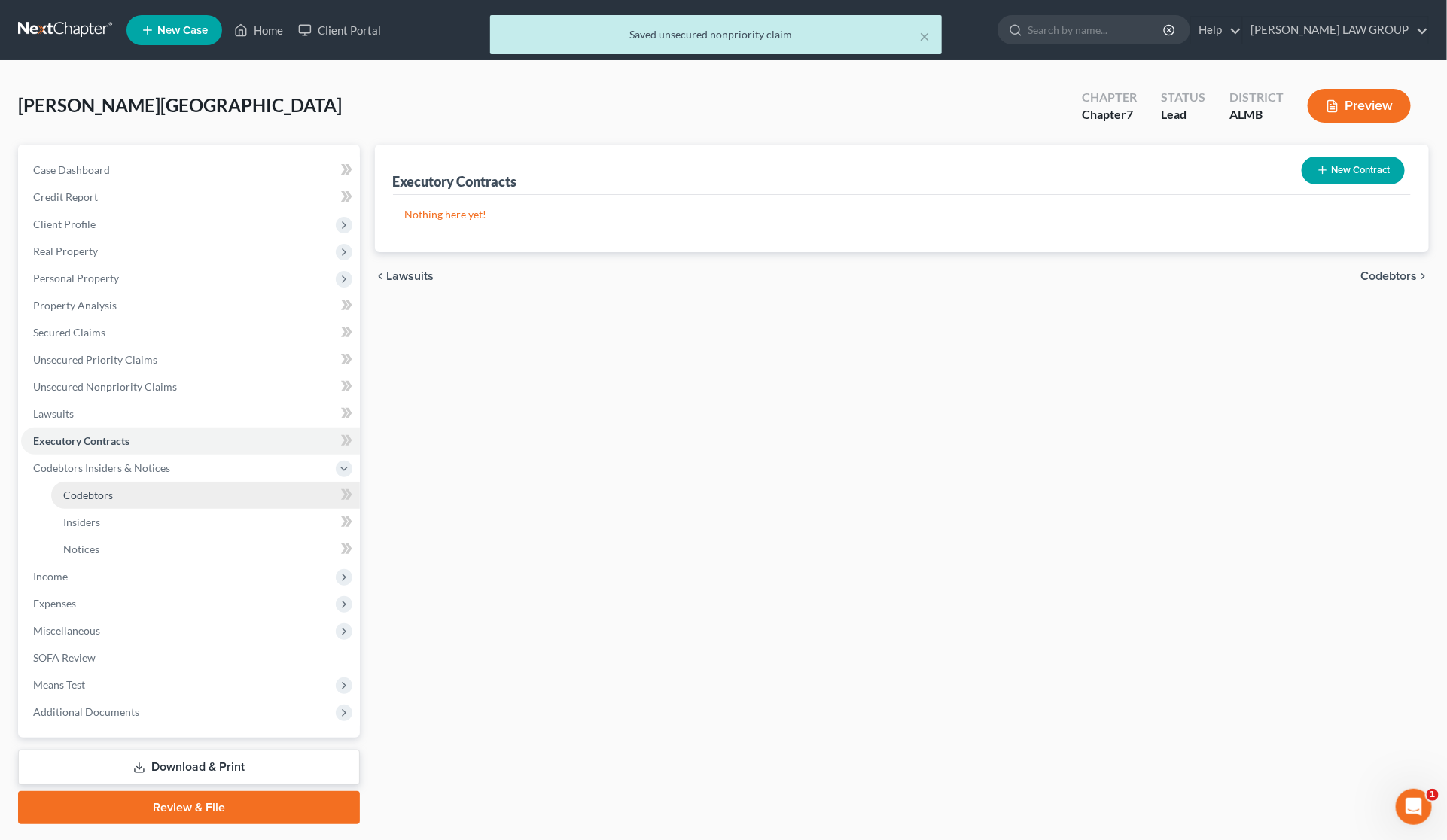
click at [104, 493] on span "Codebtors" at bounding box center [87, 494] width 49 height 13
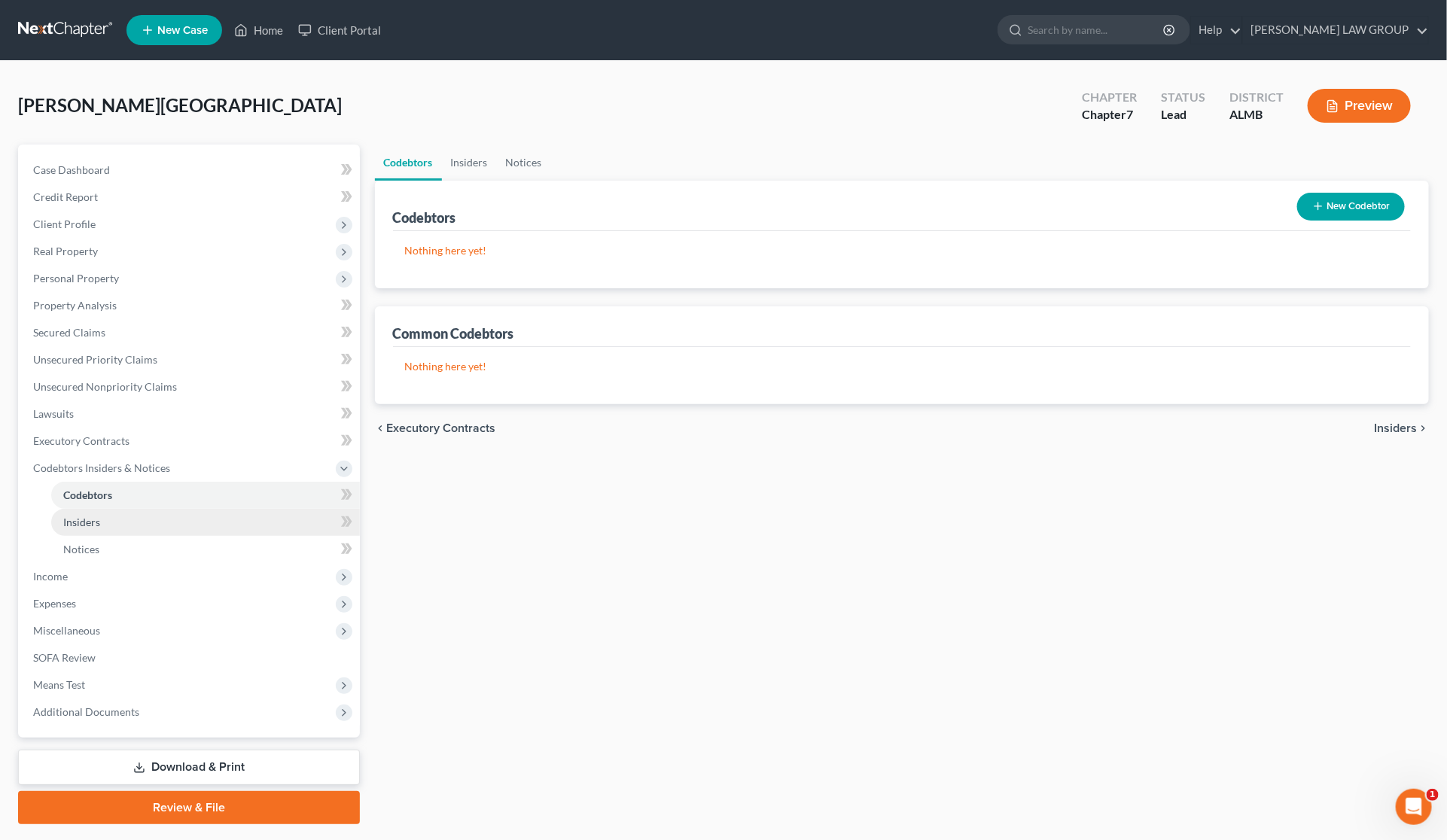
click at [103, 521] on link "Insiders" at bounding box center [206, 522] width 309 height 27
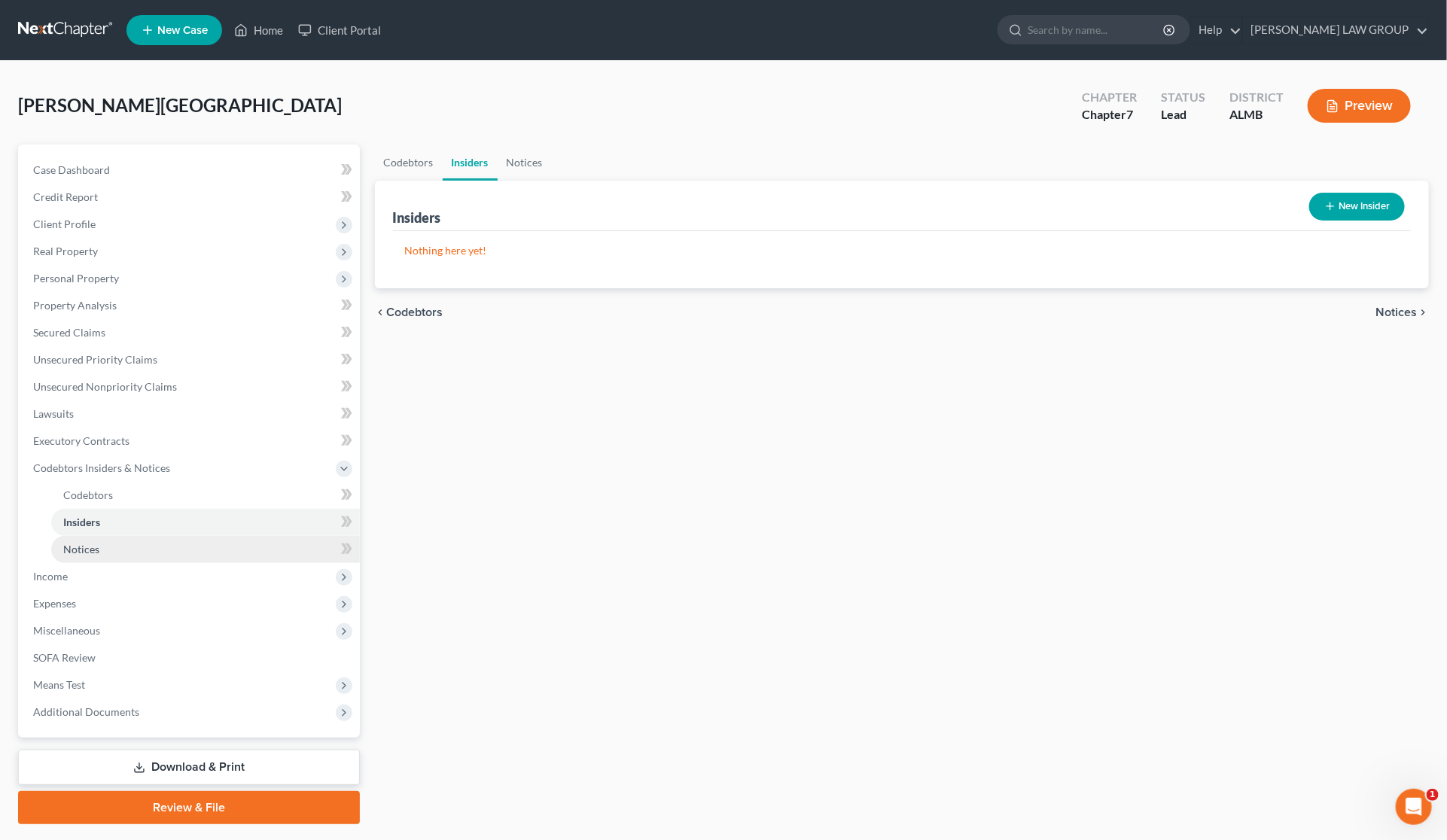
click at [105, 547] on link "Notices" at bounding box center [206, 549] width 309 height 27
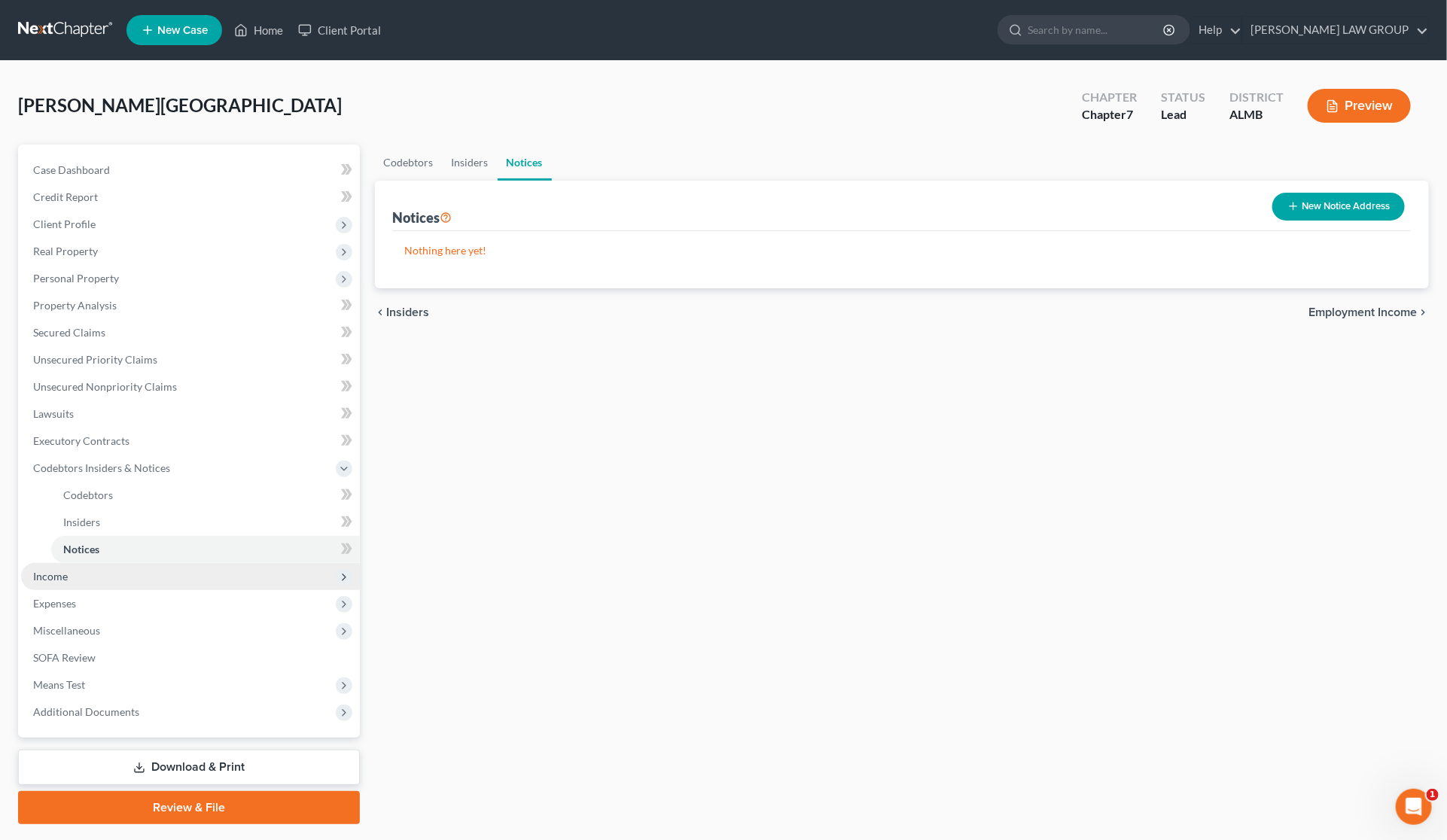
click at [77, 574] on span "Income" at bounding box center [190, 576] width 339 height 27
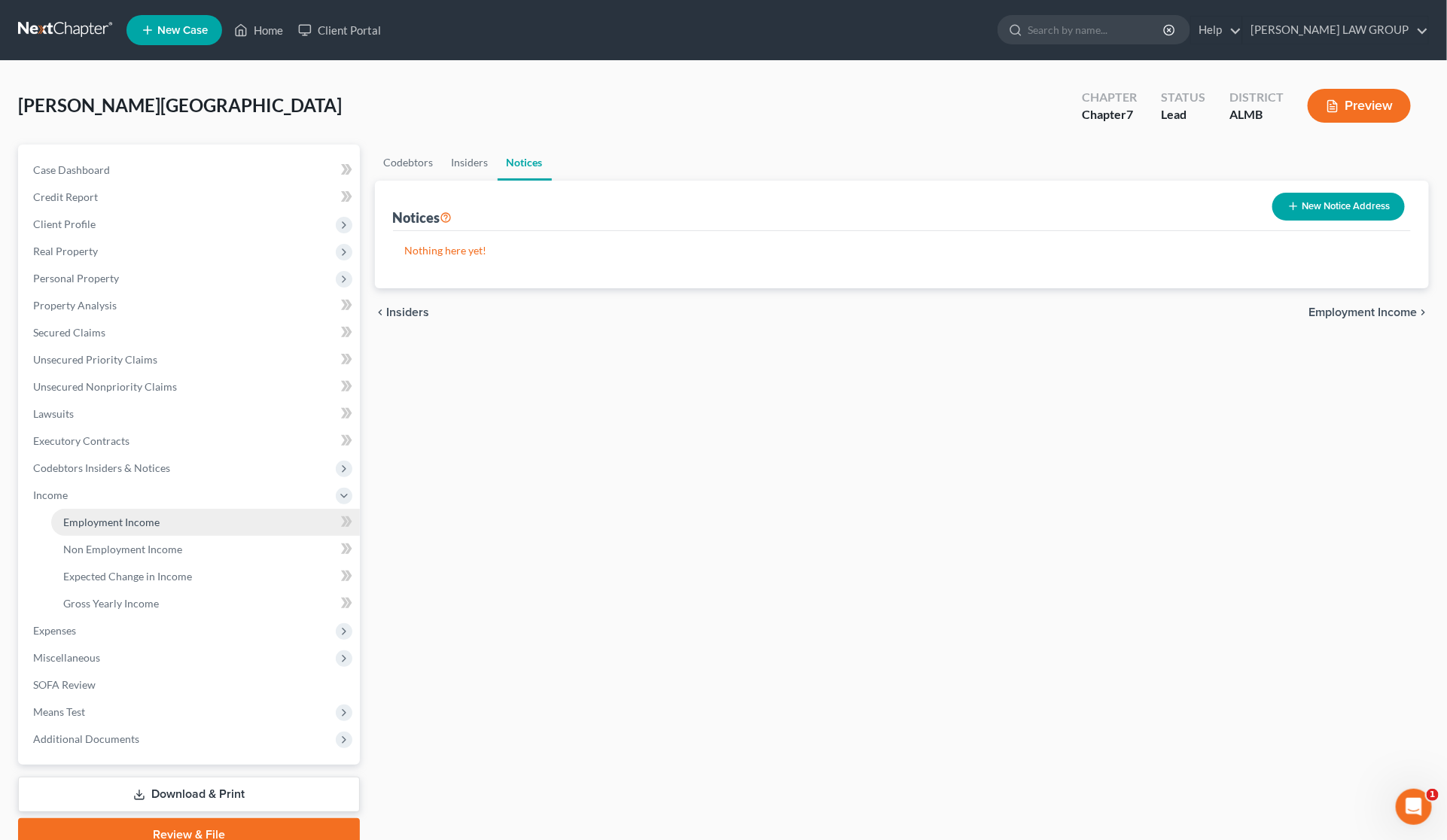
click at [109, 518] on span "Employment Income" at bounding box center [111, 521] width 97 height 13
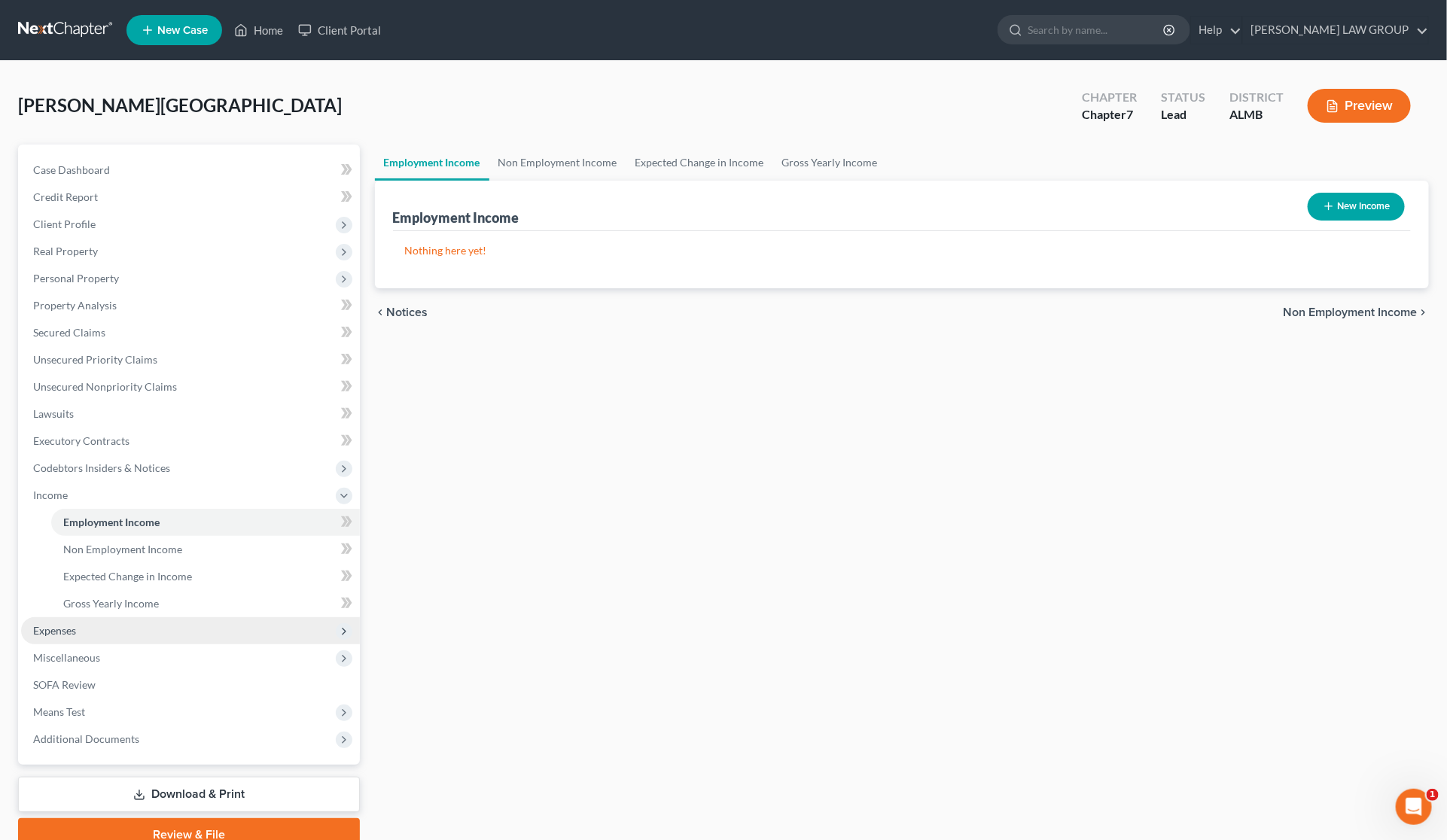
click at [99, 630] on span "Expenses" at bounding box center [190, 630] width 339 height 27
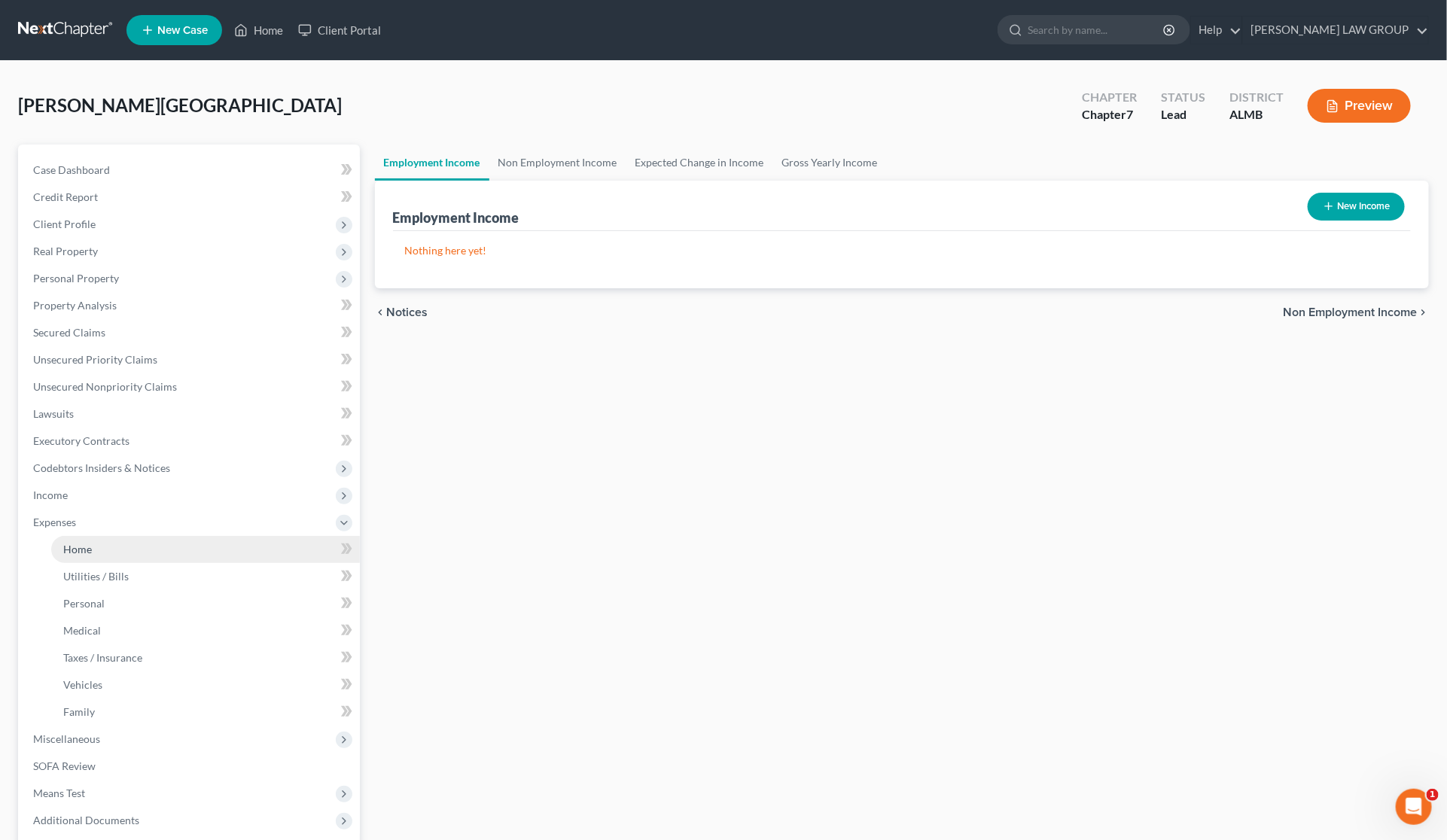
click at [88, 551] on span "Home" at bounding box center [77, 548] width 29 height 13
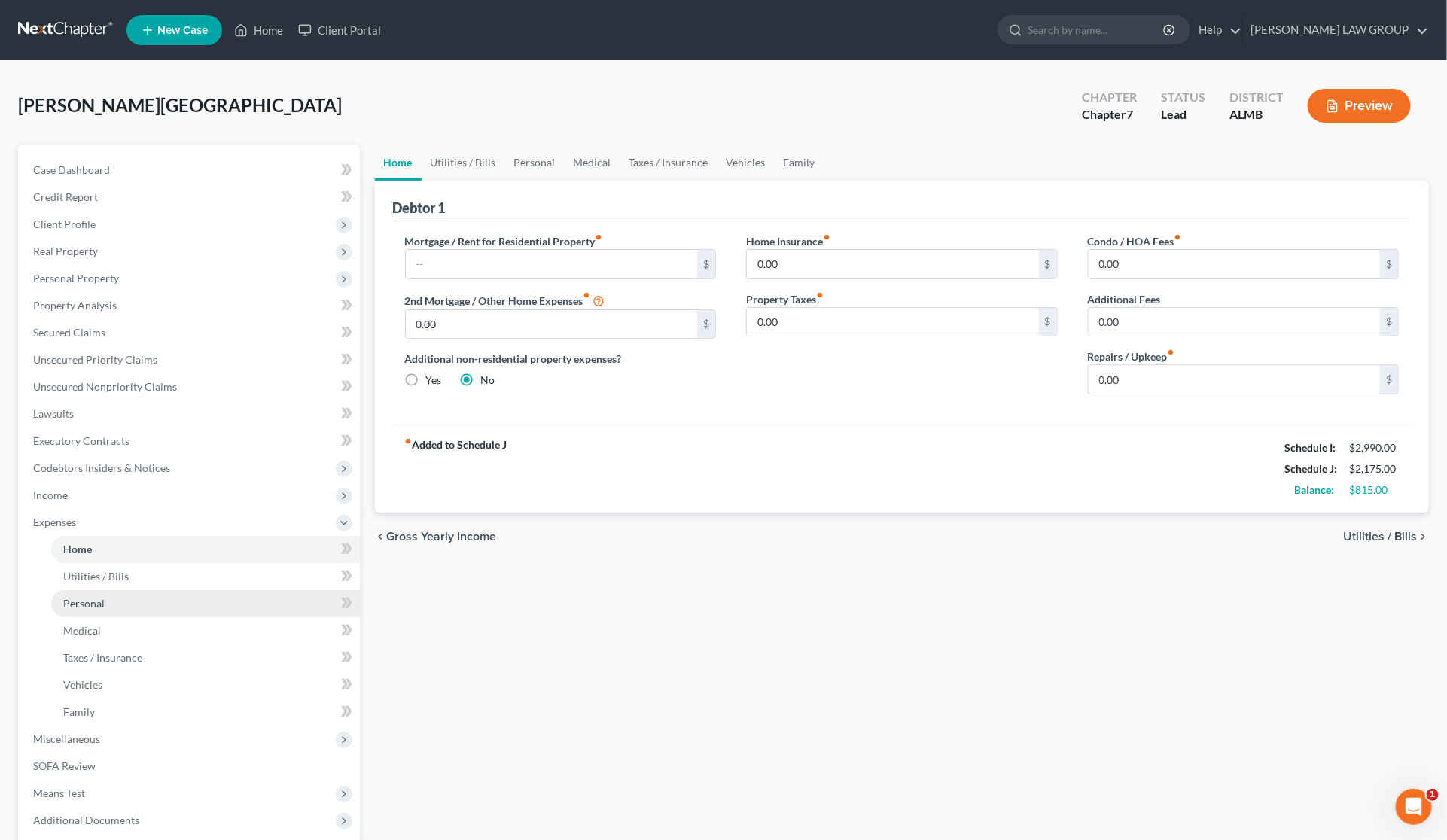
click at [95, 602] on span "Personal" at bounding box center [83, 602] width 42 height 13
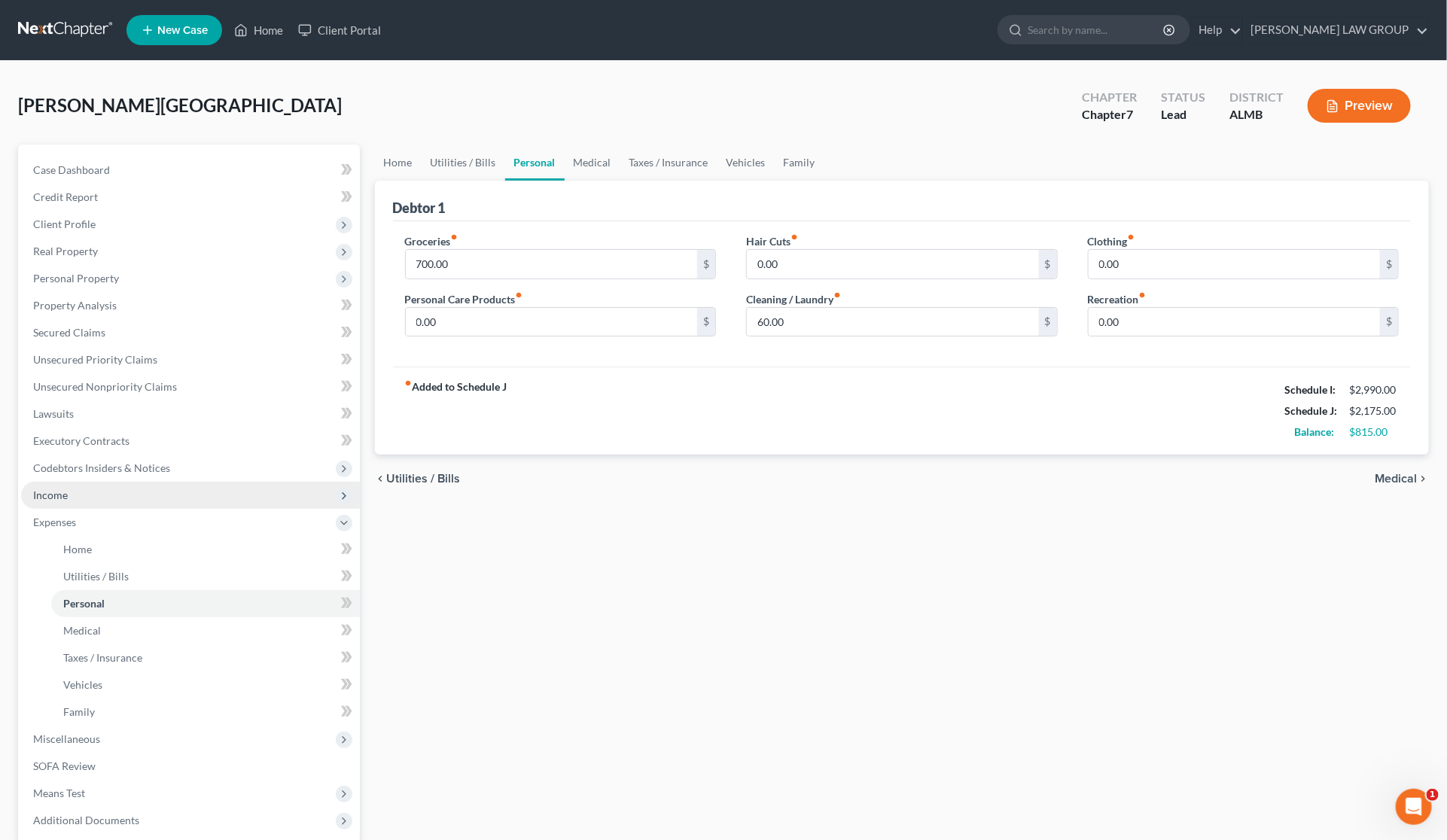
click at [81, 495] on span "Income" at bounding box center [190, 495] width 339 height 27
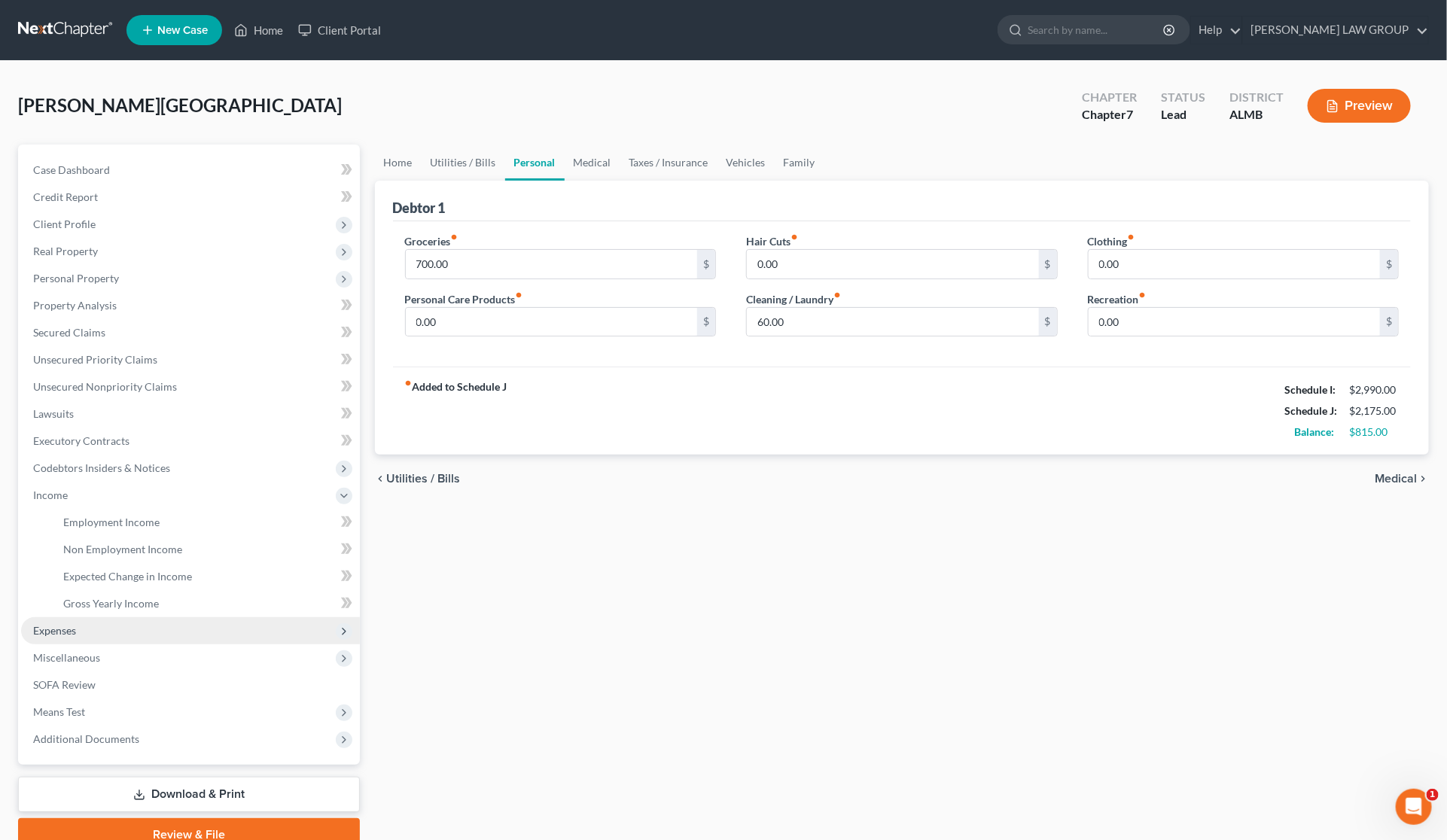
click at [72, 627] on span "Expenses" at bounding box center [54, 630] width 43 height 13
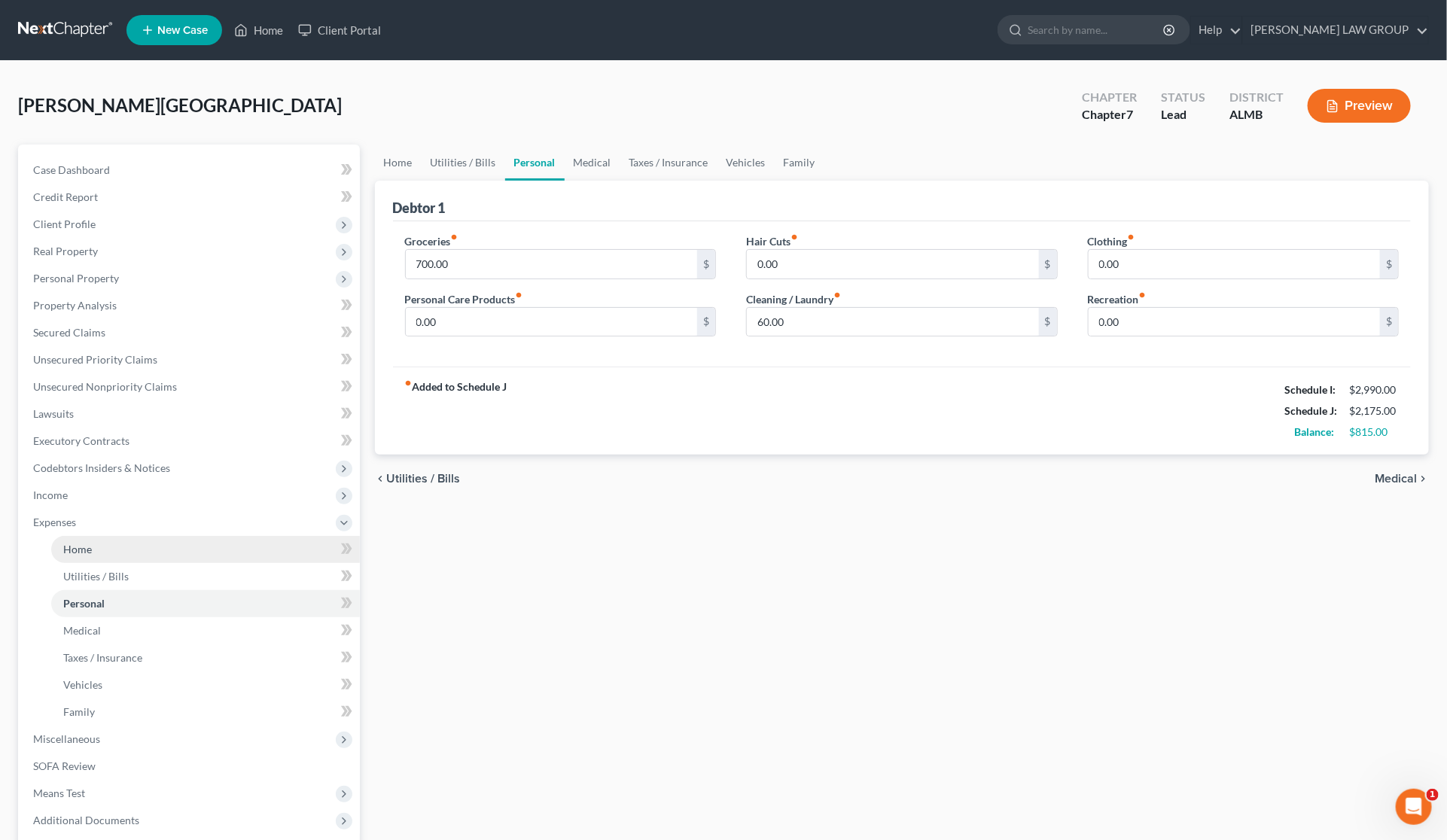
click at [95, 551] on link "Home" at bounding box center [206, 549] width 309 height 27
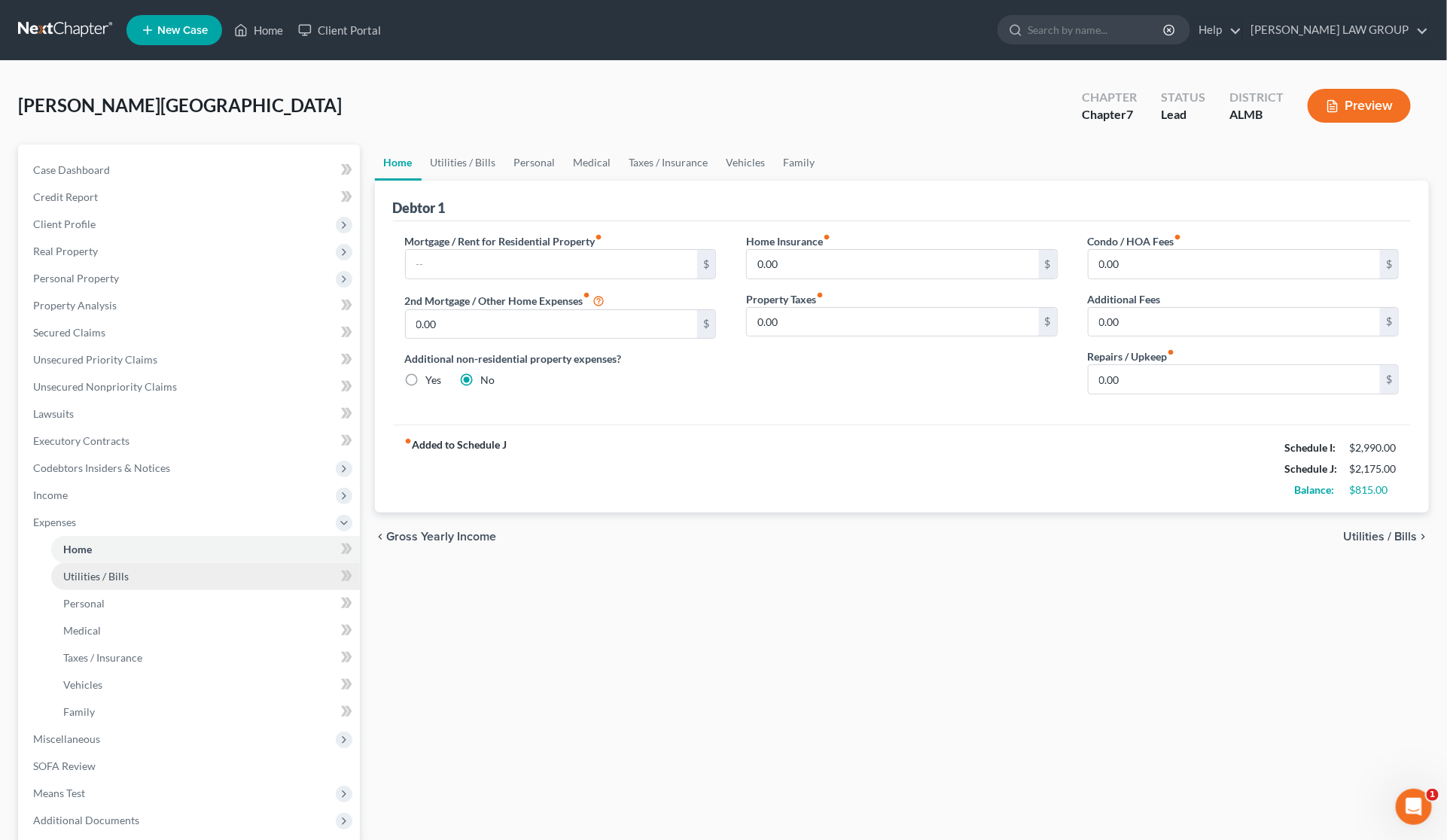
click at [107, 574] on span "Utilities / Bills" at bounding box center [96, 575] width 66 height 13
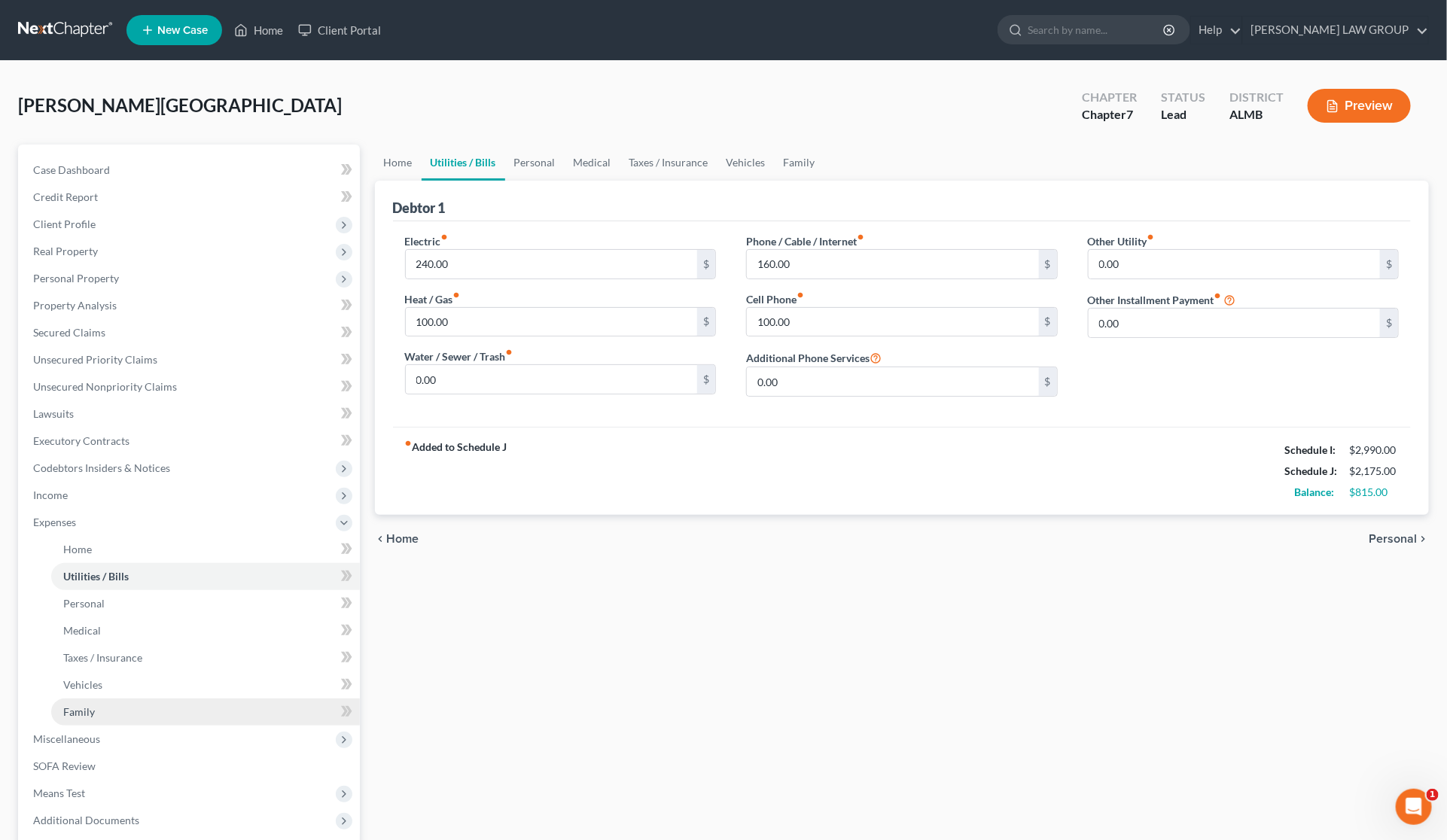
click at [85, 705] on span "Family" at bounding box center [78, 711] width 32 height 13
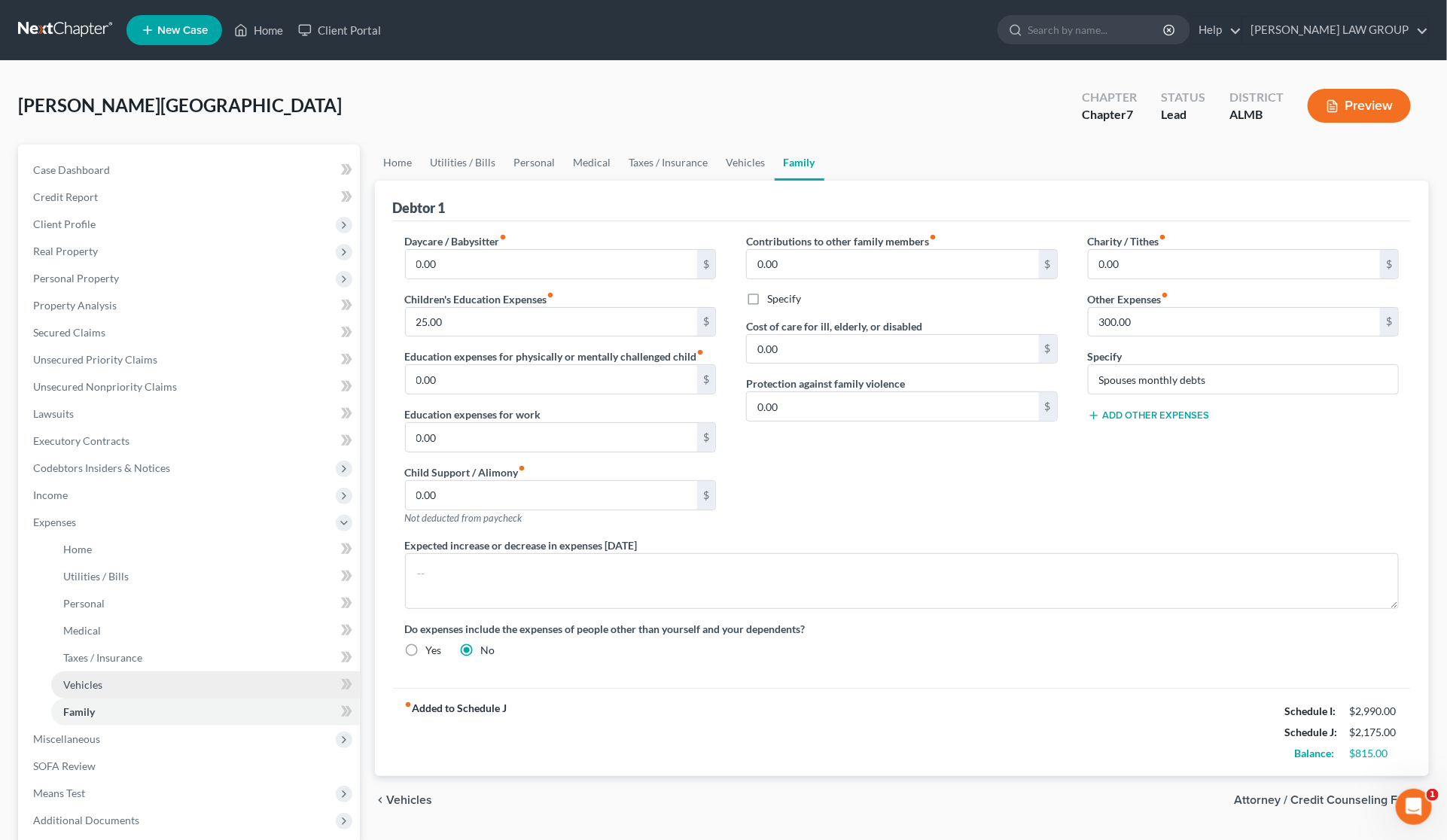
click at [94, 675] on link "Vehicles" at bounding box center [206, 685] width 309 height 27
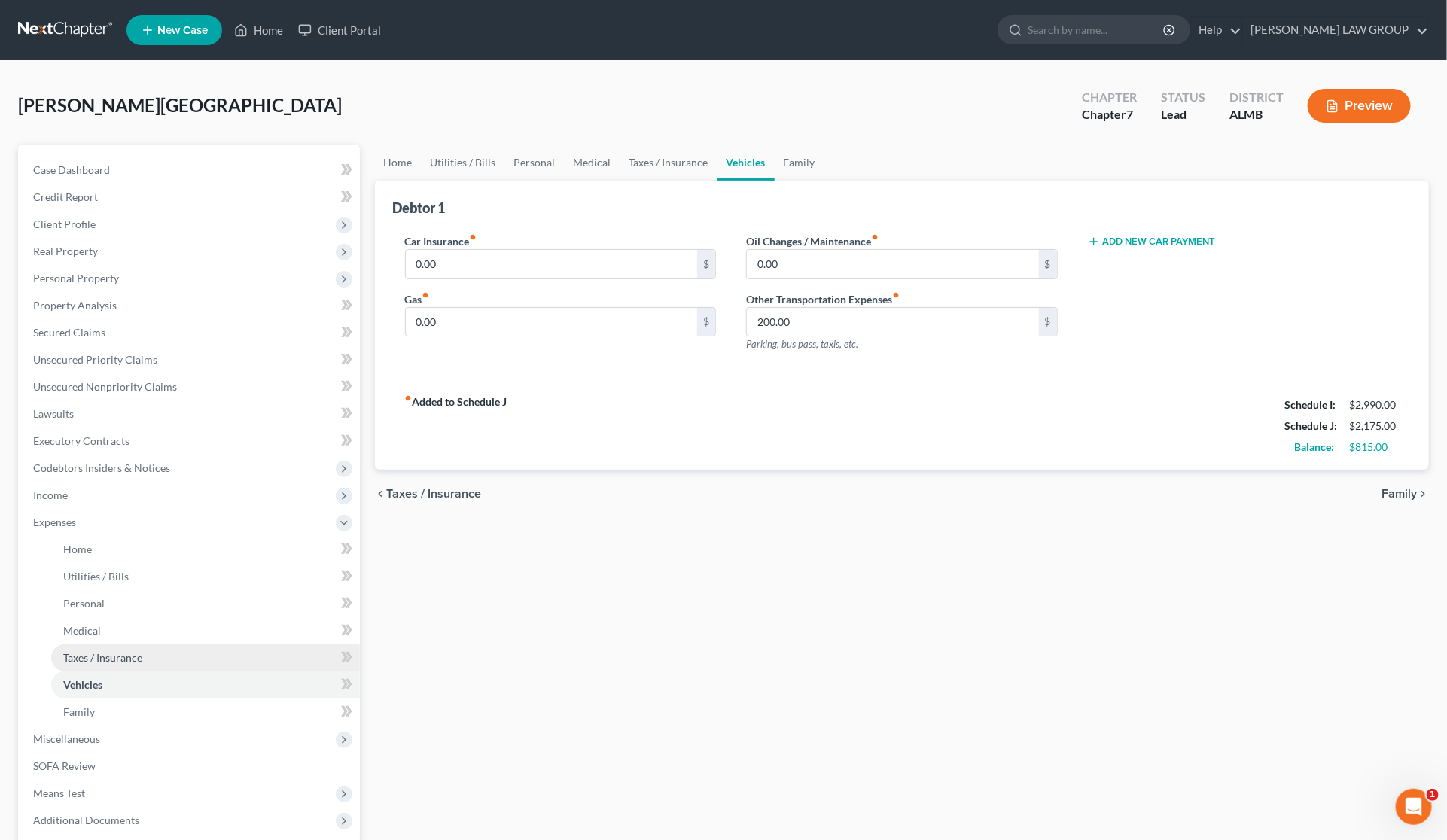
click at [98, 655] on span "Taxes / Insurance" at bounding box center [102, 657] width 79 height 13
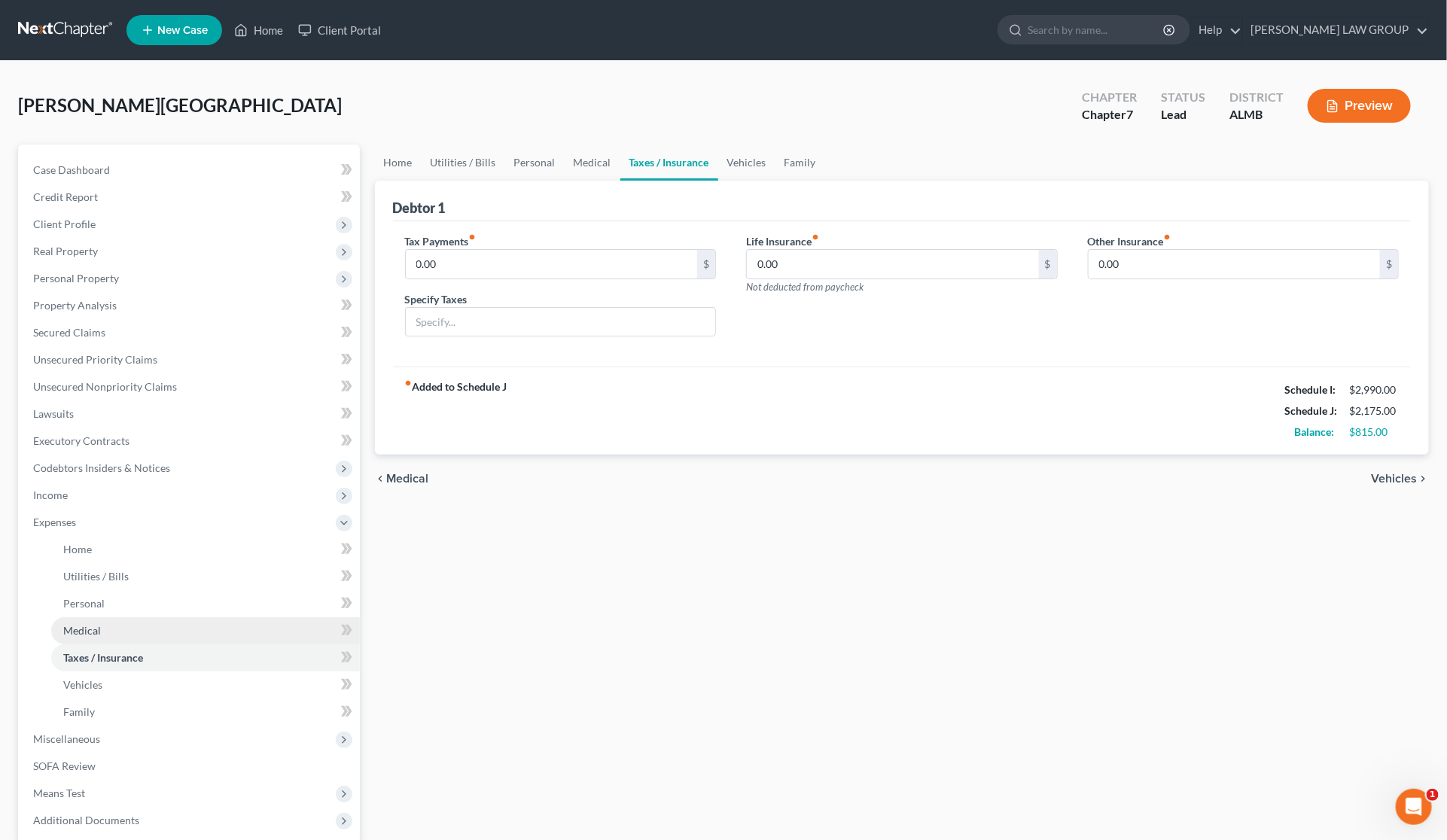
click at [99, 633] on span "Medical" at bounding box center [81, 630] width 38 height 13
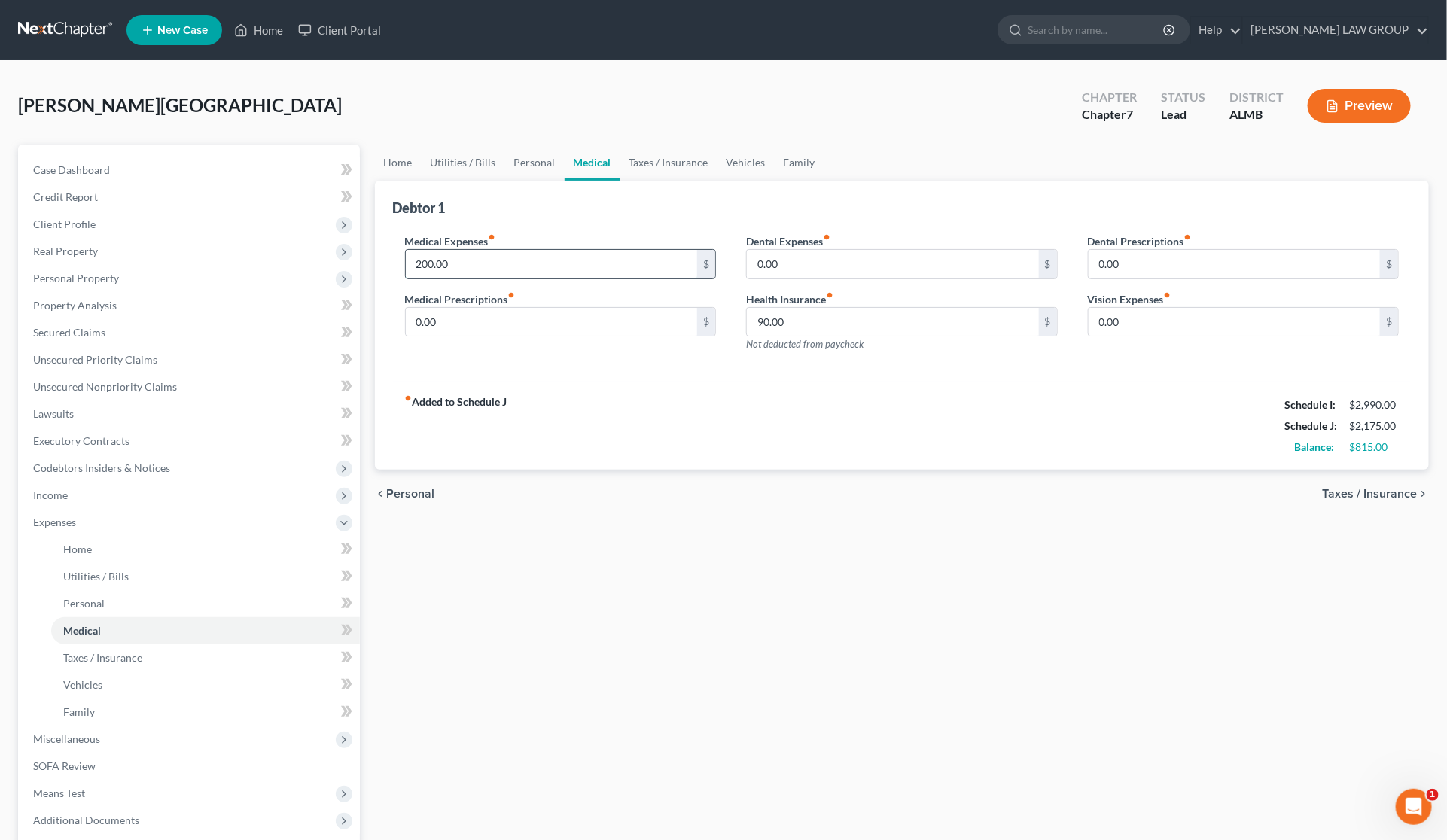
click at [469, 261] on input "200.00" at bounding box center [552, 265] width 292 height 29
type input "600"
click at [109, 571] on span "Utilities / Bills" at bounding box center [96, 575] width 66 height 13
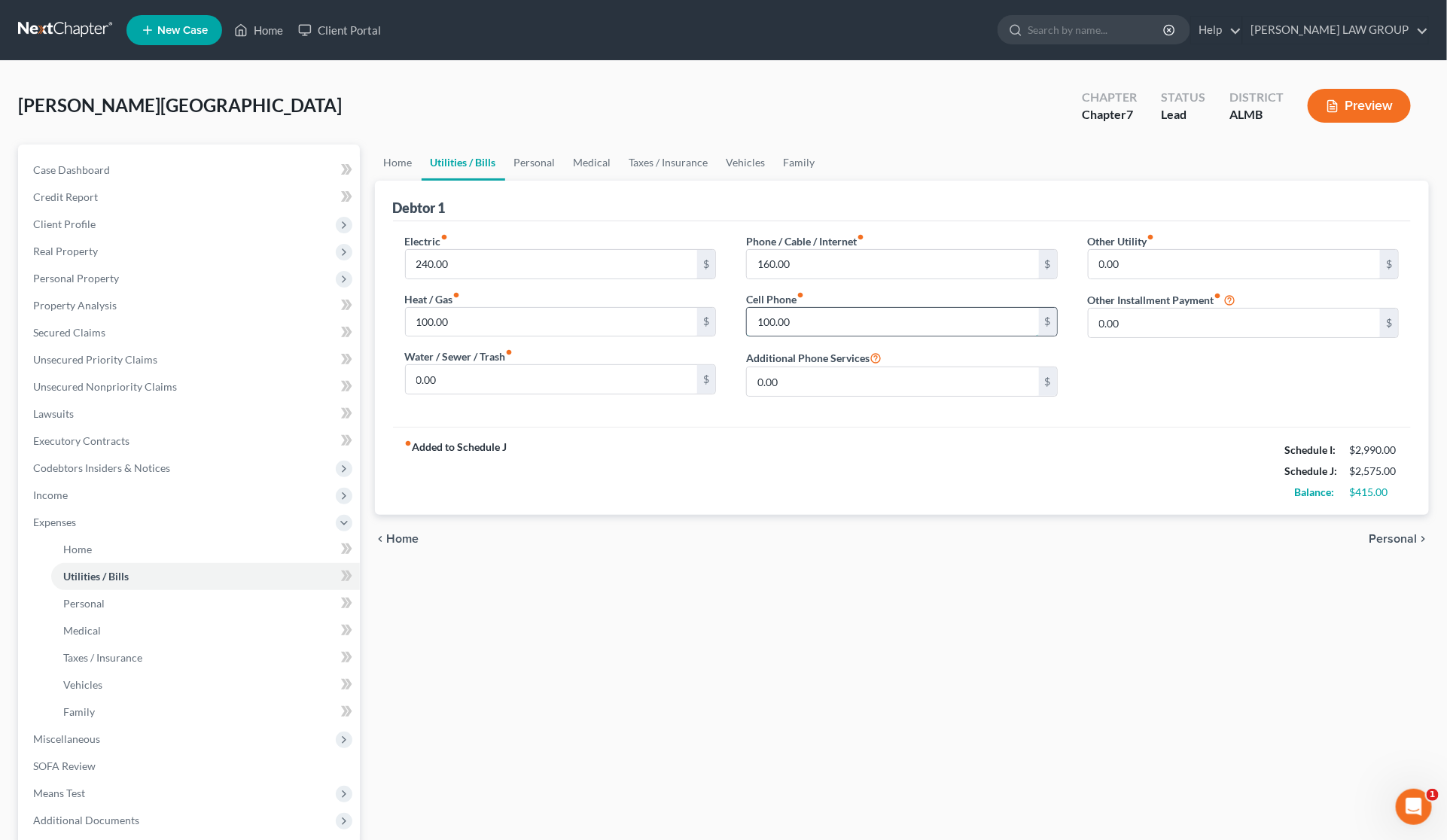
click at [828, 331] on input "100.00" at bounding box center [893, 322] width 292 height 29
type input "149"
click at [739, 442] on div "fiber_manual_record Added to Schedule J Schedule I: $2,990.00 Schedule J: $2,62…" at bounding box center [902, 470] width 1019 height 88
click at [113, 544] on link "Home" at bounding box center [206, 549] width 309 height 27
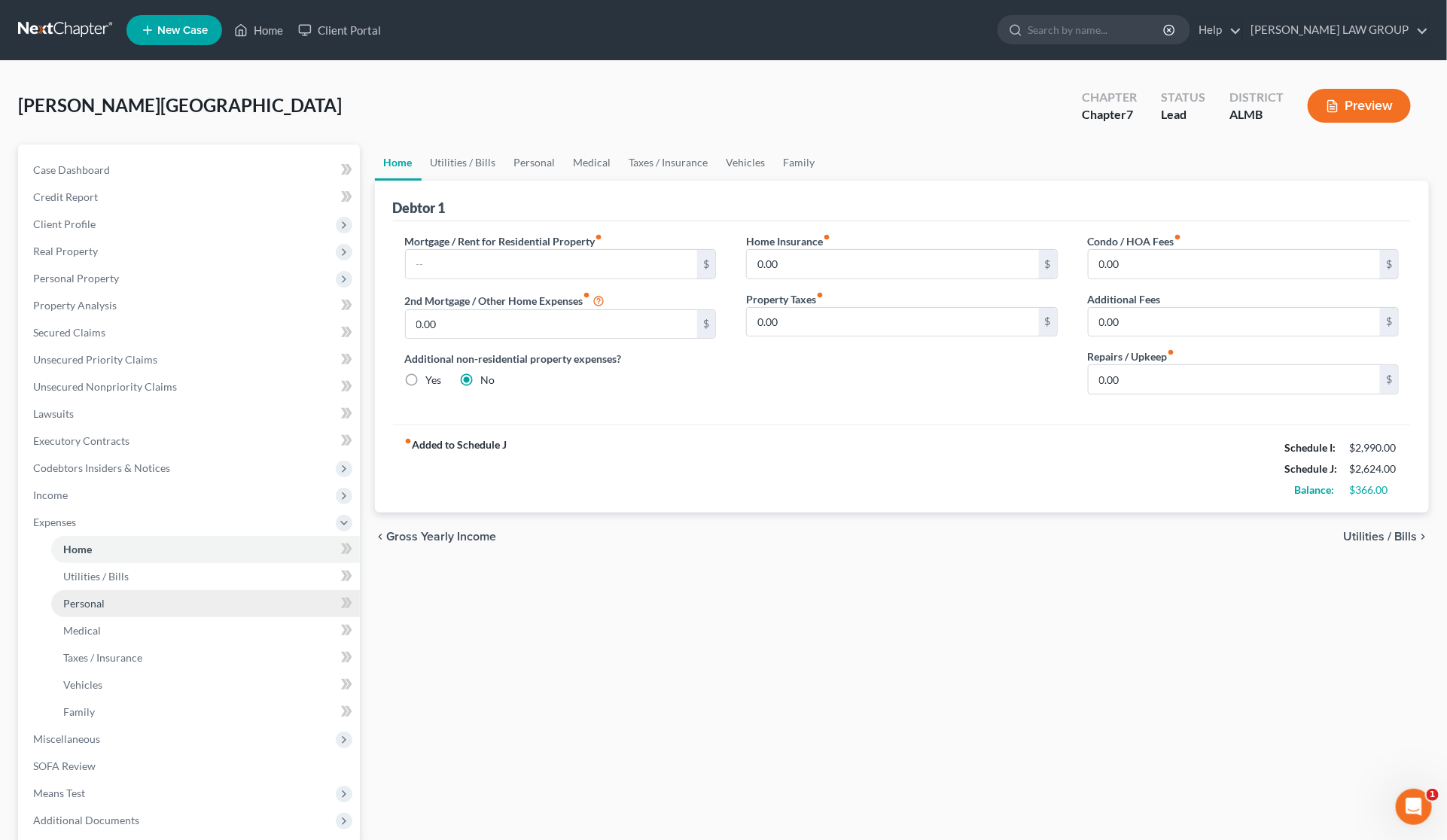
click at [97, 606] on span "Personal" at bounding box center [83, 602] width 42 height 13
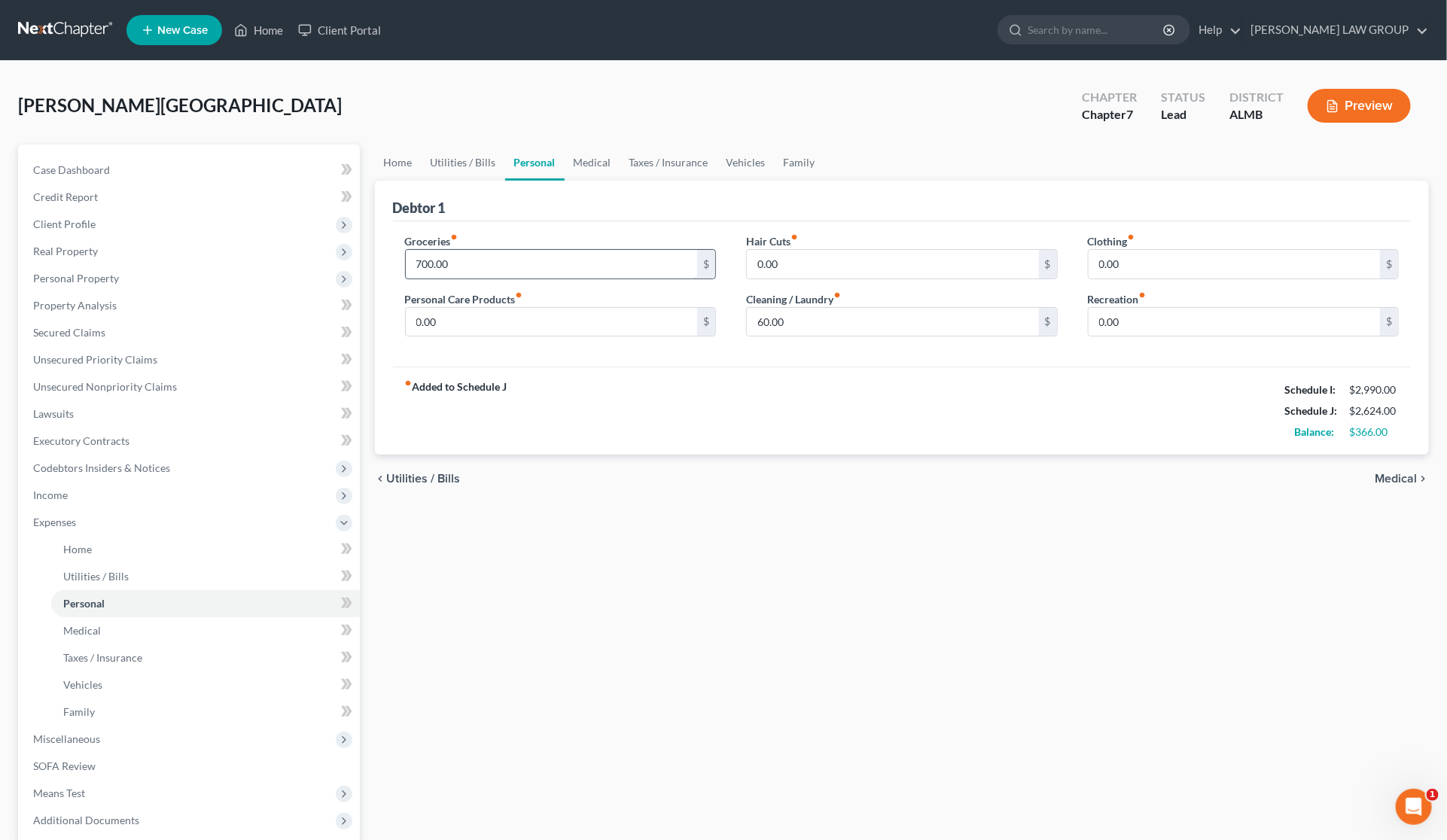
click at [486, 262] on input "700.00" at bounding box center [552, 265] width 292 height 29
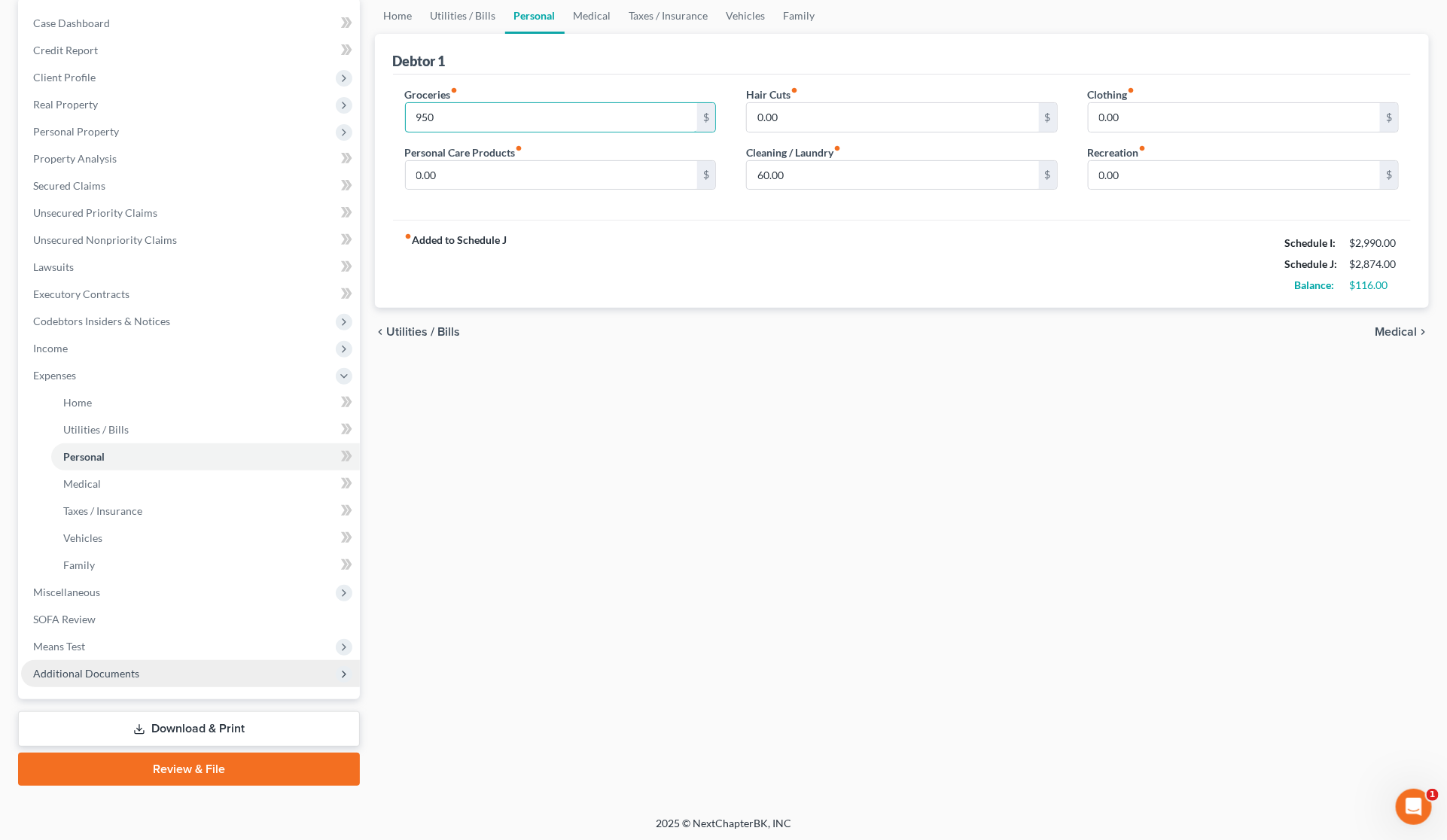
scroll to position [149, 0]
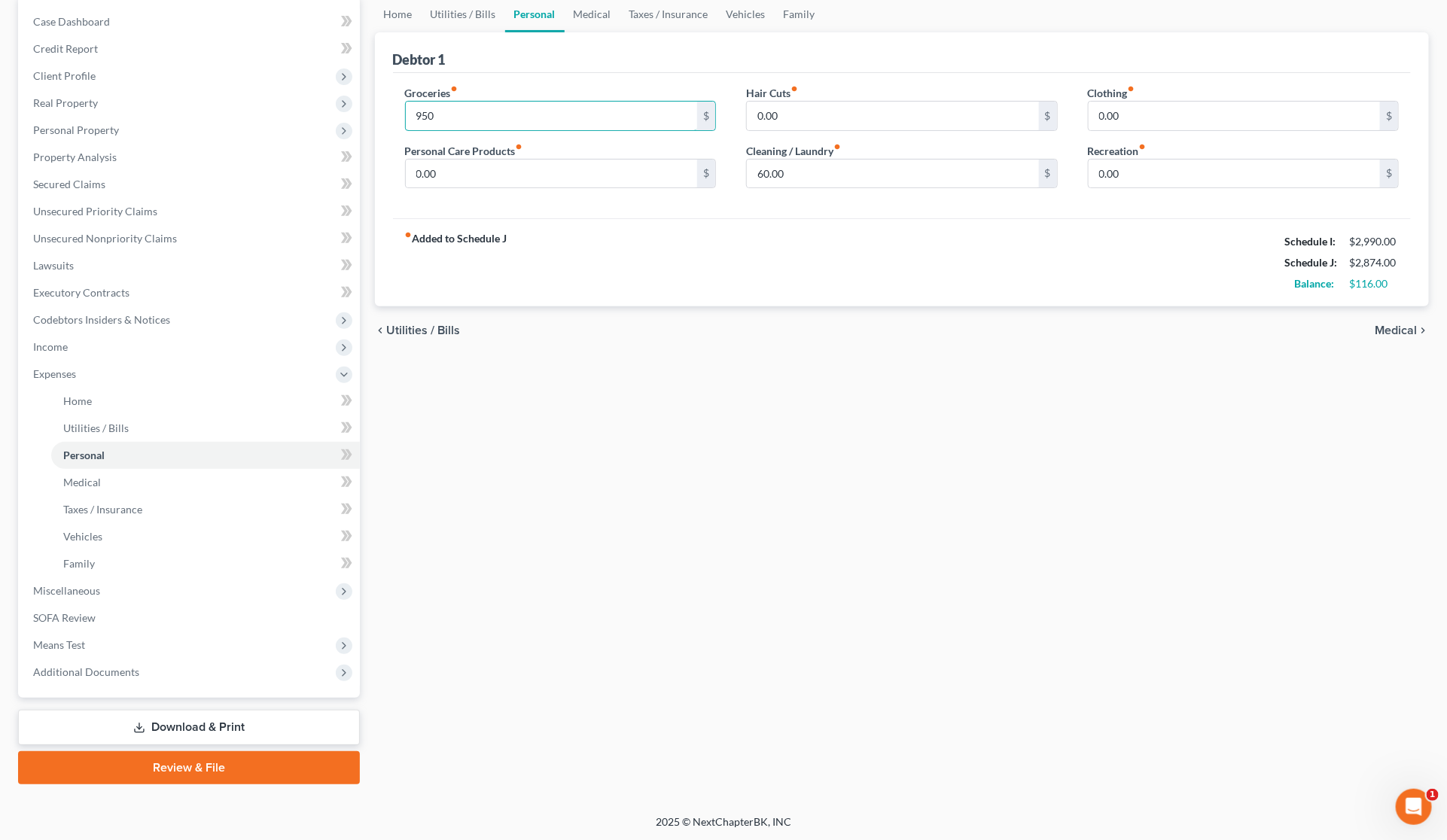
type input "950"
click at [227, 721] on link "Download & Print" at bounding box center [189, 727] width 342 height 36
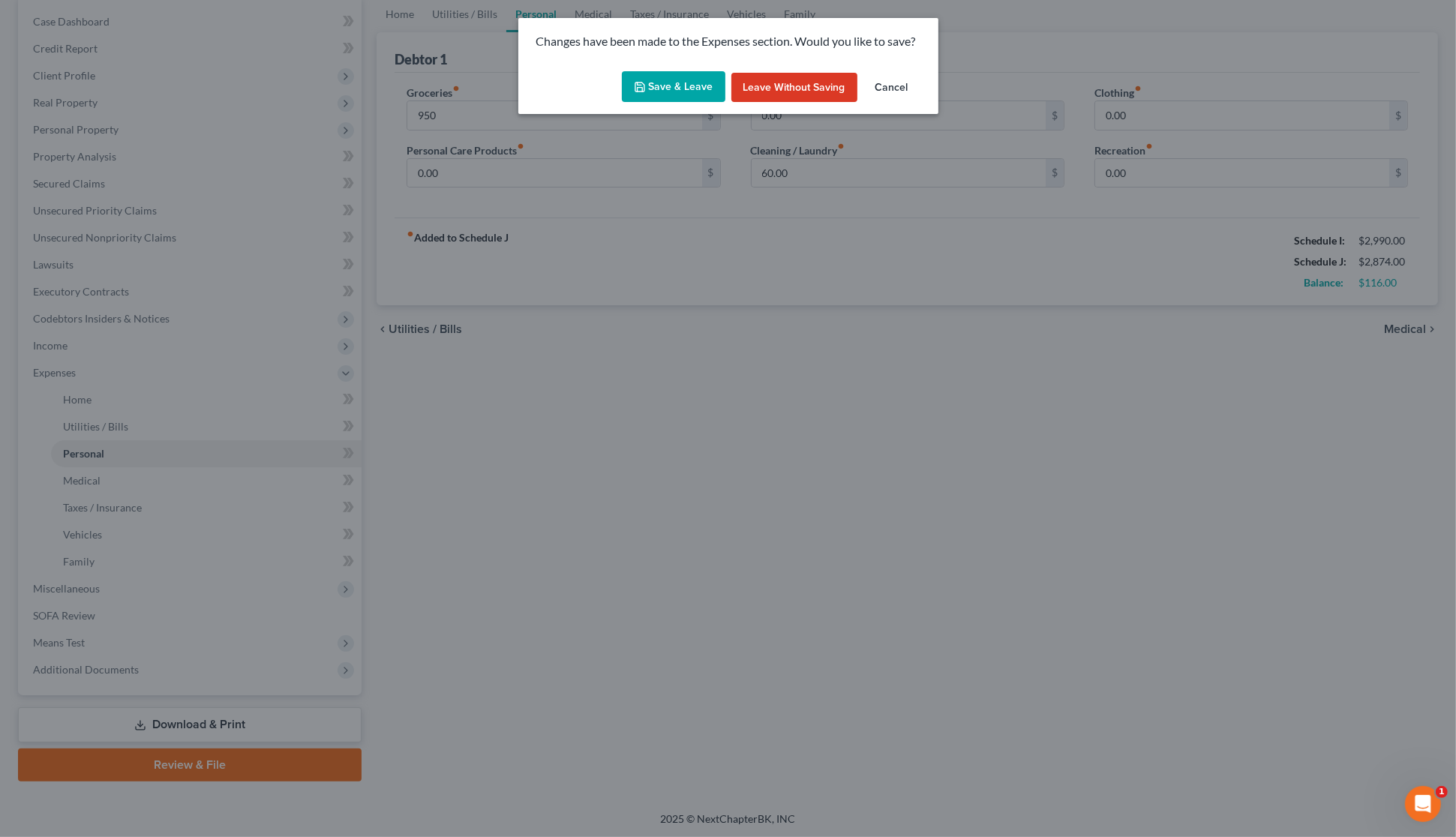
click at [662, 80] on button "Save & Leave" at bounding box center [674, 87] width 104 height 32
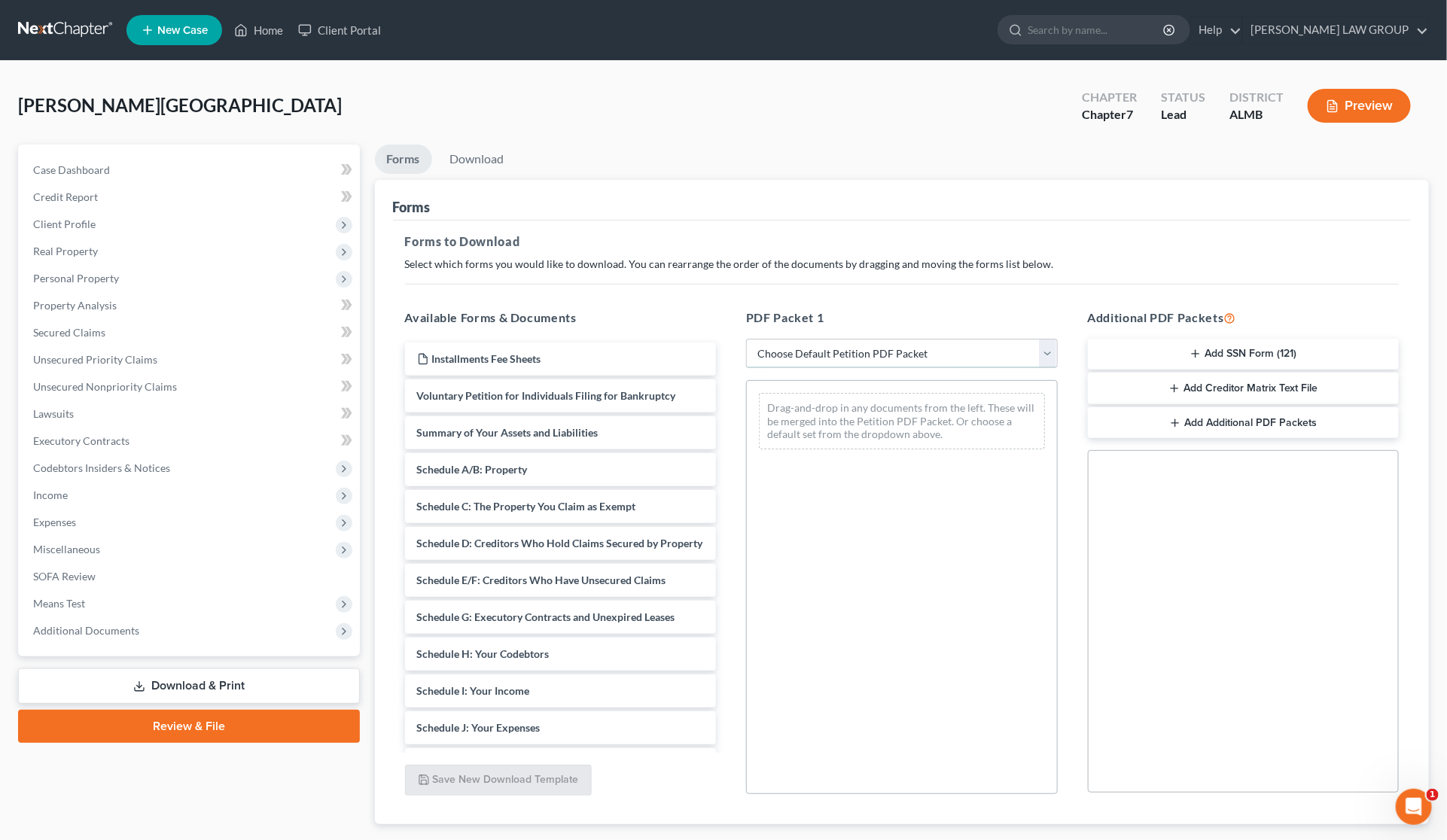
click at [847, 348] on select "Choose Default Petition PDF Packet Complete Bankruptcy Petition (all forms and …" at bounding box center [901, 353] width 312 height 30
select select "0"
click at [746, 339] on select "Choose Default Petition PDF Packet Complete Bankruptcy Petition (all forms and …" at bounding box center [901, 353] width 312 height 30
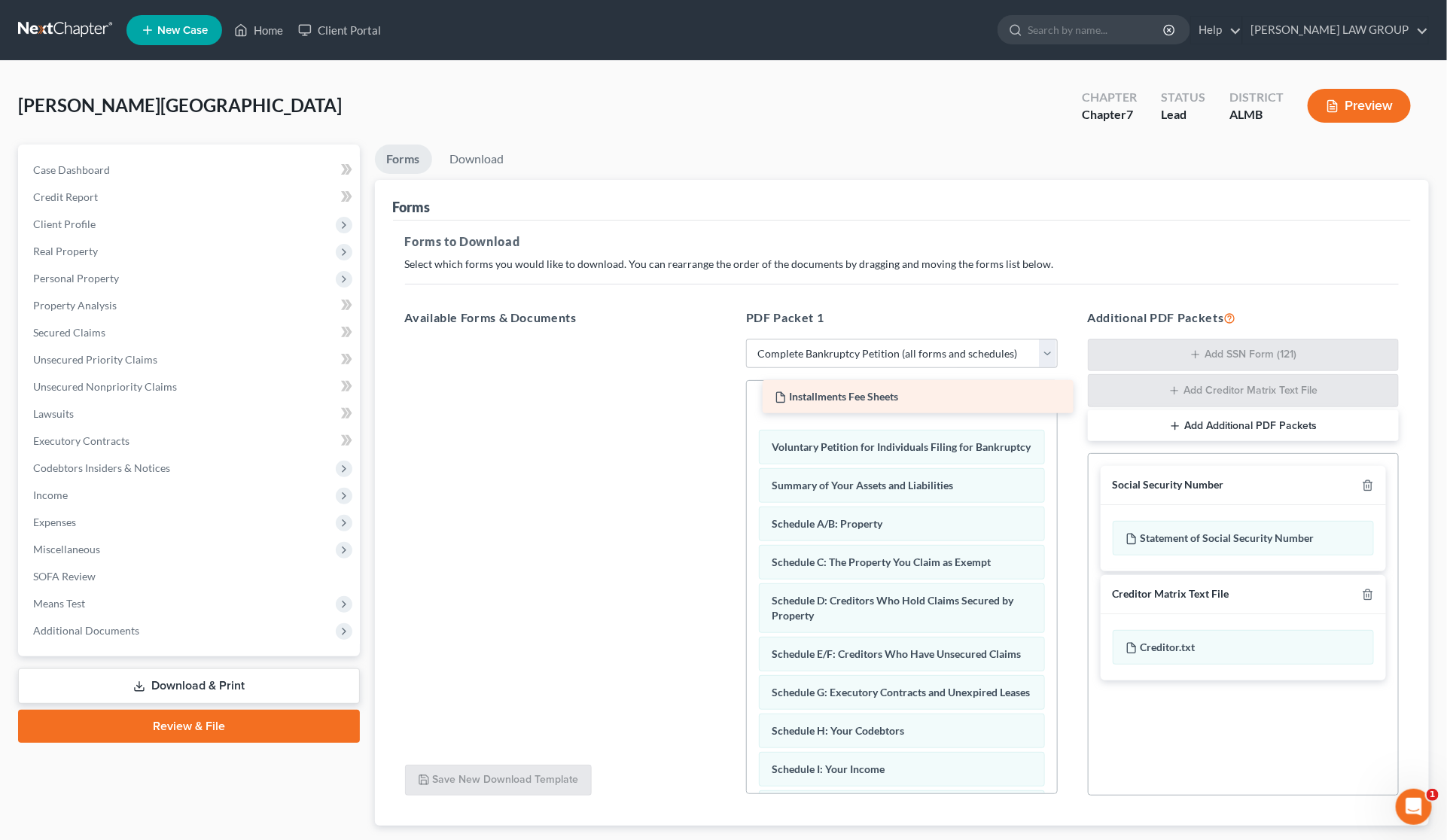
drag, startPoint x: 510, startPoint y: 350, endPoint x: 871, endPoint y: 399, distance: 364.3
click at [729, 339] on div "Installments Fee Sheets Installments Fee Sheets" at bounding box center [561, 339] width 336 height 0
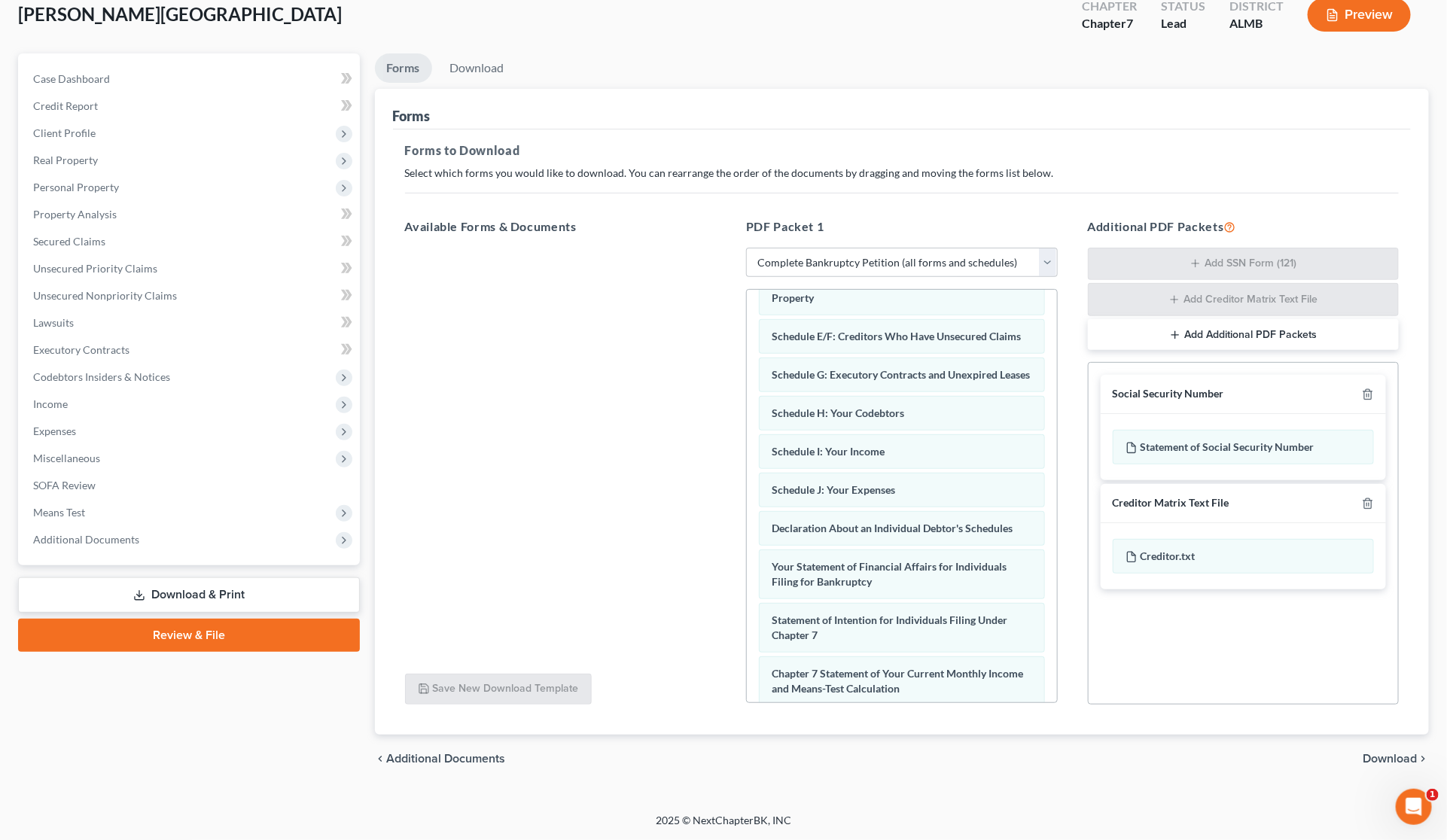
scroll to position [524, 0]
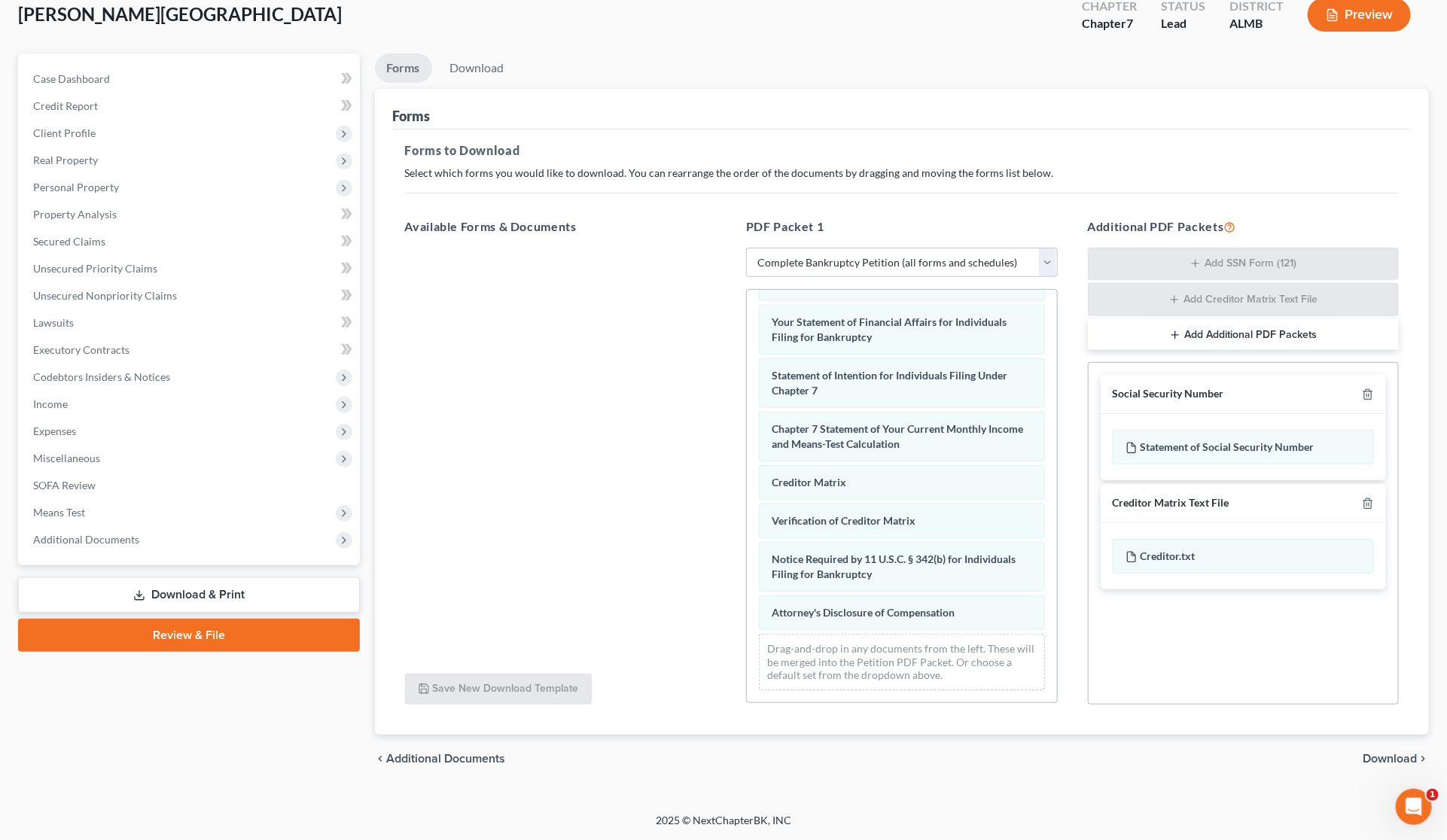
click at [1390, 756] on span "Download" at bounding box center [1390, 759] width 54 height 12
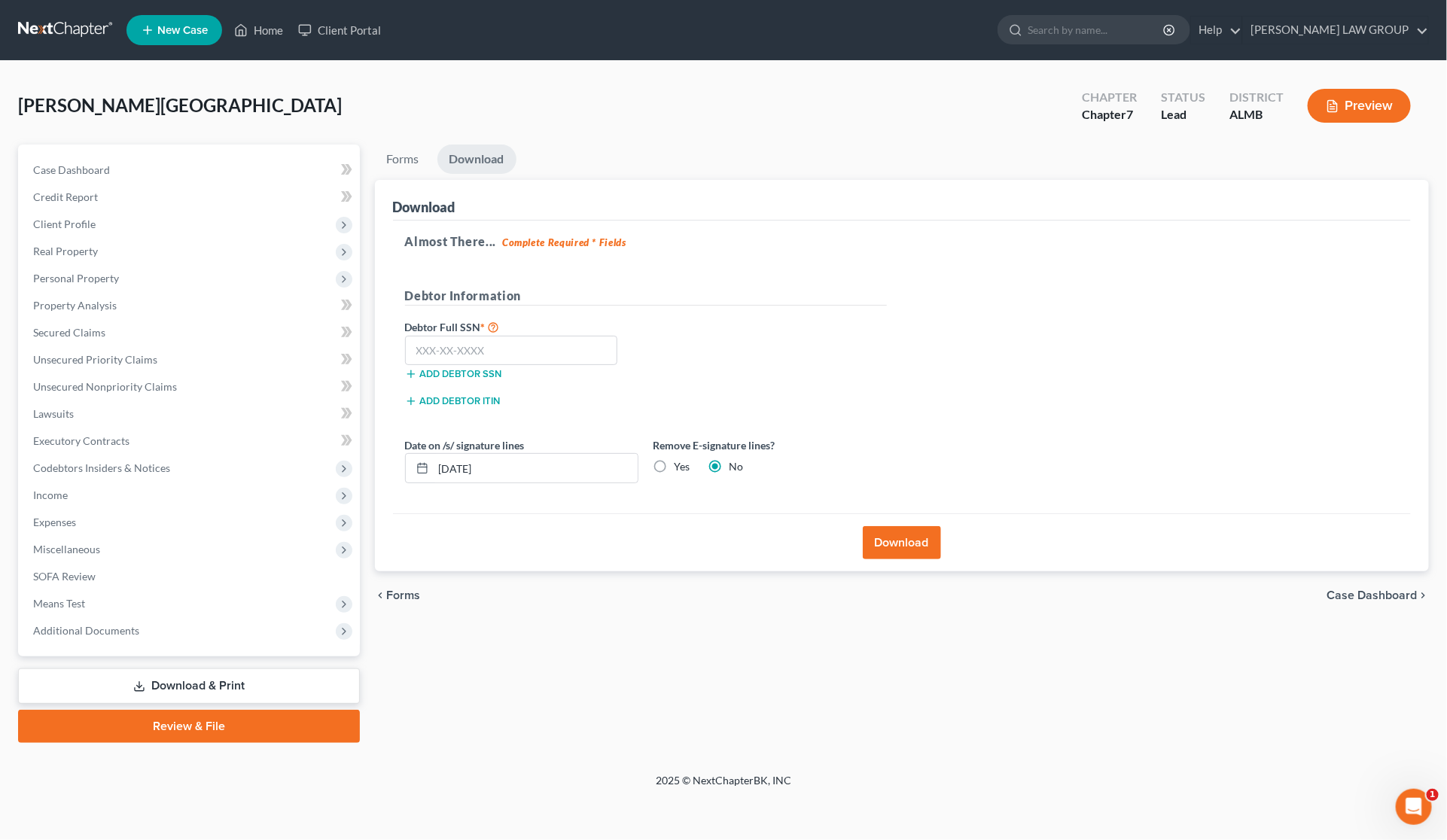
scroll to position [0, 0]
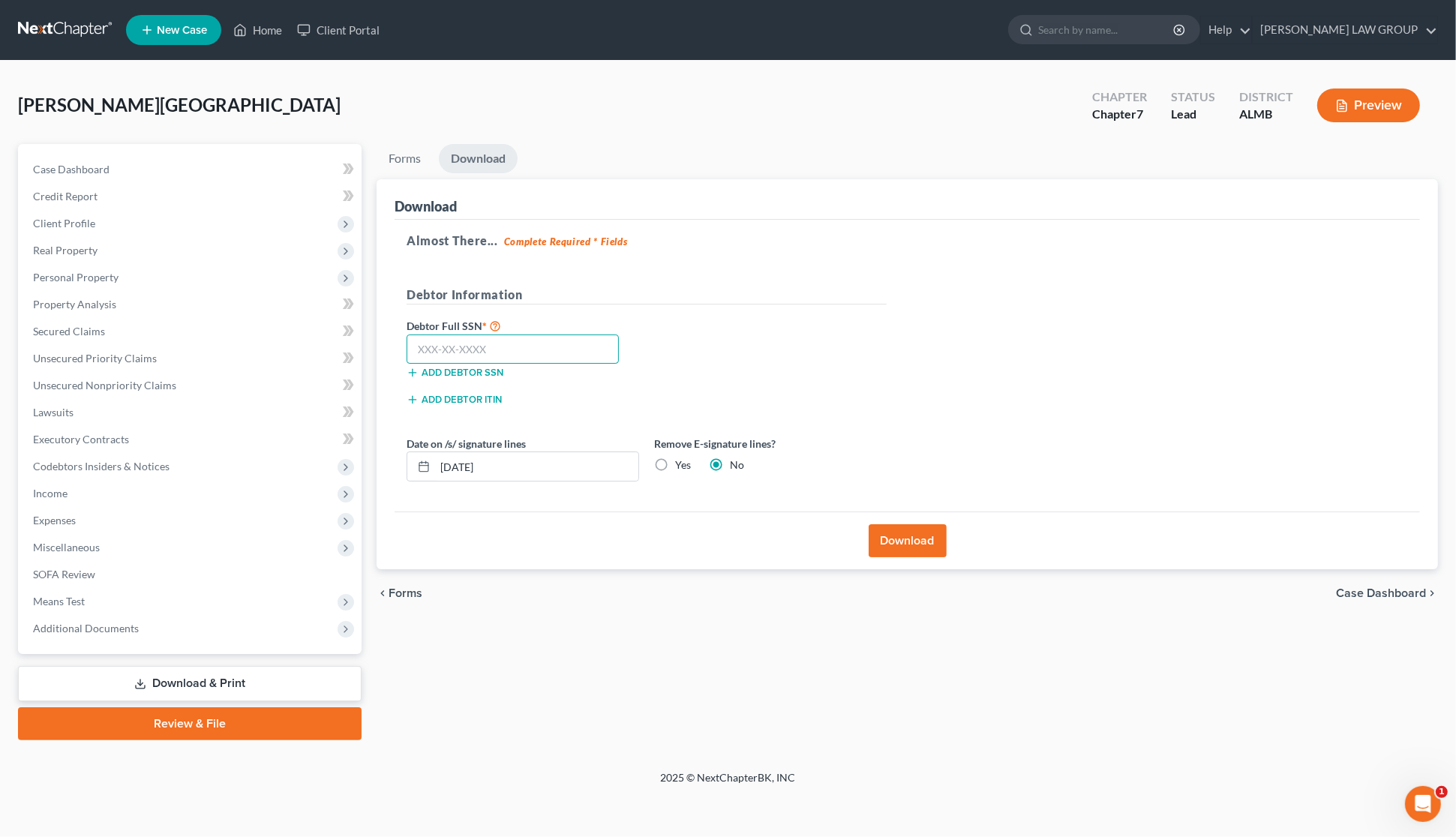
click at [529, 350] on input "text" at bounding box center [512, 349] width 213 height 30
type input "416-90-0552"
click at [909, 545] on button "Download" at bounding box center [907, 541] width 78 height 33
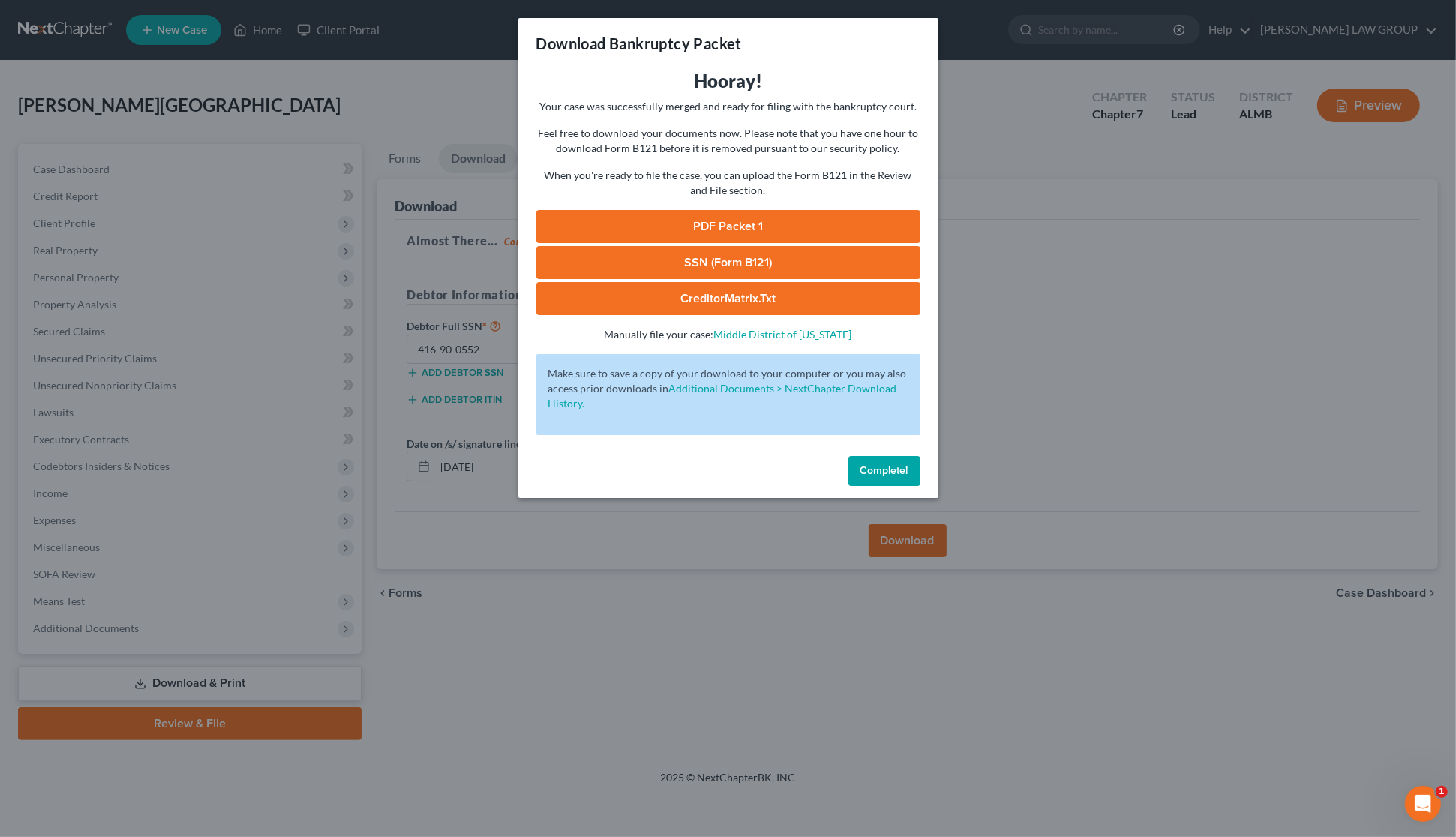
click at [729, 268] on link "SSN (Form B121)" at bounding box center [728, 263] width 384 height 33
click at [732, 219] on link "PDF Packet 1" at bounding box center [728, 226] width 384 height 33
click at [1035, 278] on div "Download Bankruptcy Packet Hooray! Your case was successfully merged and ready …" at bounding box center [728, 418] width 1456 height 837
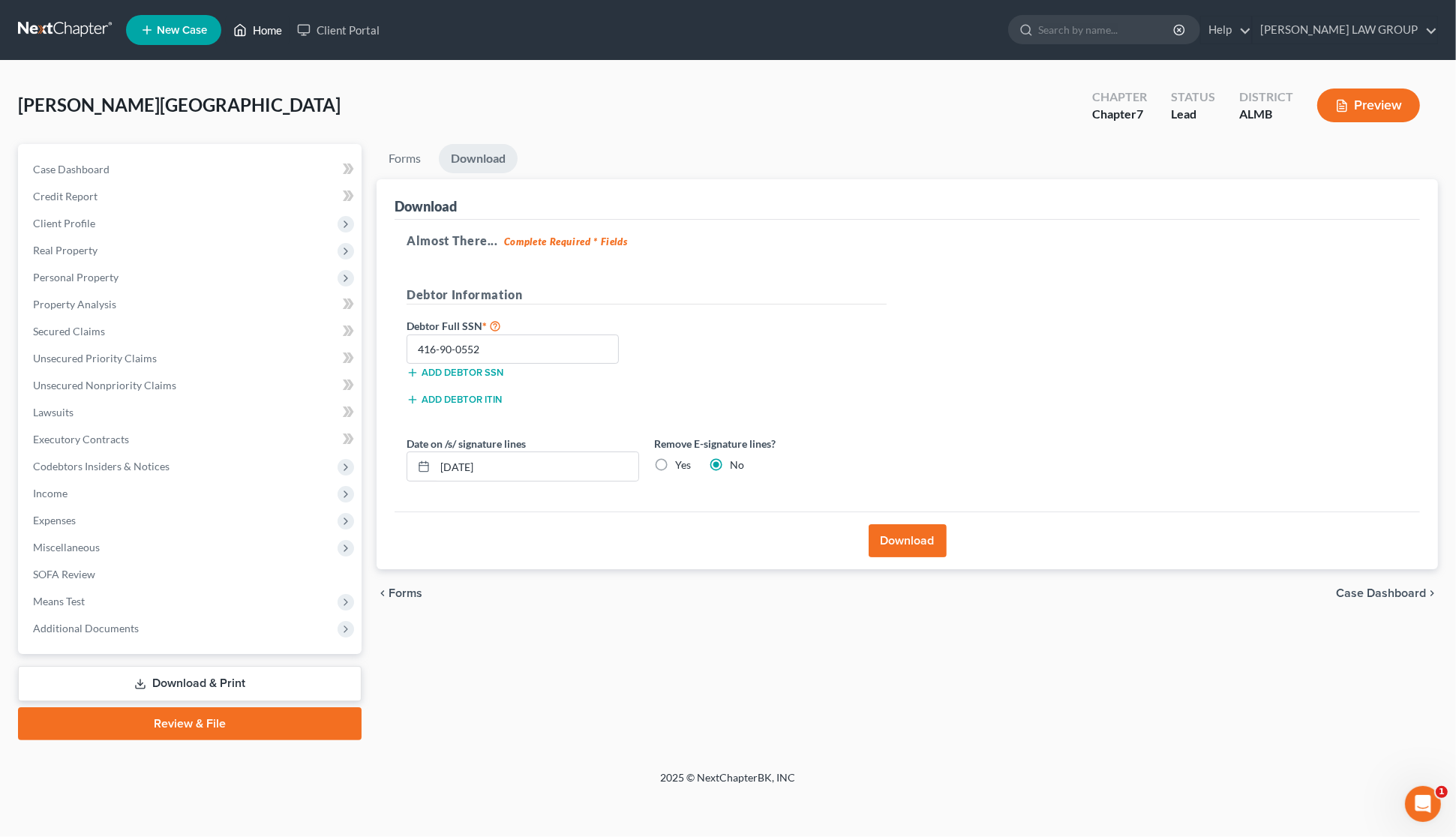
click at [264, 29] on link "Home" at bounding box center [258, 30] width 64 height 27
